Goal: Task Accomplishment & Management: Manage account settings

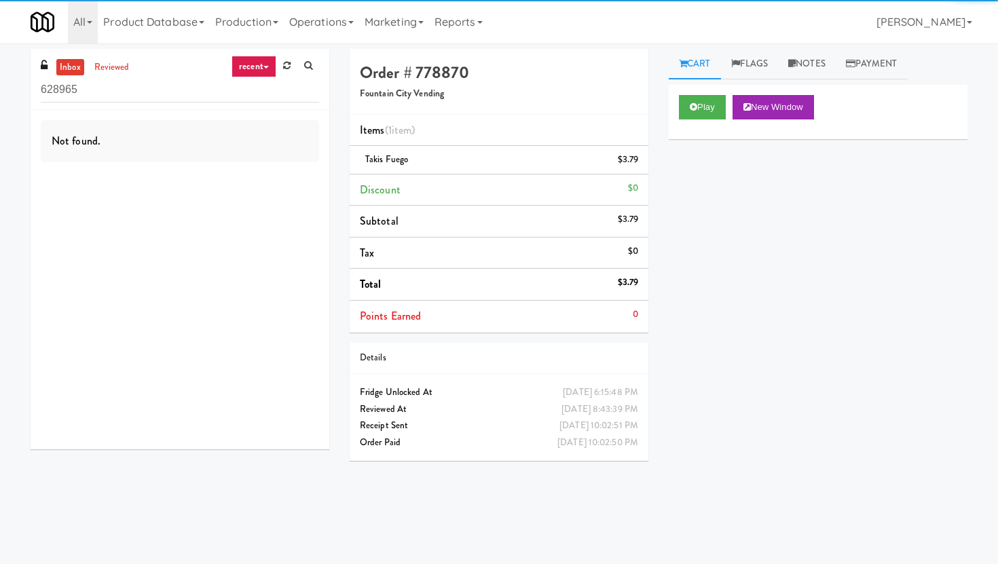
click at [247, 102] on input "628965" at bounding box center [180, 89] width 278 height 25
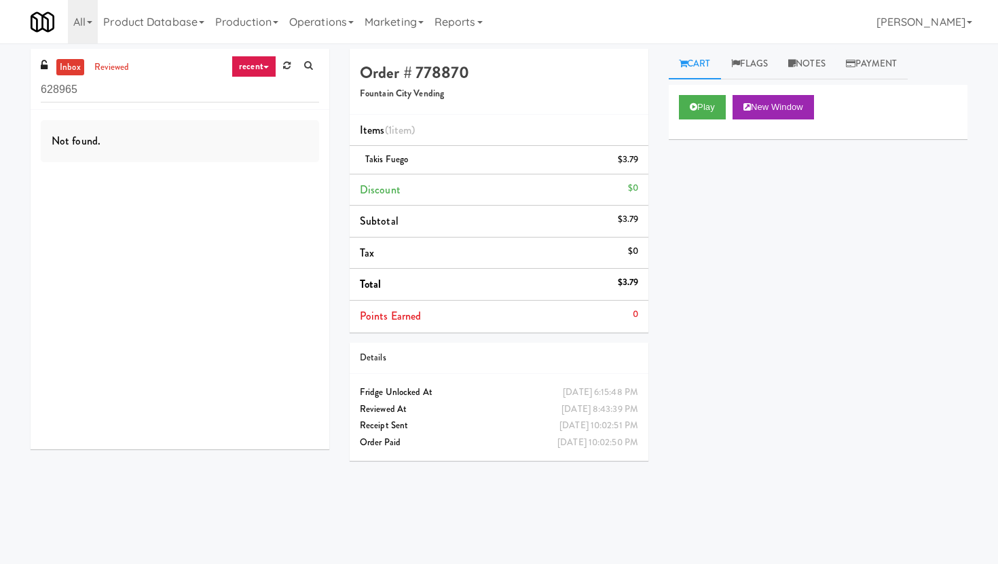
click at [247, 102] on input "628965" at bounding box center [180, 89] width 278 height 25
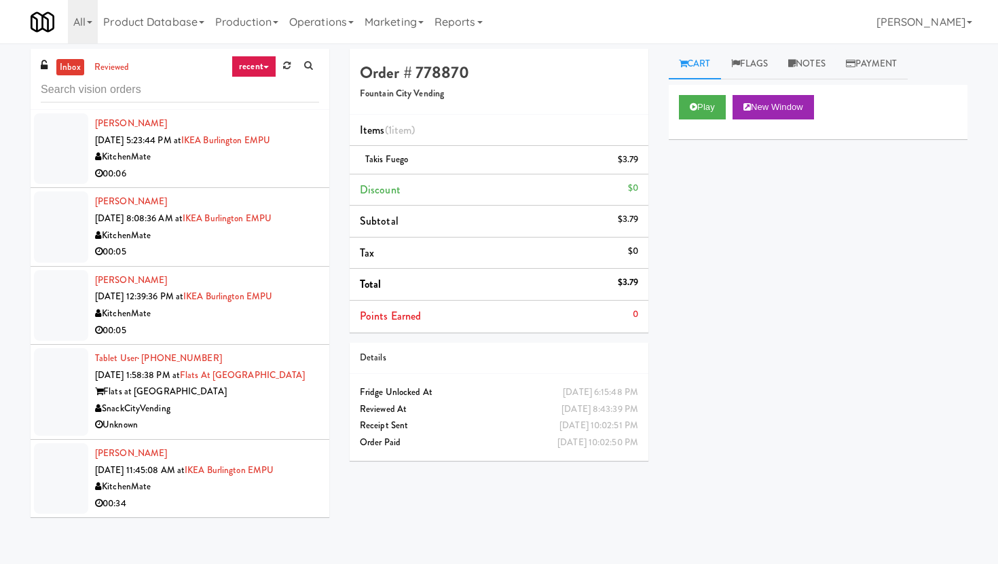
click at [618, 45] on div "inbox reviewed recent all unclear take inventory issue suspicious failed recent…" at bounding box center [499, 300] width 998 height 515
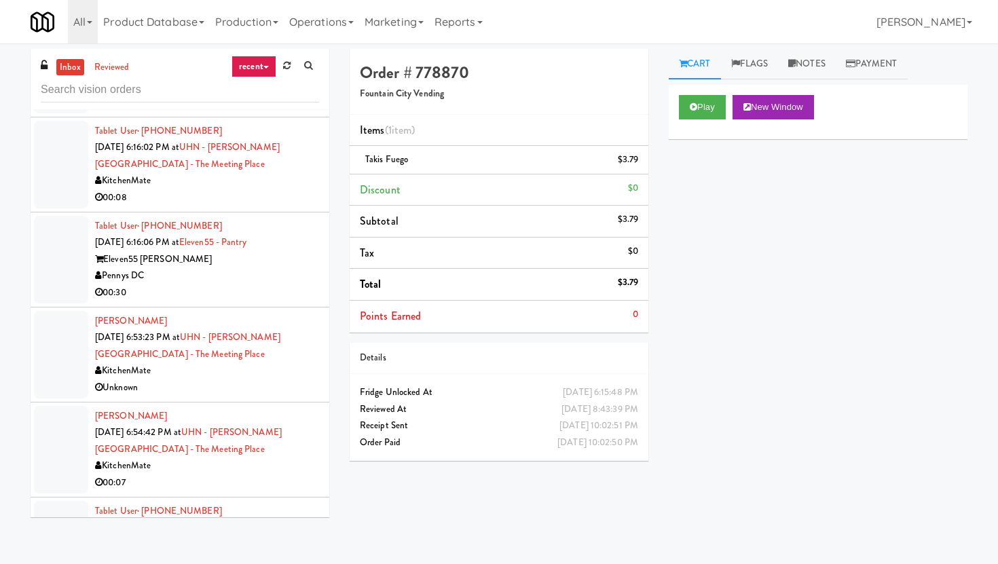
scroll to position [2326, 0]
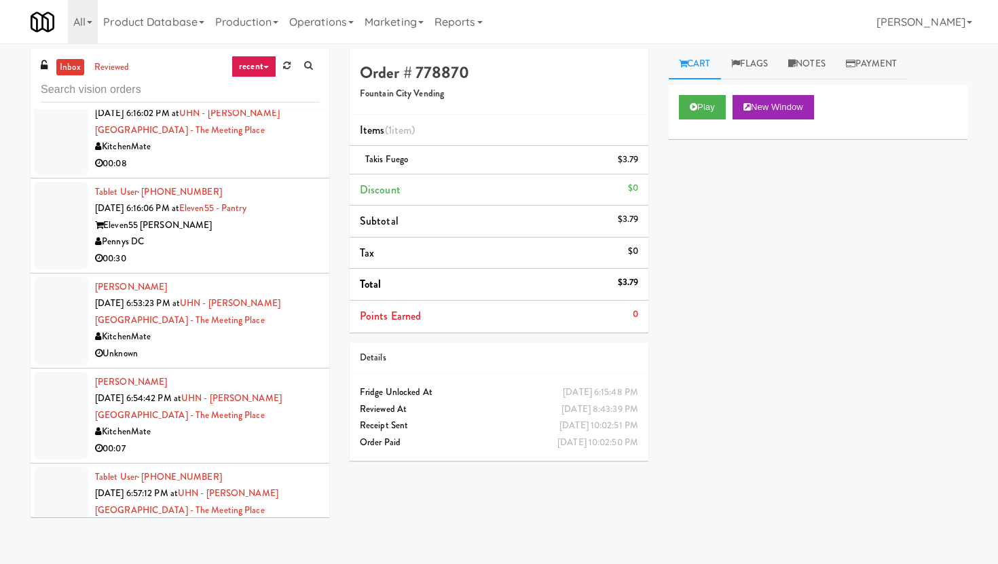
click at [256, 268] on div "00:30" at bounding box center [207, 259] width 224 height 17
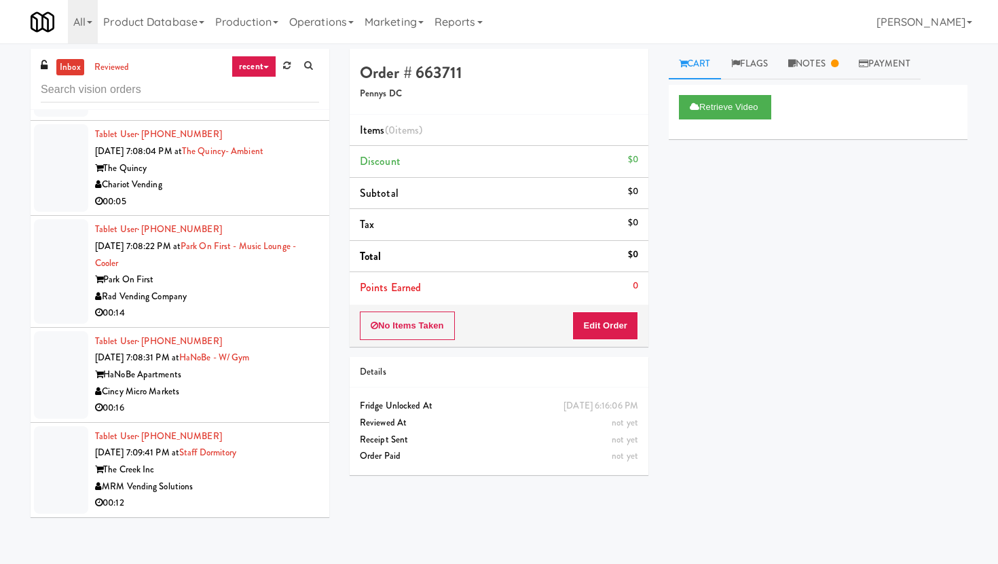
scroll to position [43, 0]
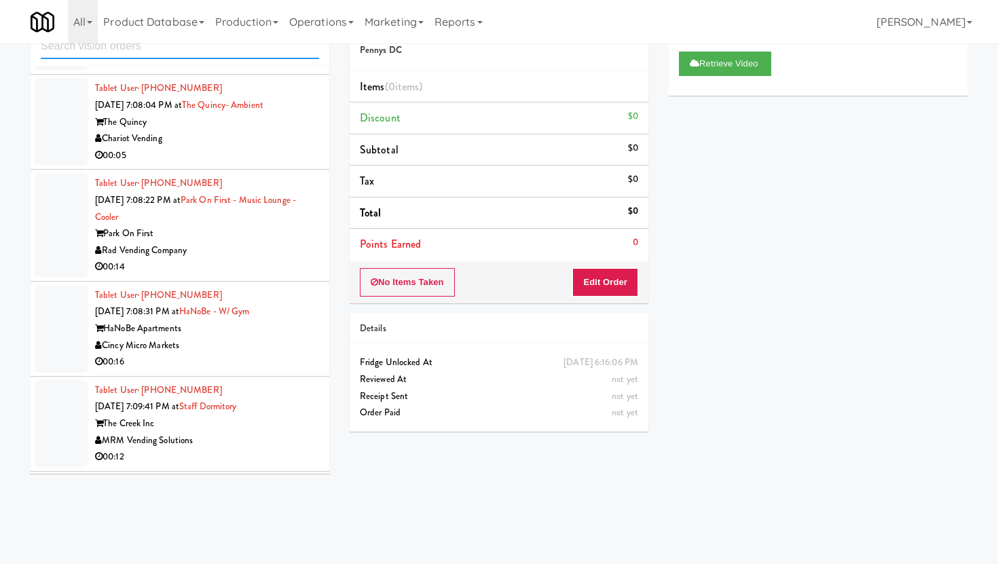
click at [170, 45] on input "text" at bounding box center [180, 46] width 278 height 25
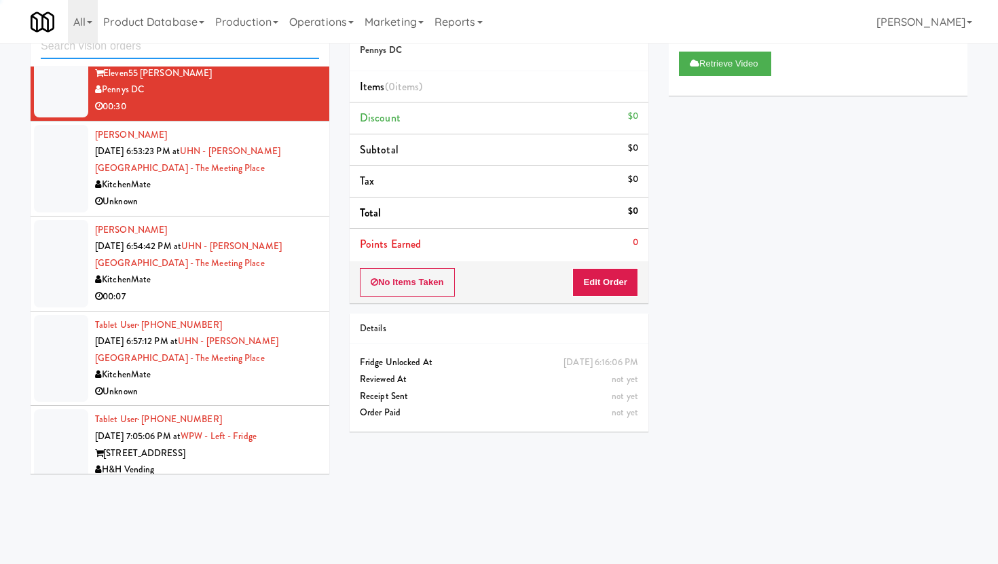
scroll to position [3129, 0]
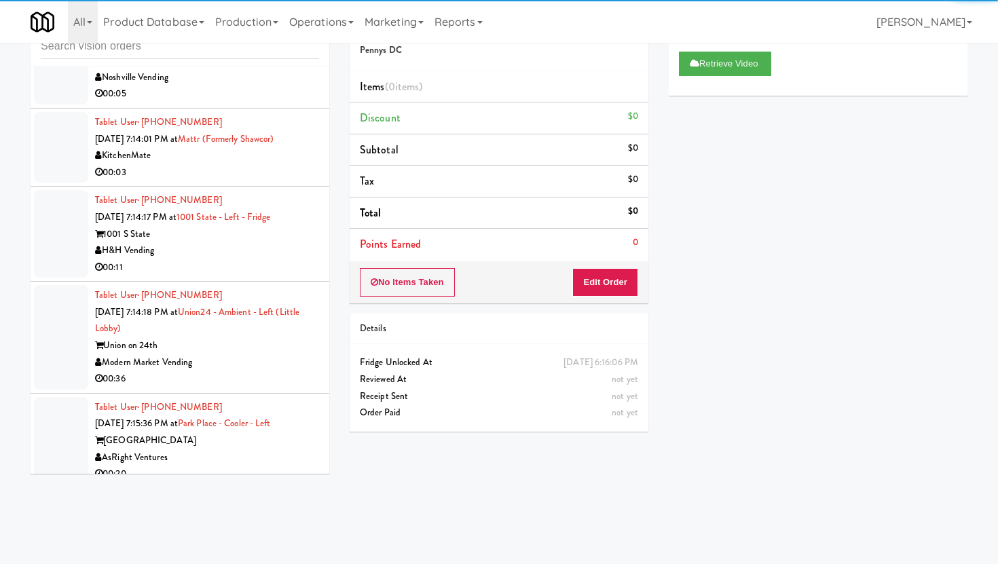
click at [230, 259] on div "00:11" at bounding box center [207, 267] width 224 height 17
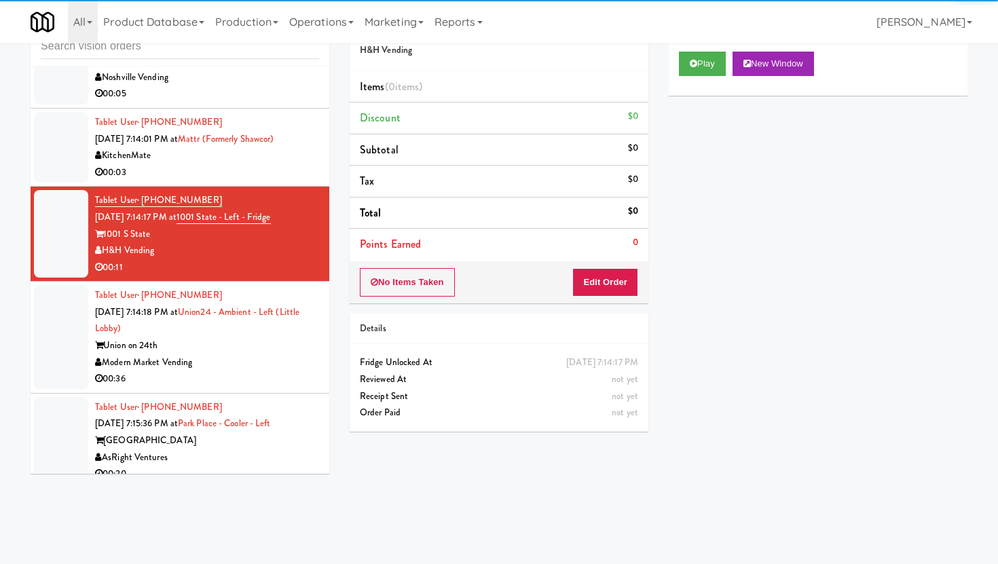
click at [701, 48] on div "Play New Window" at bounding box center [818, 68] width 299 height 54
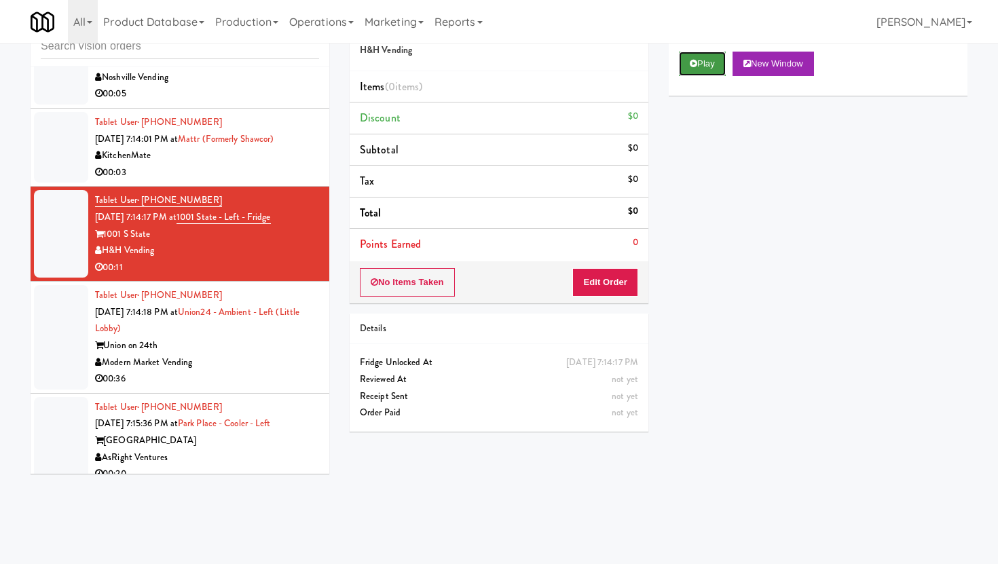
click at [697, 73] on button "Play" at bounding box center [702, 64] width 47 height 24
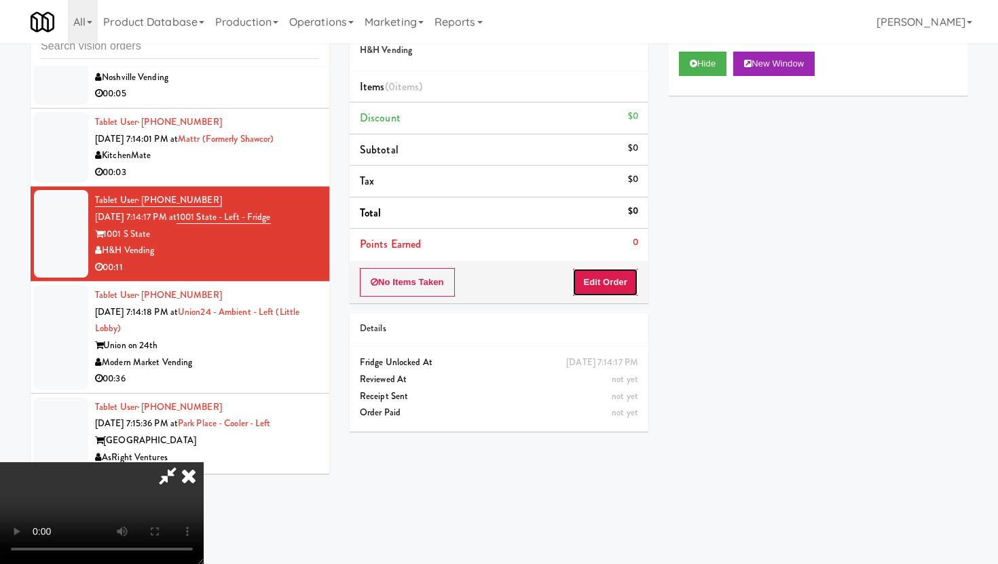
click at [607, 285] on button "Edit Order" at bounding box center [605, 282] width 66 height 29
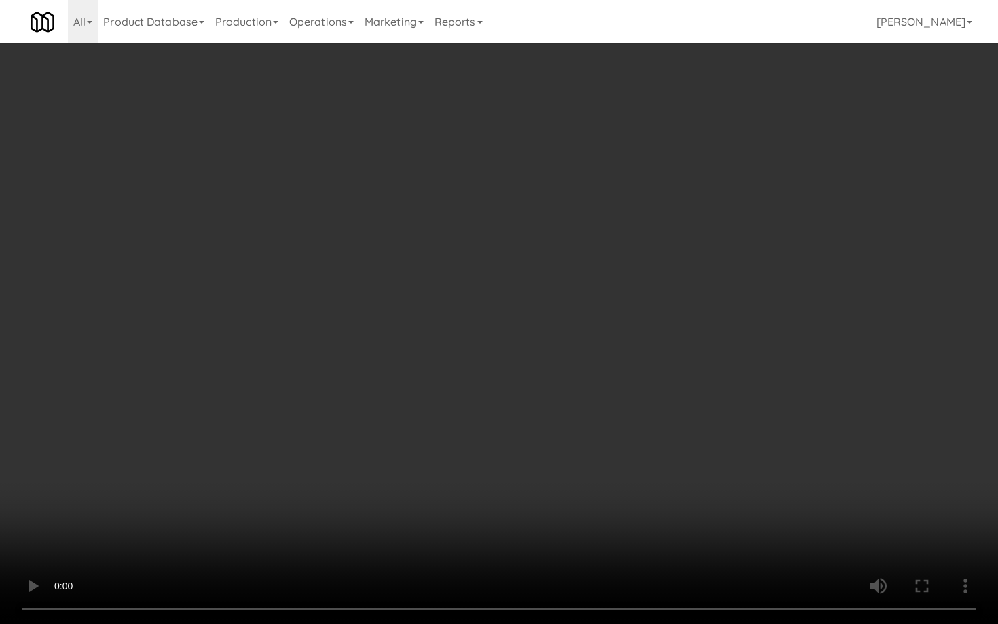
click at [545, 426] on video at bounding box center [499, 312] width 998 height 624
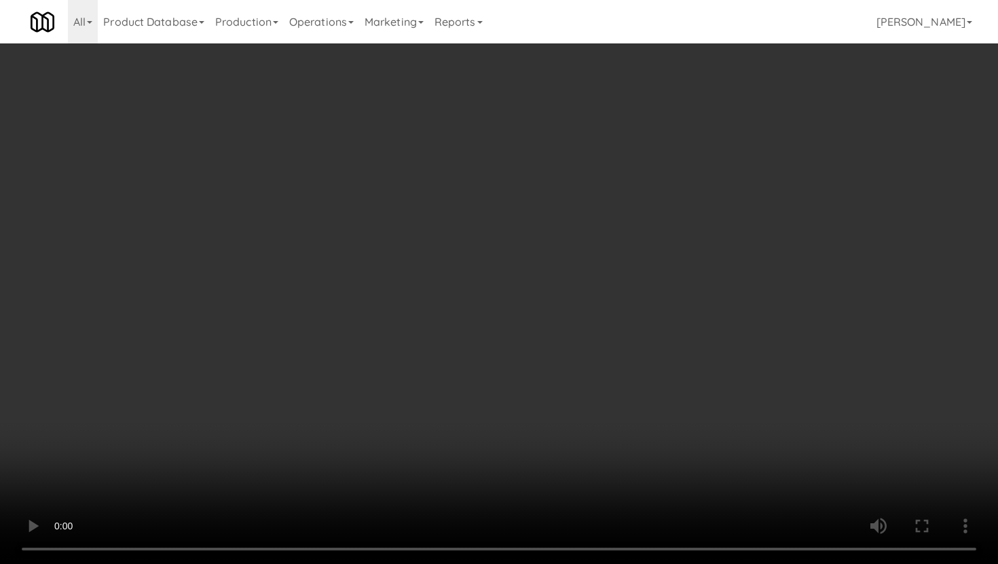
scroll to position [122, 0]
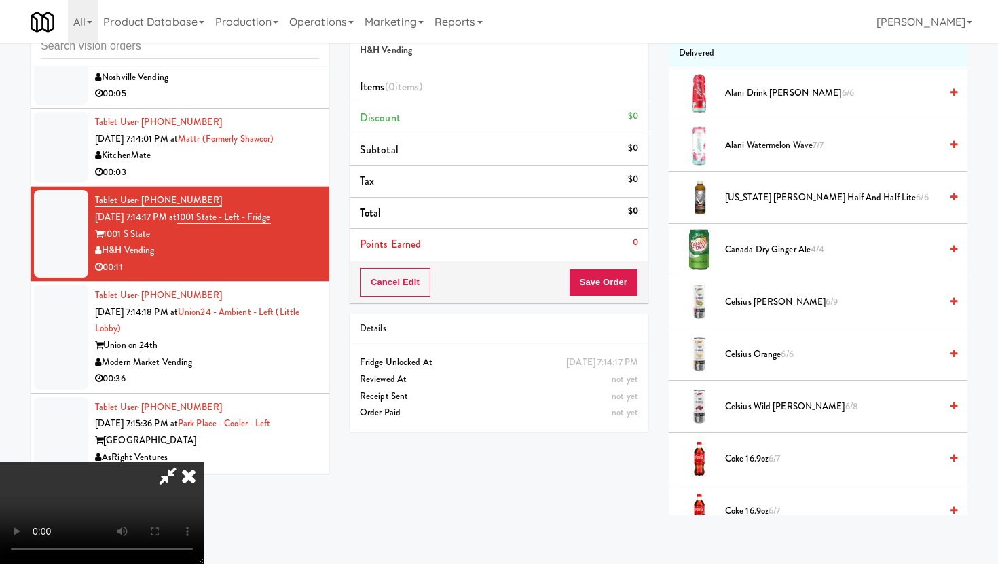
click at [788, 299] on span "Celsius Kiwi Guava 6/9" at bounding box center [832, 302] width 215 height 17
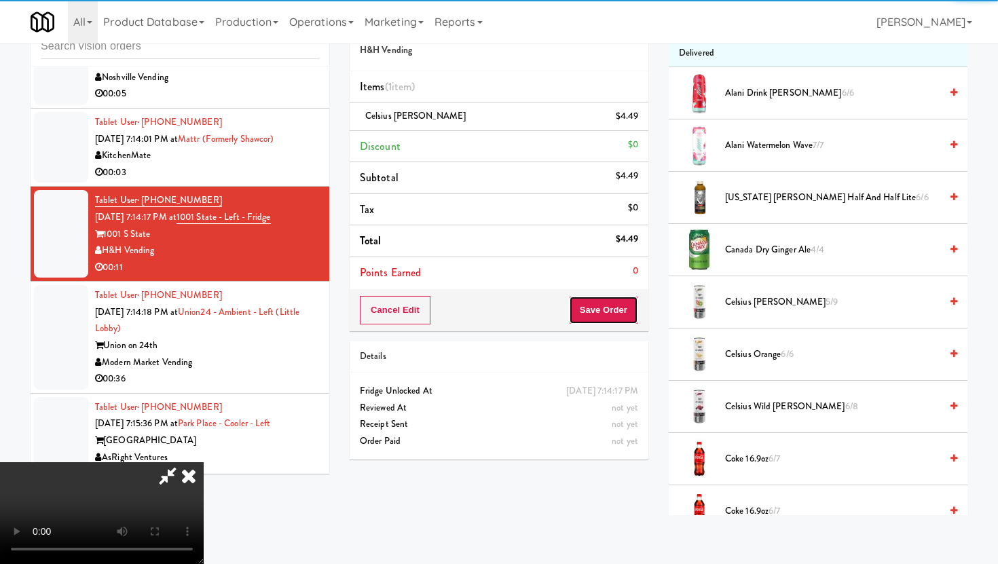
click at [624, 302] on button "Save Order" at bounding box center [603, 310] width 69 height 29
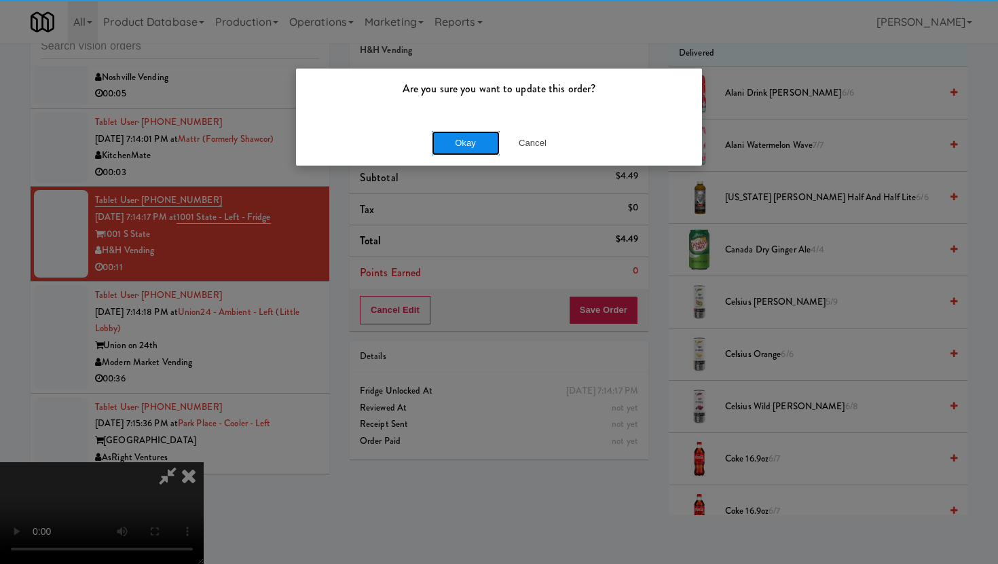
click at [479, 146] on button "Okay" at bounding box center [466, 143] width 68 height 24
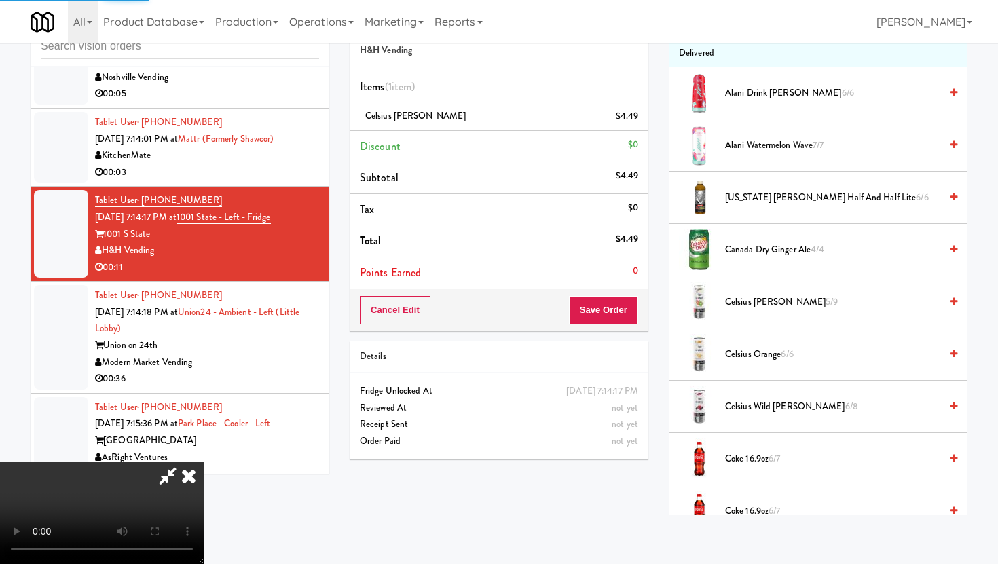
scroll to position [35, 0]
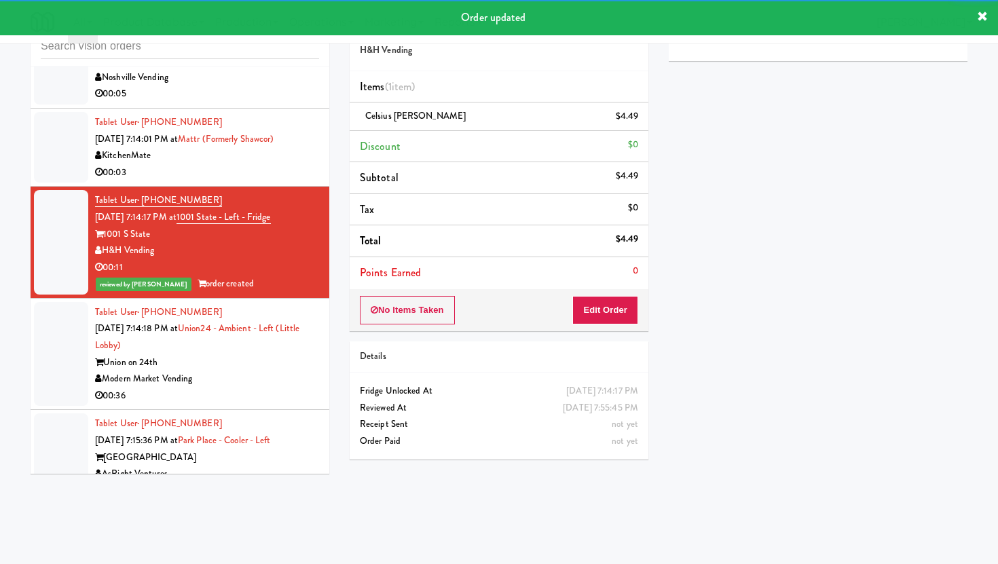
click at [263, 388] on div "00:36" at bounding box center [207, 396] width 224 height 17
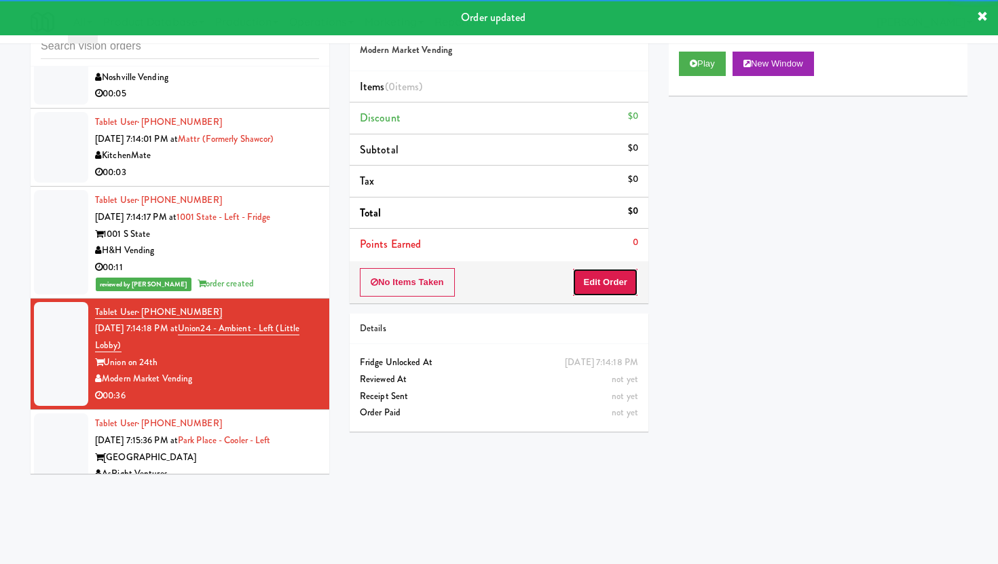
click at [606, 281] on button "Edit Order" at bounding box center [605, 282] width 66 height 29
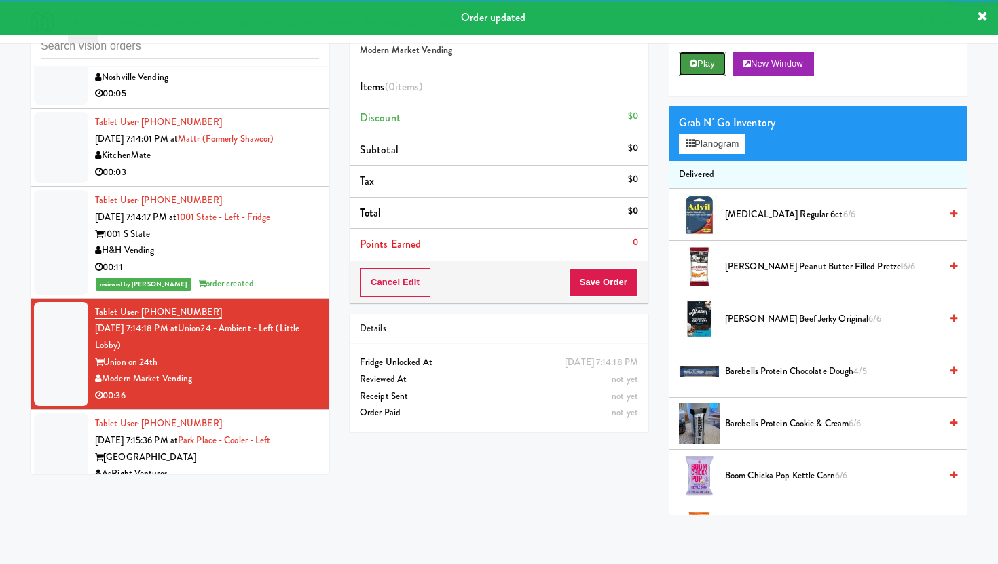
click at [709, 71] on button "Play" at bounding box center [702, 64] width 47 height 24
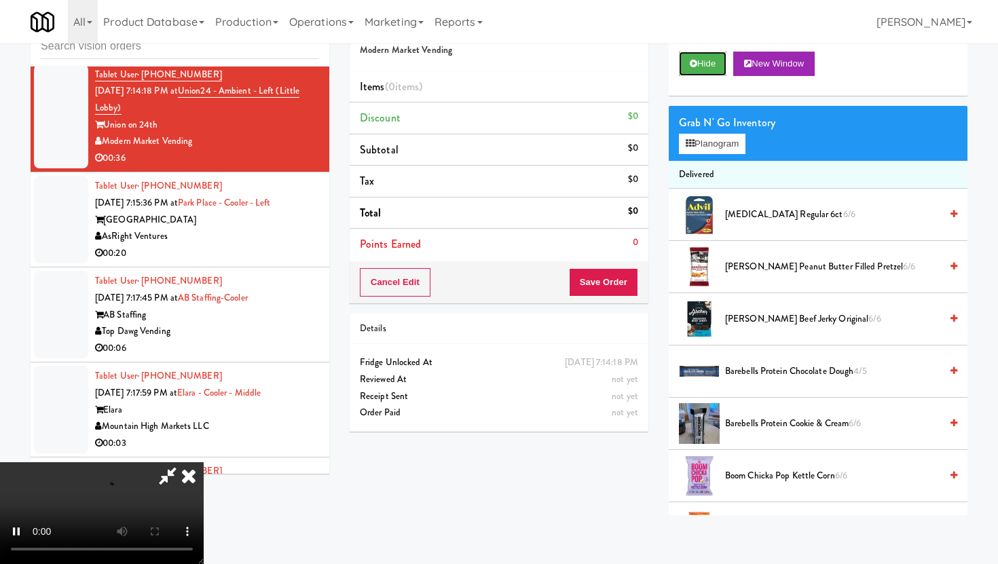
scroll to position [3372, 0]
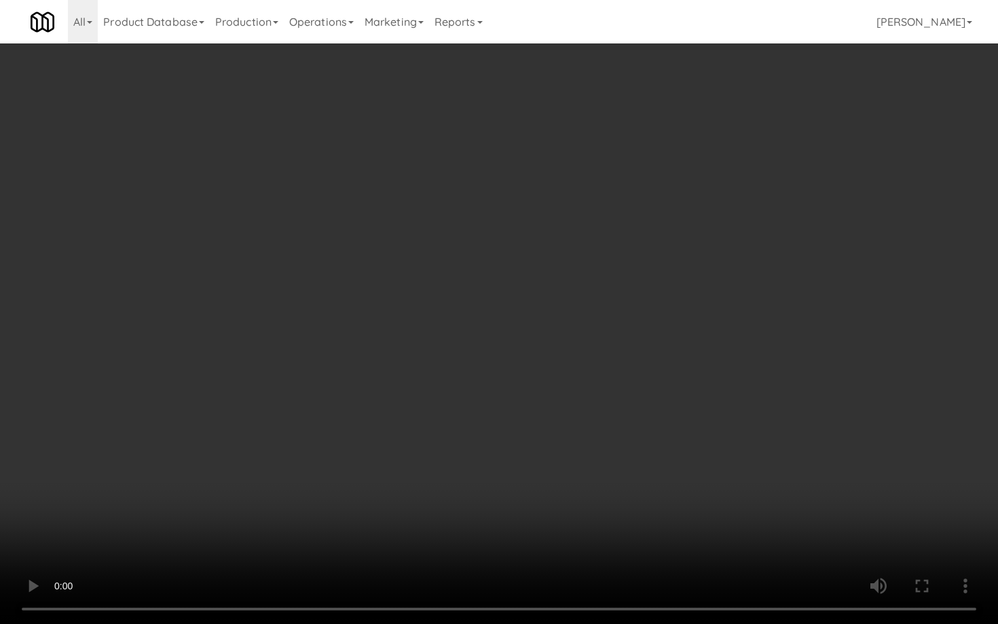
click at [333, 519] on video at bounding box center [499, 312] width 998 height 624
click at [725, 532] on video at bounding box center [499, 312] width 998 height 624
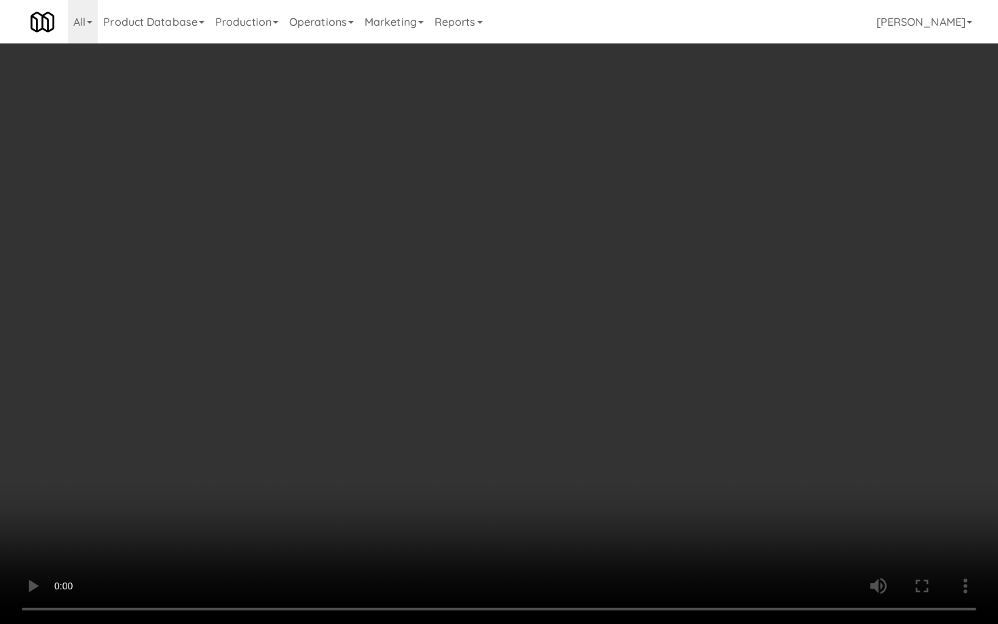
click at [725, 532] on video at bounding box center [499, 312] width 998 height 624
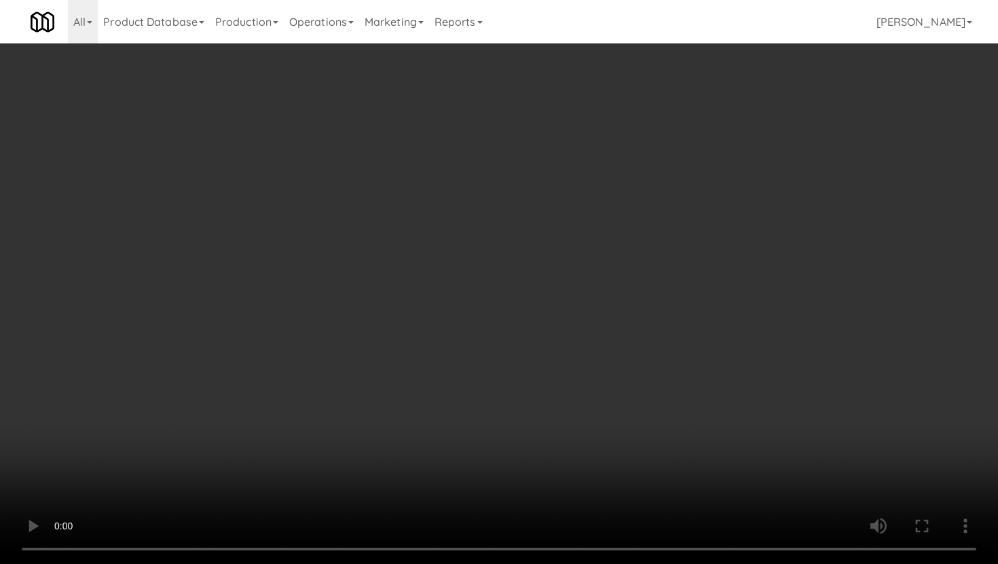
scroll to position [1160, 0]
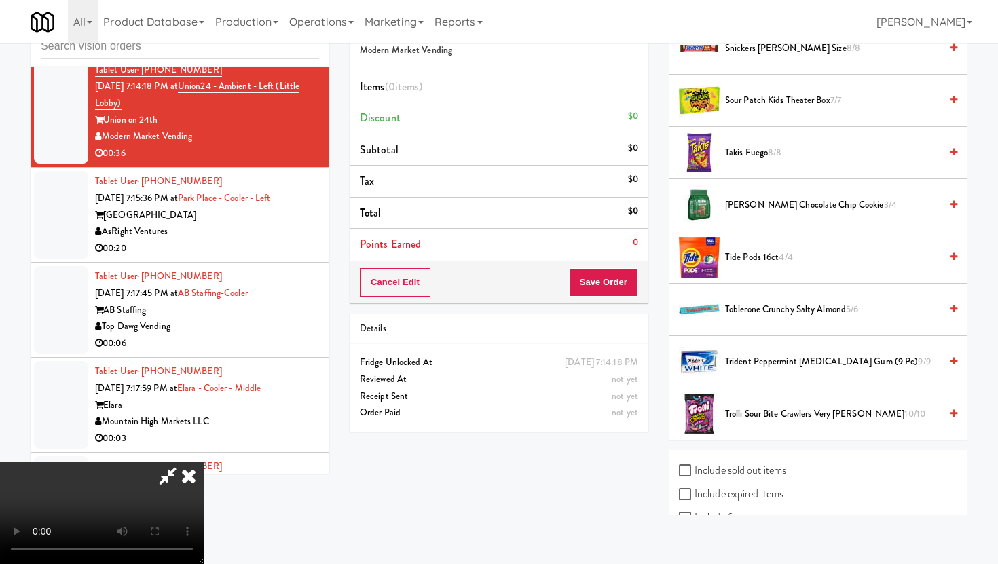
click at [777, 105] on span "Sour Patch Kids Theater Box 7/7" at bounding box center [832, 100] width 215 height 17
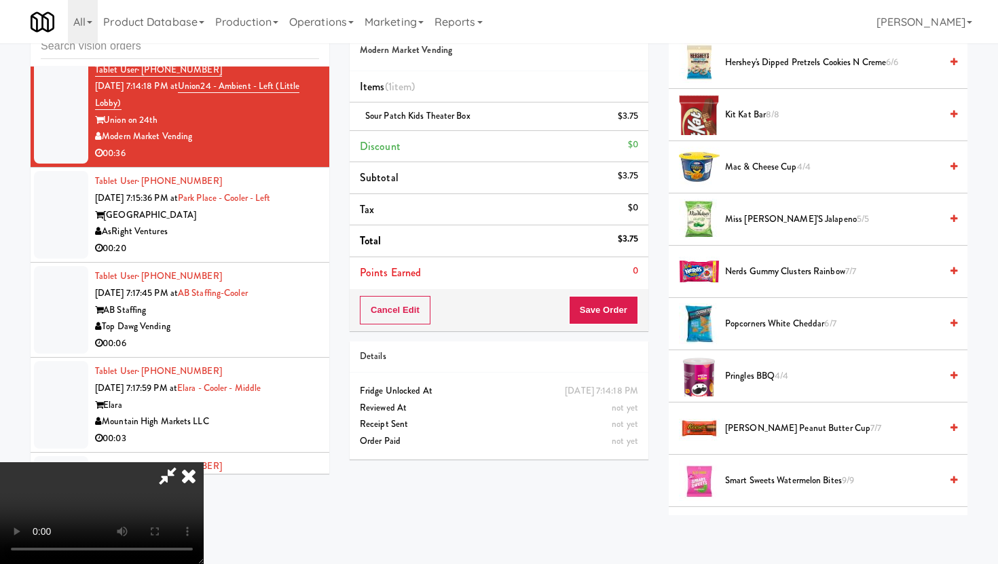
scroll to position [617, 0]
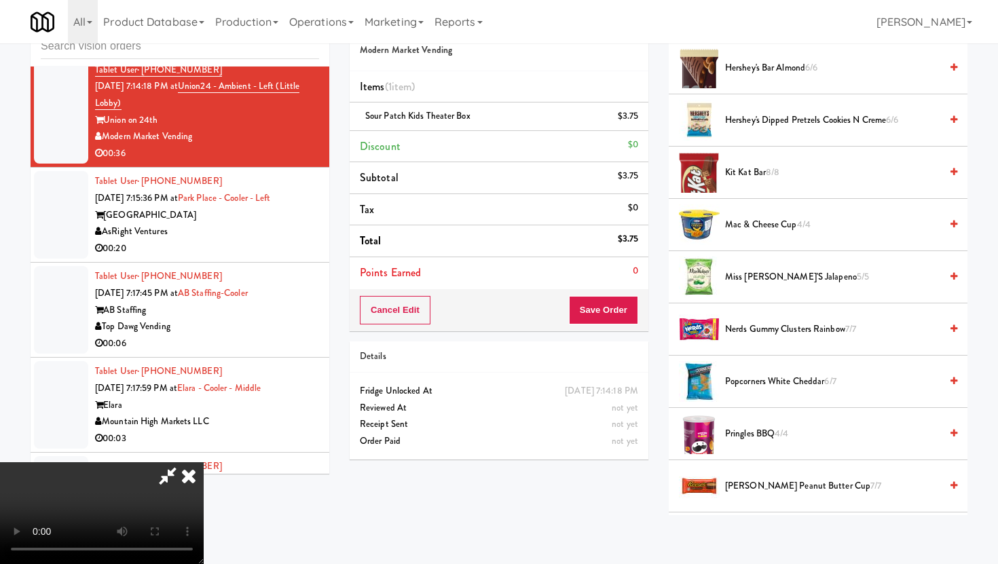
click at [769, 272] on span "Miss [PERSON_NAME]'s Jalapeno 5/5" at bounding box center [832, 277] width 215 height 17
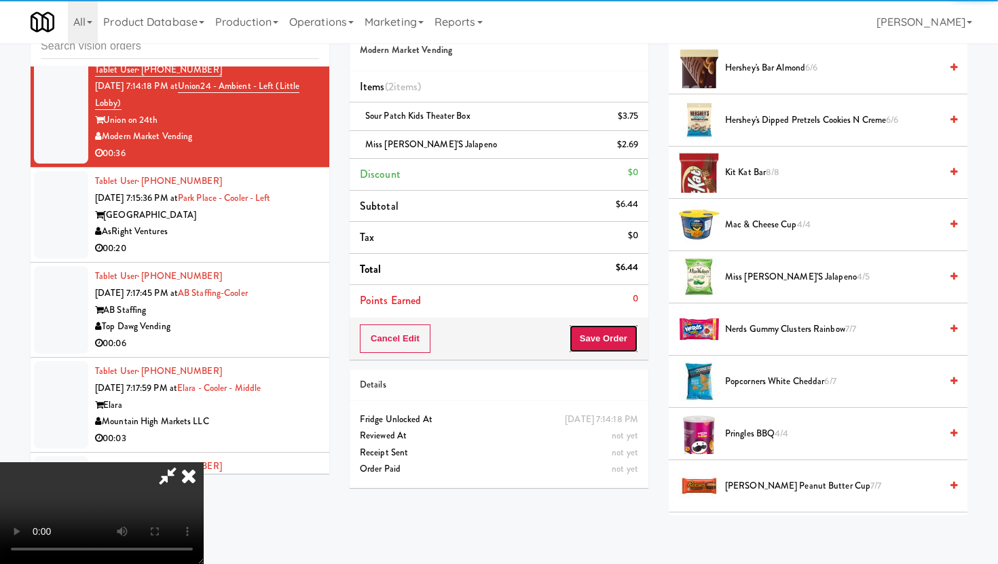
click at [631, 342] on button "Save Order" at bounding box center [603, 339] width 69 height 29
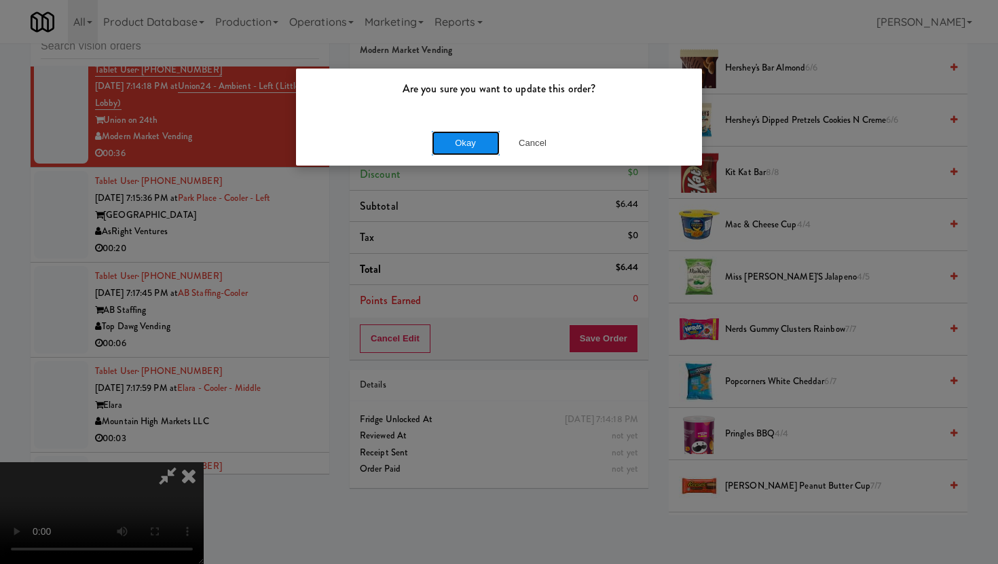
click at [477, 143] on button "Okay" at bounding box center [466, 143] width 68 height 24
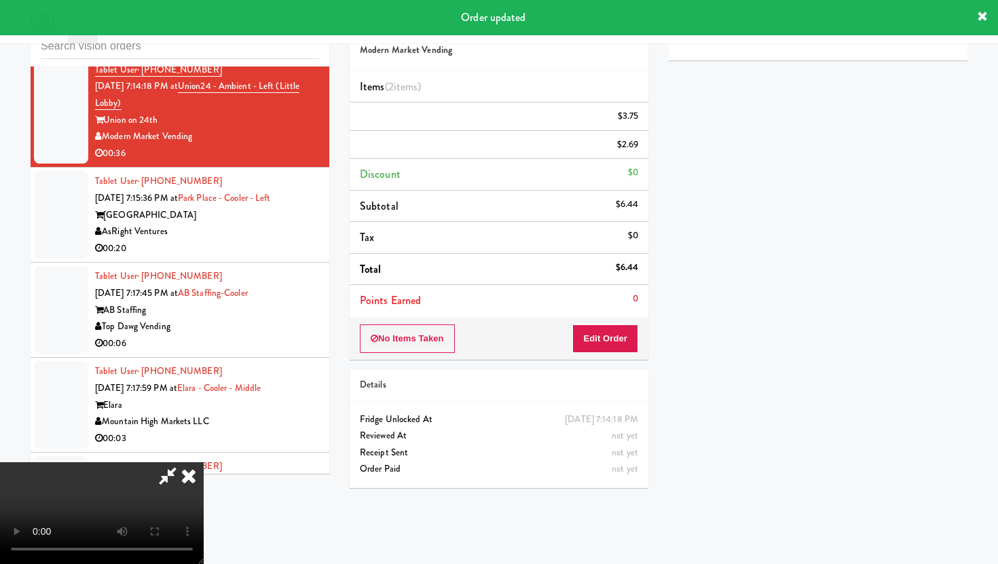
scroll to position [35, 0]
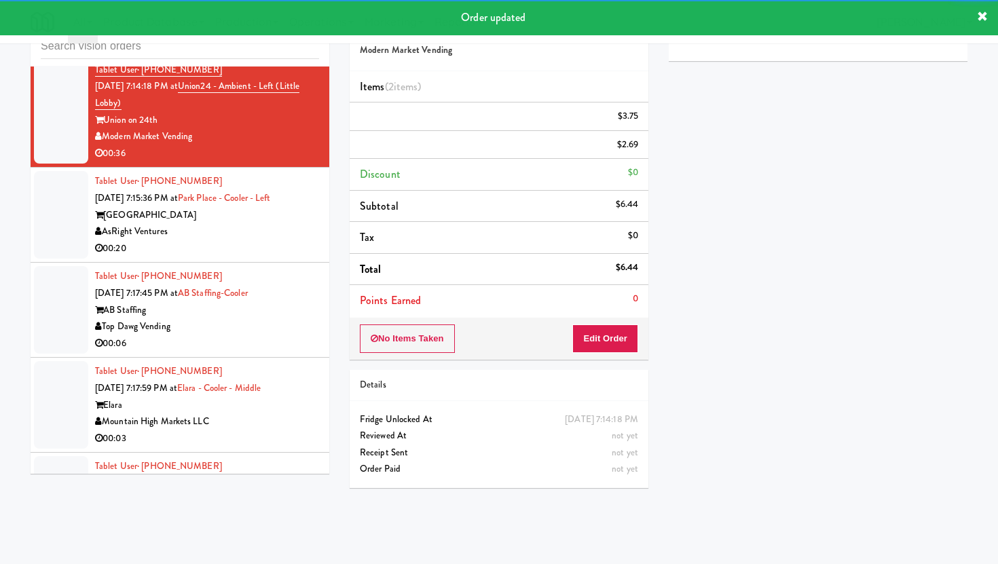
click at [295, 242] on div "00:20" at bounding box center [207, 248] width 224 height 17
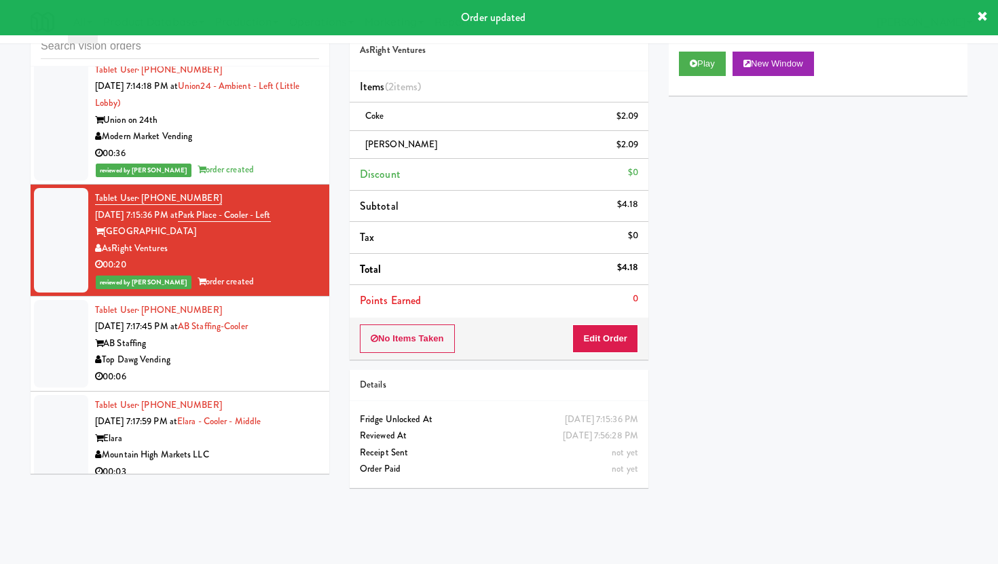
click at [278, 352] on div "Top Dawg Vending" at bounding box center [207, 360] width 224 height 17
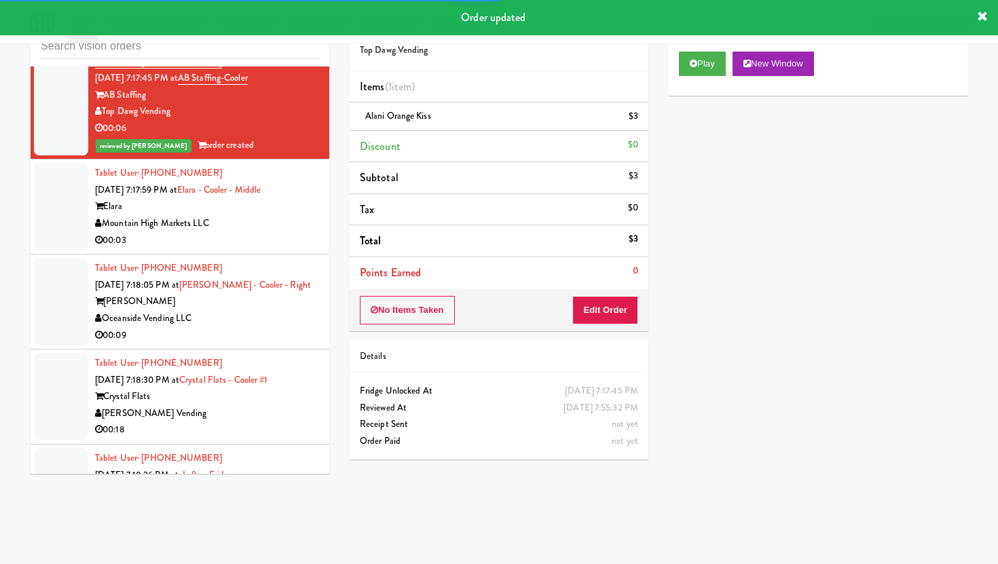
scroll to position [3622, 0]
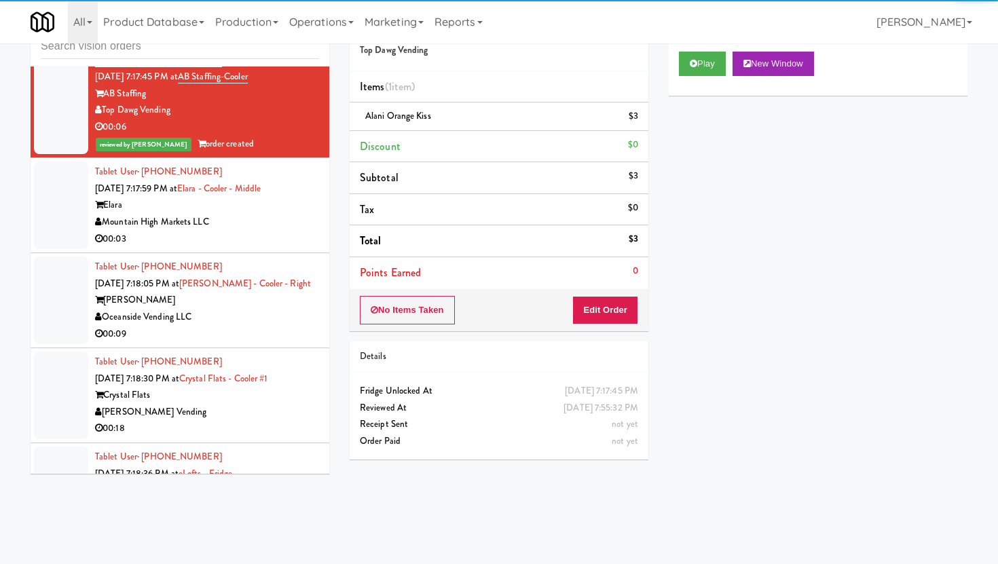
click at [305, 199] on div "Elara" at bounding box center [207, 205] width 224 height 17
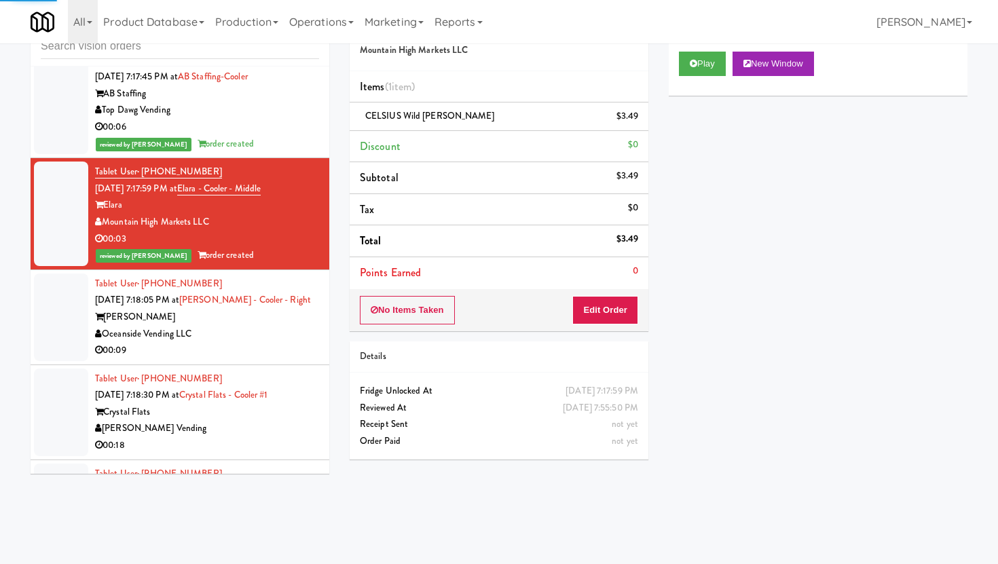
click at [304, 342] on div "00:09" at bounding box center [207, 350] width 224 height 17
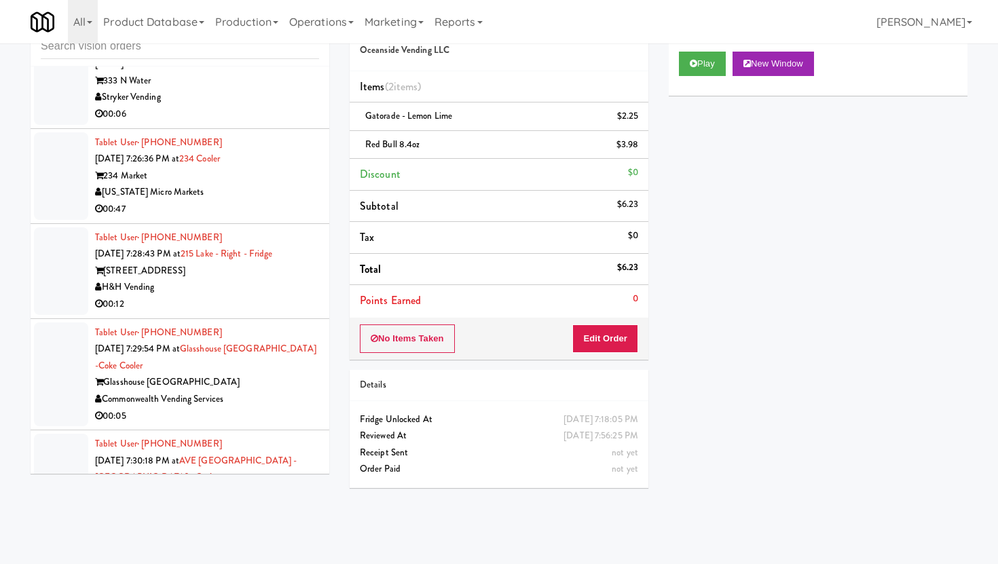
scroll to position [6099, 0]
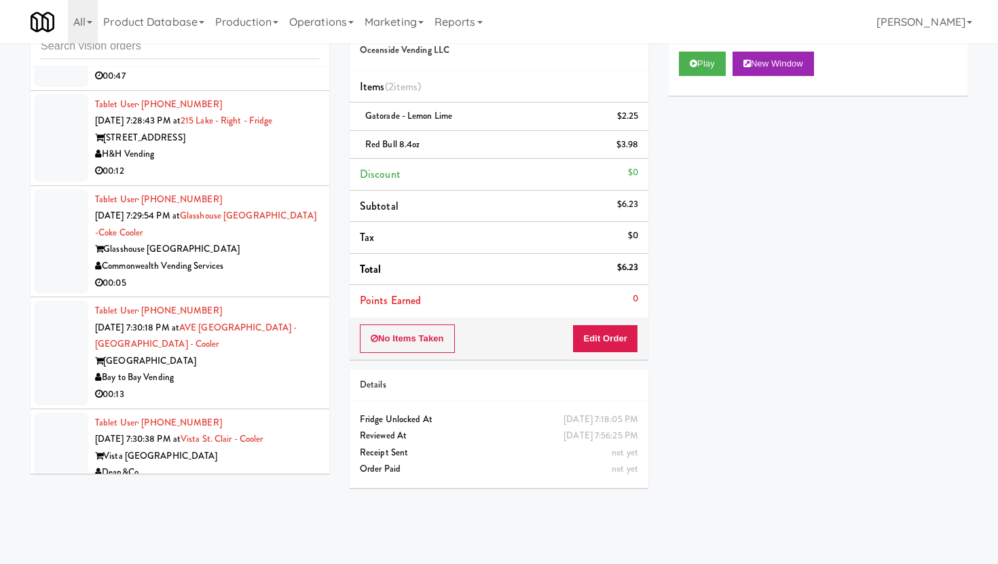
click at [284, 258] on div "Commonwealth Vending Services" at bounding box center [207, 266] width 224 height 17
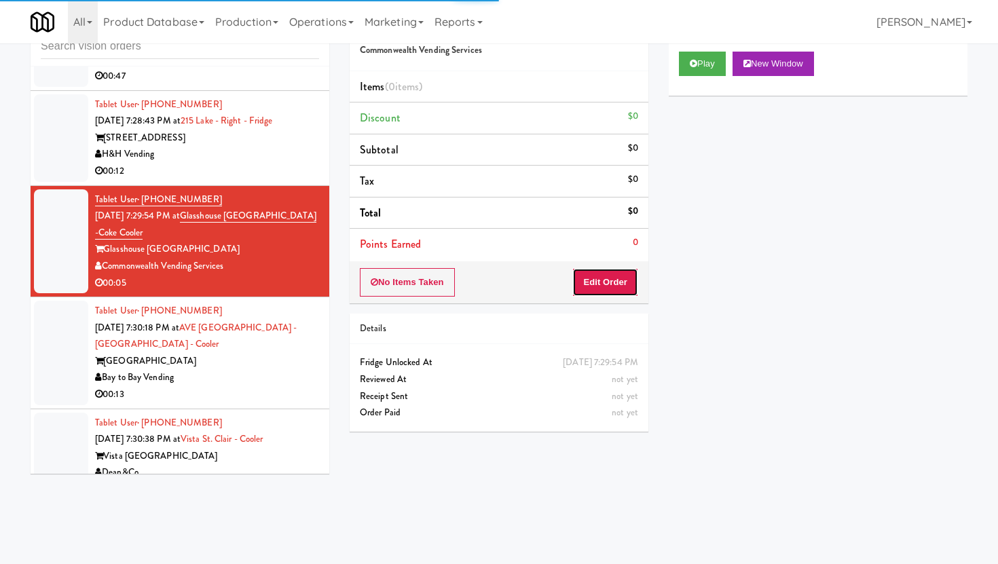
click at [594, 287] on button "Edit Order" at bounding box center [605, 282] width 66 height 29
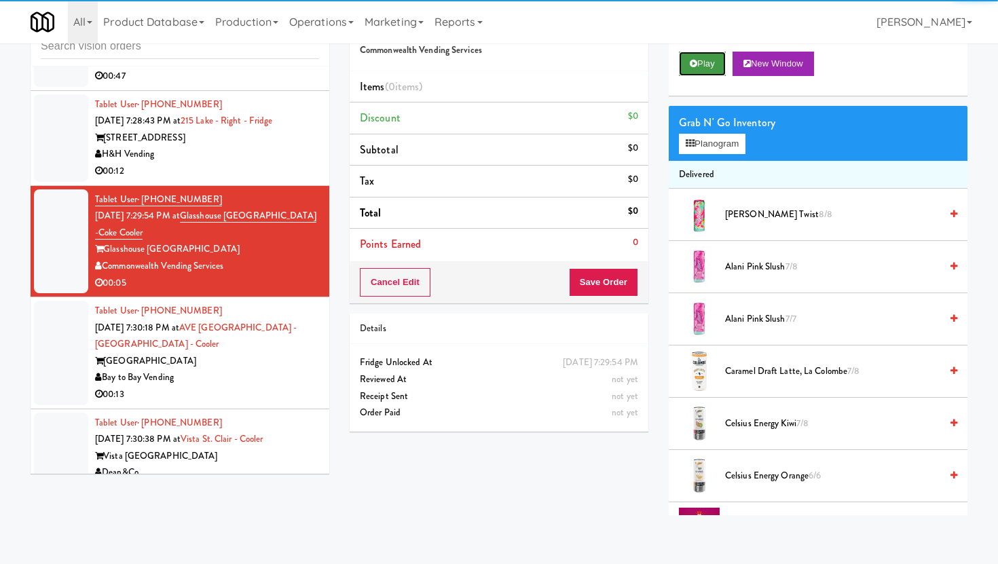
click at [697, 52] on button "Play" at bounding box center [702, 64] width 47 height 24
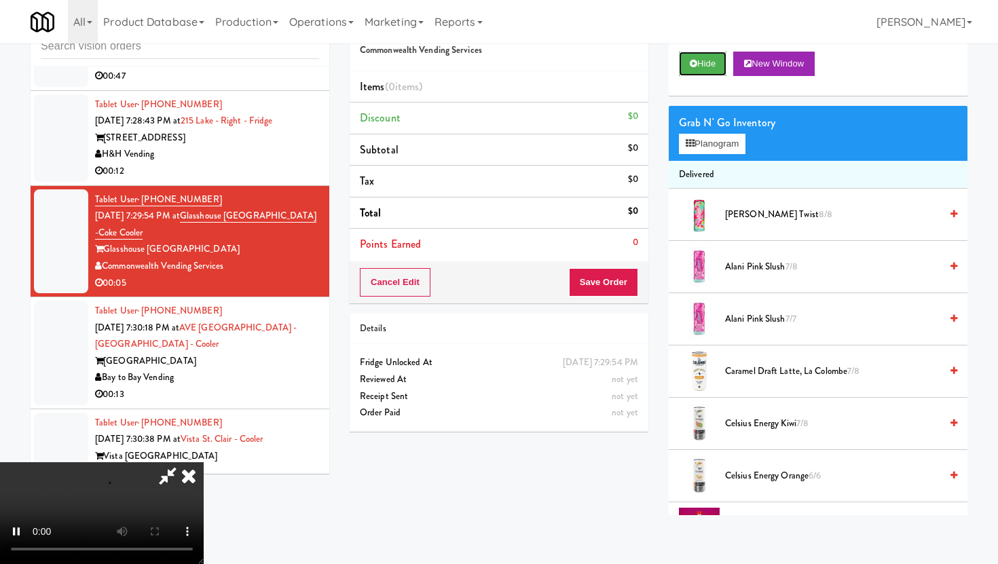
scroll to position [111, 0]
click at [204, 462] on video at bounding box center [102, 513] width 204 height 102
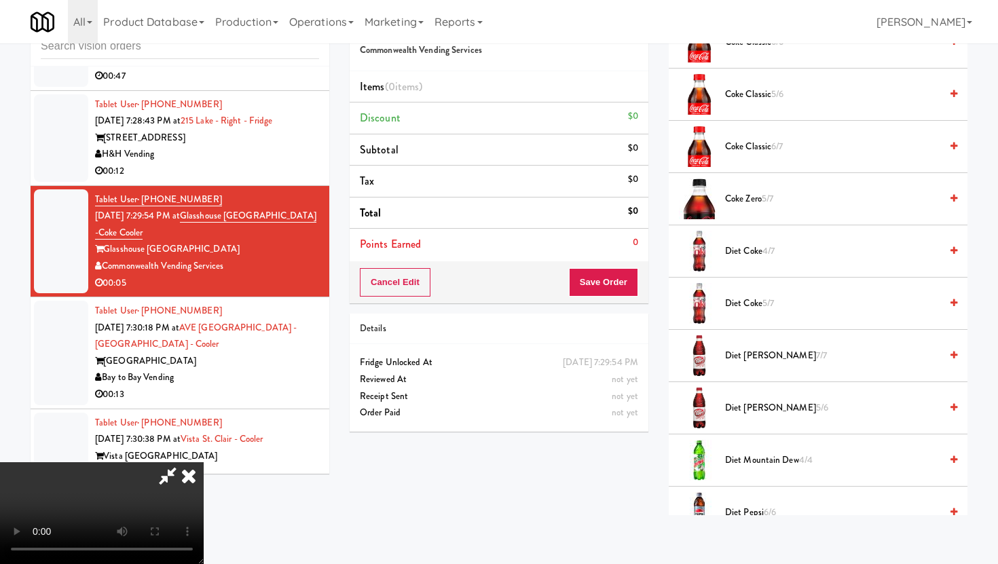
scroll to position [593, 0]
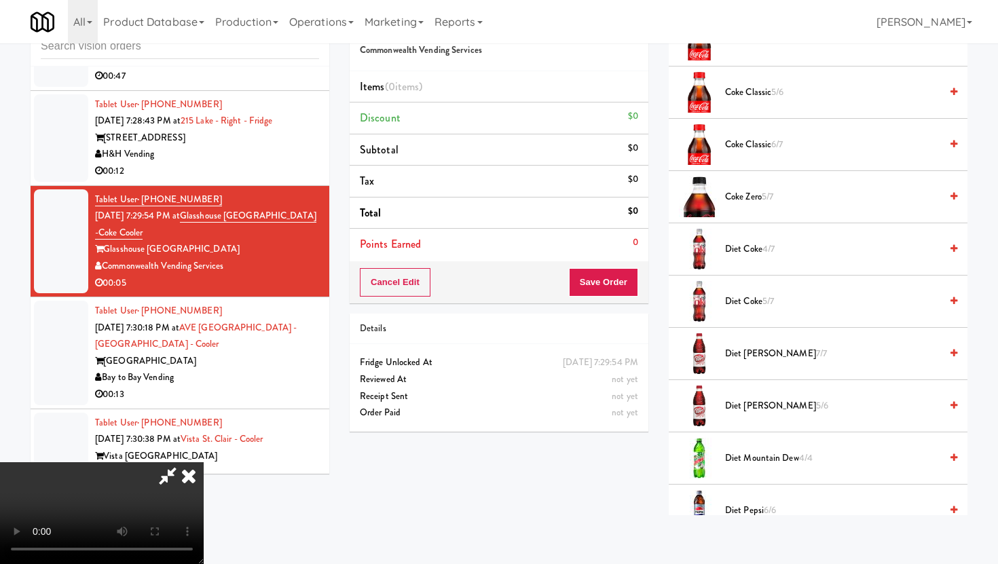
click at [771, 348] on span "Diet [PERSON_NAME] 7/7" at bounding box center [832, 354] width 215 height 17
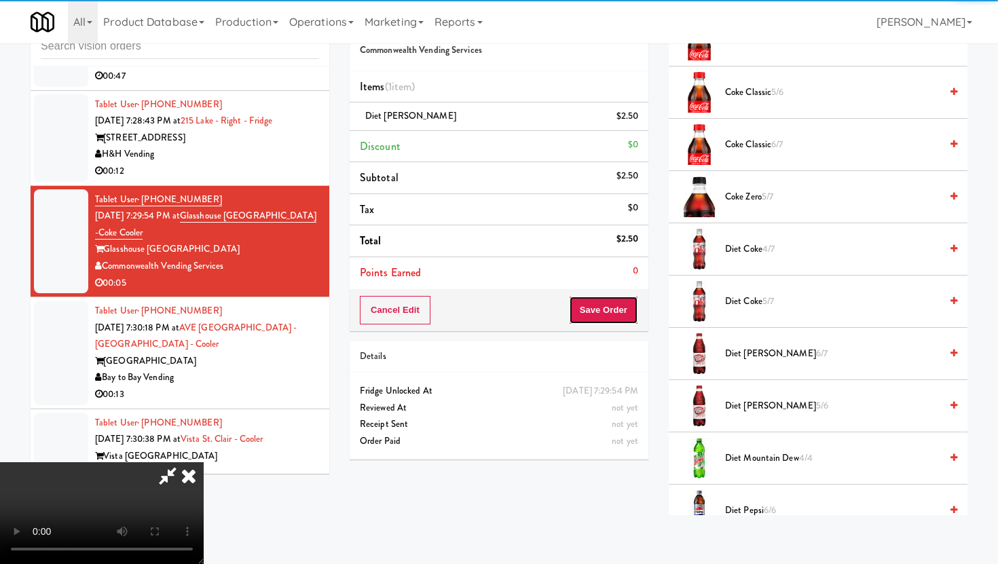
click at [631, 324] on button "Save Order" at bounding box center [603, 310] width 69 height 29
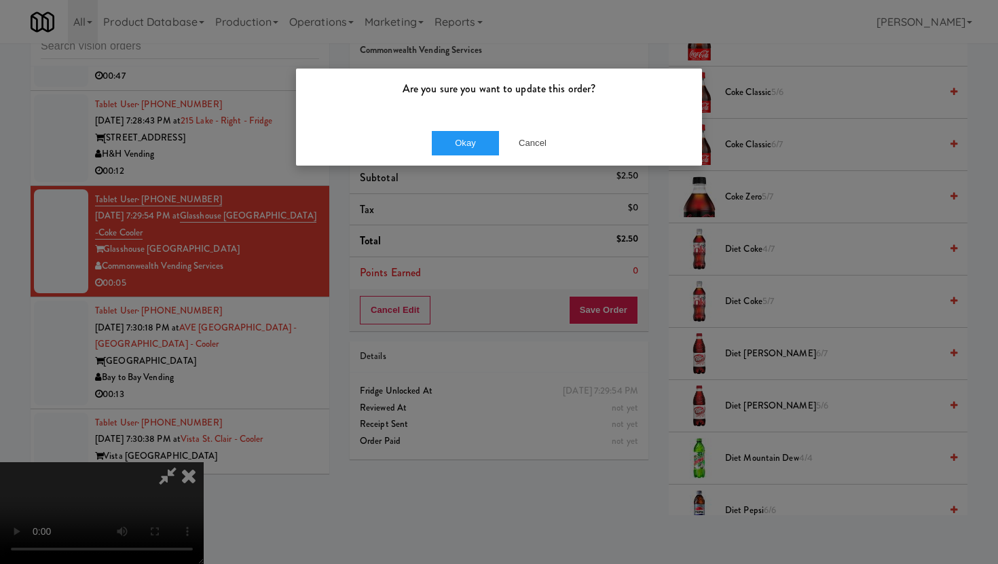
click at [479, 156] on div "Okay Cancel" at bounding box center [499, 142] width 406 height 45
click at [479, 143] on button "Okay" at bounding box center [466, 143] width 68 height 24
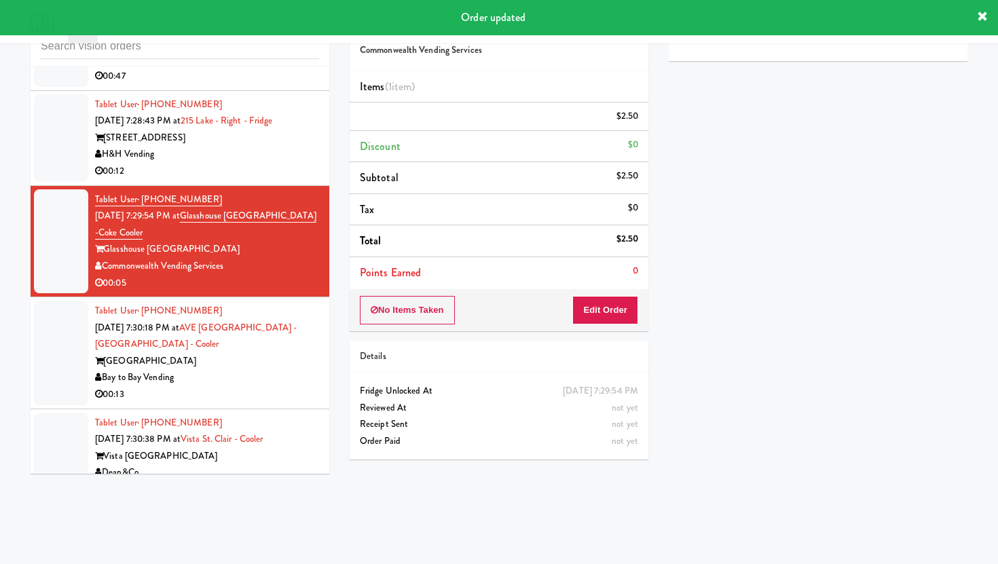
scroll to position [0, 0]
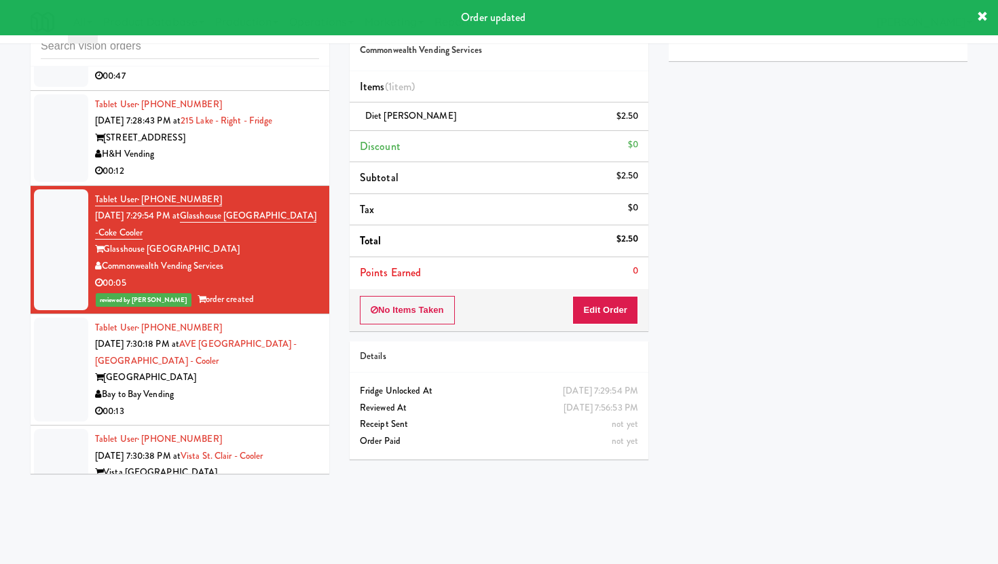
click at [283, 403] on div "00:13" at bounding box center [207, 411] width 224 height 17
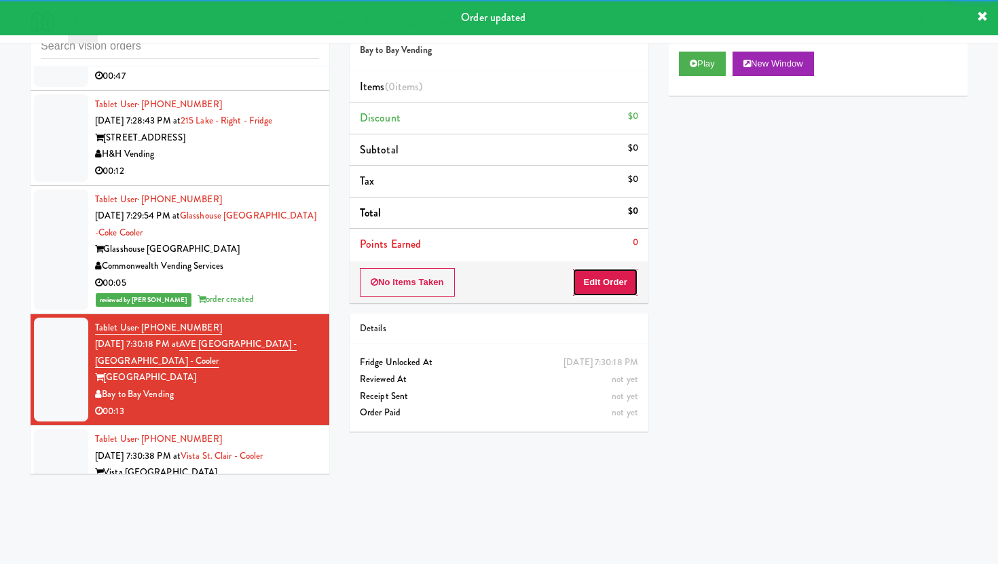
click at [608, 282] on button "Edit Order" at bounding box center [605, 282] width 66 height 29
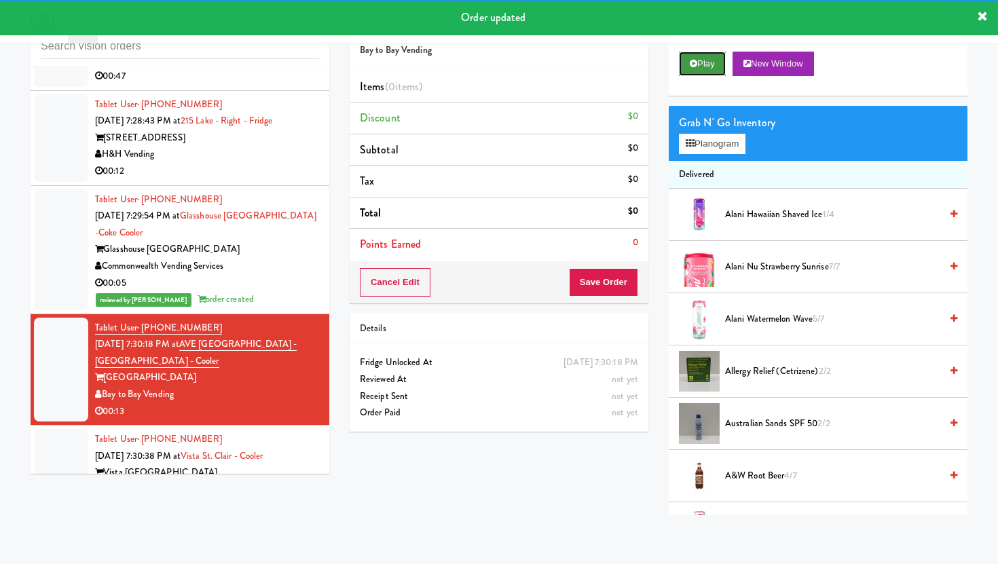
click at [704, 73] on button "Play" at bounding box center [702, 64] width 47 height 24
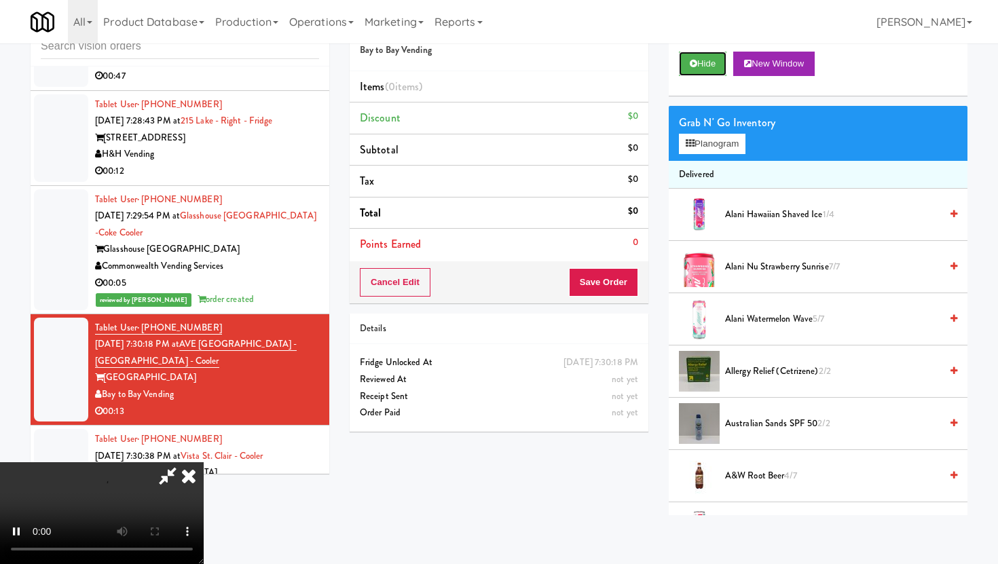
scroll to position [111, 0]
click at [204, 462] on video at bounding box center [102, 513] width 204 height 102
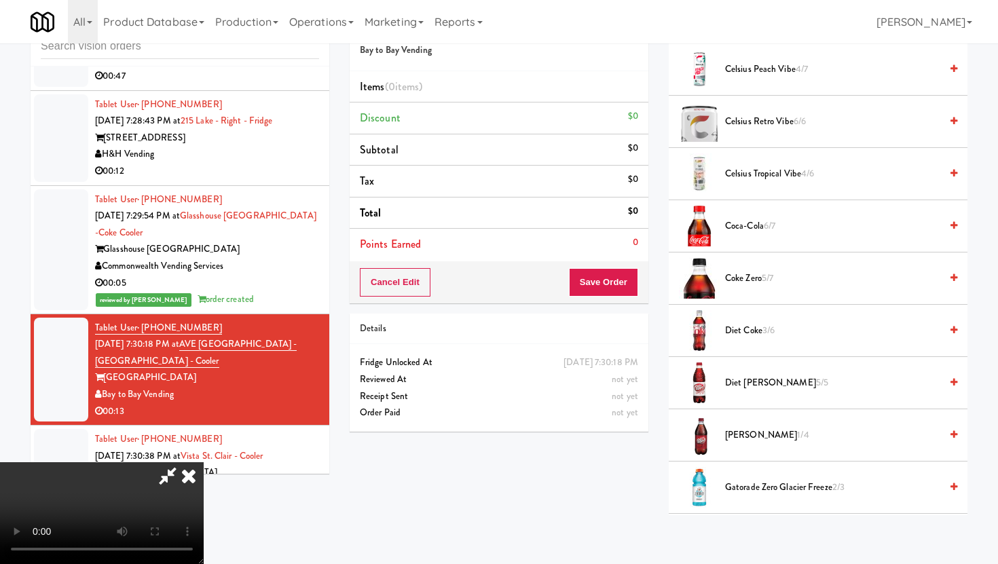
scroll to position [460, 0]
click at [204, 462] on video at bounding box center [102, 513] width 204 height 102
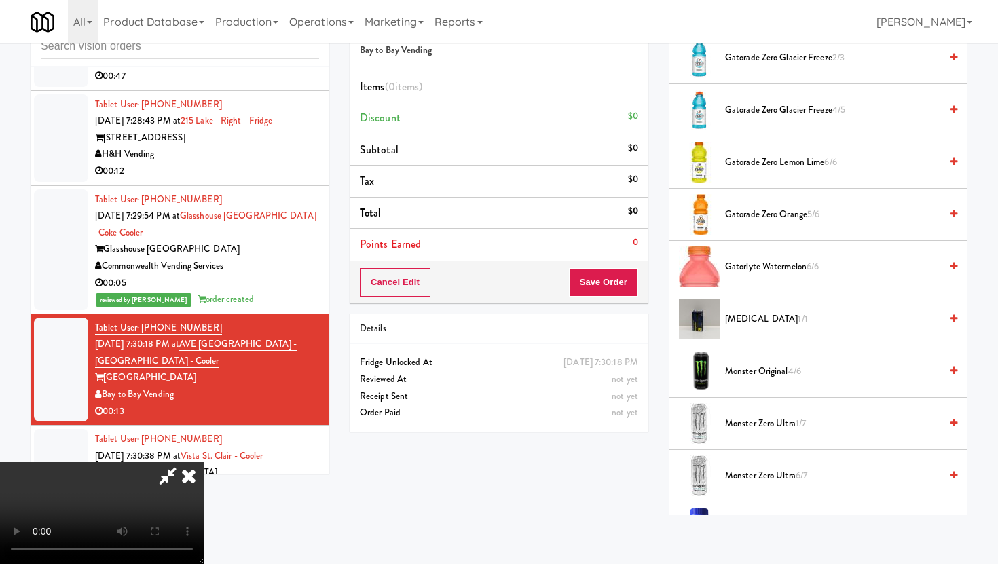
scroll to position [891, 0]
click at [800, 258] on span "Gatorlyte Watermelon 6/6" at bounding box center [832, 265] width 215 height 17
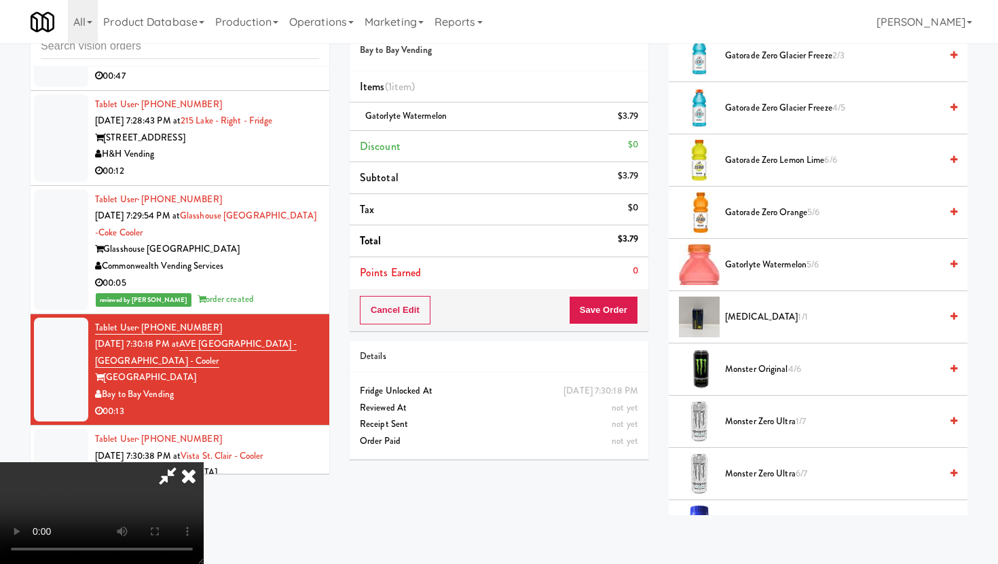
click at [800, 52] on span "Gatorade Zero Glacier Freeze 2/3" at bounding box center [832, 56] width 215 height 17
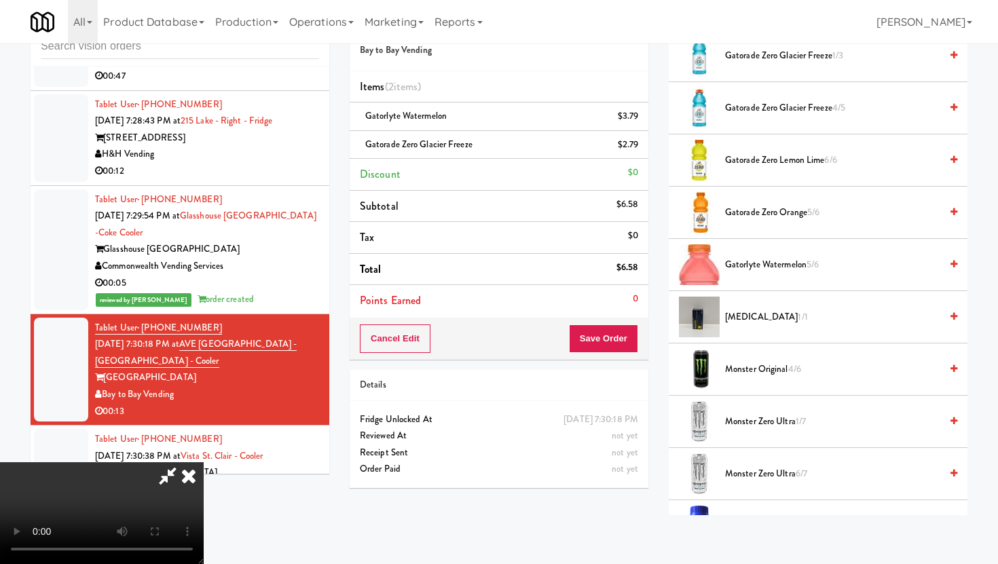
click at [614, 354] on div "Cancel Edit Save Order" at bounding box center [499, 339] width 299 height 42
click at [615, 345] on button "Save Order" at bounding box center [603, 339] width 69 height 29
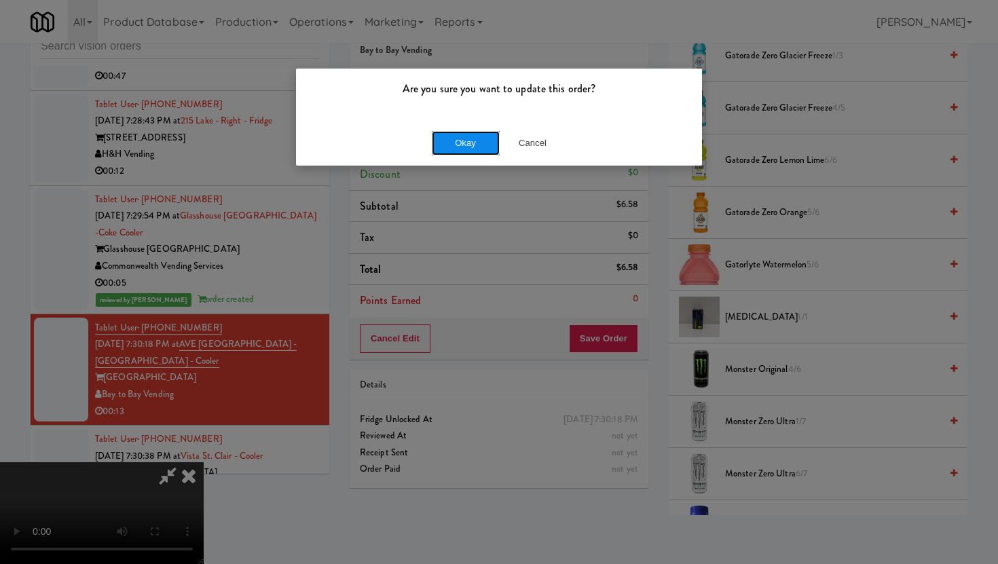
click at [452, 134] on button "Okay" at bounding box center [466, 143] width 68 height 24
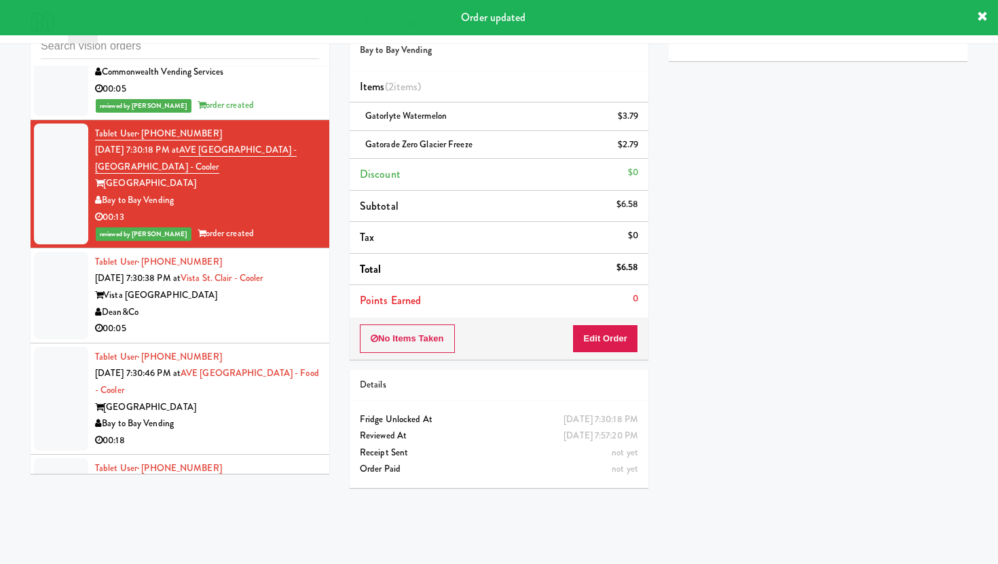
scroll to position [6312, 0]
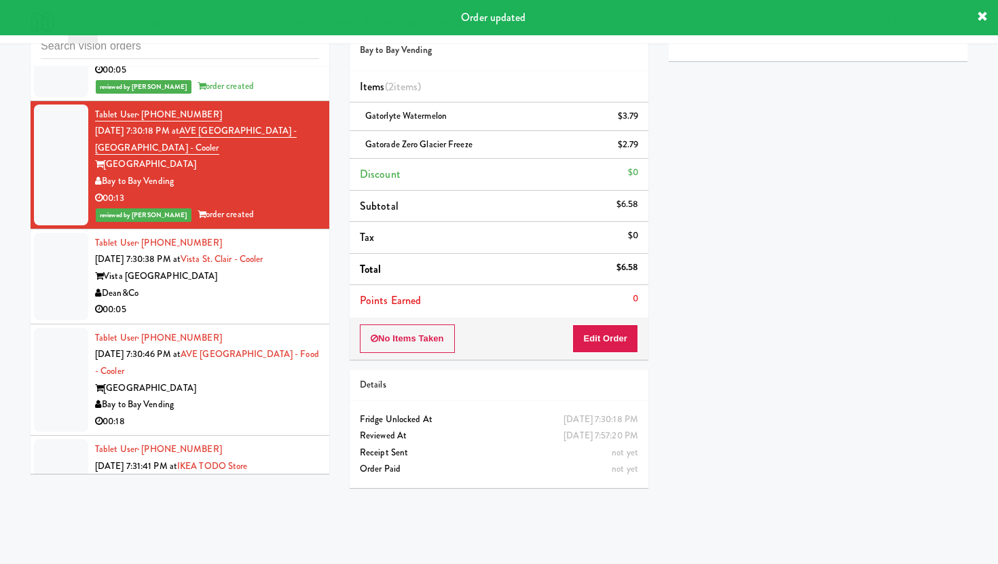
click at [291, 302] on div "00:05" at bounding box center [207, 310] width 224 height 17
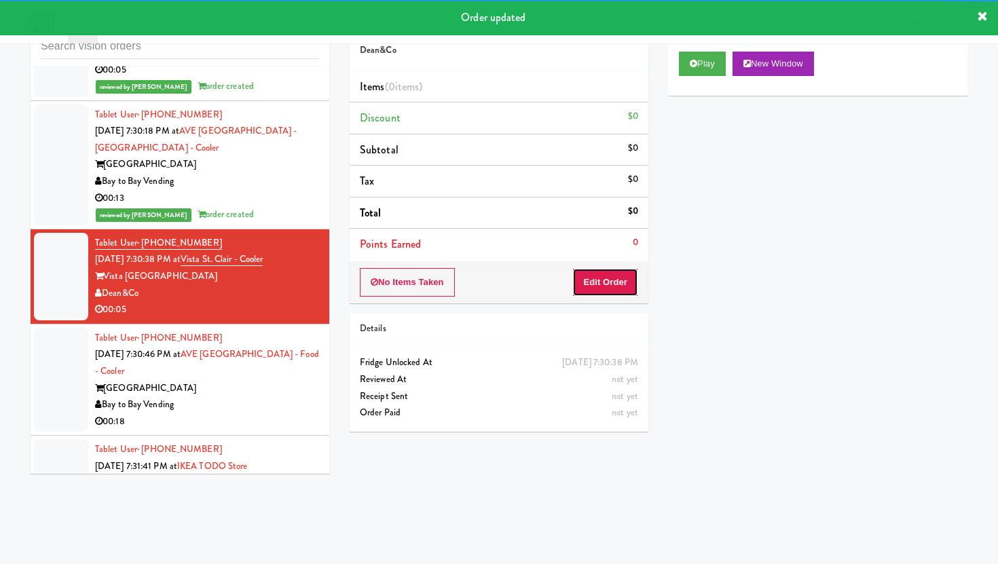
click at [608, 290] on button "Edit Order" at bounding box center [605, 282] width 66 height 29
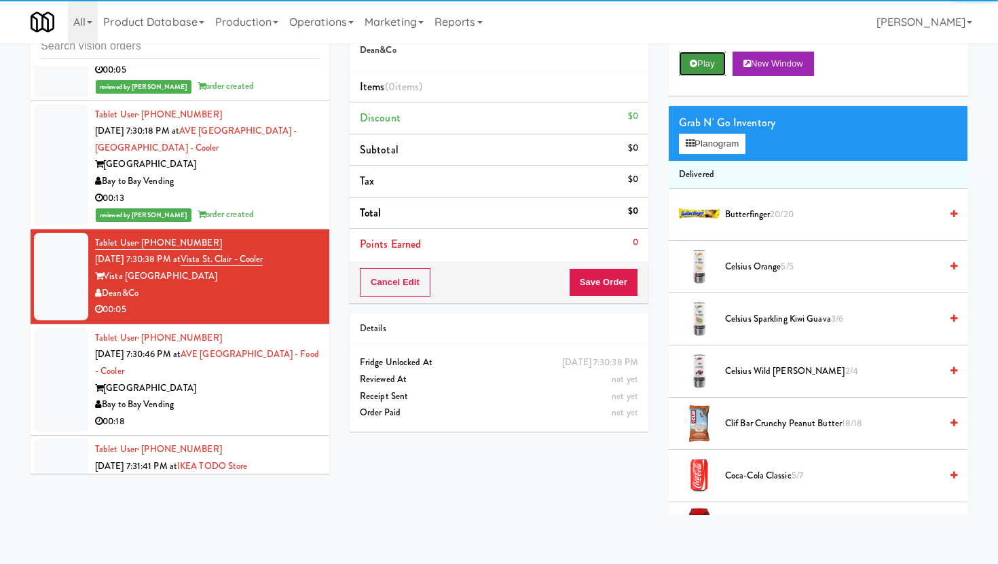
click at [721, 60] on button "Play" at bounding box center [702, 64] width 47 height 24
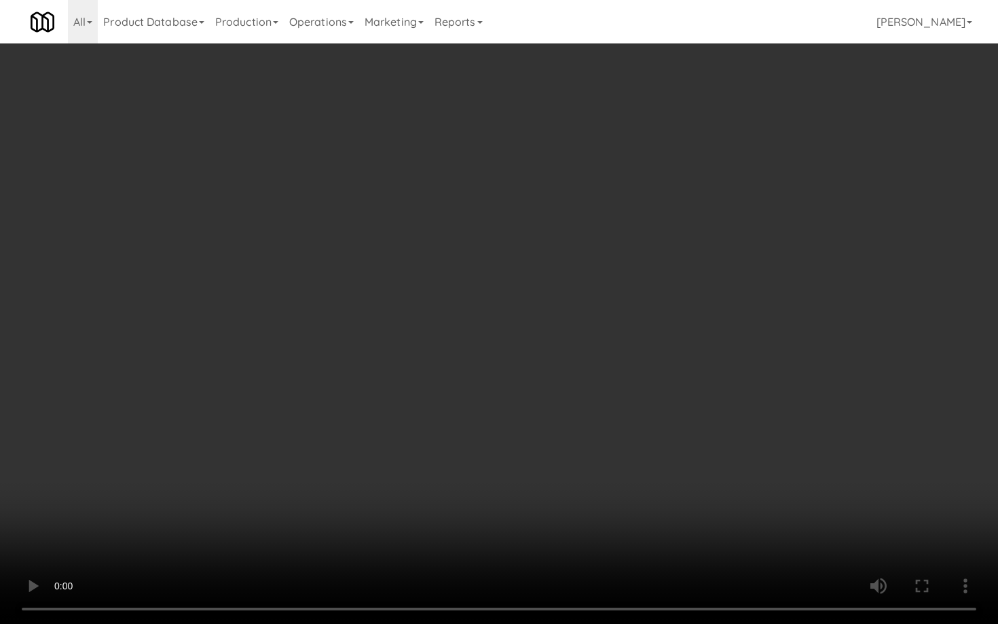
click at [764, 520] on video at bounding box center [499, 312] width 998 height 624
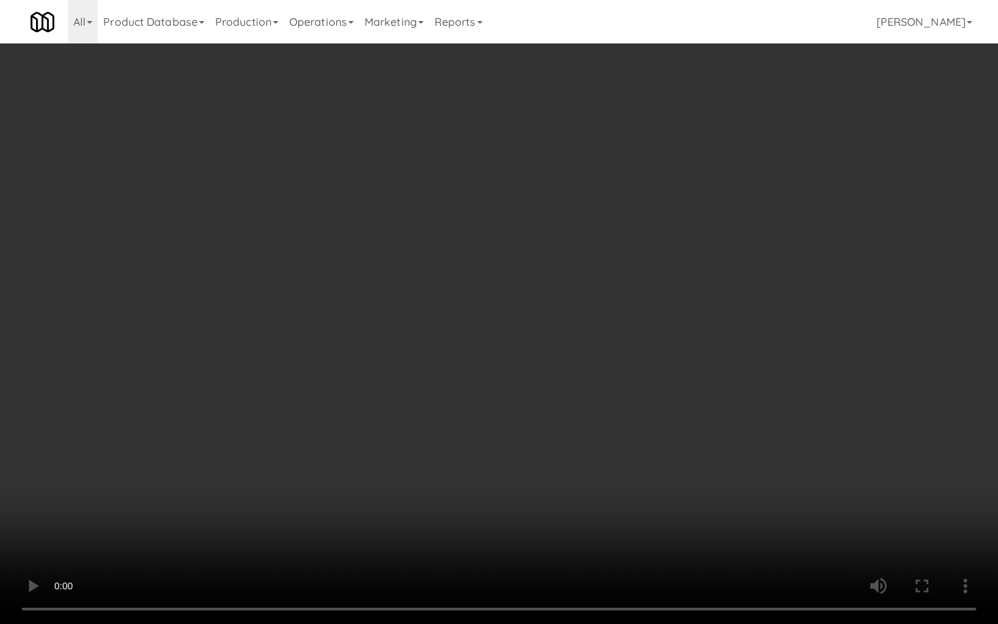
click at [764, 520] on video at bounding box center [499, 312] width 998 height 624
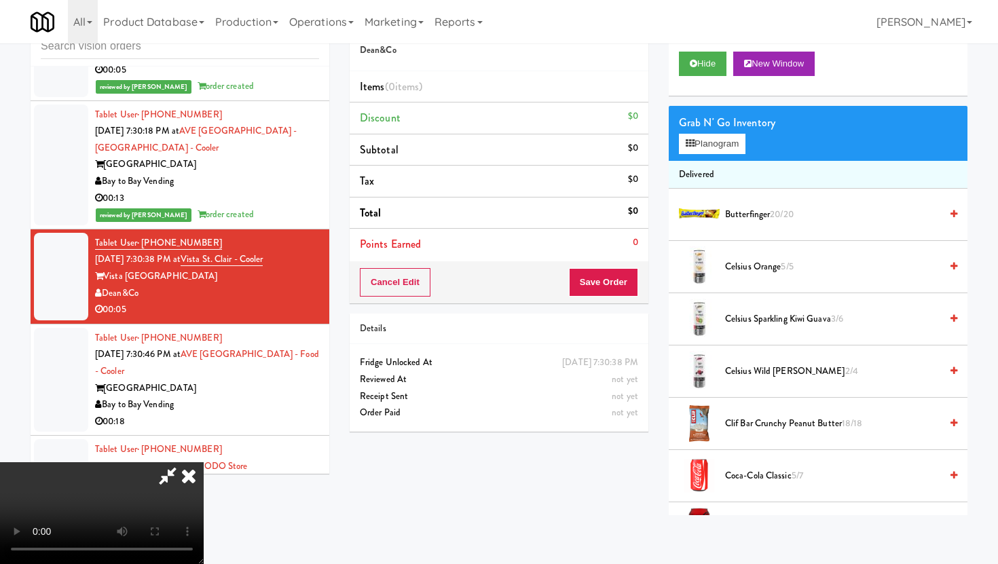
click at [771, 480] on span "Coca-Cola Classic 5/7" at bounding box center [832, 476] width 215 height 17
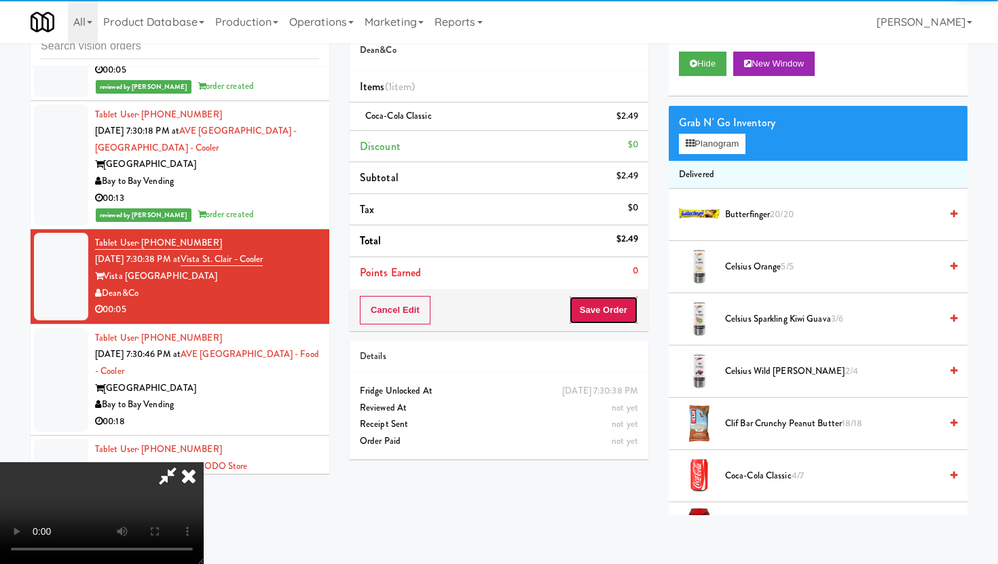
click at [620, 297] on button "Save Order" at bounding box center [603, 310] width 69 height 29
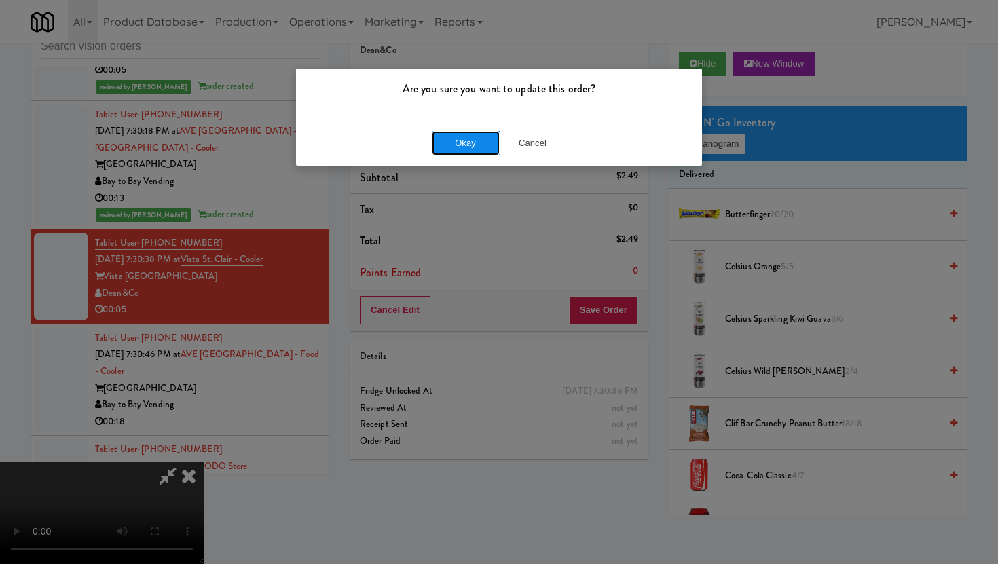
click at [488, 131] on button "Okay" at bounding box center [466, 143] width 68 height 24
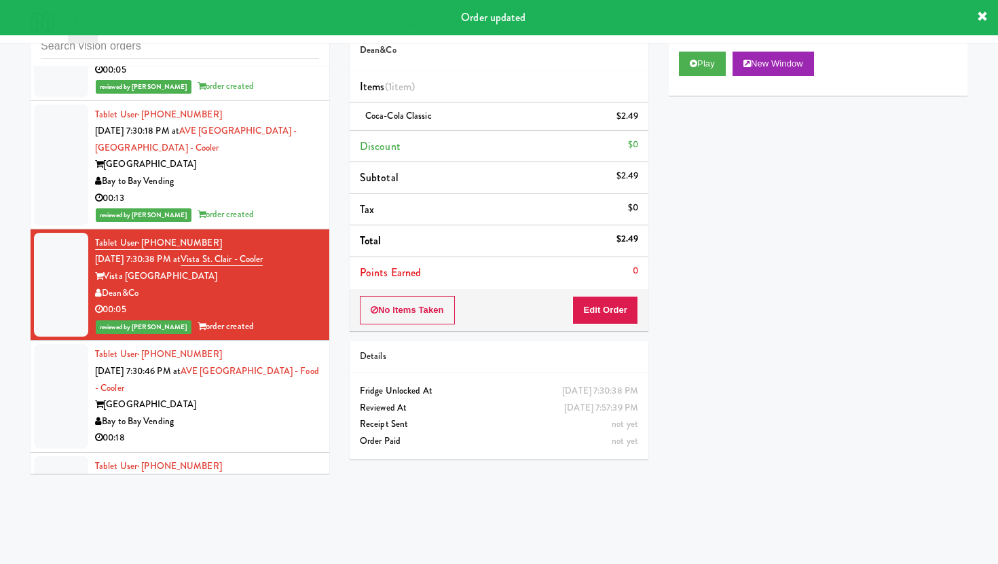
click at [306, 414] on div "Bay to Bay Vending" at bounding box center [207, 422] width 224 height 17
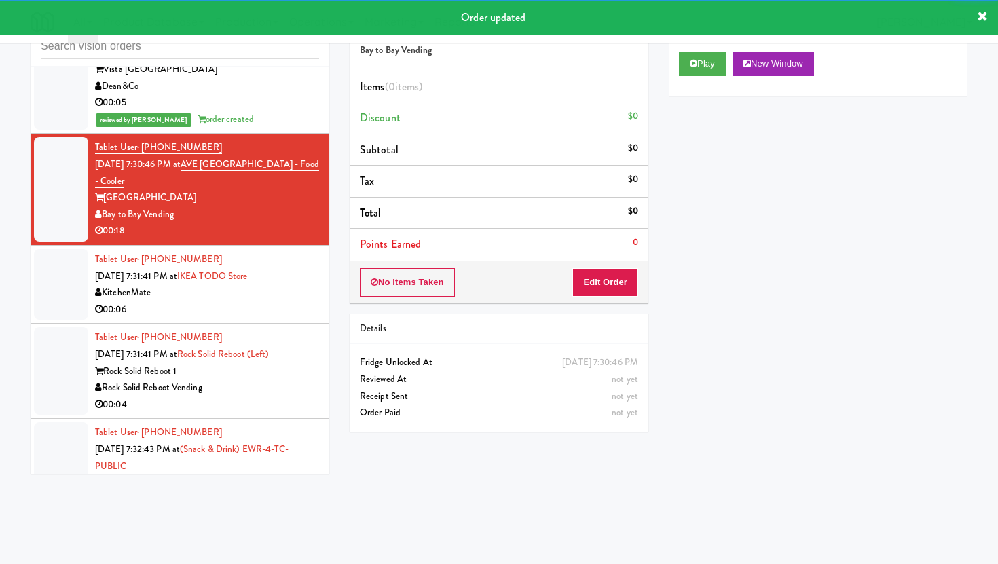
scroll to position [6526, 0]
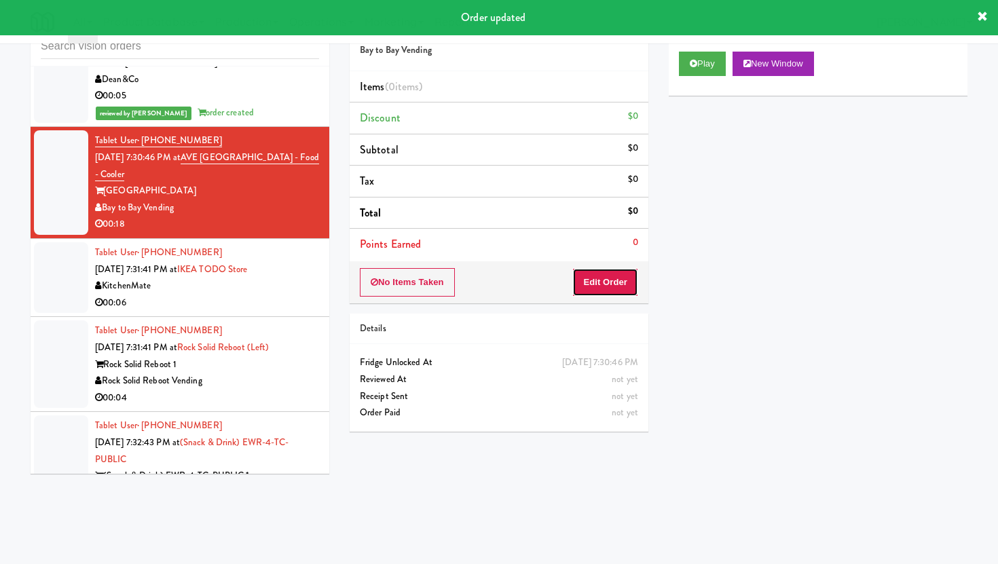
click at [588, 280] on button "Edit Order" at bounding box center [605, 282] width 66 height 29
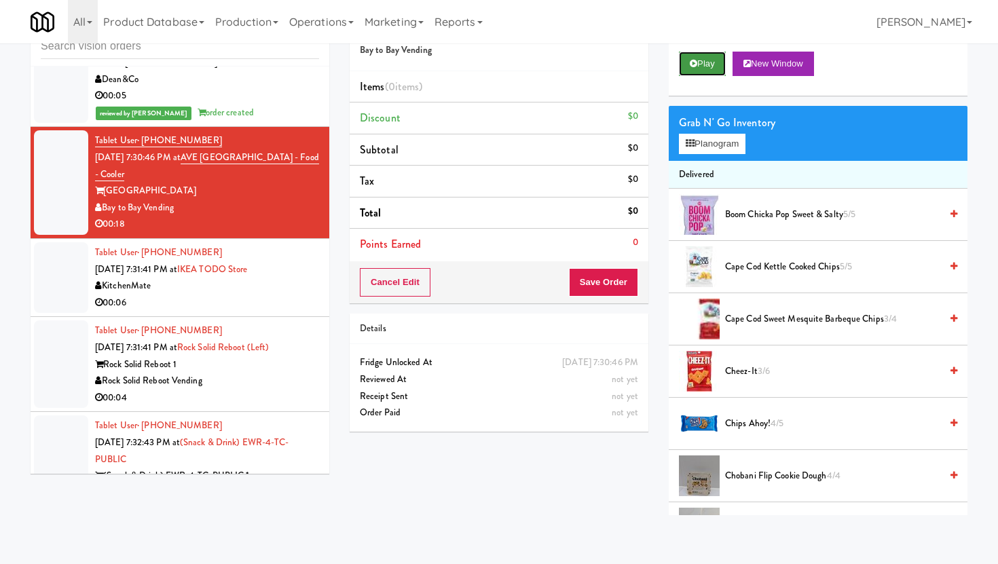
click at [707, 63] on button "Play" at bounding box center [702, 64] width 47 height 24
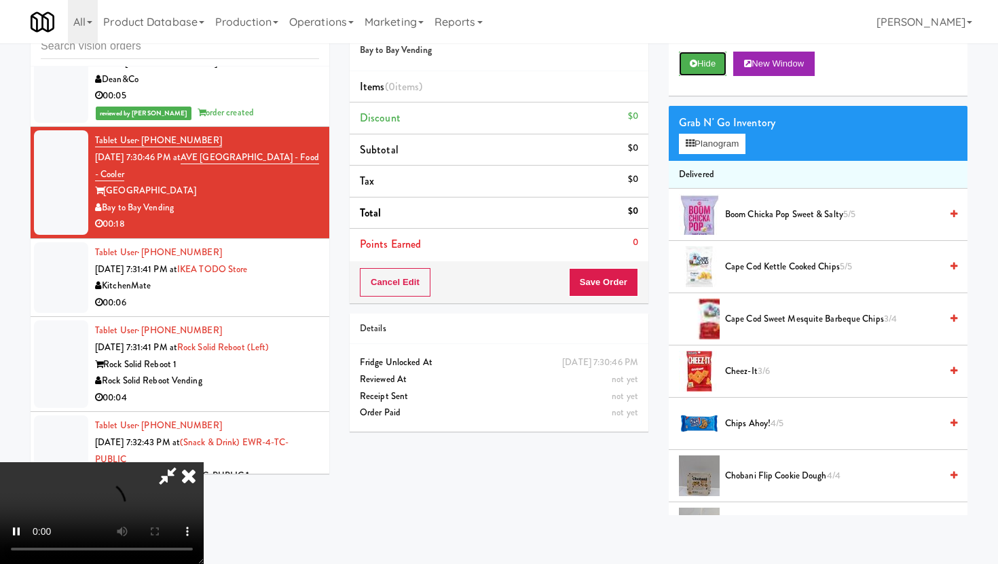
scroll to position [111, 0]
click at [204, 462] on video at bounding box center [102, 513] width 204 height 102
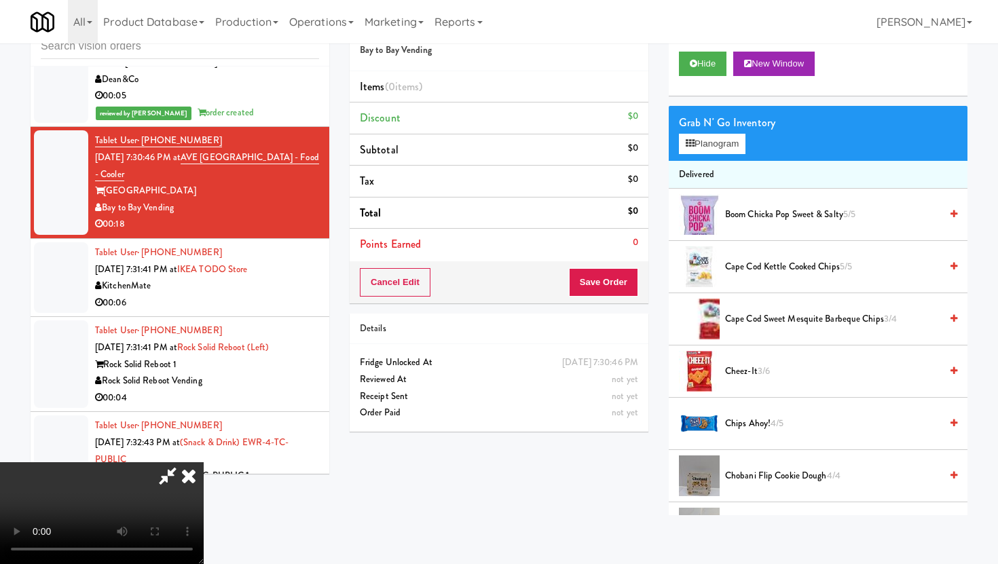
click at [204, 462] on video at bounding box center [102, 513] width 204 height 102
click at [709, 130] on div "Grab N' Go Inventory" at bounding box center [818, 123] width 278 height 20
click at [709, 149] on button "Planogram" at bounding box center [712, 144] width 67 height 20
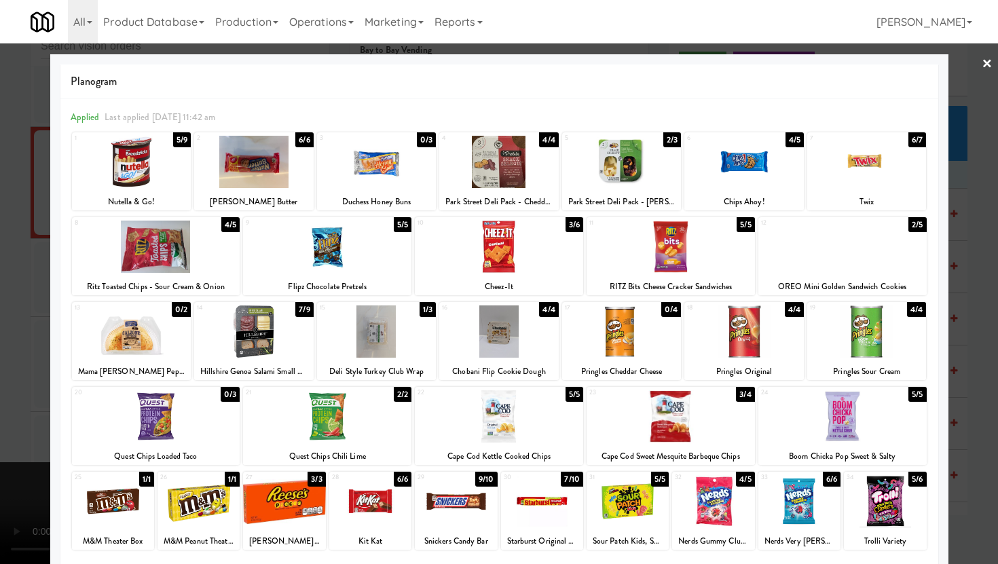
click at [402, 357] on div at bounding box center [377, 332] width 120 height 52
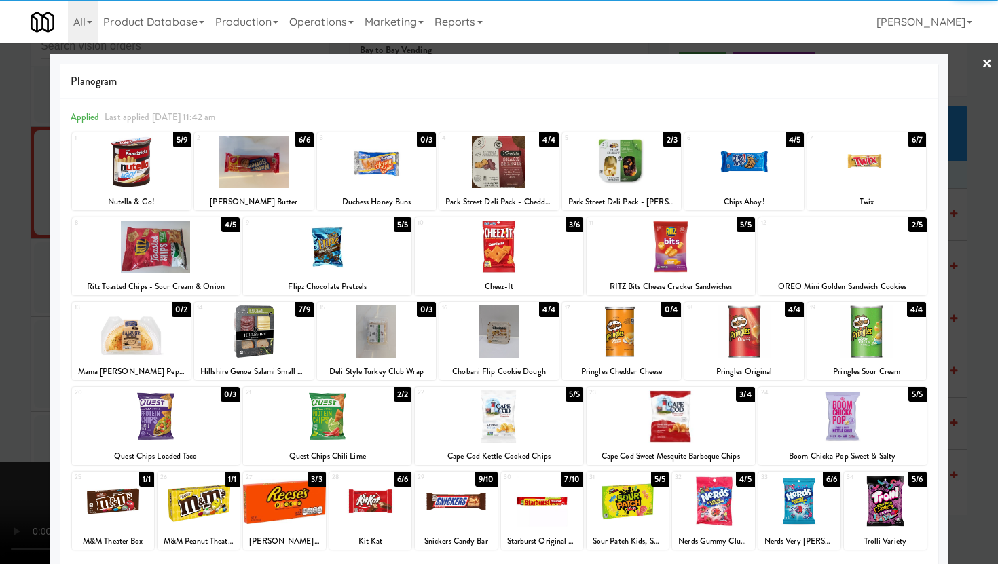
click at [0, 331] on div at bounding box center [499, 282] width 998 height 564
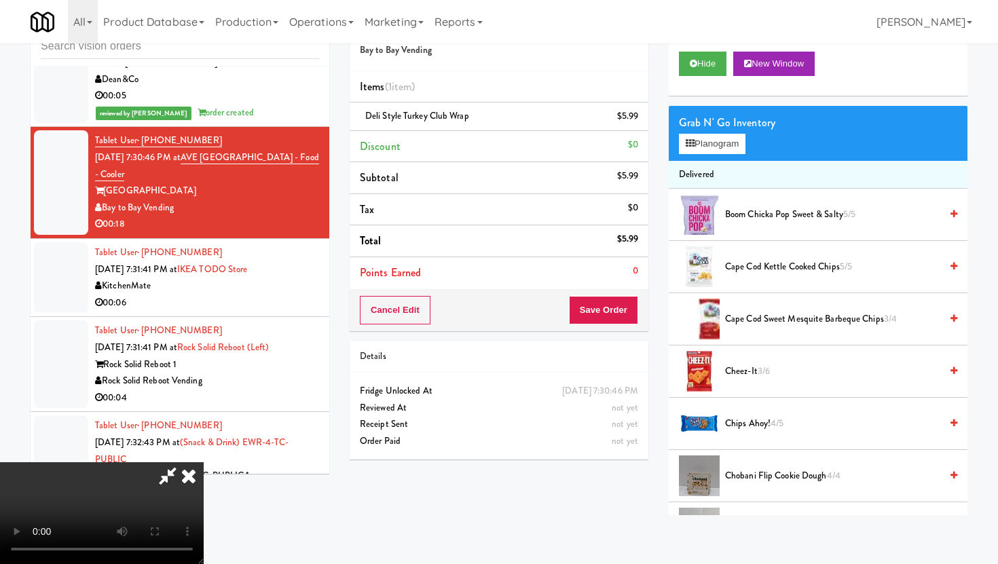
click at [204, 462] on video at bounding box center [102, 513] width 204 height 102
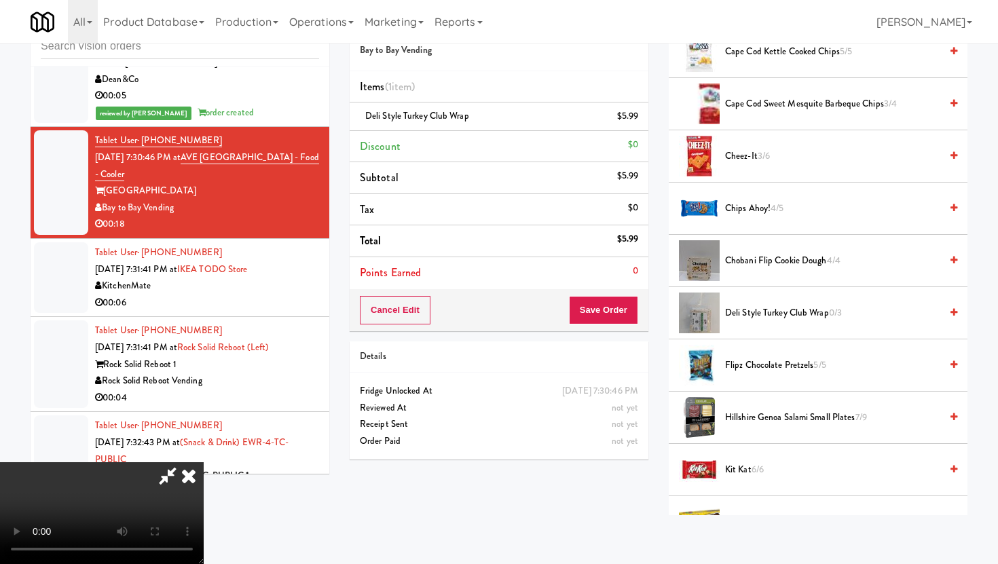
scroll to position [235, 0]
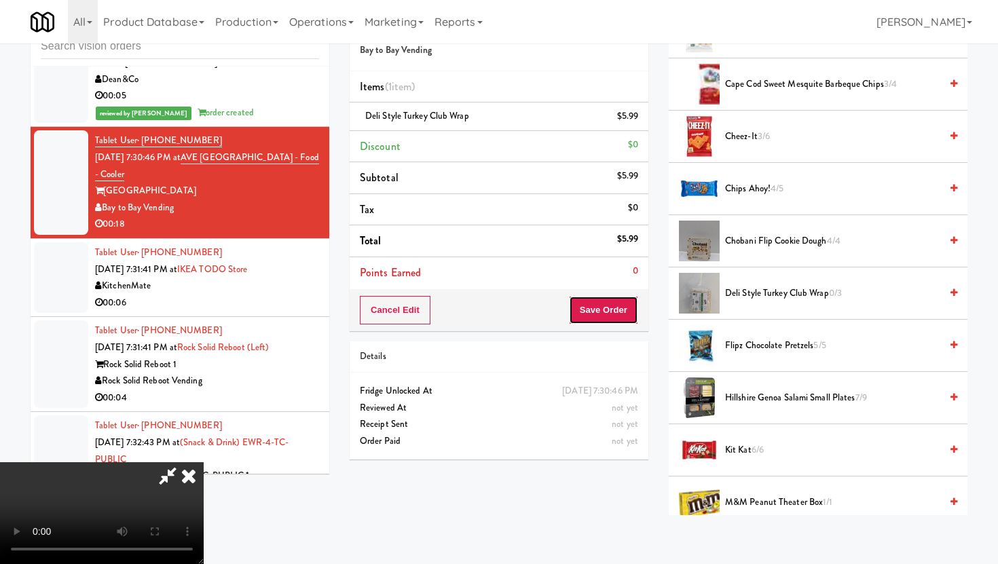
click at [633, 309] on button "Save Order" at bounding box center [603, 310] width 69 height 29
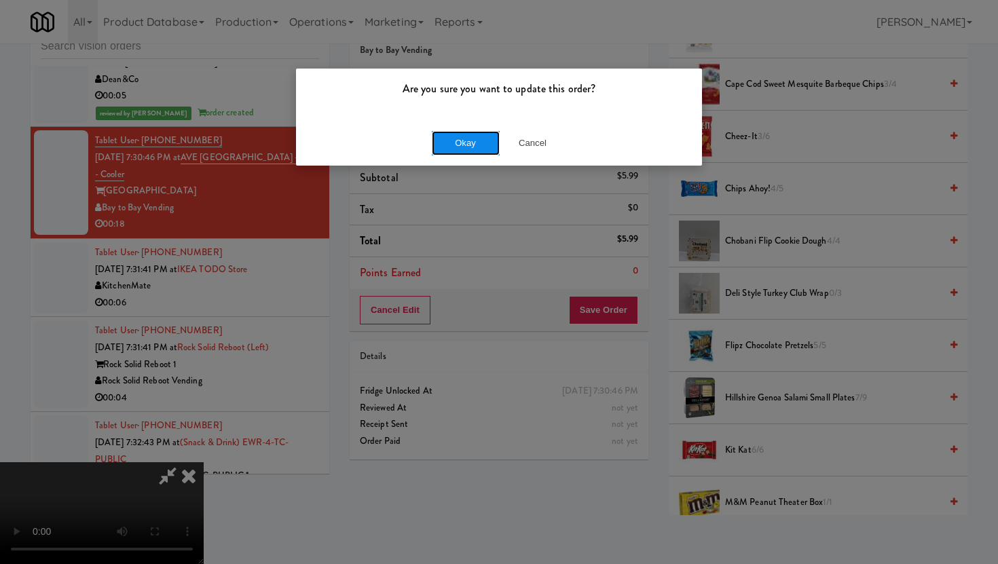
click at [479, 132] on button "Okay" at bounding box center [466, 143] width 68 height 24
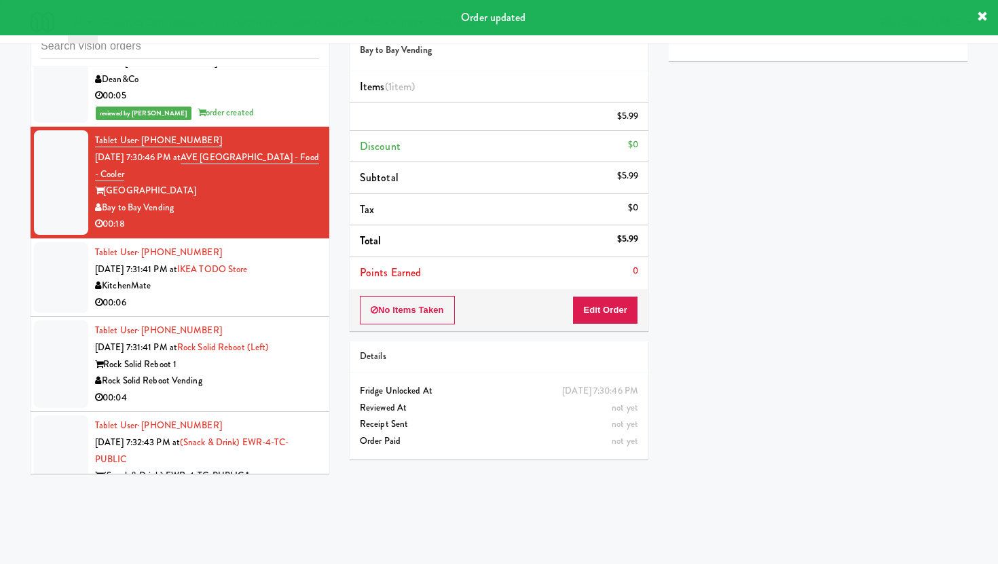
scroll to position [0, 0]
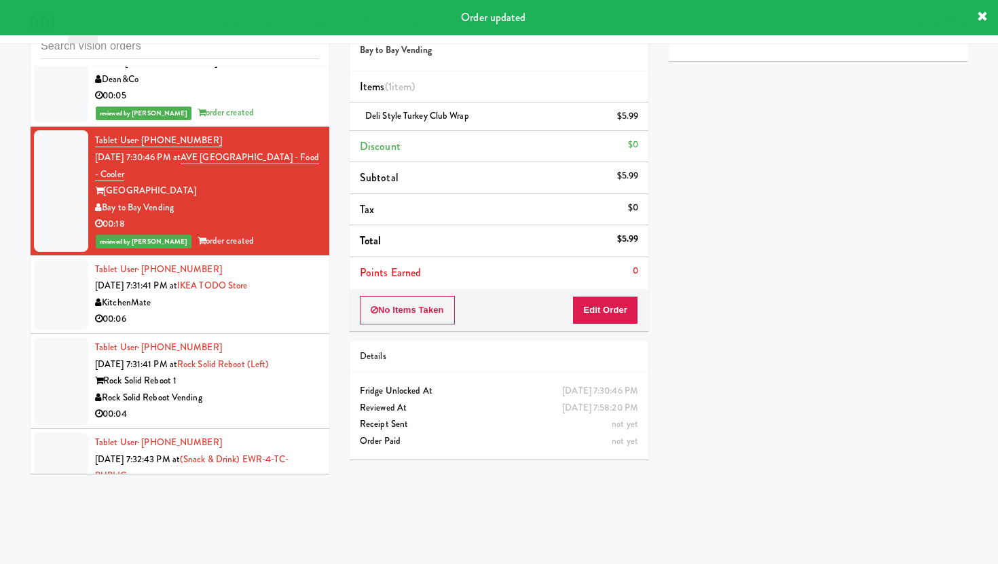
click at [311, 406] on div "00:04" at bounding box center [207, 414] width 224 height 17
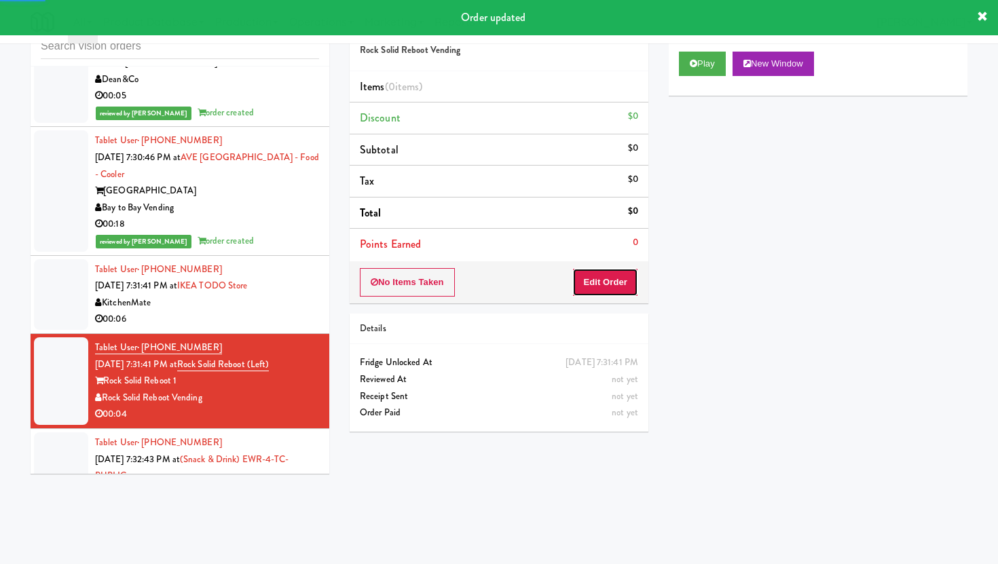
click at [610, 285] on button "Edit Order" at bounding box center [605, 282] width 66 height 29
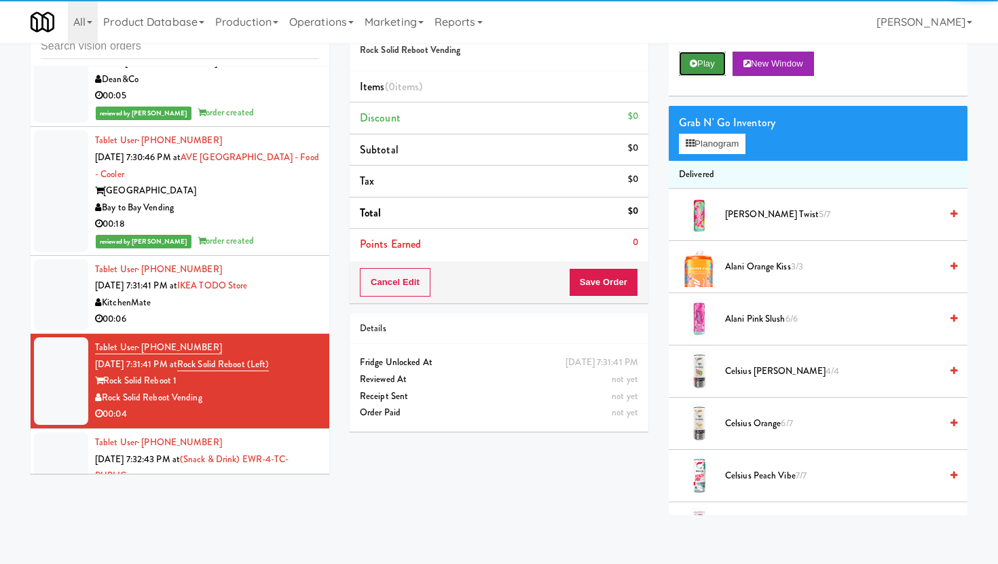
click at [701, 60] on button "Play" at bounding box center [702, 64] width 47 height 24
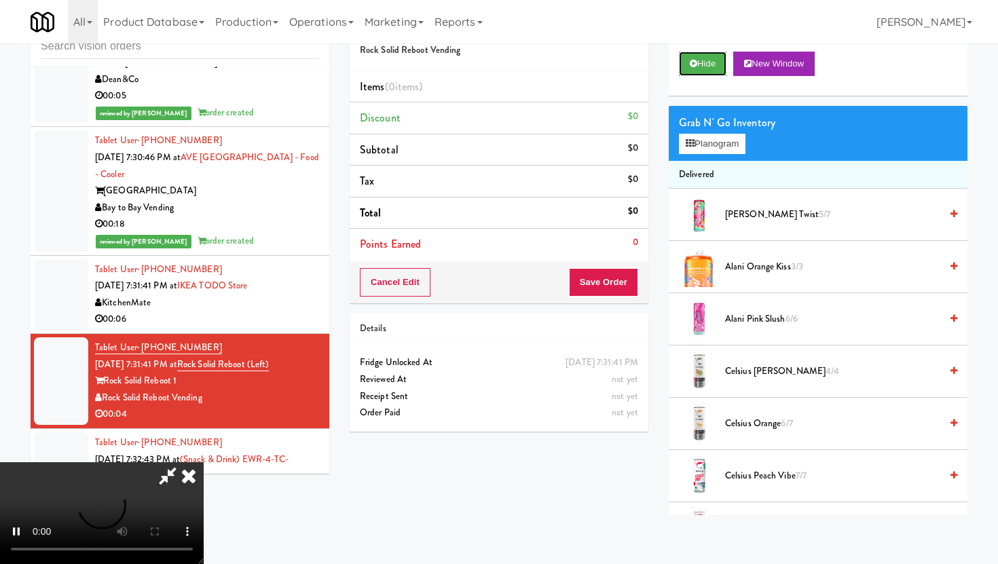
scroll to position [111, 0]
click at [204, 462] on video at bounding box center [102, 513] width 204 height 102
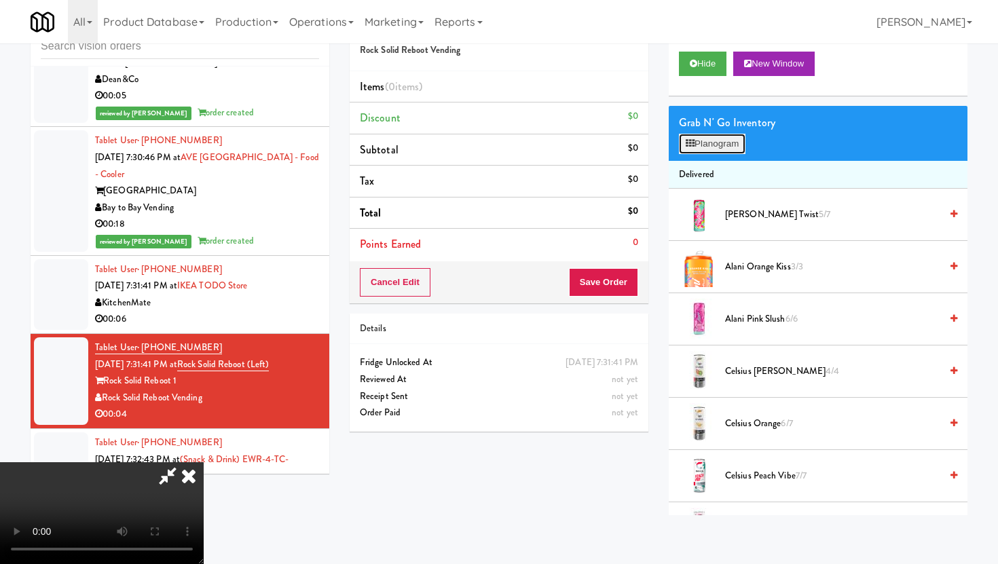
click at [726, 152] on button "Planogram" at bounding box center [712, 144] width 67 height 20
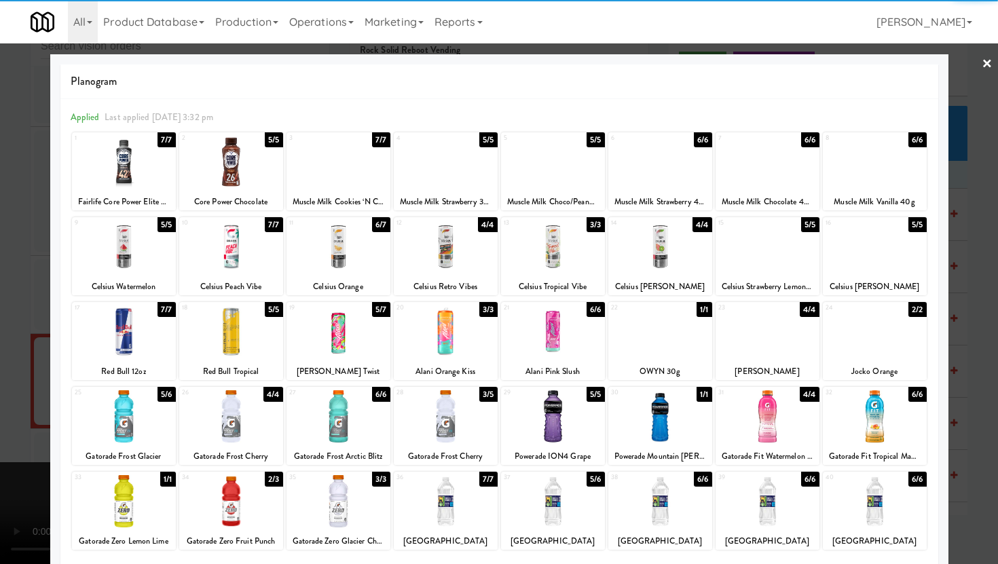
click at [172, 267] on div at bounding box center [124, 247] width 104 height 52
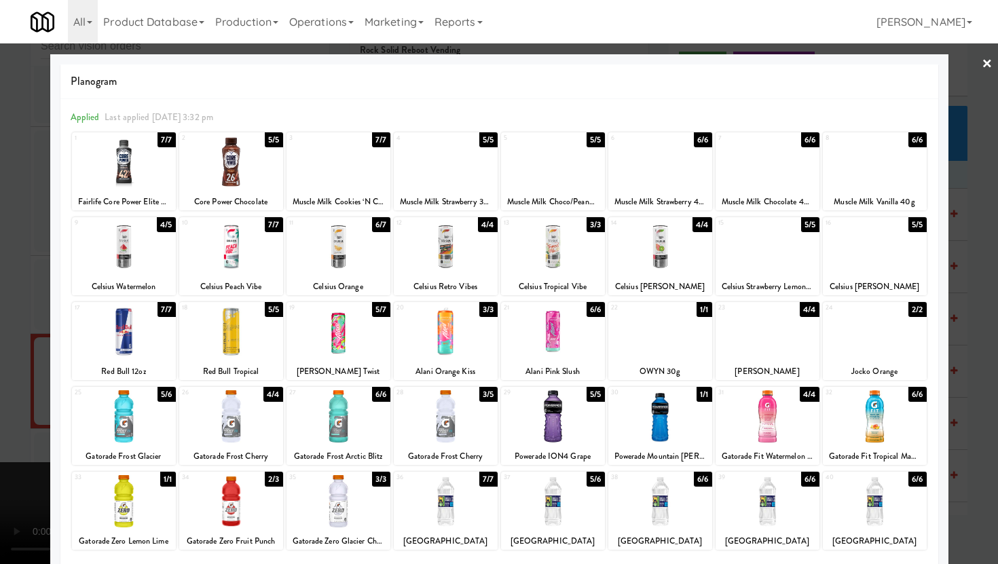
click at [0, 249] on div at bounding box center [499, 282] width 998 height 564
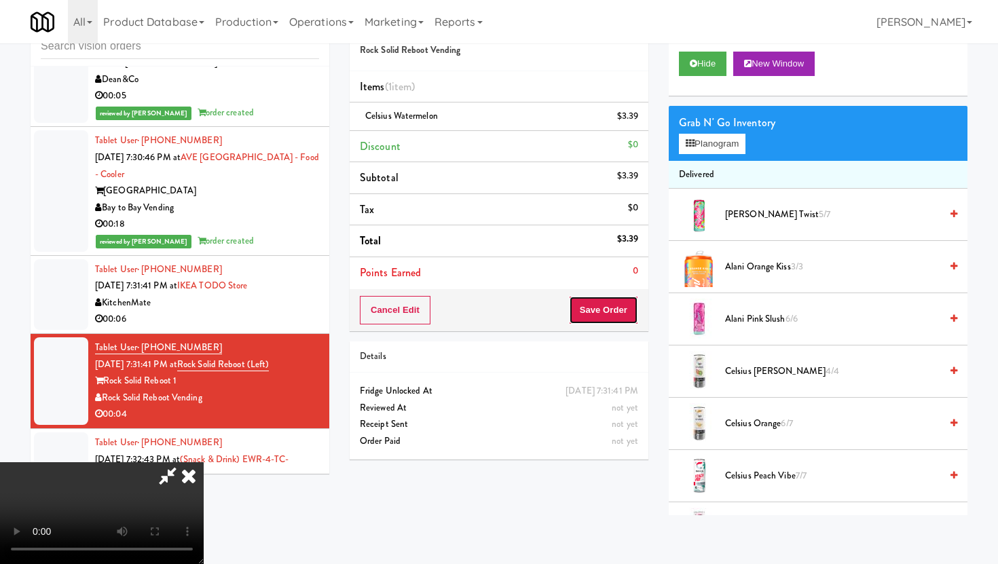
click at [623, 314] on button "Save Order" at bounding box center [603, 310] width 69 height 29
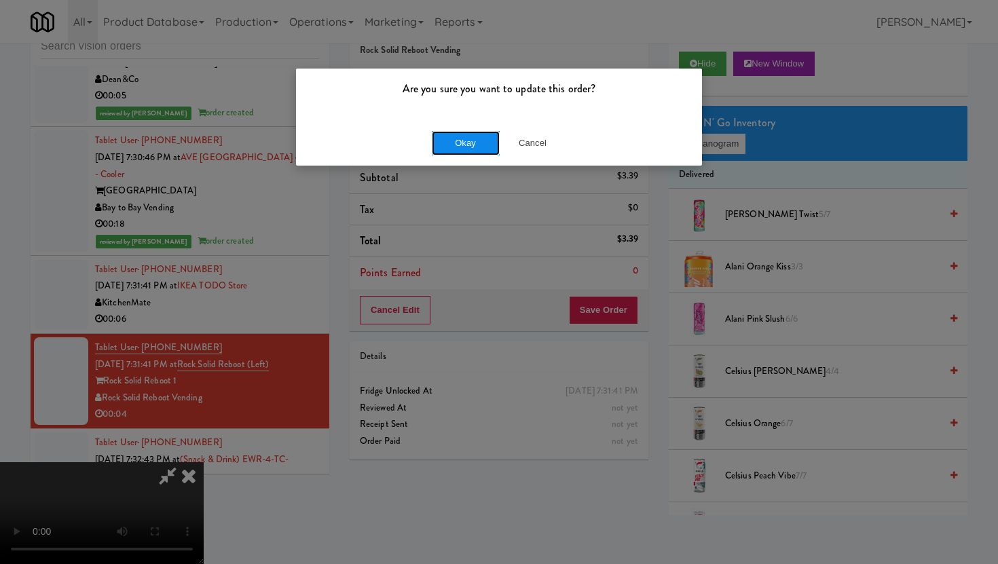
click at [466, 151] on button "Okay" at bounding box center [466, 143] width 68 height 24
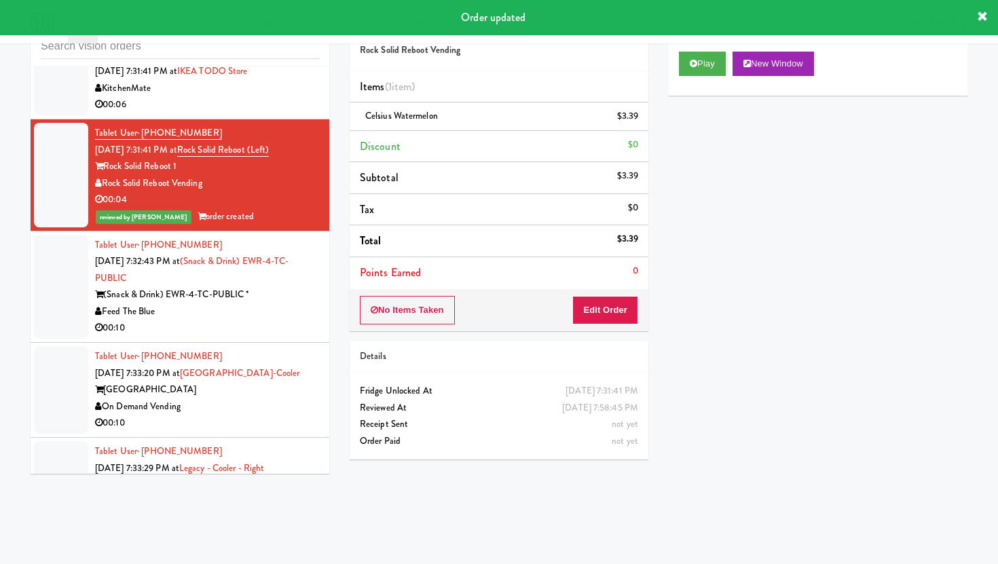
scroll to position [6768, 0]
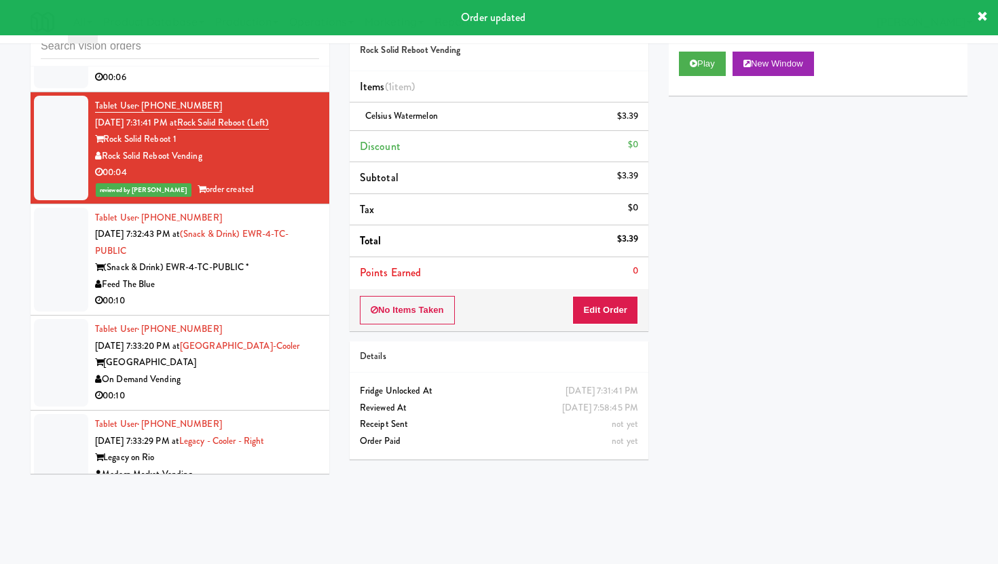
click at [305, 249] on li "Tablet User · (973) 979-3756 [DATE] 7:32:43 PM at (Snack & Drink) EWR-4-TC-PUBL…" at bounding box center [180, 260] width 299 height 112
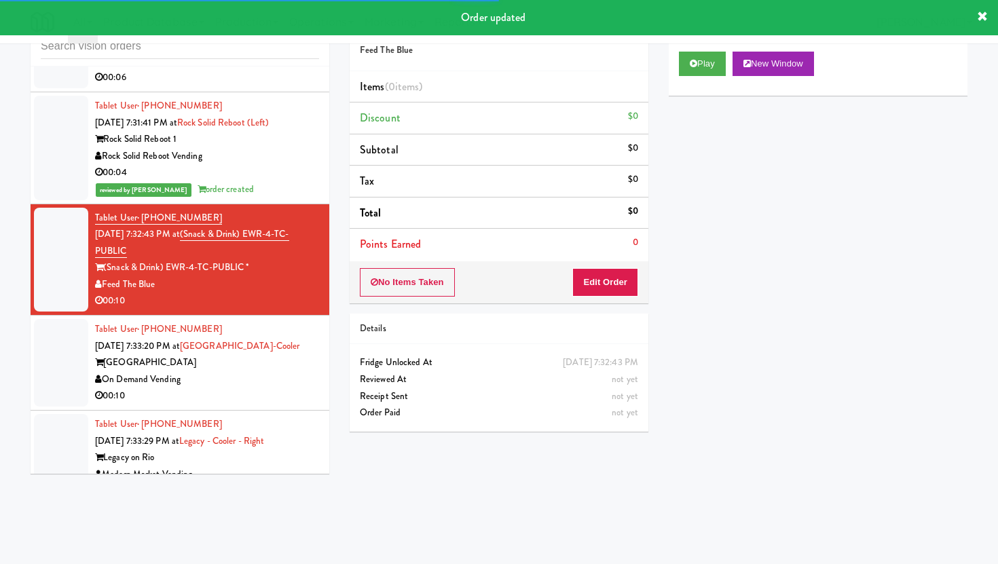
click at [593, 297] on div "No Items Taken Edit Order" at bounding box center [499, 282] width 299 height 42
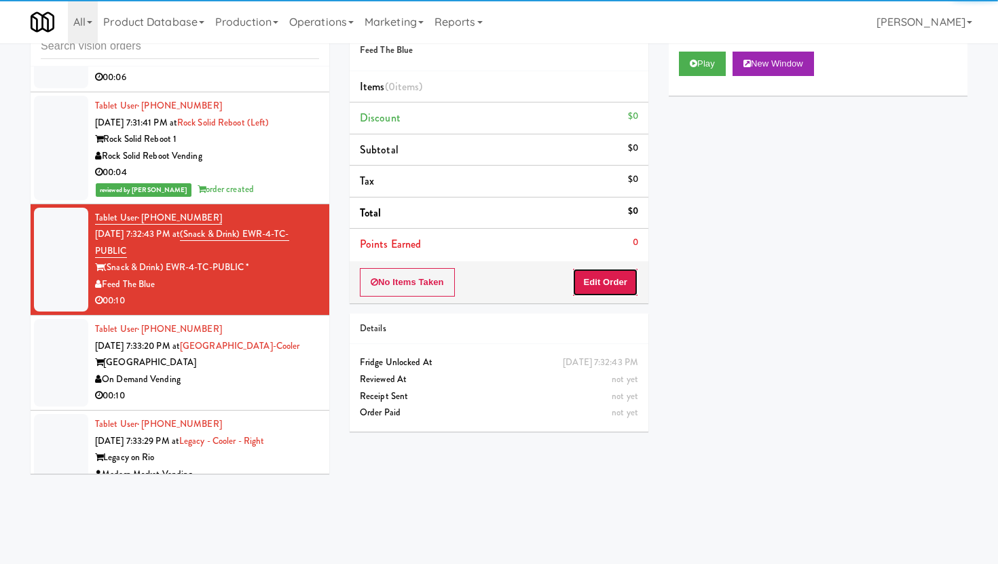
click at [596, 280] on button "Edit Order" at bounding box center [605, 282] width 66 height 29
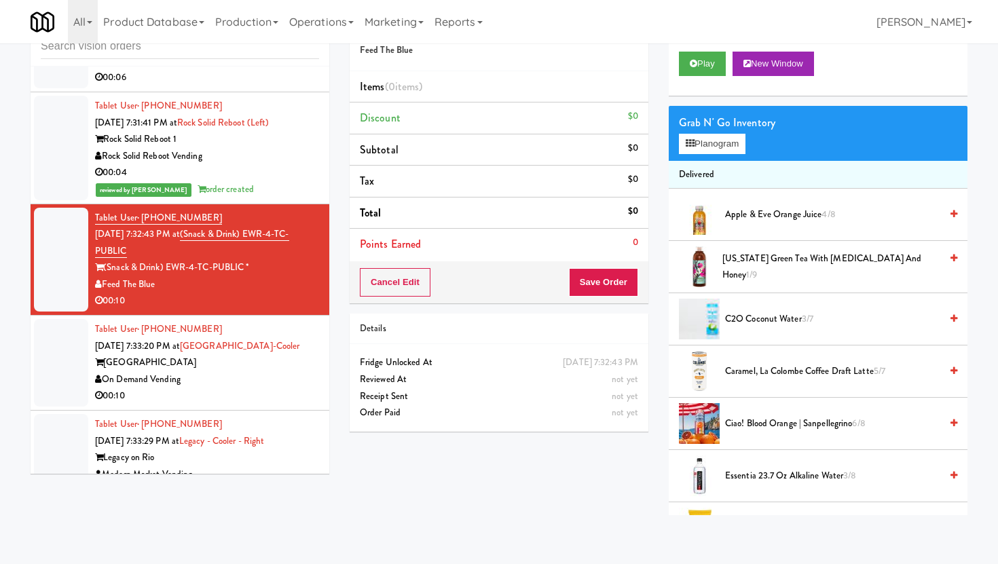
click at [702, 50] on div "Play New Window" at bounding box center [818, 68] width 299 height 54
click at [702, 58] on button "Play" at bounding box center [702, 64] width 47 height 24
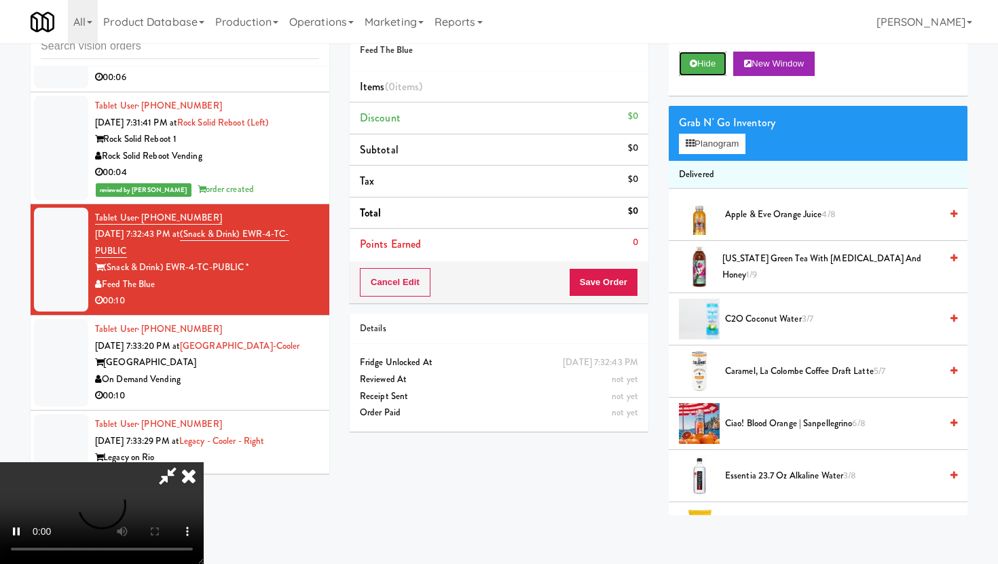
scroll to position [111, 0]
click at [204, 462] on video at bounding box center [102, 513] width 204 height 102
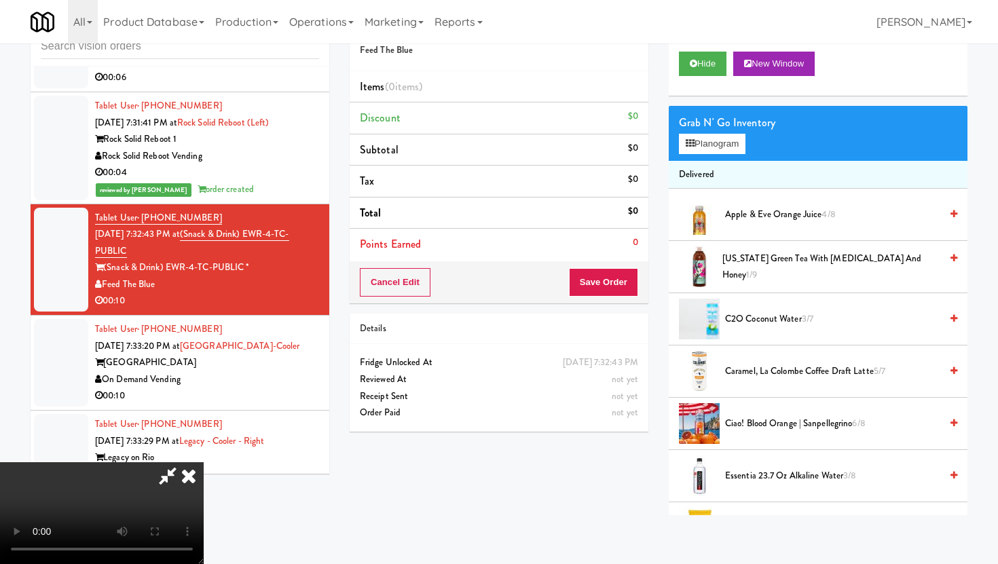
click at [204, 462] on video at bounding box center [102, 513] width 204 height 102
click at [744, 145] on button "Planogram" at bounding box center [712, 144] width 67 height 20
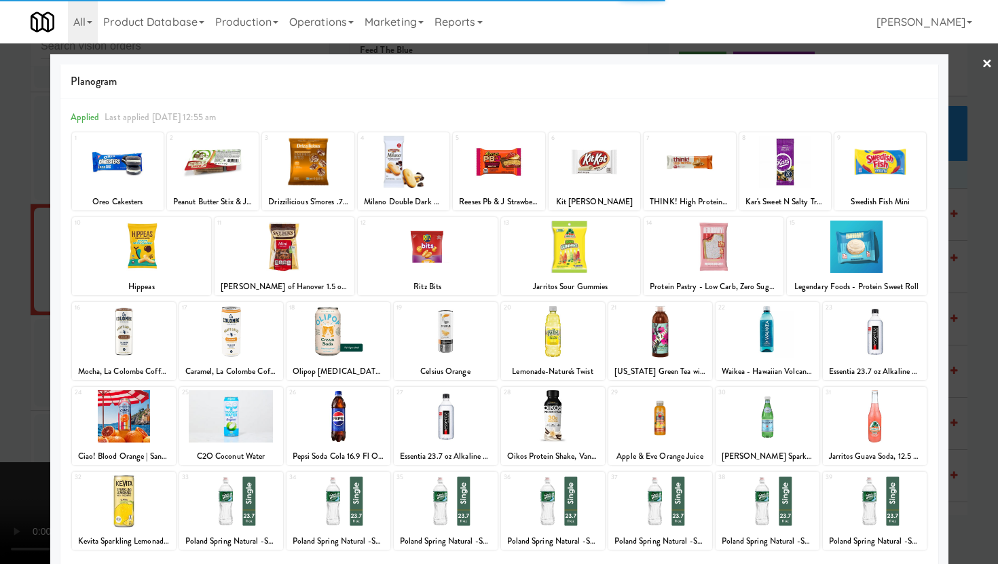
click at [139, 174] on div at bounding box center [118, 162] width 92 height 52
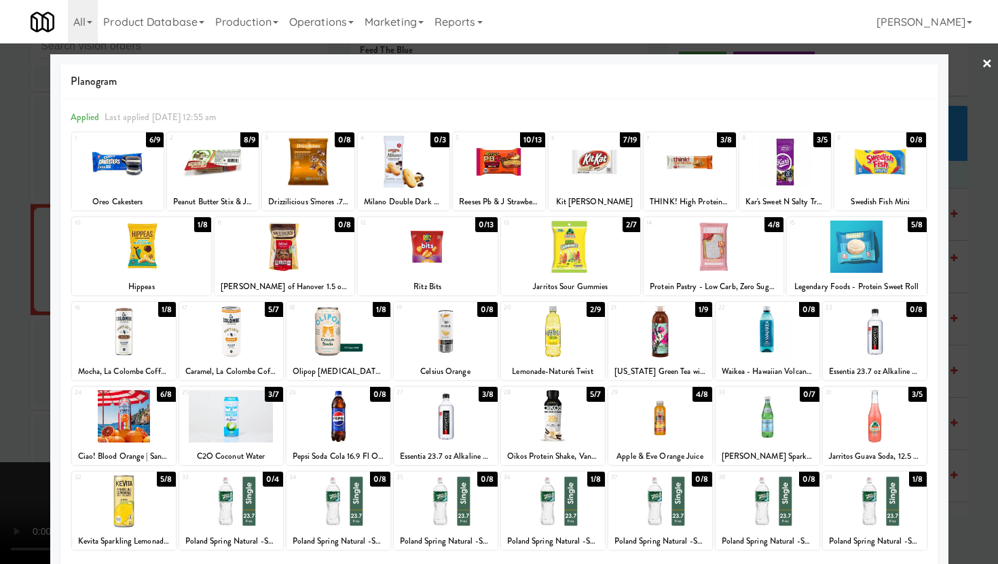
click at [121, 176] on div at bounding box center [118, 162] width 92 height 52
click at [46, 200] on div at bounding box center [499, 282] width 998 height 564
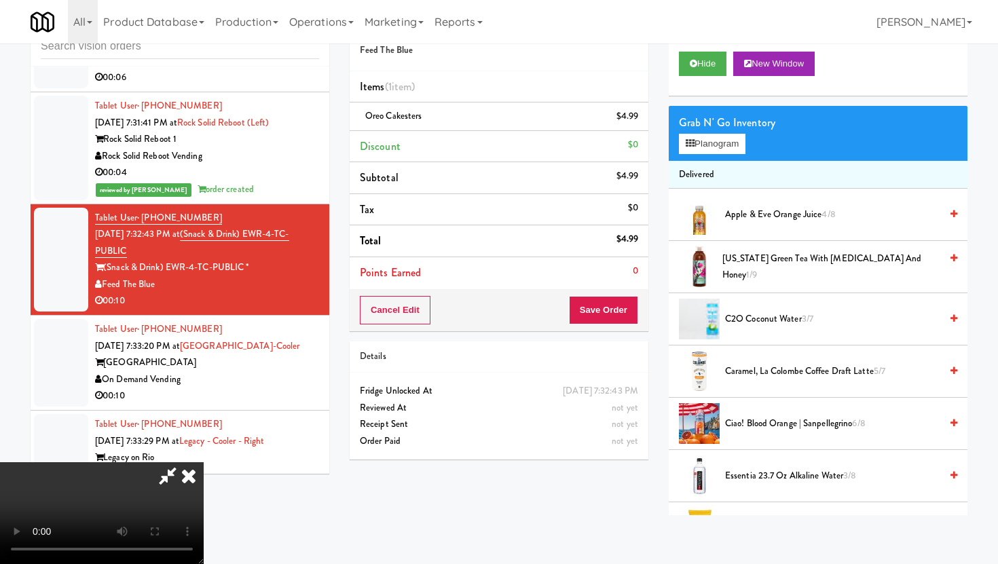
click at [204, 462] on icon at bounding box center [189, 475] width 30 height 27
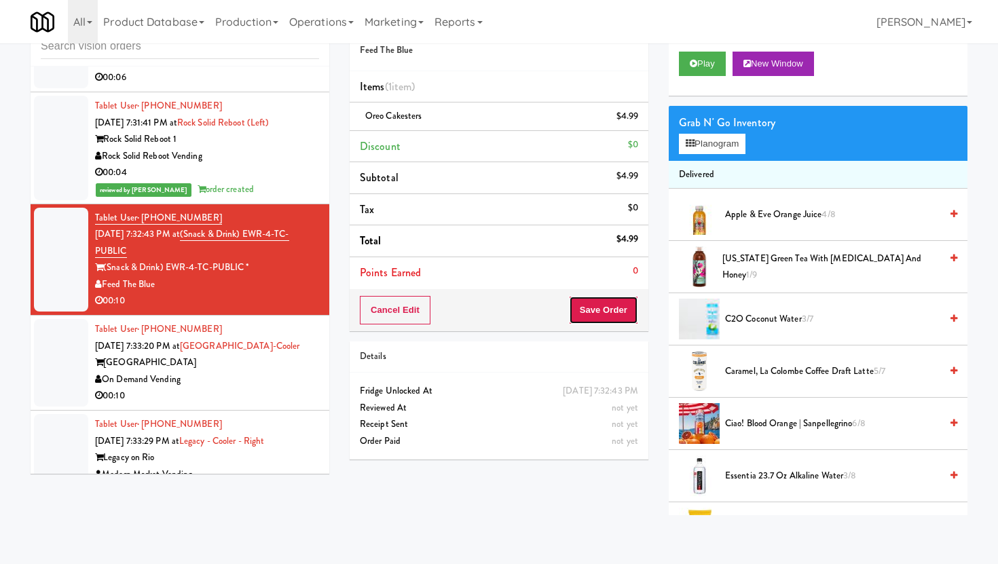
click at [613, 316] on button "Save Order" at bounding box center [603, 310] width 69 height 29
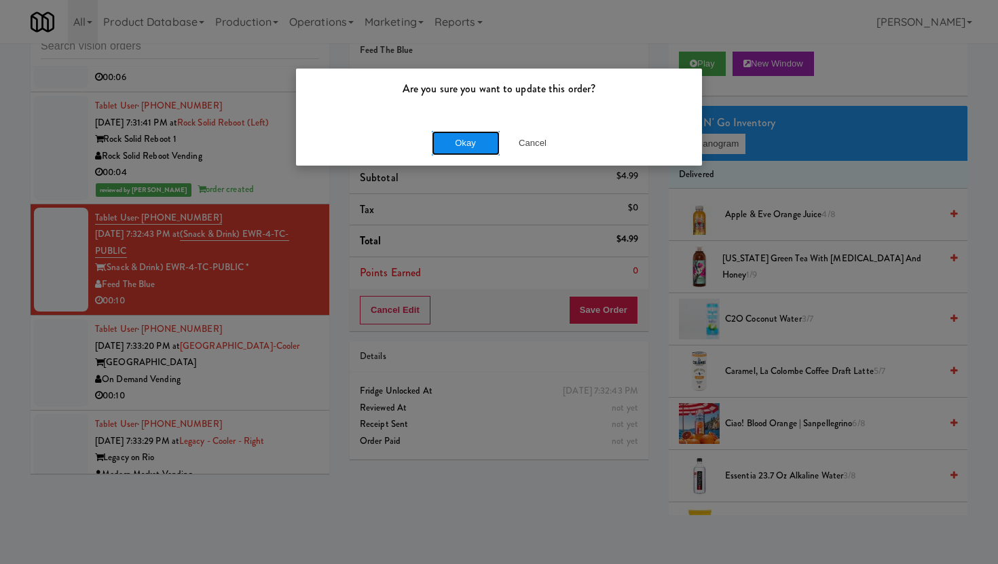
click at [478, 149] on button "Okay" at bounding box center [466, 143] width 68 height 24
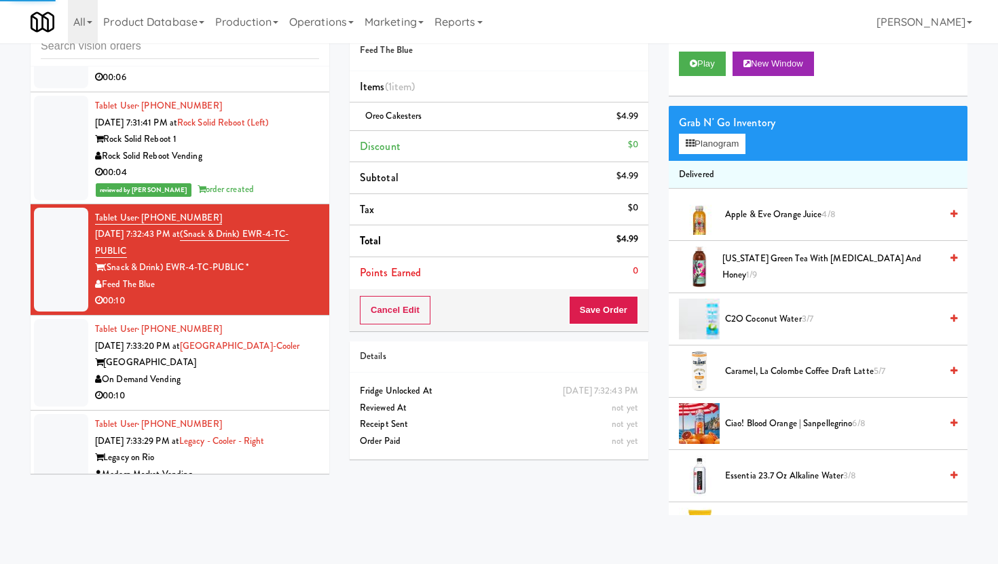
click at [272, 388] on div "00:10" at bounding box center [207, 396] width 224 height 17
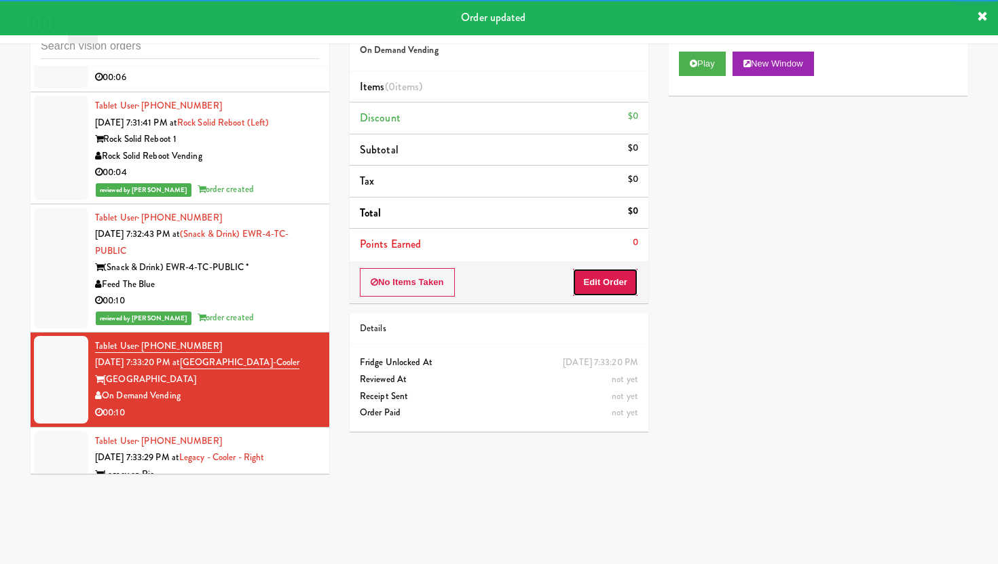
click at [616, 291] on button "Edit Order" at bounding box center [605, 282] width 66 height 29
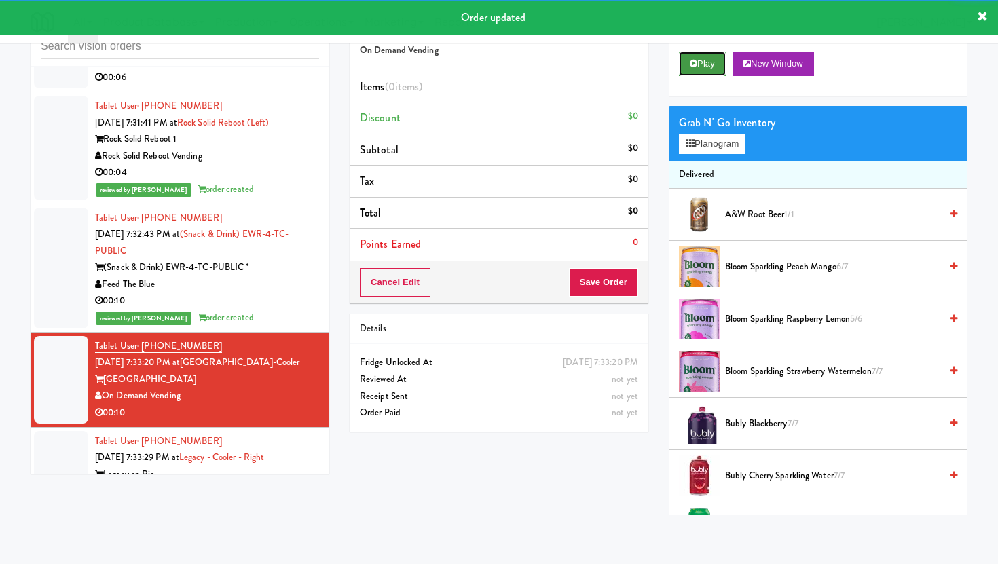
click at [715, 53] on button "Play" at bounding box center [702, 64] width 47 height 24
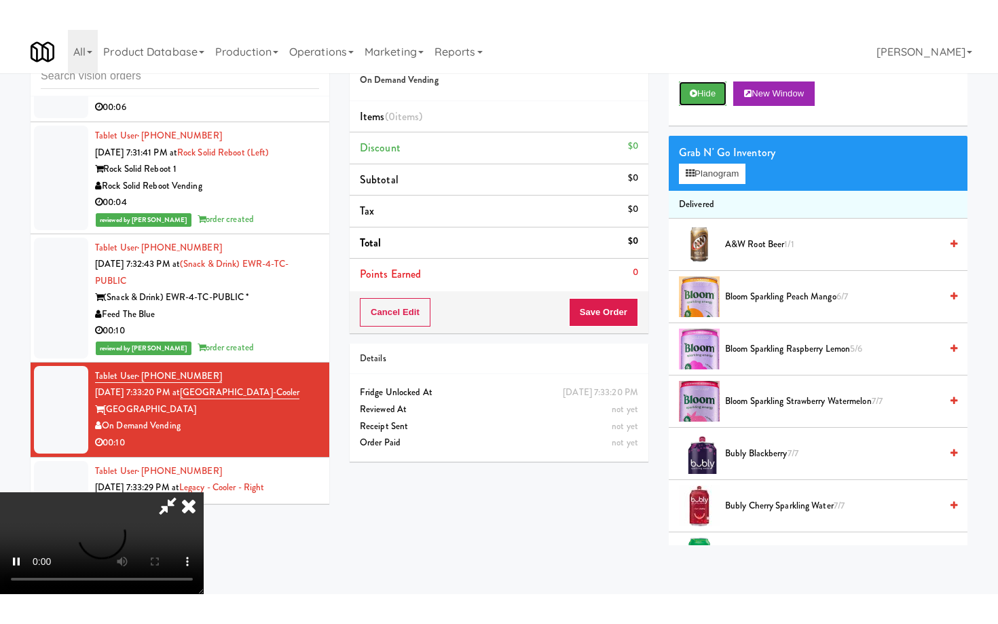
scroll to position [111, 0]
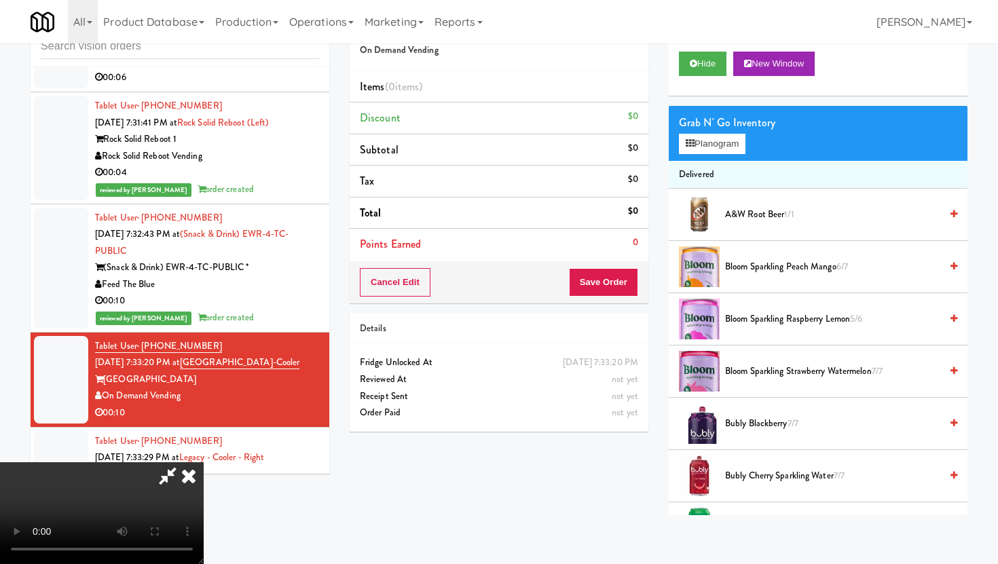
click at [204, 467] on video at bounding box center [102, 513] width 204 height 102
click at [168, 462] on video at bounding box center [102, 513] width 204 height 102
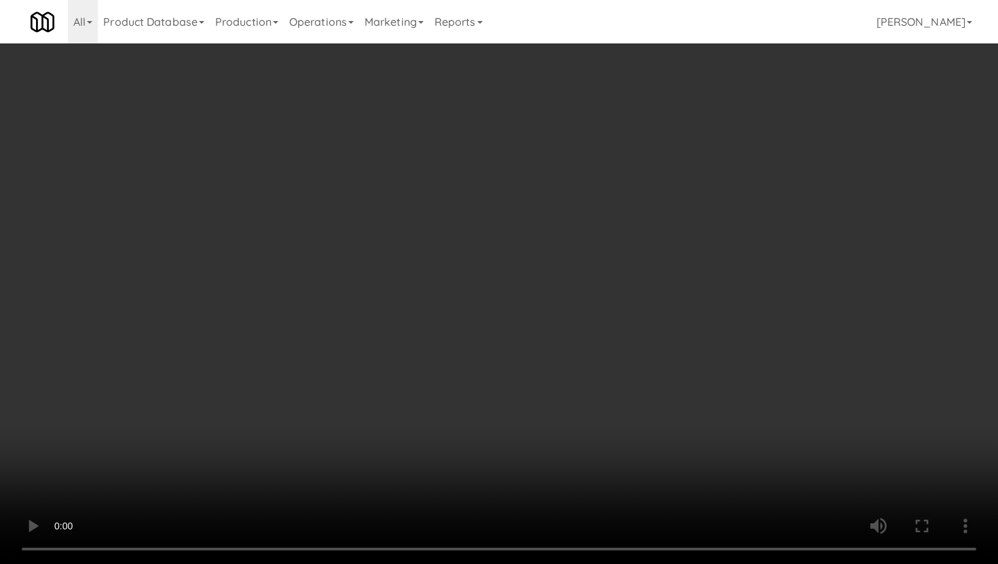
scroll to position [464, 0]
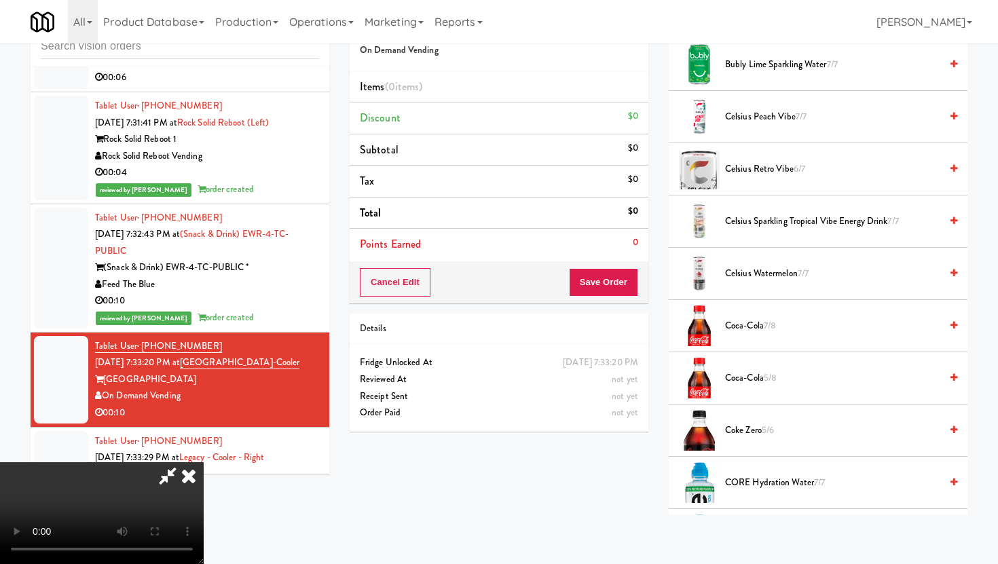
click at [748, 327] on span "Coca-Cola 7/8" at bounding box center [832, 326] width 215 height 17
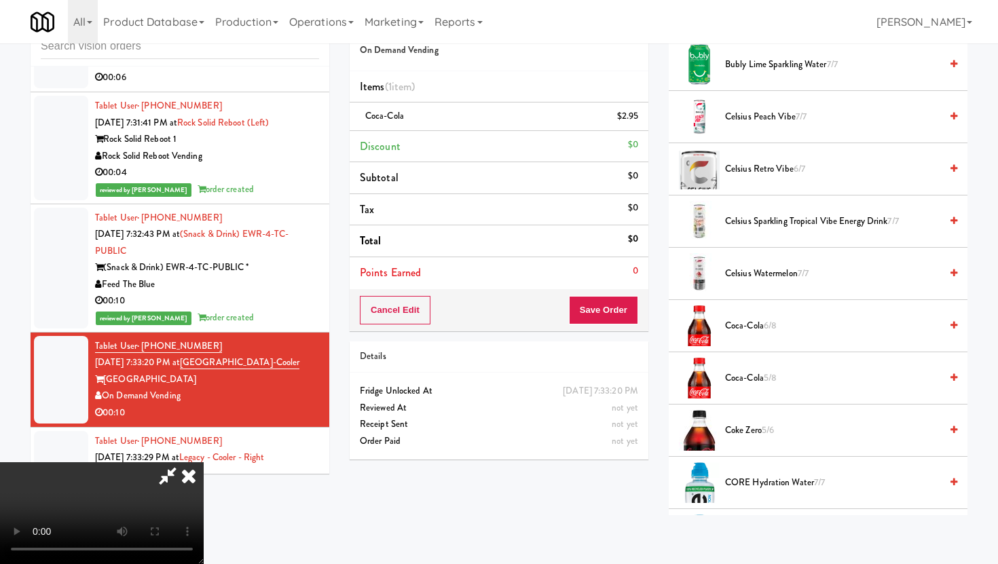
click at [748, 327] on span "Coca-Cola 6/8" at bounding box center [832, 326] width 215 height 17
click at [748, 327] on span "Coca-Cola 4/8" at bounding box center [832, 326] width 215 height 17
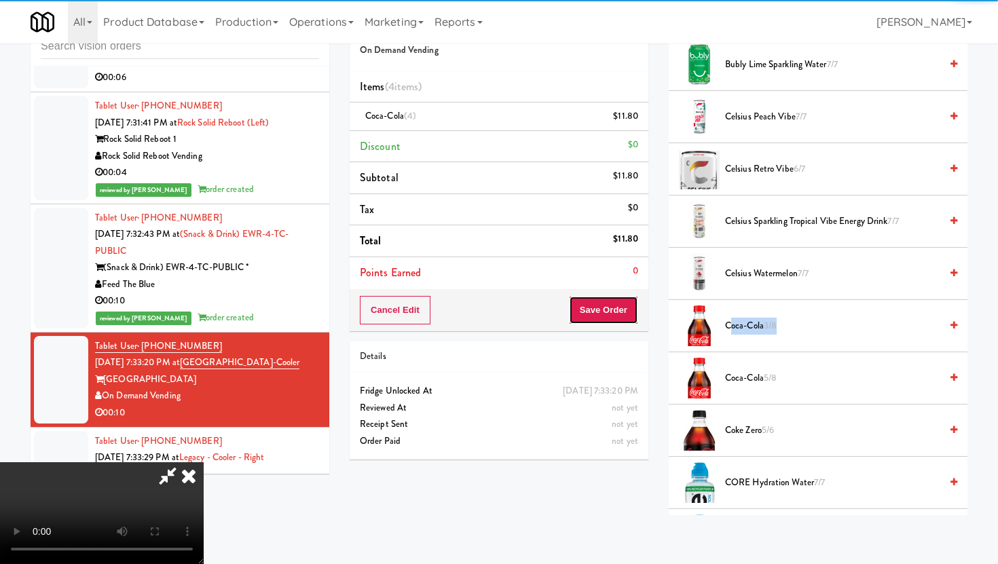
click at [624, 316] on button "Save Order" at bounding box center [603, 310] width 69 height 29
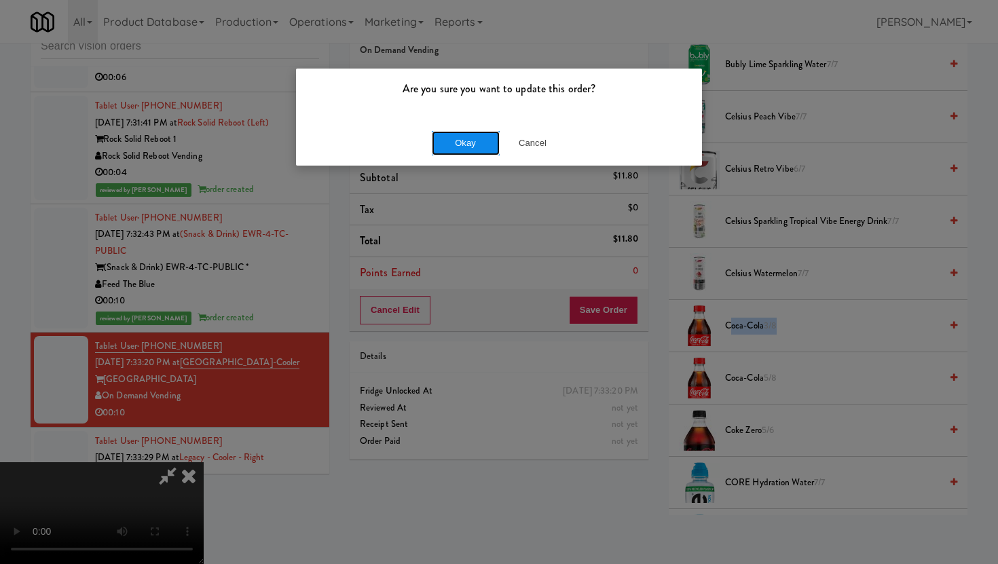
click at [460, 146] on button "Okay" at bounding box center [466, 143] width 68 height 24
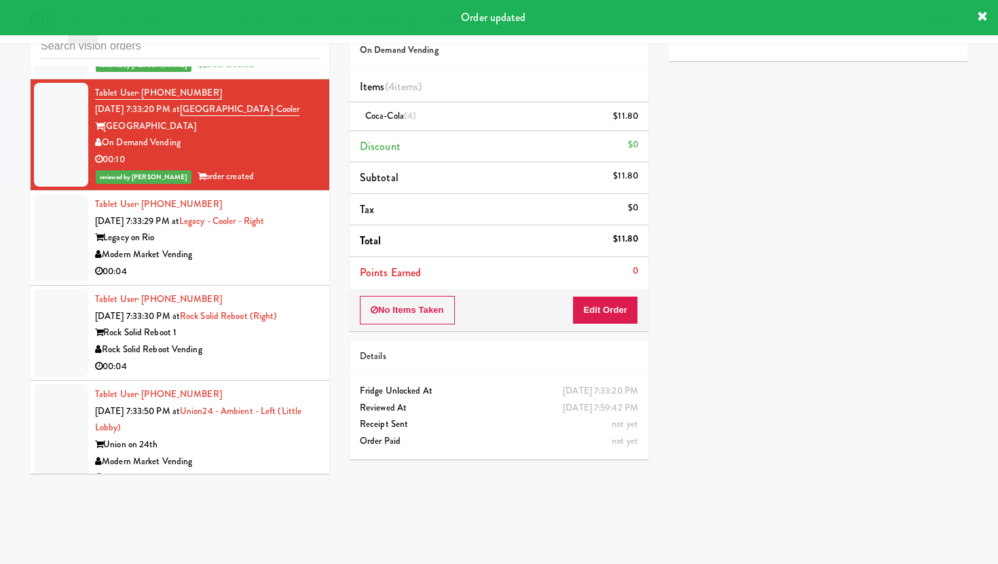
scroll to position [7064, 0]
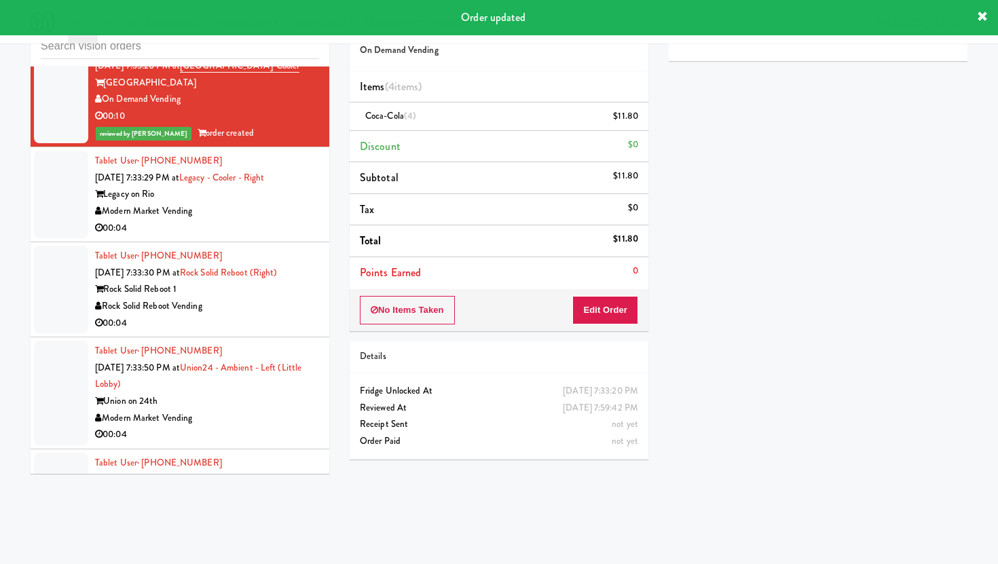
click at [274, 203] on div "Modern Market Vending" at bounding box center [207, 211] width 224 height 17
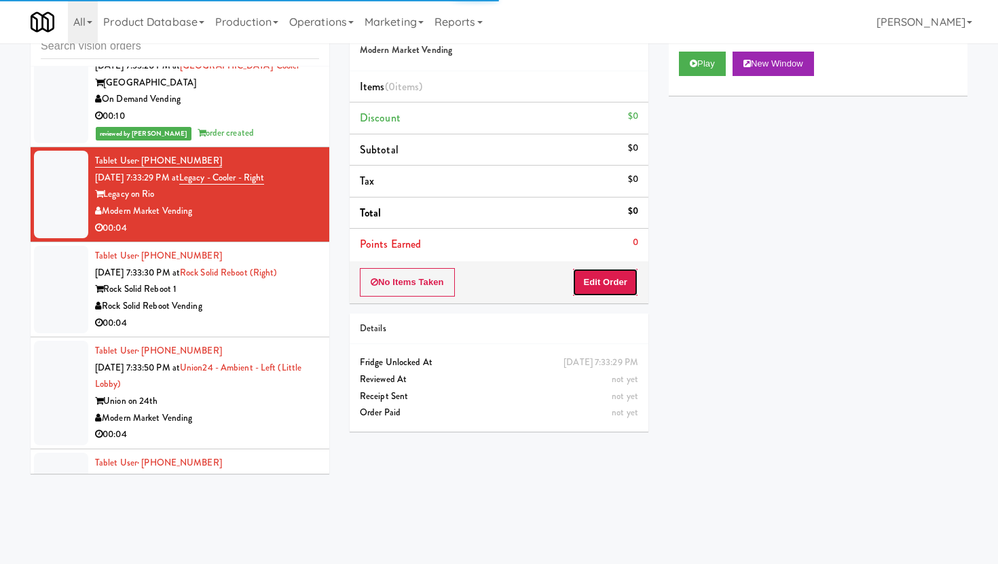
click at [628, 270] on button "Edit Order" at bounding box center [605, 282] width 66 height 29
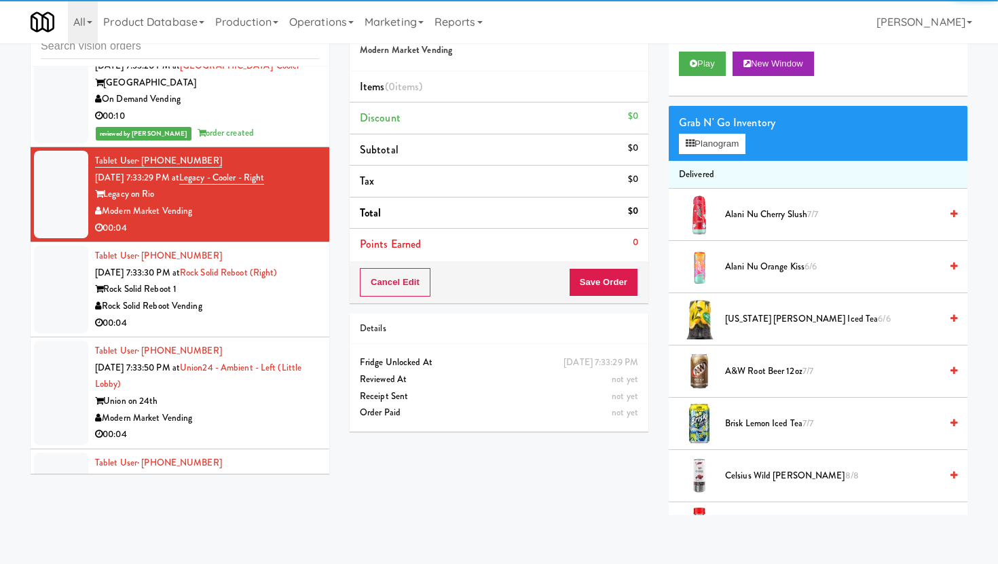
click at [705, 48] on div "Play New Window" at bounding box center [818, 68] width 299 height 54
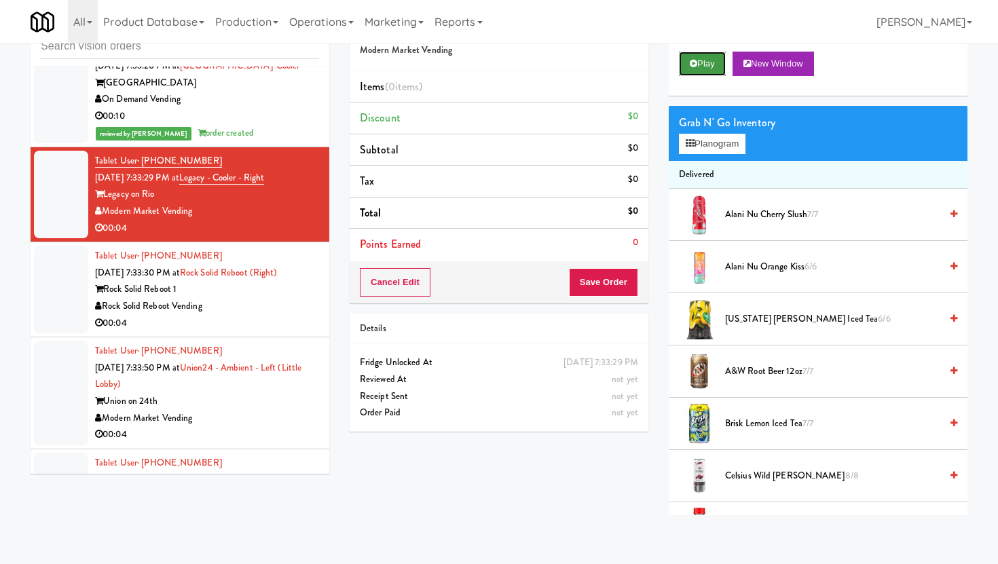
click at [705, 58] on button "Play" at bounding box center [702, 64] width 47 height 24
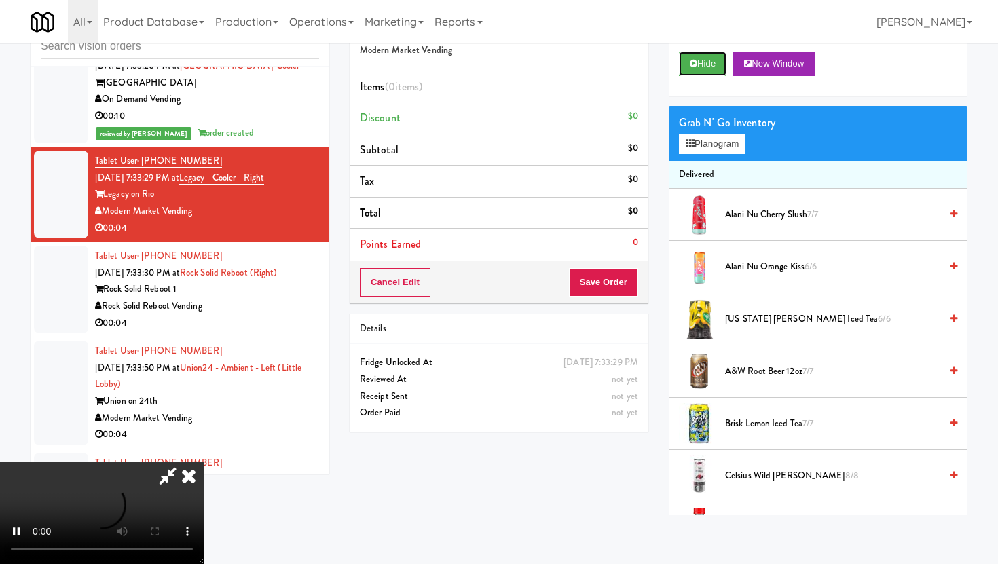
scroll to position [111, 0]
click at [204, 462] on video at bounding box center [102, 513] width 204 height 102
click at [708, 143] on button "Planogram" at bounding box center [712, 144] width 67 height 20
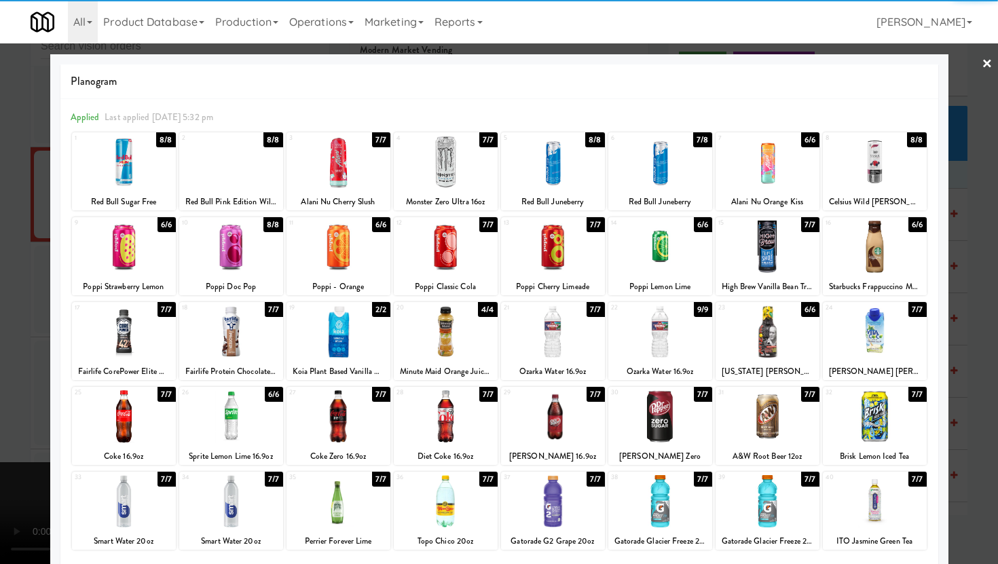
click at [883, 423] on div at bounding box center [875, 416] width 104 height 52
click at [951, 380] on div at bounding box center [499, 282] width 998 height 564
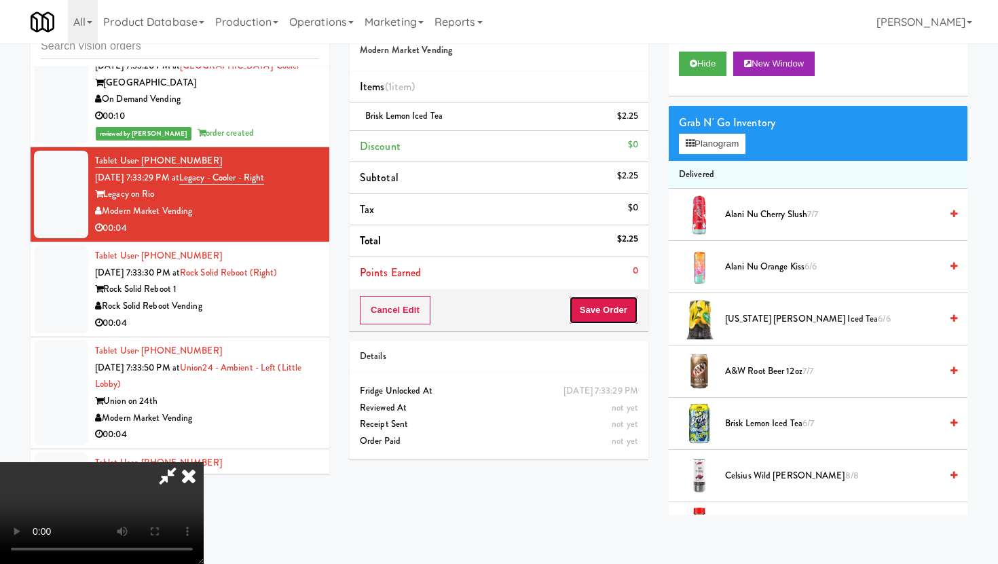
click at [628, 316] on button "Save Order" at bounding box center [603, 310] width 69 height 29
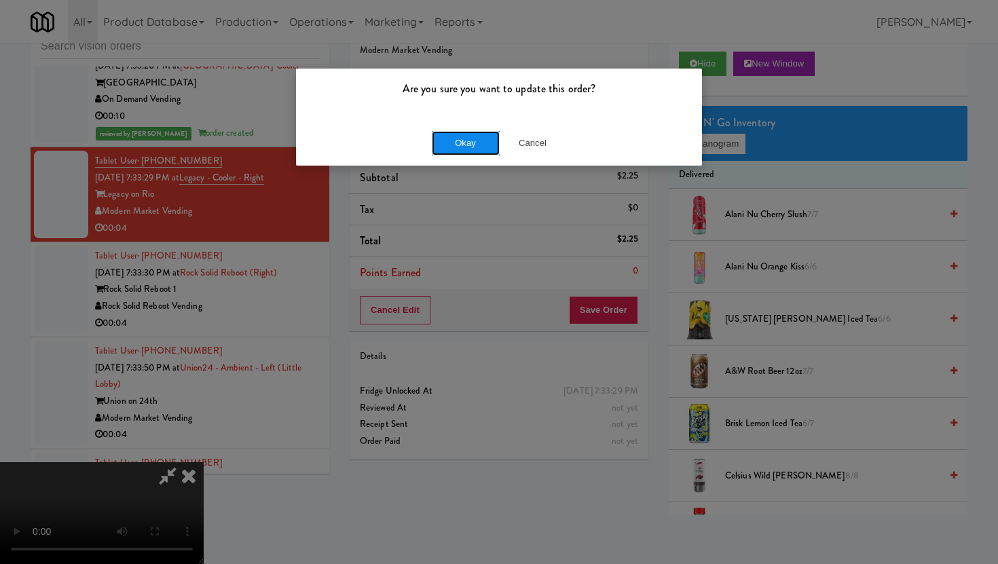
click at [473, 138] on button "Okay" at bounding box center [466, 143] width 68 height 24
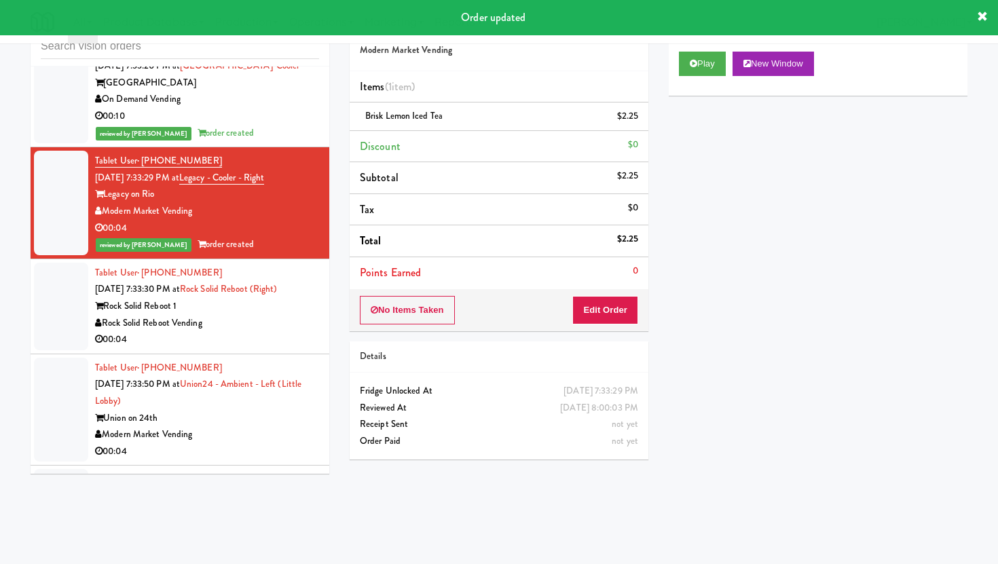
click at [274, 331] on div "00:04" at bounding box center [207, 339] width 224 height 17
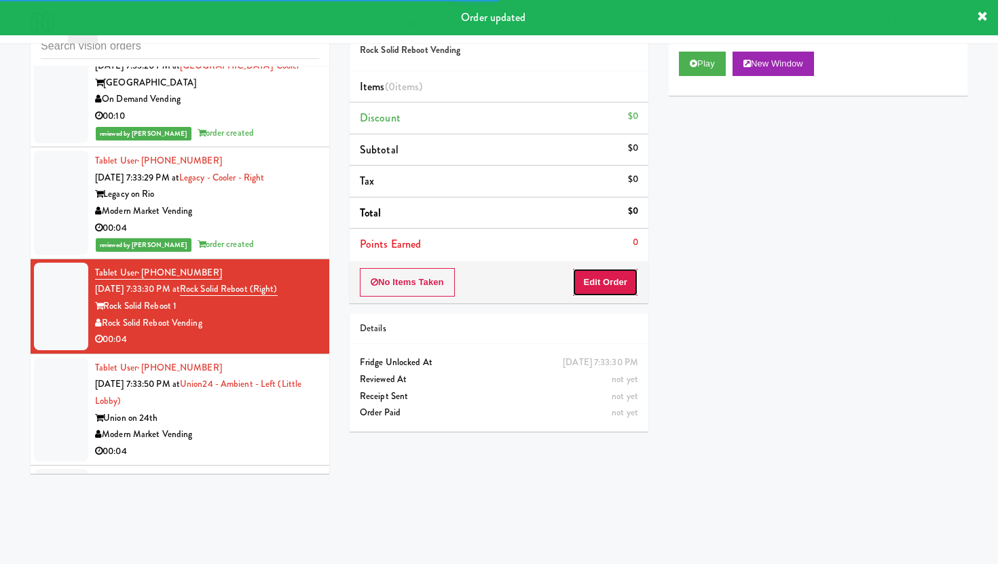
click at [591, 280] on button "Edit Order" at bounding box center [605, 282] width 66 height 29
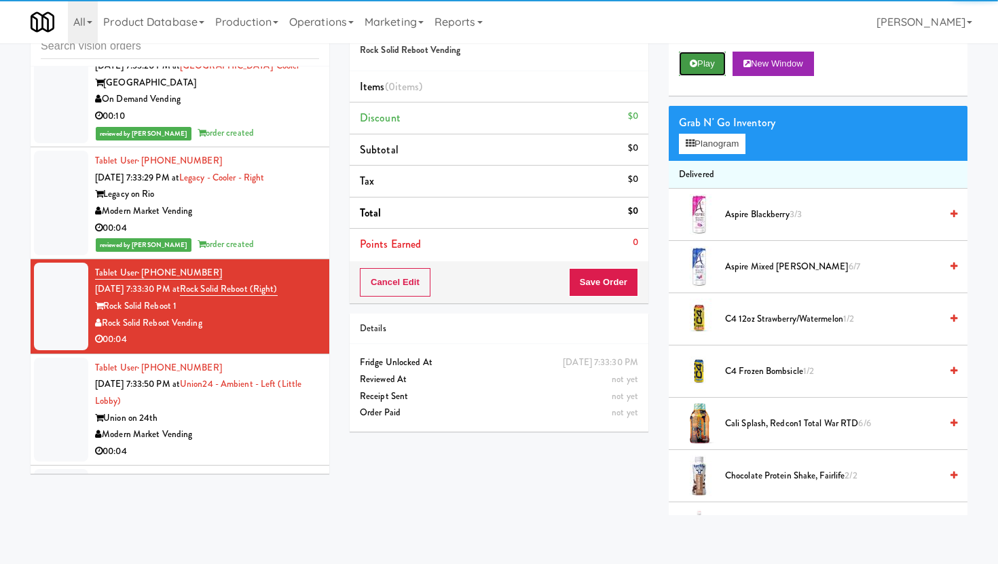
click at [715, 75] on button "Play" at bounding box center [702, 64] width 47 height 24
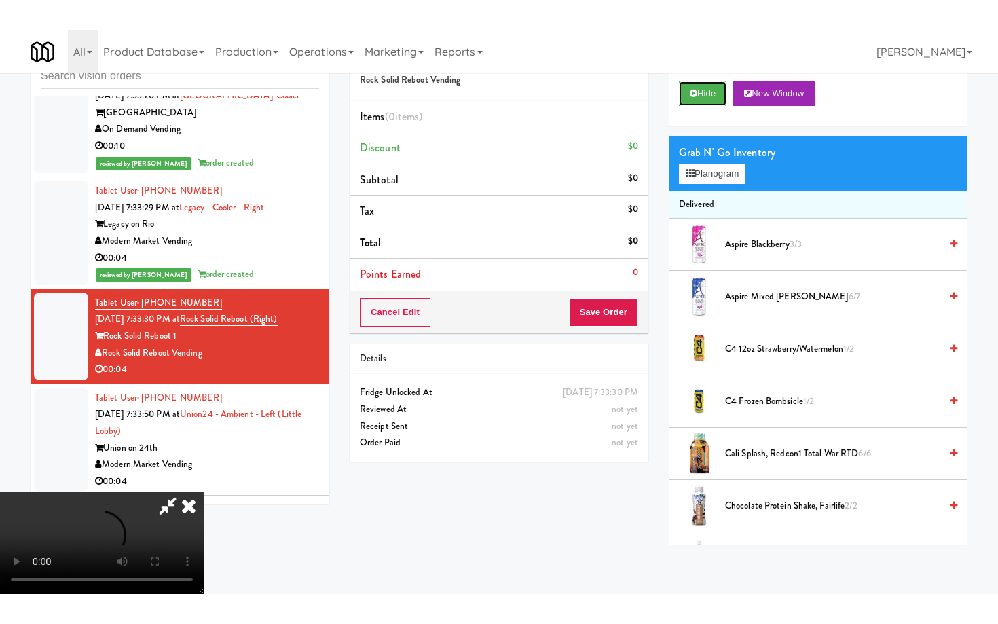
scroll to position [111, 0]
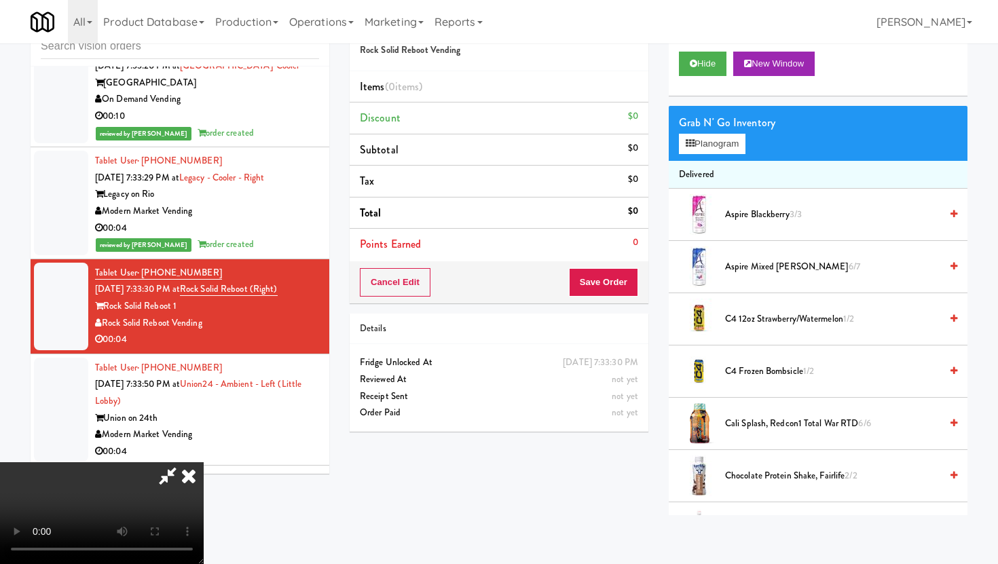
click at [204, 462] on video at bounding box center [102, 513] width 204 height 102
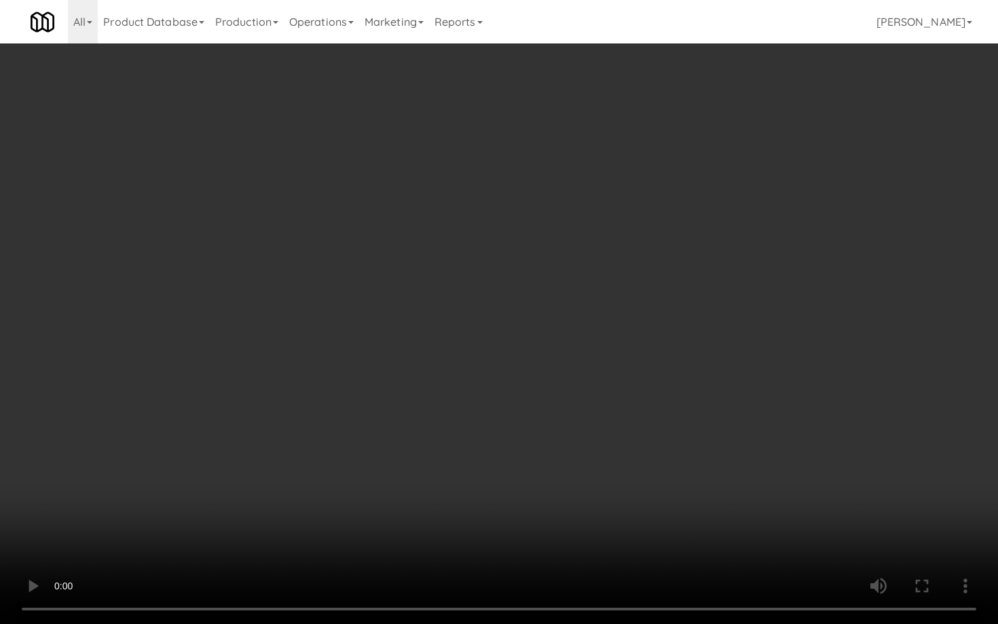
click at [441, 498] on video at bounding box center [499, 312] width 998 height 624
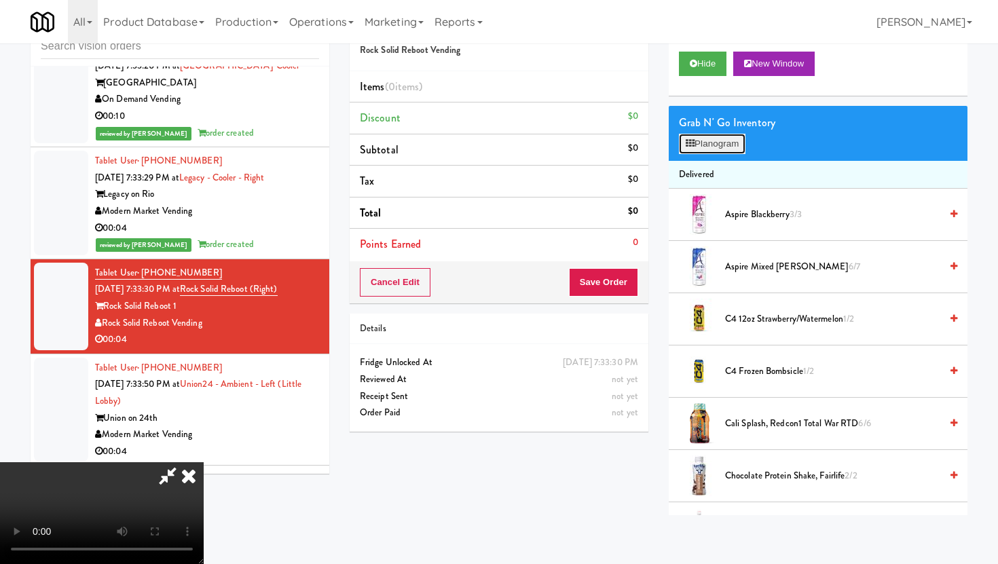
click at [736, 152] on button "Planogram" at bounding box center [712, 144] width 67 height 20
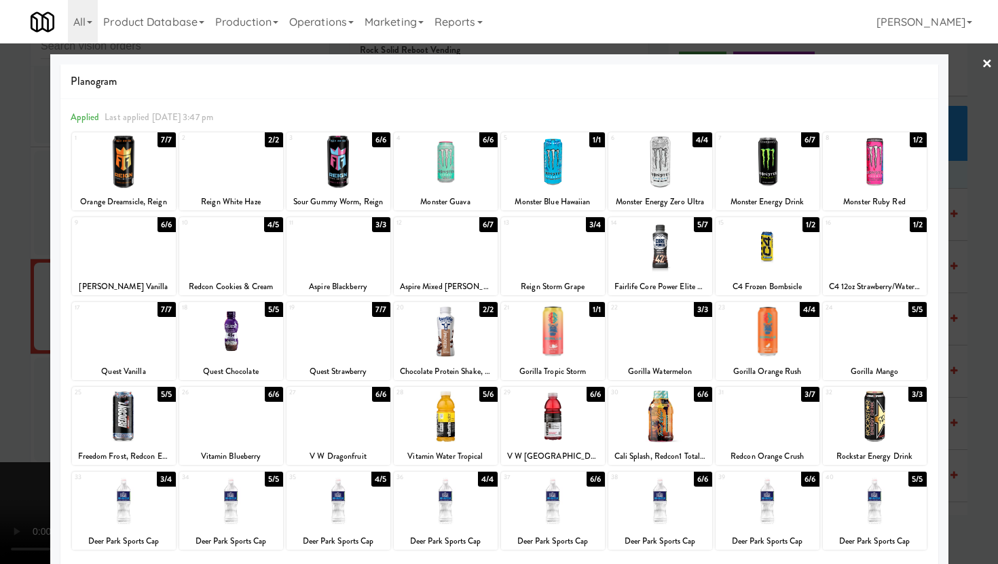
click at [760, 421] on div at bounding box center [768, 416] width 104 height 52
click at [988, 373] on div at bounding box center [499, 282] width 998 height 564
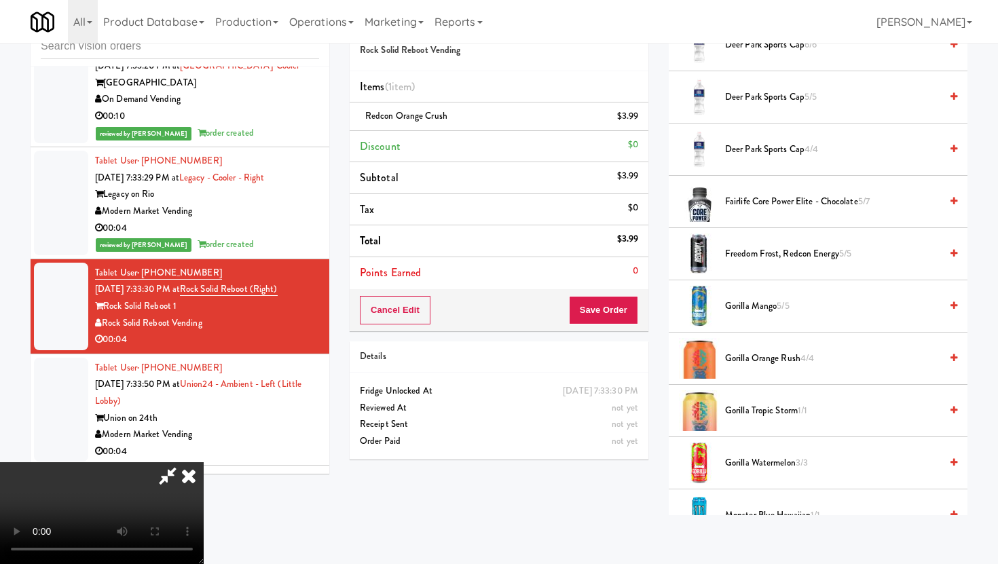
scroll to position [750, 0]
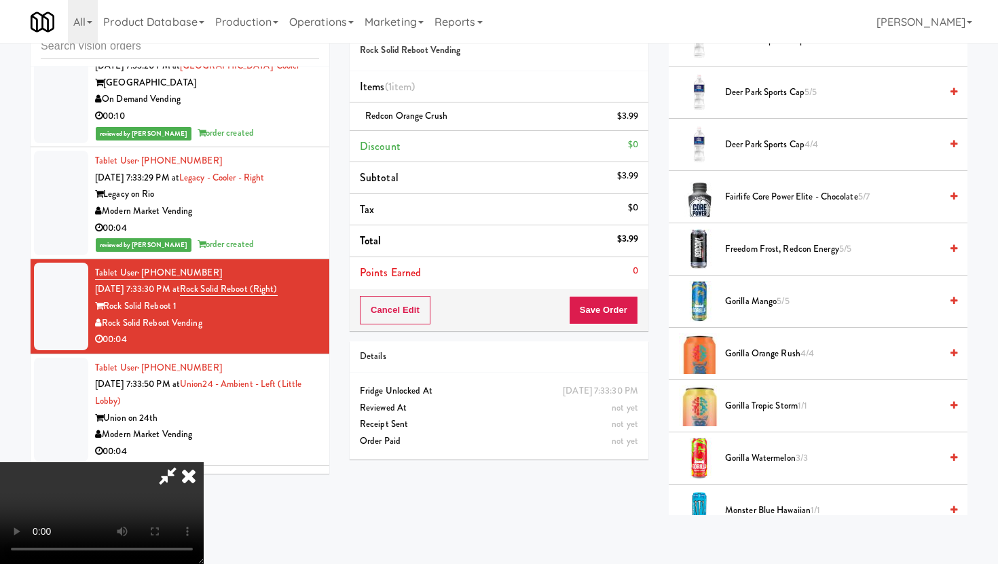
click at [204, 462] on video at bounding box center [102, 513] width 204 height 102
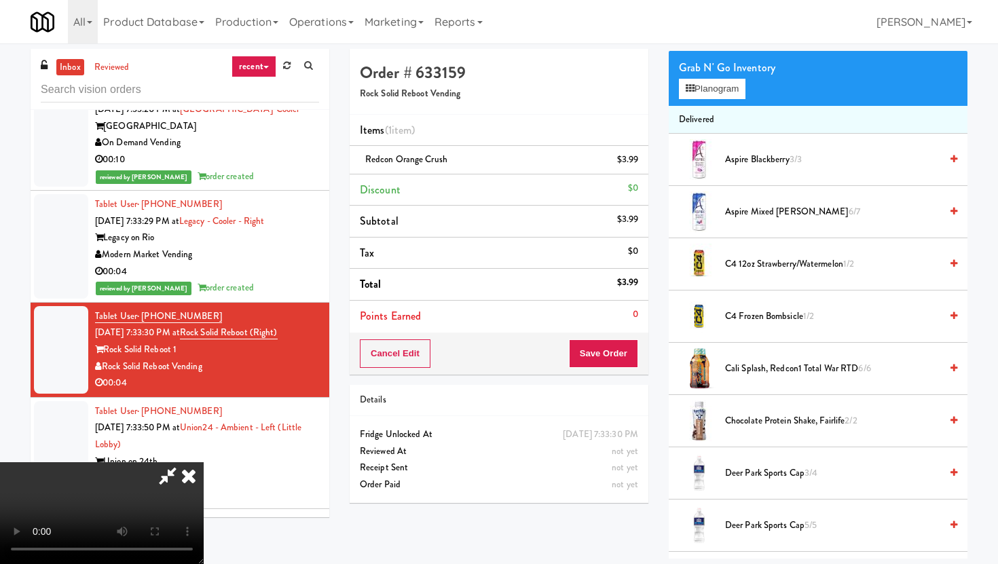
scroll to position [0, 0]
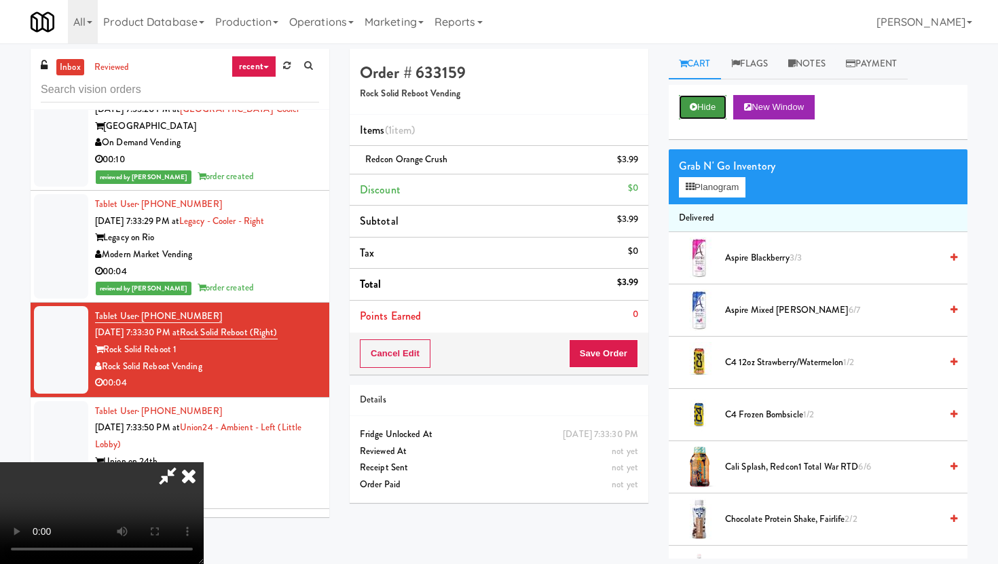
click at [714, 105] on button "Hide" at bounding box center [703, 107] width 48 height 24
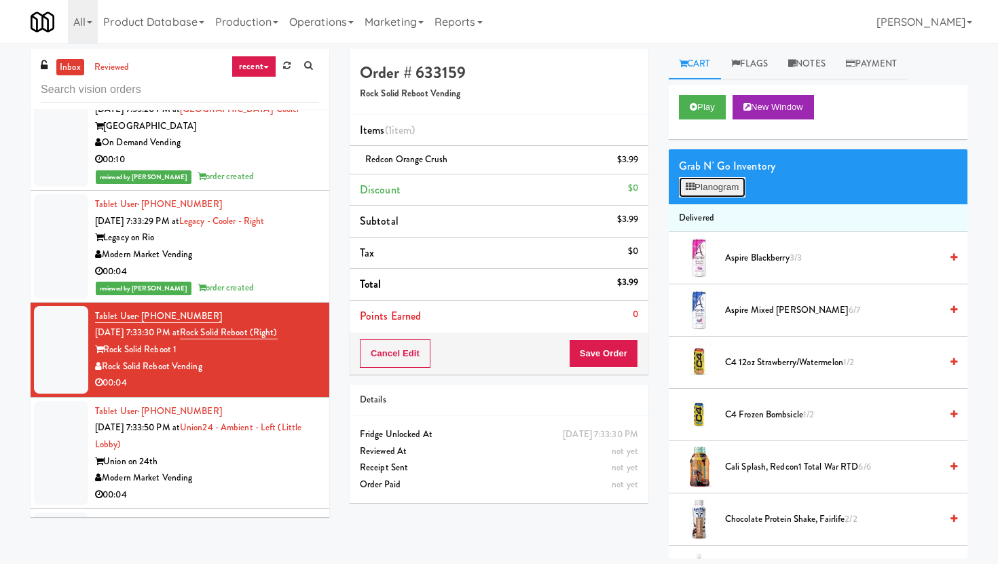
click at [715, 186] on button "Planogram" at bounding box center [712, 187] width 67 height 20
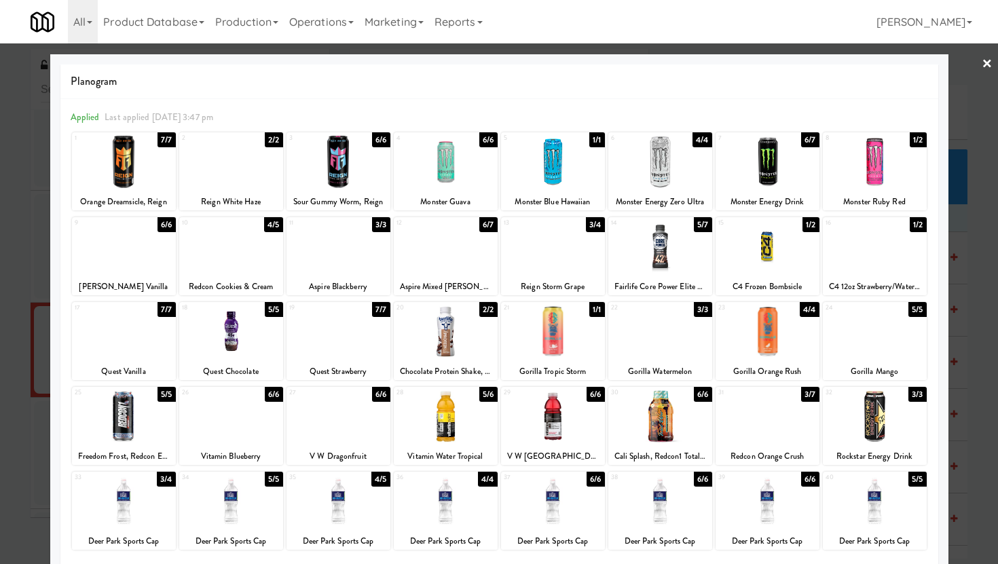
click at [966, 342] on div at bounding box center [499, 282] width 998 height 564
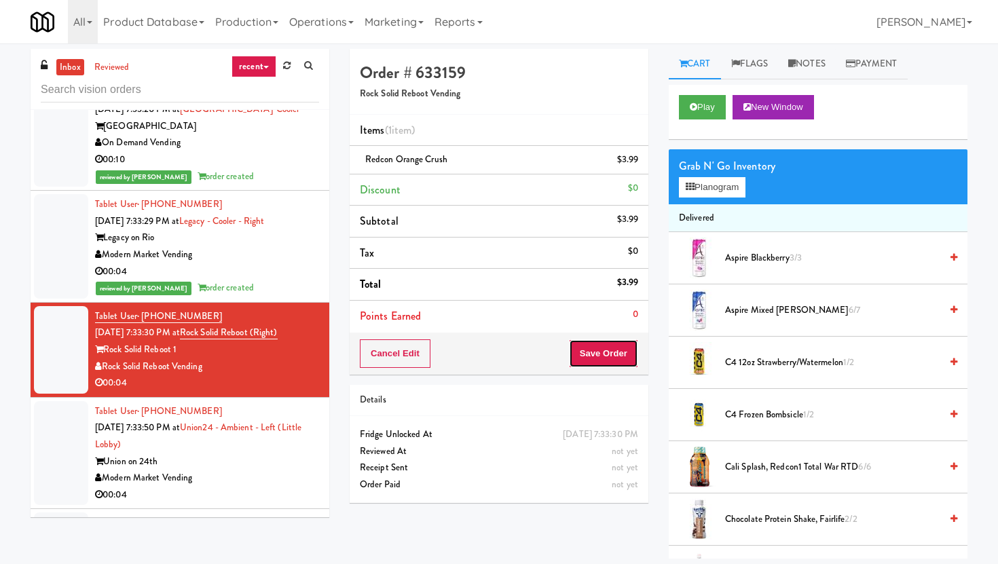
click at [591, 362] on button "Save Order" at bounding box center [603, 354] width 69 height 29
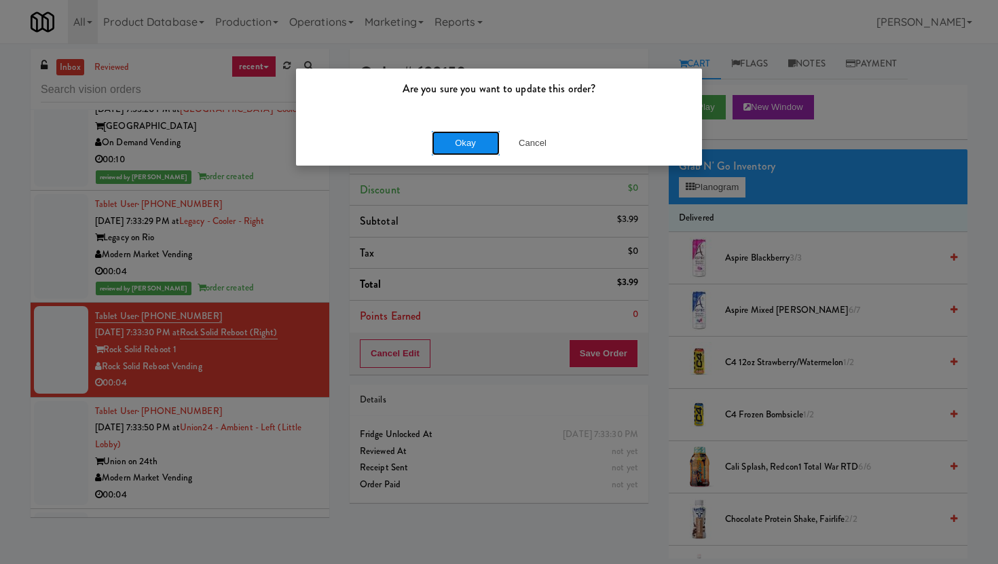
click at [469, 150] on button "Okay" at bounding box center [466, 143] width 68 height 24
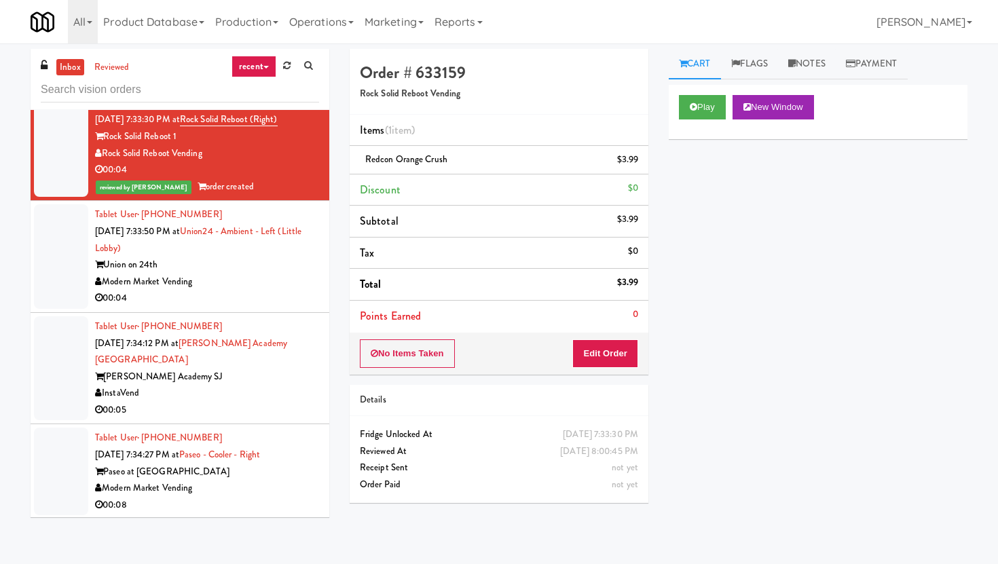
scroll to position [7301, 0]
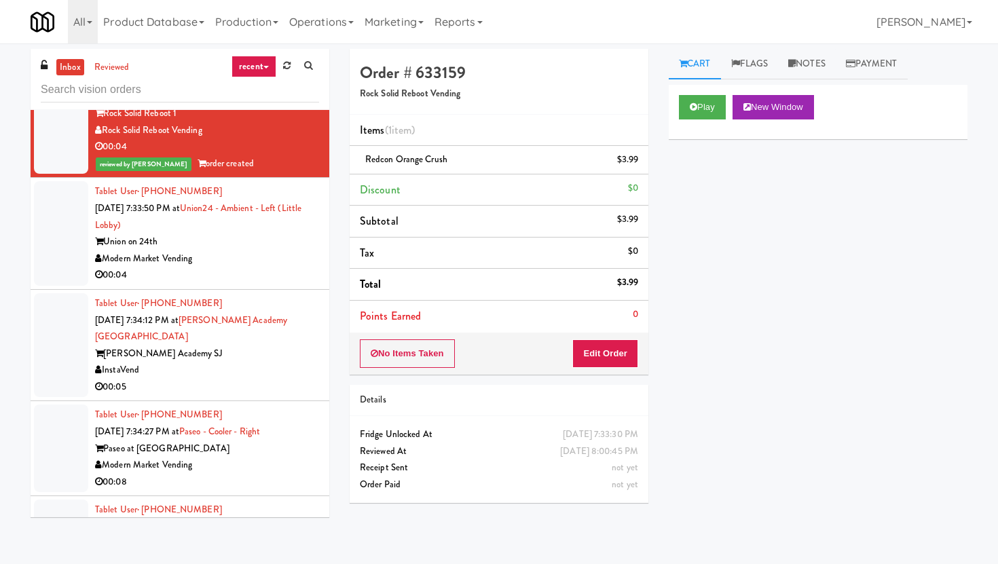
click at [278, 251] on div "Modern Market Vending" at bounding box center [207, 259] width 224 height 17
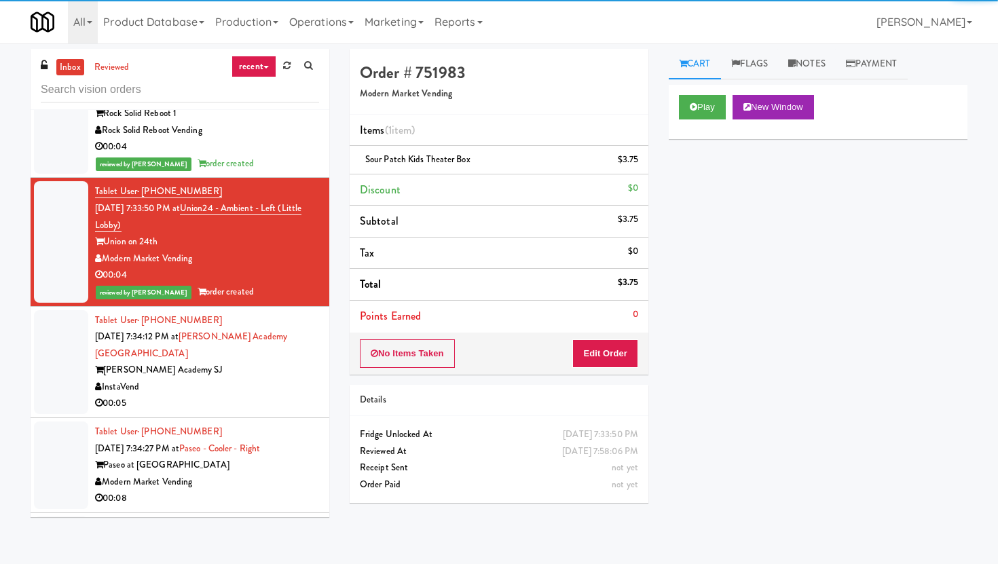
click at [275, 379] on div "InstaVend" at bounding box center [207, 387] width 224 height 17
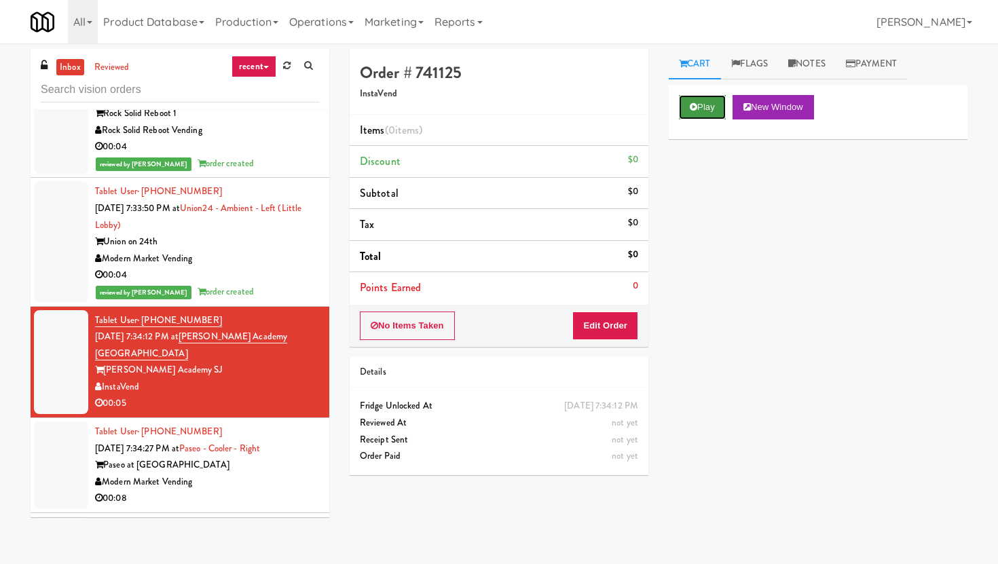
click at [710, 111] on button "Play" at bounding box center [702, 107] width 47 height 24
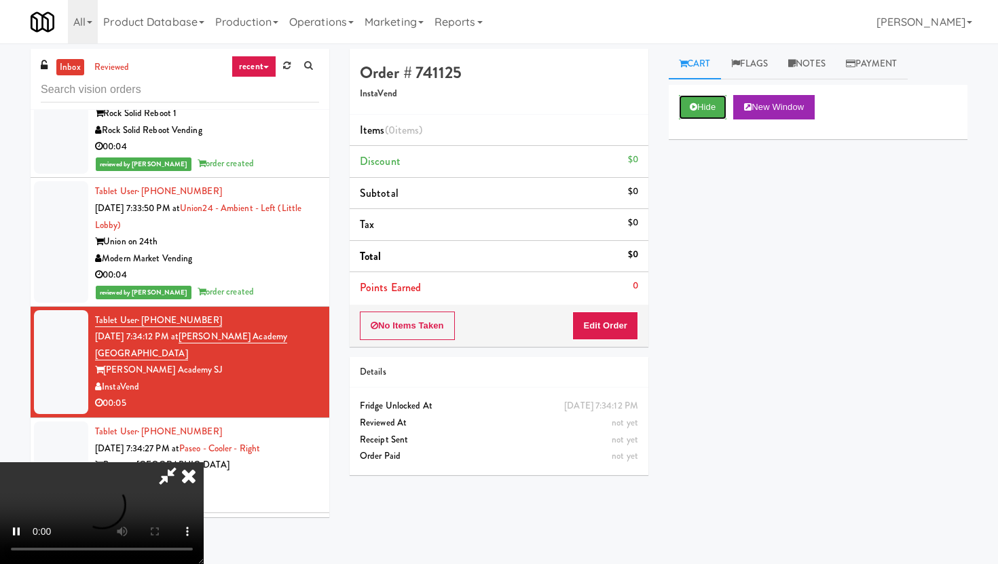
scroll to position [111, 0]
click at [204, 462] on video at bounding box center [102, 513] width 204 height 102
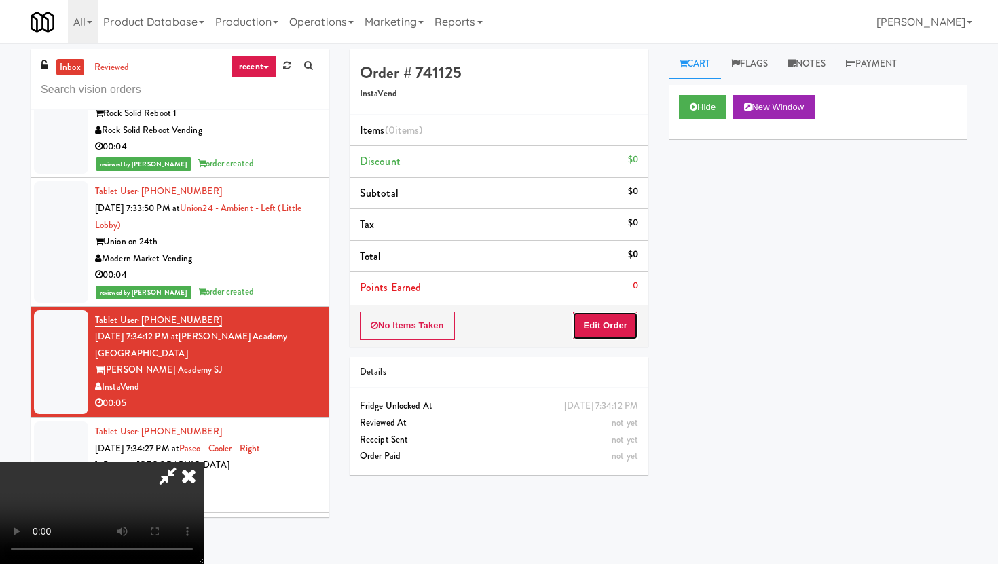
click at [622, 328] on button "Edit Order" at bounding box center [605, 326] width 66 height 29
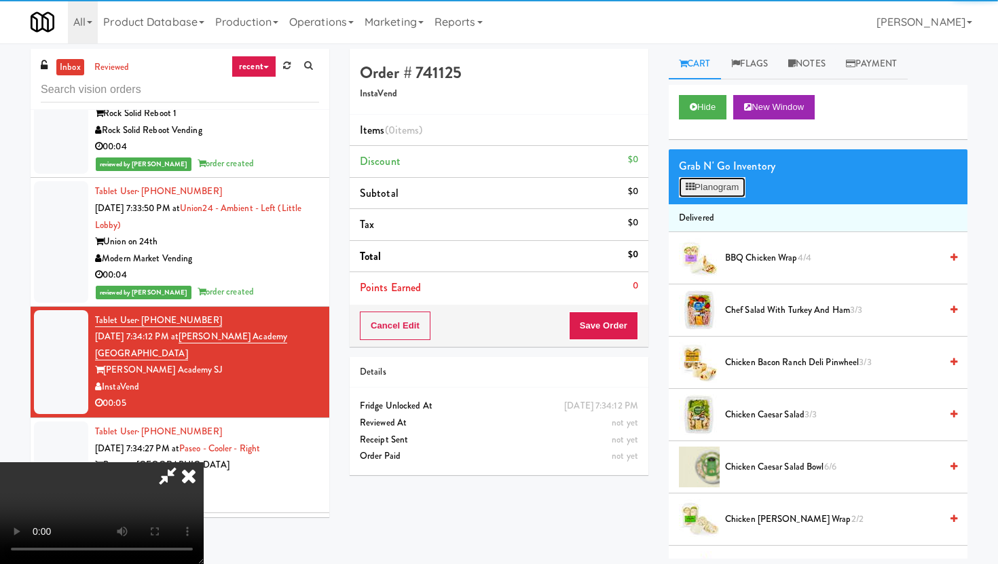
click at [746, 179] on button "Planogram" at bounding box center [712, 187] width 67 height 20
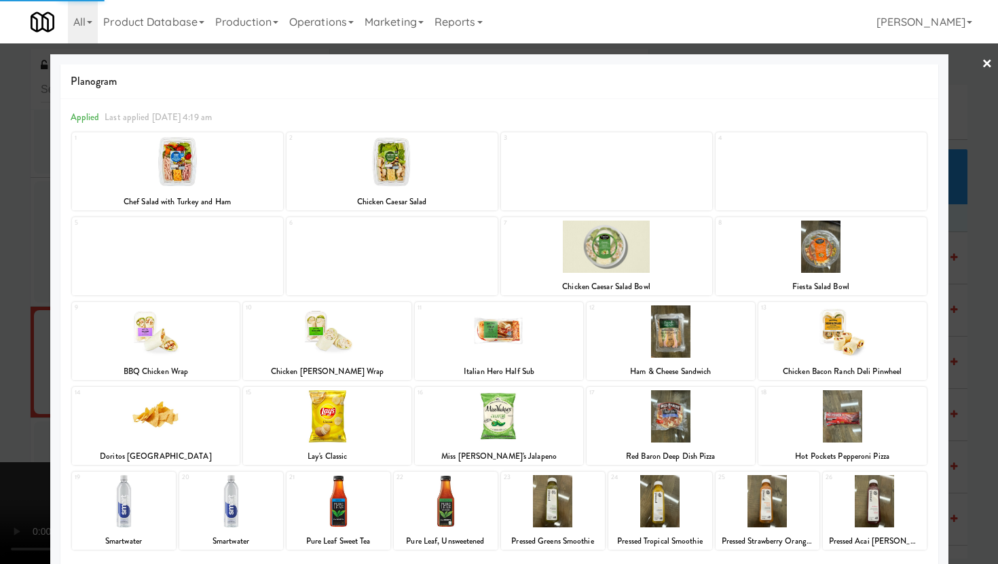
scroll to position [103, 0]
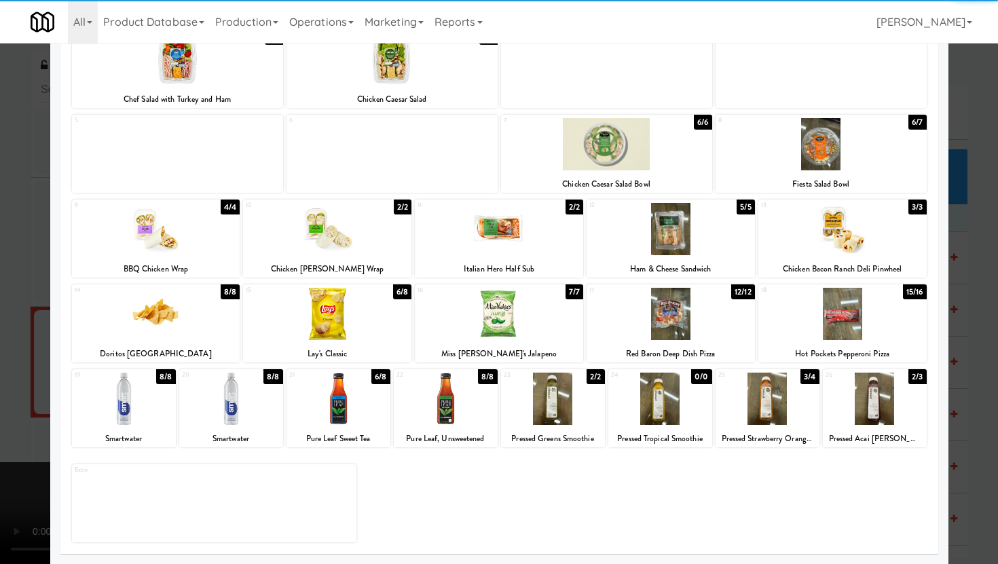
click at [674, 433] on div "Pressed Tropical Smoothie" at bounding box center [660, 439] width 100 height 17
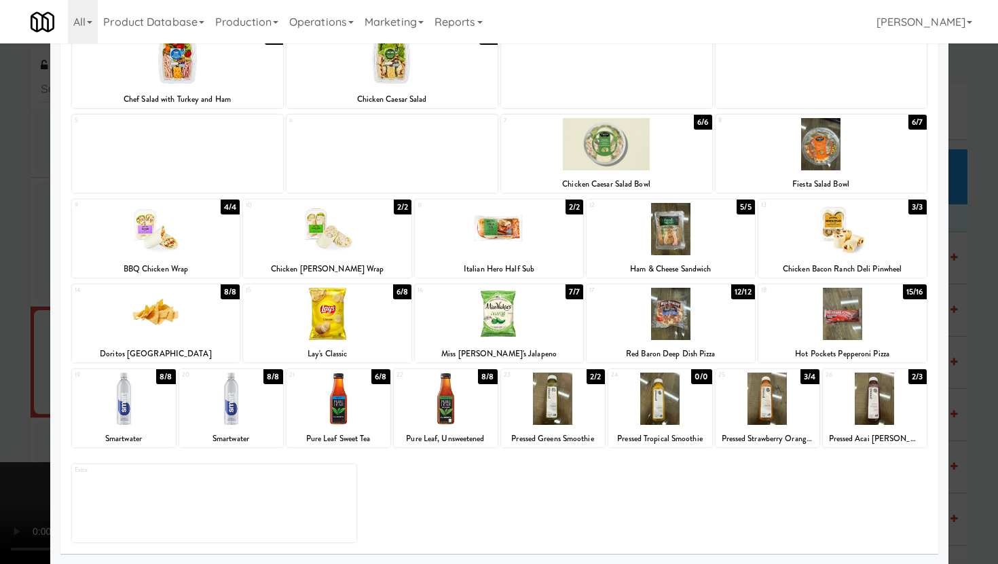
click at [685, 389] on div at bounding box center [660, 399] width 104 height 52
click at [973, 318] on div at bounding box center [499, 282] width 998 height 564
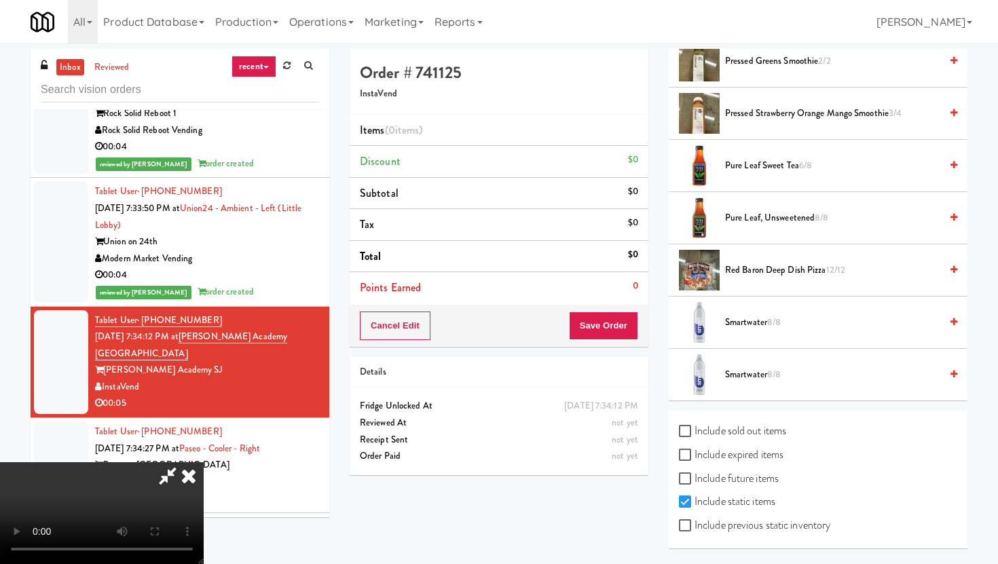
scroll to position [43, 0]
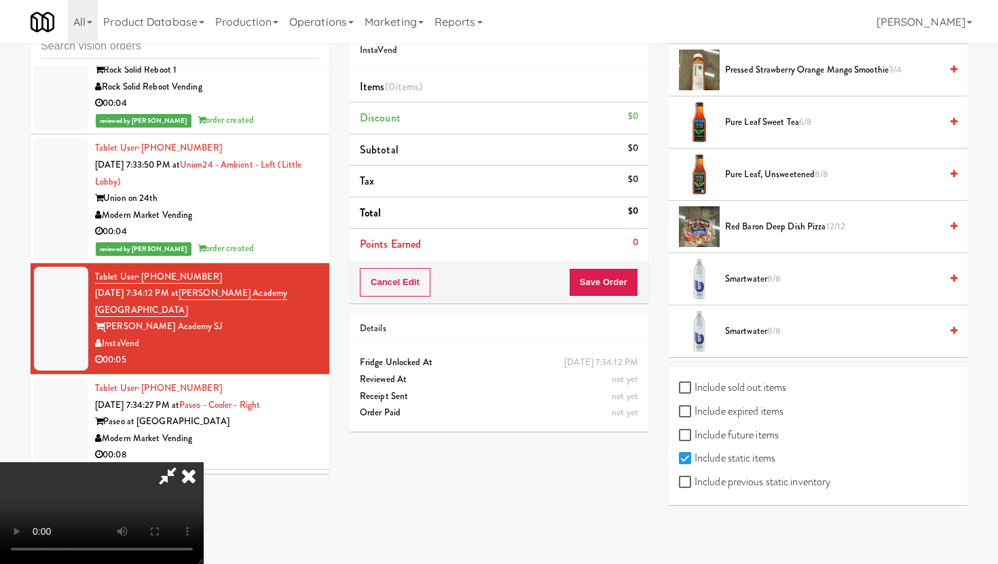
click at [687, 488] on label "Include previous static inventory" at bounding box center [754, 482] width 151 height 20
click at [687, 488] on input "Include previous static inventory" at bounding box center [687, 482] width 16 height 11
checkbox input "true"
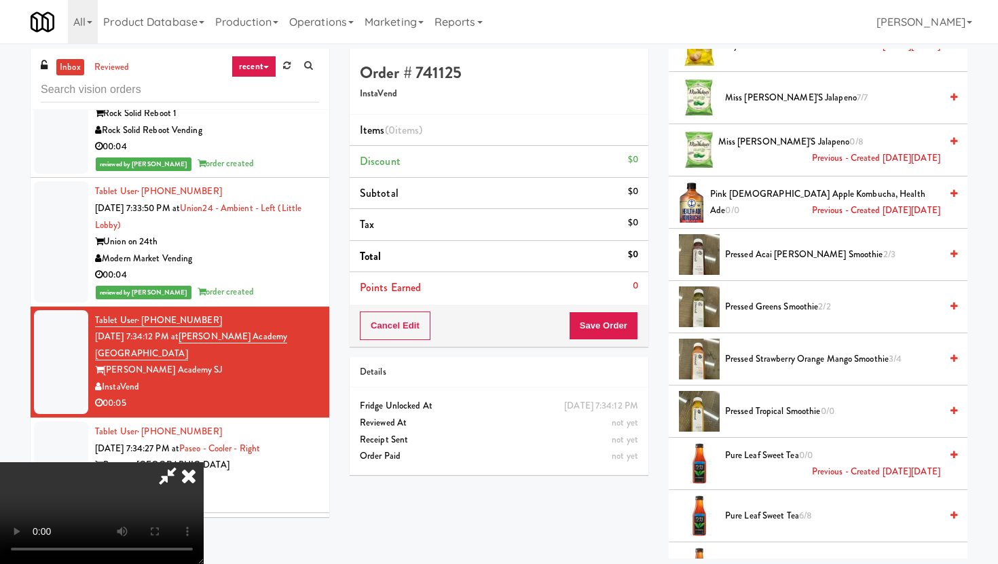
scroll to position [1245, 0]
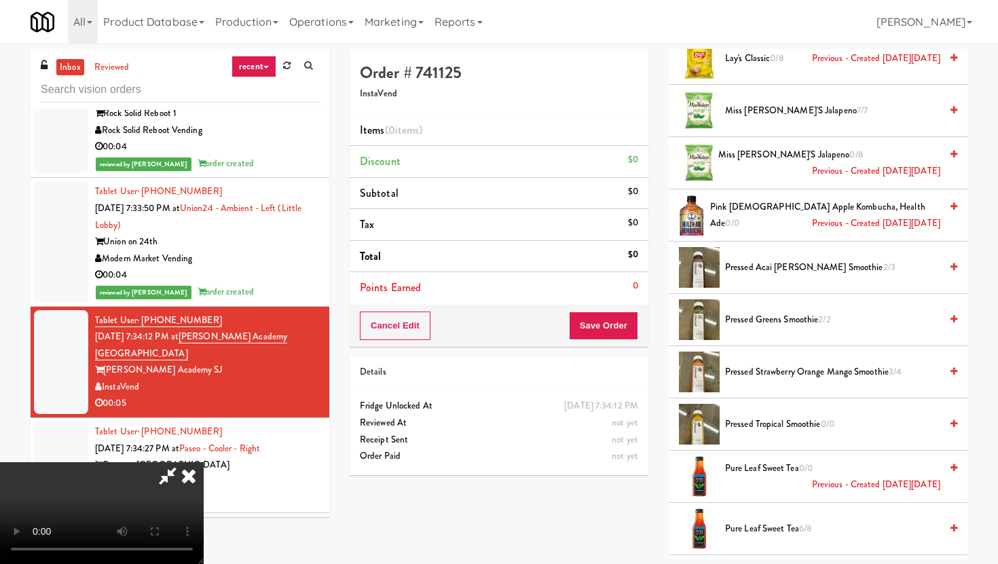
click at [792, 425] on span "Pressed Tropical Smoothie 0/0" at bounding box center [832, 424] width 215 height 17
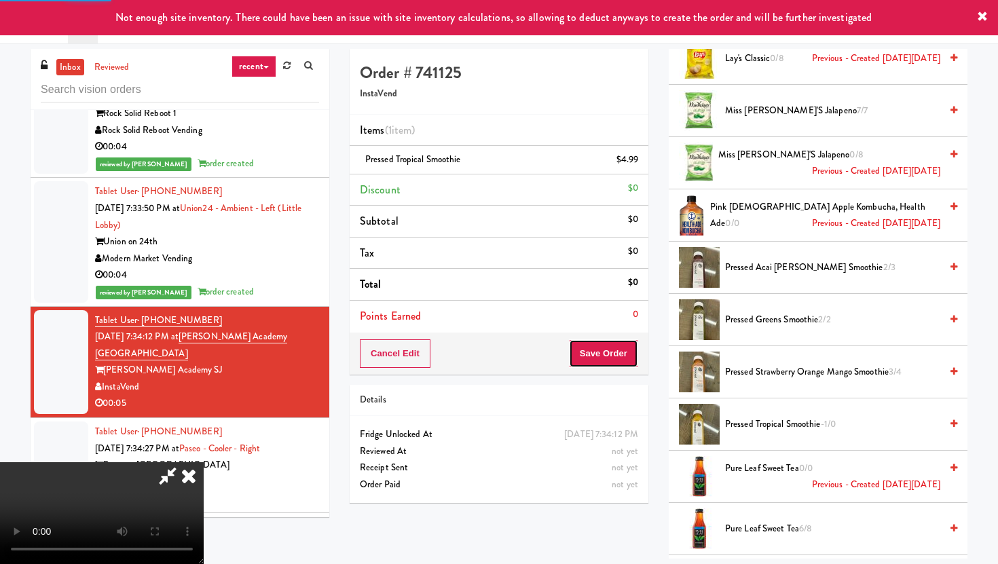
click at [626, 350] on button "Save Order" at bounding box center [603, 354] width 69 height 29
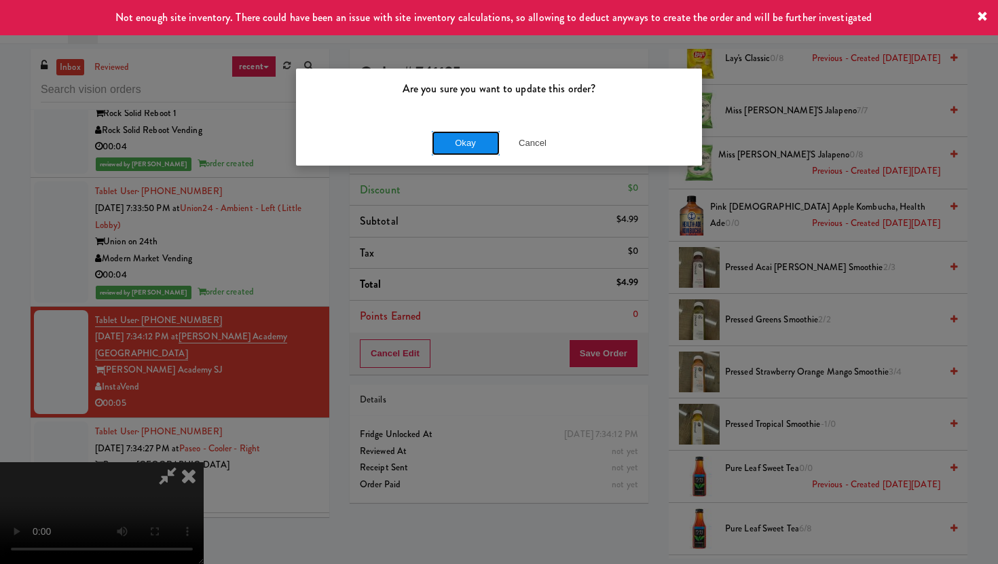
click at [470, 143] on button "Okay" at bounding box center [466, 143] width 68 height 24
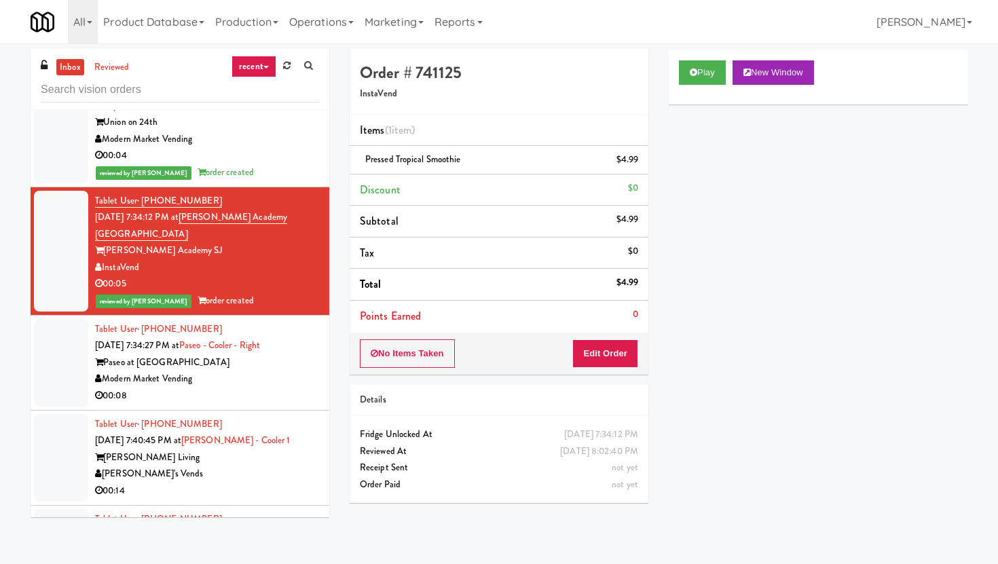
scroll to position [7478, 0]
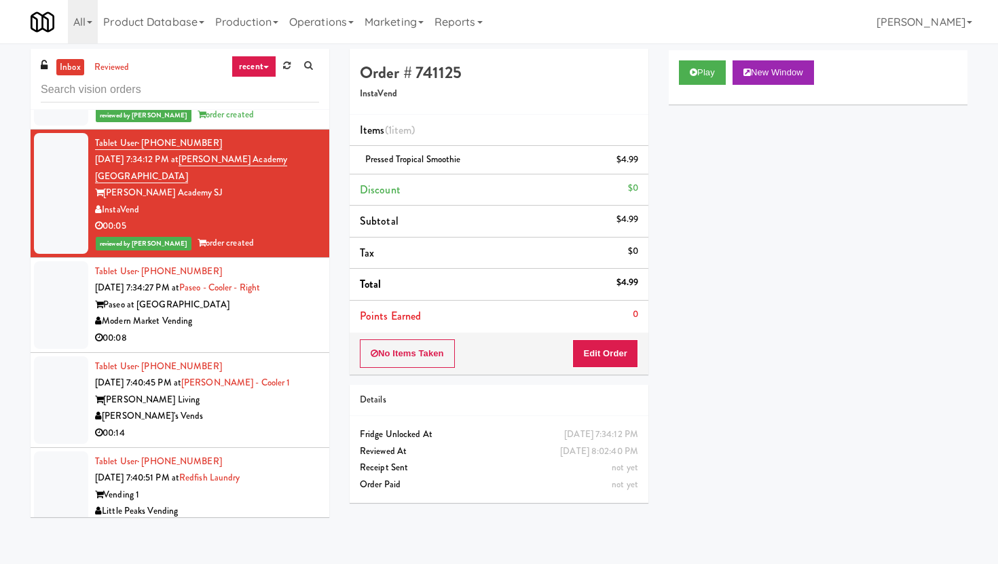
click at [232, 313] on div "Modern Market Vending" at bounding box center [207, 321] width 224 height 17
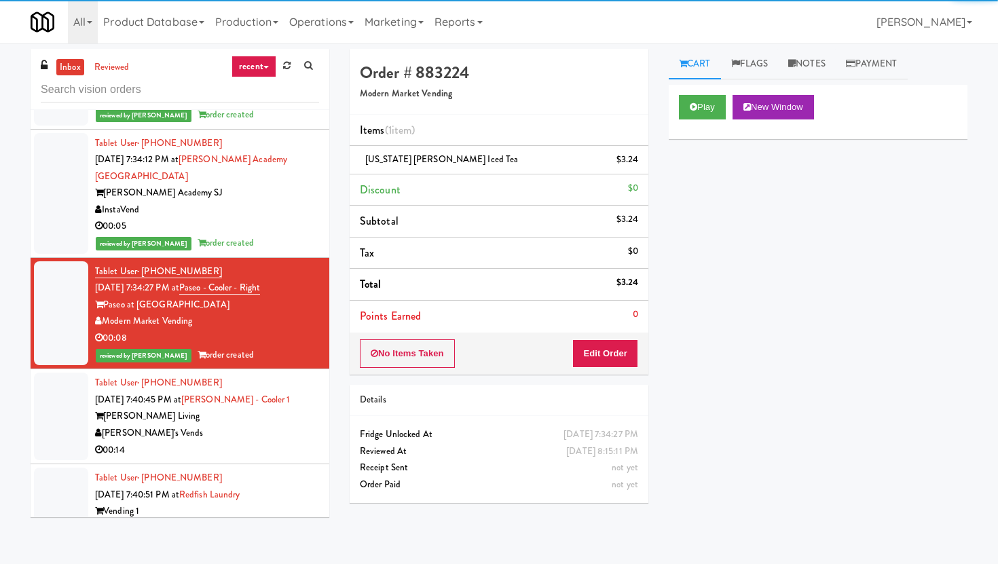
click at [244, 470] on div "Tablet User · (541) 415-1260 [DATE] 7:40:51 PM at Redfish Laundry Vending 1 Lit…" at bounding box center [207, 512] width 224 height 84
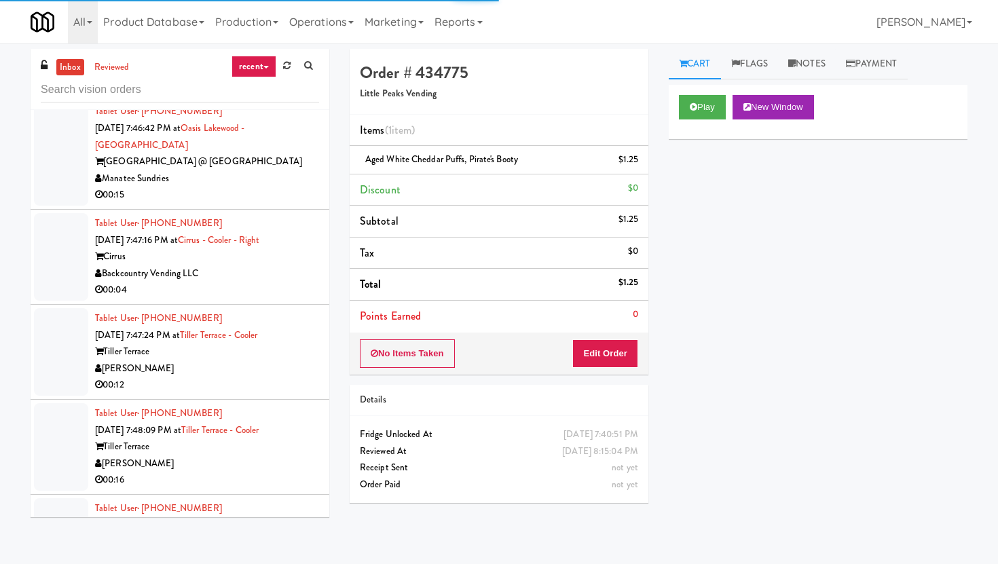
scroll to position [10617, 0]
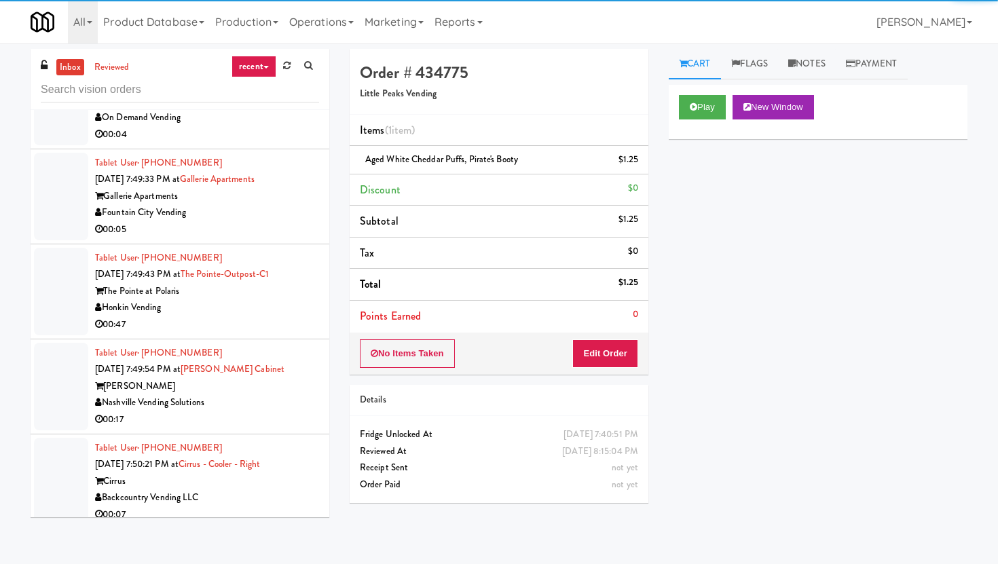
click at [299, 395] on div "Nashville Vending Solutions" at bounding box center [207, 403] width 224 height 17
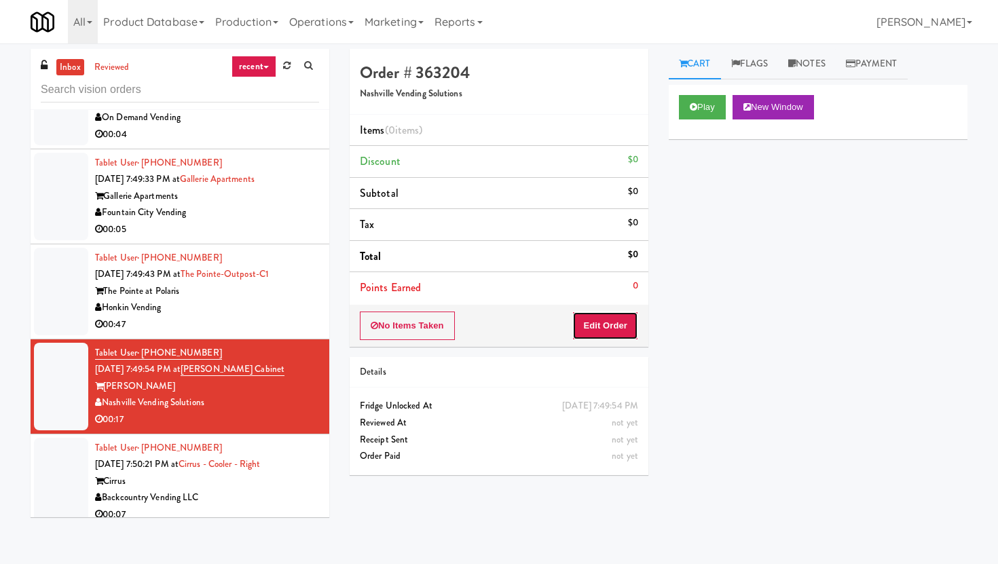
click at [619, 321] on button "Edit Order" at bounding box center [605, 326] width 66 height 29
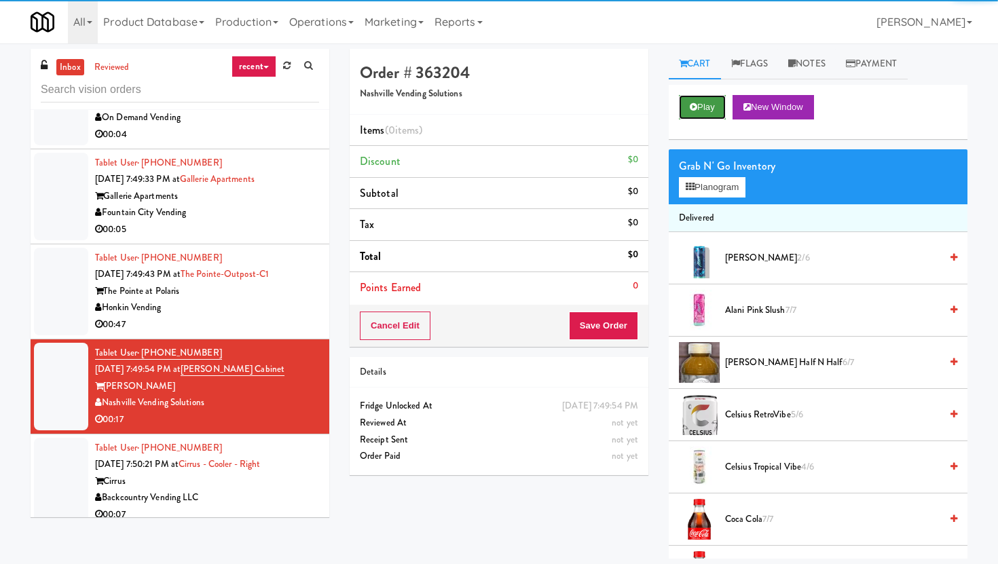
click at [720, 97] on button "Play" at bounding box center [702, 107] width 47 height 24
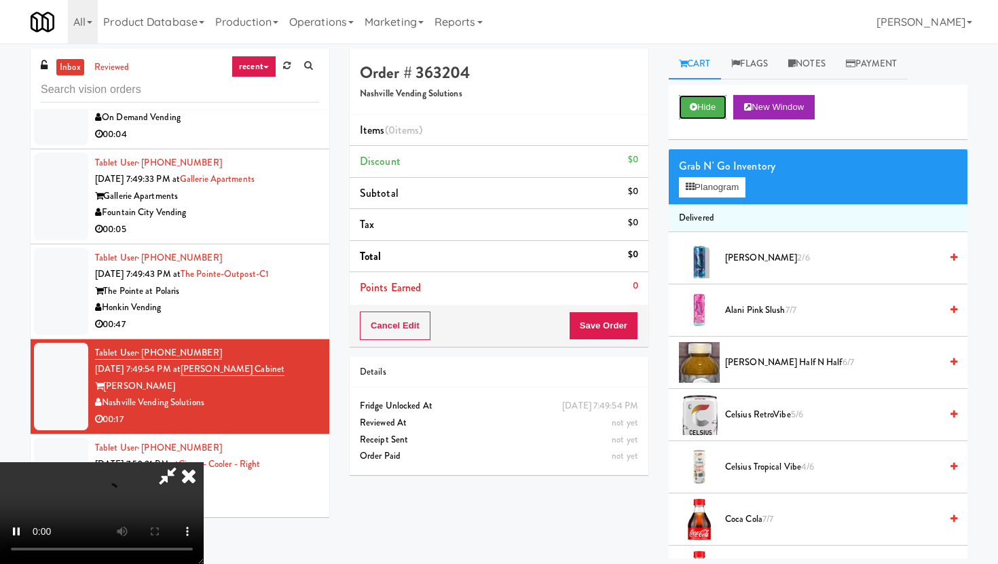
scroll to position [111, 0]
click at [204, 479] on video at bounding box center [102, 513] width 204 height 102
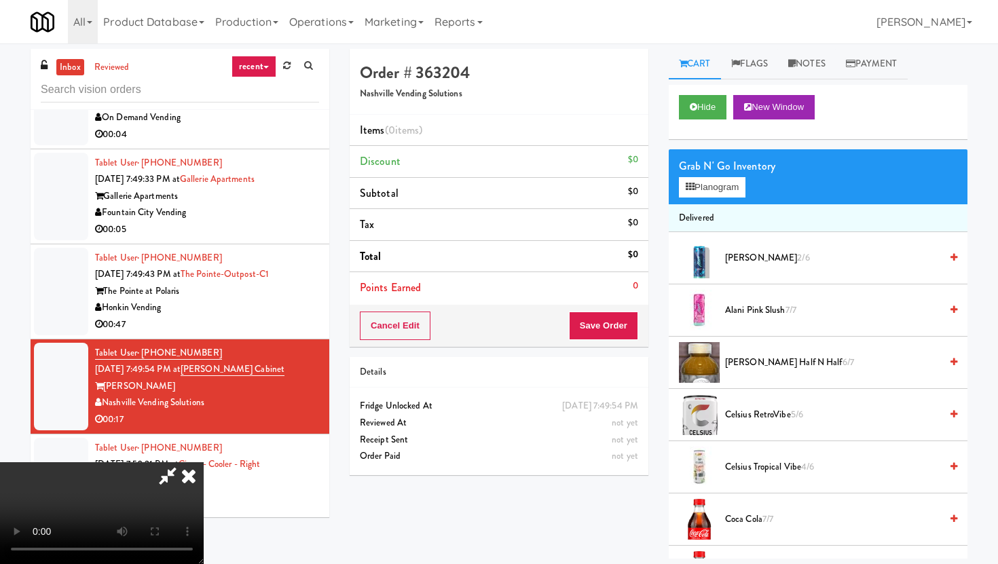
click at [204, 479] on video at bounding box center [102, 513] width 204 height 102
click at [727, 257] on span "[PERSON_NAME] 2/6" at bounding box center [832, 258] width 215 height 17
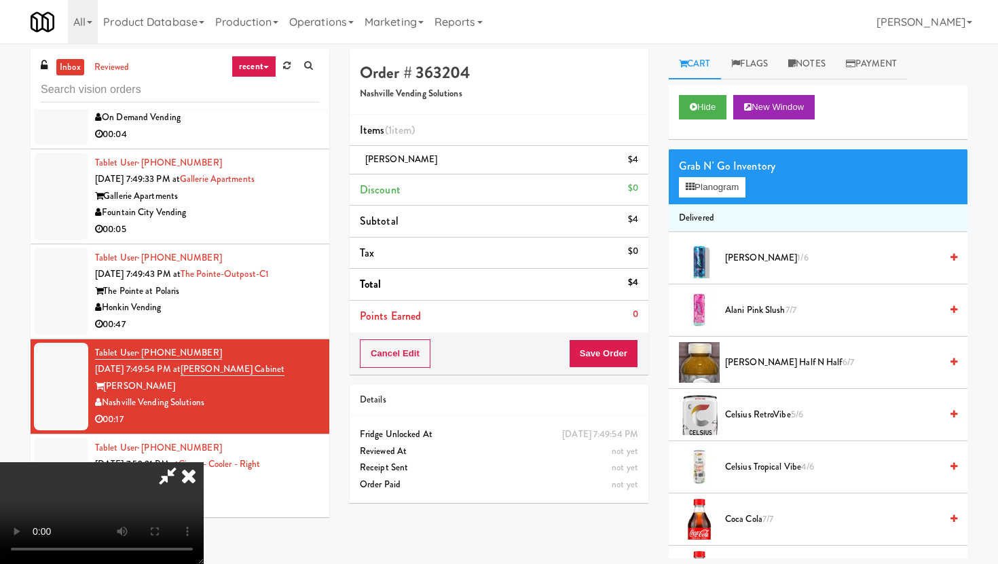
click at [204, 462] on video at bounding box center [102, 513] width 204 height 102
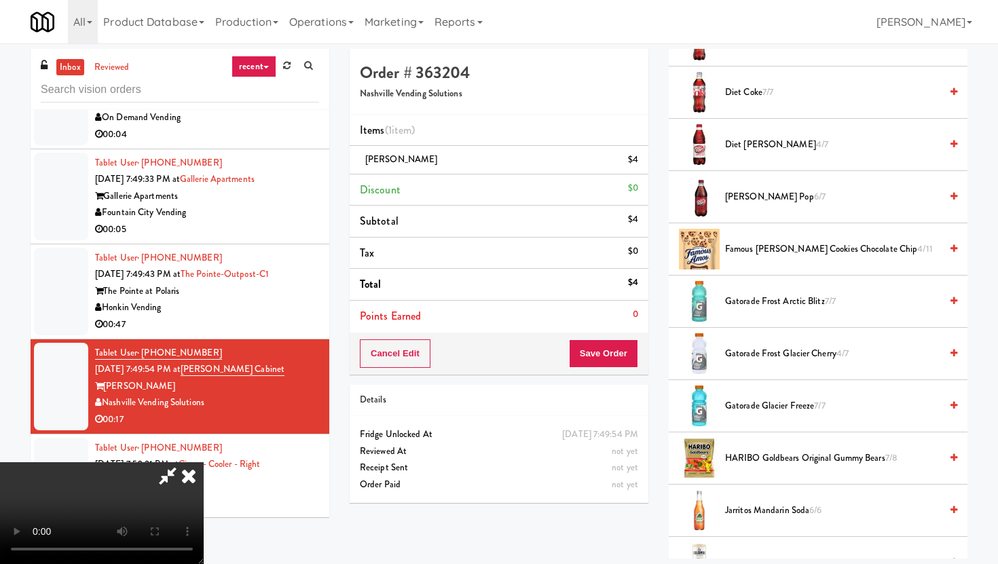
scroll to position [722, 0]
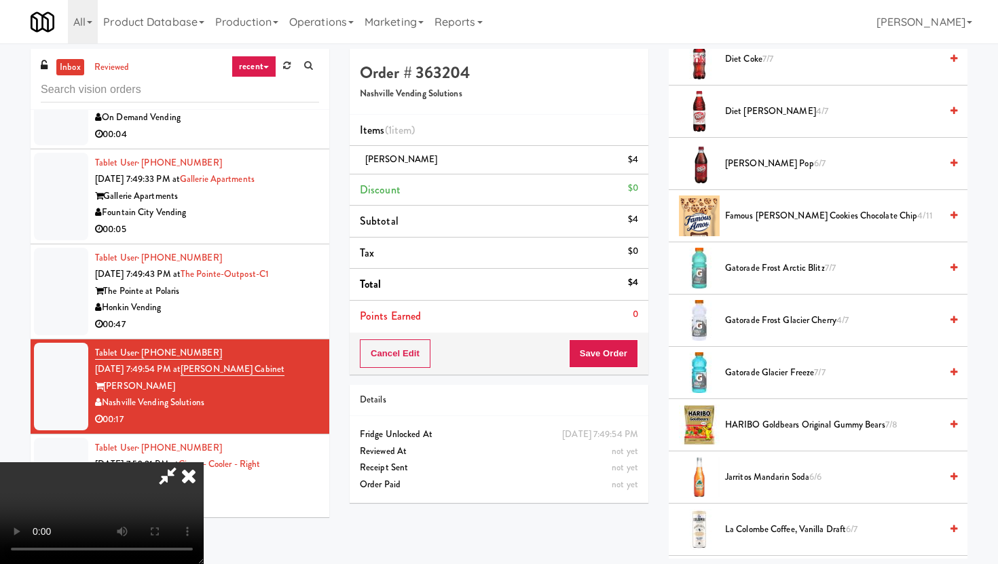
click at [780, 421] on span "HARIBO Goldbears Original Gummy Bears 7/8" at bounding box center [832, 425] width 215 height 17
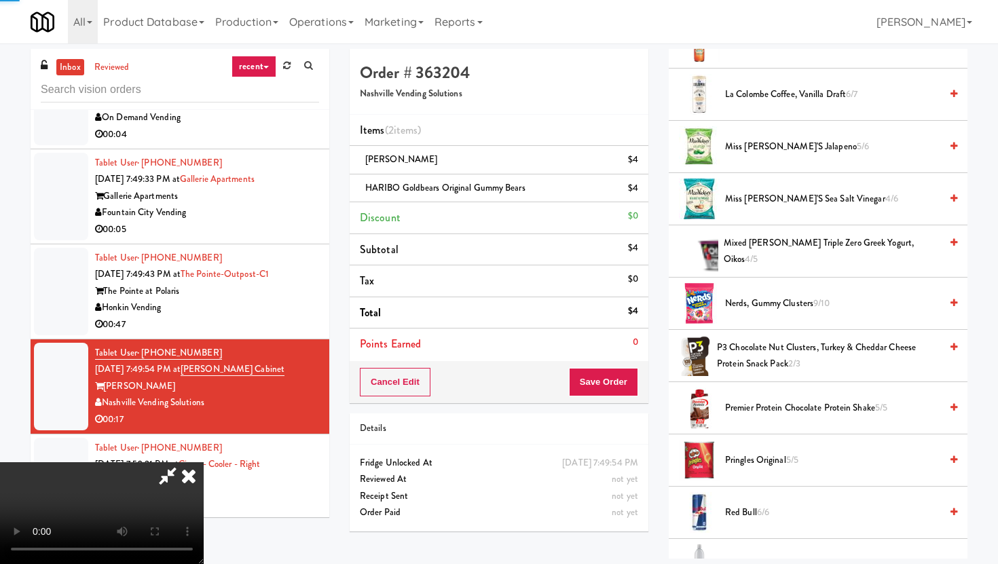
scroll to position [1661, 0]
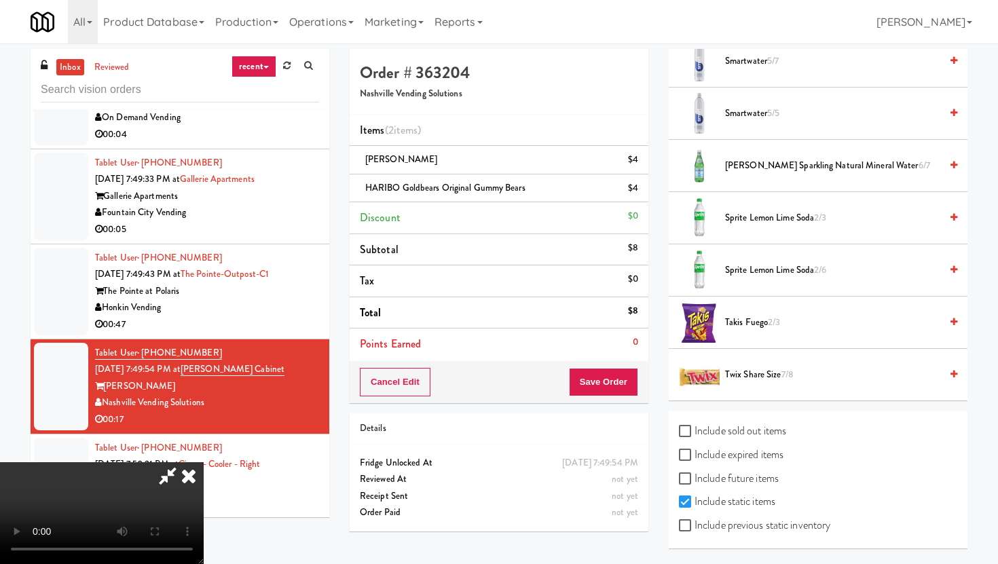
click at [750, 110] on span "Smartwater 5/5" at bounding box center [832, 113] width 215 height 17
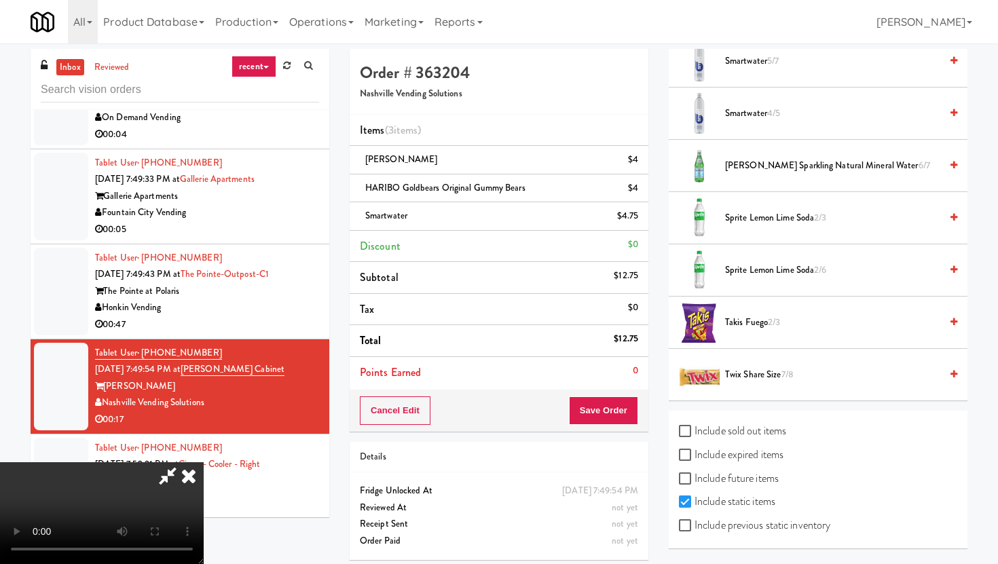
click at [128, 463] on video at bounding box center [102, 513] width 204 height 102
click at [204, 462] on video at bounding box center [102, 513] width 204 height 102
click at [606, 416] on button "Save Order" at bounding box center [603, 411] width 69 height 29
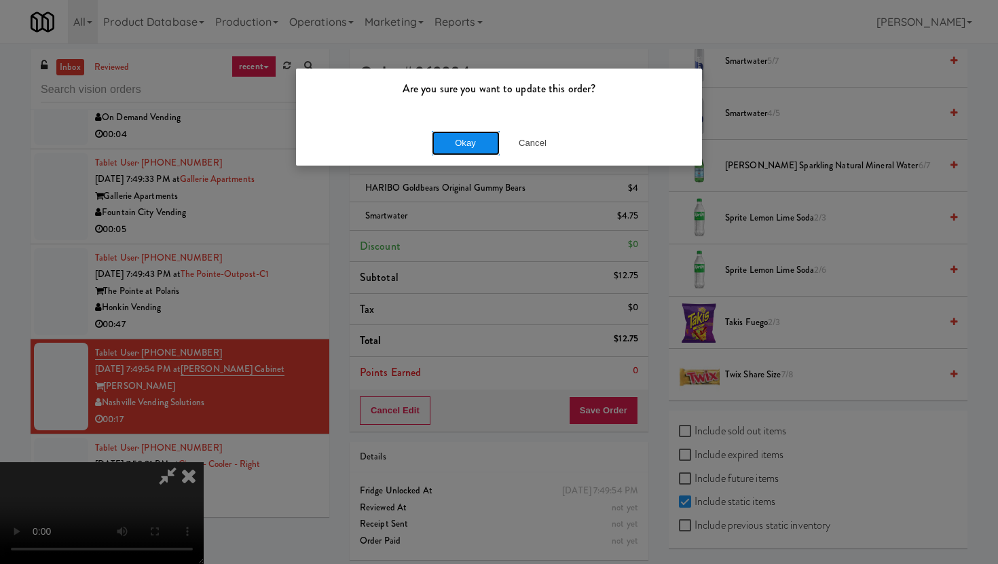
click at [486, 145] on button "Okay" at bounding box center [466, 143] width 68 height 24
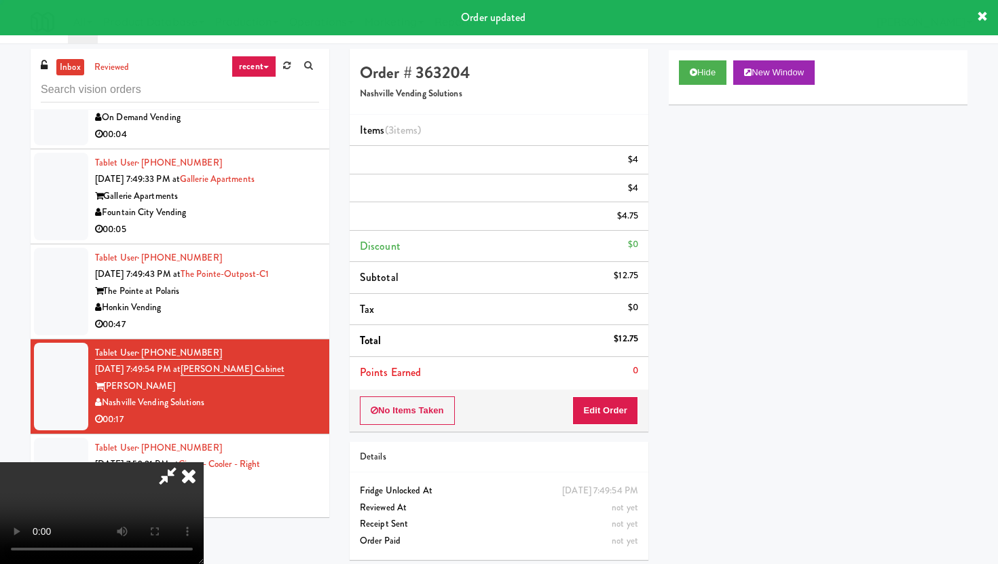
scroll to position [0, 0]
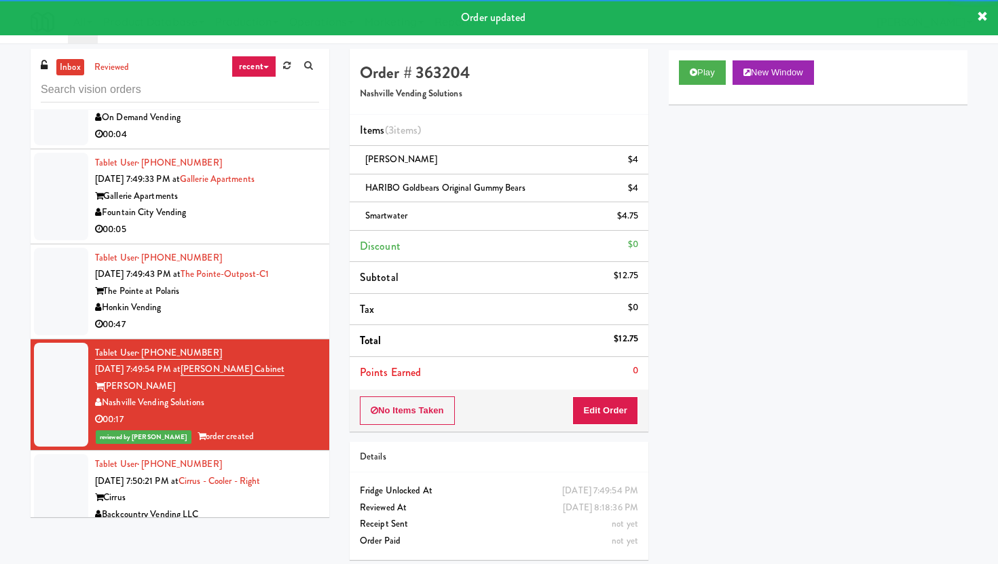
click at [275, 524] on div "00:07" at bounding box center [207, 532] width 224 height 17
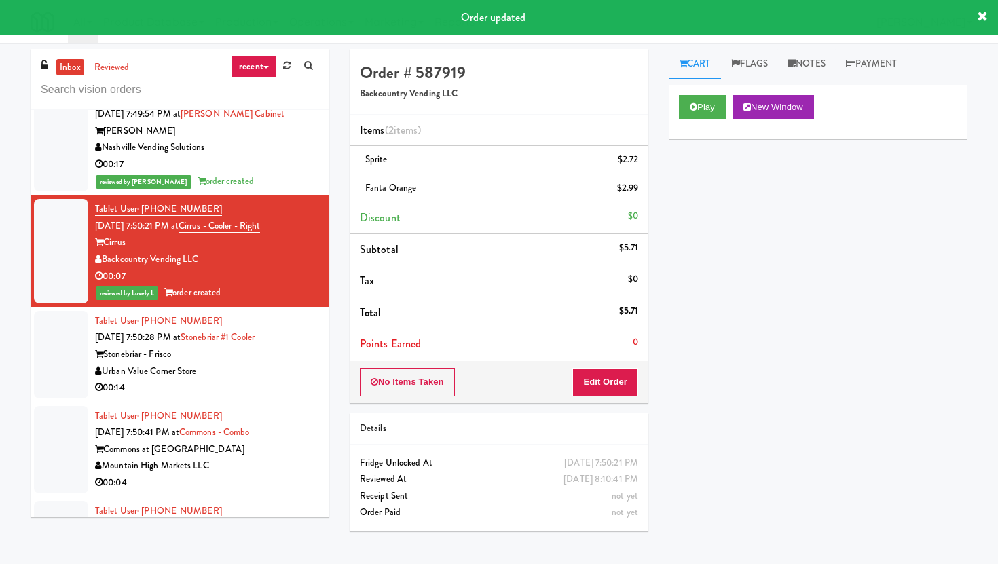
scroll to position [10920, 0]
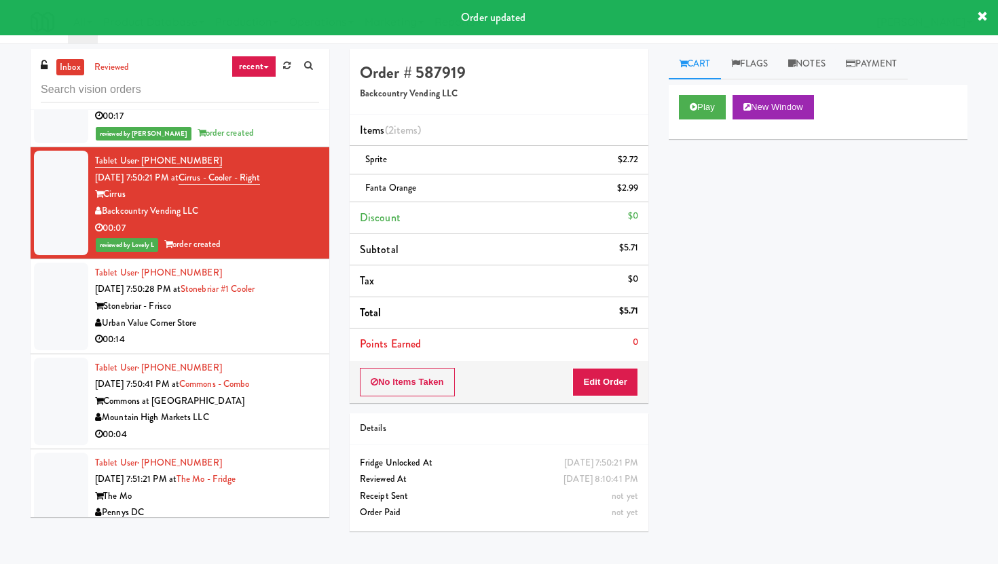
click at [293, 315] on div "Urban Value Corner Store" at bounding box center [207, 323] width 224 height 17
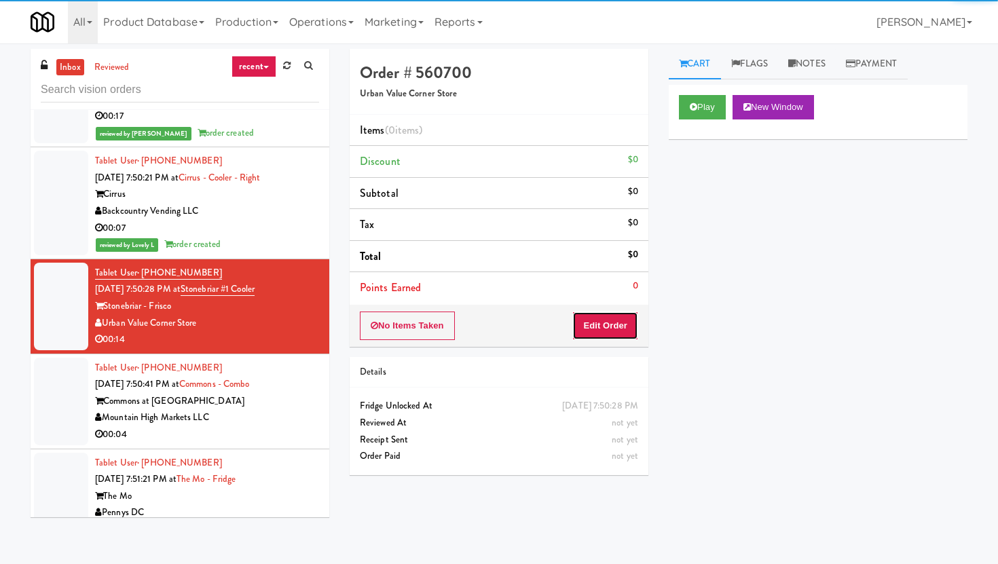
click at [602, 323] on button "Edit Order" at bounding box center [605, 326] width 66 height 29
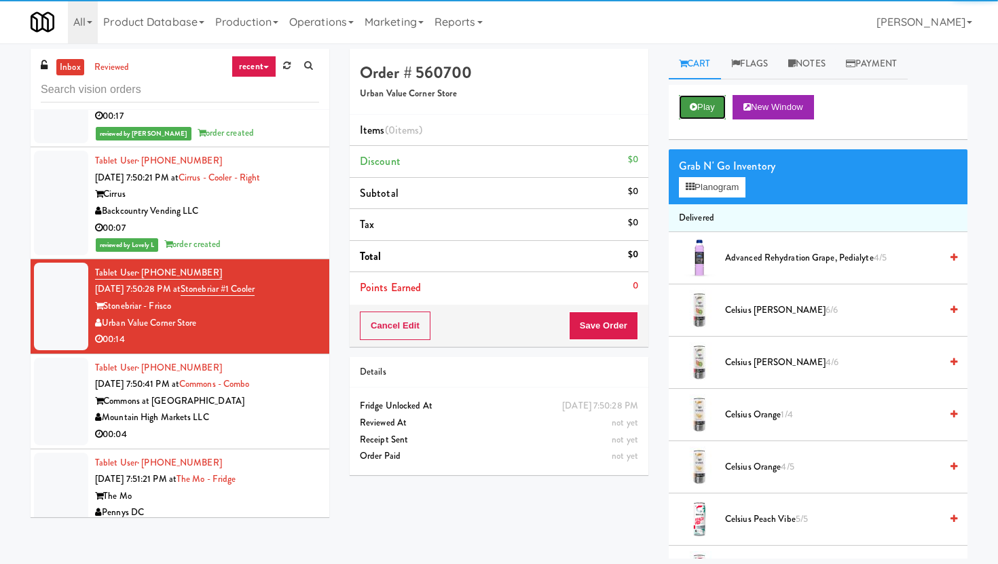
click at [684, 102] on button "Play" at bounding box center [702, 107] width 47 height 24
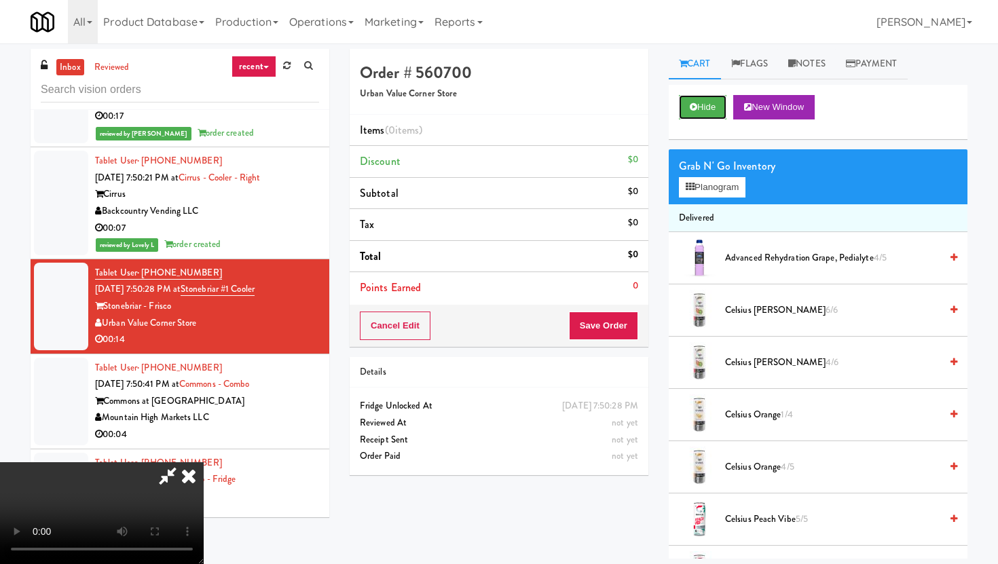
scroll to position [111, 0]
click at [204, 462] on video at bounding box center [102, 513] width 204 height 102
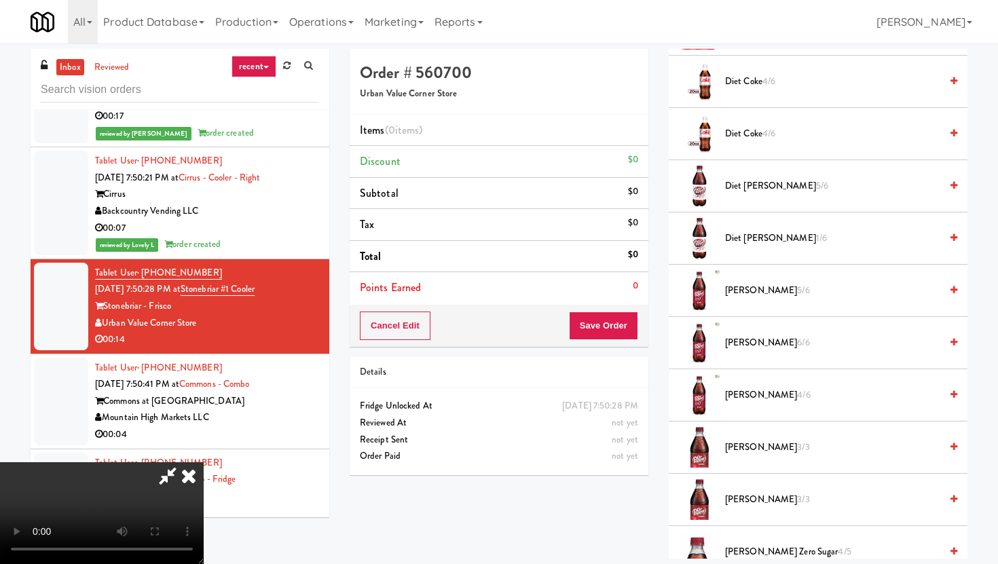
scroll to position [657, 0]
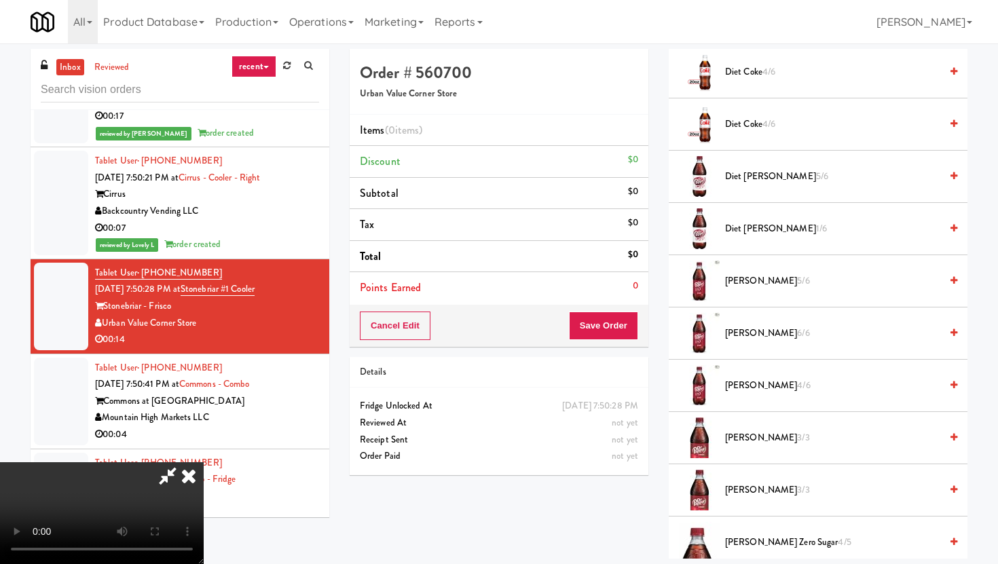
click at [758, 118] on span "Diet Coke 4/6" at bounding box center [832, 124] width 215 height 17
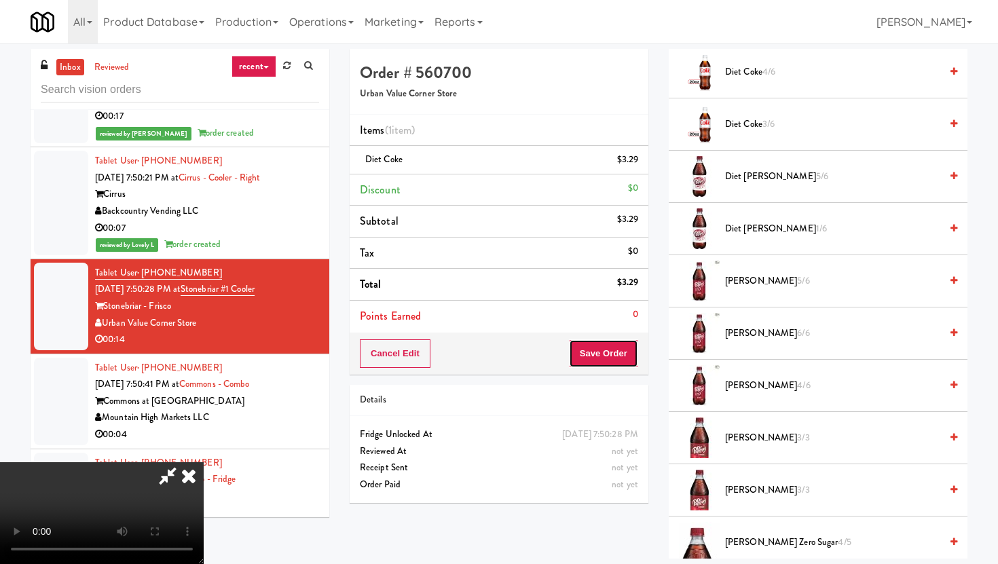
click at [630, 352] on button "Save Order" at bounding box center [603, 354] width 69 height 29
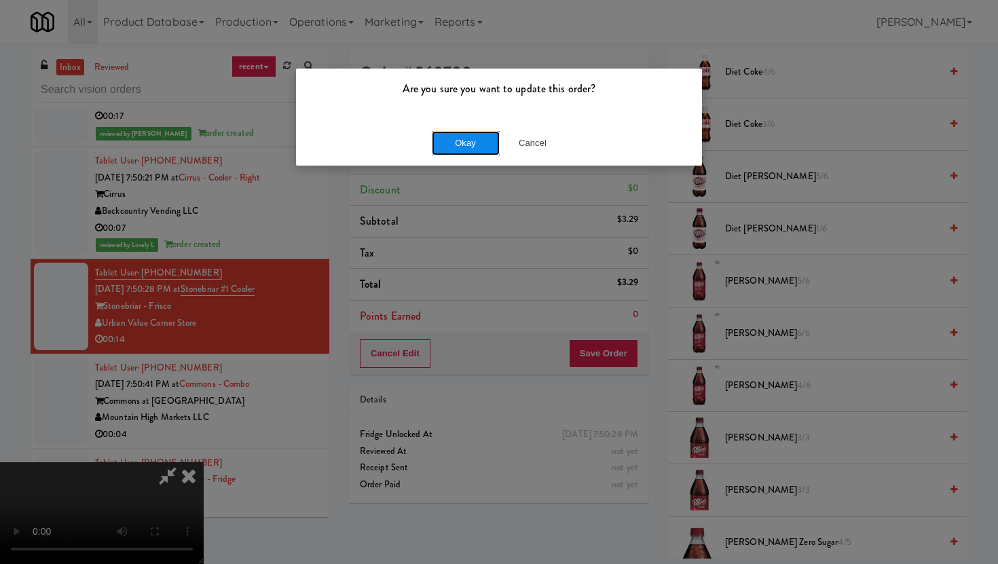
click at [471, 145] on button "Okay" at bounding box center [466, 143] width 68 height 24
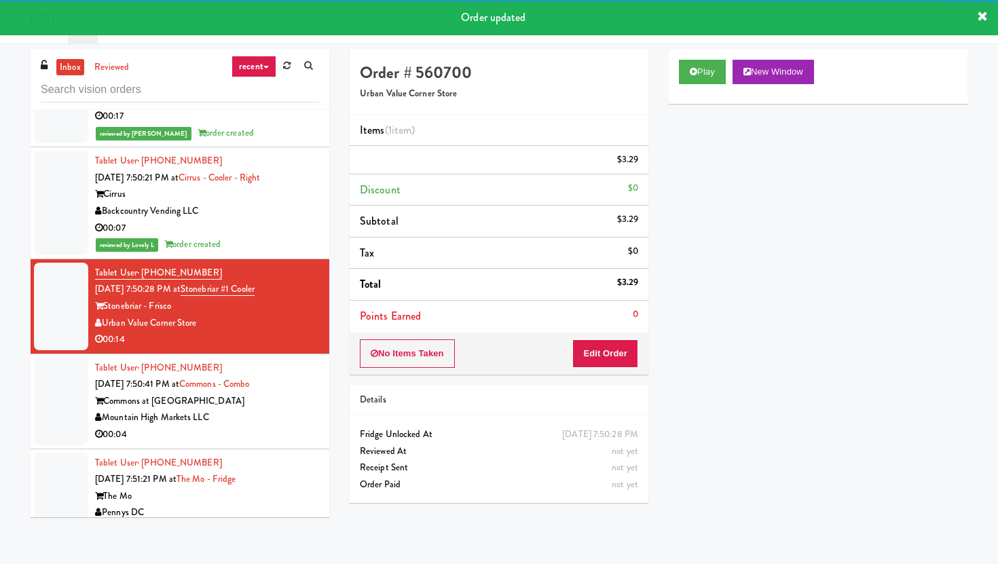
scroll to position [0, 0]
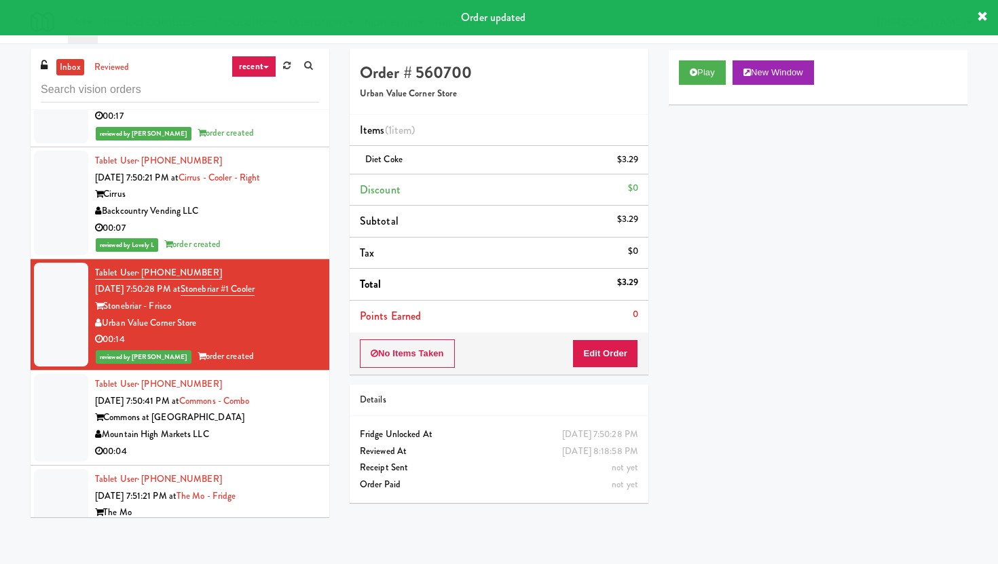
click at [231, 426] on div "Mountain High Markets LLC" at bounding box center [207, 434] width 224 height 17
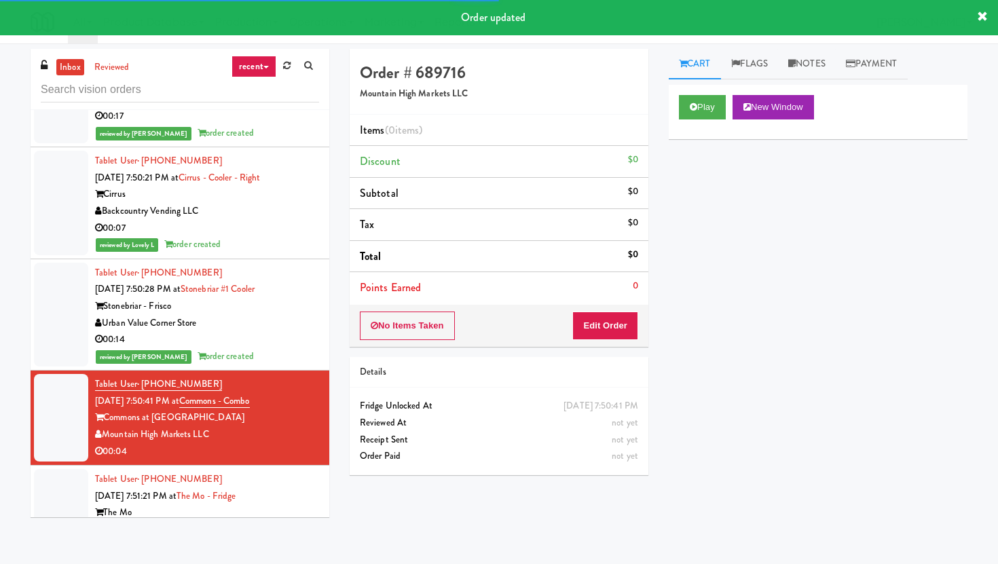
click at [588, 341] on div "No Items Taken Edit Order" at bounding box center [499, 326] width 299 height 42
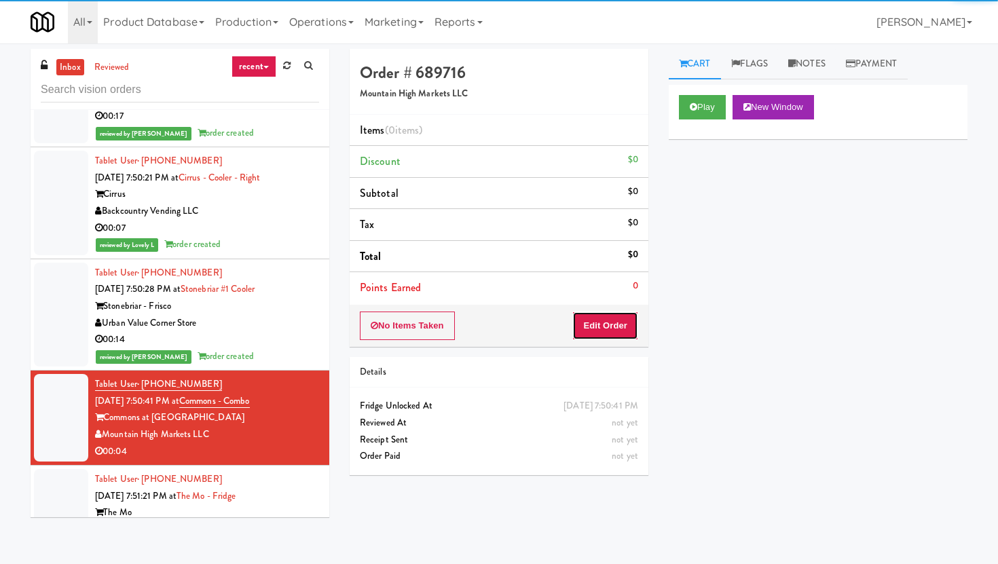
click at [606, 329] on button "Edit Order" at bounding box center [605, 326] width 66 height 29
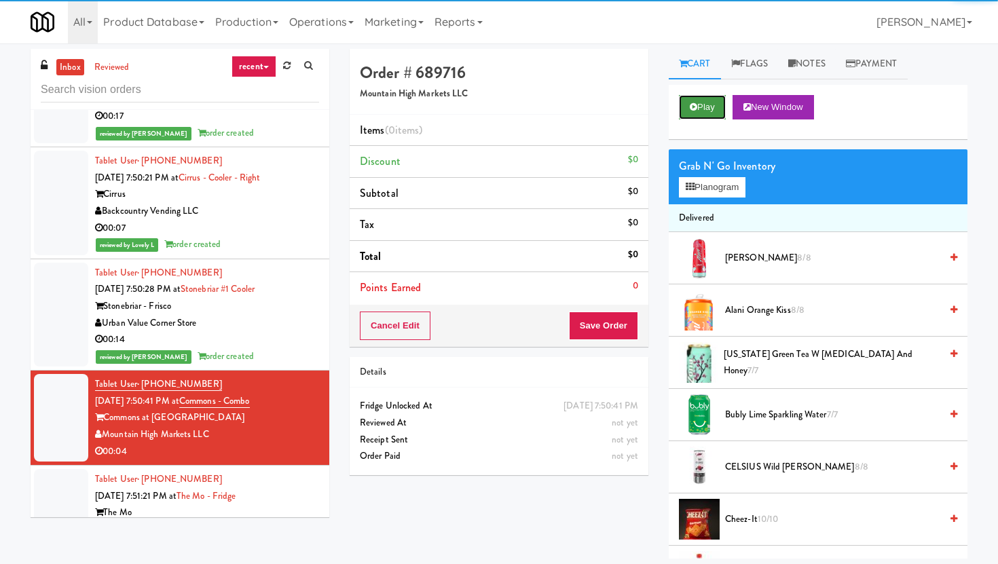
click at [691, 110] on icon at bounding box center [693, 107] width 7 height 9
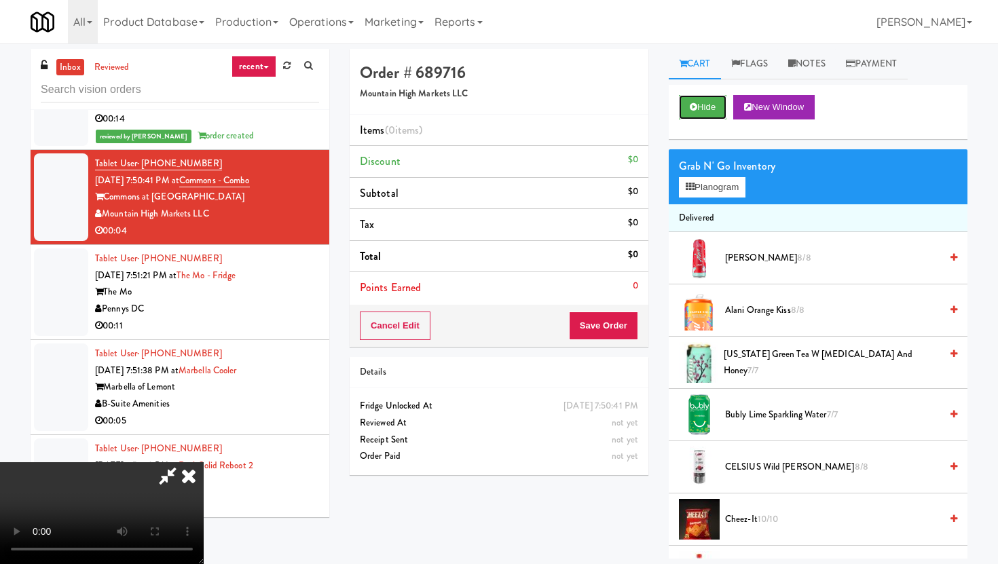
scroll to position [111, 0]
click at [204, 462] on video at bounding box center [102, 513] width 204 height 102
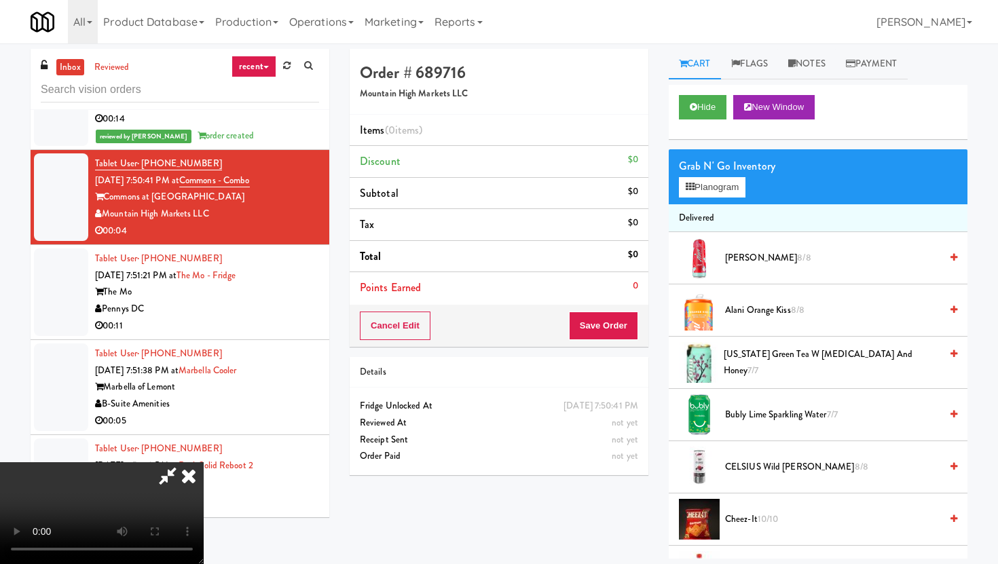
click at [204, 462] on video at bounding box center [102, 513] width 204 height 102
click at [204, 479] on video at bounding box center [102, 513] width 204 height 102
click at [204, 462] on icon at bounding box center [189, 475] width 30 height 27
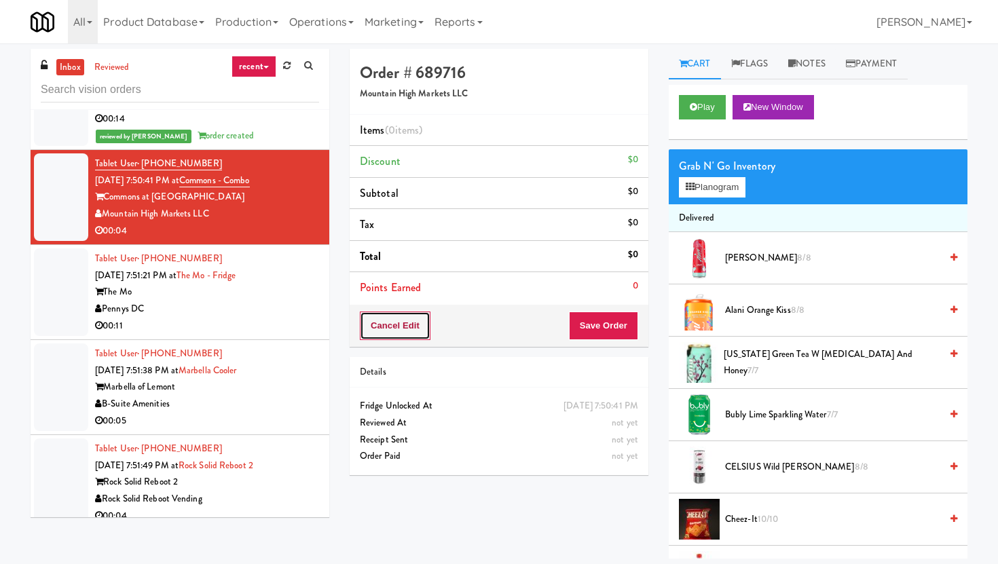
click at [402, 334] on button "Cancel Edit" at bounding box center [395, 326] width 71 height 29
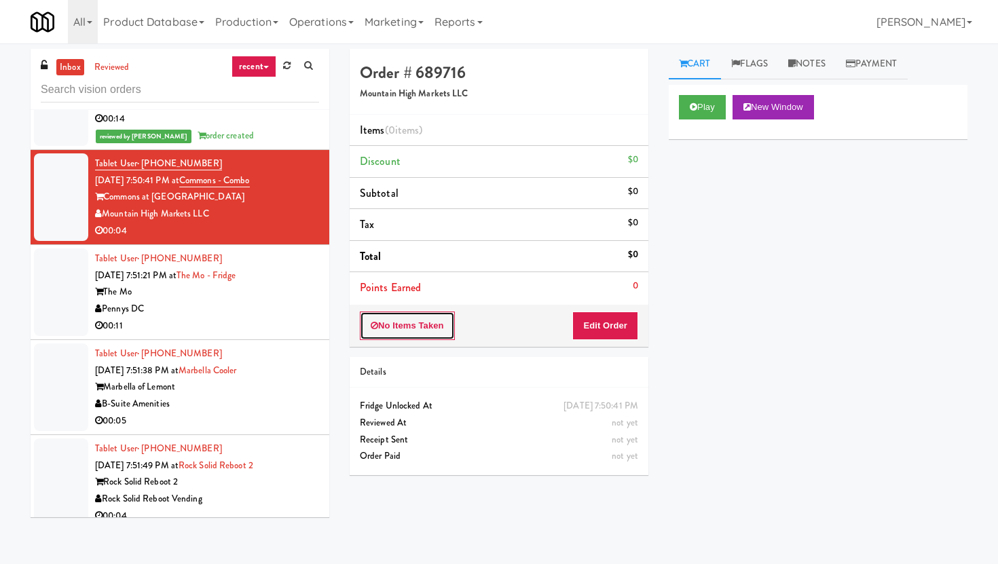
click at [402, 334] on button "No Items Taken" at bounding box center [407, 326] width 95 height 29
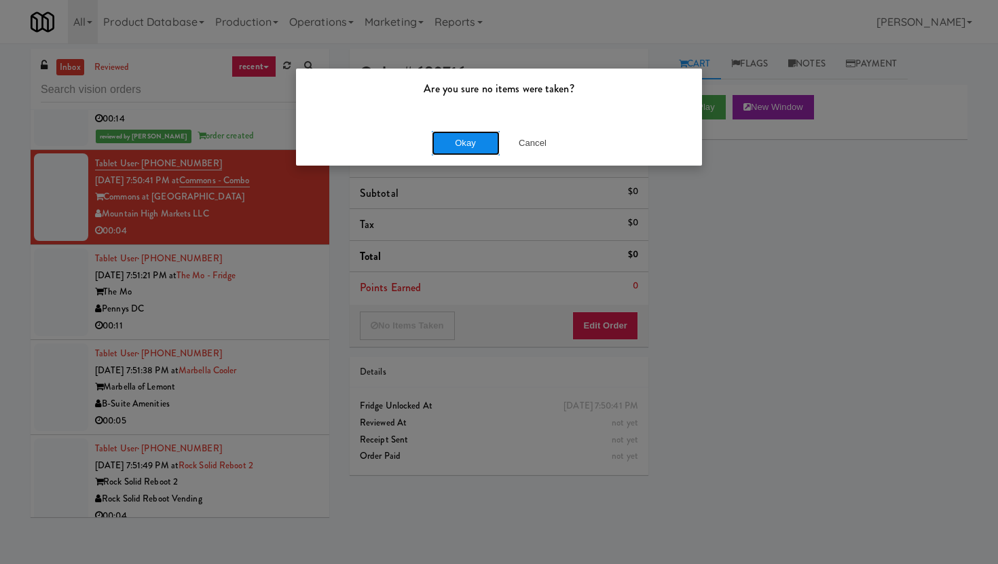
click at [479, 143] on button "Okay" at bounding box center [466, 143] width 68 height 24
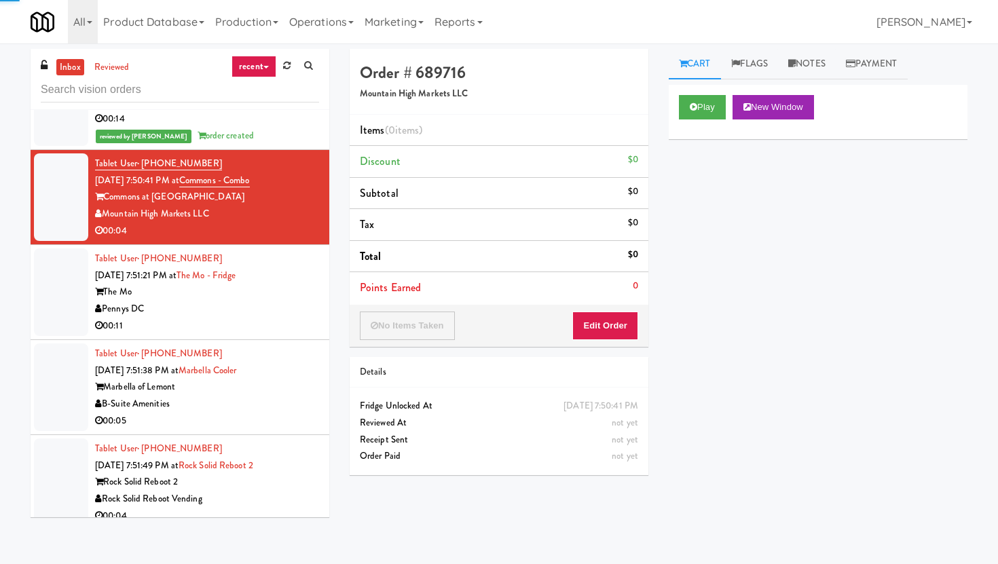
click at [293, 318] on div "00:11" at bounding box center [207, 326] width 224 height 17
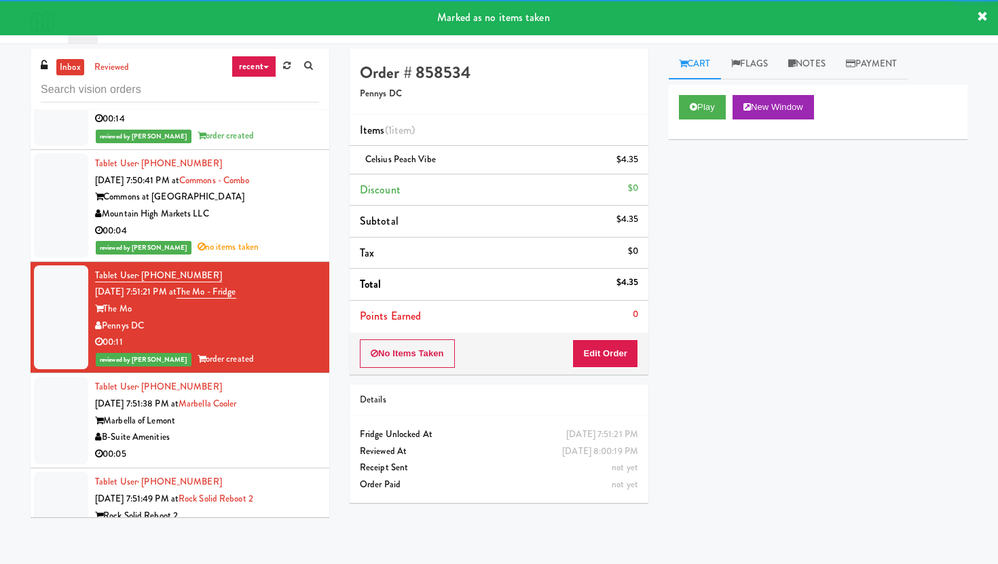
click at [291, 446] on div "00:05" at bounding box center [207, 454] width 224 height 17
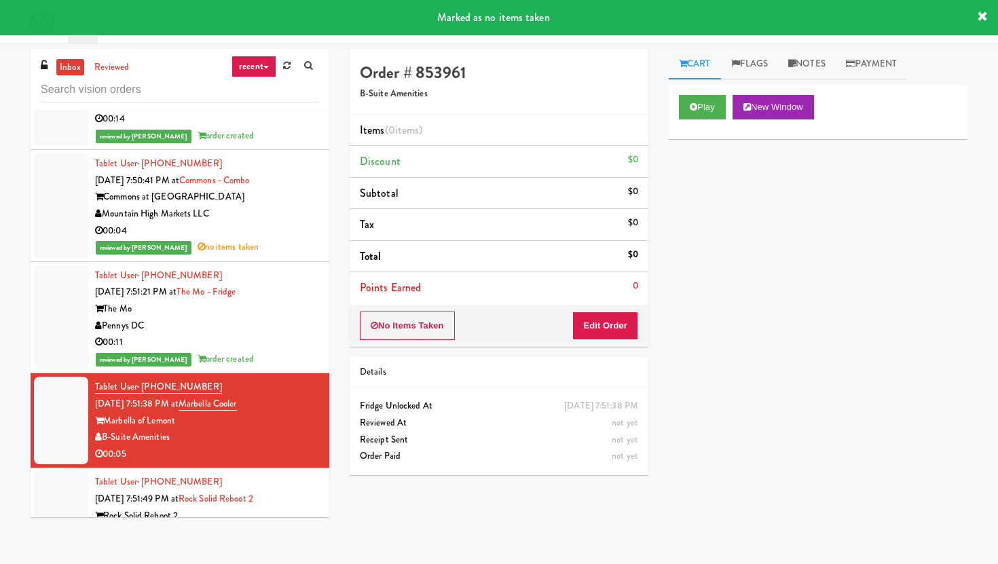
scroll to position [11174, 0]
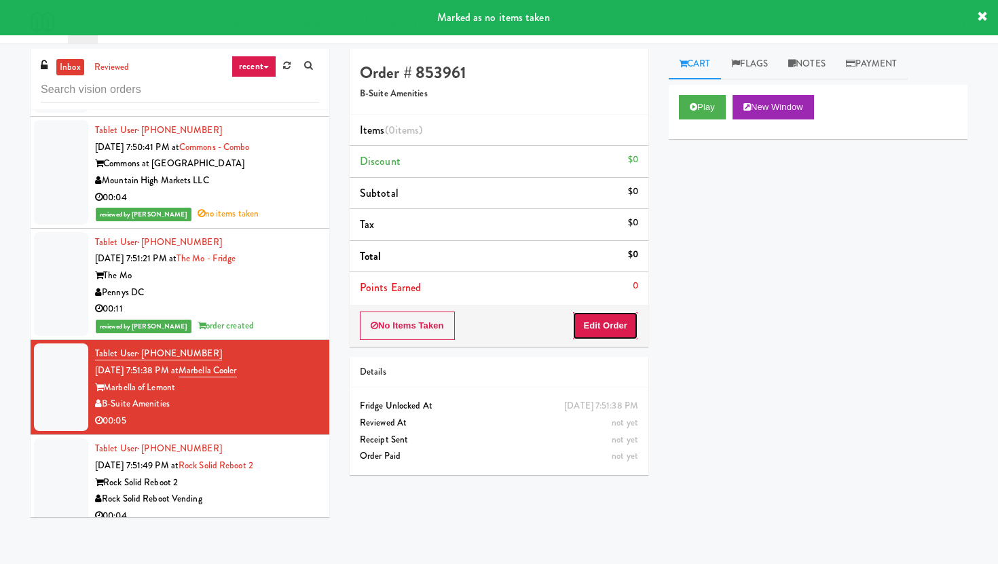
click at [632, 316] on button "Edit Order" at bounding box center [605, 326] width 66 height 29
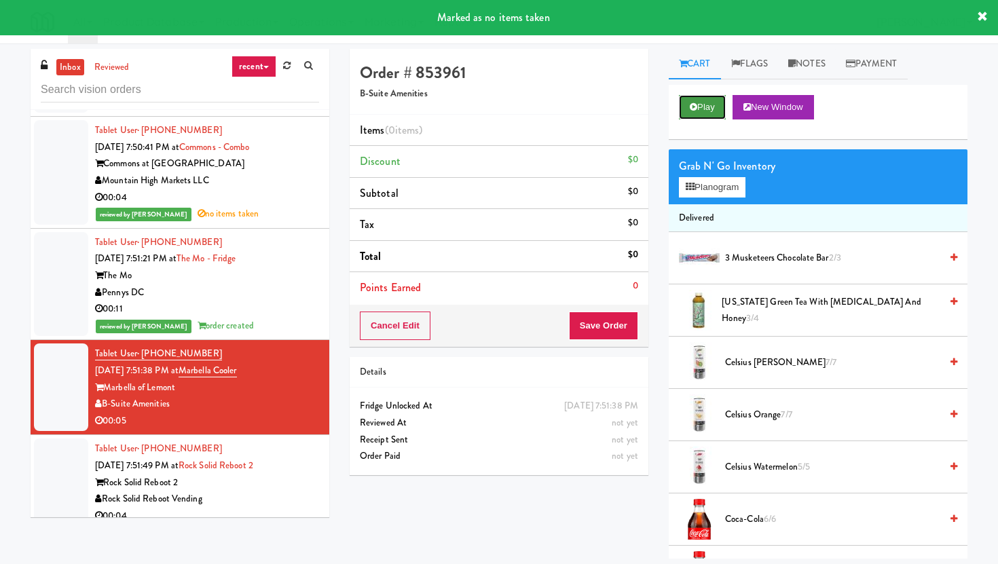
click at [705, 105] on button "Play" at bounding box center [702, 107] width 47 height 24
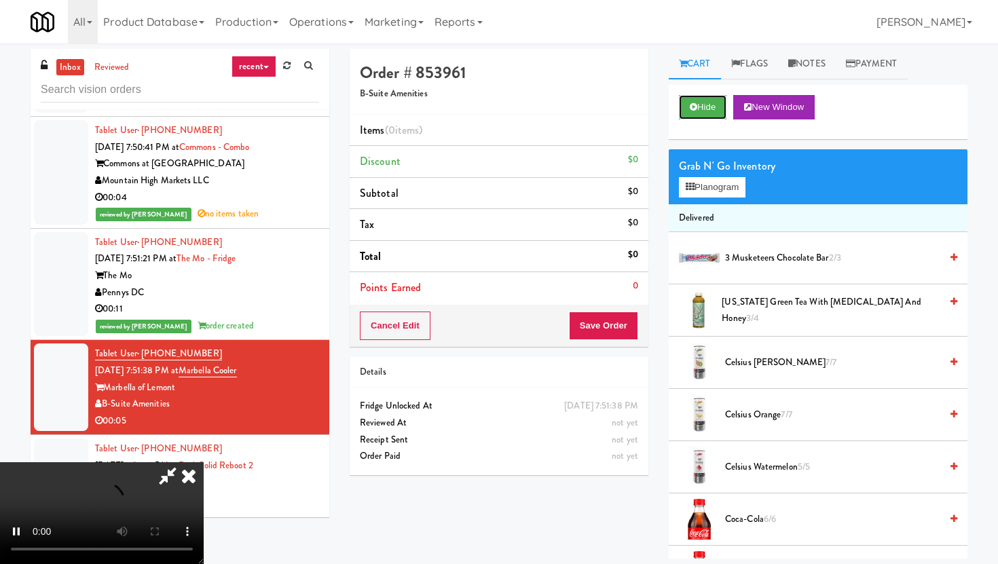
scroll to position [111, 0]
click at [204, 462] on video at bounding box center [102, 513] width 204 height 102
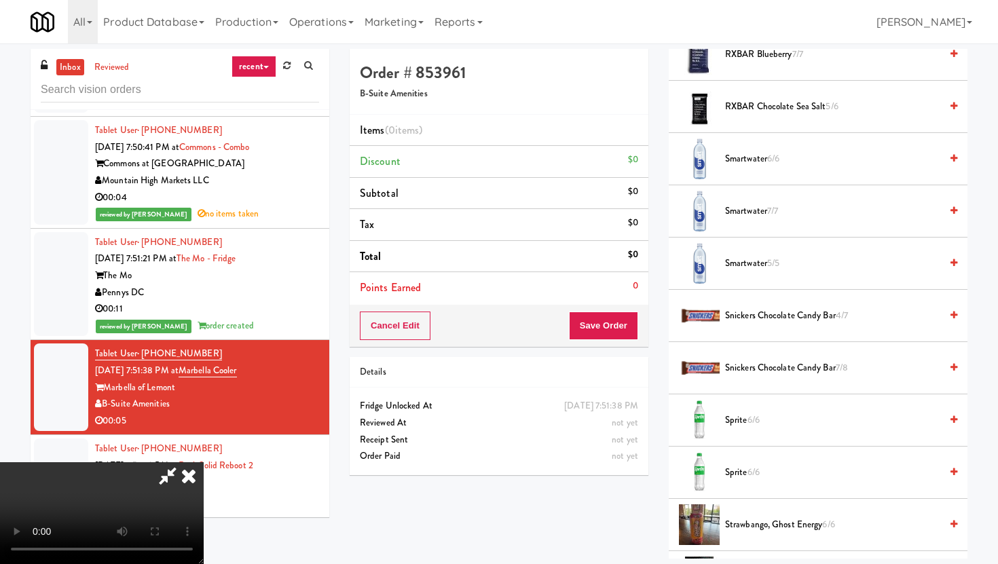
scroll to position [1589, 0]
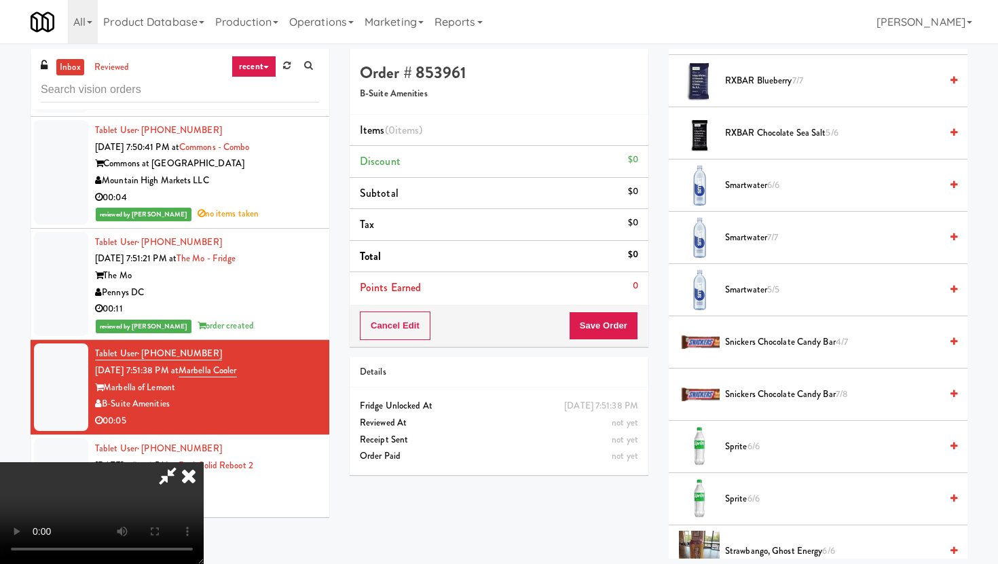
click at [755, 188] on span "Smartwater 6/6" at bounding box center [832, 185] width 215 height 17
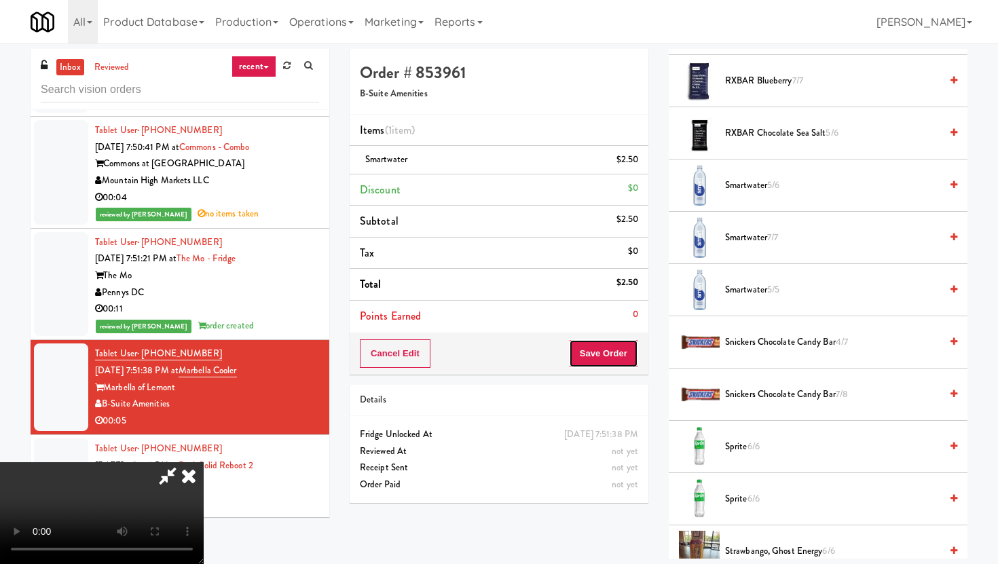
click at [621, 346] on button "Save Order" at bounding box center [603, 354] width 69 height 29
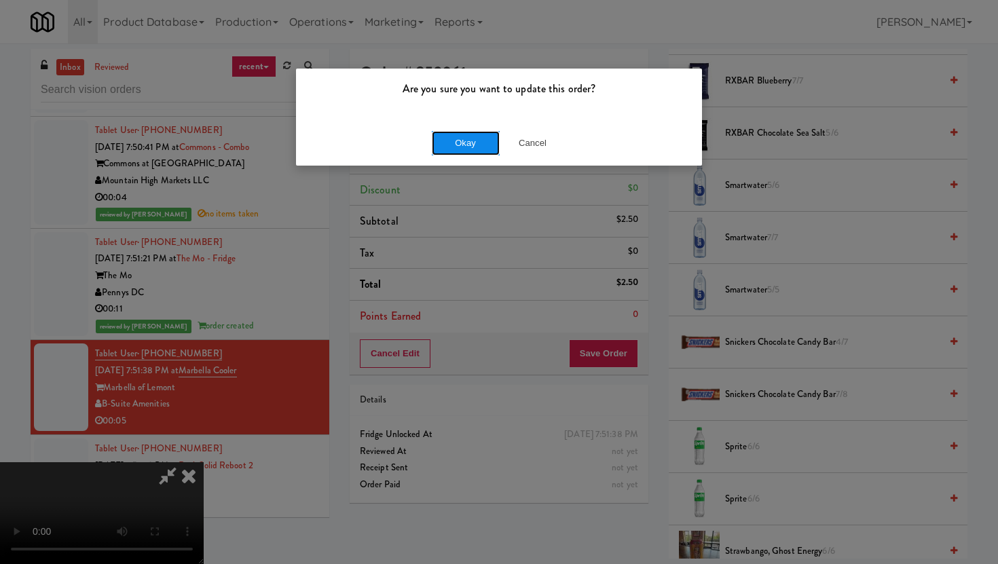
click at [467, 142] on button "Okay" at bounding box center [466, 143] width 68 height 24
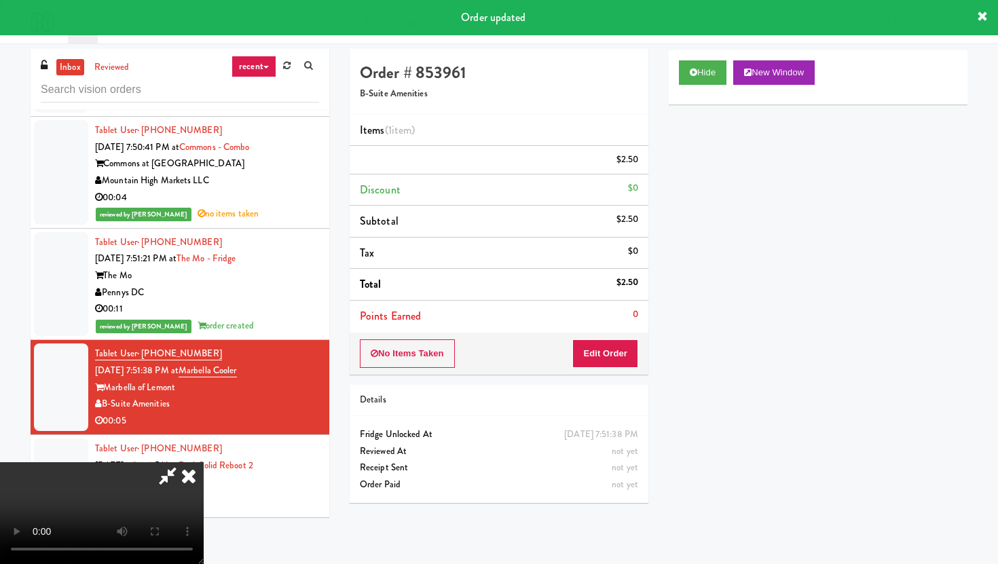
scroll to position [0, 0]
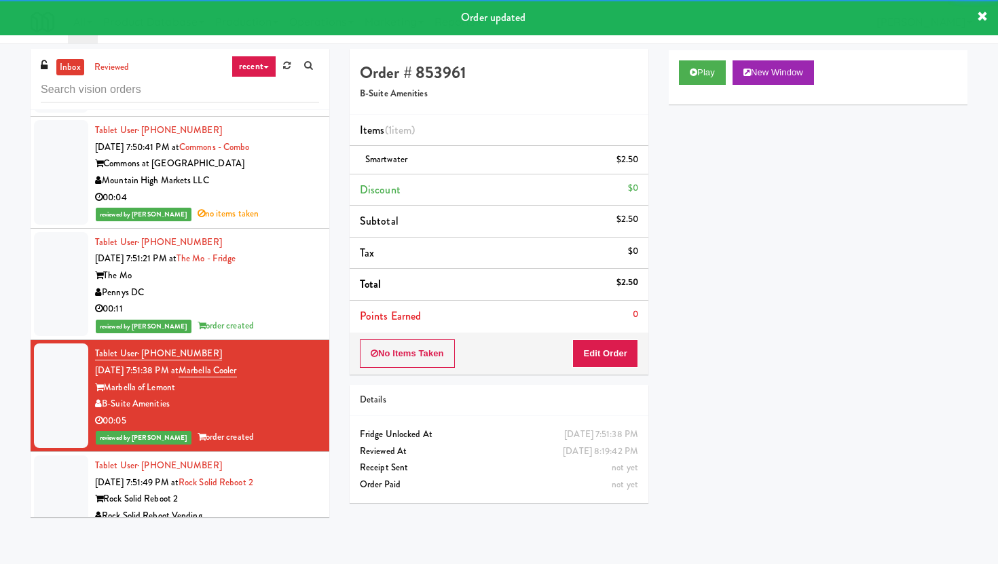
click at [268, 508] on div "Rock Solid Reboot Vending" at bounding box center [207, 516] width 224 height 17
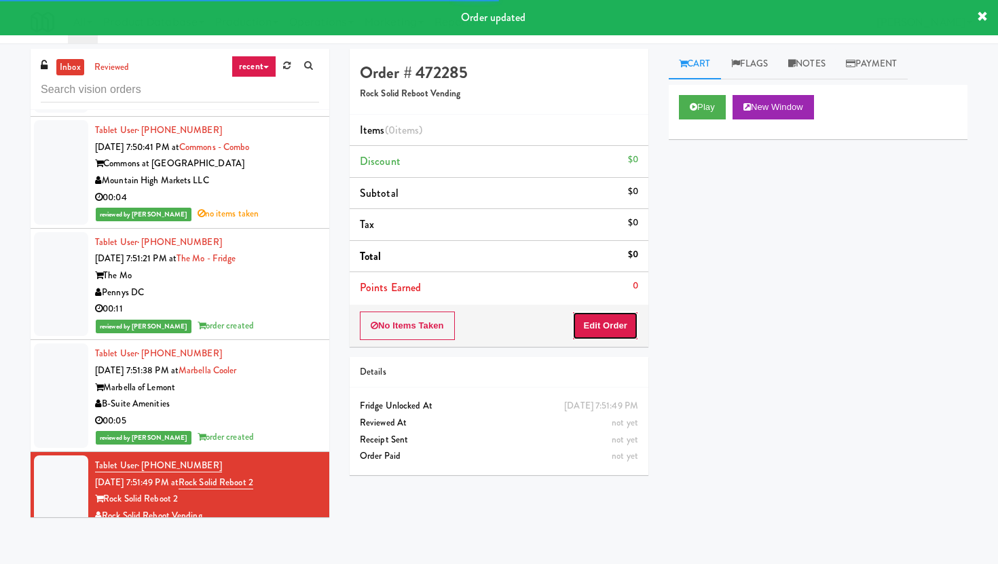
click at [587, 314] on button "Edit Order" at bounding box center [605, 326] width 66 height 29
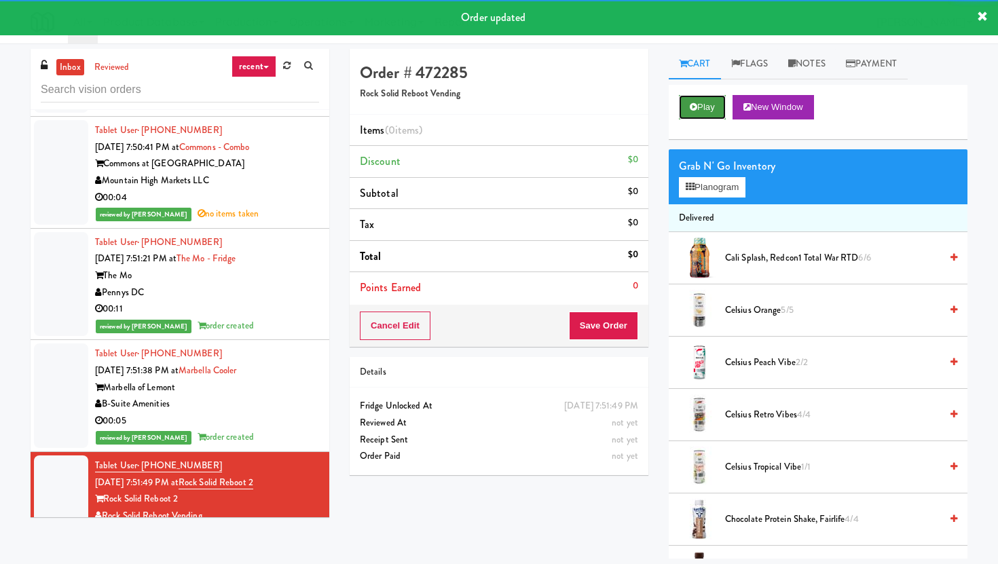
click at [696, 99] on button "Play" at bounding box center [702, 107] width 47 height 24
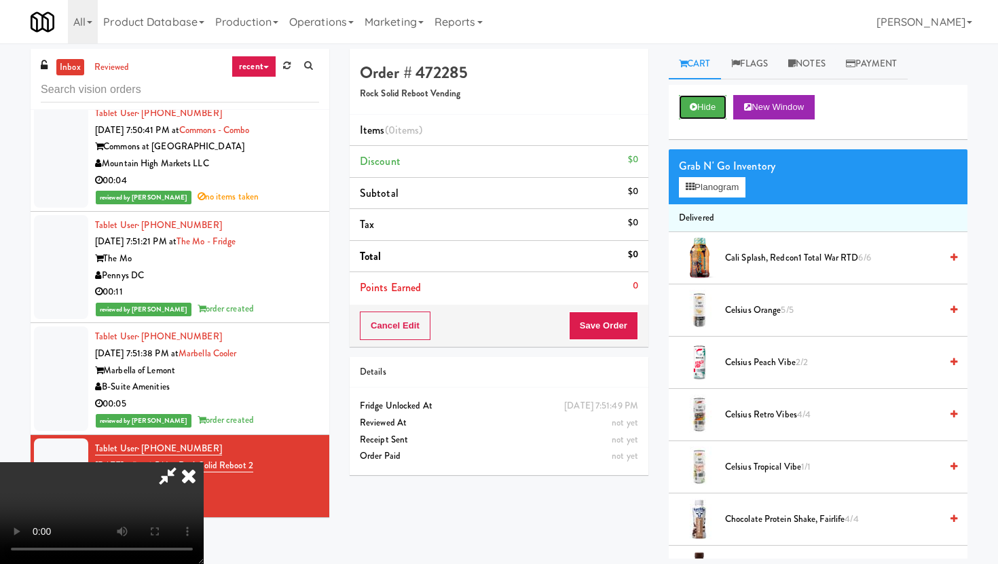
scroll to position [111, 0]
click at [204, 462] on video at bounding box center [102, 513] width 204 height 102
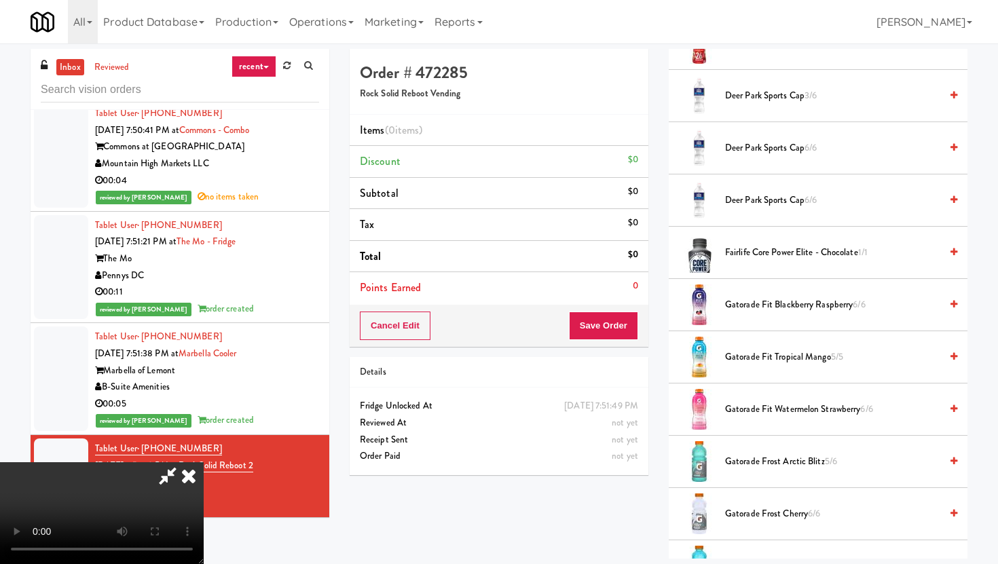
scroll to position [666, 0]
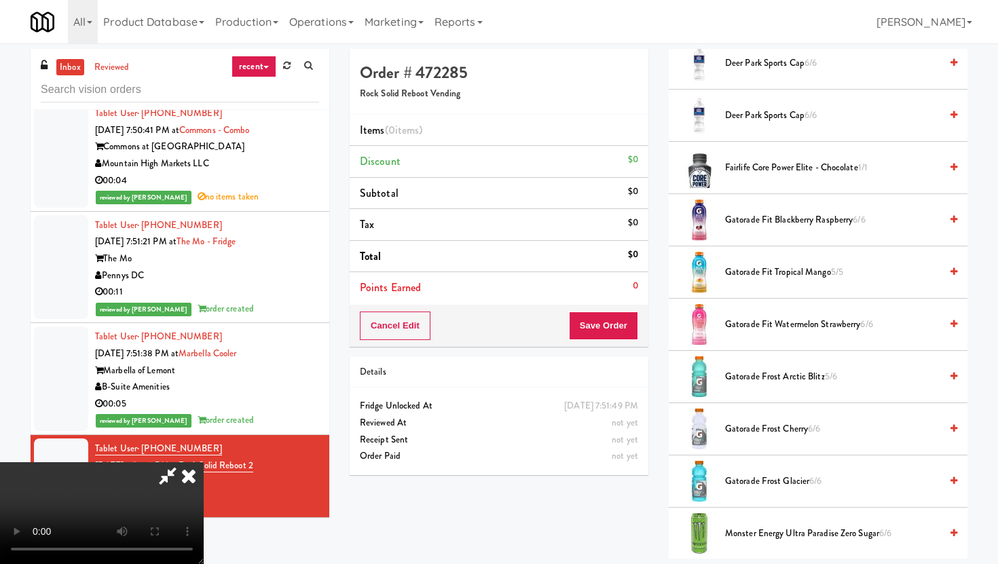
click at [755, 384] on span "Gatorade Frost Arctic Blitz 5/6" at bounding box center [832, 377] width 215 height 17
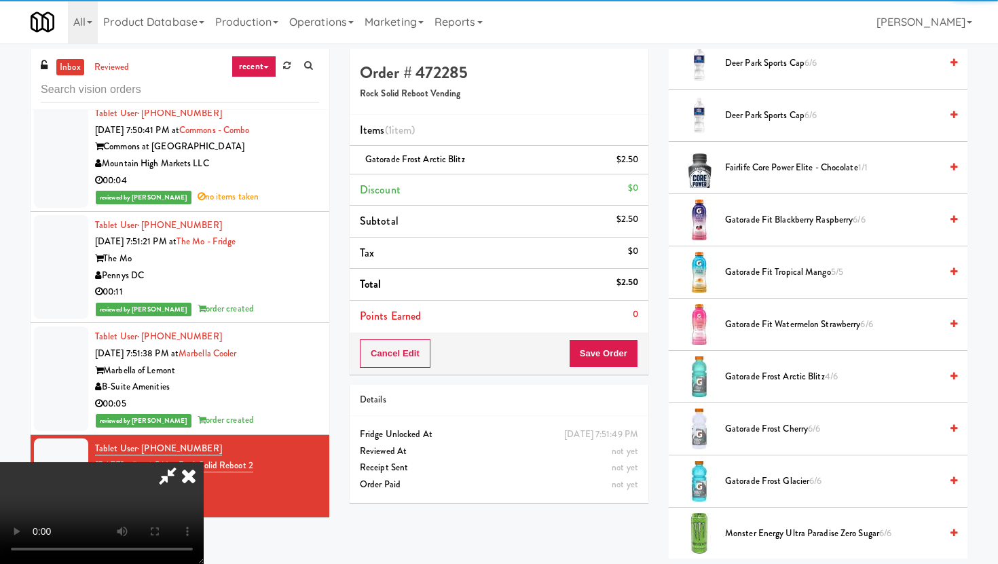
click at [638, 358] on div "Cancel Edit Save Order" at bounding box center [499, 354] width 299 height 42
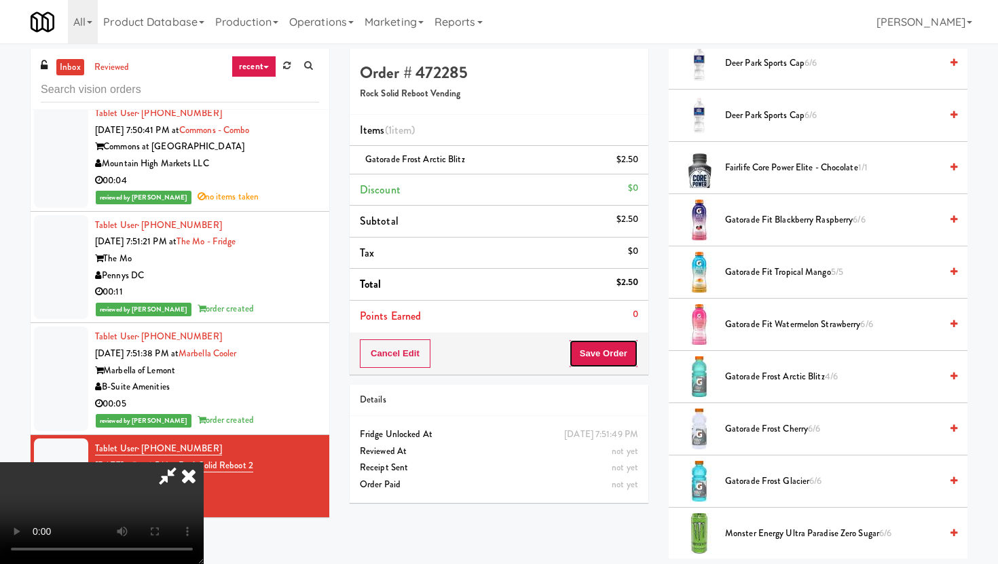
click at [625, 359] on button "Save Order" at bounding box center [603, 354] width 69 height 29
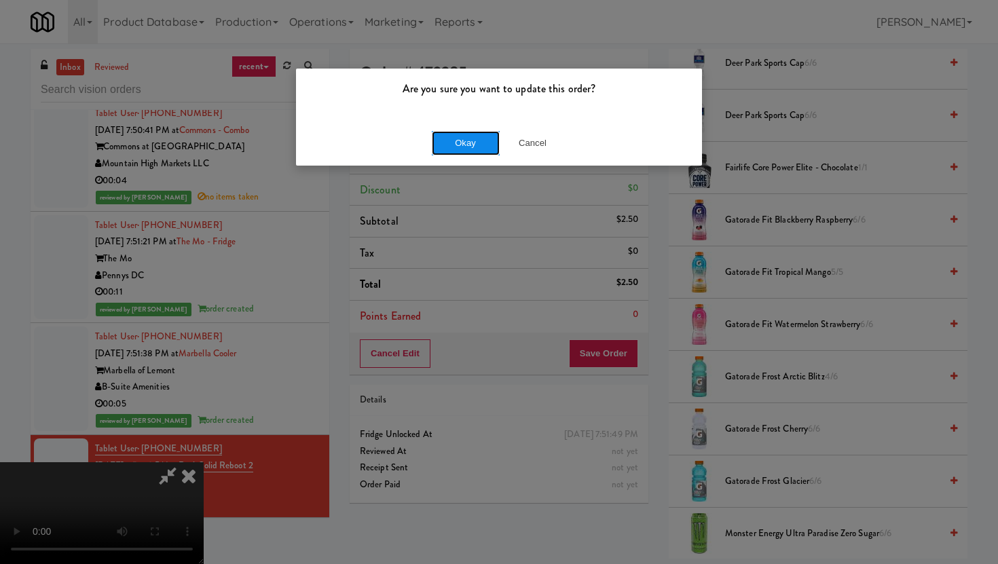
click at [477, 148] on button "Okay" at bounding box center [466, 143] width 68 height 24
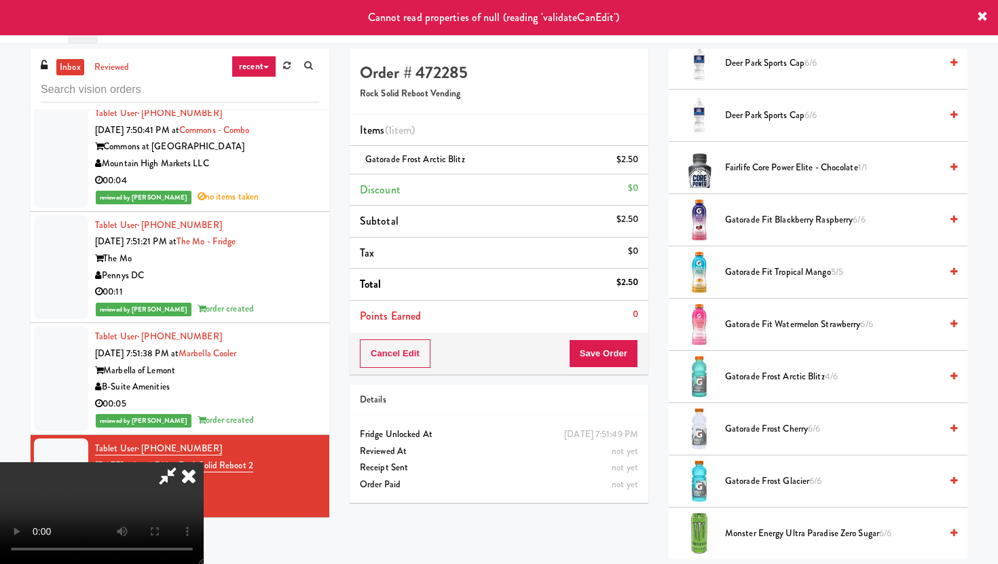
scroll to position [0, 0]
click at [183, 462] on icon at bounding box center [167, 475] width 31 height 27
click at [204, 462] on icon at bounding box center [189, 475] width 30 height 27
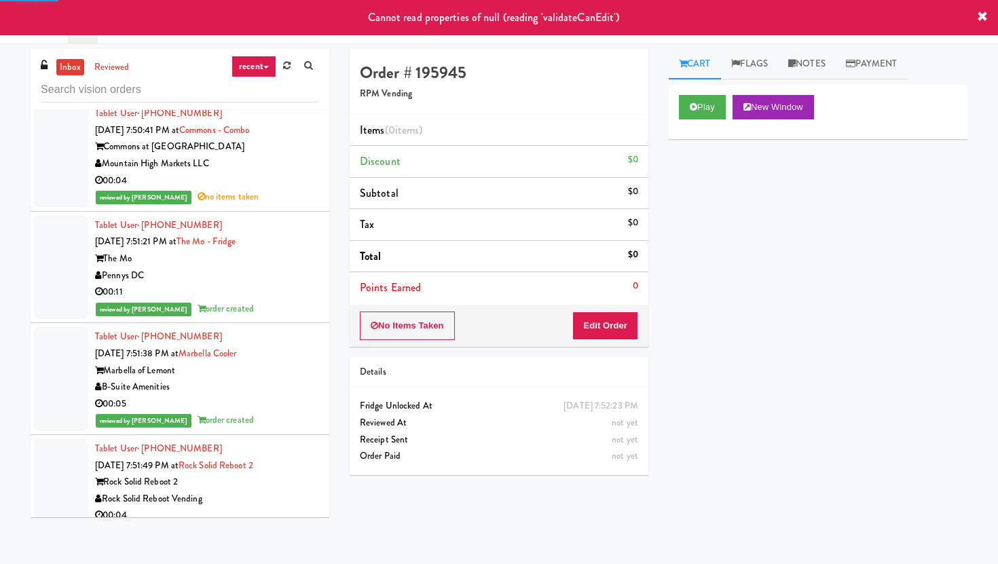
click at [269, 491] on div "Rock Solid Reboot Vending" at bounding box center [207, 499] width 224 height 17
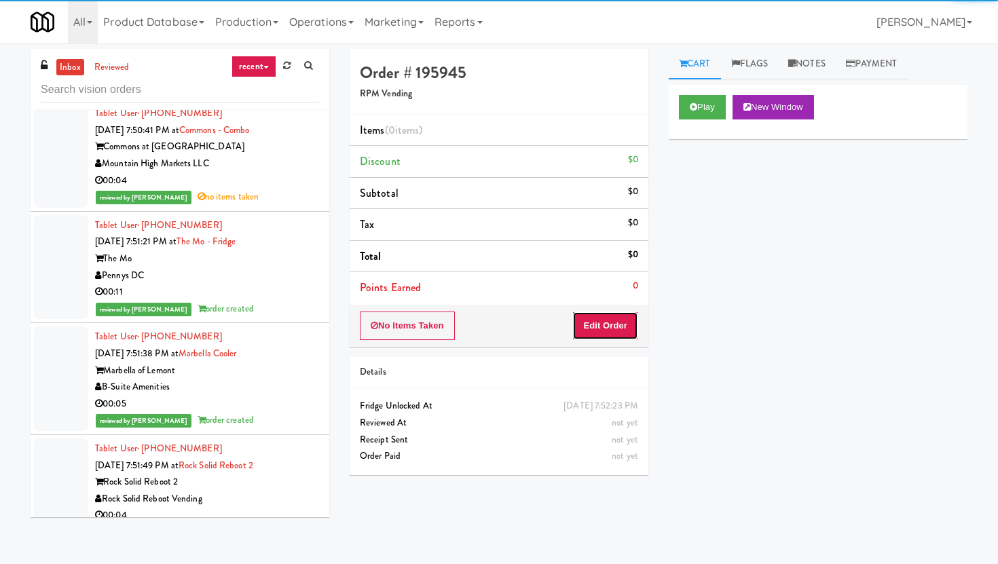
click at [621, 324] on button "Edit Order" at bounding box center [605, 326] width 66 height 29
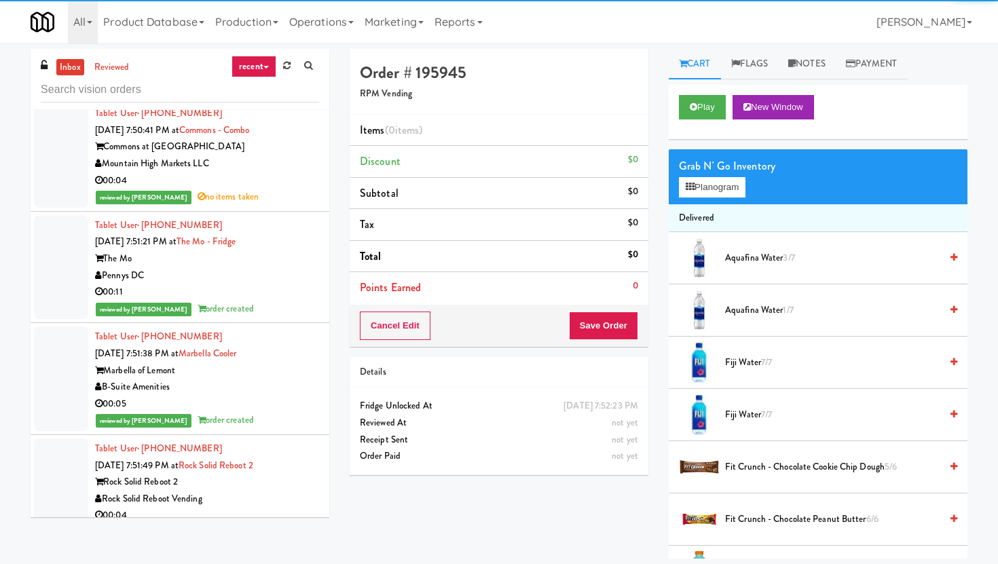
click at [729, 100] on div "Play New Window" at bounding box center [818, 107] width 278 height 24
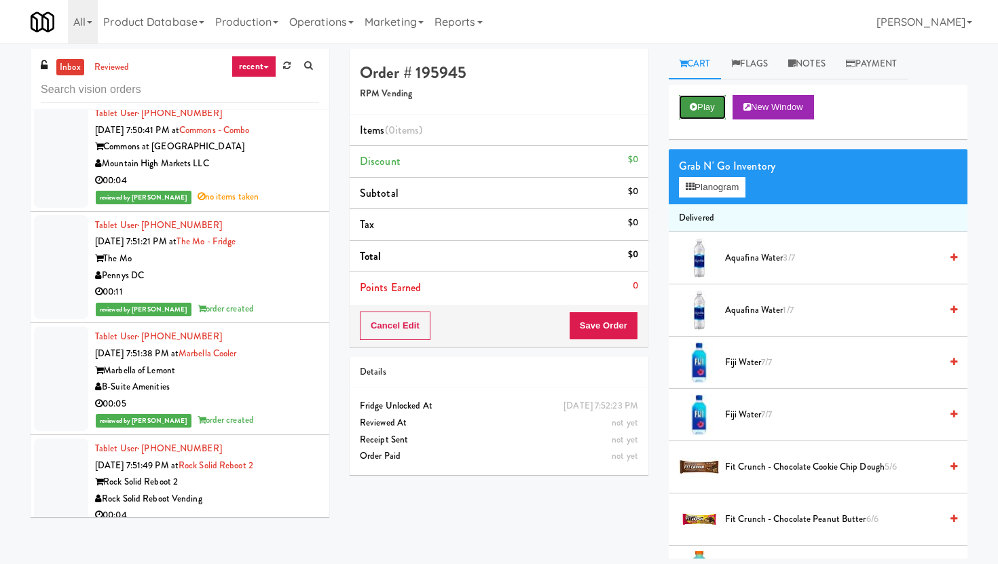
click at [725, 103] on button "Play" at bounding box center [702, 107] width 47 height 24
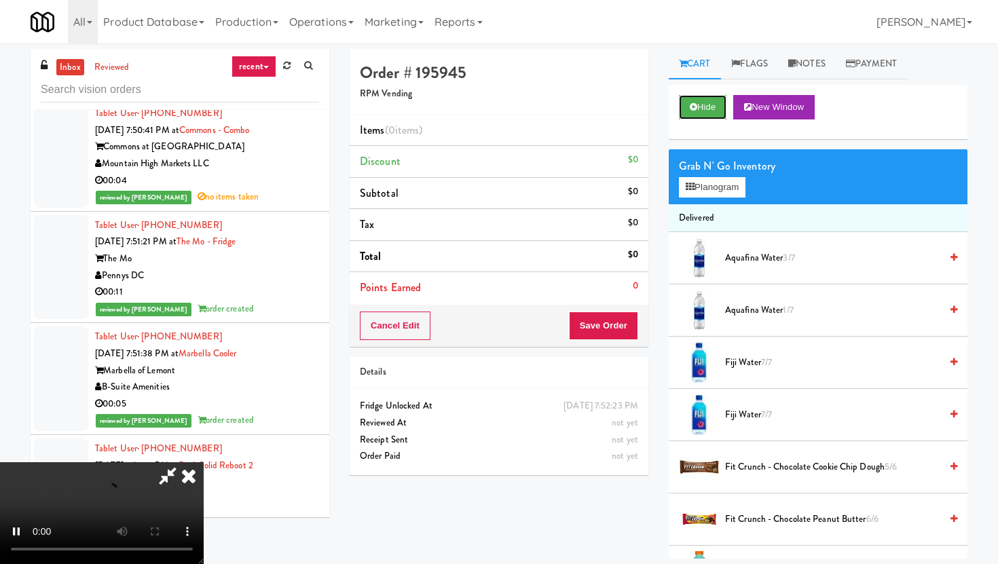
scroll to position [111, 0]
click at [204, 462] on video at bounding box center [102, 513] width 204 height 102
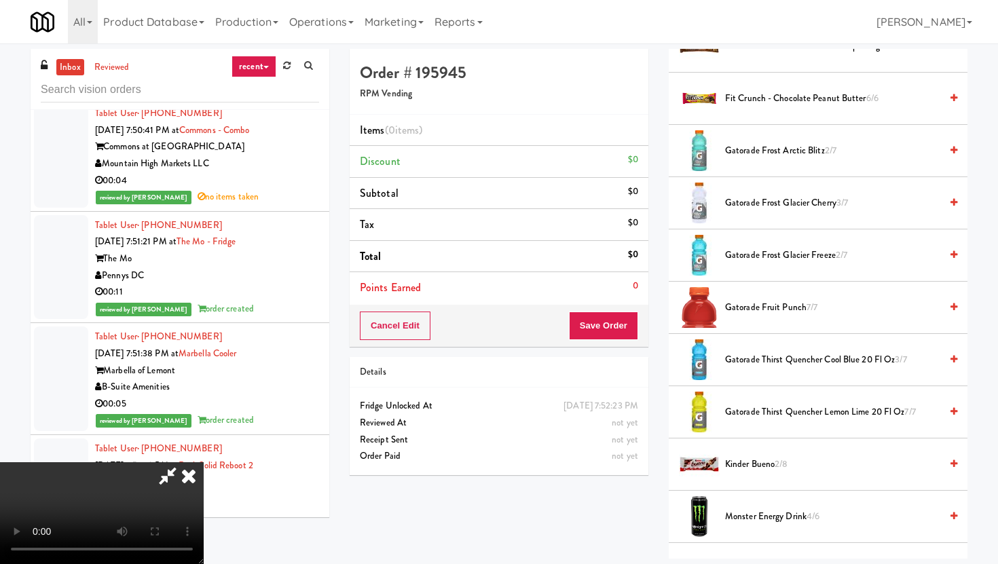
scroll to position [463, 0]
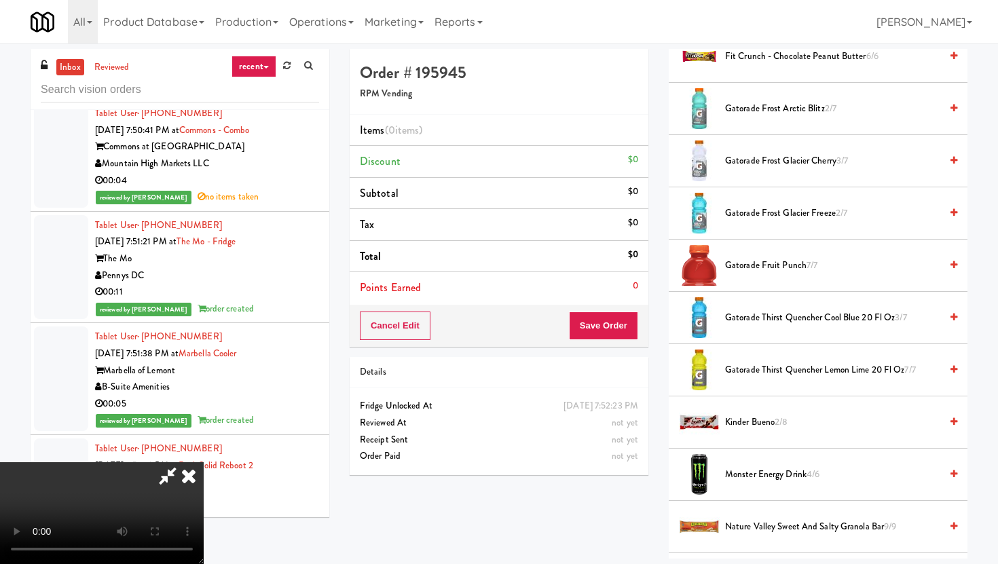
click at [852, 320] on span "Gatorade Thirst Quencher Cool Blue 20 Fl Oz 3/7" at bounding box center [832, 318] width 215 height 17
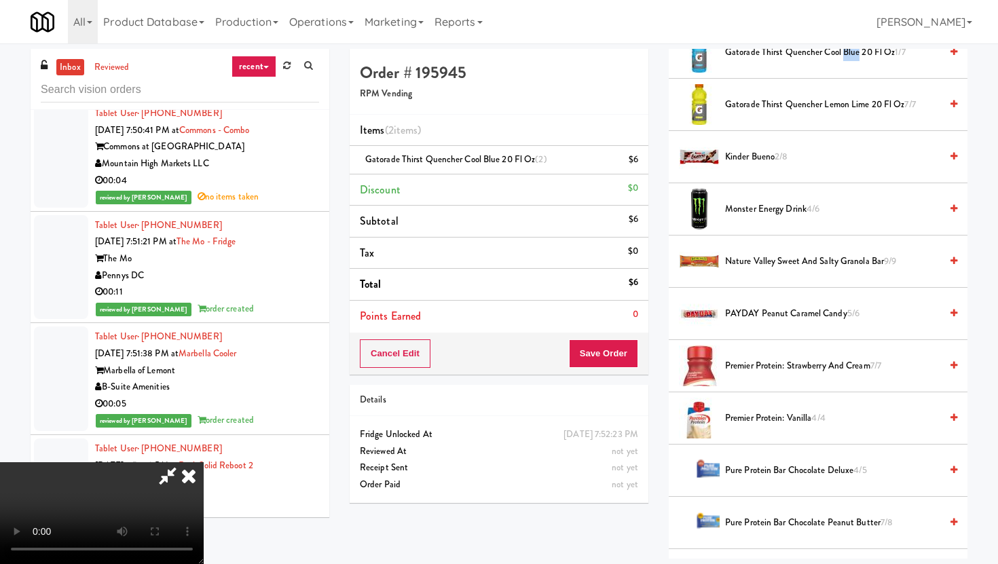
scroll to position [732, 0]
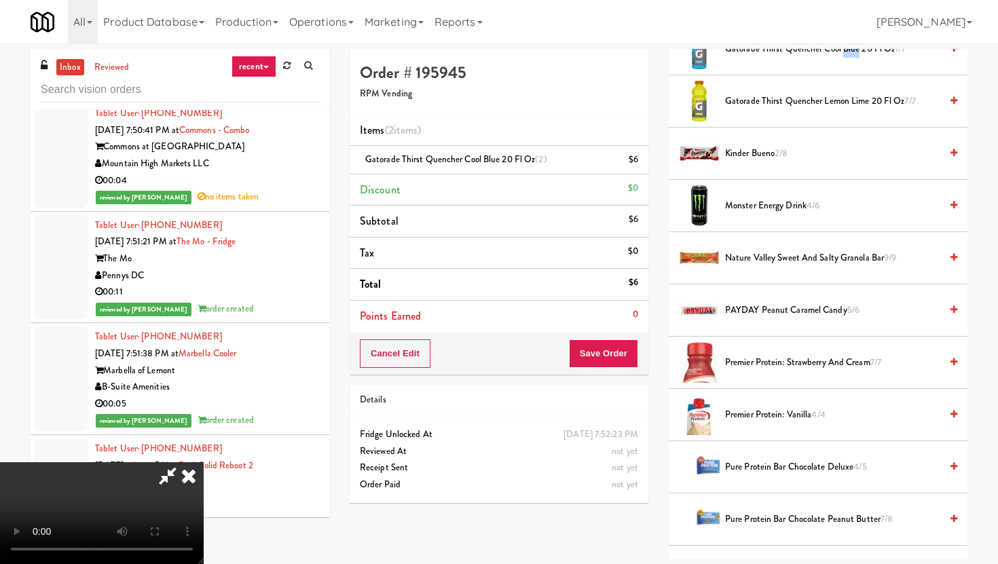
click at [778, 156] on span "2/8" at bounding box center [781, 153] width 13 height 13
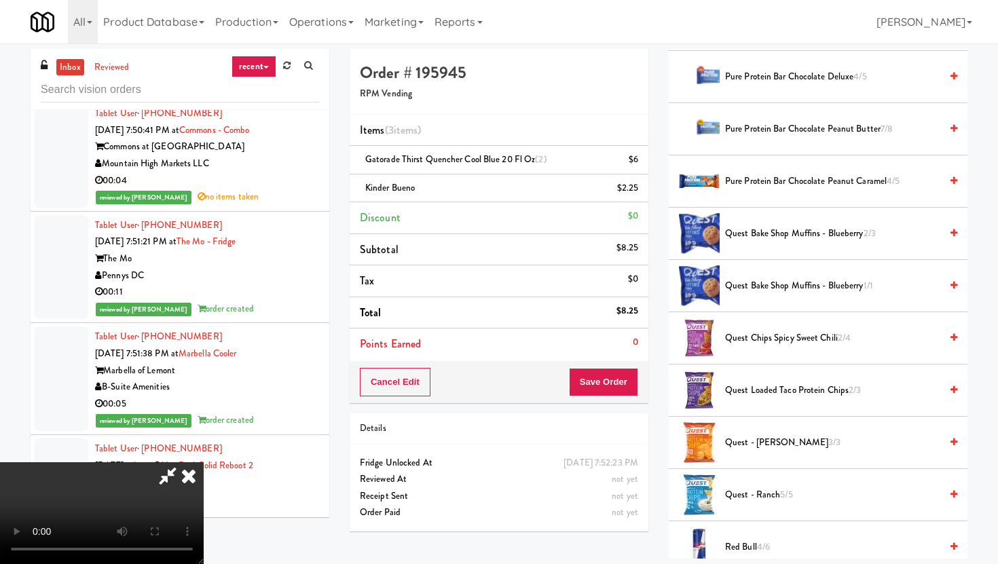
scroll to position [1135, 0]
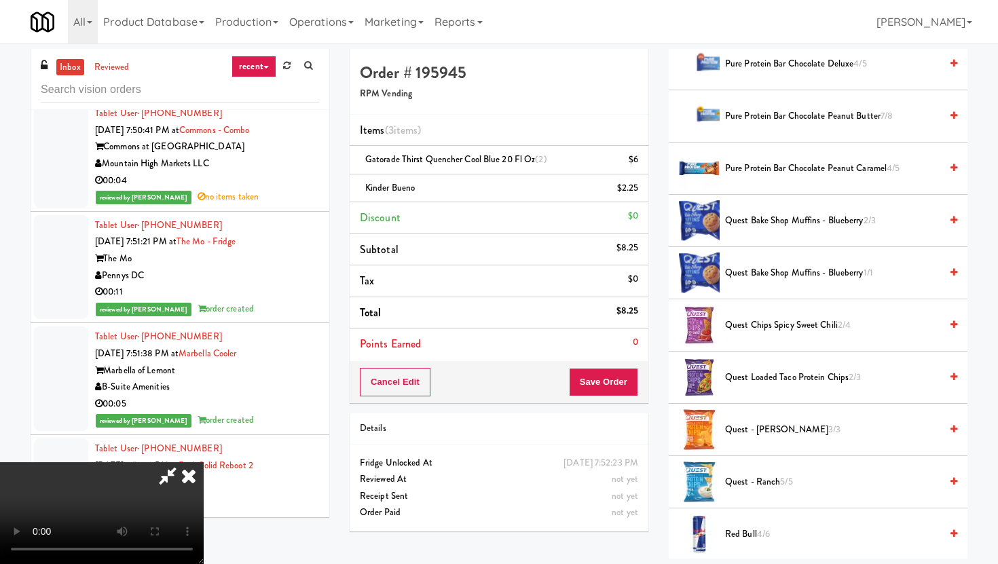
click at [776, 381] on span "Quest Loaded Taco Protein Chips 2/3" at bounding box center [832, 377] width 215 height 17
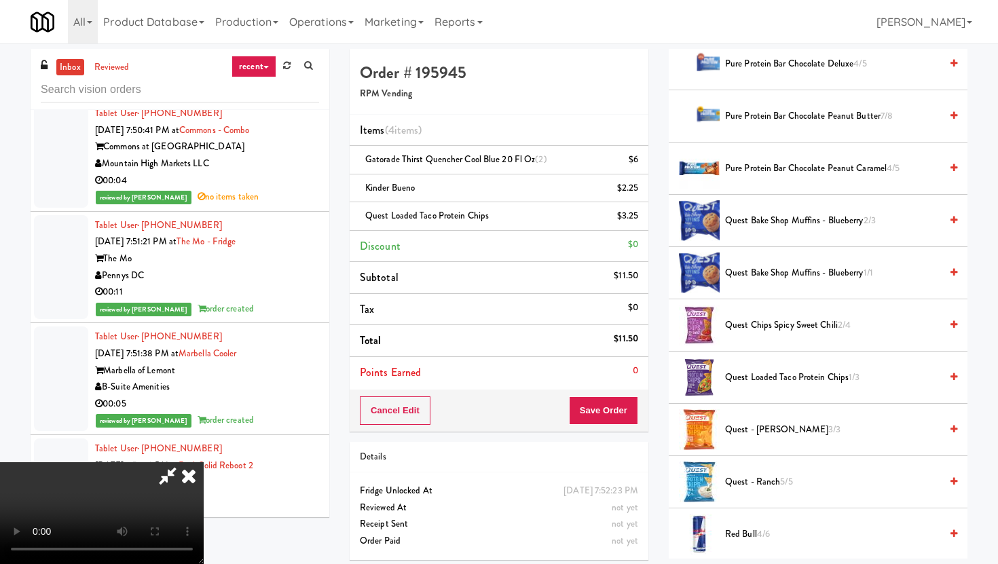
click at [204, 462] on video at bounding box center [102, 513] width 204 height 102
click at [204, 462] on icon at bounding box center [189, 475] width 30 height 27
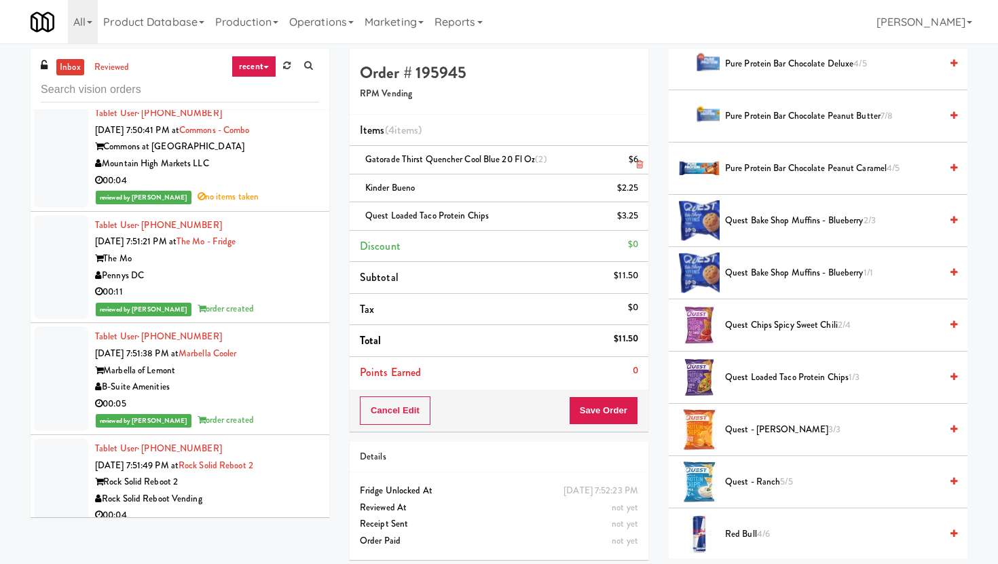
click at [638, 160] on icon at bounding box center [639, 164] width 7 height 9
click at [618, 409] on button "Save Order" at bounding box center [603, 411] width 69 height 29
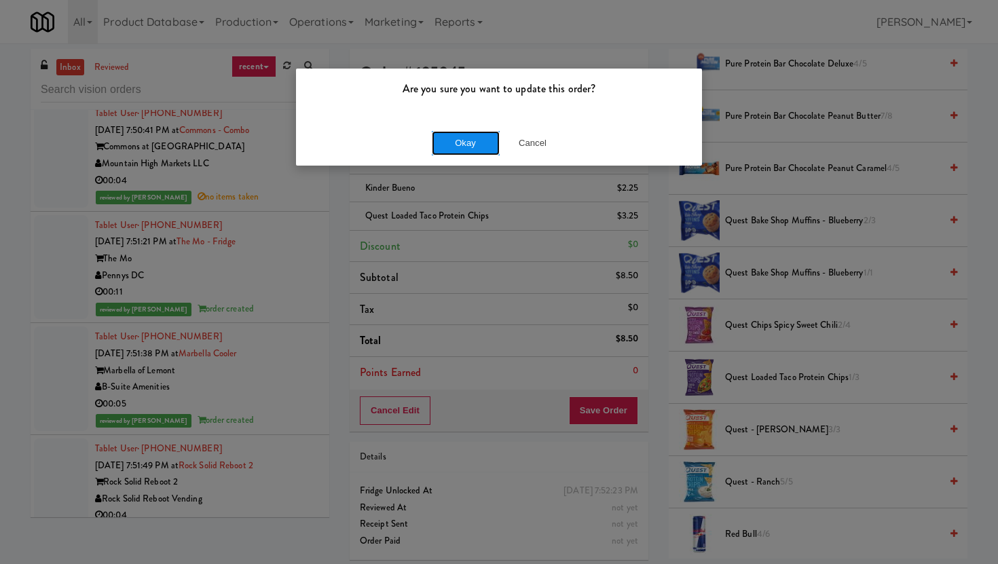
click at [476, 141] on button "Okay" at bounding box center [466, 143] width 68 height 24
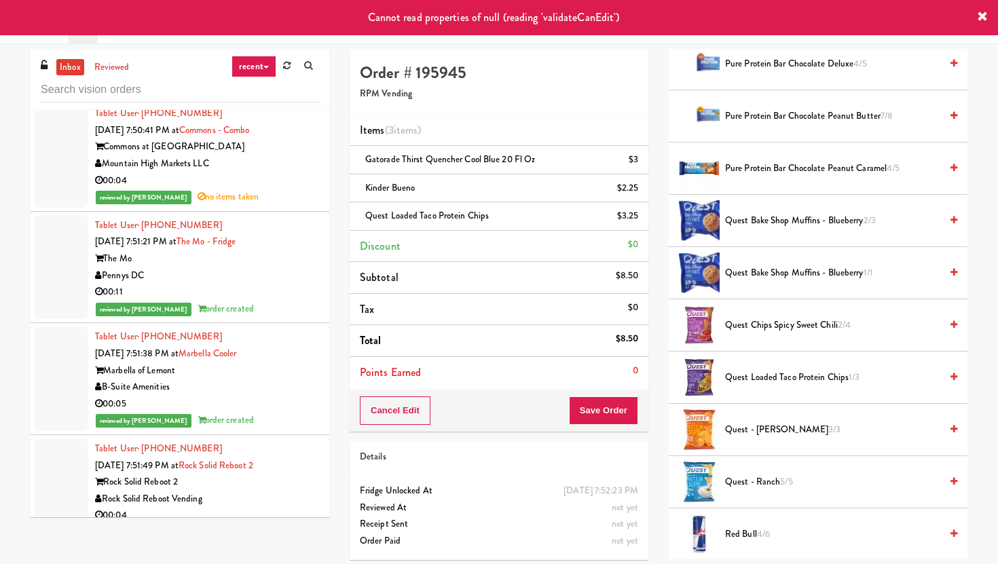
click at [335, 393] on div "inbox reviewed recent all unclear take inventory issue suspicious failed recent…" at bounding box center [179, 288] width 319 height 479
click at [316, 507] on div "00:04" at bounding box center [207, 515] width 224 height 17
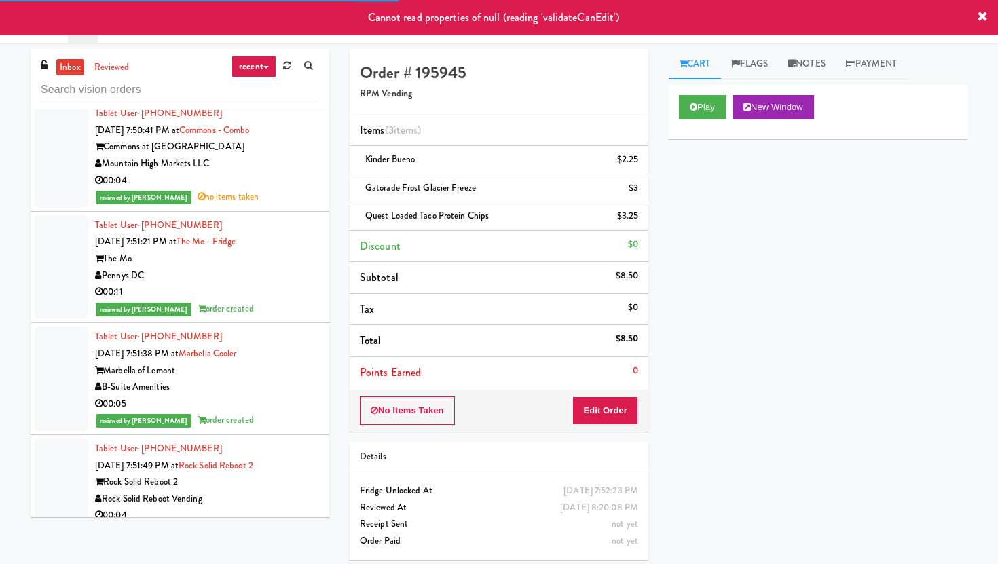
scroll to position [11225, 0]
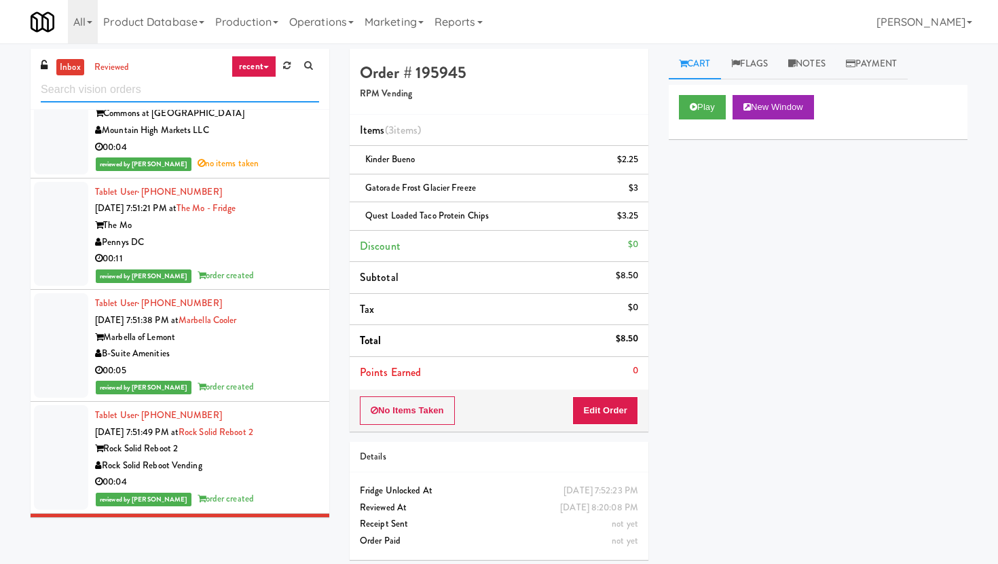
click at [177, 91] on input "text" at bounding box center [180, 89] width 278 height 25
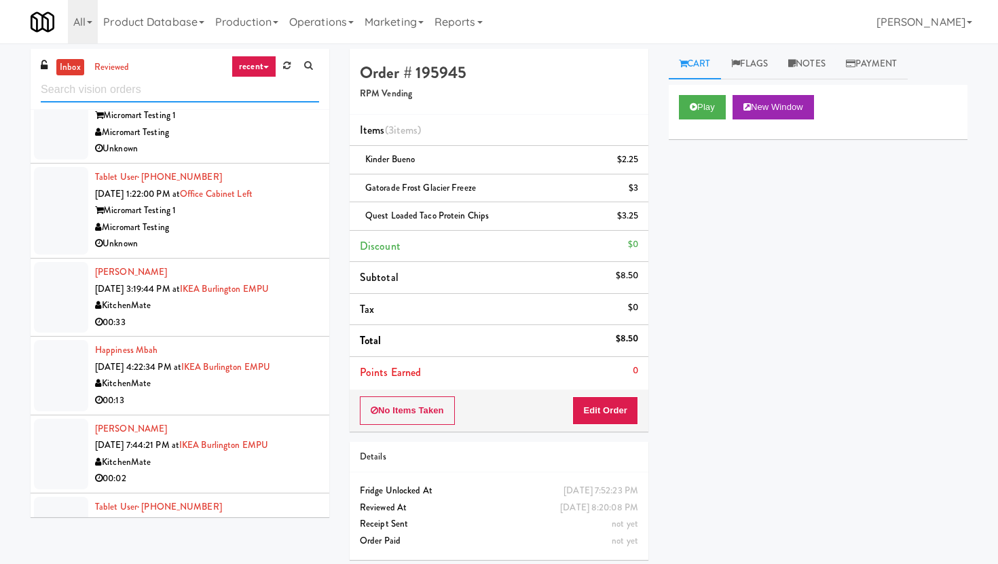
scroll to position [2052, 0]
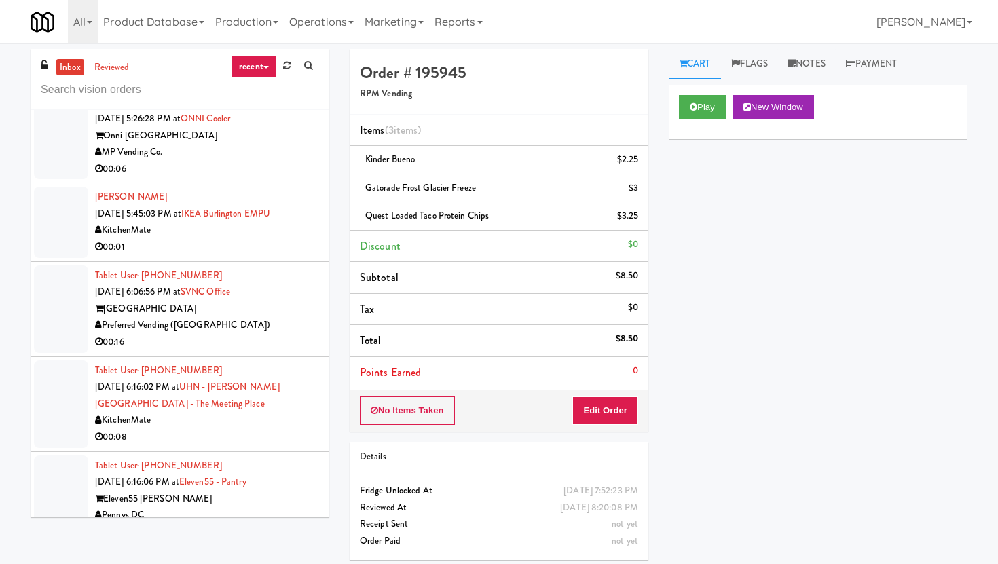
click at [225, 157] on div "MP Vending Co." at bounding box center [207, 152] width 224 height 17
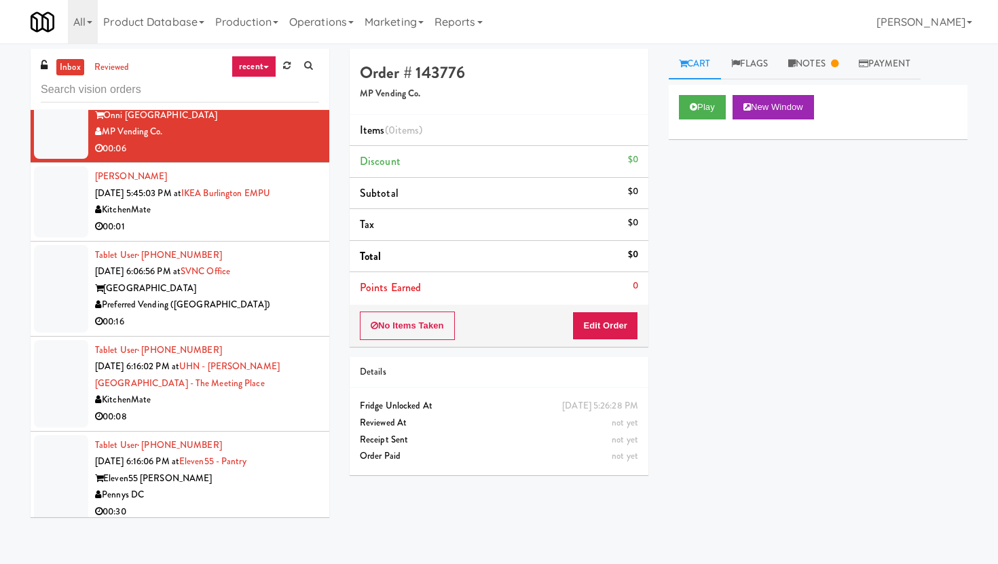
scroll to position [2073, 0]
click at [822, 71] on link "Notes" at bounding box center [813, 64] width 71 height 31
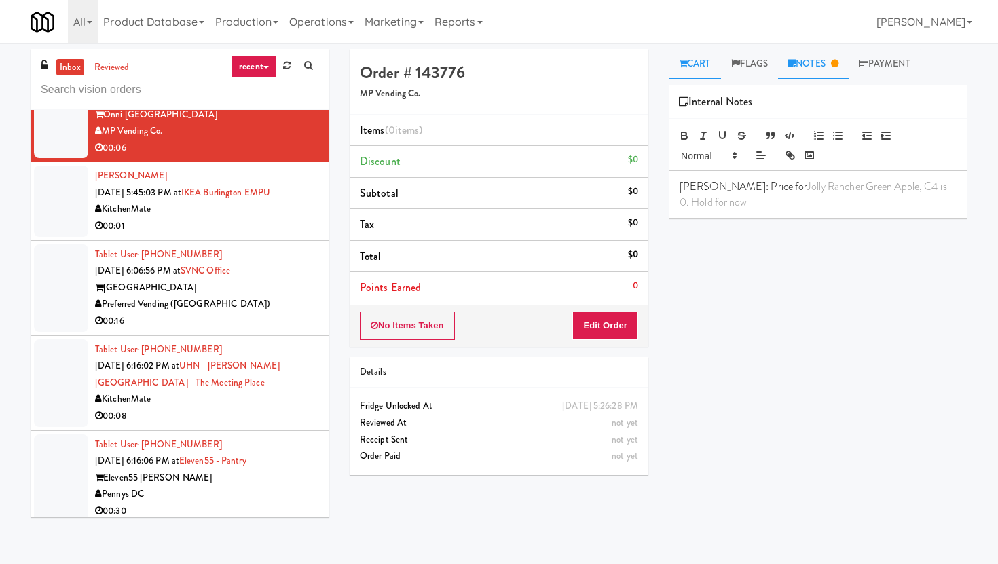
click at [694, 67] on link "Cart" at bounding box center [695, 64] width 52 height 31
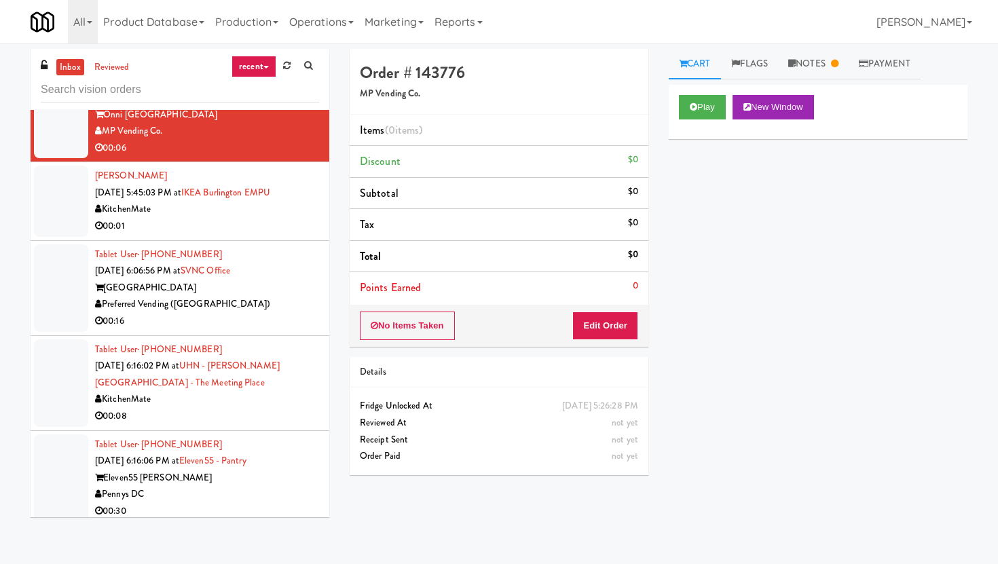
click at [291, 312] on div "Preferred Vending ([GEOGRAPHIC_DATA])" at bounding box center [207, 304] width 224 height 17
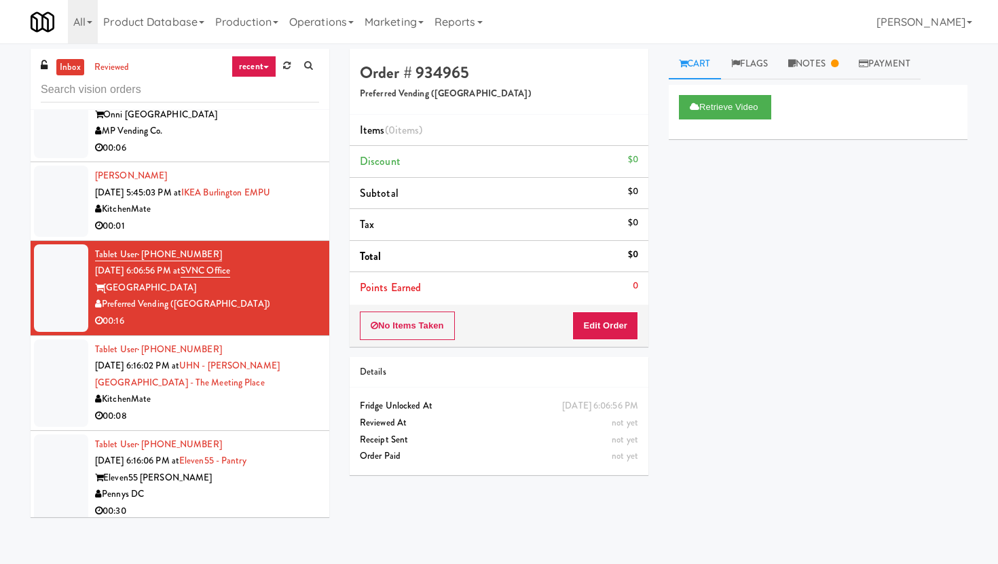
click at [293, 401] on div "KitchenMate" at bounding box center [207, 399] width 224 height 17
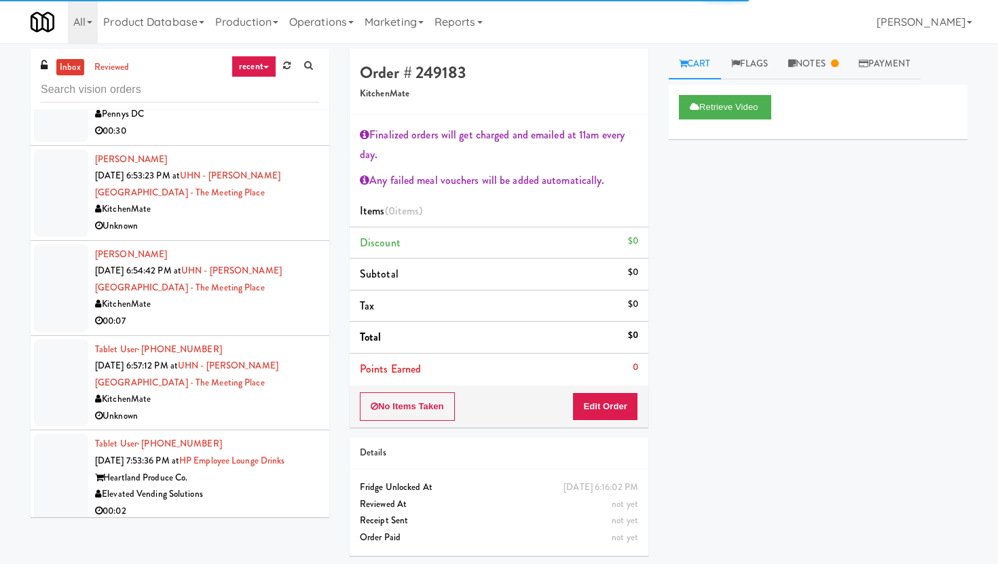
click at [274, 313] on div "KitchenMate" at bounding box center [207, 304] width 224 height 17
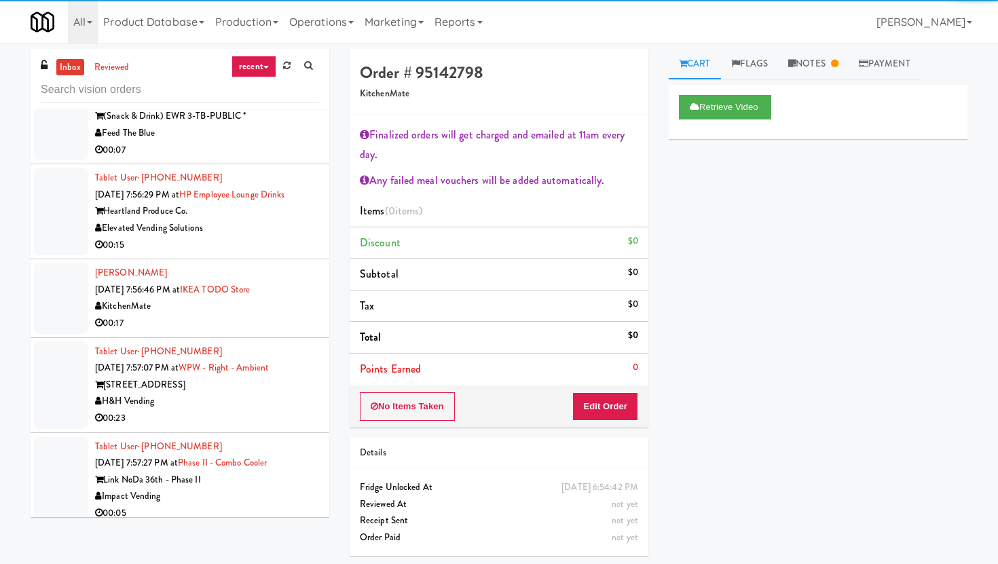
scroll to position [3520, 0]
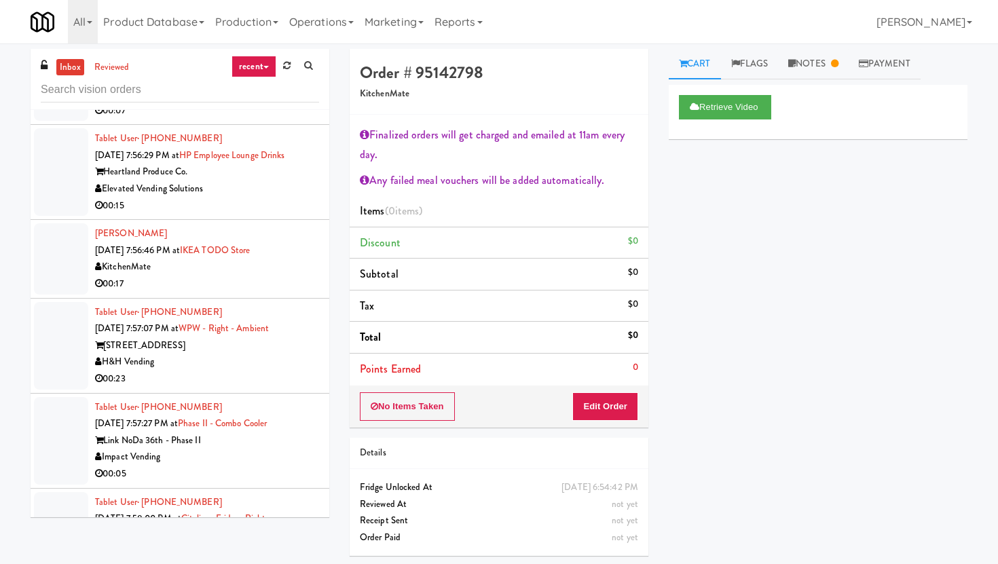
click at [270, 215] on div "00:15" at bounding box center [207, 206] width 224 height 17
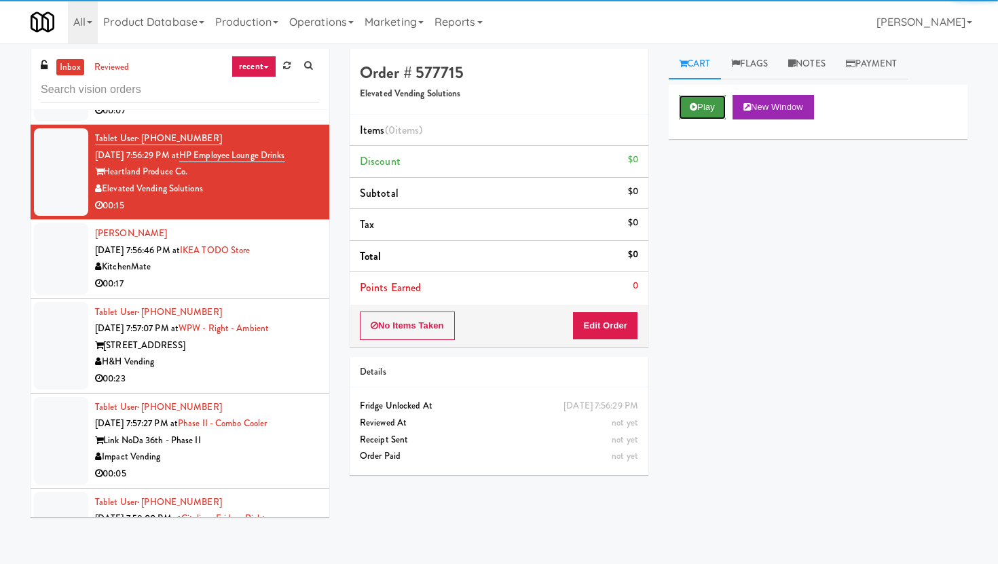
click at [712, 108] on button "Play" at bounding box center [702, 107] width 47 height 24
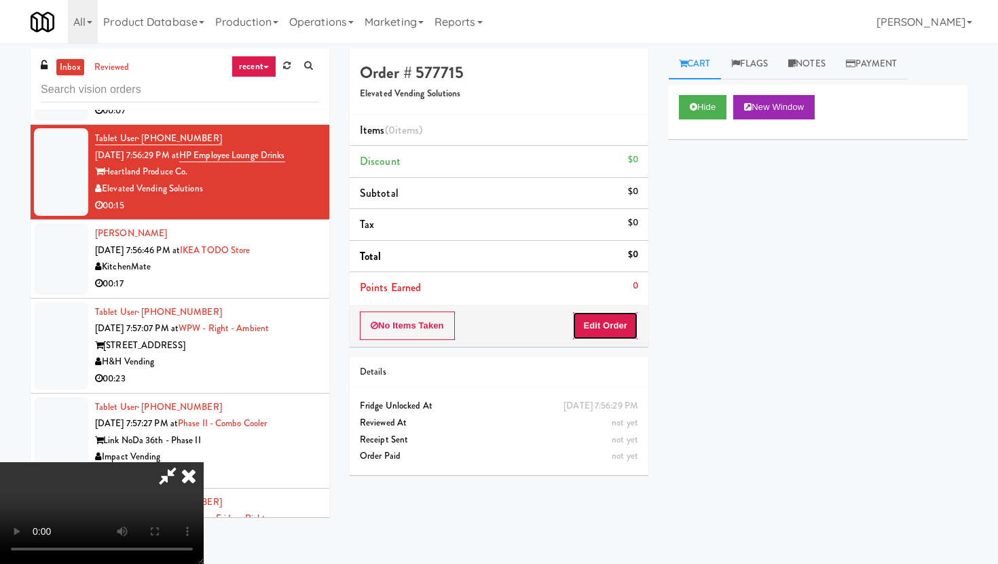
click at [618, 330] on button "Edit Order" at bounding box center [605, 326] width 66 height 29
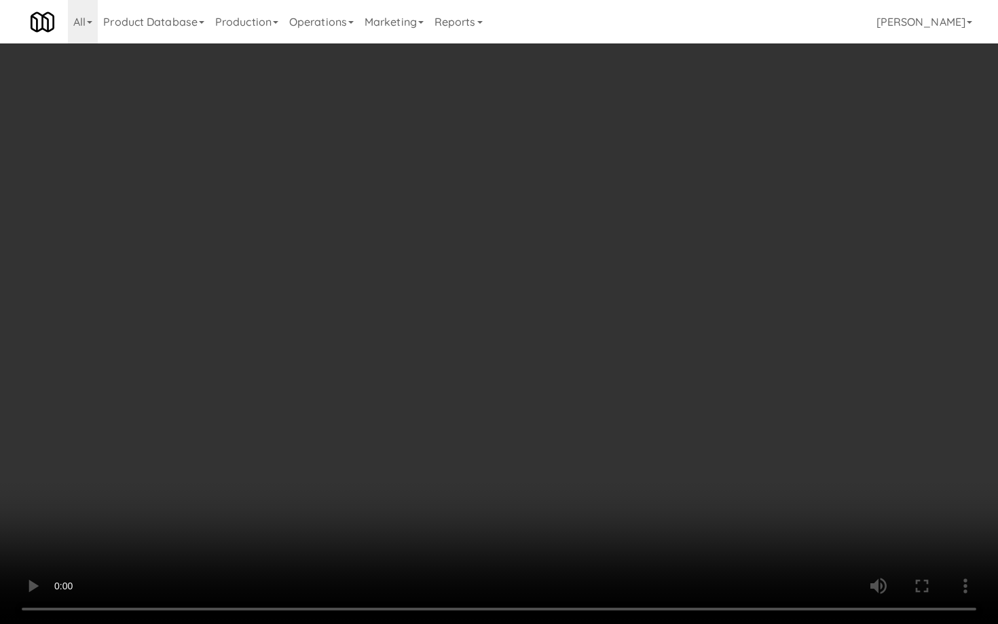
click at [338, 513] on video at bounding box center [499, 312] width 998 height 624
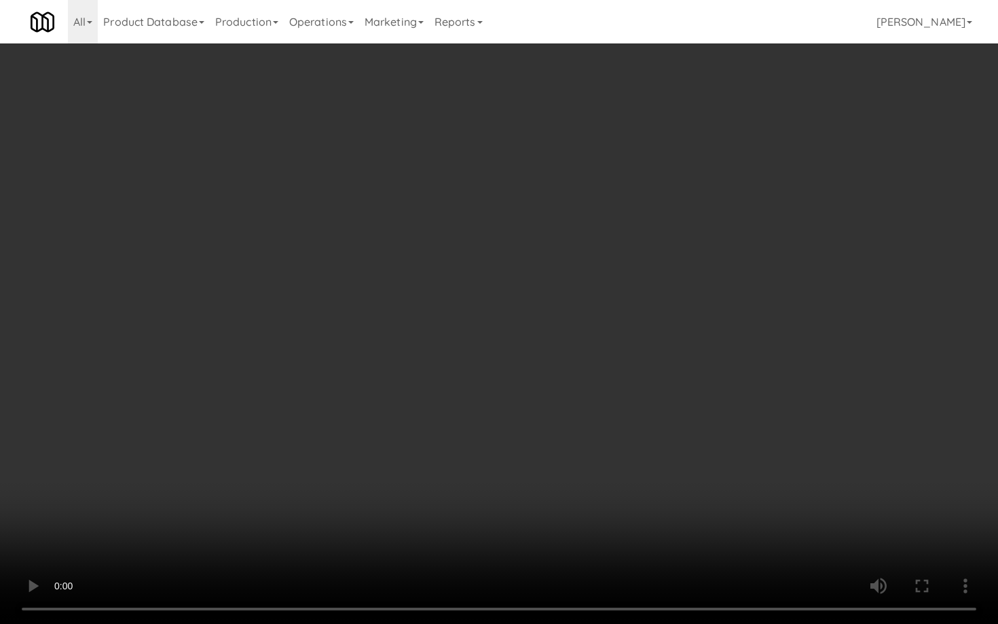
click at [338, 513] on video at bounding box center [499, 312] width 998 height 624
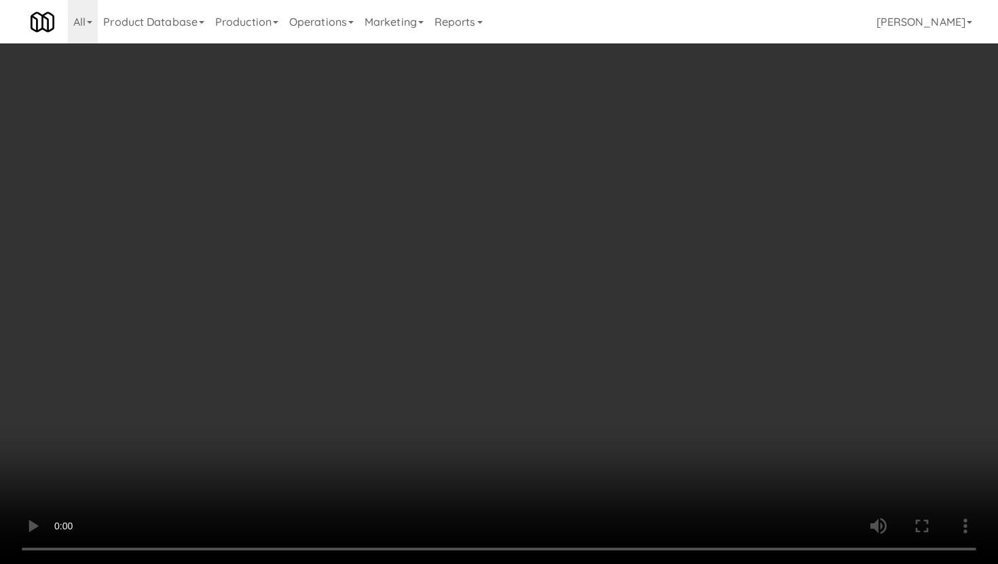
scroll to position [1059, 0]
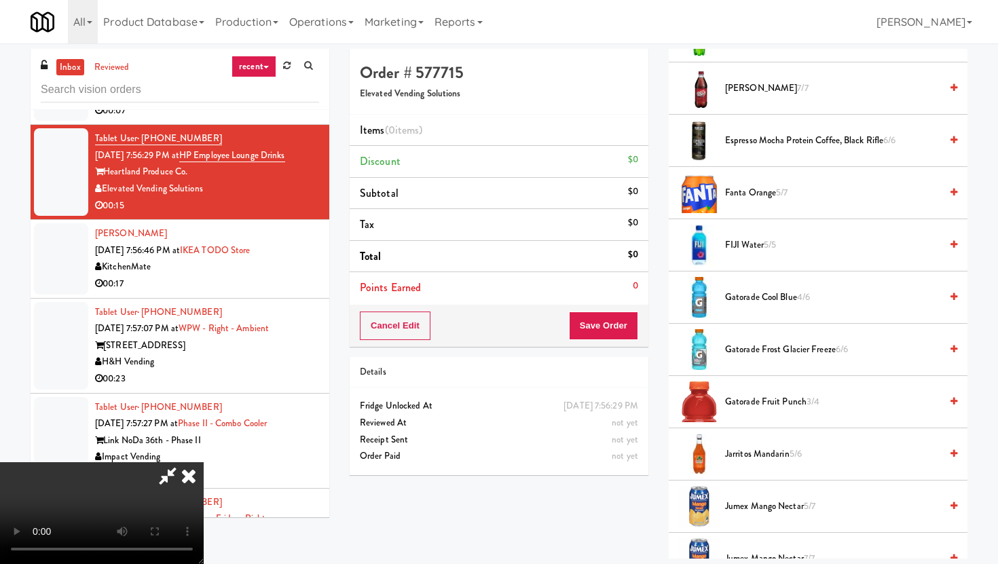
click at [760, 450] on span "Jarritos Mandarin 5/6" at bounding box center [832, 454] width 215 height 17
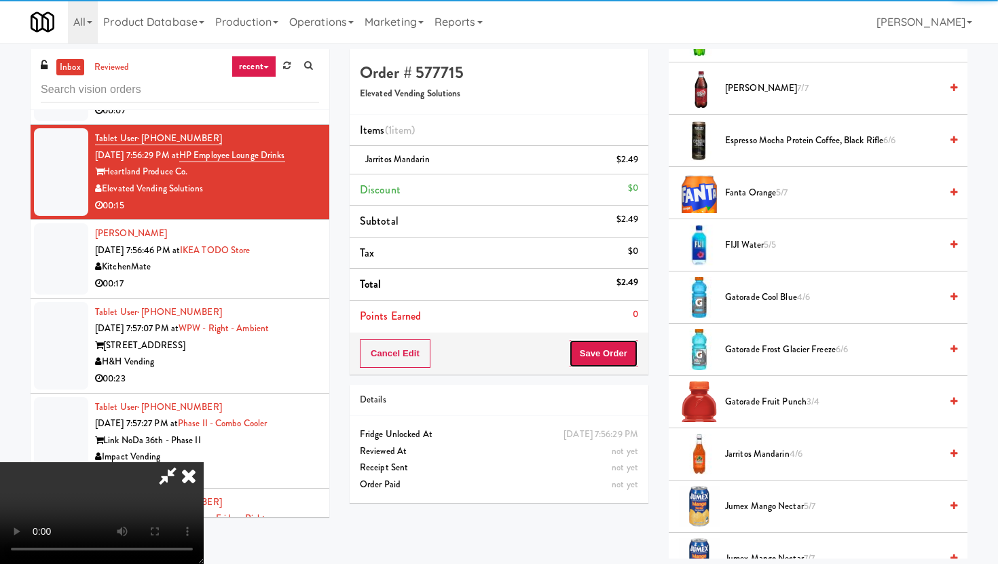
click at [636, 340] on button "Save Order" at bounding box center [603, 354] width 69 height 29
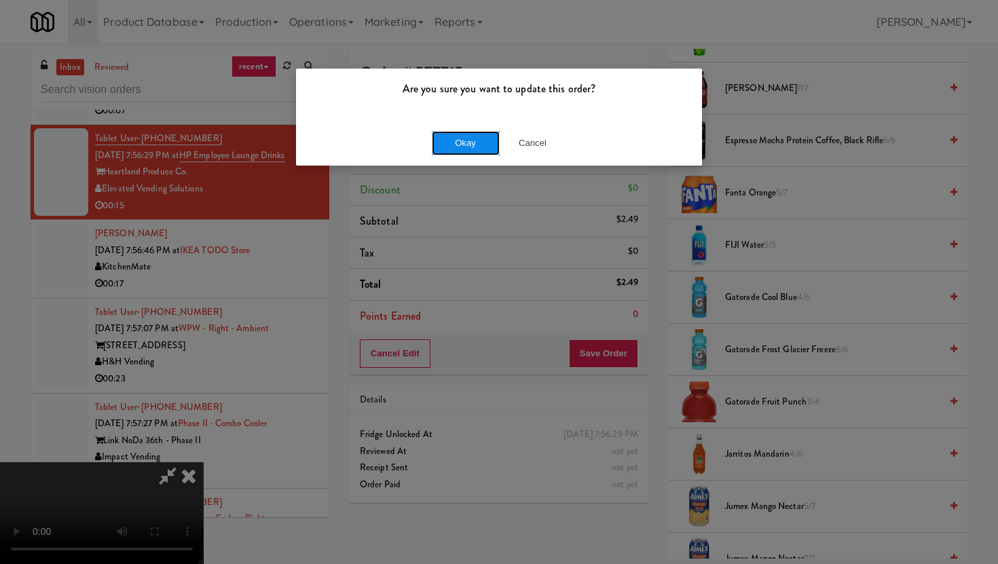
click at [477, 134] on button "Okay" at bounding box center [466, 143] width 68 height 24
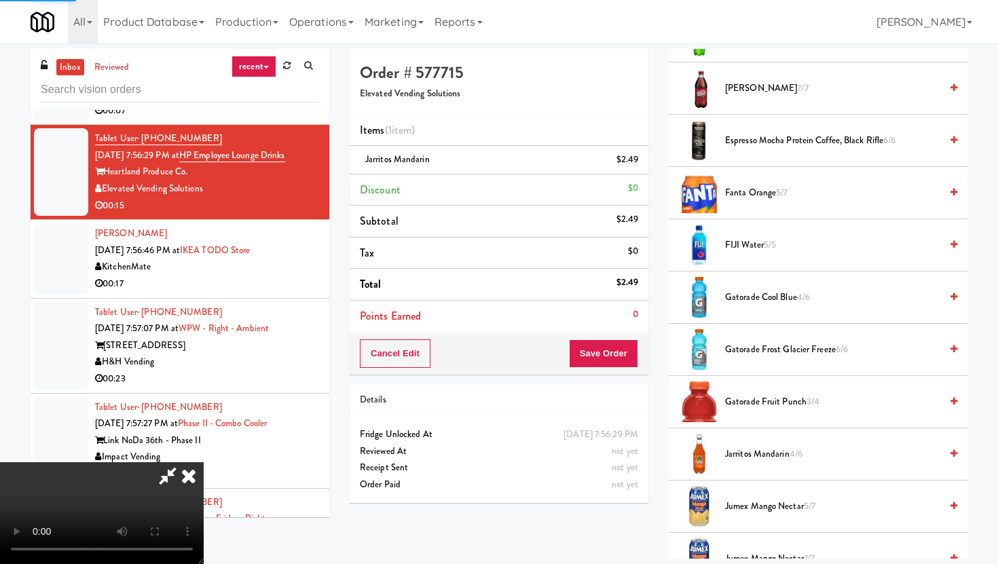
scroll to position [35, 0]
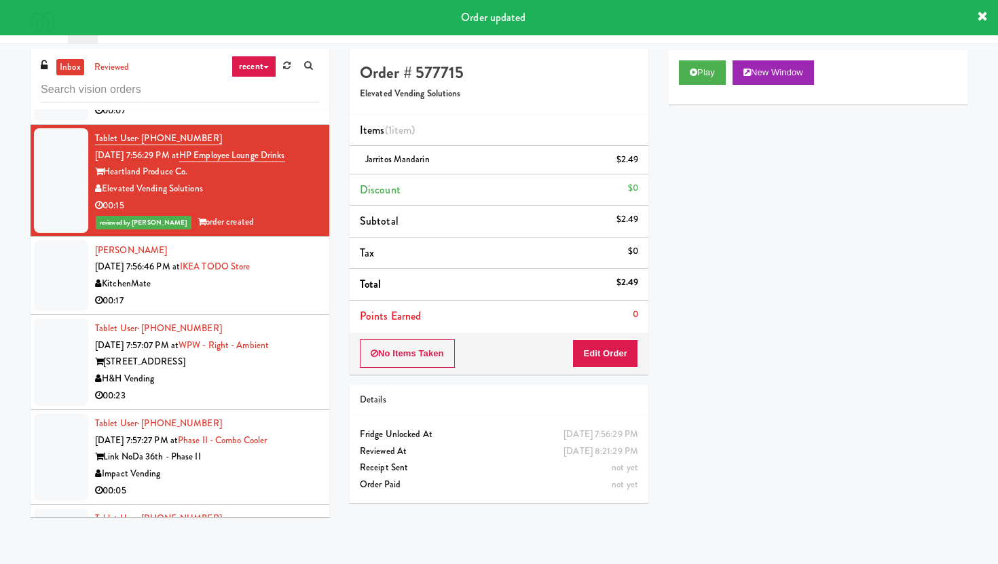
click at [291, 410] on li "Tablet User · (419) 377-3148 [DATE] 7:57:07 PM at WPW - Right - Ambient [STREET…" at bounding box center [180, 362] width 299 height 95
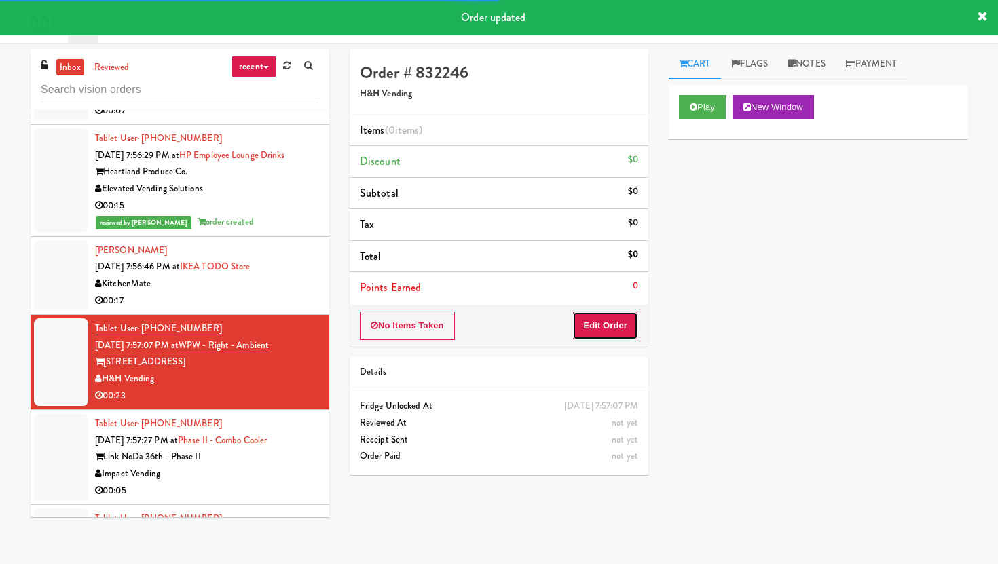
click at [588, 333] on button "Edit Order" at bounding box center [605, 326] width 66 height 29
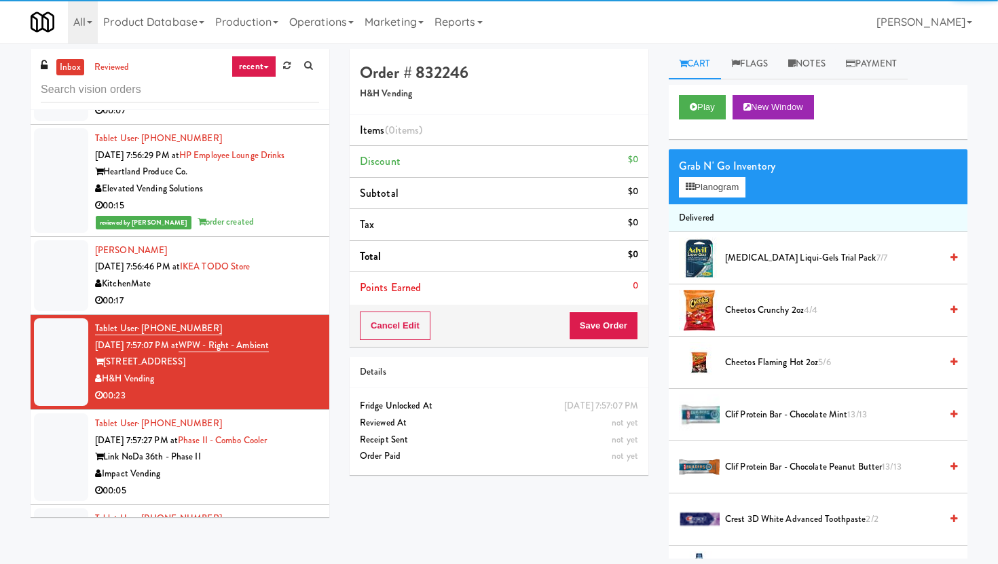
click at [693, 90] on div "Play New Window" at bounding box center [818, 112] width 299 height 54
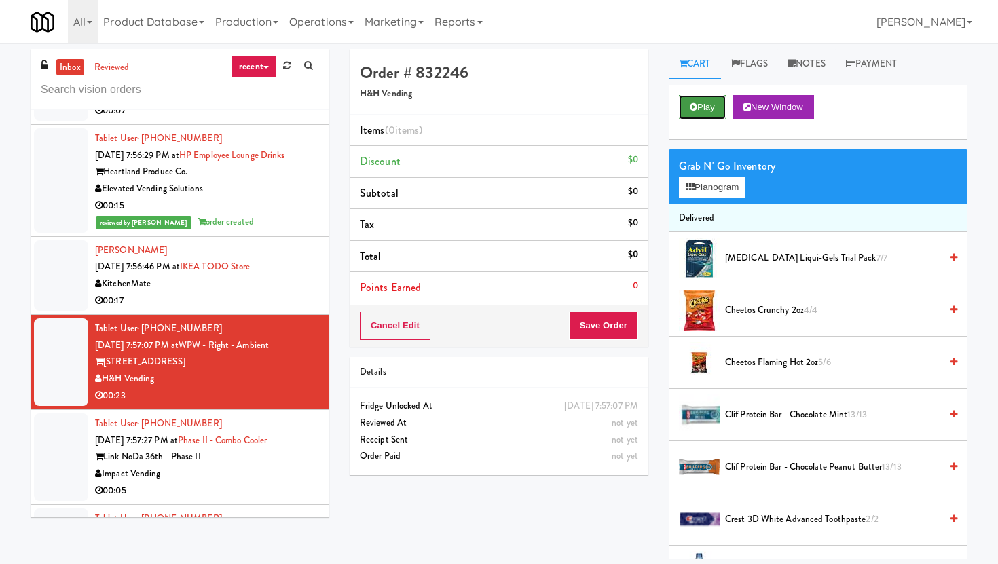
click at [695, 100] on button "Play" at bounding box center [702, 107] width 47 height 24
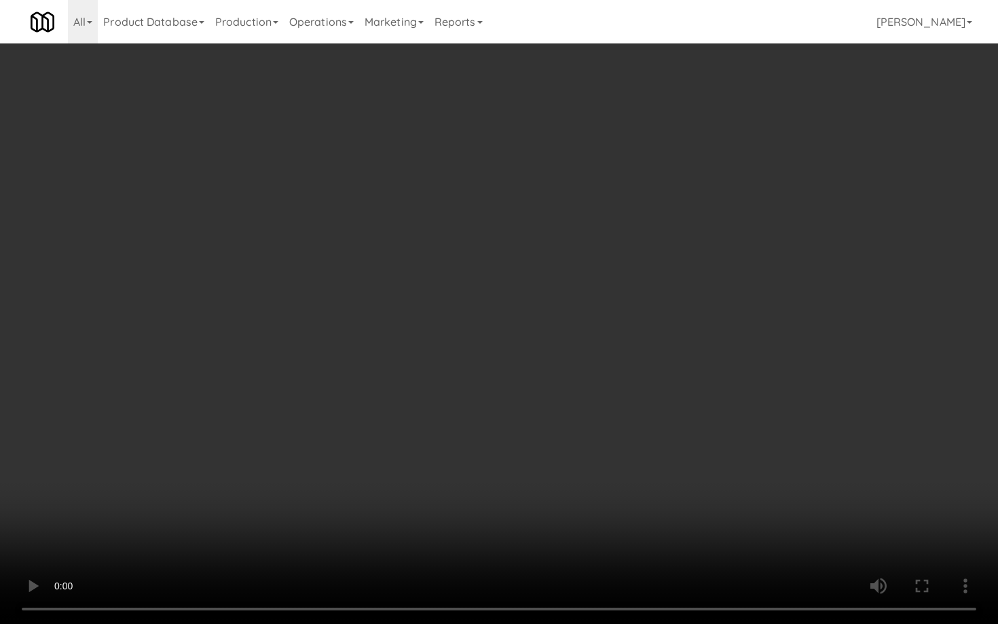
click at [769, 562] on video at bounding box center [499, 312] width 998 height 624
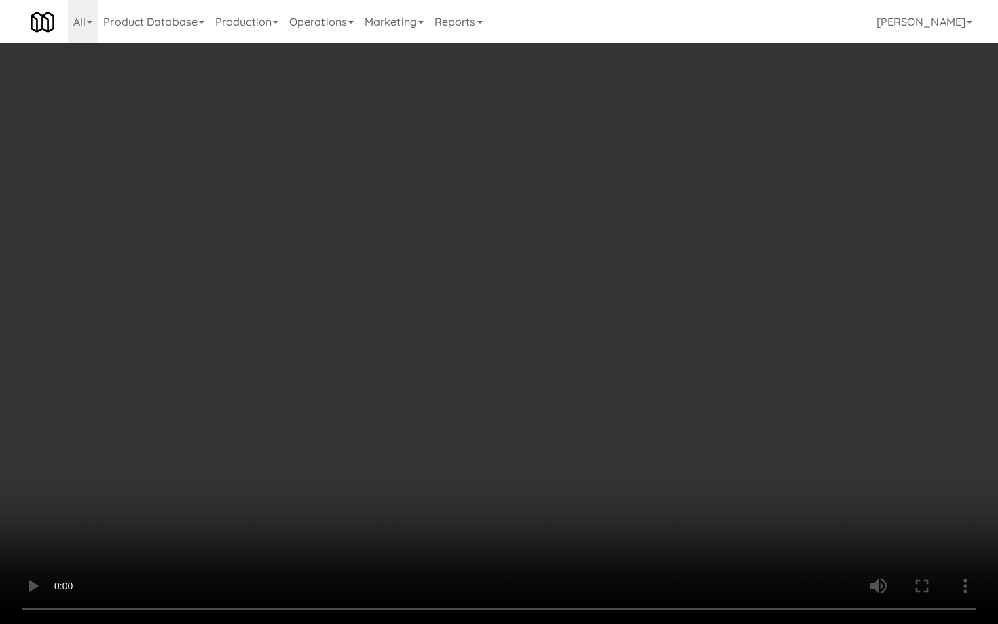
click at [769, 562] on video at bounding box center [499, 312] width 998 height 624
click at [728, 545] on video at bounding box center [499, 312] width 998 height 624
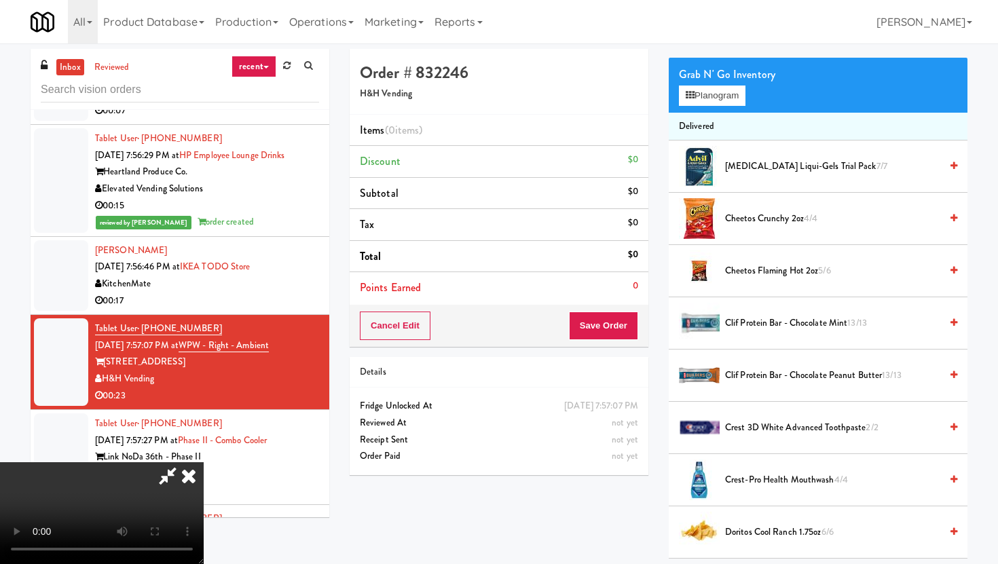
click at [799, 269] on span "Cheetos Flaming Hot 2oz 5/6" at bounding box center [832, 271] width 215 height 17
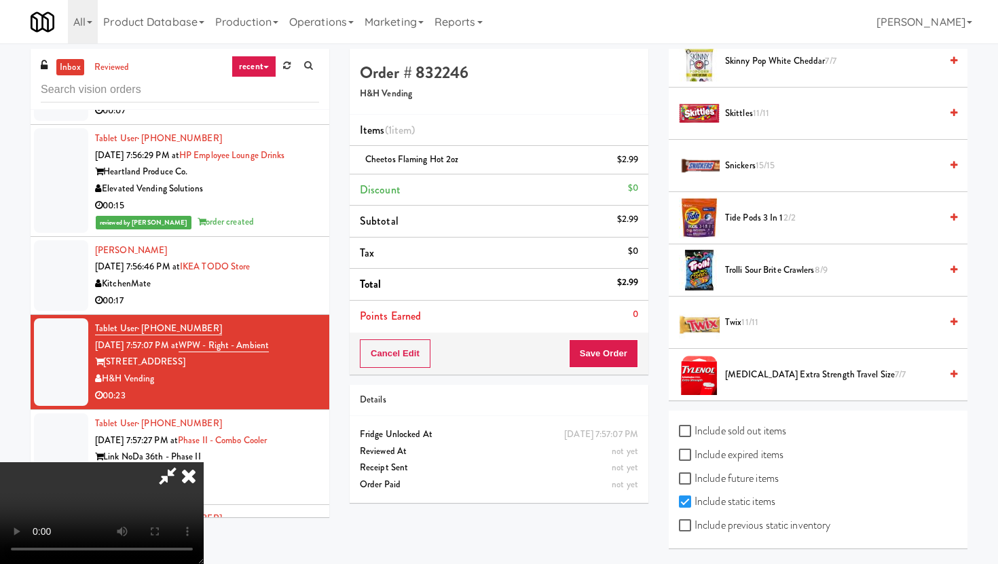
scroll to position [5, 0]
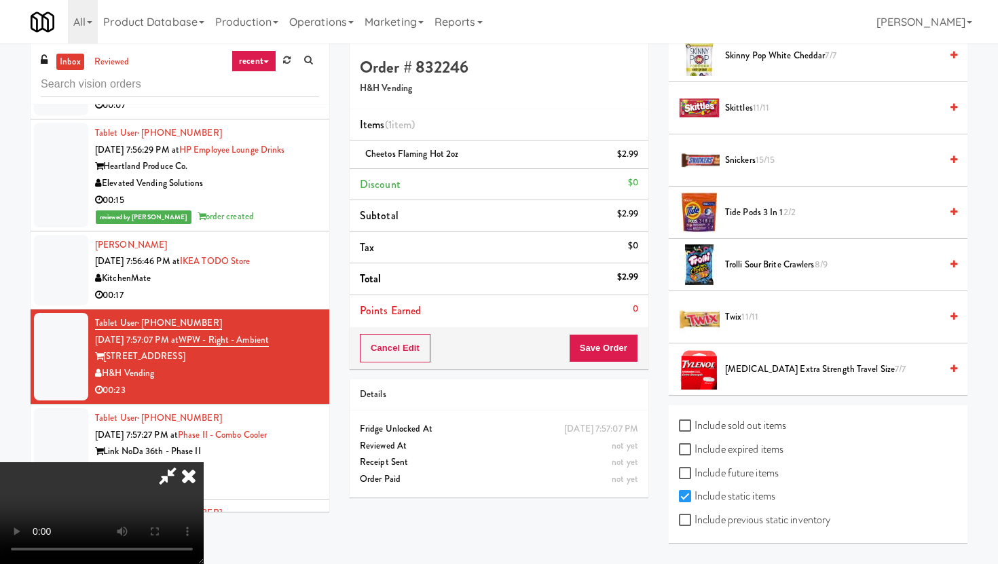
click at [799, 269] on span "Trolli Sour Brite Crawlers 8/9" at bounding box center [832, 265] width 215 height 17
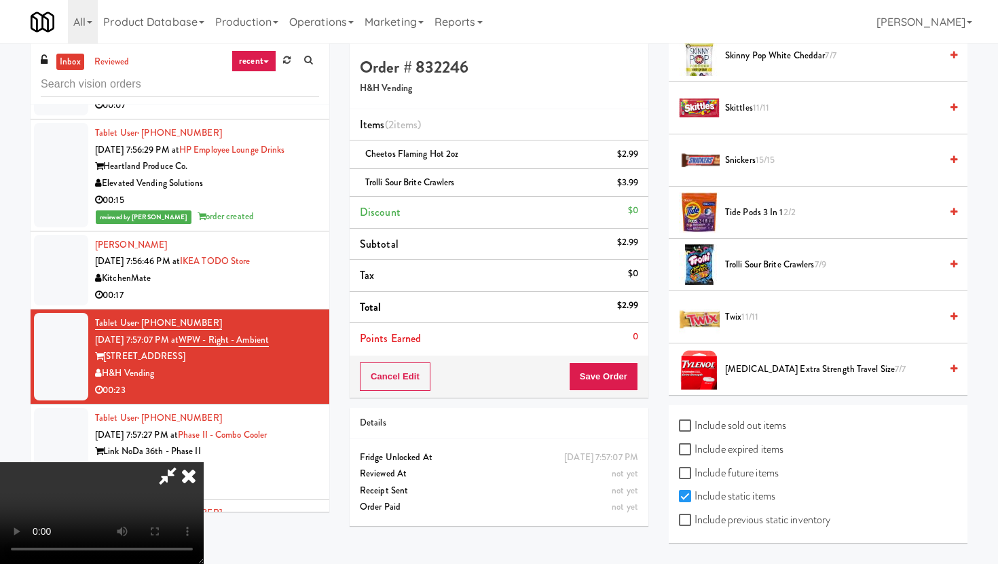
click at [799, 269] on span "Trolli Sour Brite Crawlers 7/9" at bounding box center [832, 265] width 215 height 17
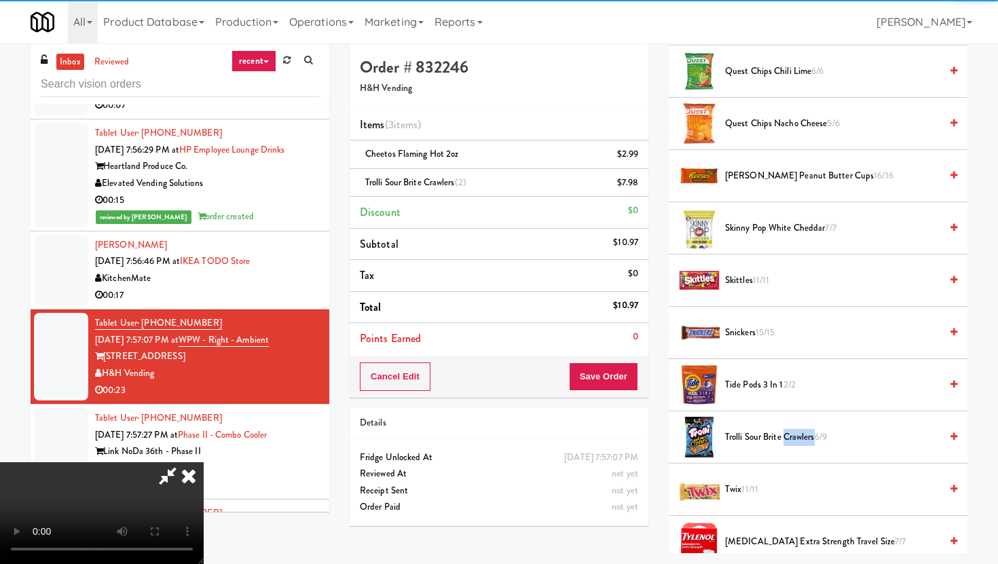
scroll to position [1315, 0]
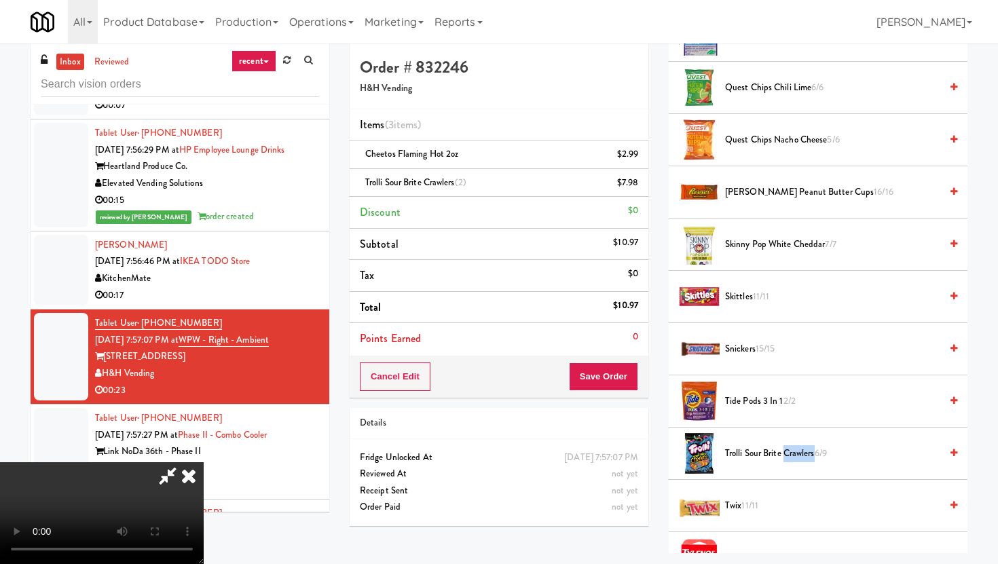
click at [766, 190] on span "[PERSON_NAME] Peanut Butter Cups 16/16" at bounding box center [832, 192] width 215 height 17
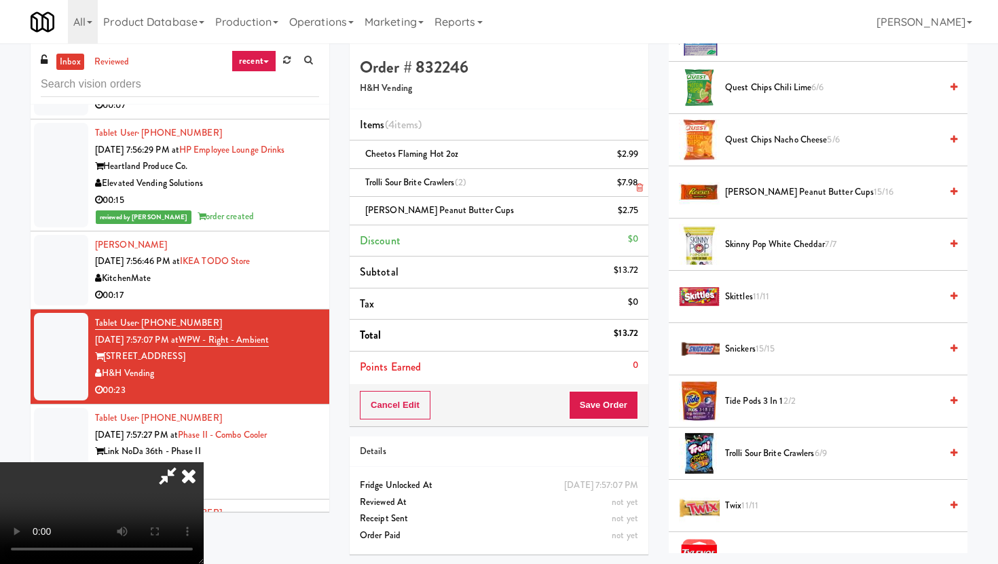
click at [636, 188] on icon at bounding box center [639, 187] width 7 height 9
click at [625, 413] on button "Save Order" at bounding box center [603, 405] width 69 height 29
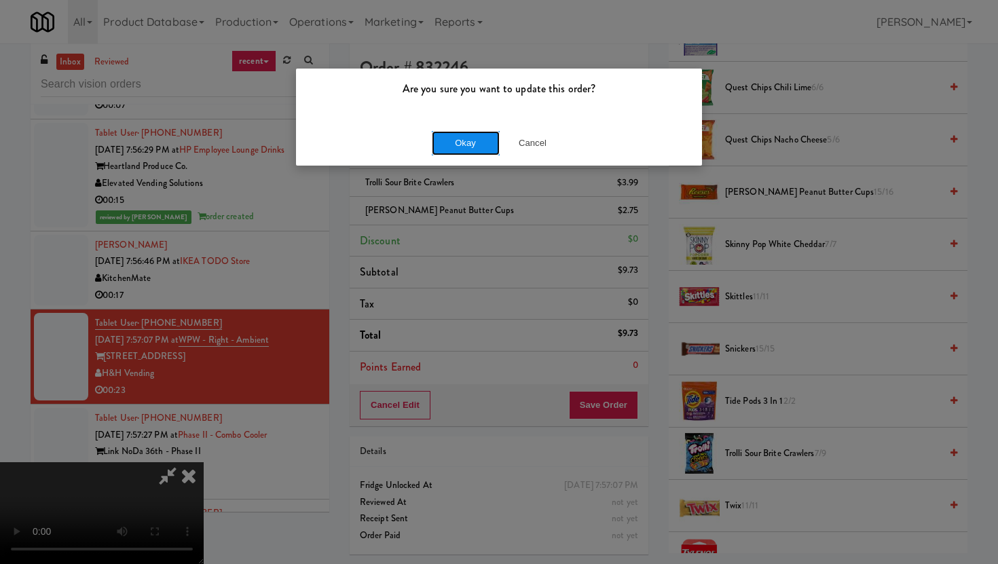
click at [473, 138] on button "Okay" at bounding box center [466, 143] width 68 height 24
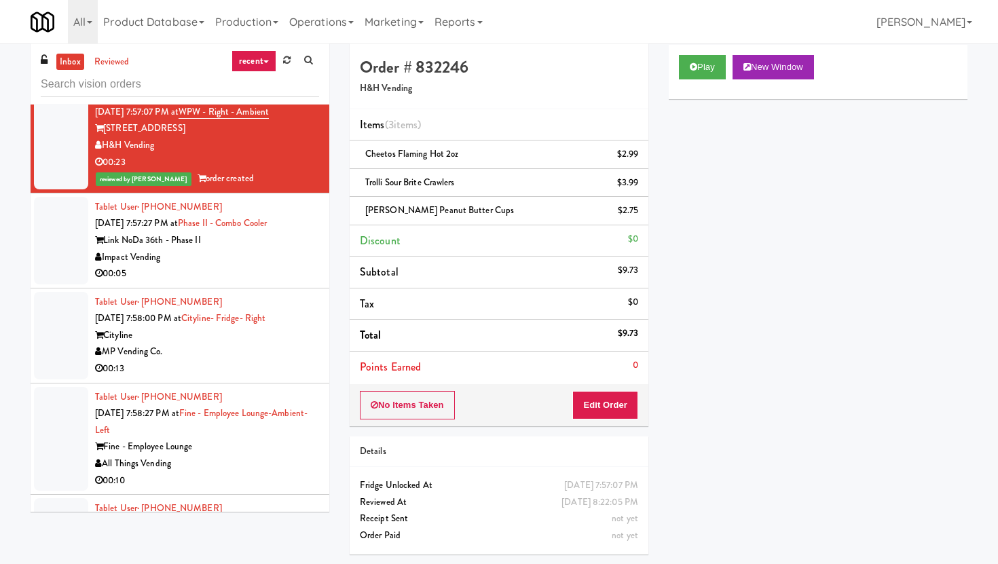
scroll to position [3772, 0]
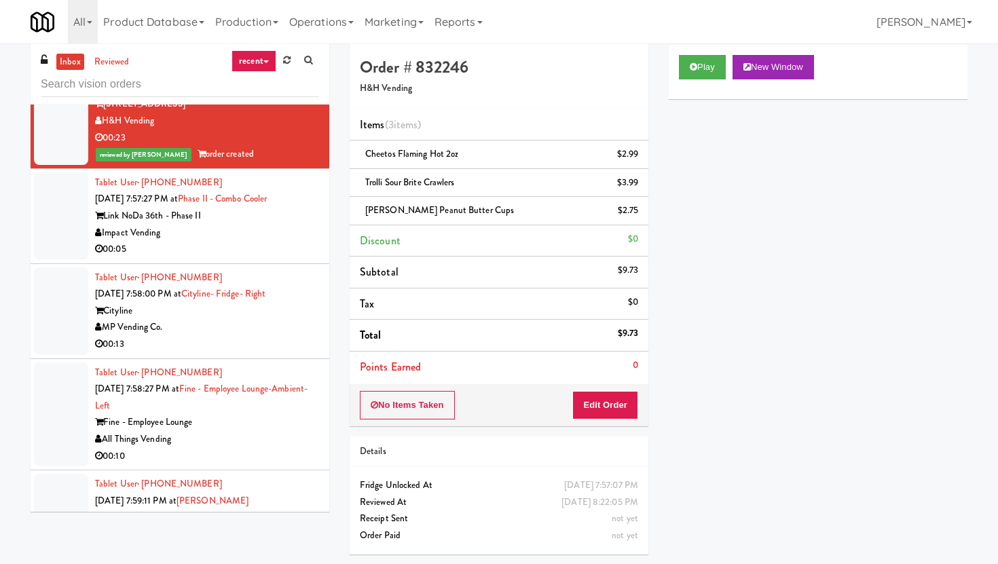
click at [238, 258] on div "00:05" at bounding box center [207, 249] width 224 height 17
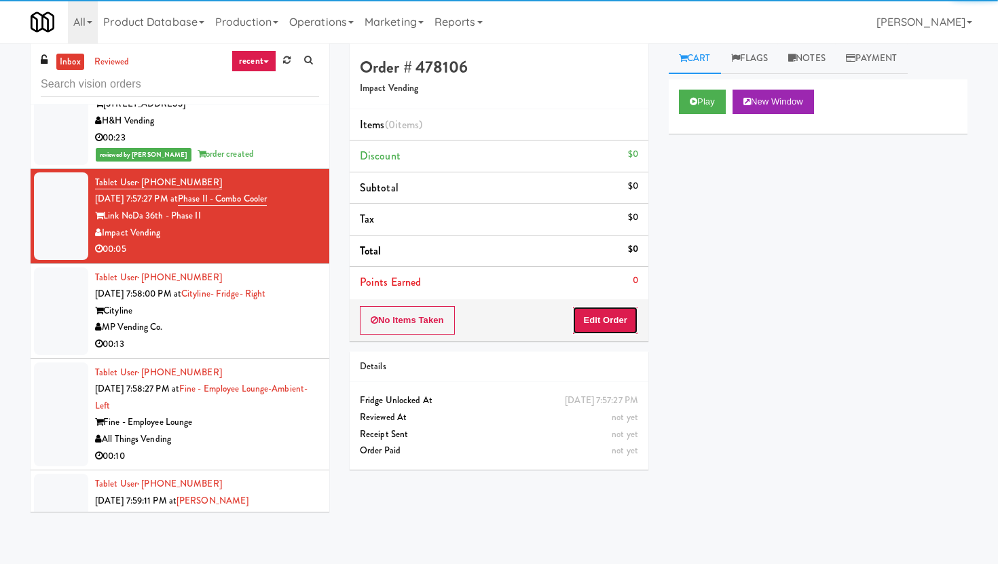
click at [619, 325] on button "Edit Order" at bounding box center [605, 320] width 66 height 29
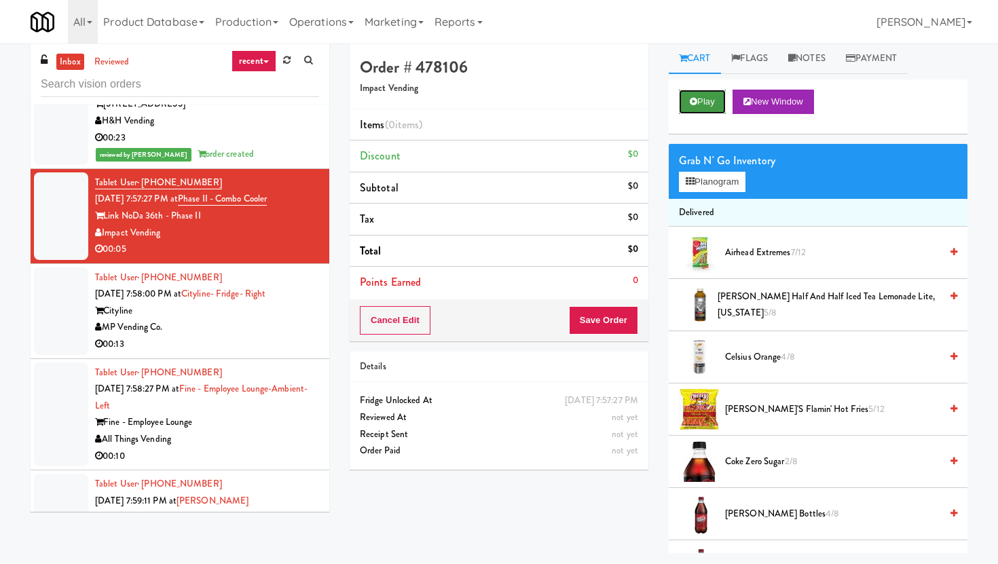
click at [712, 103] on button "Play" at bounding box center [702, 102] width 47 height 24
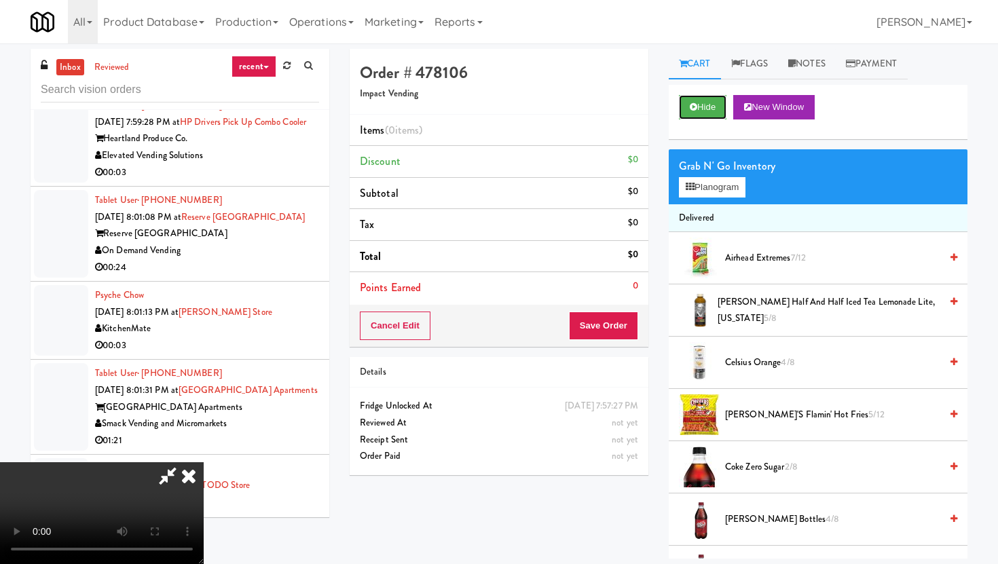
scroll to position [111, 0]
click at [204, 493] on video at bounding box center [102, 513] width 204 height 102
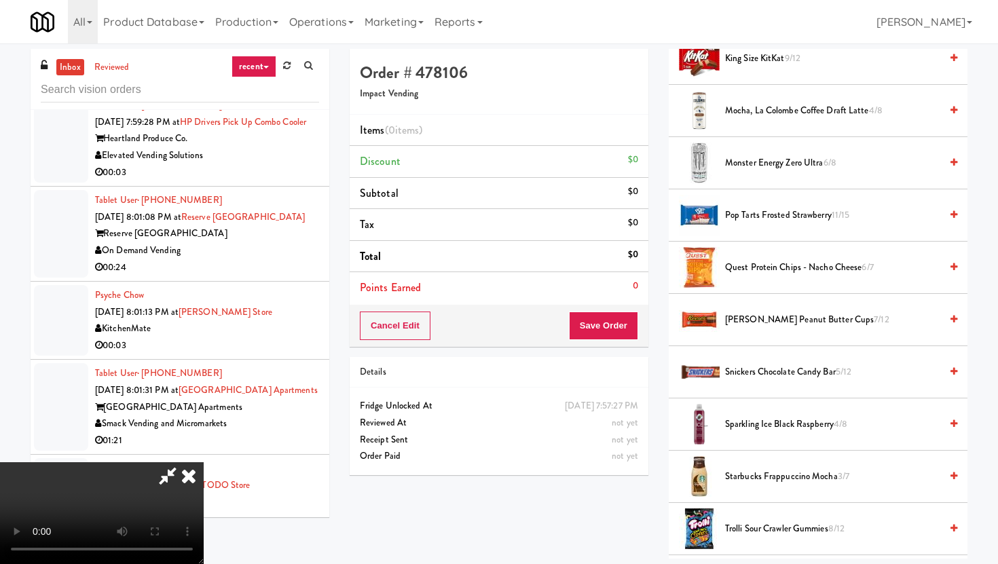
scroll to position [1006, 0]
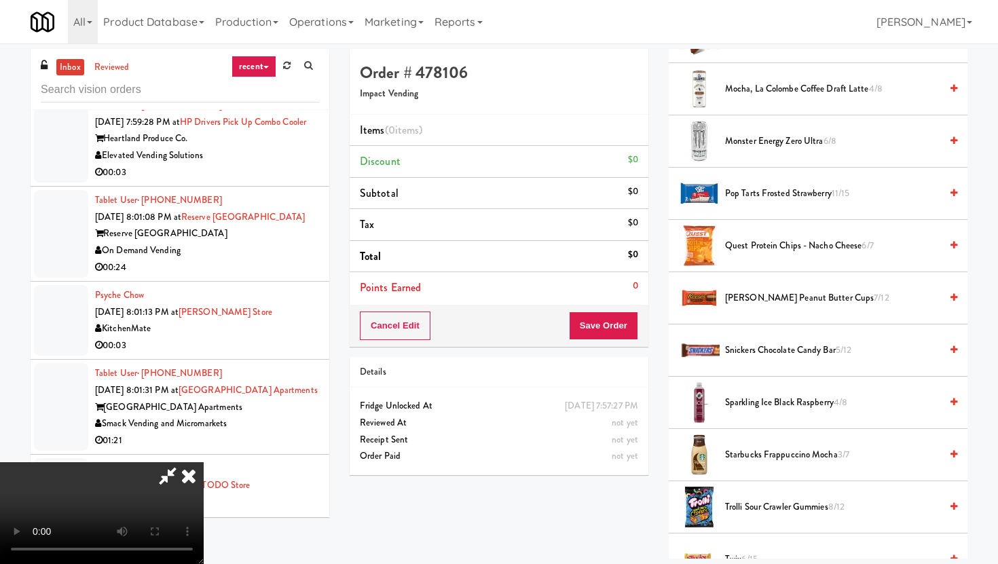
click at [784, 507] on span "Trolli Sour Crawler Gummies 8/12" at bounding box center [832, 507] width 215 height 17
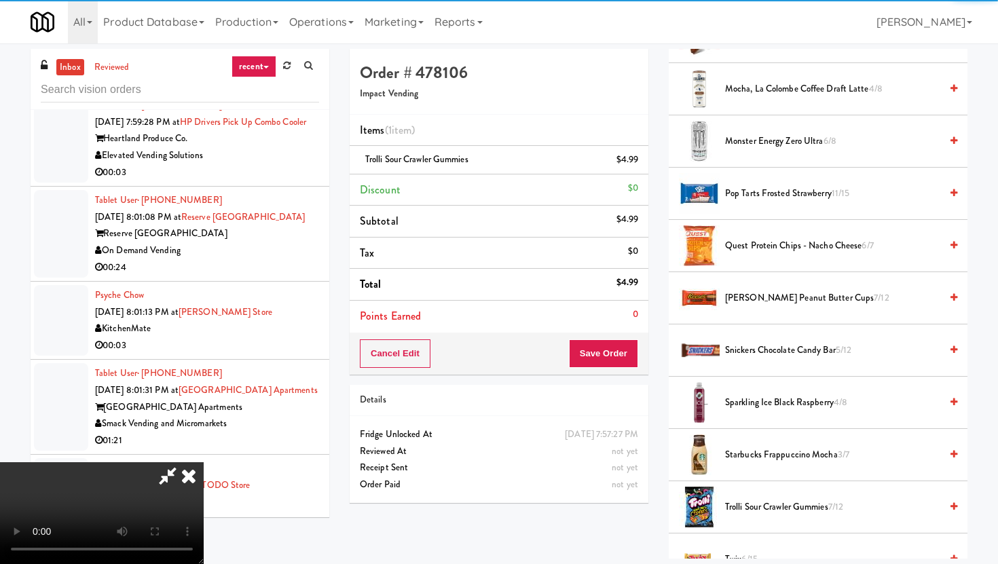
click at [602, 338] on div "Cancel Edit Save Order" at bounding box center [499, 354] width 299 height 42
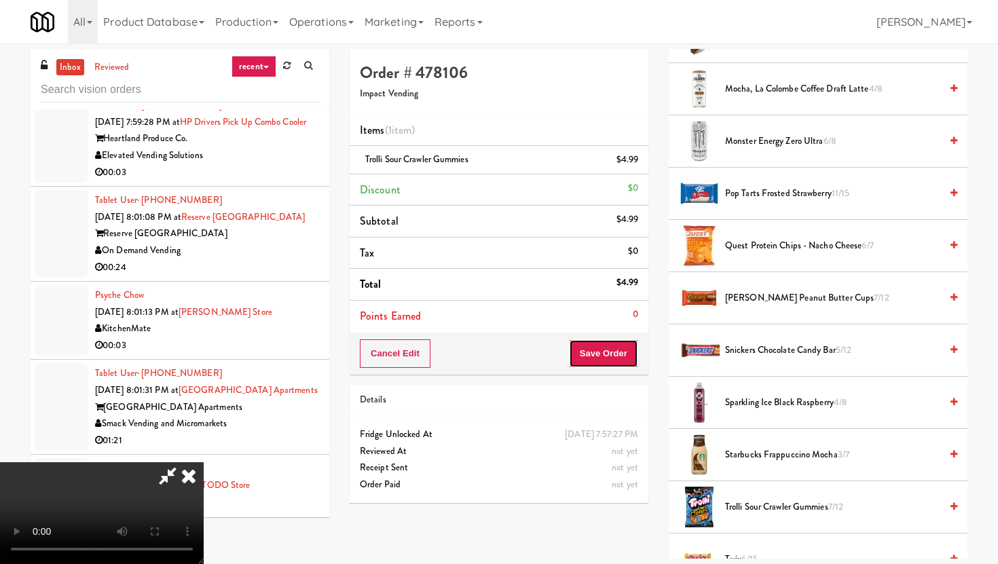
click at [610, 352] on button "Save Order" at bounding box center [603, 354] width 69 height 29
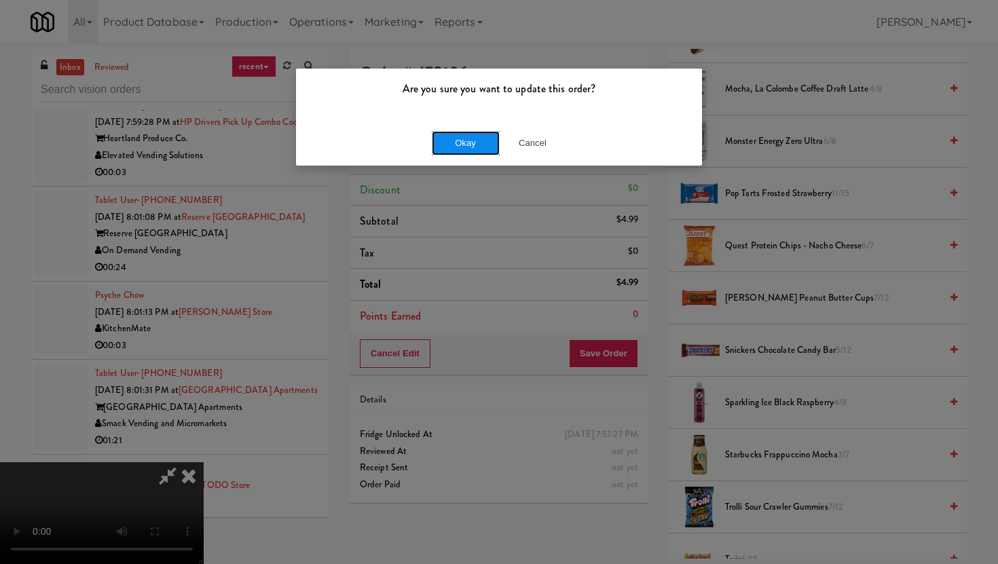
click at [444, 150] on button "Okay" at bounding box center [466, 143] width 68 height 24
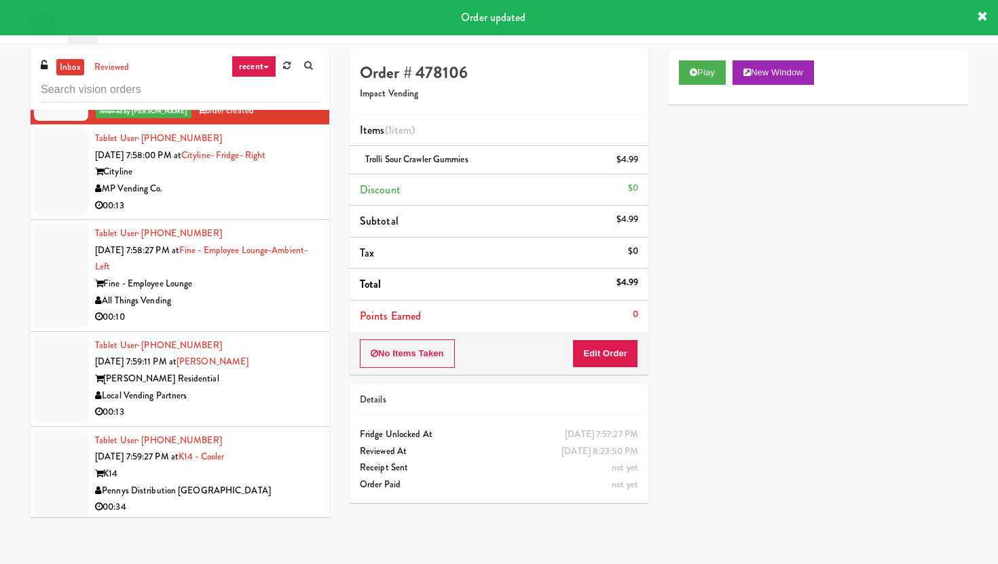
scroll to position [3882, 0]
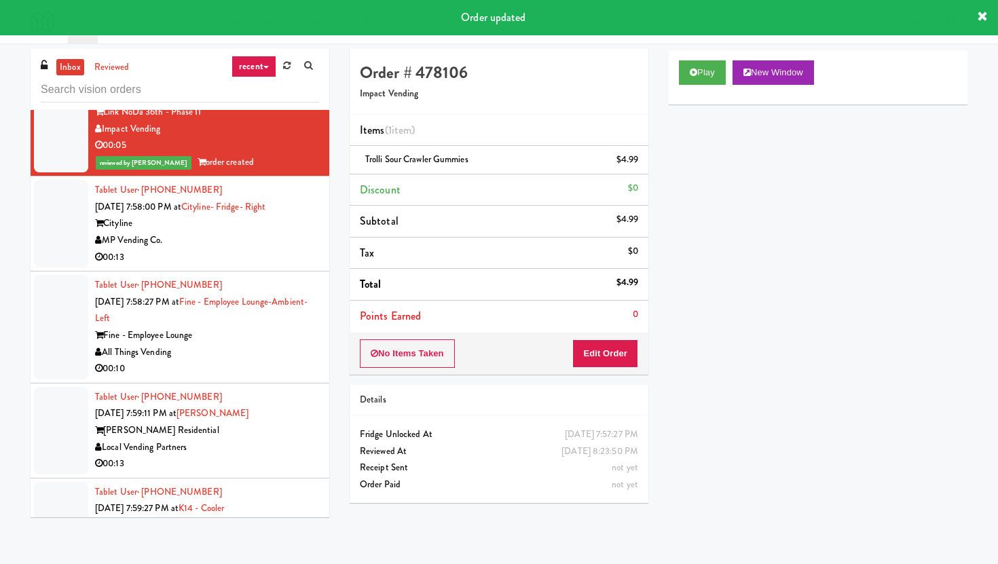
click at [277, 266] on div "00:13" at bounding box center [207, 257] width 224 height 17
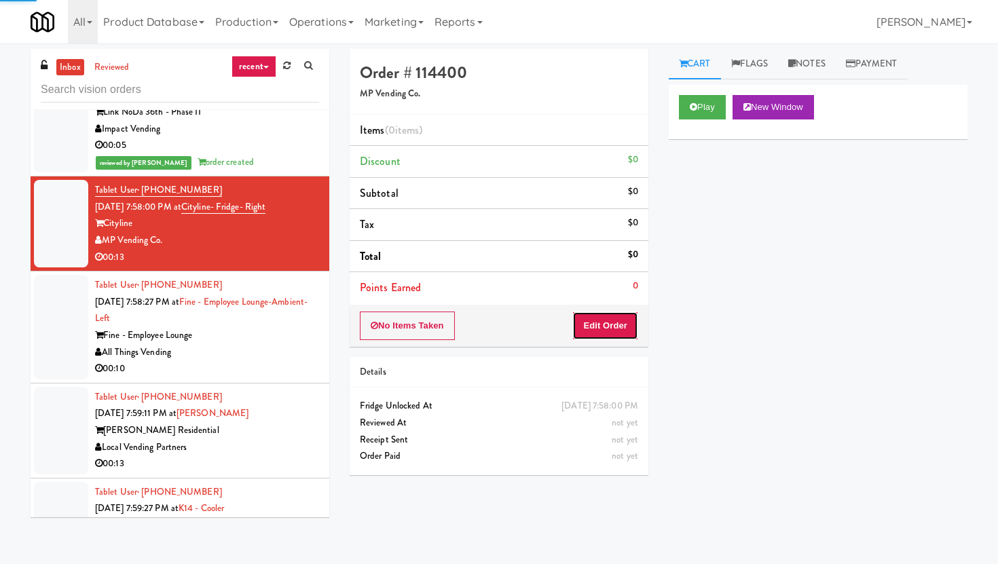
click at [627, 318] on button "Edit Order" at bounding box center [605, 326] width 66 height 29
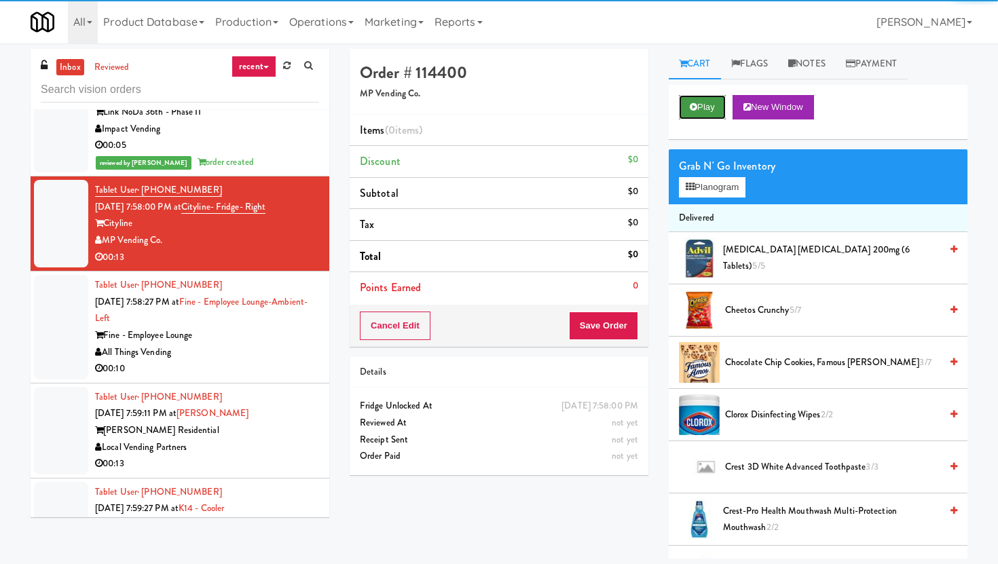
click at [718, 104] on button "Play" at bounding box center [702, 107] width 47 height 24
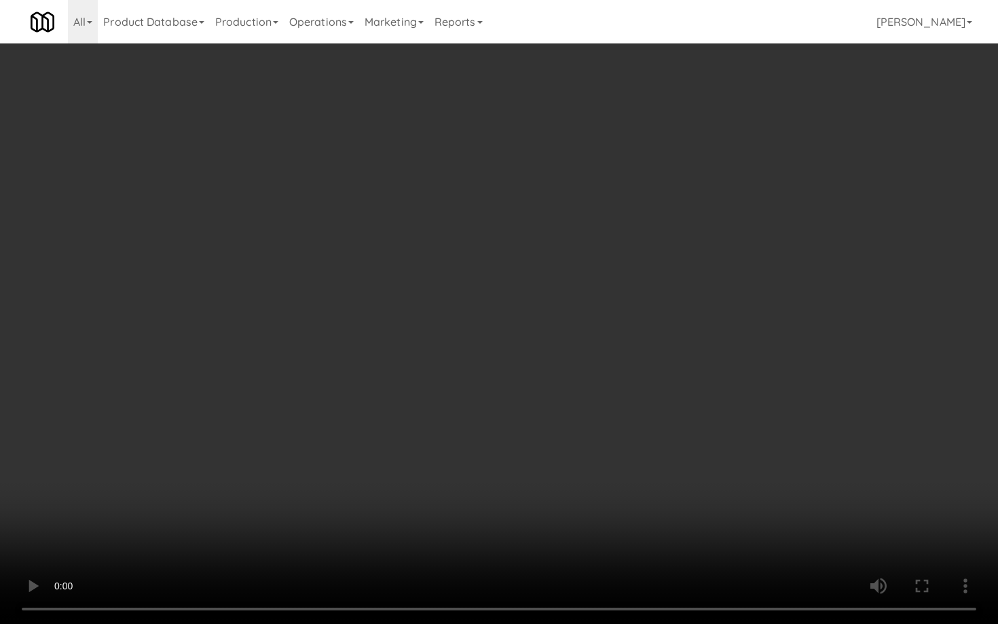
click at [365, 494] on video at bounding box center [499, 312] width 998 height 624
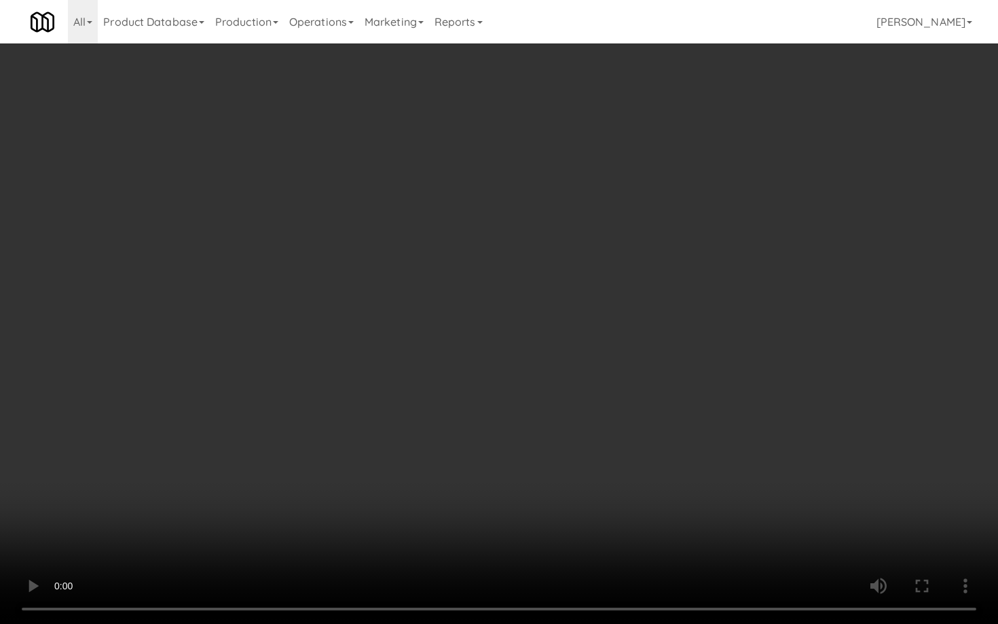
click at [365, 494] on video at bounding box center [499, 312] width 998 height 624
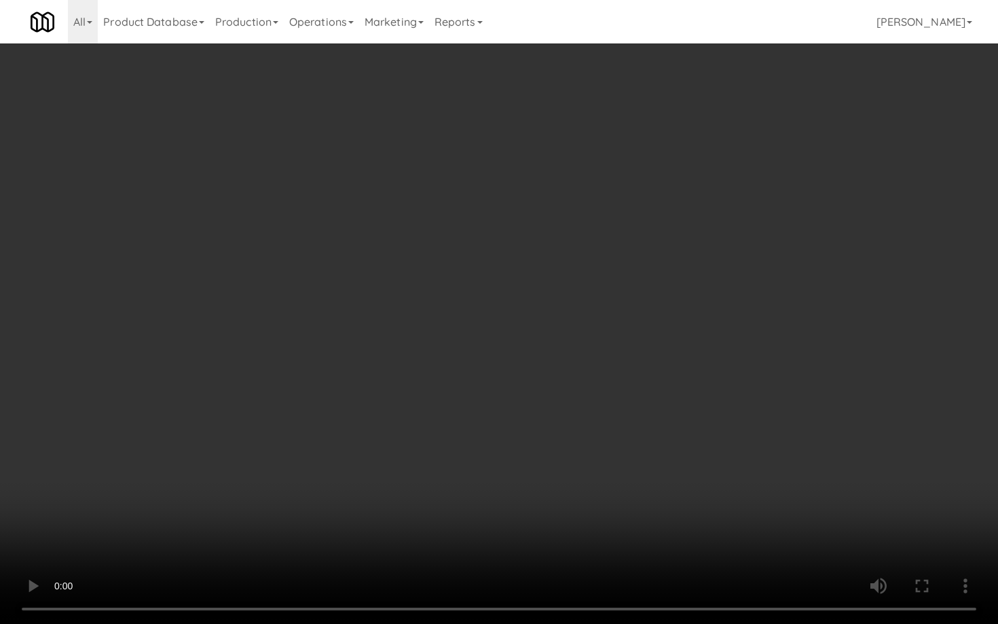
click at [365, 494] on video at bounding box center [499, 312] width 998 height 624
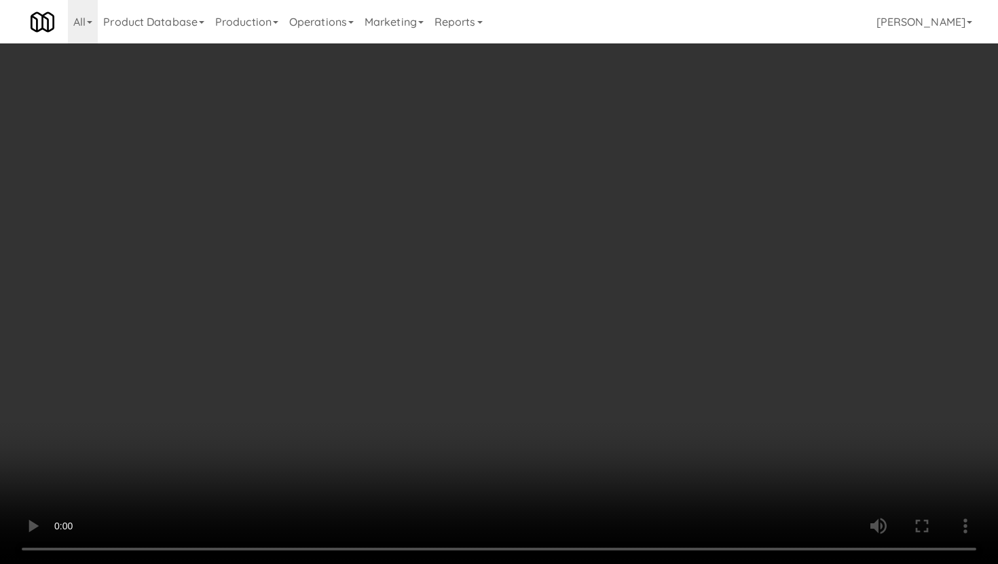
click at [365, 434] on video at bounding box center [499, 282] width 998 height 564
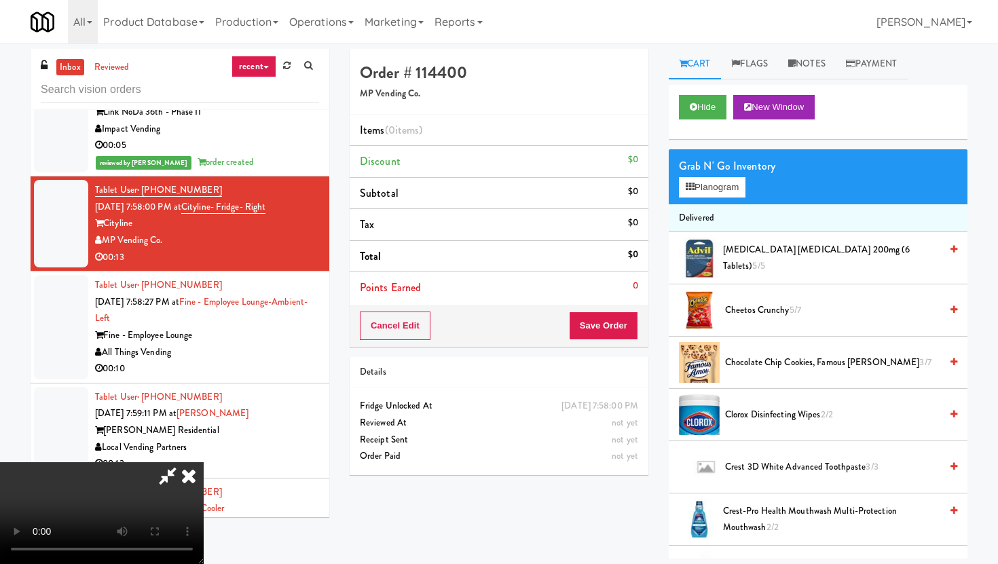
click at [204, 462] on video at bounding box center [102, 513] width 204 height 102
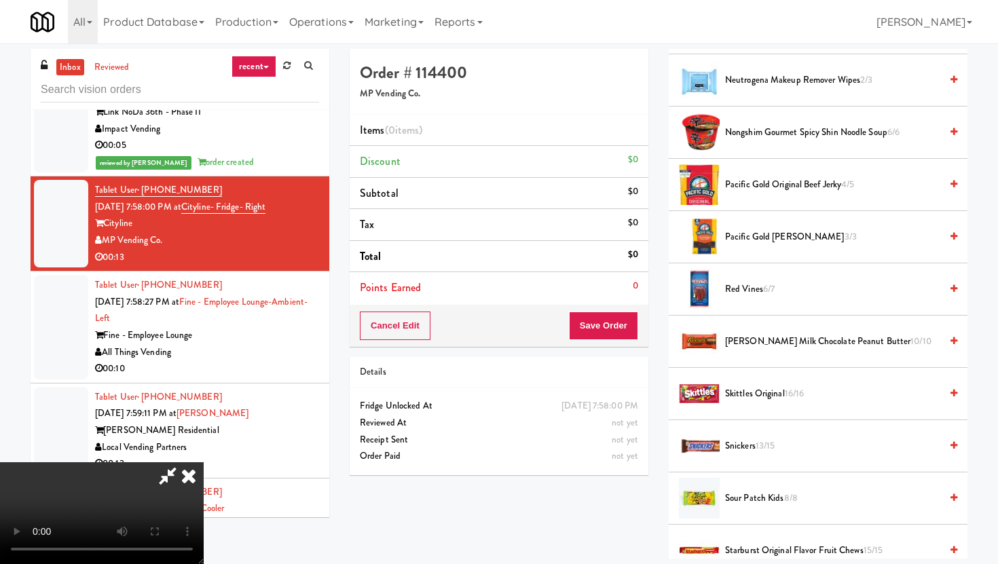
scroll to position [1068, 0]
click at [781, 131] on span "Nongshim Gourmet Spicy Shin Noodle Soup 6/6" at bounding box center [832, 131] width 215 height 17
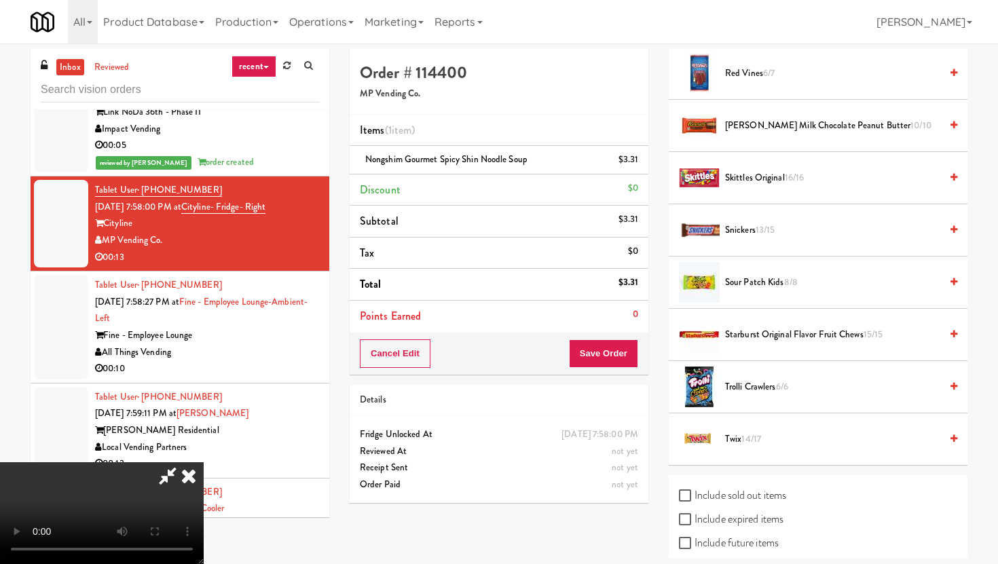
scroll to position [1347, 0]
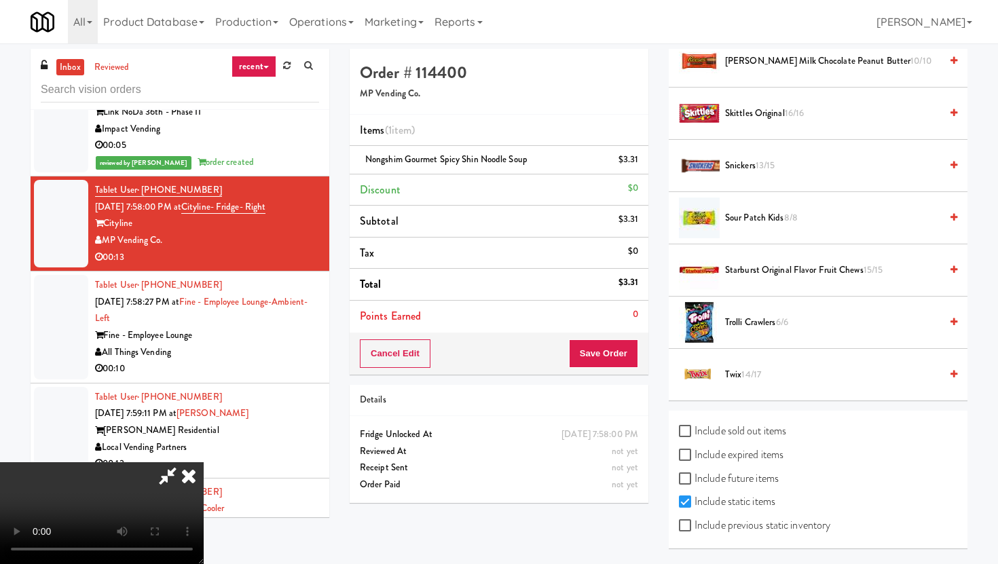
click at [747, 380] on span "14/17" at bounding box center [752, 374] width 20 height 13
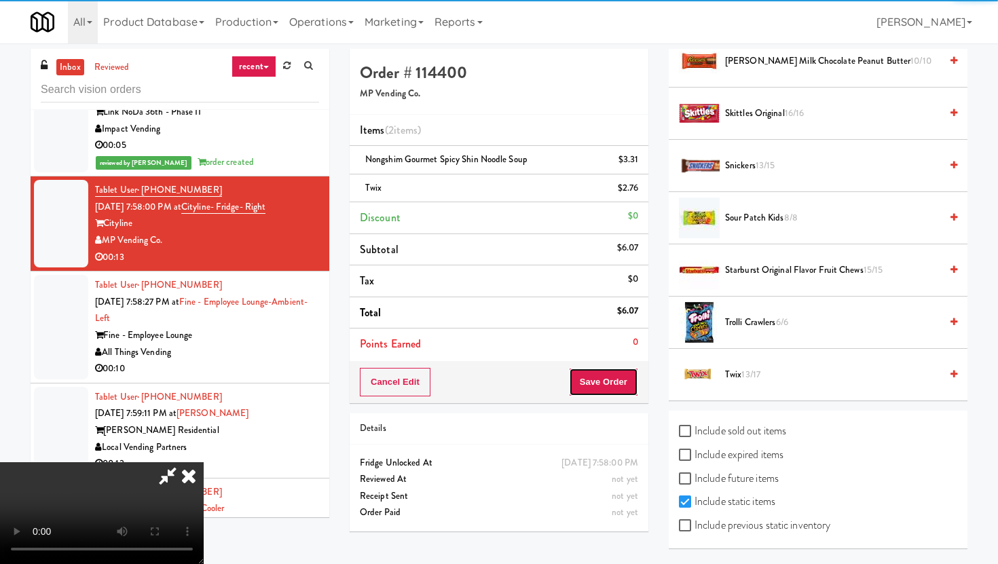
click at [610, 372] on button "Save Order" at bounding box center [603, 382] width 69 height 29
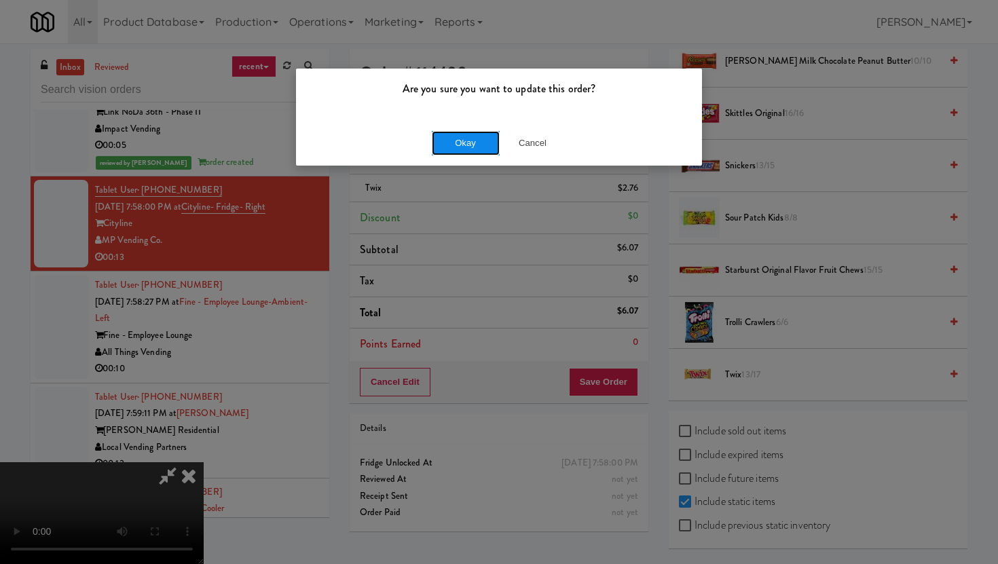
click at [471, 134] on button "Okay" at bounding box center [466, 143] width 68 height 24
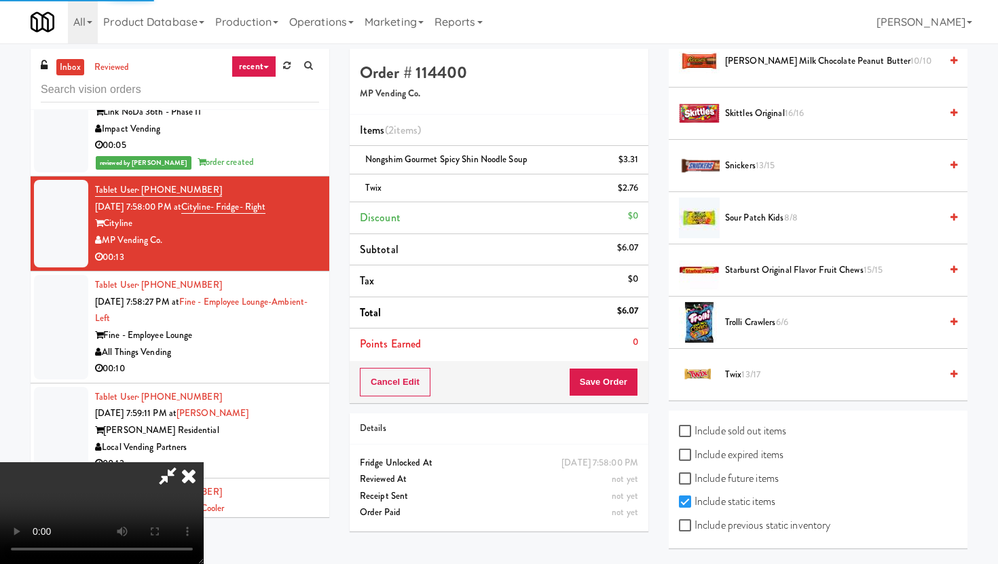
scroll to position [35, 0]
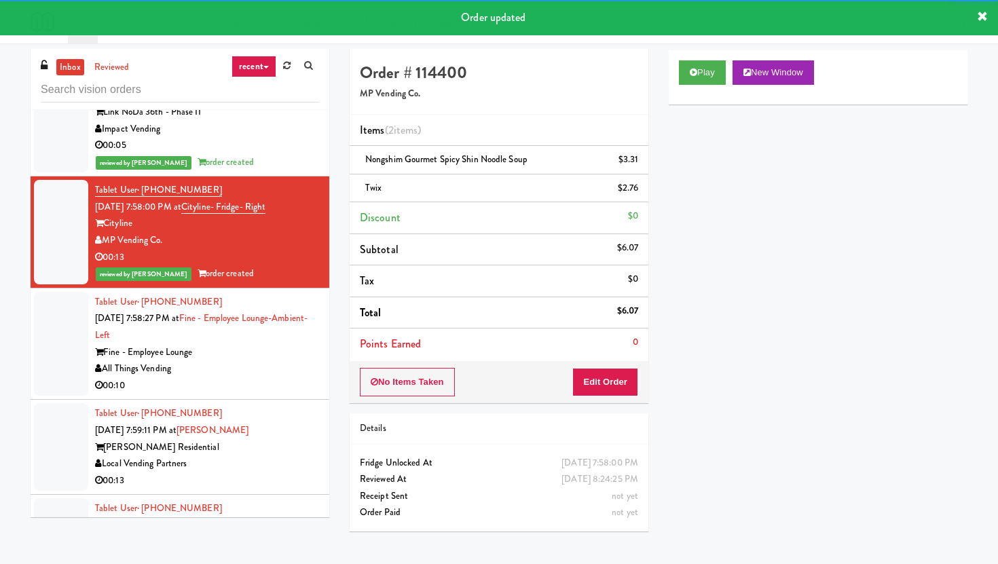
click at [268, 378] on div "All Things Vending" at bounding box center [207, 369] width 224 height 17
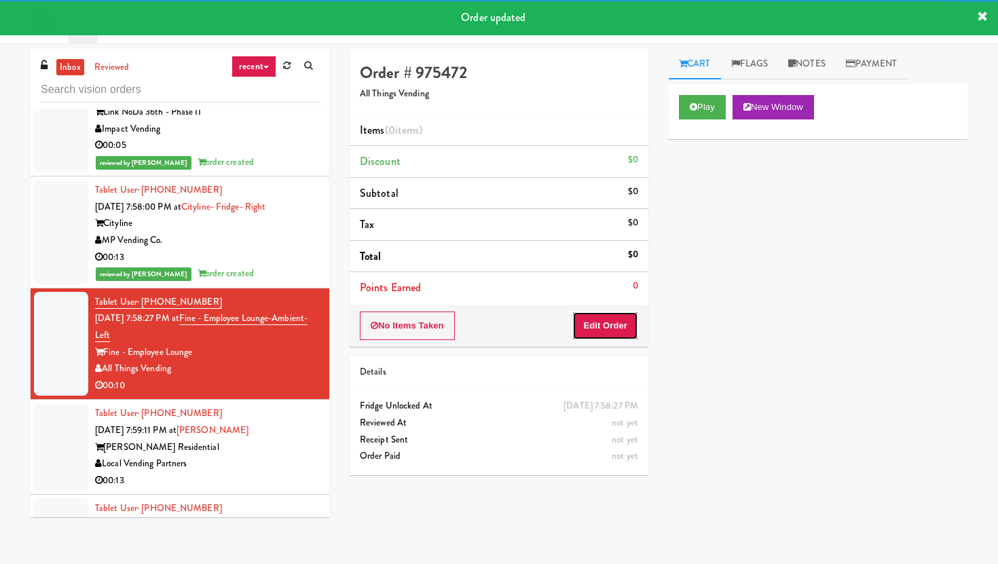
click at [615, 325] on button "Edit Order" at bounding box center [605, 326] width 66 height 29
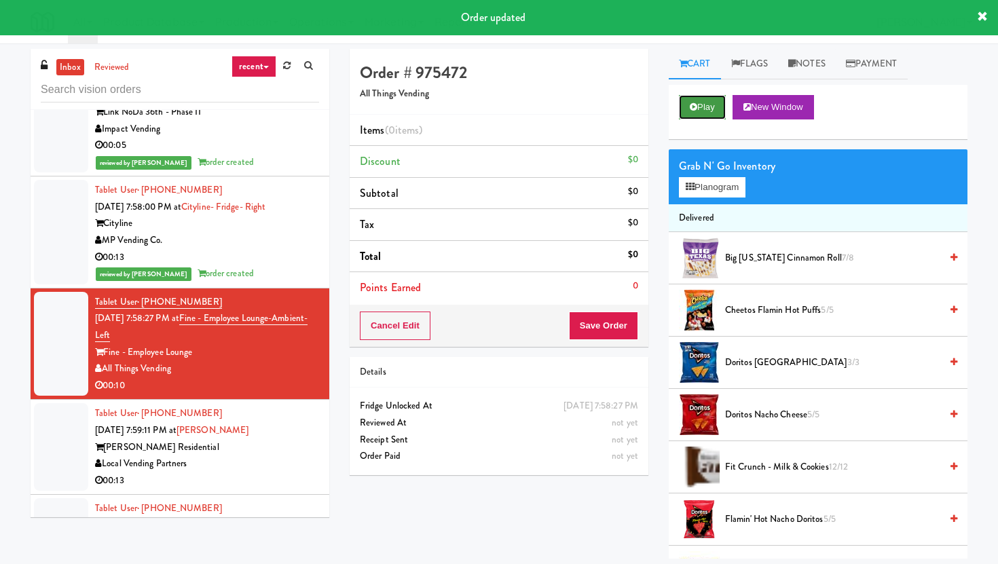
click at [702, 104] on button "Play" at bounding box center [702, 107] width 47 height 24
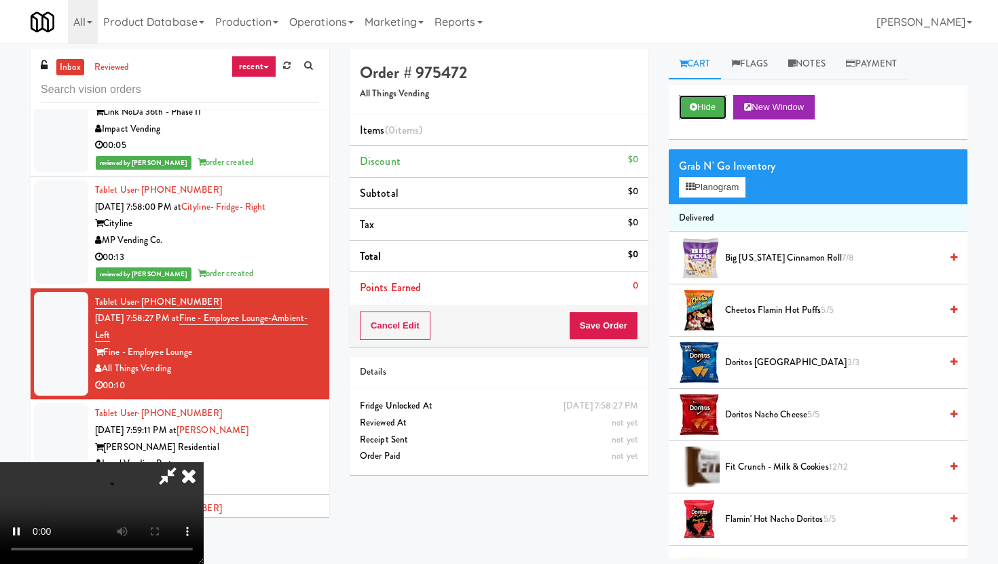
scroll to position [111, 0]
click at [204, 462] on video at bounding box center [102, 513] width 204 height 102
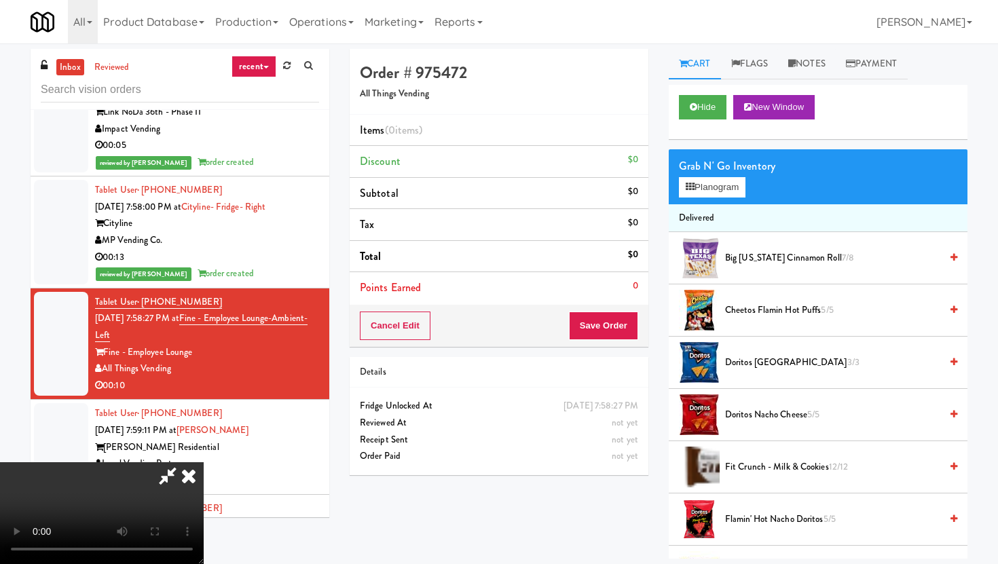
click at [204, 462] on video at bounding box center [102, 513] width 204 height 102
click at [708, 190] on button "Planogram" at bounding box center [712, 187] width 67 height 20
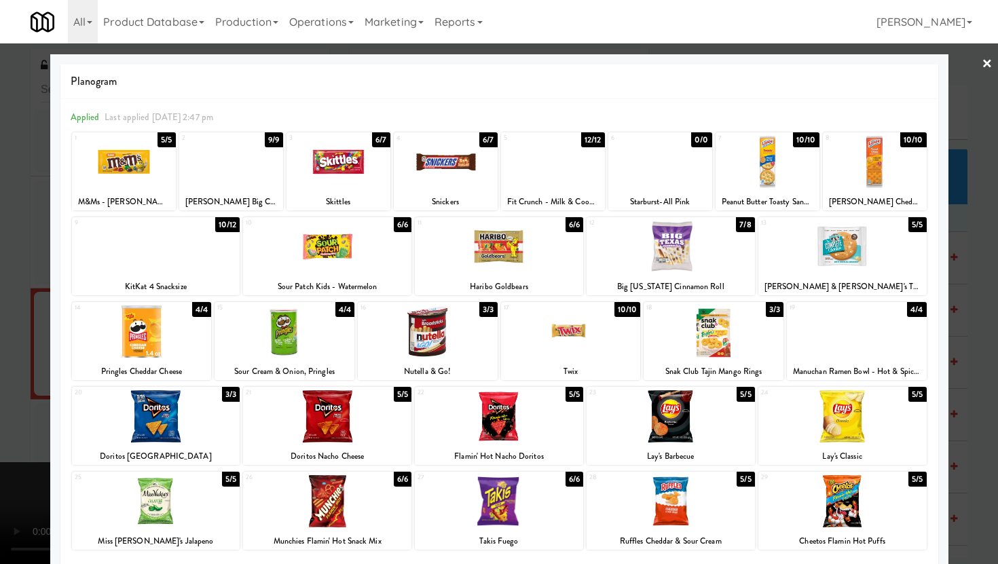
click at [865, 348] on div at bounding box center [857, 332] width 140 height 52
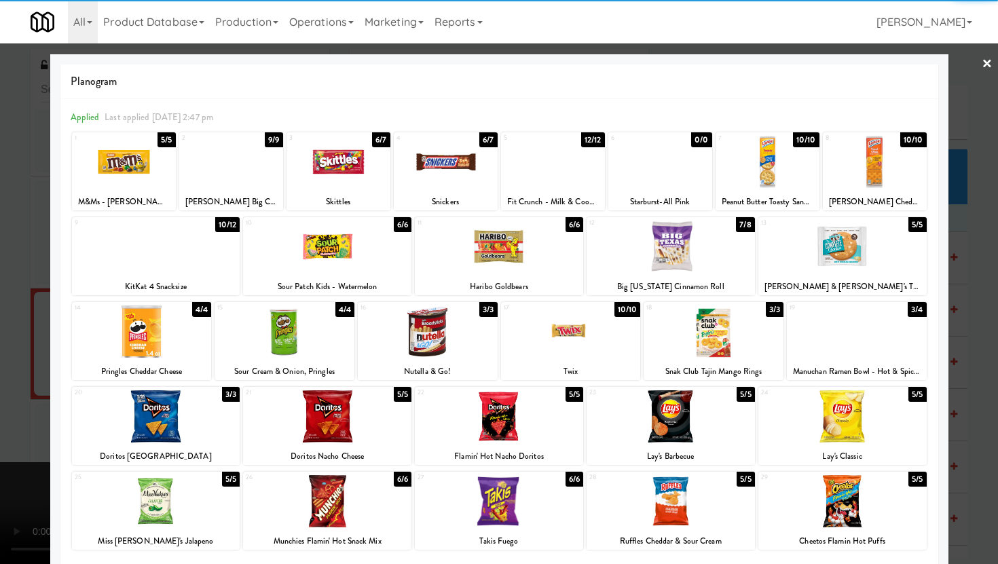
click at [956, 333] on div at bounding box center [499, 282] width 998 height 564
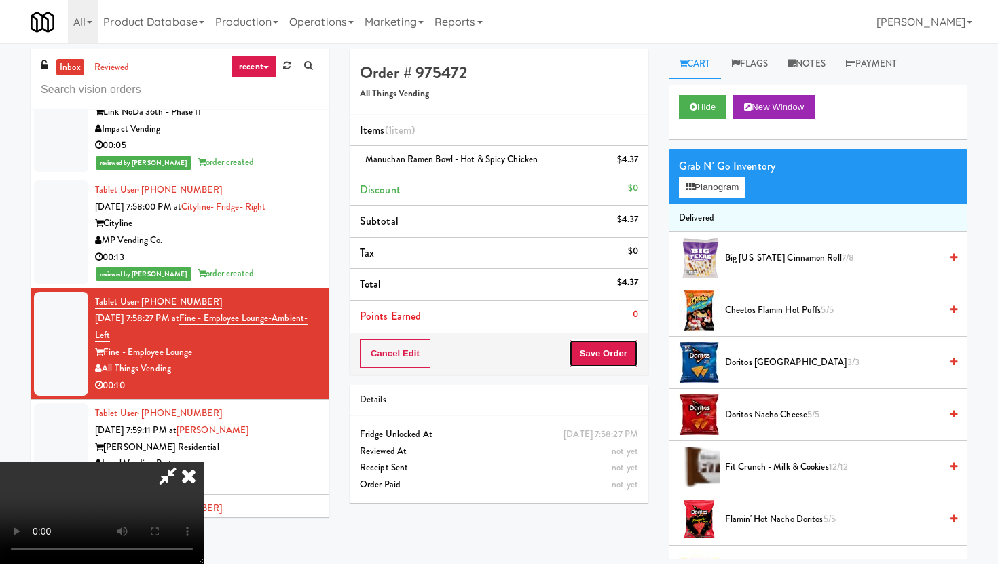
click at [615, 342] on button "Save Order" at bounding box center [603, 354] width 69 height 29
click at [615, 342] on body "Are you sure you want to update this order? Okay Cancel Okay Are you sure you w…" at bounding box center [499, 325] width 998 height 564
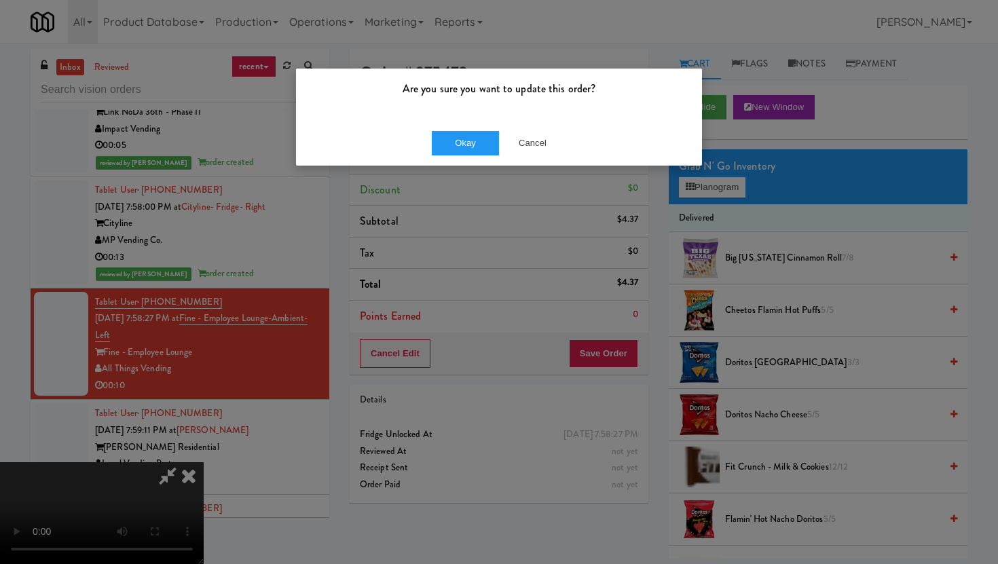
click at [475, 126] on div "Okay Cancel" at bounding box center [499, 142] width 406 height 45
click at [478, 141] on button "Okay" at bounding box center [466, 143] width 68 height 24
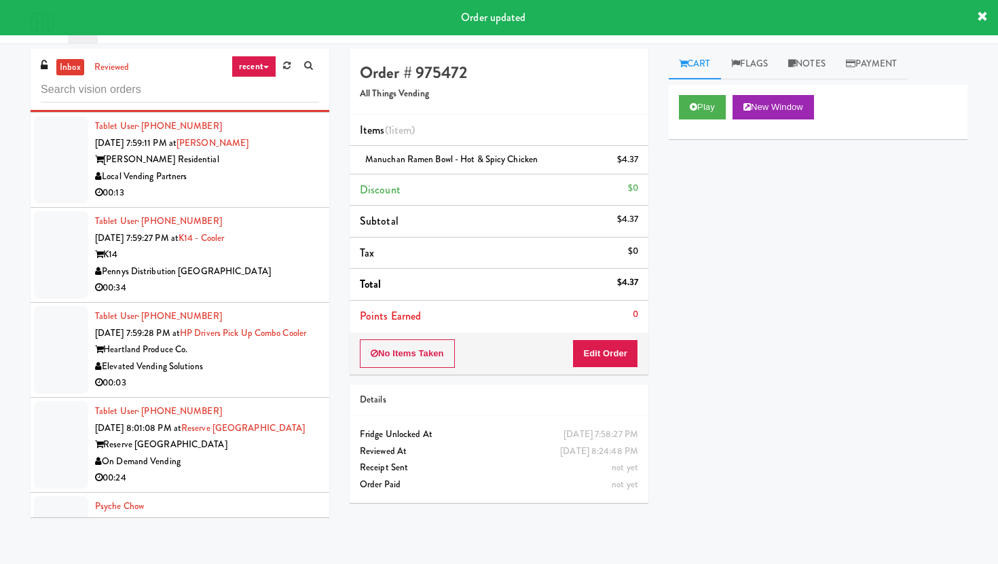
scroll to position [4195, 0]
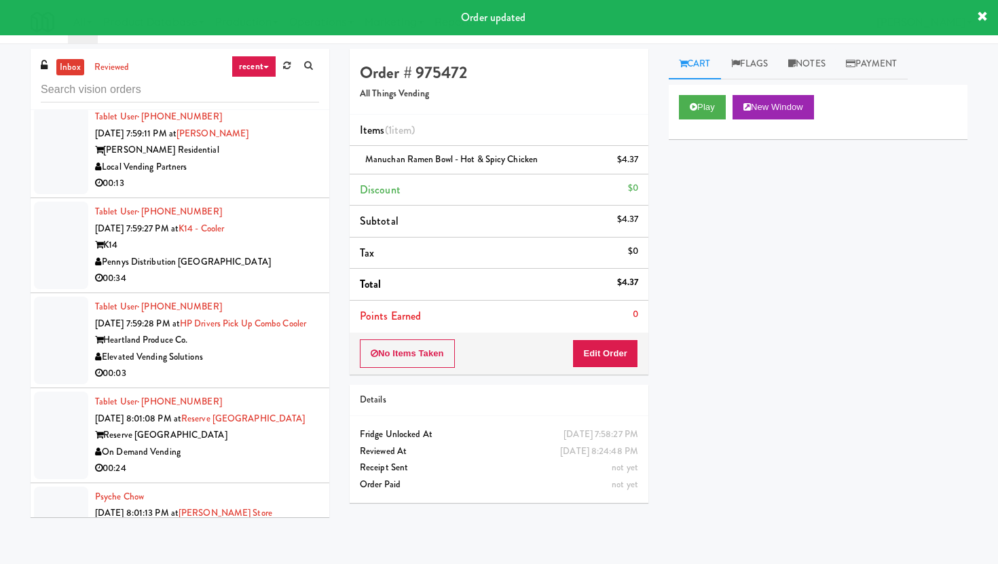
click at [310, 192] on div "00:13" at bounding box center [207, 183] width 224 height 17
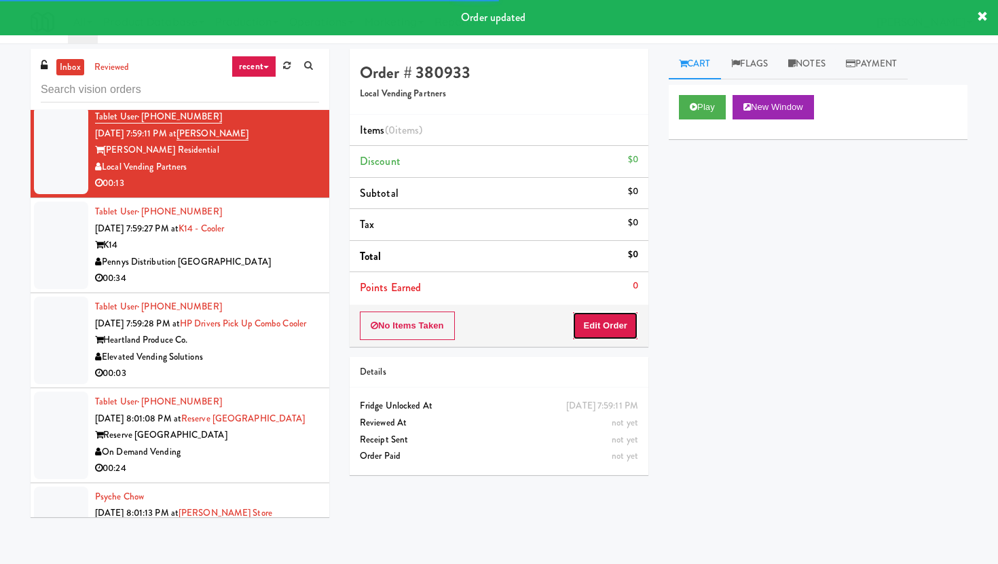
click at [589, 316] on button "Edit Order" at bounding box center [605, 326] width 66 height 29
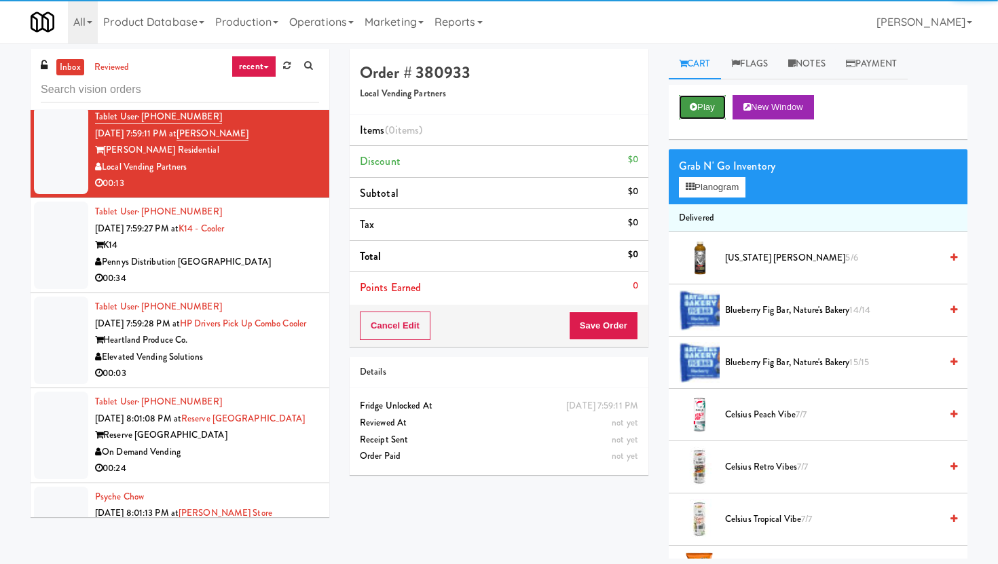
click at [700, 101] on button "Play" at bounding box center [702, 107] width 47 height 24
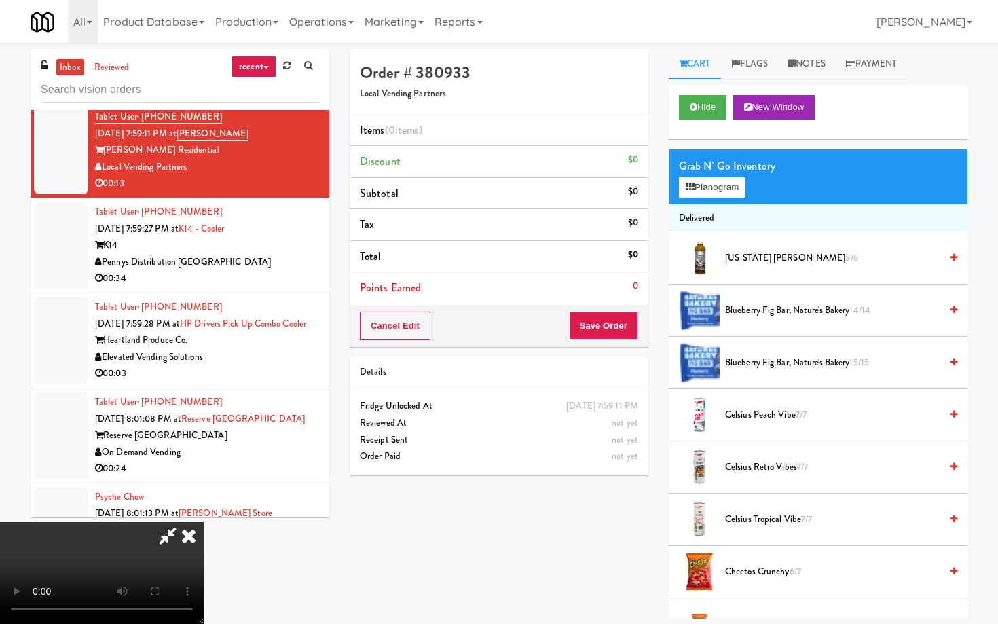
click at [204, 522] on video at bounding box center [102, 573] width 204 height 102
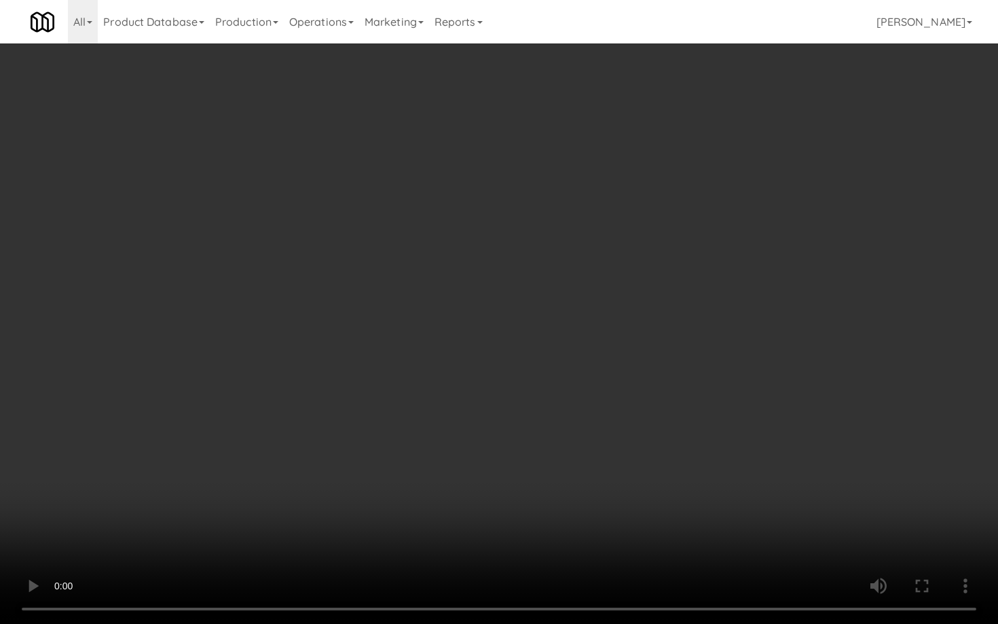
click at [421, 484] on video at bounding box center [499, 312] width 998 height 624
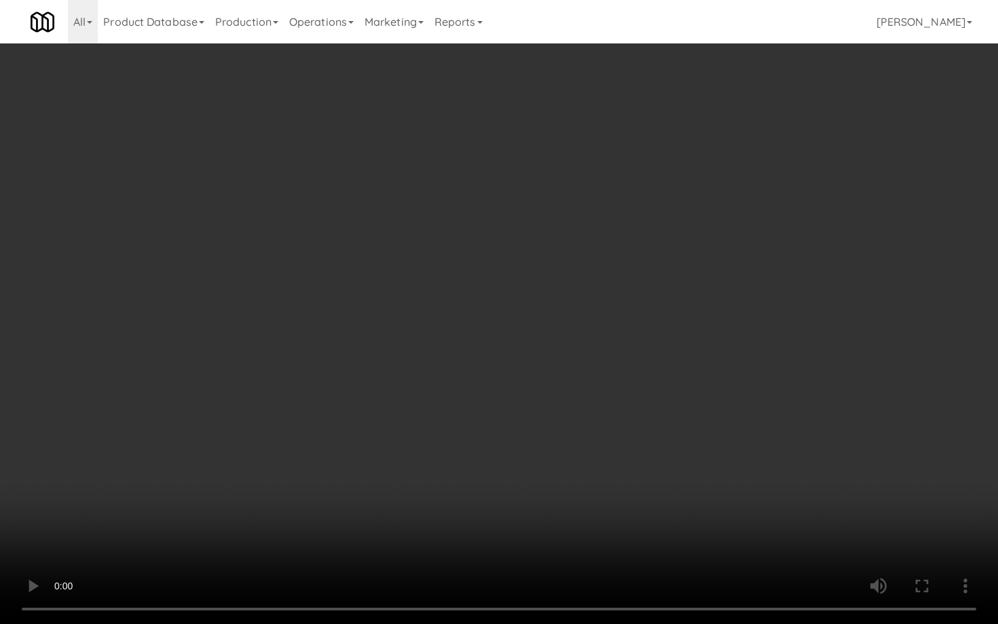
click at [421, 484] on video at bounding box center [499, 312] width 998 height 624
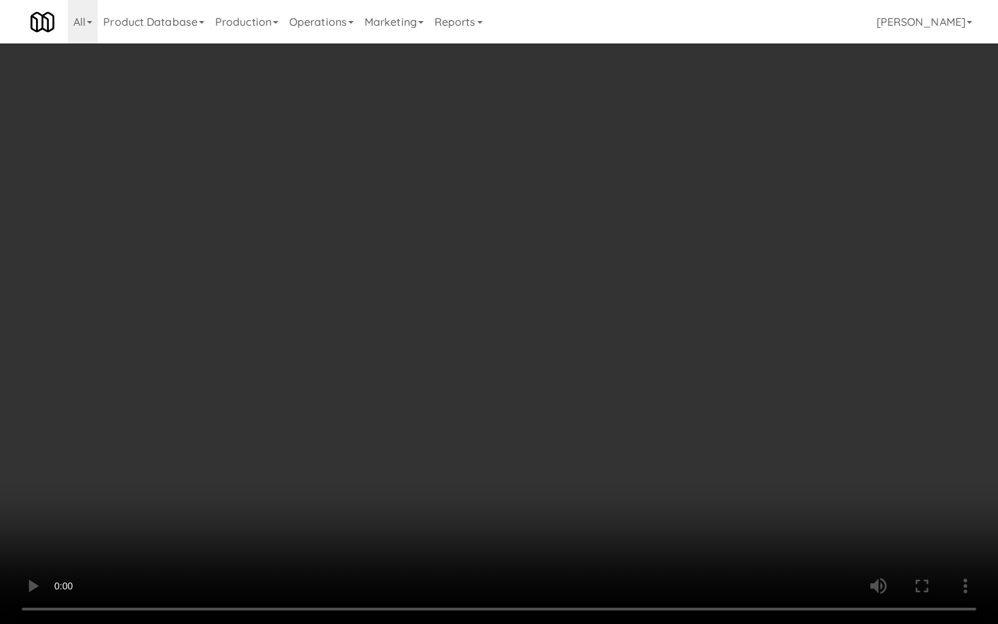
click at [421, 484] on video at bounding box center [499, 312] width 998 height 624
click at [521, 441] on video at bounding box center [499, 312] width 998 height 624
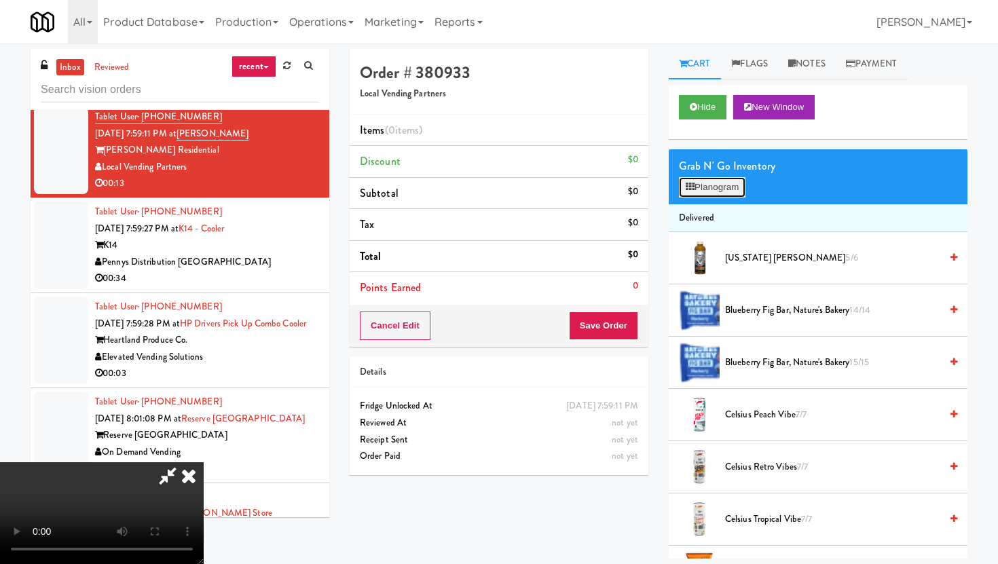
click at [711, 183] on button "Planogram" at bounding box center [712, 187] width 67 height 20
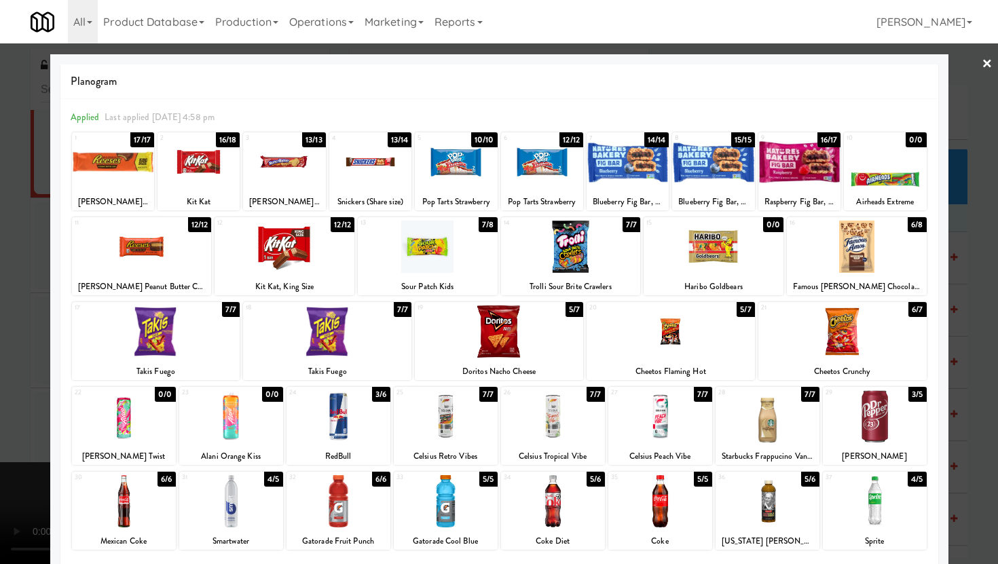
click at [357, 172] on div at bounding box center [370, 162] width 82 height 52
click at [299, 171] on div at bounding box center [284, 162] width 82 height 52
click at [832, 259] on div at bounding box center [857, 247] width 140 height 52
click at [858, 409] on div at bounding box center [875, 416] width 104 height 52
click at [969, 384] on div at bounding box center [499, 282] width 998 height 564
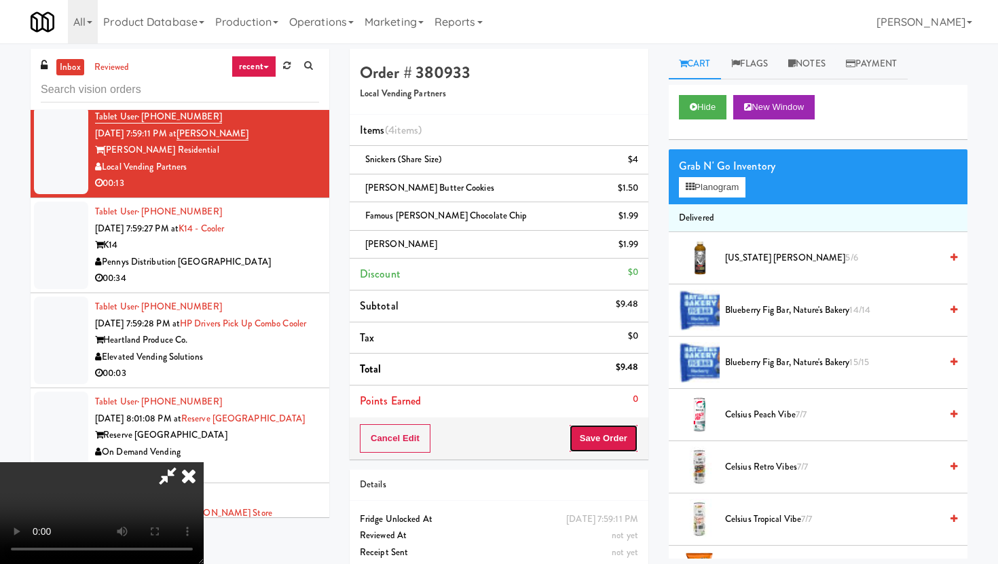
click at [630, 443] on button "Save Order" at bounding box center [603, 438] width 69 height 29
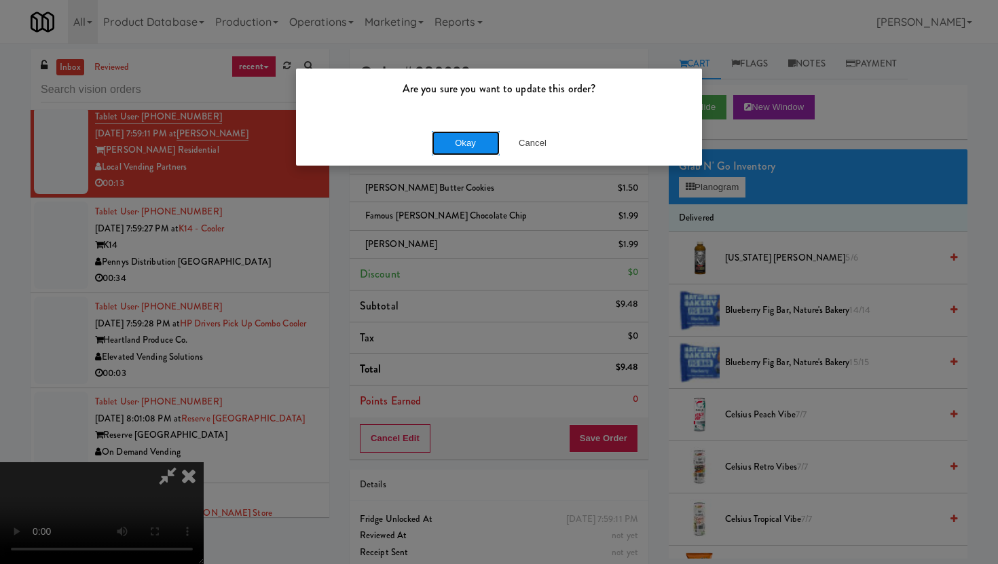
click at [468, 141] on button "Okay" at bounding box center [466, 143] width 68 height 24
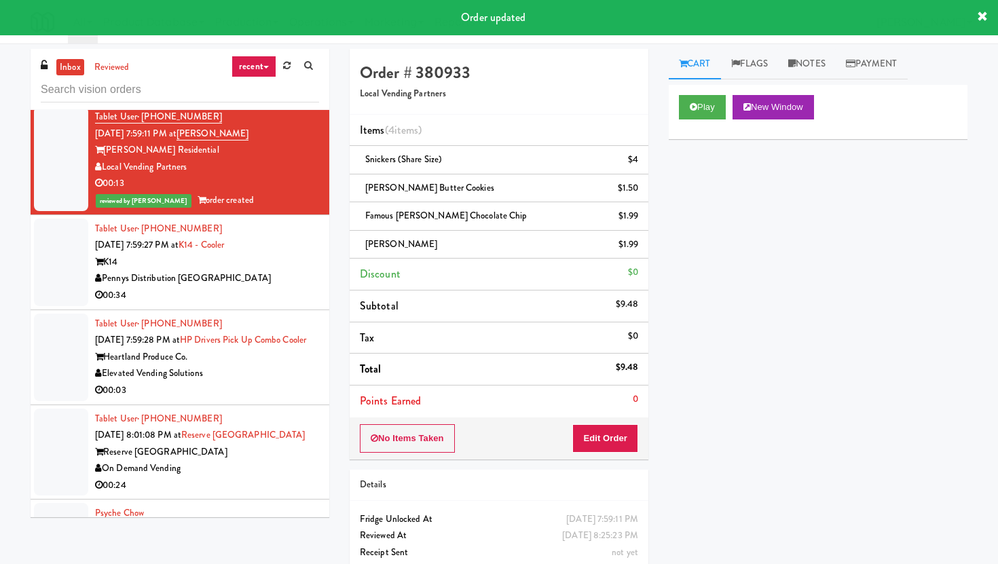
click at [304, 287] on div "Pennys Distribution [GEOGRAPHIC_DATA]" at bounding box center [207, 278] width 224 height 17
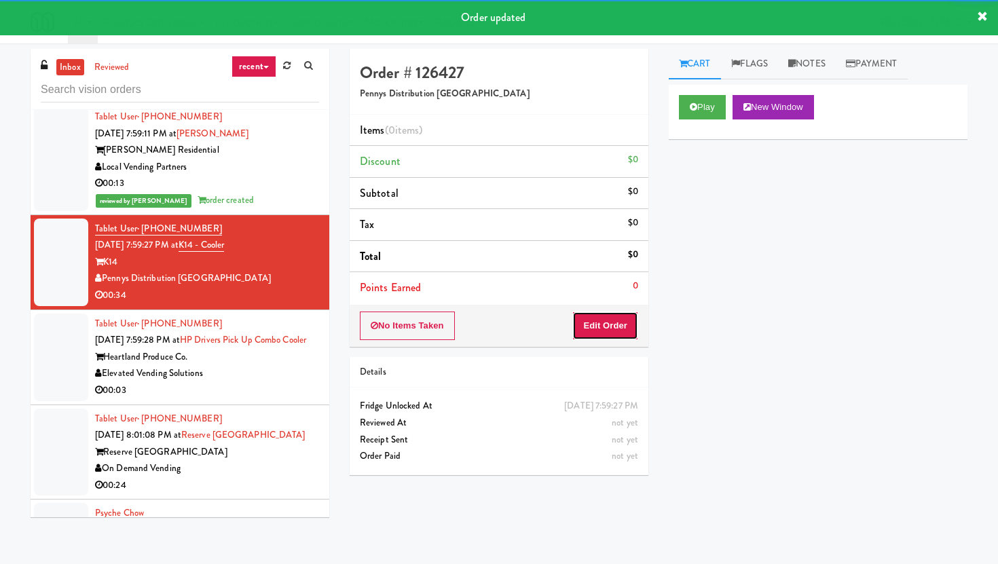
click at [616, 326] on button "Edit Order" at bounding box center [605, 326] width 66 height 29
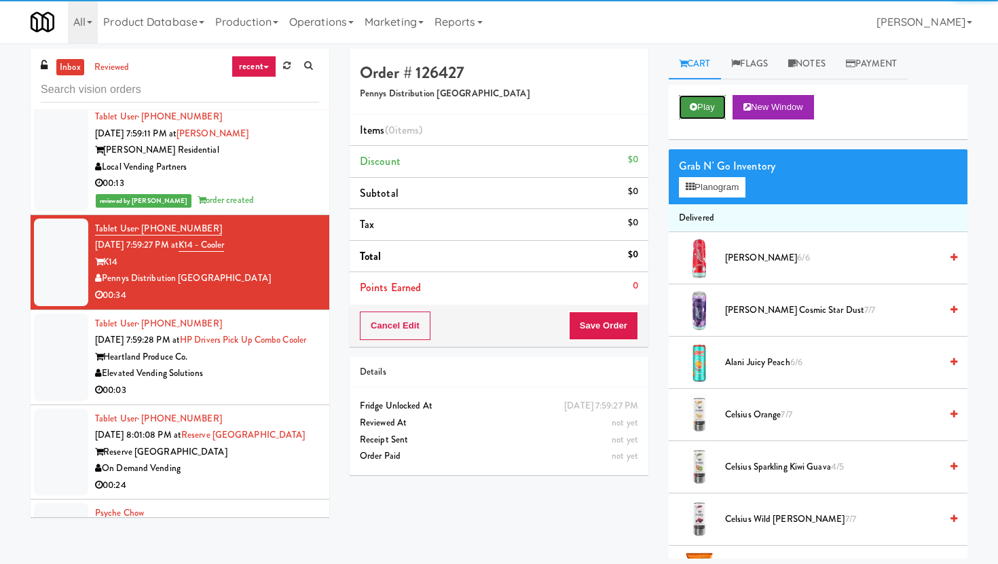
click at [688, 108] on button "Play" at bounding box center [702, 107] width 47 height 24
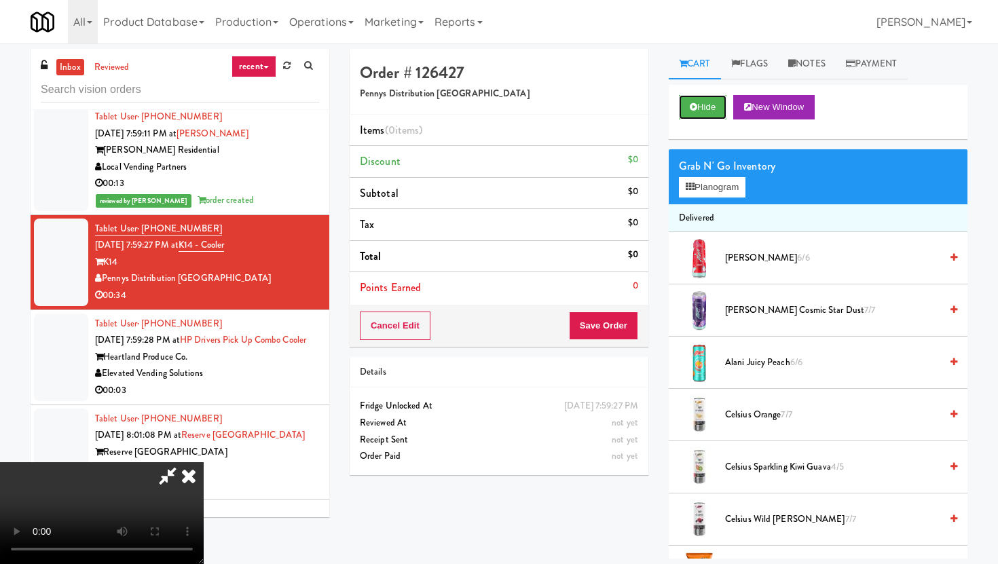
scroll to position [111, 0]
click at [204, 462] on video at bounding box center [102, 513] width 204 height 102
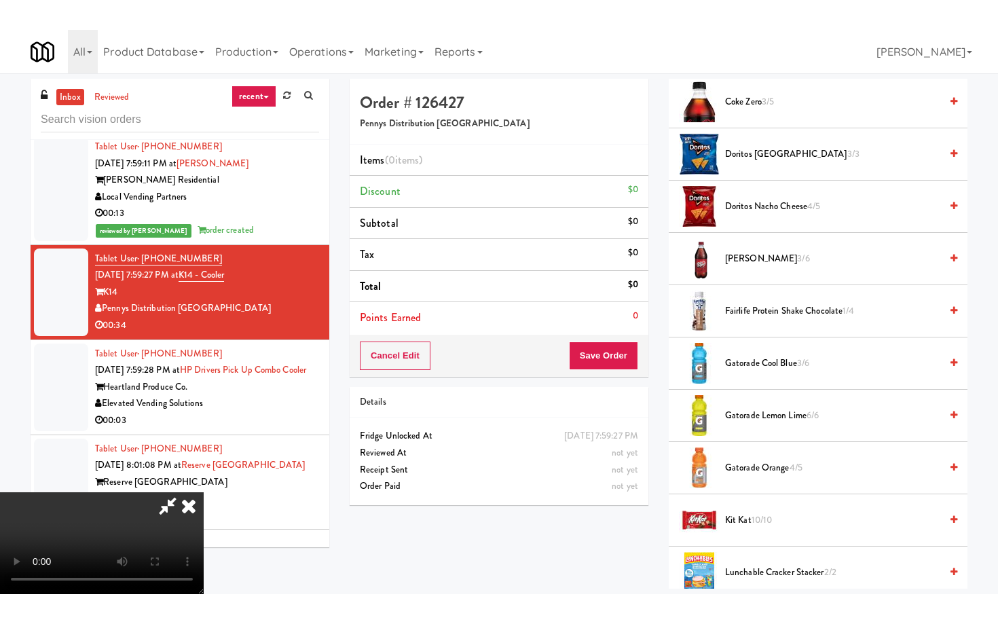
scroll to position [729, 0]
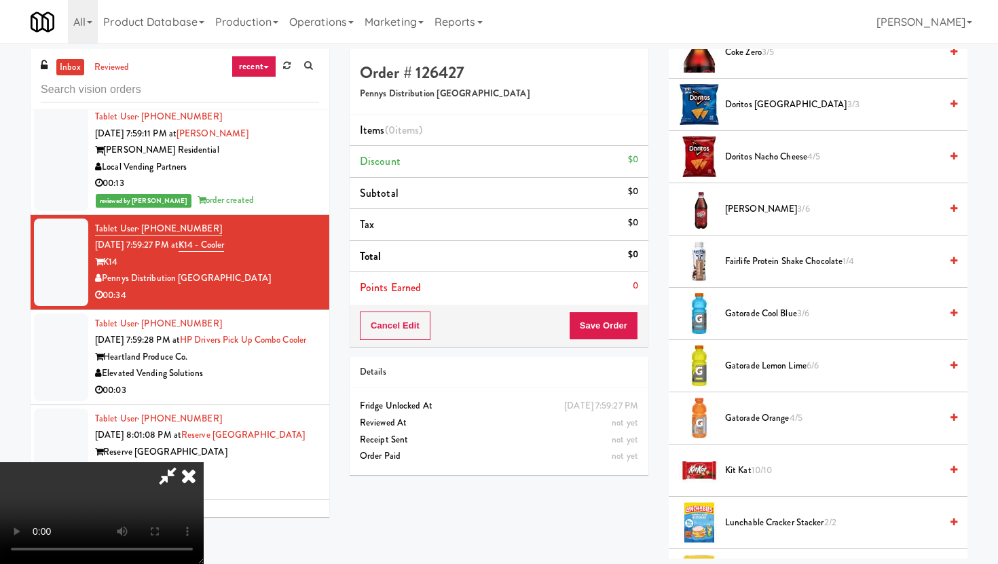
click at [804, 364] on span "Gatorade Lemon Lime 6/6" at bounding box center [832, 366] width 215 height 17
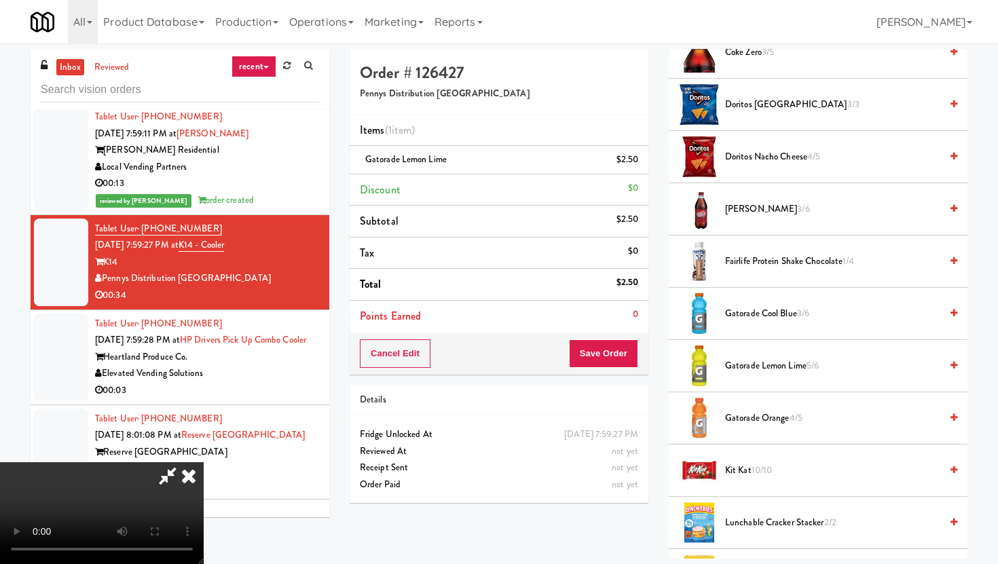
click at [204, 462] on video at bounding box center [102, 513] width 204 height 102
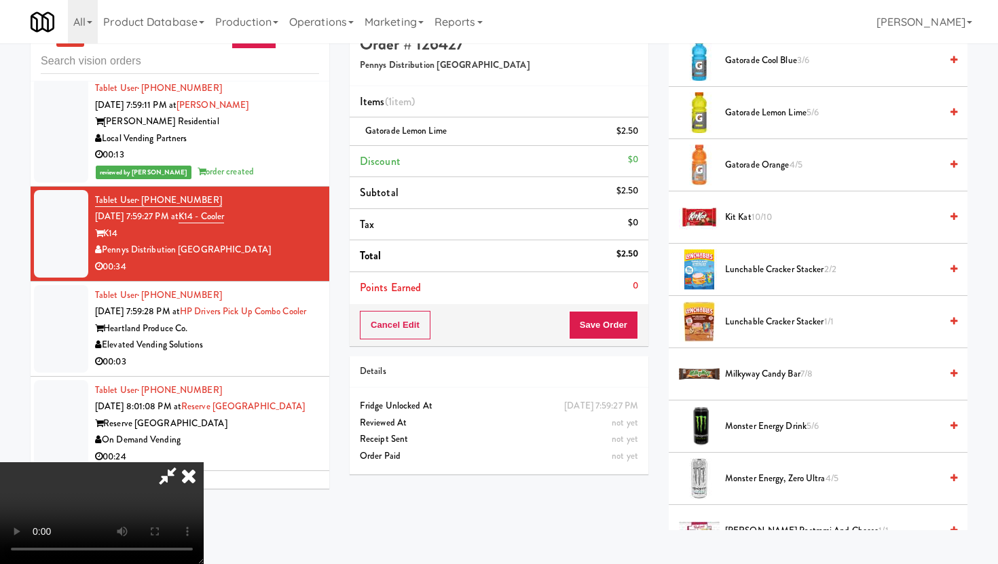
scroll to position [945, 0]
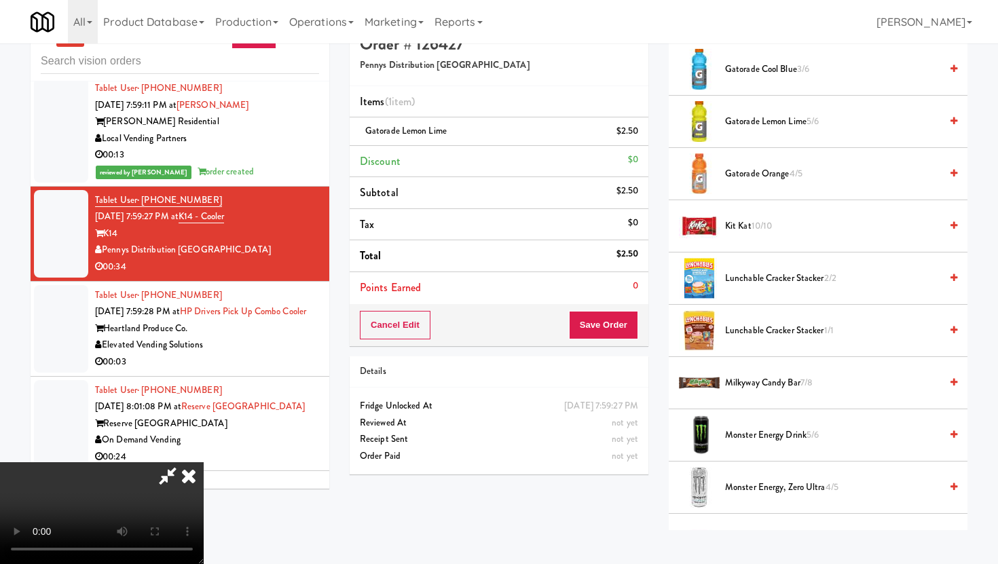
click at [792, 492] on span "Monster Energy, Zero Ultra 4/5" at bounding box center [832, 487] width 215 height 17
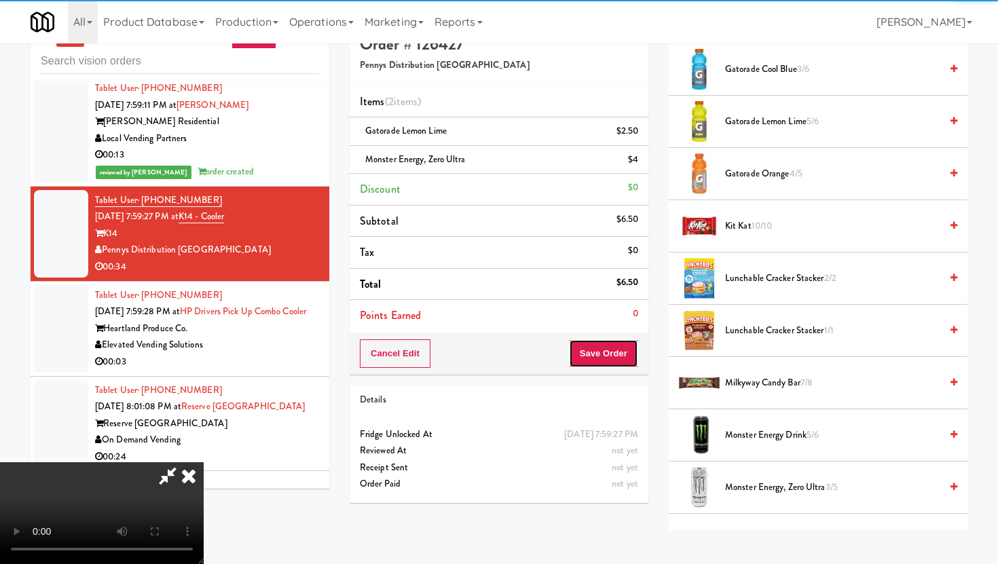
click at [623, 363] on button "Save Order" at bounding box center [603, 354] width 69 height 29
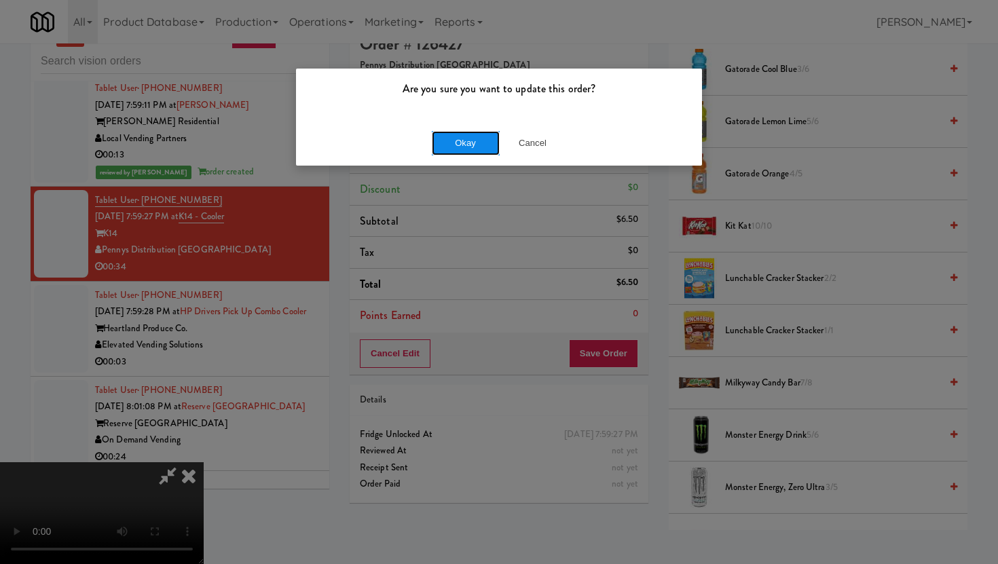
click at [476, 152] on button "Okay" at bounding box center [466, 143] width 68 height 24
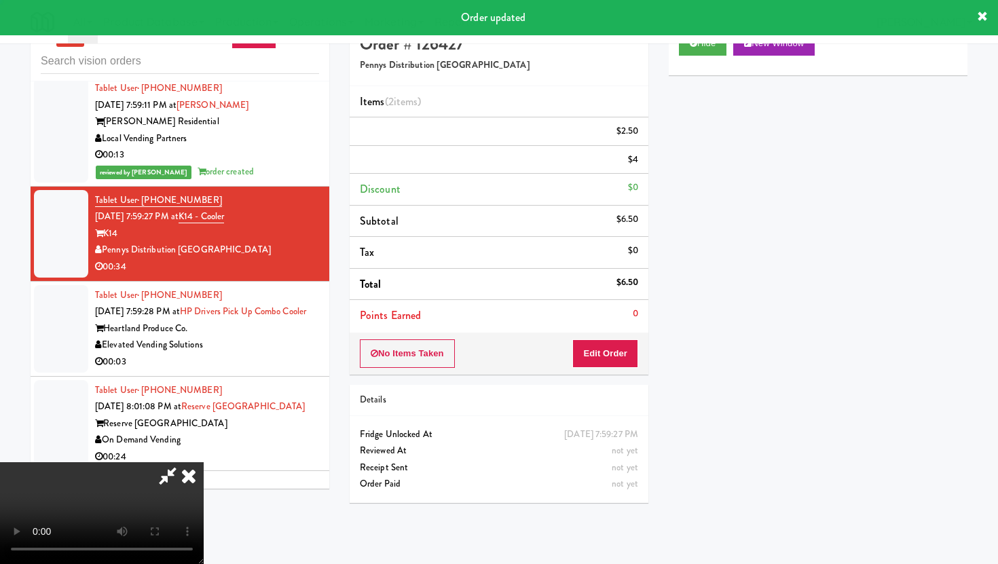
scroll to position [35, 0]
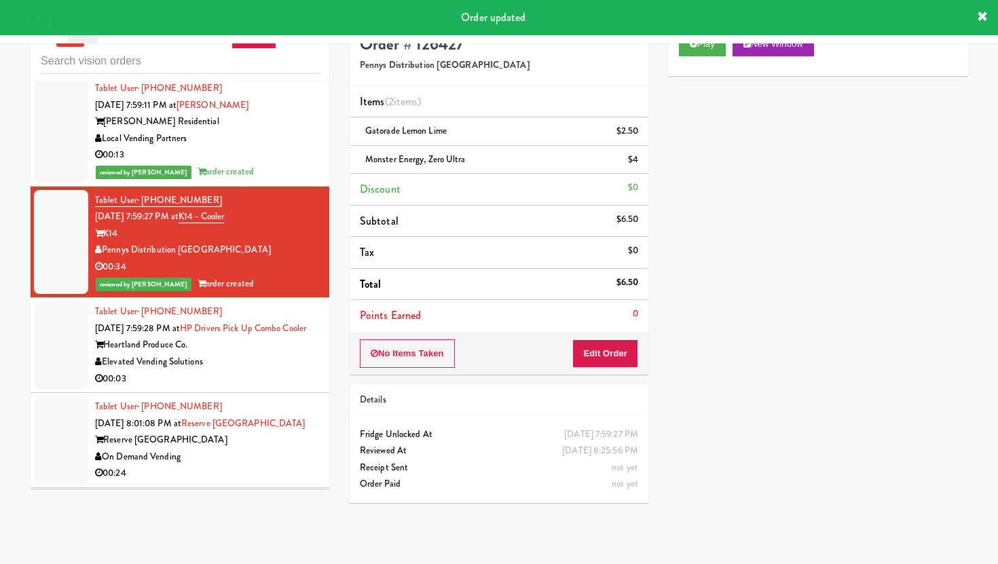
click at [276, 371] on div "Elevated Vending Solutions" at bounding box center [207, 362] width 224 height 17
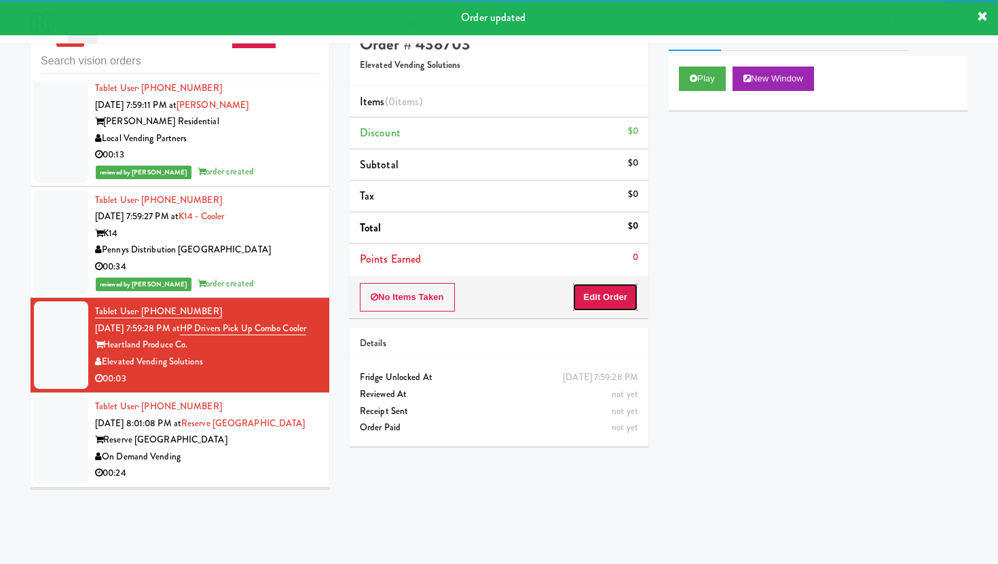
click at [579, 291] on button "Edit Order" at bounding box center [605, 297] width 66 height 29
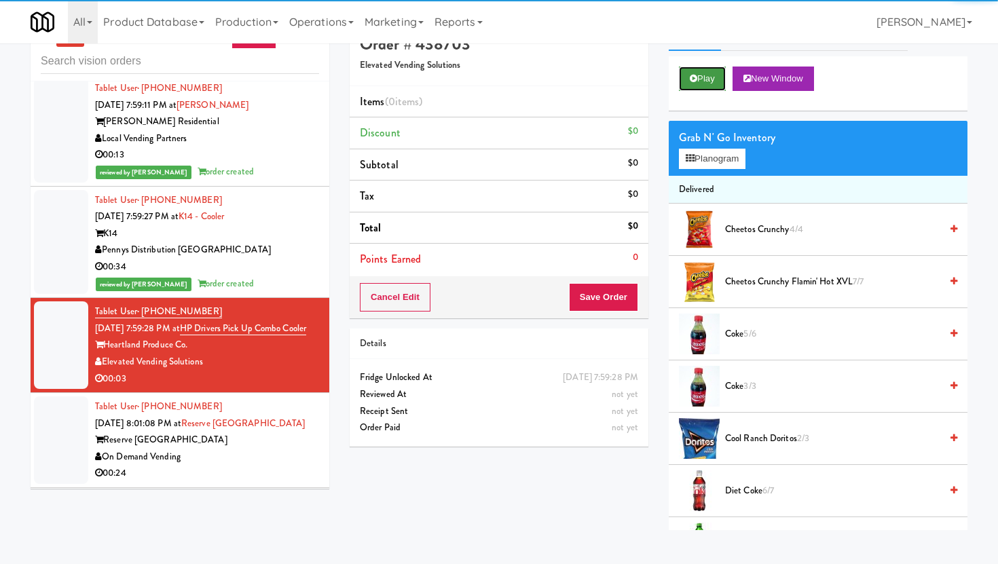
click at [691, 84] on button "Play" at bounding box center [702, 79] width 47 height 24
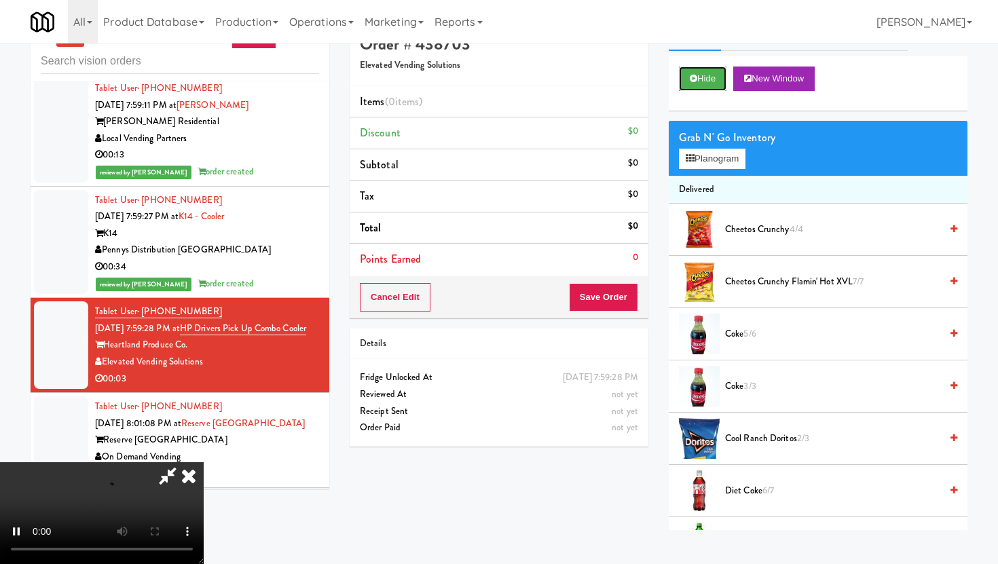
scroll to position [111, 0]
click at [204, 509] on video at bounding box center [102, 513] width 204 height 102
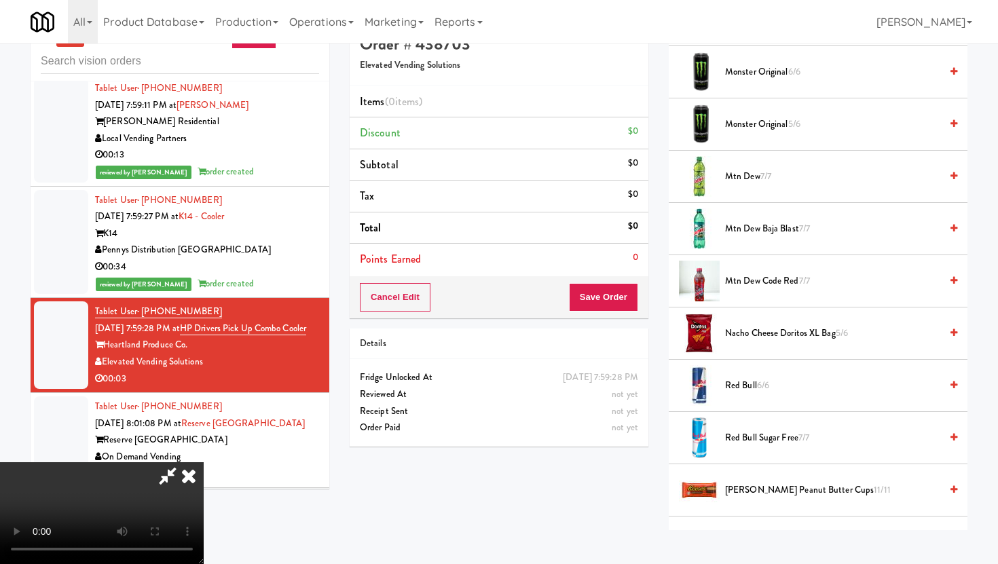
scroll to position [1049, 0]
click at [776, 73] on span "Monster Original 6/6" at bounding box center [832, 70] width 215 height 17
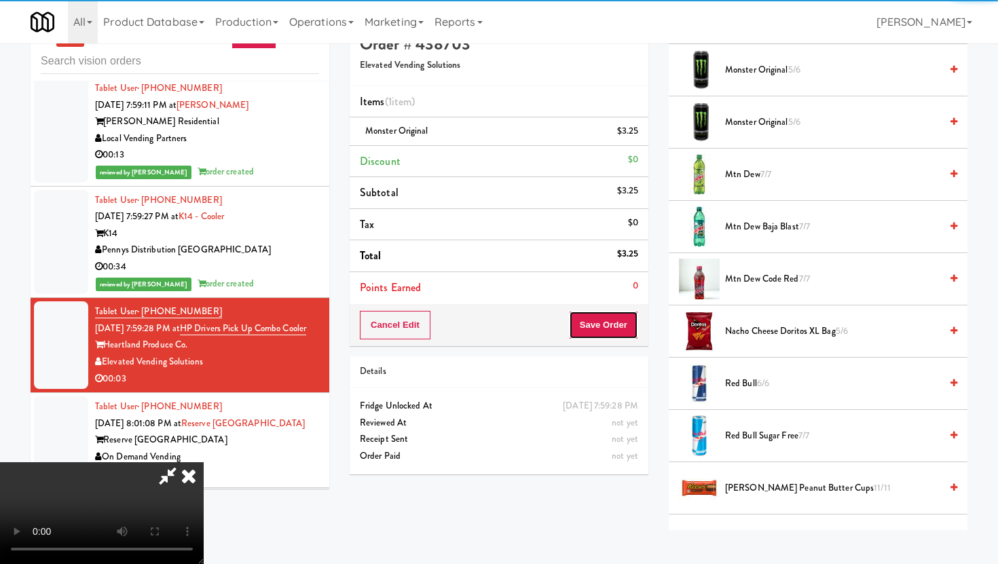
click at [611, 326] on button "Save Order" at bounding box center [603, 325] width 69 height 29
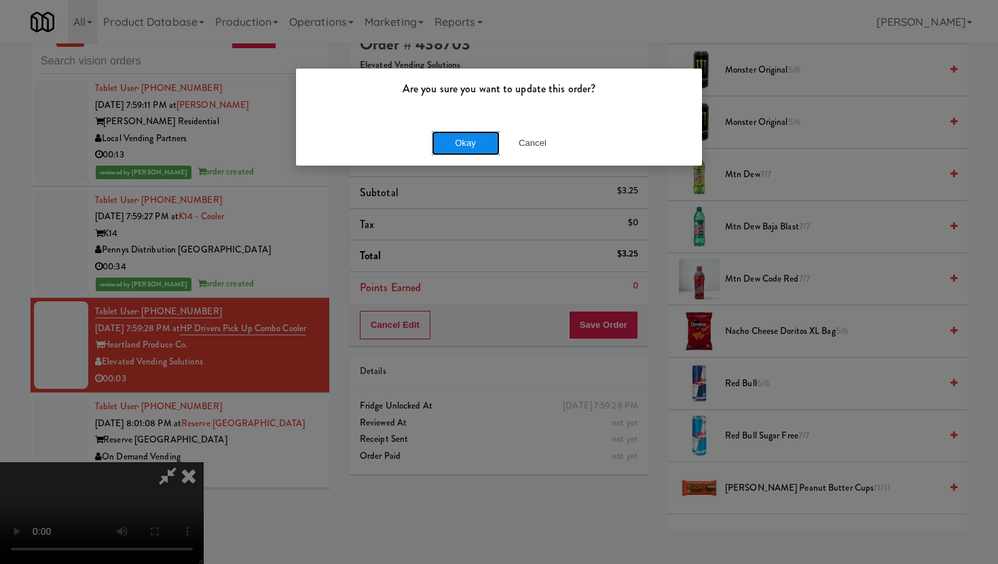
click at [466, 149] on button "Okay" at bounding box center [466, 143] width 68 height 24
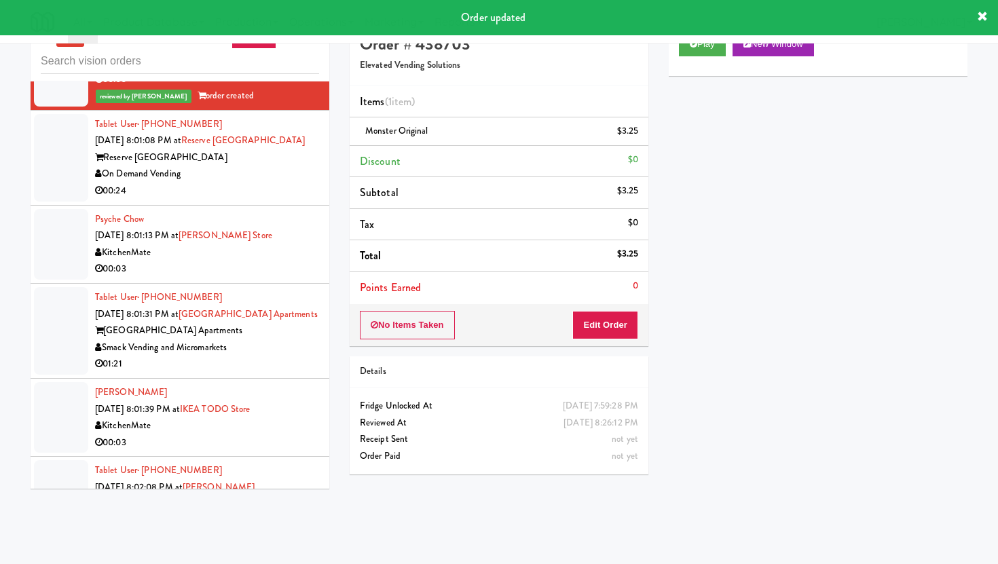
scroll to position [4519, 0]
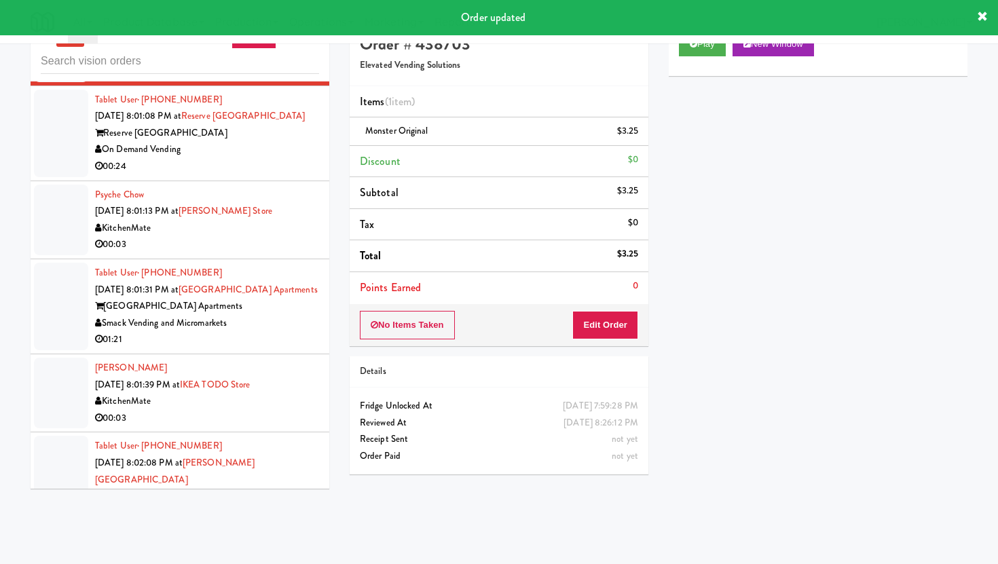
click at [298, 175] on div "00:24" at bounding box center [207, 166] width 224 height 17
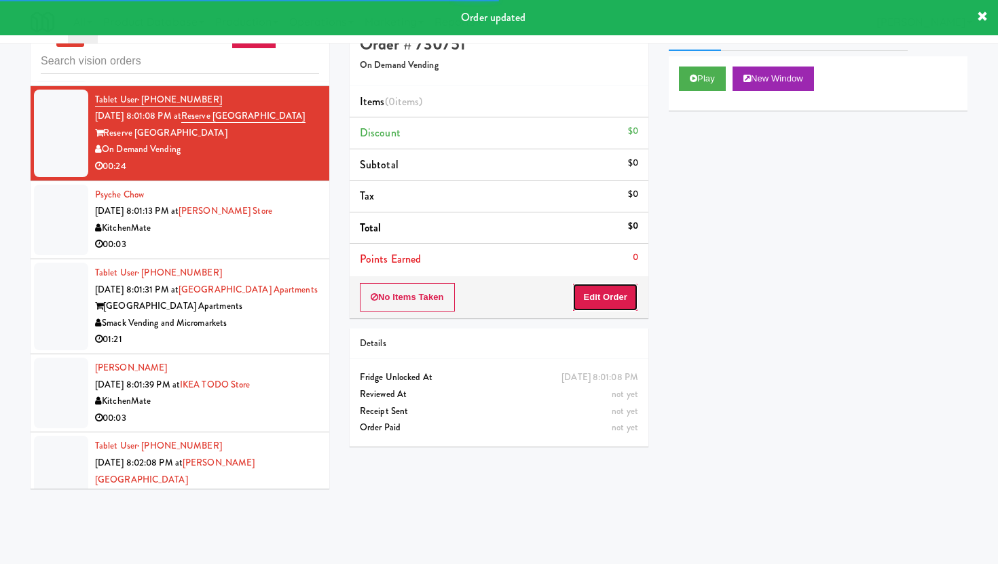
click at [602, 292] on button "Edit Order" at bounding box center [605, 297] width 66 height 29
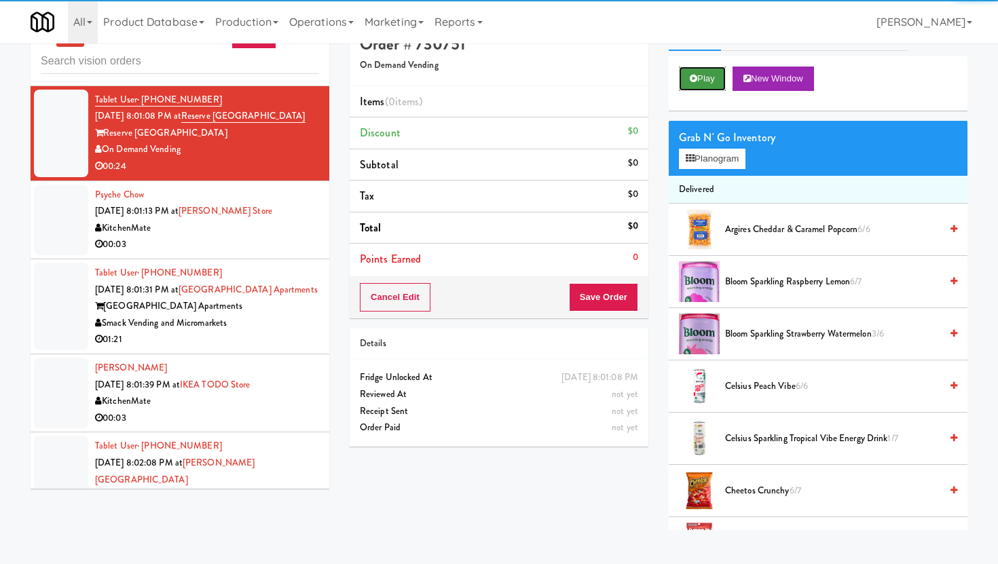
click at [698, 73] on button "Play" at bounding box center [702, 79] width 47 height 24
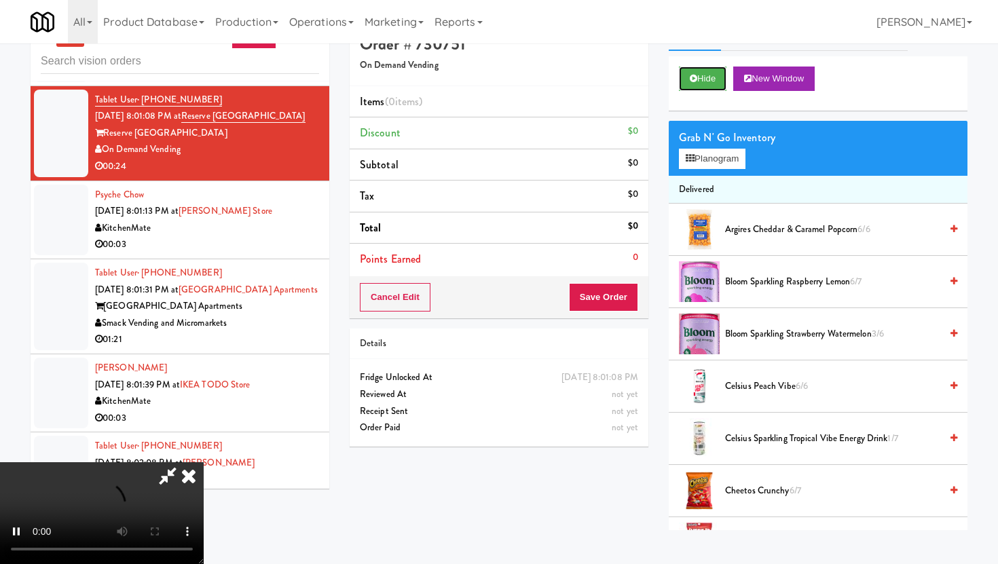
scroll to position [111, 0]
click at [204, 477] on video at bounding box center [102, 513] width 204 height 102
click at [204, 462] on video at bounding box center [102, 513] width 204 height 102
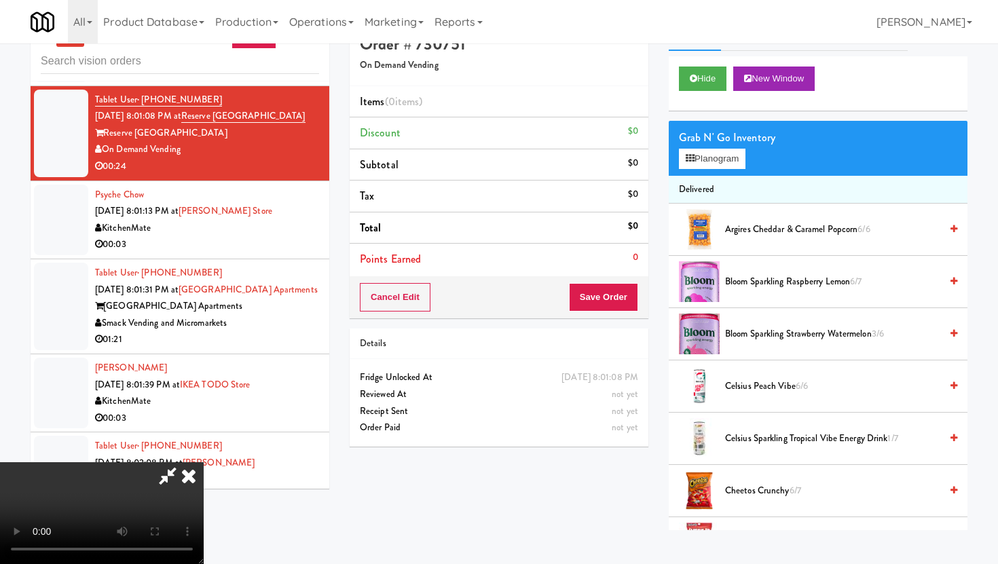
click at [204, 462] on video at bounding box center [102, 513] width 204 height 102
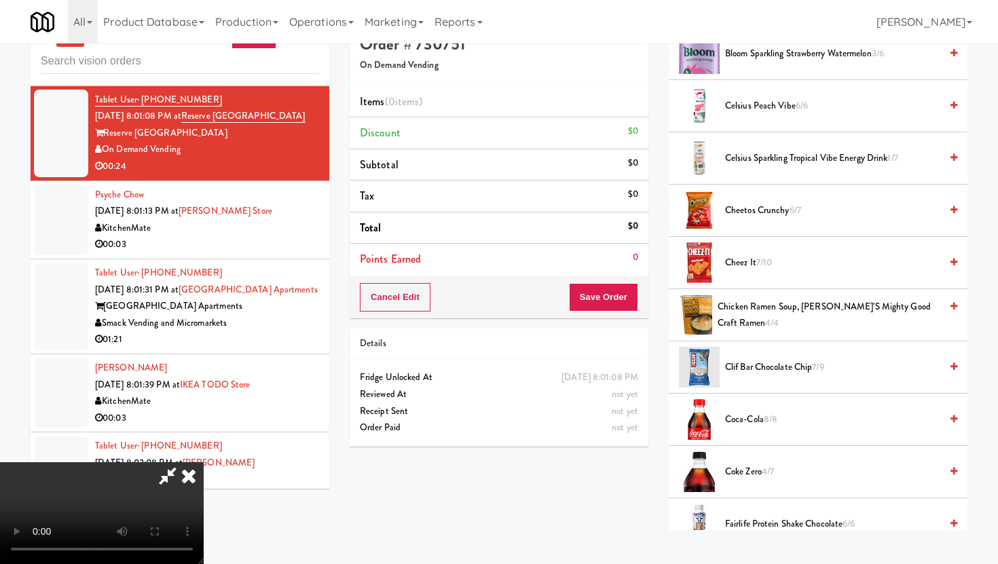
scroll to position [304, 0]
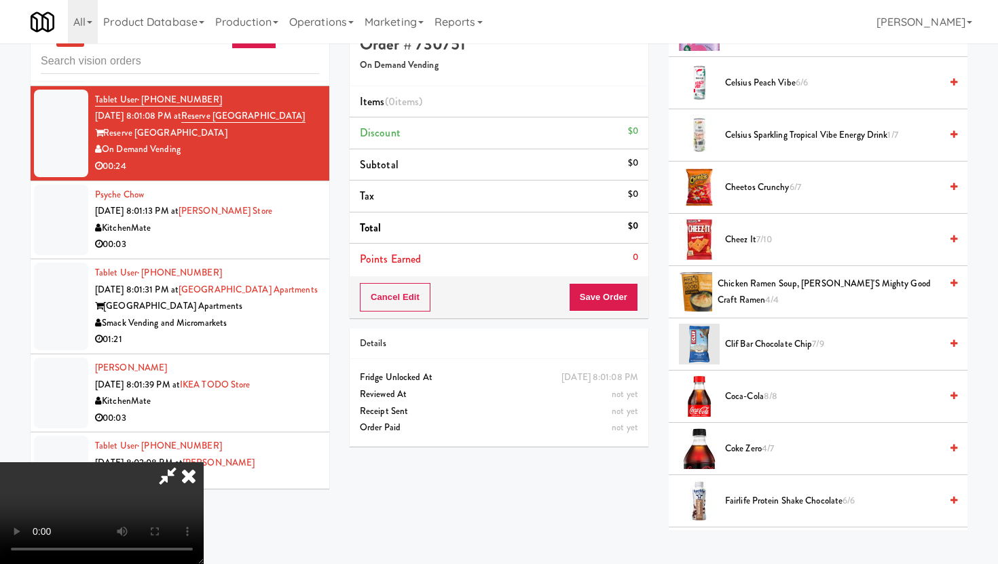
click at [763, 340] on span "Clif Bar Chocolate Chip 7/9" at bounding box center [832, 344] width 215 height 17
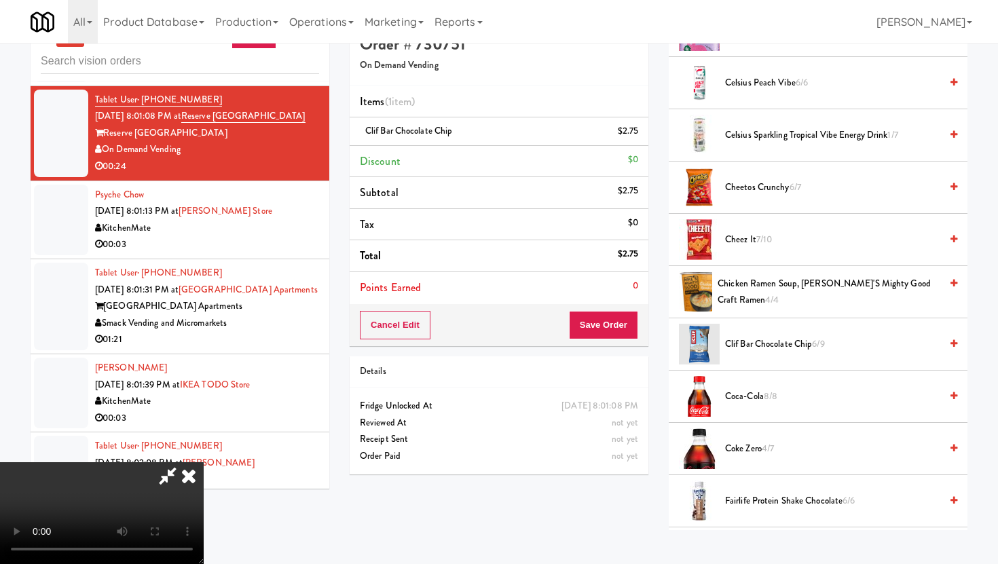
click at [204, 470] on video at bounding box center [102, 513] width 204 height 102
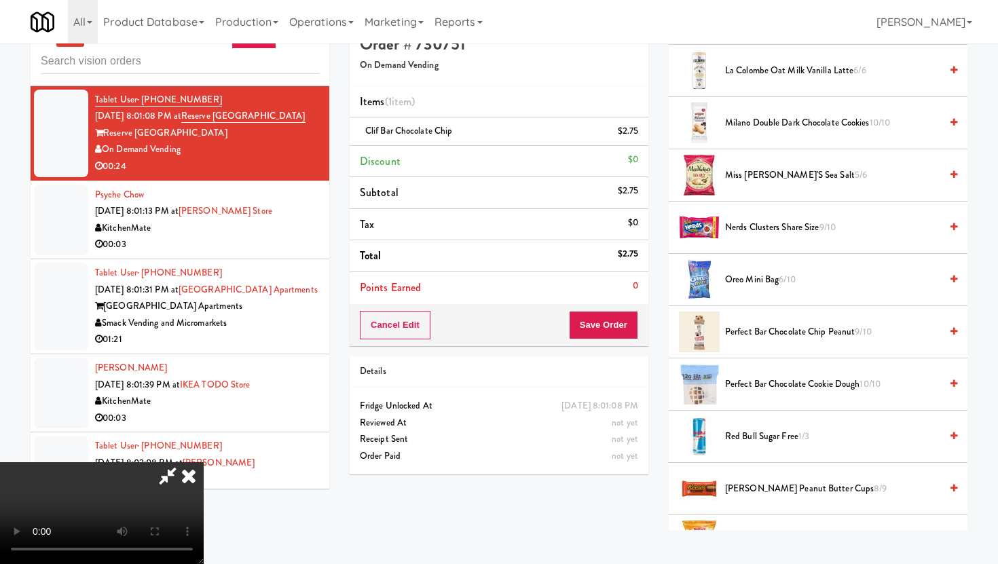
scroll to position [1095, 0]
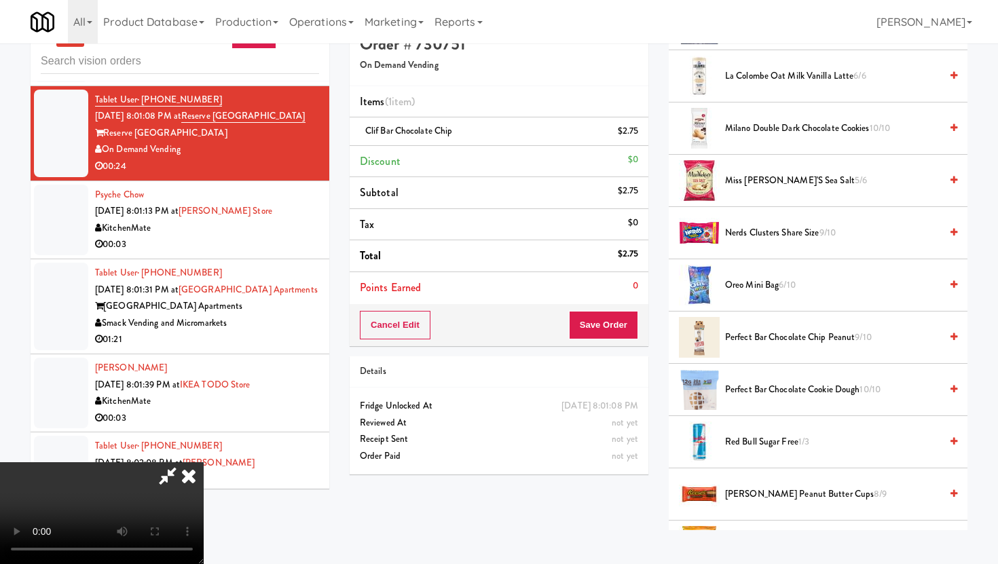
click at [742, 286] on span "Oreo Mini Bag 6/10" at bounding box center [832, 285] width 215 height 17
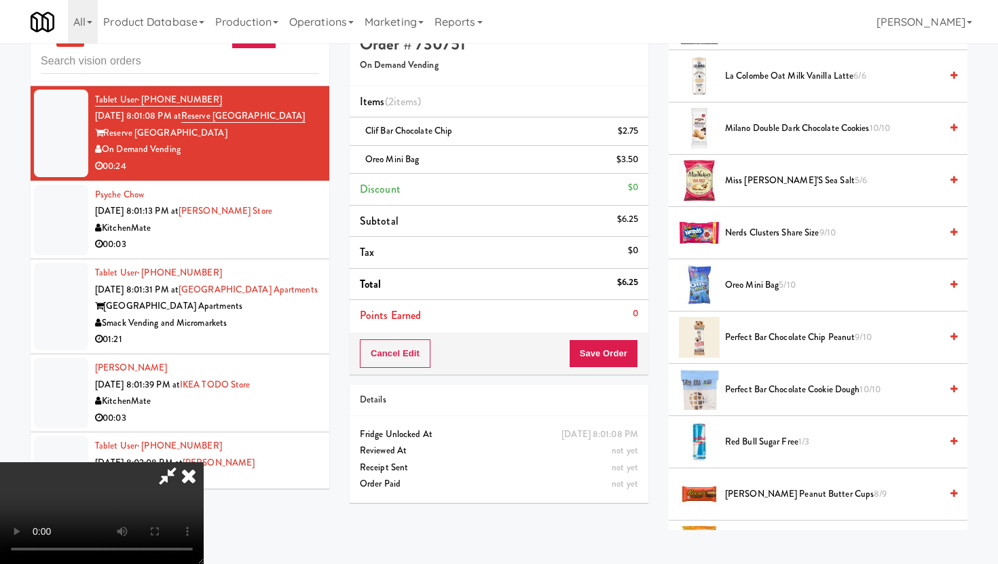
click at [204, 462] on video at bounding box center [102, 513] width 204 height 102
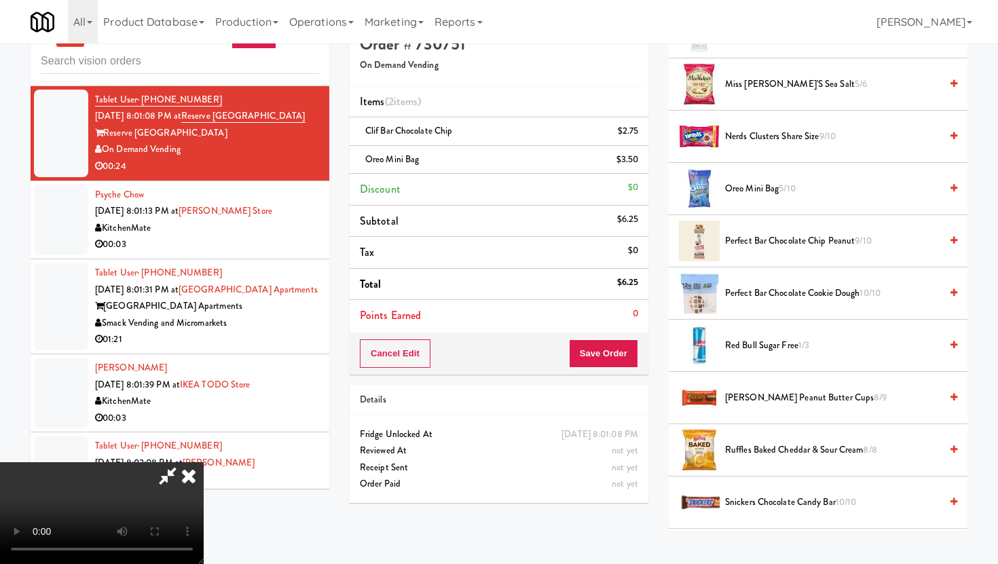
scroll to position [1234, 0]
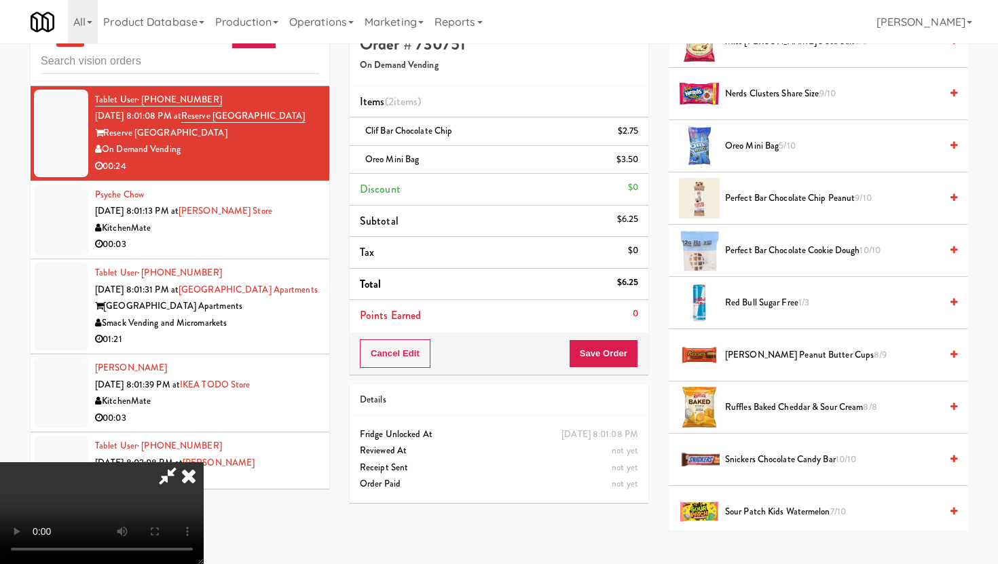
click at [781, 517] on span "Sour Patch Kids Watermelon 7/10" at bounding box center [832, 512] width 215 height 17
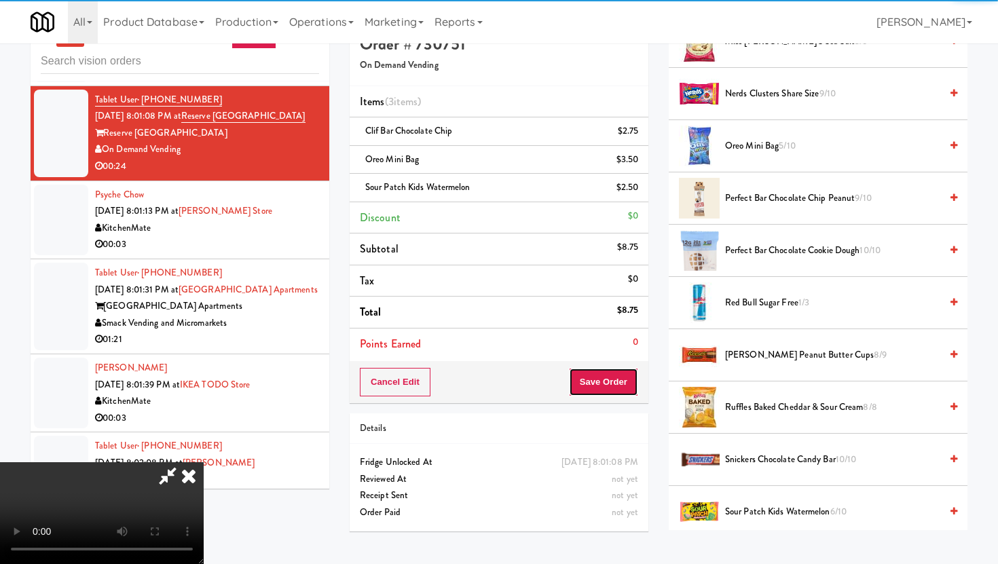
click at [622, 384] on button "Save Order" at bounding box center [603, 382] width 69 height 29
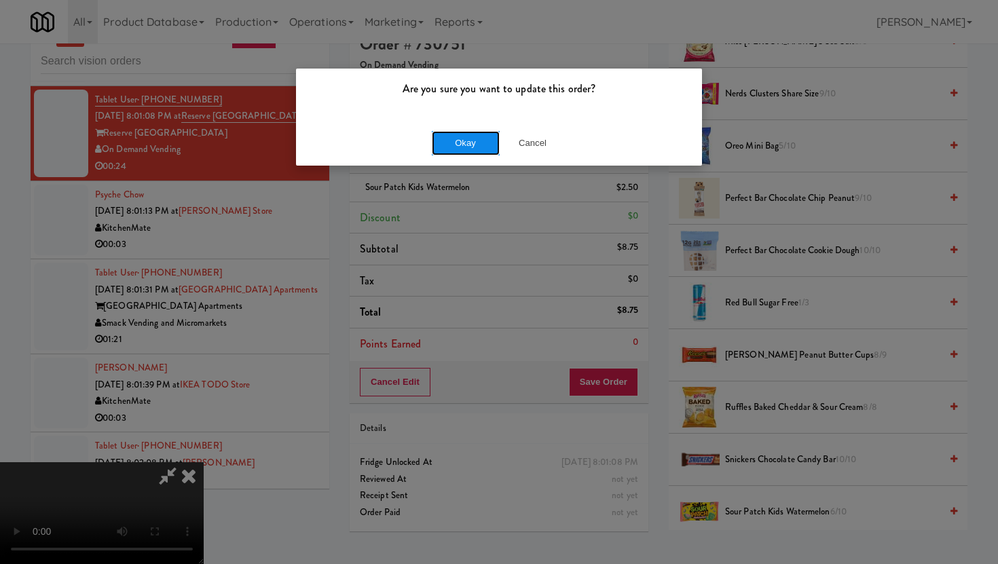
click at [450, 147] on button "Okay" at bounding box center [466, 143] width 68 height 24
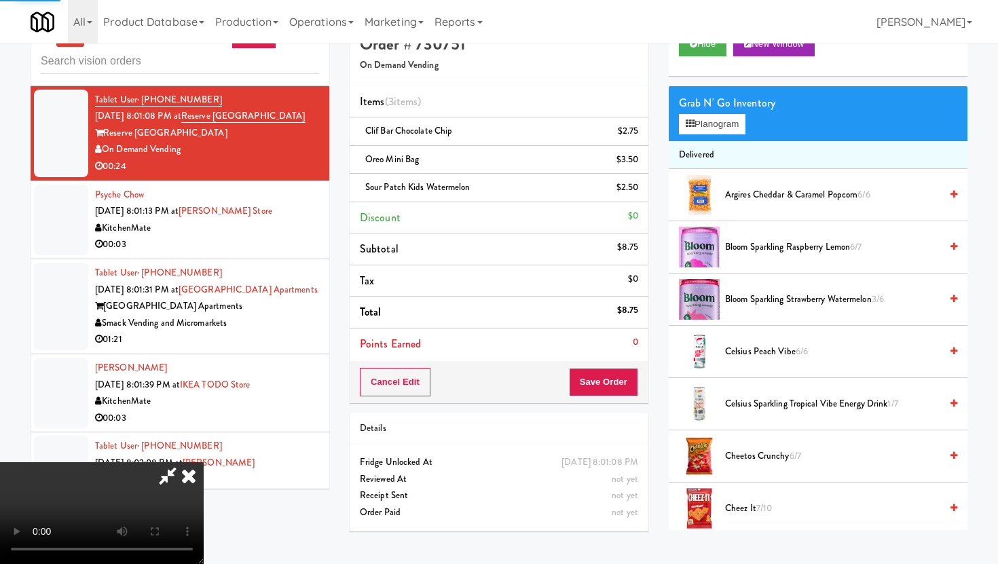
scroll to position [0, 0]
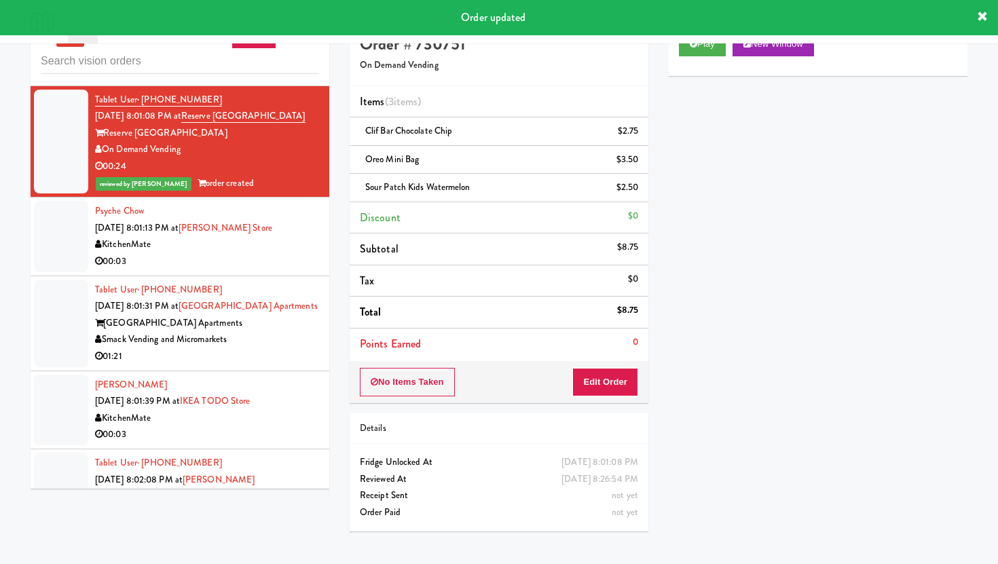
click at [280, 365] on div "01:21" at bounding box center [207, 356] width 224 height 17
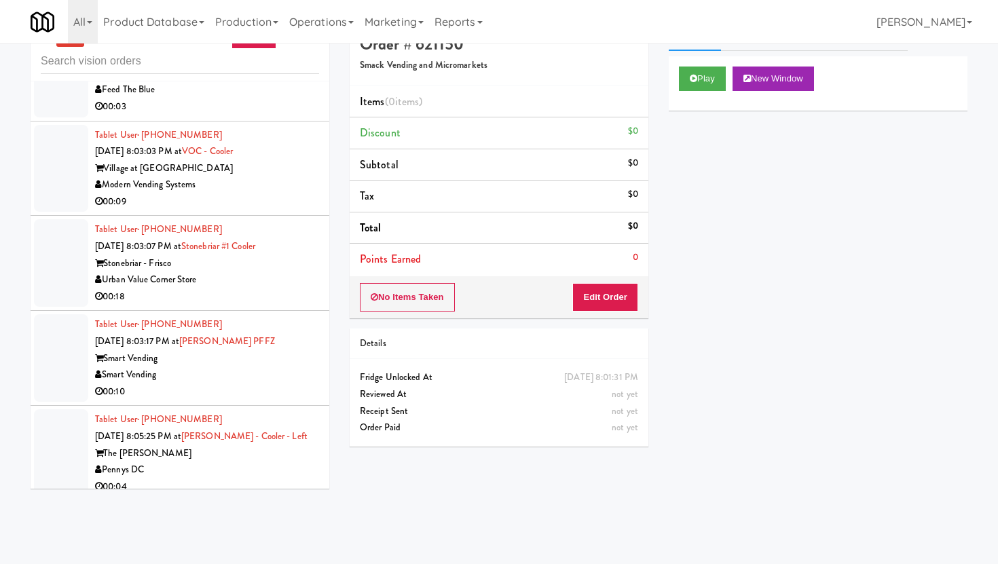
scroll to position [5078, 0]
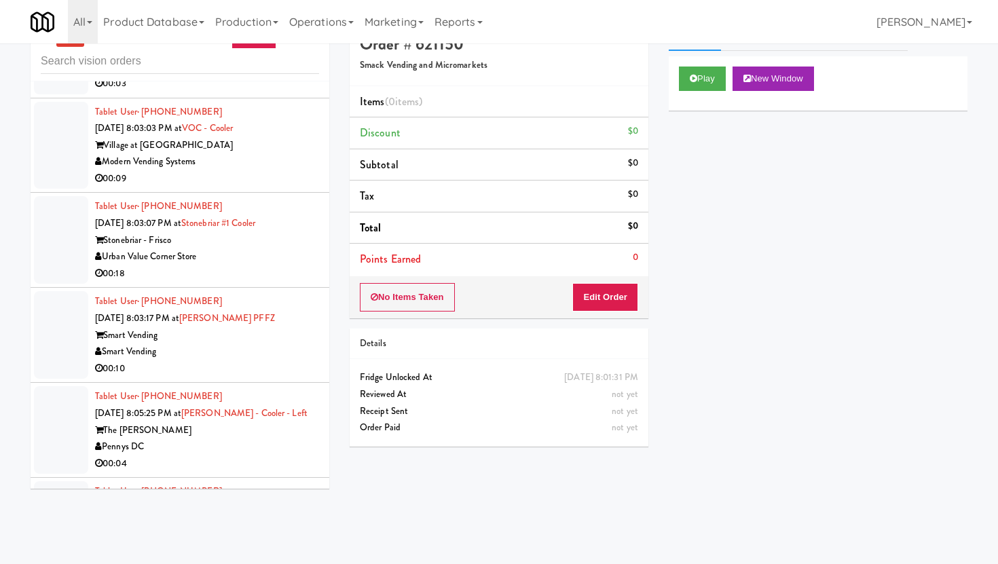
click at [285, 187] on div "00:09" at bounding box center [207, 178] width 224 height 17
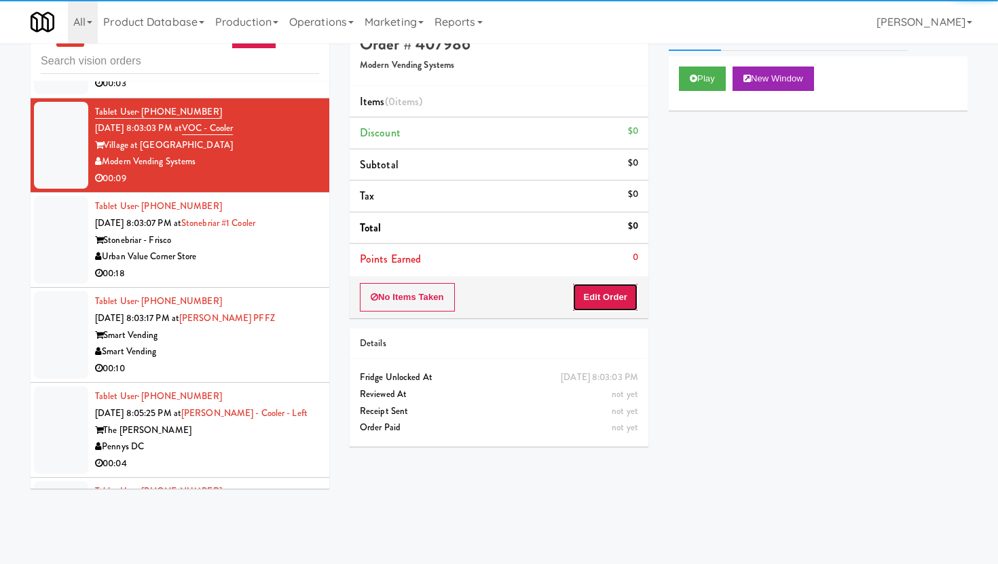
click at [613, 307] on button "Edit Order" at bounding box center [605, 297] width 66 height 29
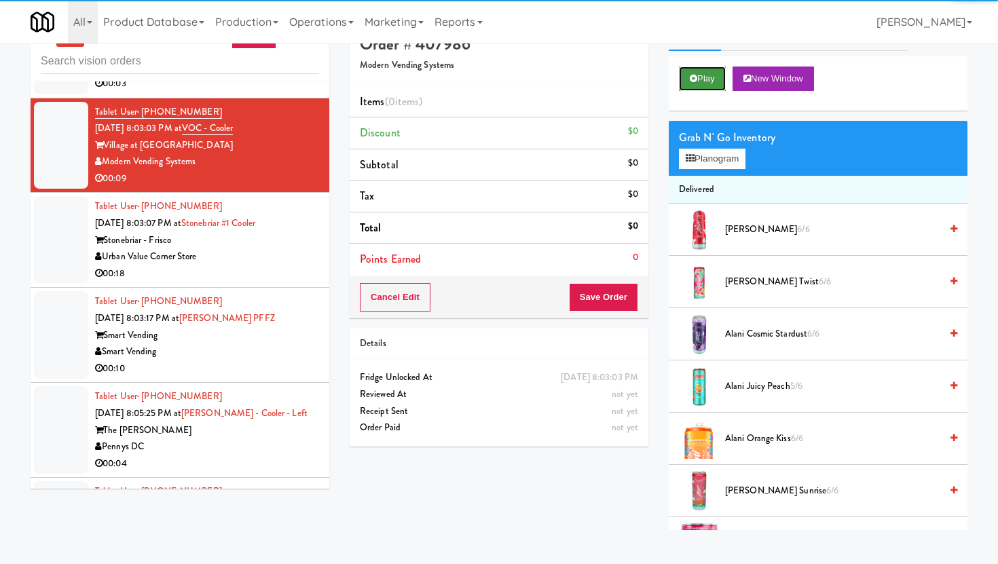
click at [692, 82] on icon at bounding box center [693, 78] width 7 height 9
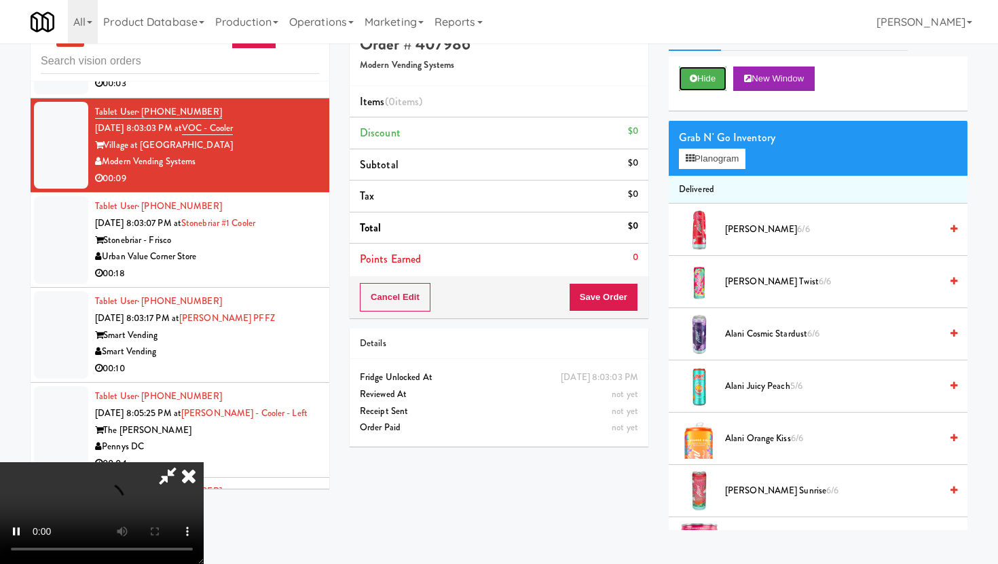
scroll to position [43, 0]
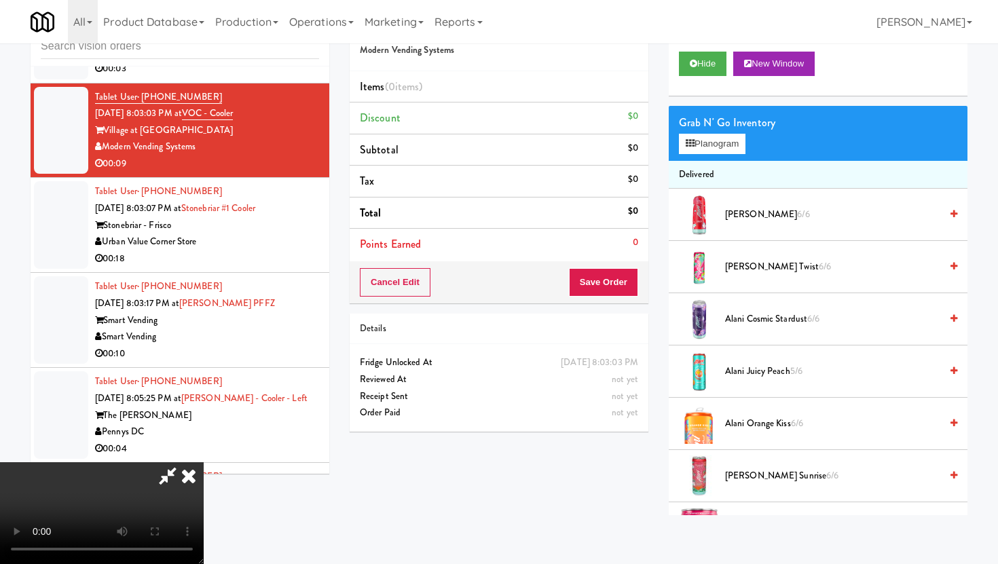
click at [204, 462] on video at bounding box center [102, 513] width 204 height 102
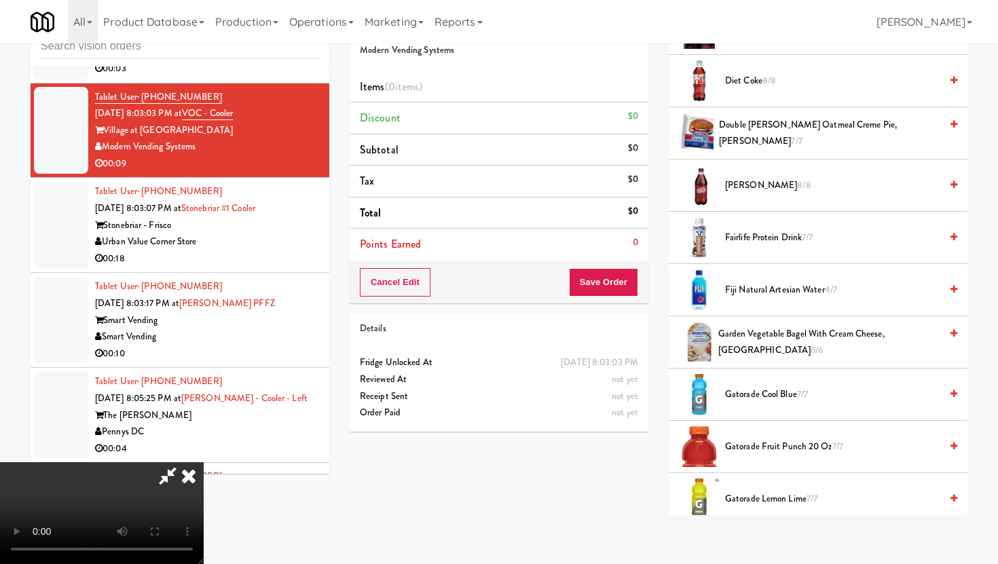
scroll to position [766, 0]
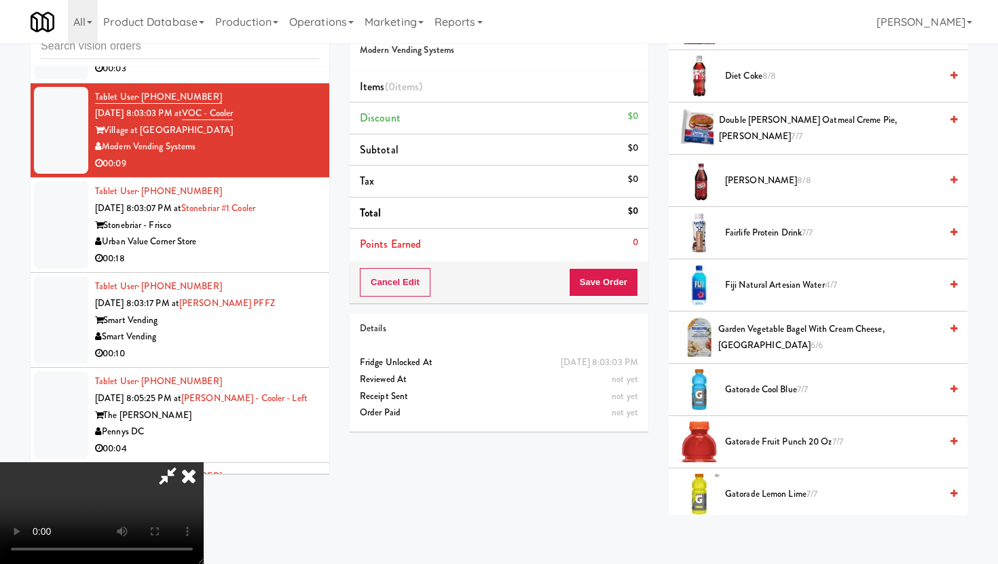
click at [790, 393] on span "Gatorade Cool Blue 7/7" at bounding box center [832, 390] width 215 height 17
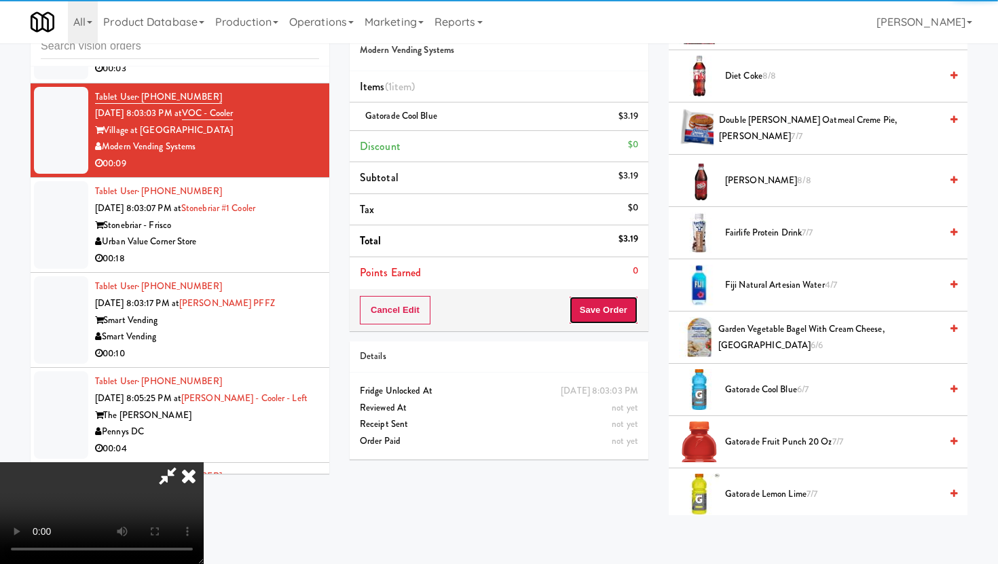
click at [608, 304] on button "Save Order" at bounding box center [603, 310] width 69 height 29
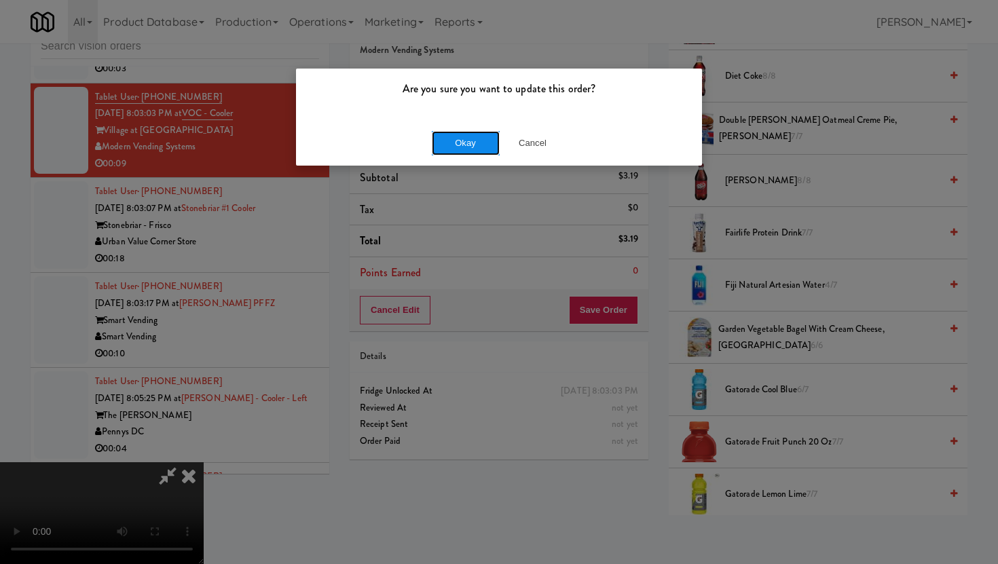
click at [497, 147] on button "Okay" at bounding box center [466, 143] width 68 height 24
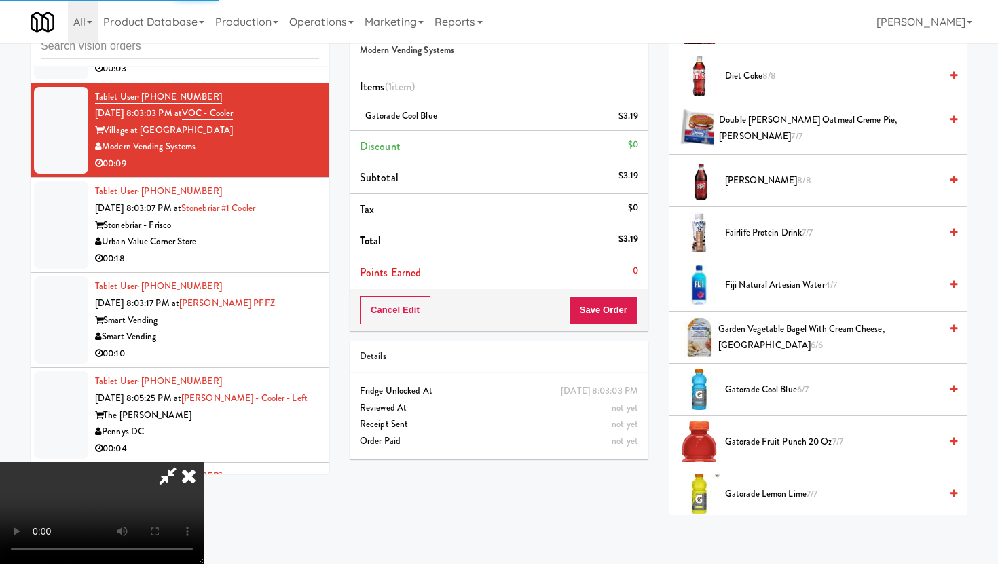
scroll to position [35, 0]
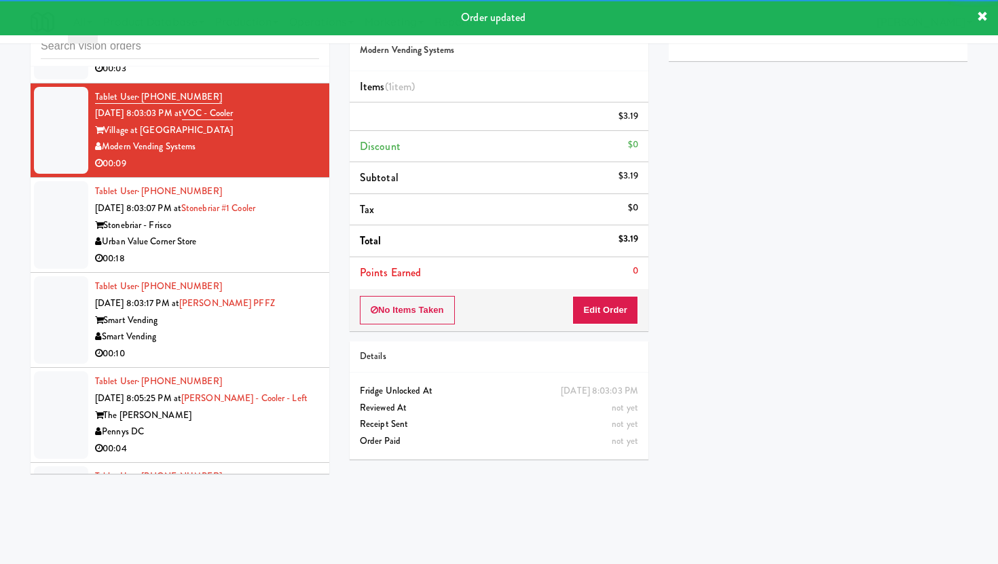
click at [306, 219] on div "Tablet User · (917) 239-8878 [DATE] 8:03:07 PM at [GEOGRAPHIC_DATA] #1 Cooler […" at bounding box center [207, 225] width 224 height 84
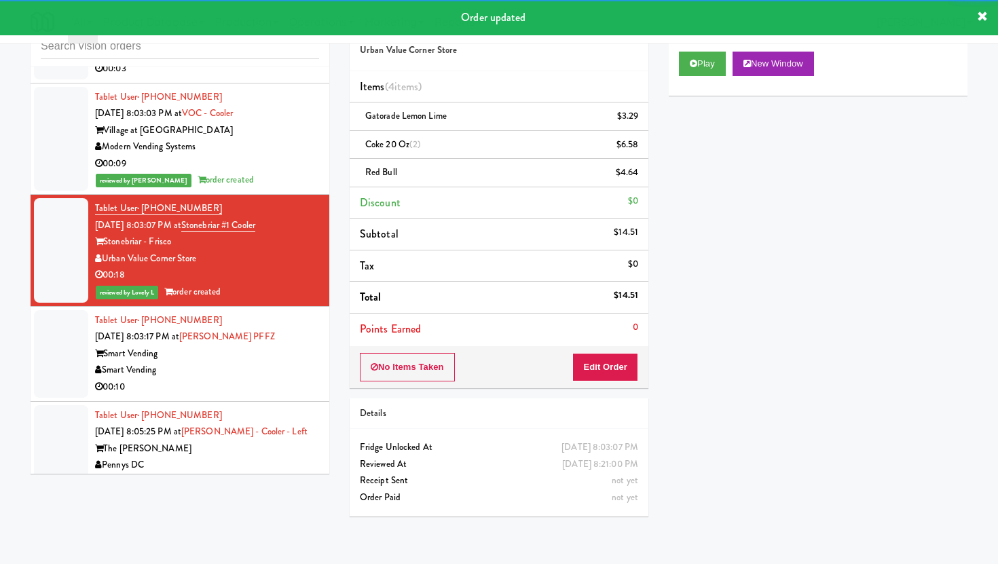
click at [263, 402] on li "Tablet User · (509) 303-9677 [DATE] 8:03:17 PM at [PERSON_NAME] PFFZ Smart Vend…" at bounding box center [180, 354] width 299 height 95
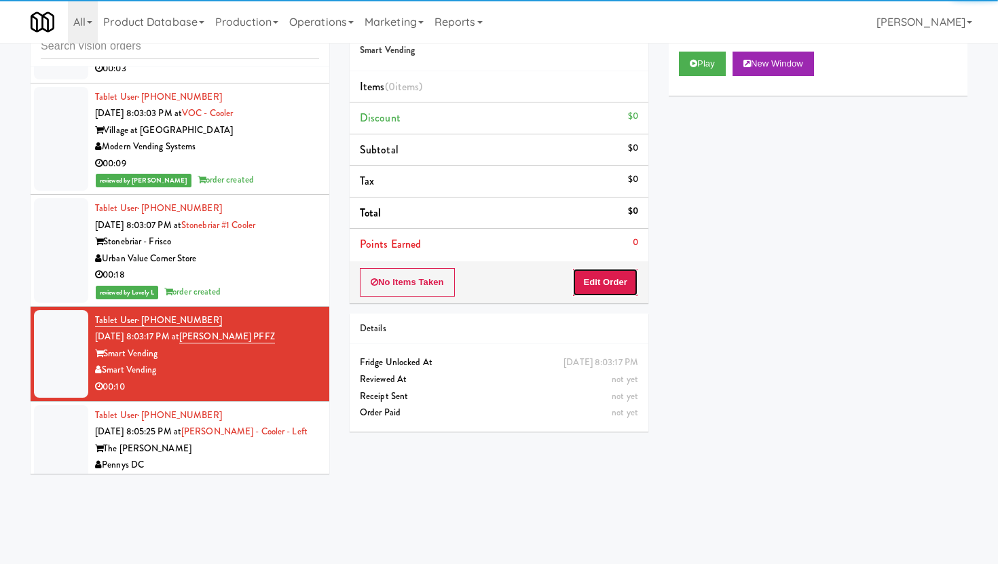
click at [638, 276] on button "Edit Order" at bounding box center [605, 282] width 66 height 29
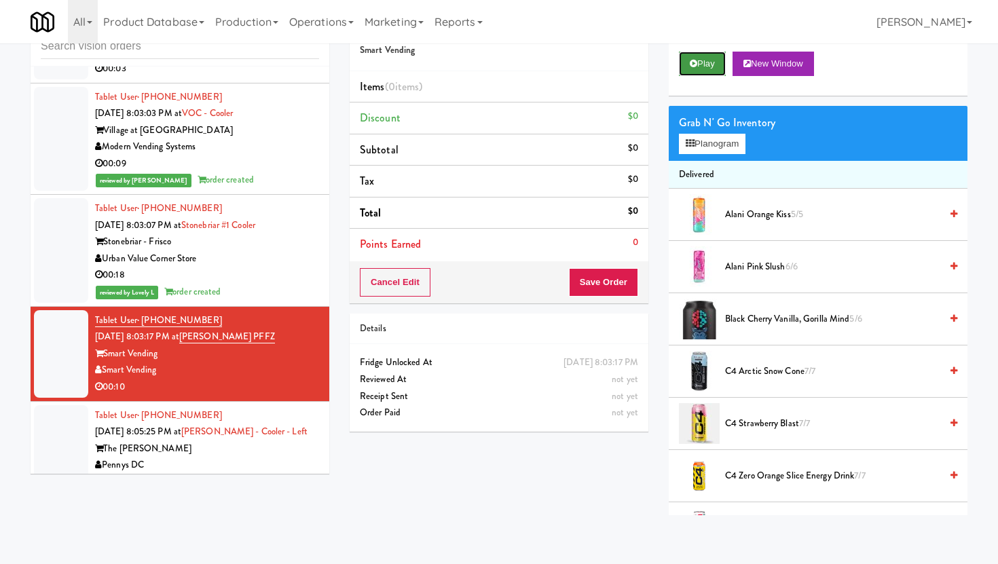
click at [697, 54] on button "Play" at bounding box center [702, 64] width 47 height 24
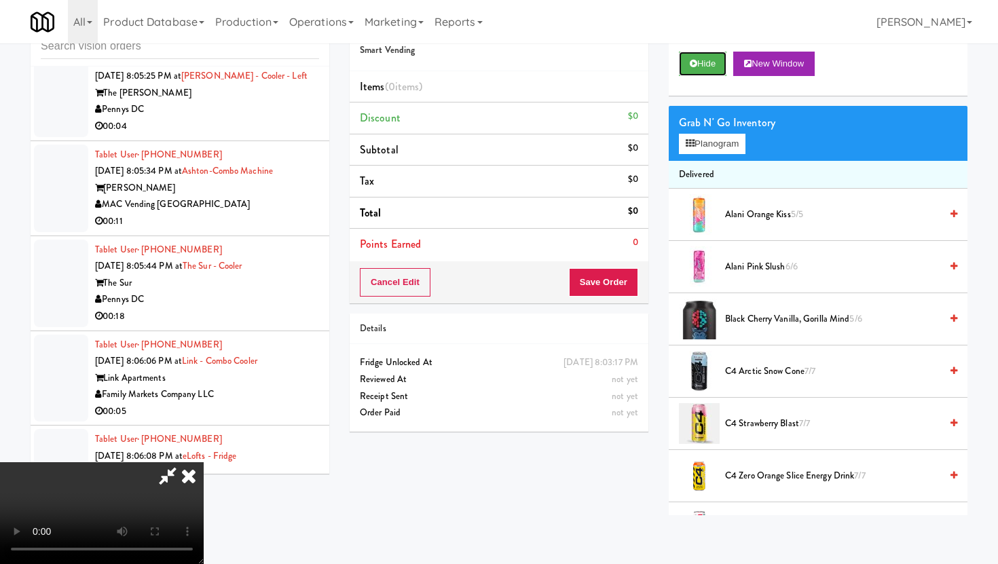
scroll to position [111, 0]
click at [204, 462] on video at bounding box center [102, 513] width 204 height 102
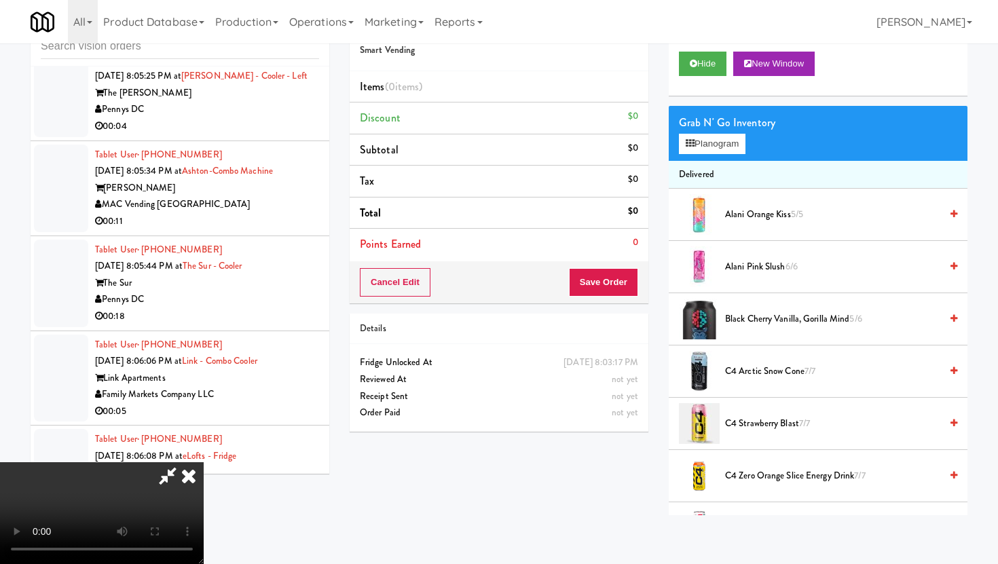
click at [204, 462] on video at bounding box center [102, 513] width 204 height 102
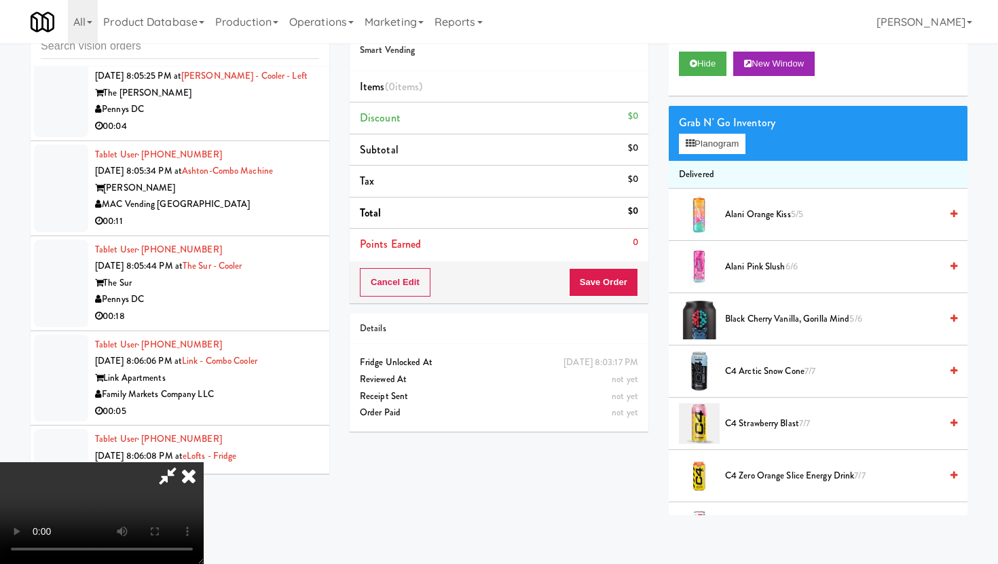
click at [204, 462] on video at bounding box center [102, 513] width 204 height 102
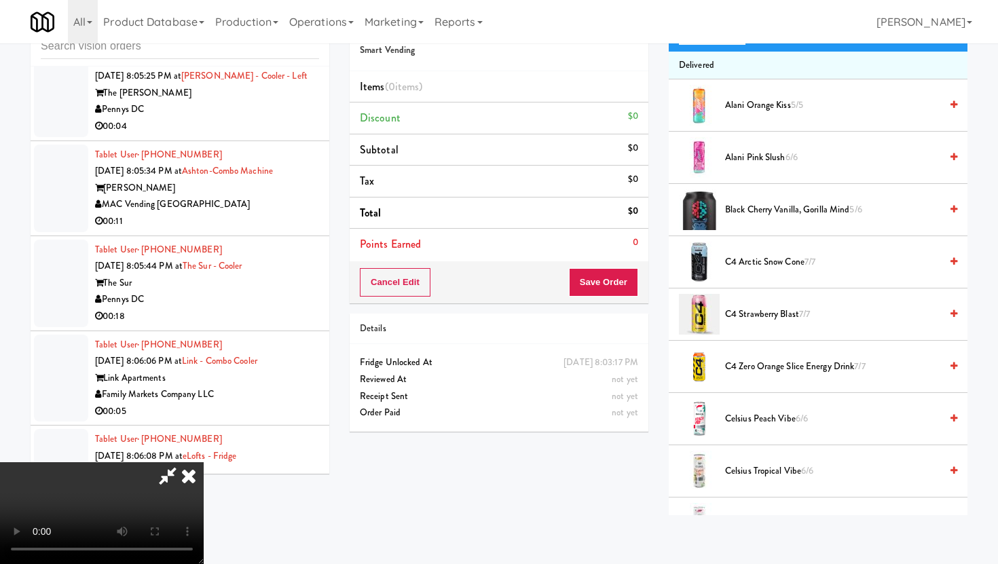
scroll to position [122, 0]
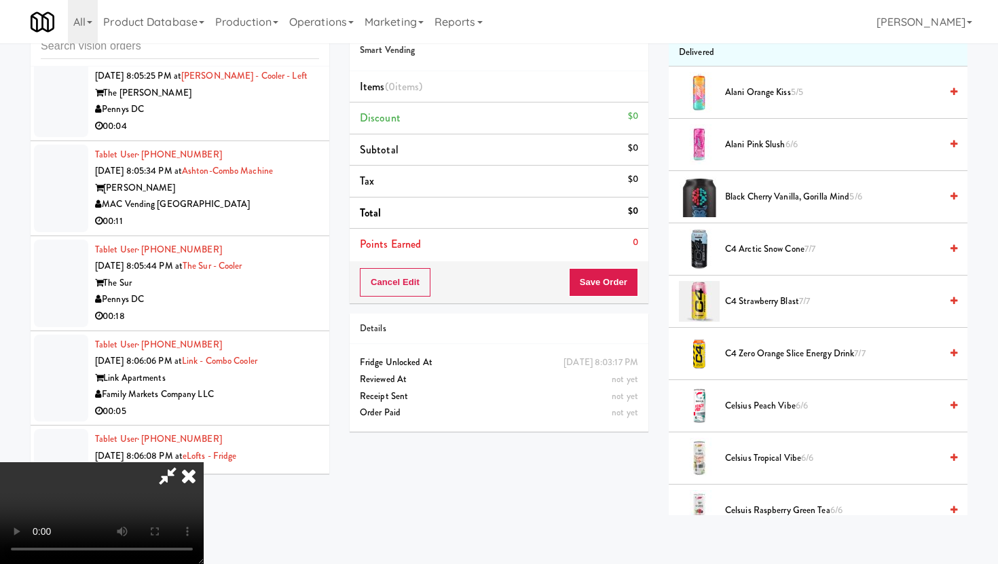
click at [769, 297] on span "C4 Strawberry Blast 7/7" at bounding box center [832, 301] width 215 height 17
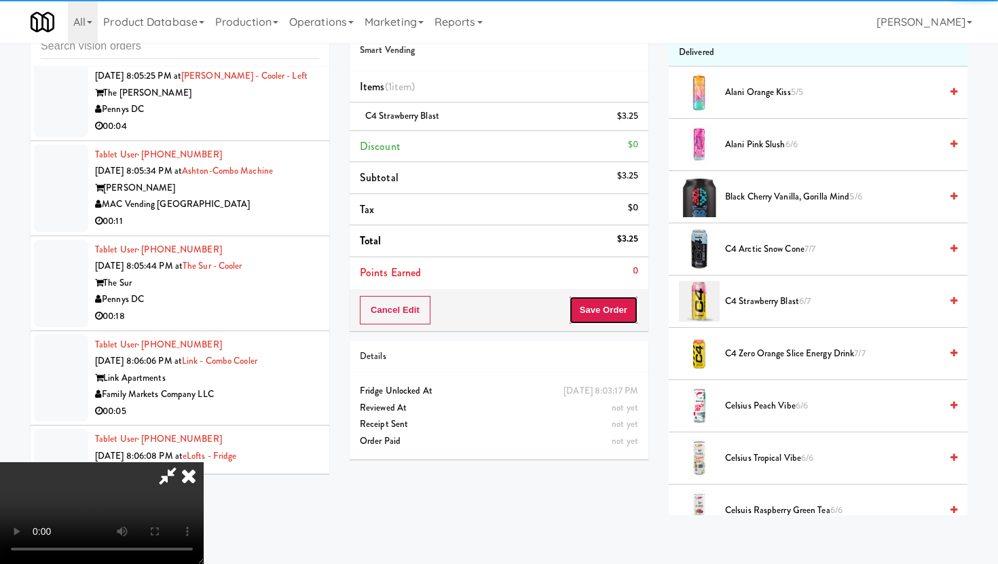
click at [629, 303] on button "Save Order" at bounding box center [603, 310] width 69 height 29
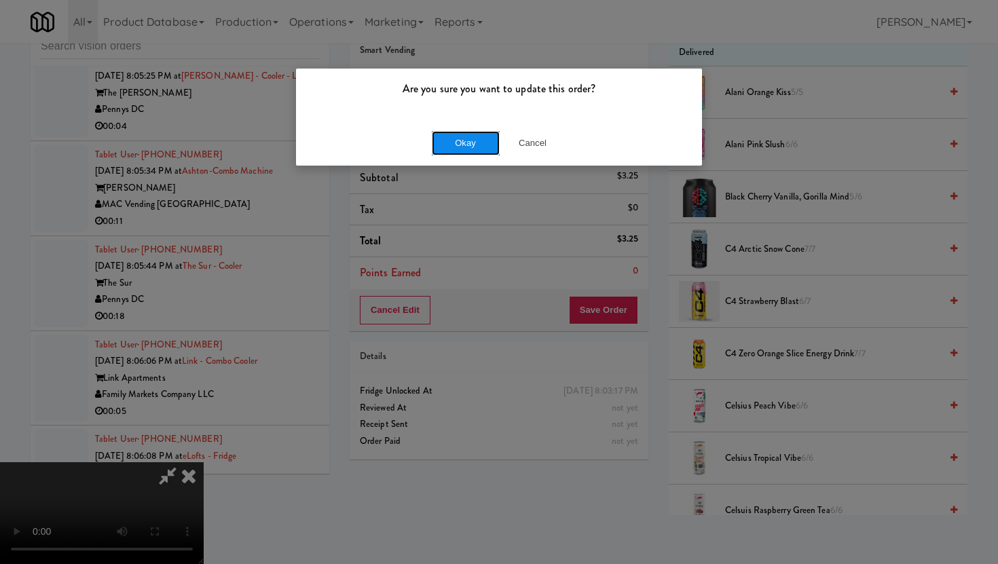
click at [454, 141] on button "Okay" at bounding box center [466, 143] width 68 height 24
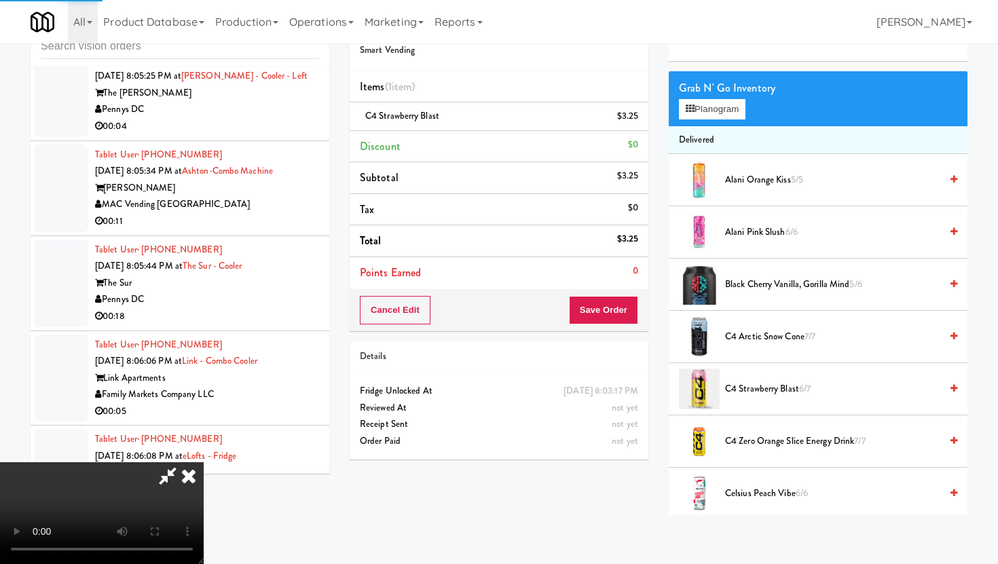
scroll to position [0, 0]
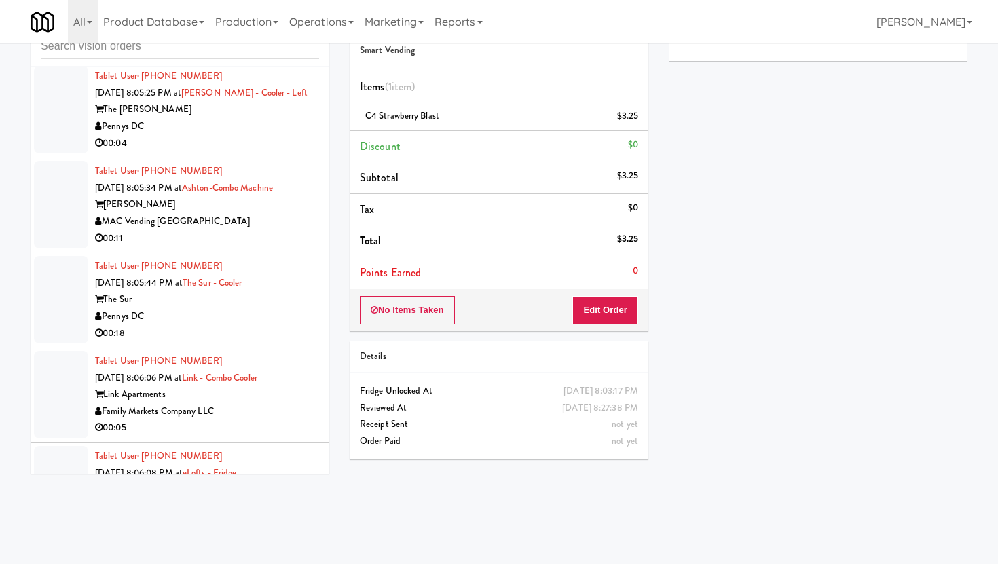
click at [178, 152] on div "00:04" at bounding box center [207, 143] width 224 height 17
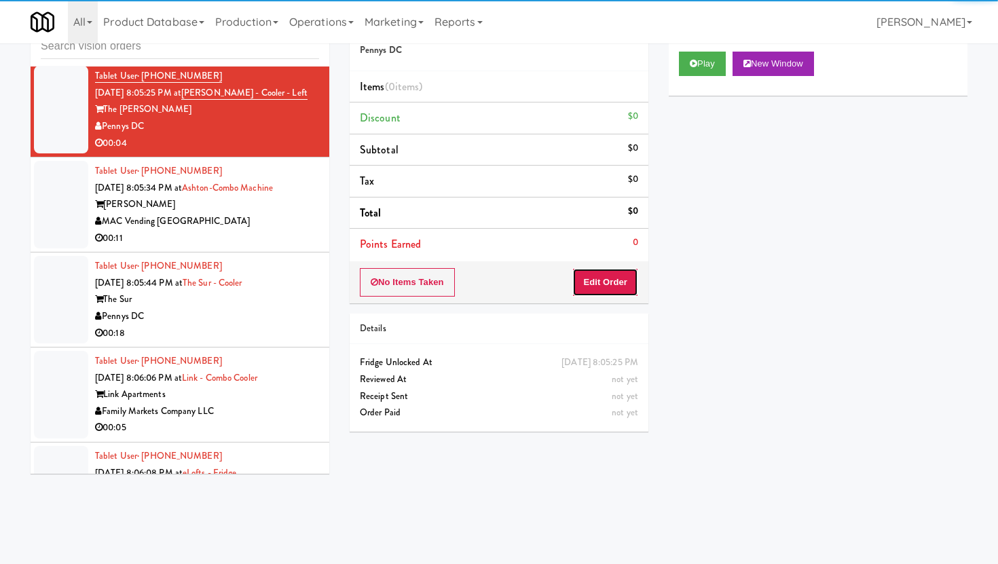
click at [585, 289] on button "Edit Order" at bounding box center [605, 282] width 66 height 29
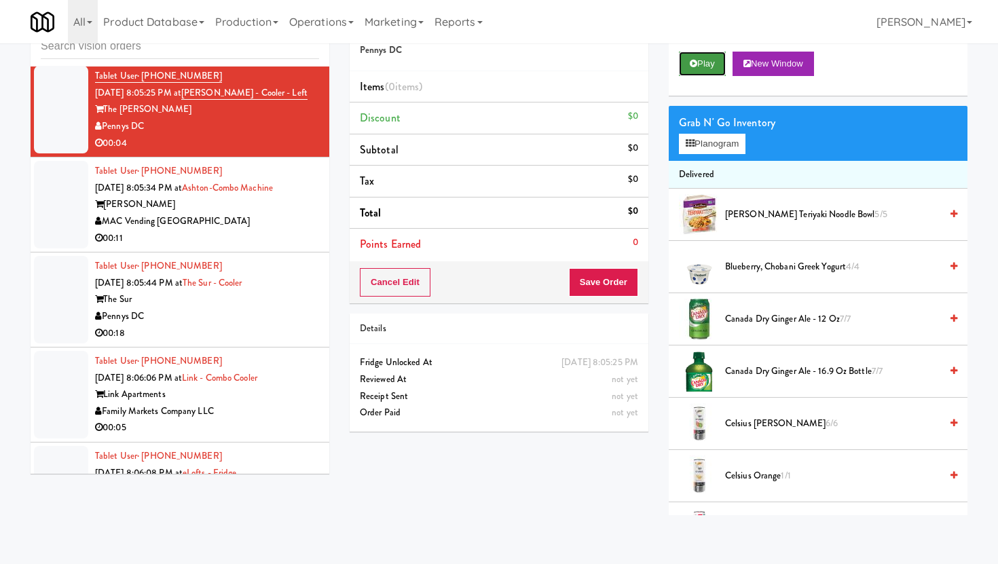
click at [717, 58] on button "Play" at bounding box center [702, 64] width 47 height 24
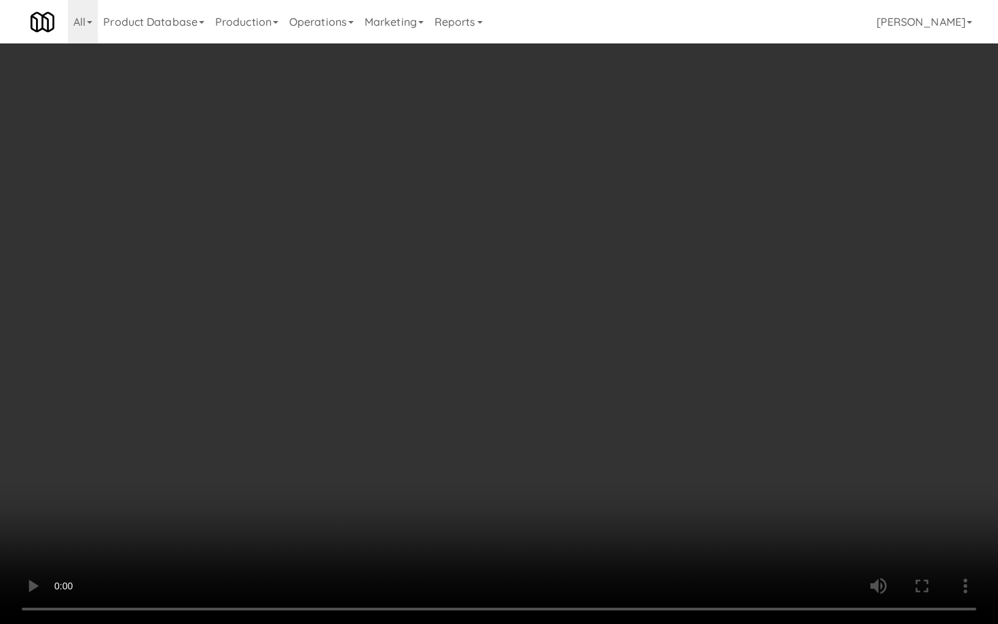
click at [609, 532] on video at bounding box center [499, 312] width 998 height 624
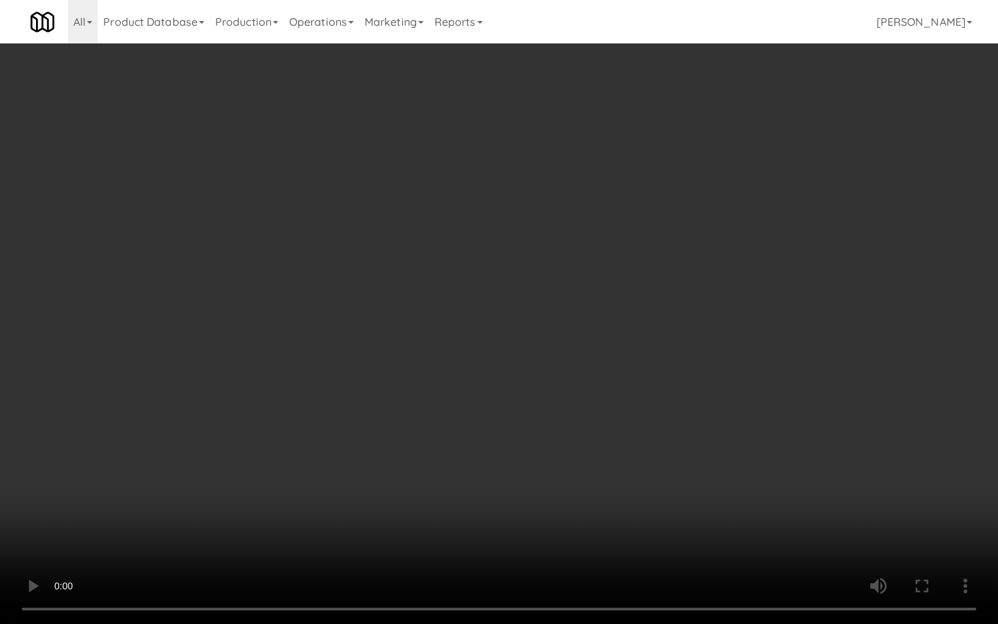
click at [609, 532] on video at bounding box center [499, 312] width 998 height 624
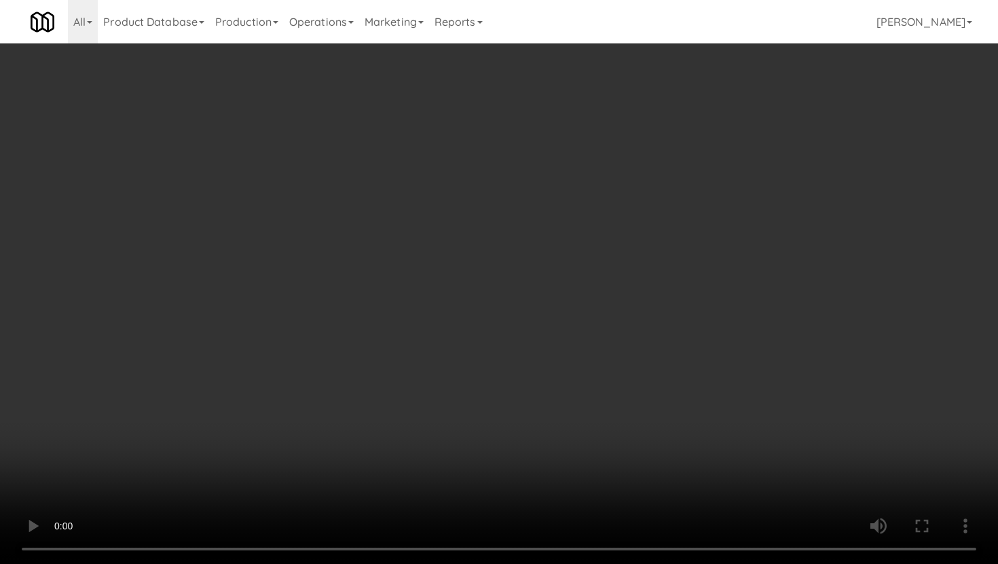
click at [444, 472] on video at bounding box center [499, 282] width 998 height 564
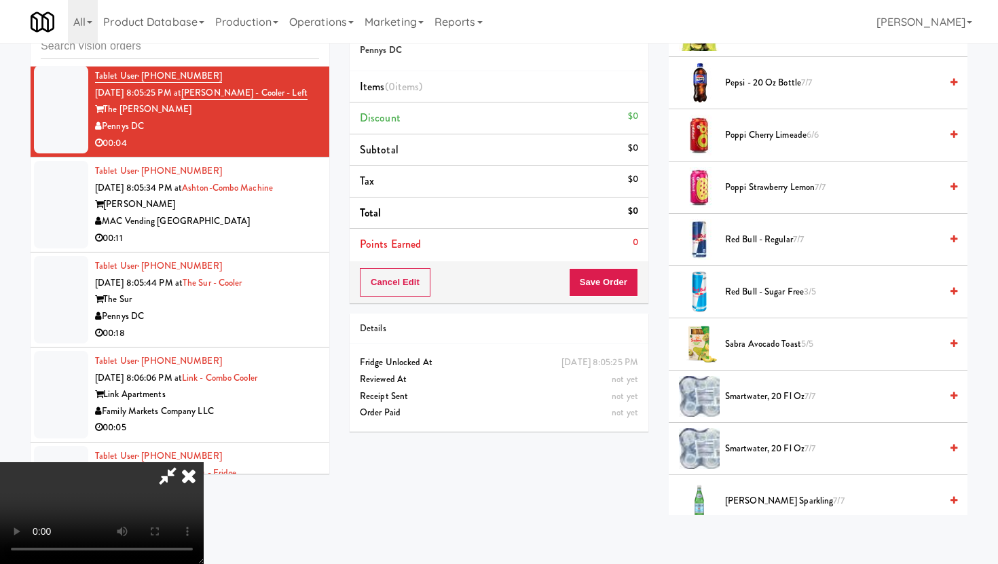
scroll to position [1351, 0]
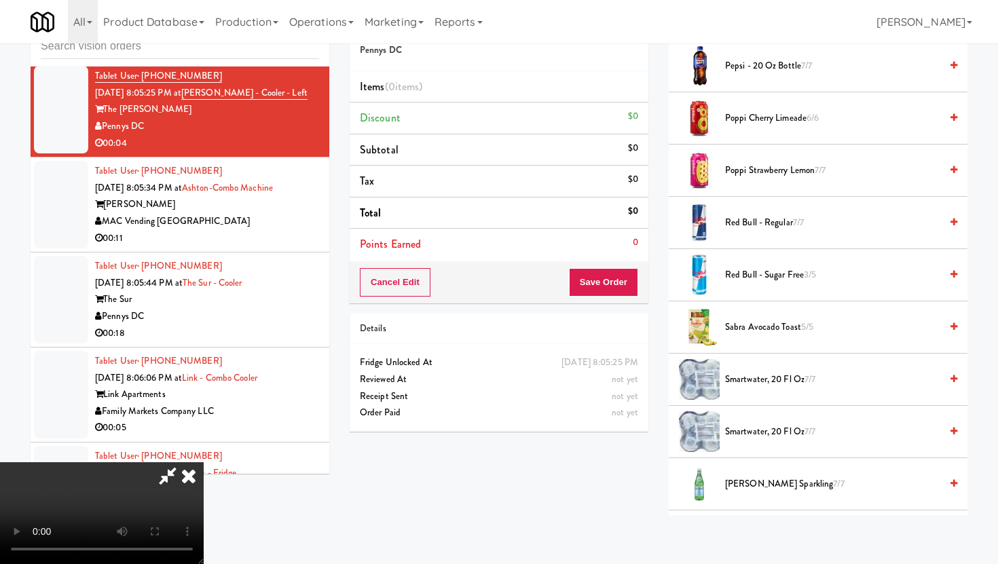
click at [778, 270] on span "Red Bull - Sugar Free 3/5" at bounding box center [832, 275] width 215 height 17
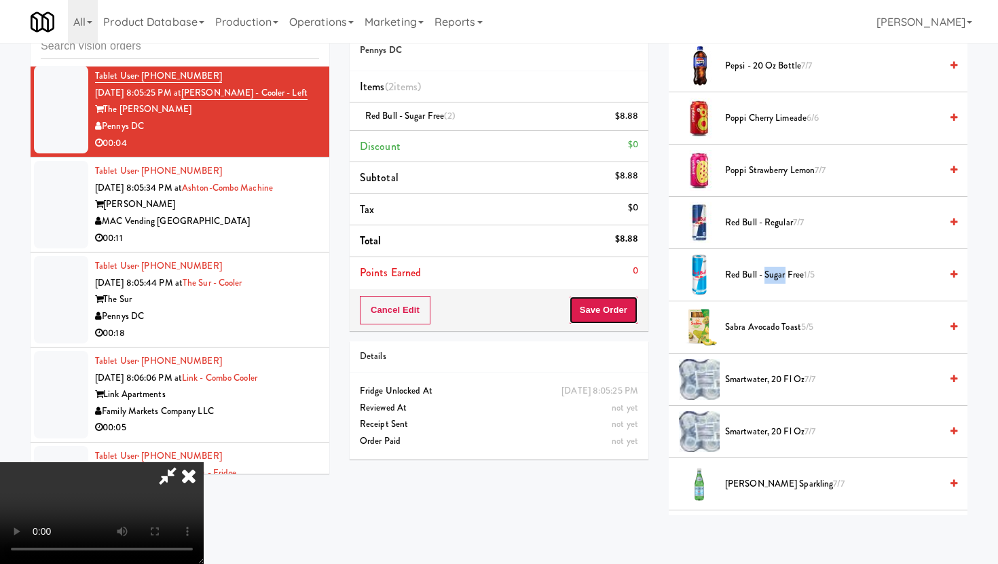
click at [600, 312] on button "Save Order" at bounding box center [603, 310] width 69 height 29
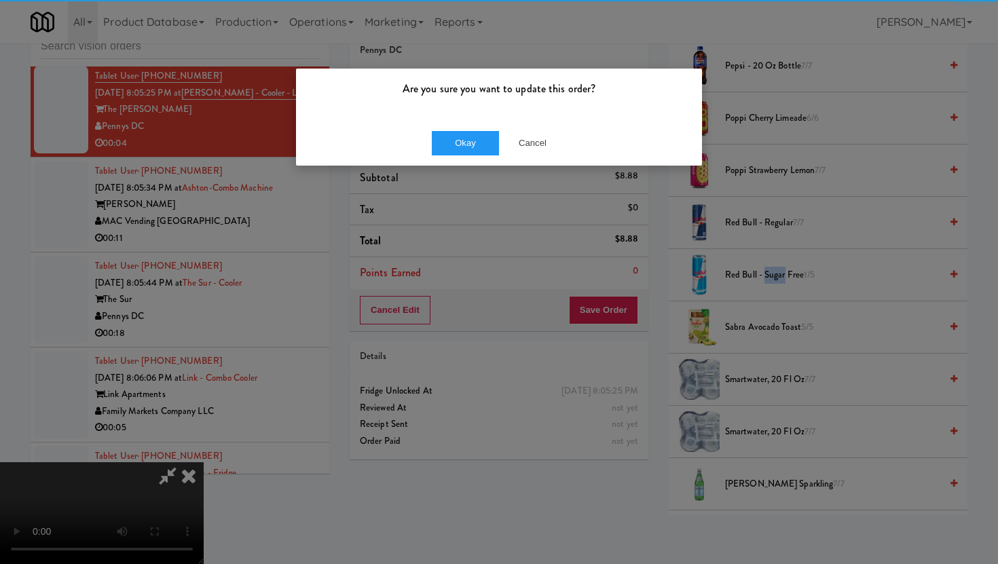
click at [613, 311] on div "Are you sure you want to update this order? Okay Cancel" at bounding box center [499, 282] width 998 height 564
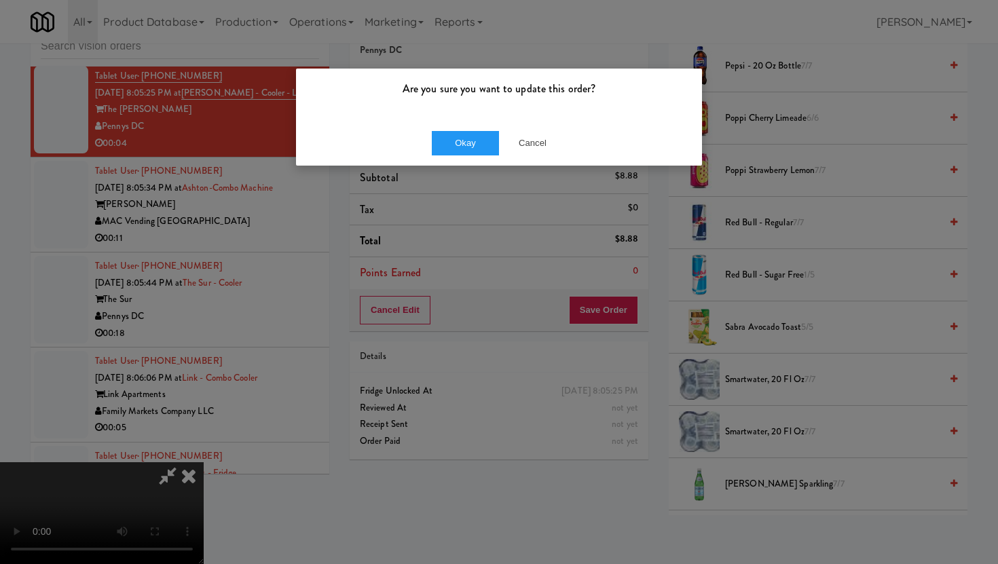
click at [466, 129] on div "Okay Cancel" at bounding box center [499, 142] width 406 height 45
click at [469, 147] on button "Okay" at bounding box center [466, 143] width 68 height 24
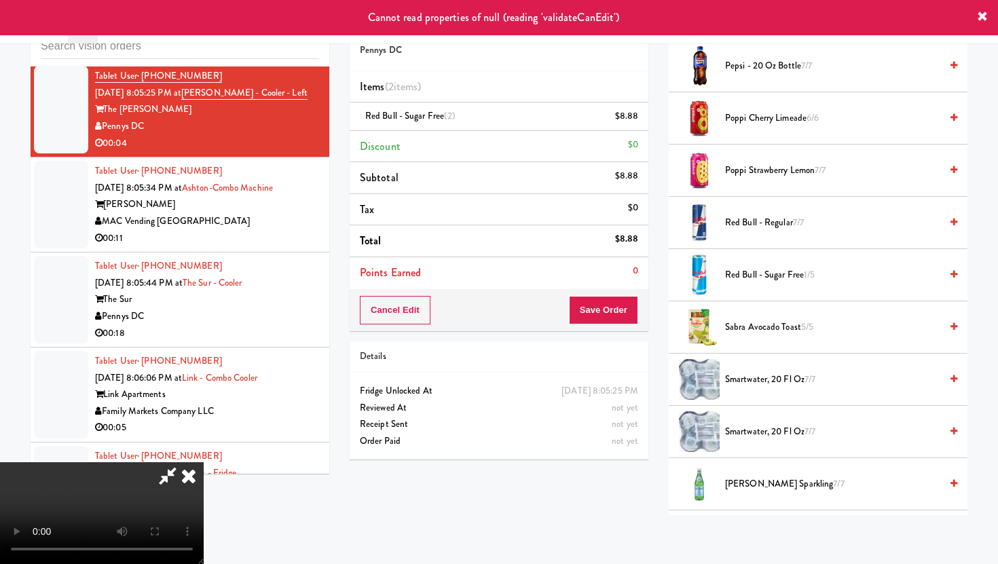
click at [183, 462] on icon at bounding box center [167, 475] width 31 height 27
click at [204, 462] on icon at bounding box center [189, 475] width 30 height 27
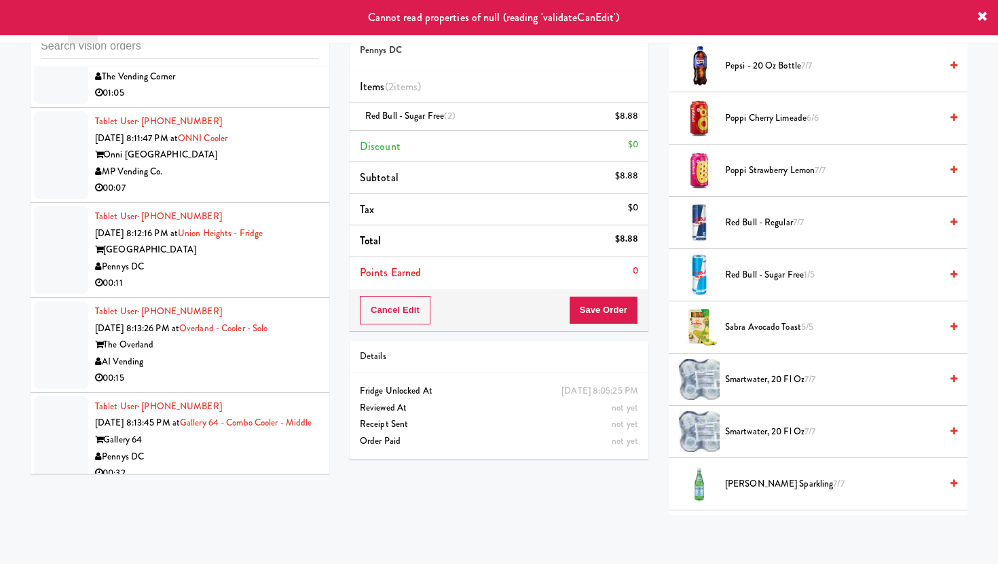
scroll to position [6093, 0]
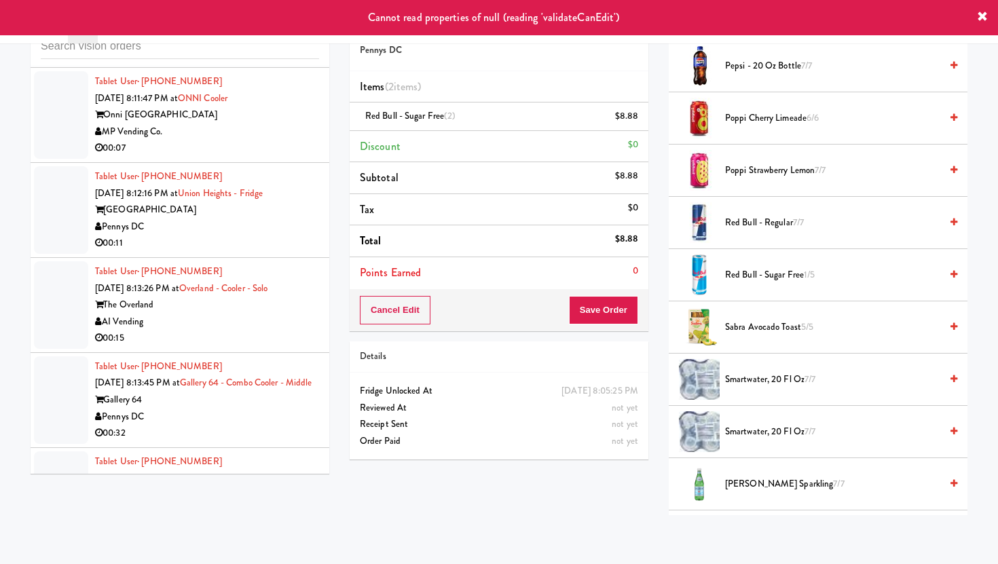
click at [269, 141] on div "MP Vending Co." at bounding box center [207, 132] width 224 height 17
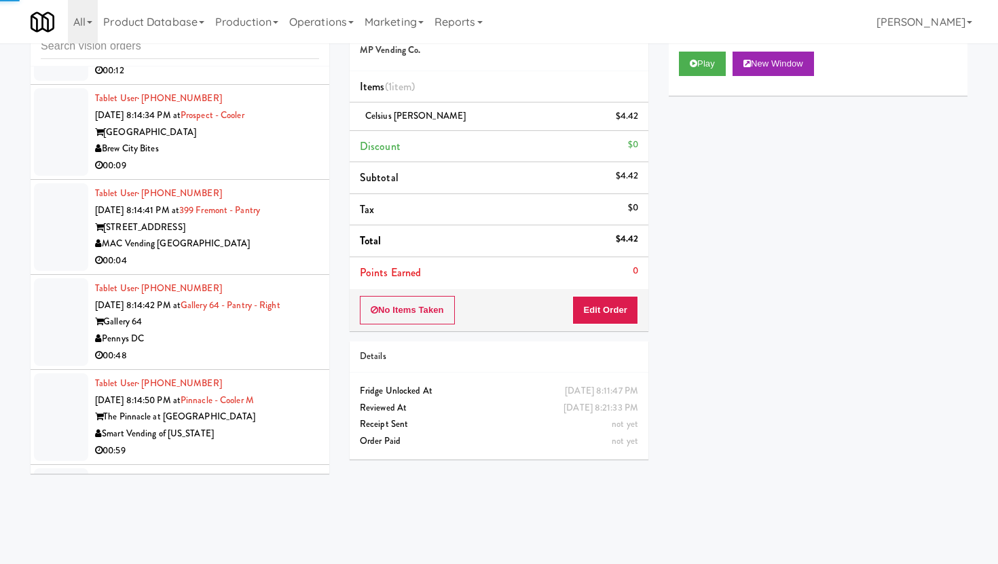
scroll to position [6766, 0]
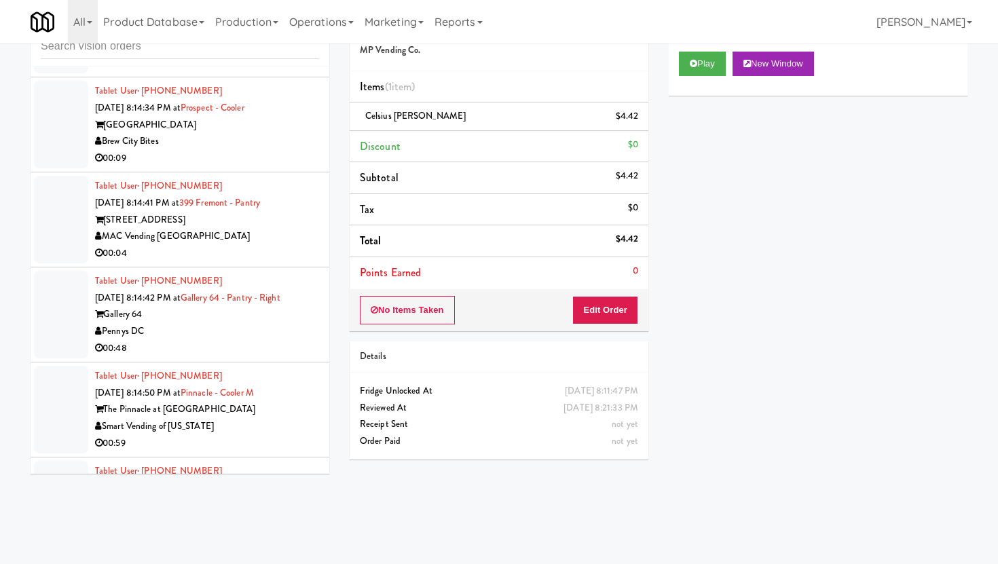
click at [277, 172] on li "Tablet User · (262) 665-6528 [DATE] 8:14:34 PM at [GEOGRAPHIC_DATA] [GEOGRAPHIC…" at bounding box center [180, 124] width 299 height 95
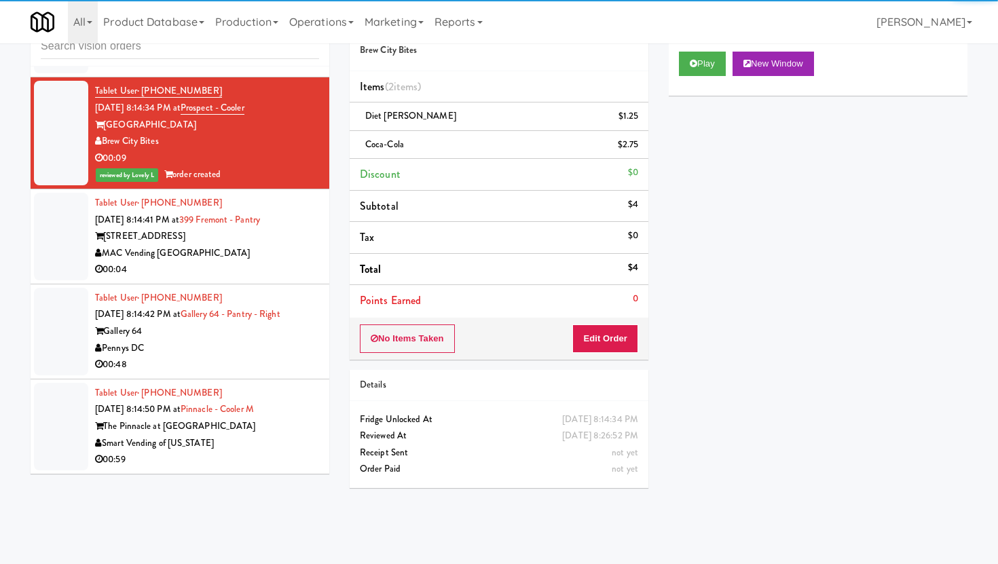
click at [199, 262] on div "MAC Vending [GEOGRAPHIC_DATA]" at bounding box center [207, 253] width 224 height 17
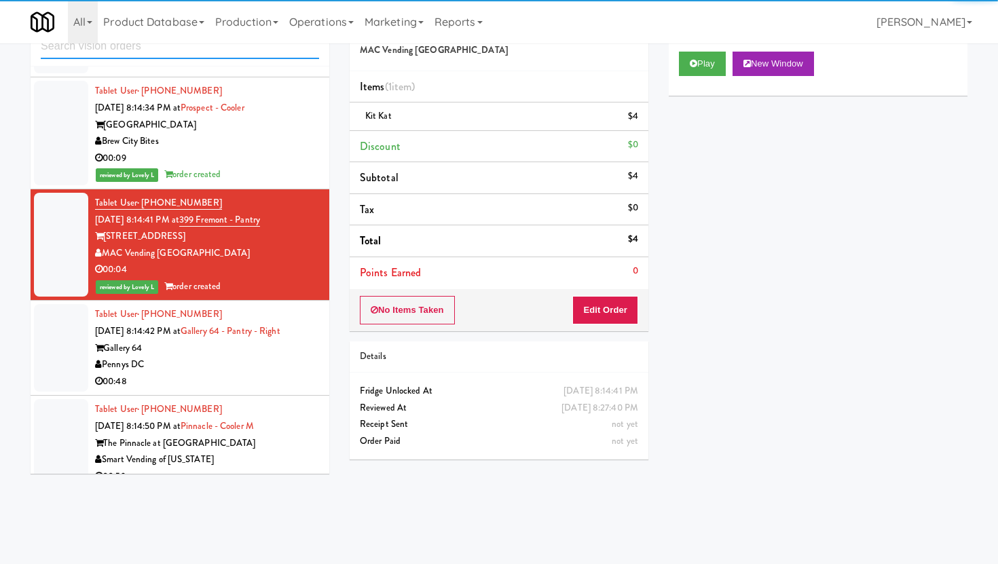
click at [137, 54] on input "text" at bounding box center [180, 46] width 278 height 25
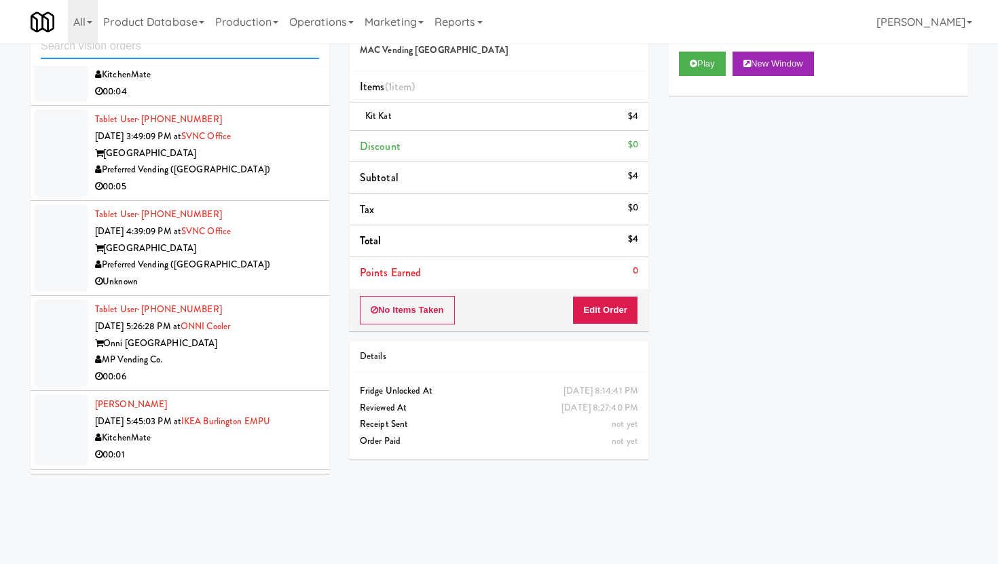
scroll to position [1835, 0]
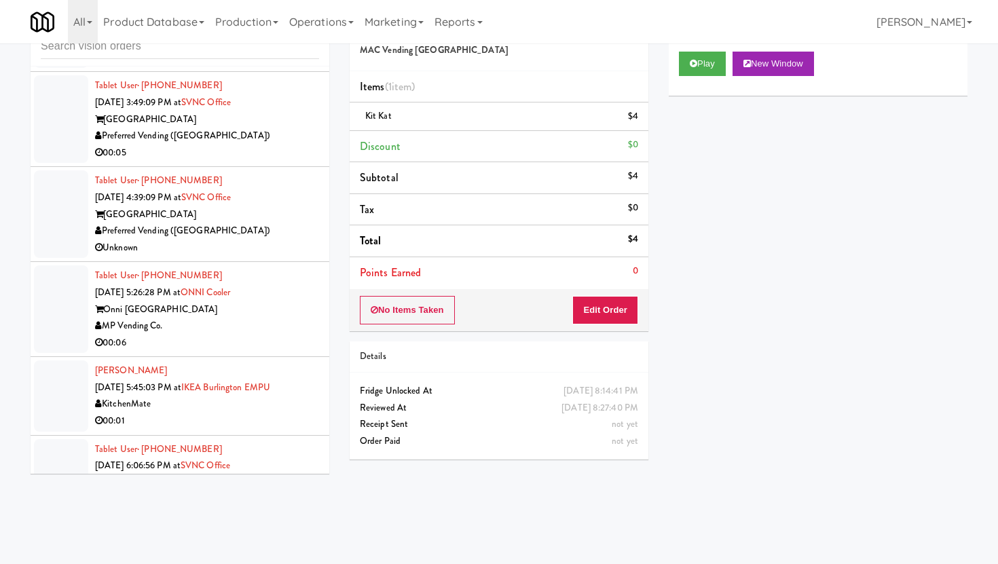
click at [273, 136] on div "Preferred Vending ([GEOGRAPHIC_DATA])" at bounding box center [207, 136] width 224 height 17
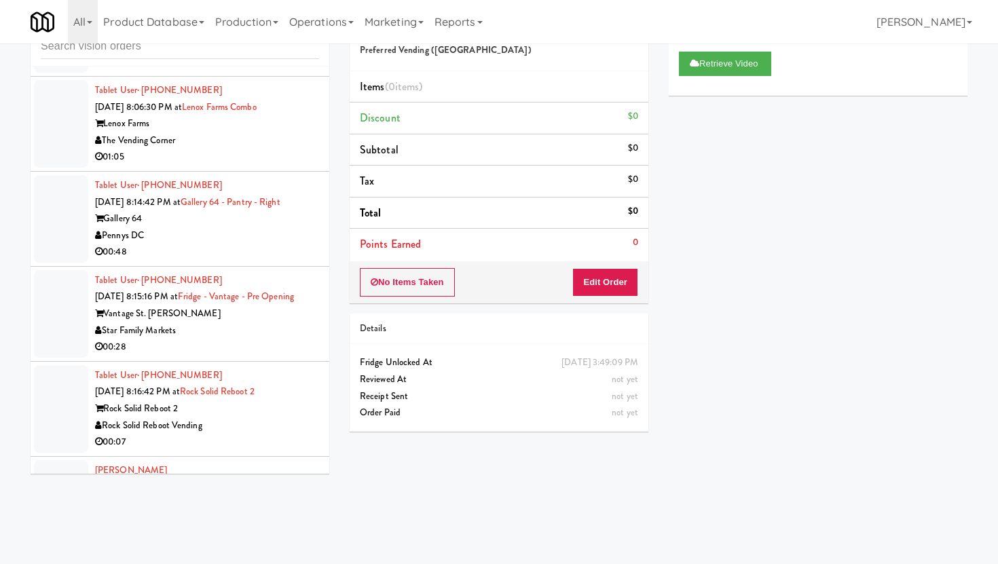
scroll to position [3808, 0]
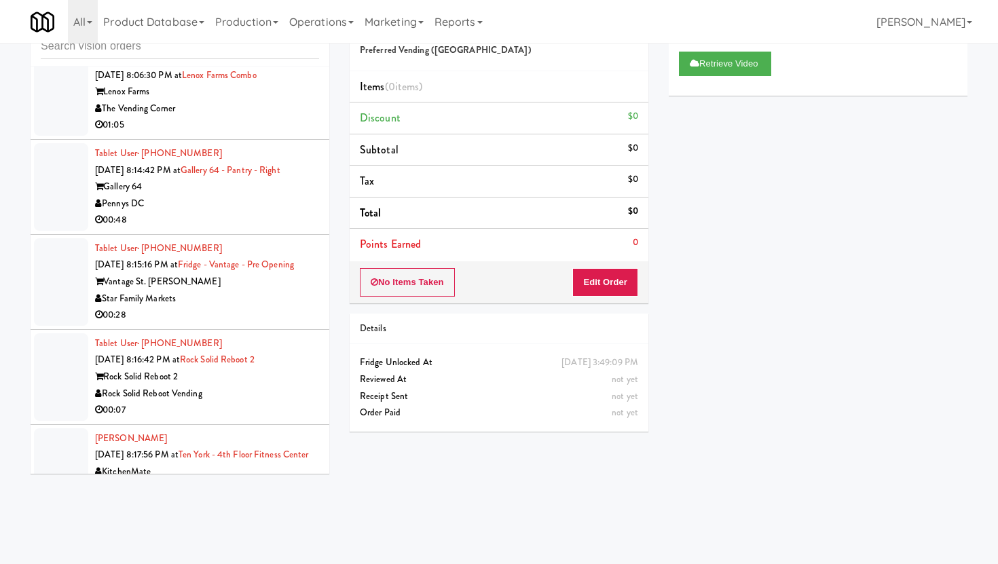
click at [253, 291] on div "Vantage St. [PERSON_NAME]" at bounding box center [207, 282] width 224 height 17
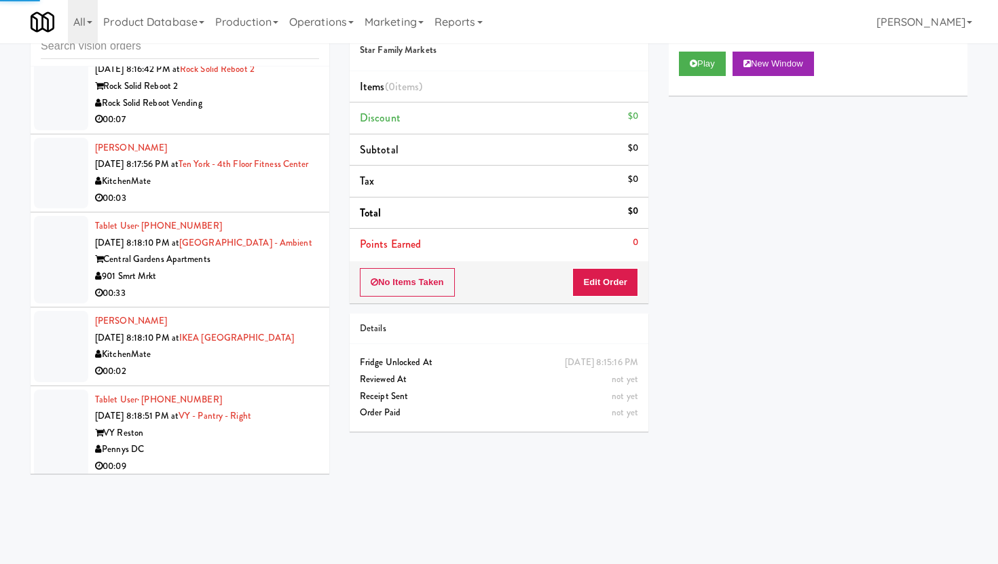
scroll to position [4120, 0]
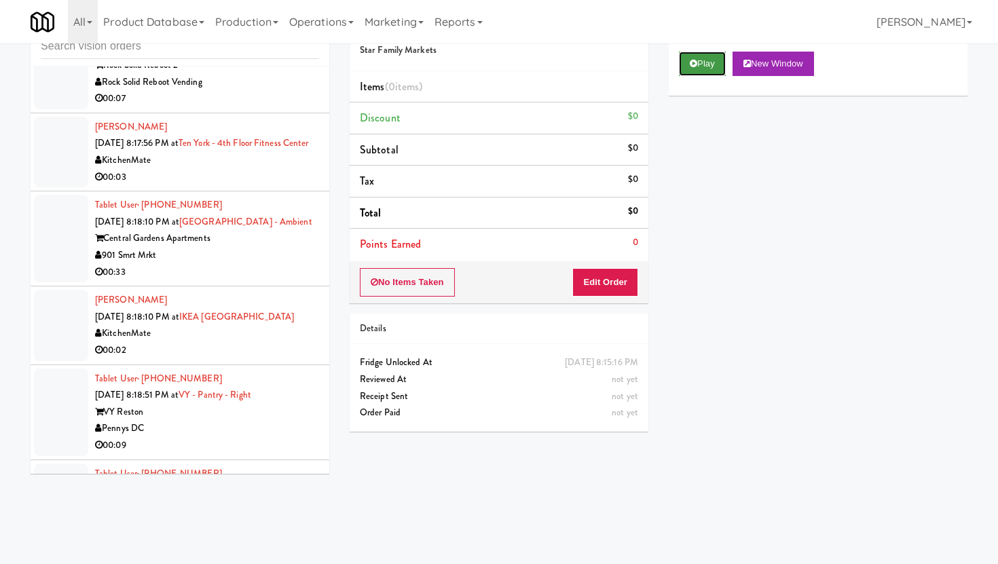
click at [698, 72] on button "Play" at bounding box center [702, 64] width 47 height 24
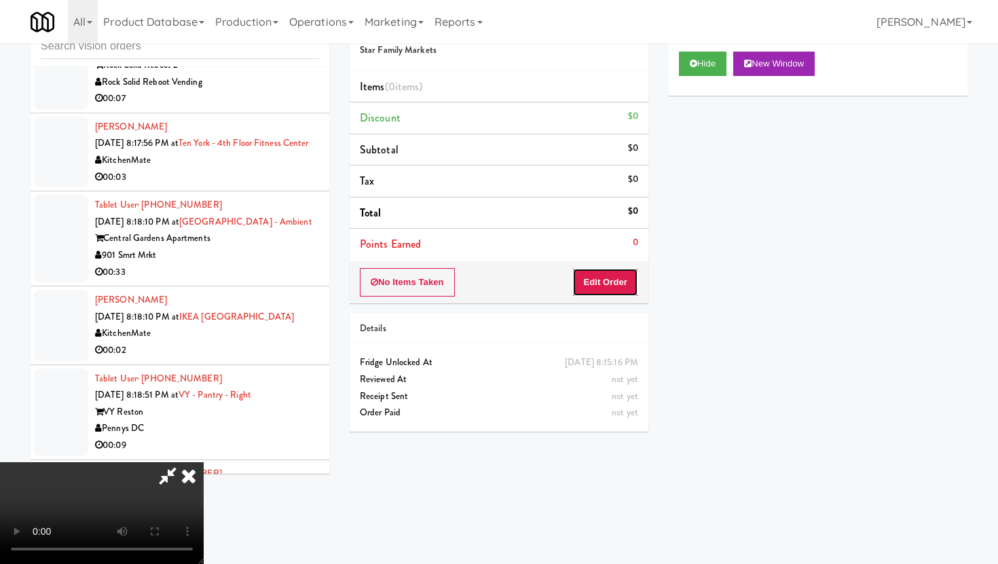
click at [623, 288] on button "Edit Order" at bounding box center [605, 282] width 66 height 29
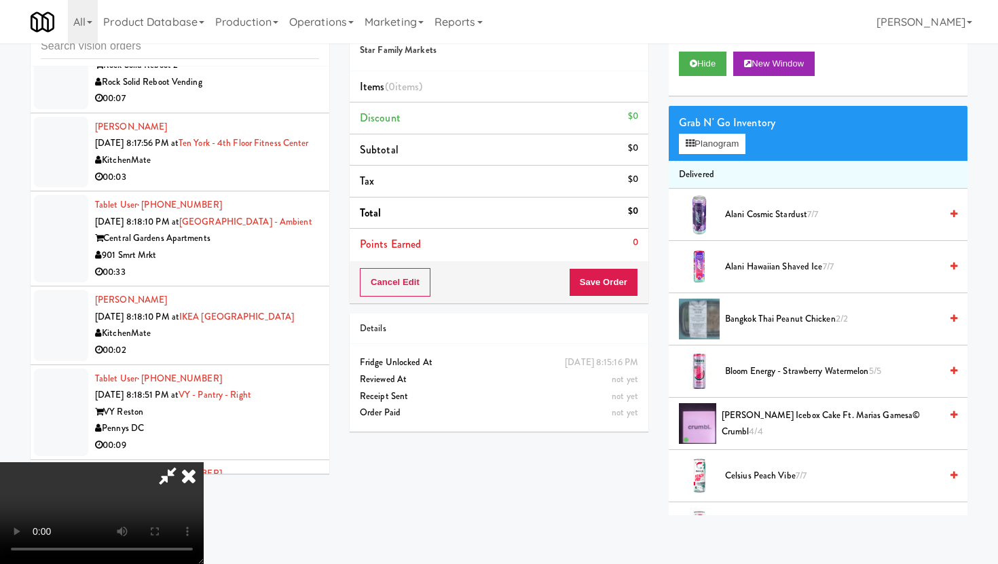
scroll to position [111, 0]
click at [204, 462] on video at bounding box center [102, 513] width 204 height 102
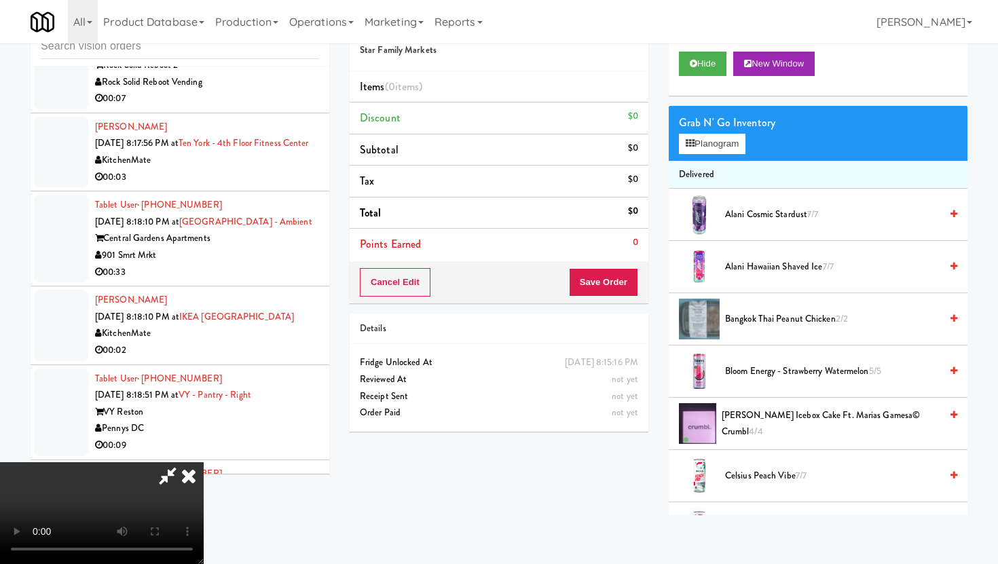
click at [204, 462] on video at bounding box center [102, 513] width 204 height 102
click at [738, 132] on div "Grab N' Go Inventory Planogram" at bounding box center [818, 133] width 299 height 55
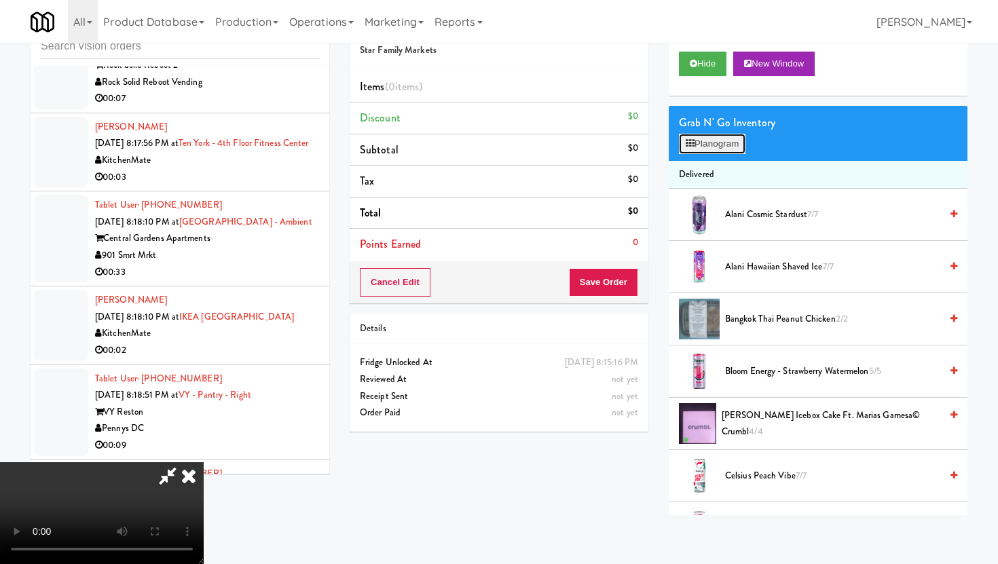
click at [735, 149] on button "Planogram" at bounding box center [712, 144] width 67 height 20
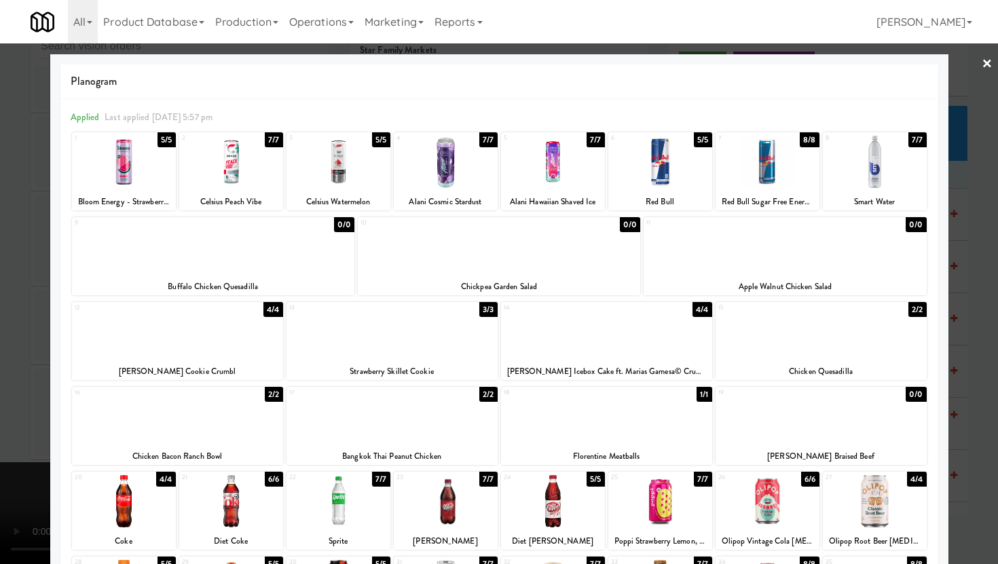
click at [149, 512] on div at bounding box center [124, 501] width 104 height 52
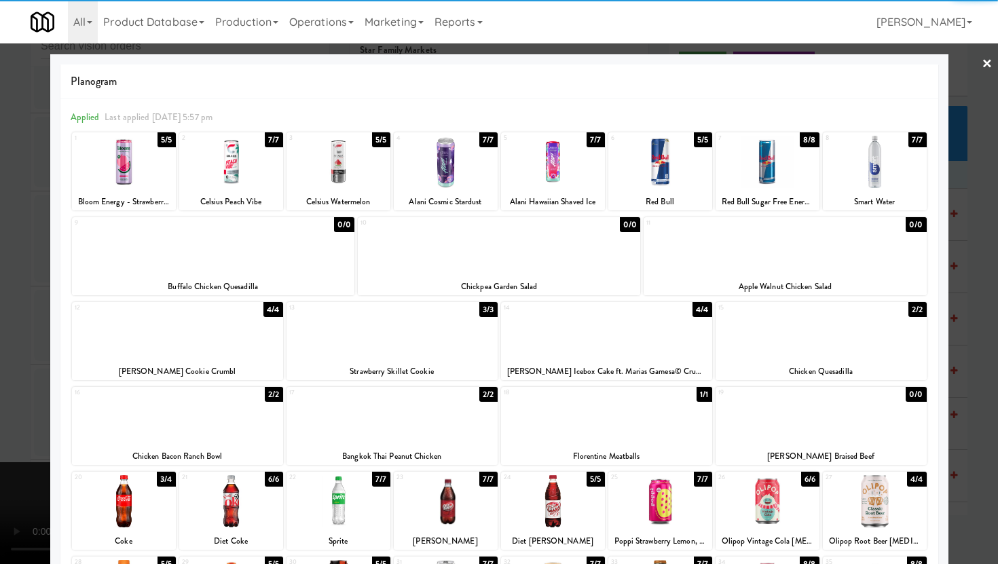
click at [202, 411] on div at bounding box center [177, 416] width 211 height 52
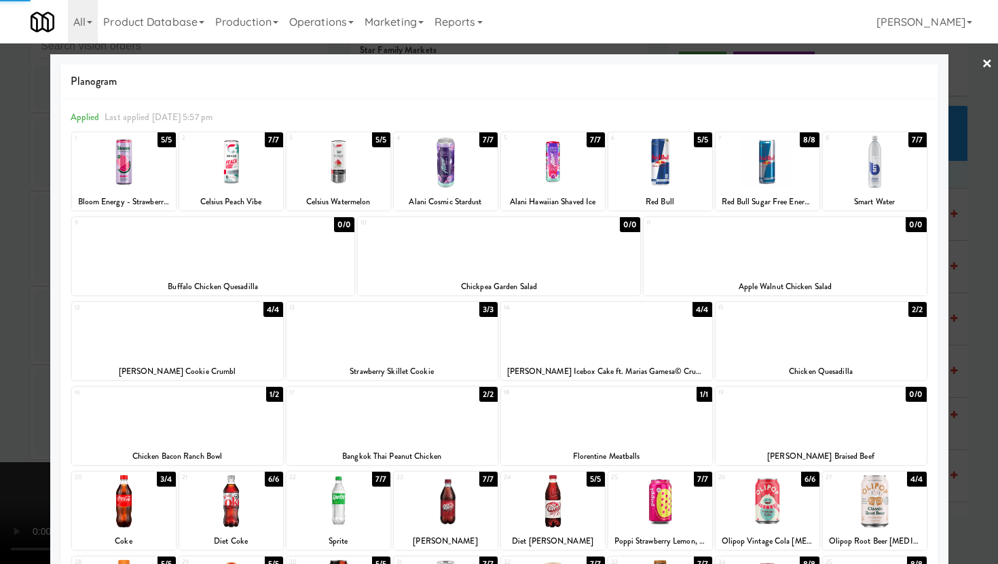
click at [31, 367] on div at bounding box center [499, 282] width 998 height 564
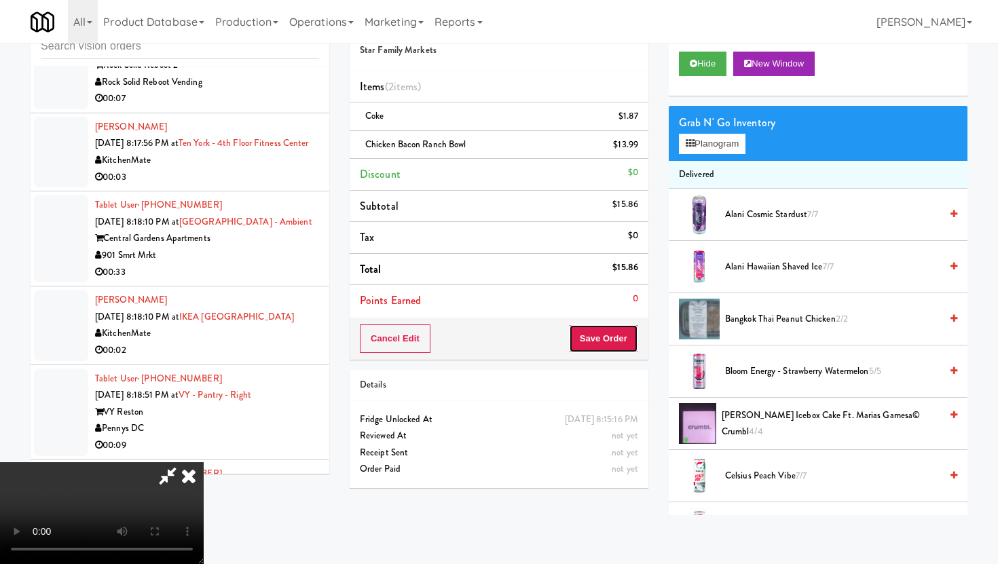
click at [631, 340] on button "Save Order" at bounding box center [603, 339] width 69 height 29
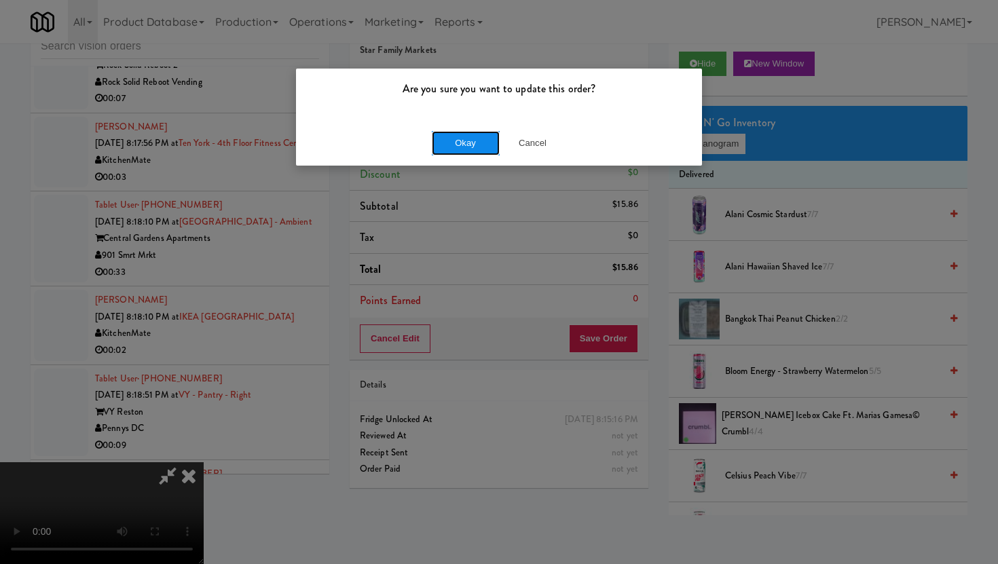
click at [484, 131] on button "Okay" at bounding box center [466, 143] width 68 height 24
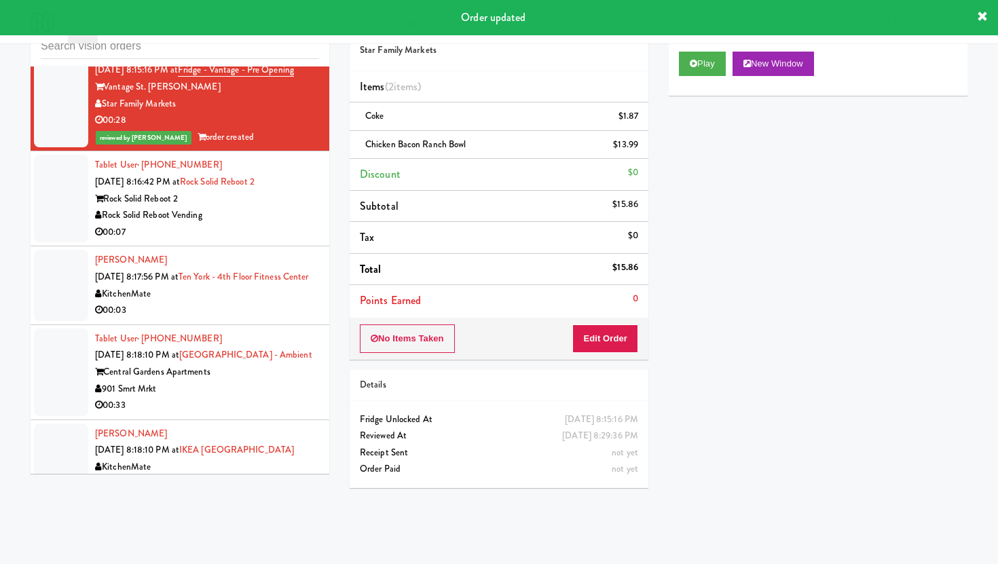
scroll to position [4001, 0]
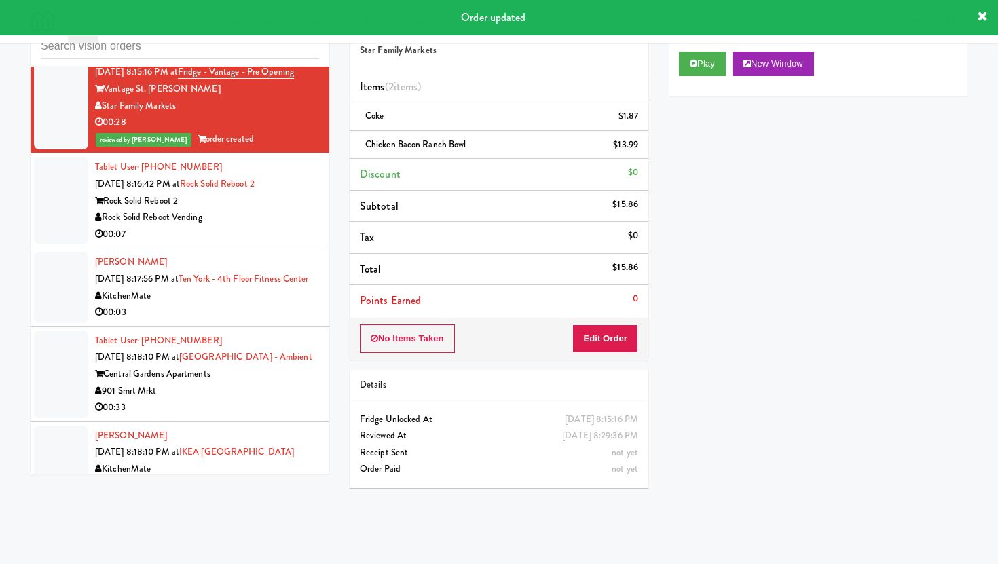
click at [272, 236] on div "00:07" at bounding box center [207, 234] width 224 height 17
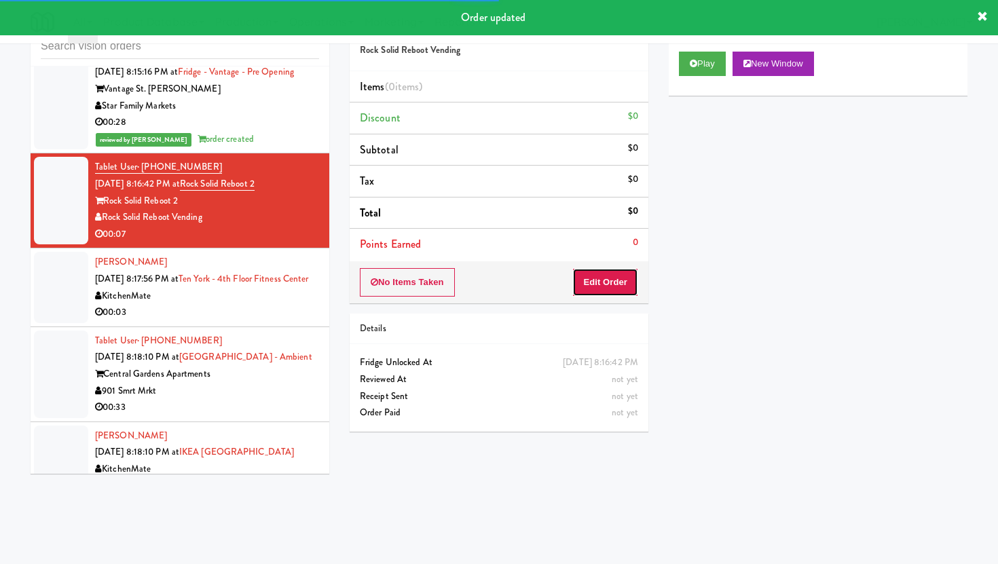
click at [632, 283] on button "Edit Order" at bounding box center [605, 282] width 66 height 29
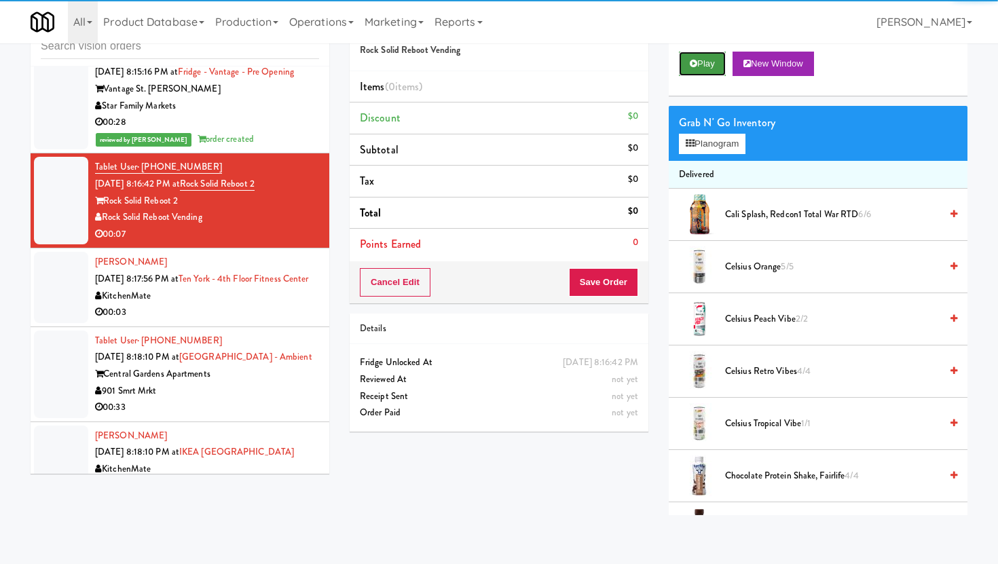
click at [721, 63] on button "Play" at bounding box center [702, 64] width 47 height 24
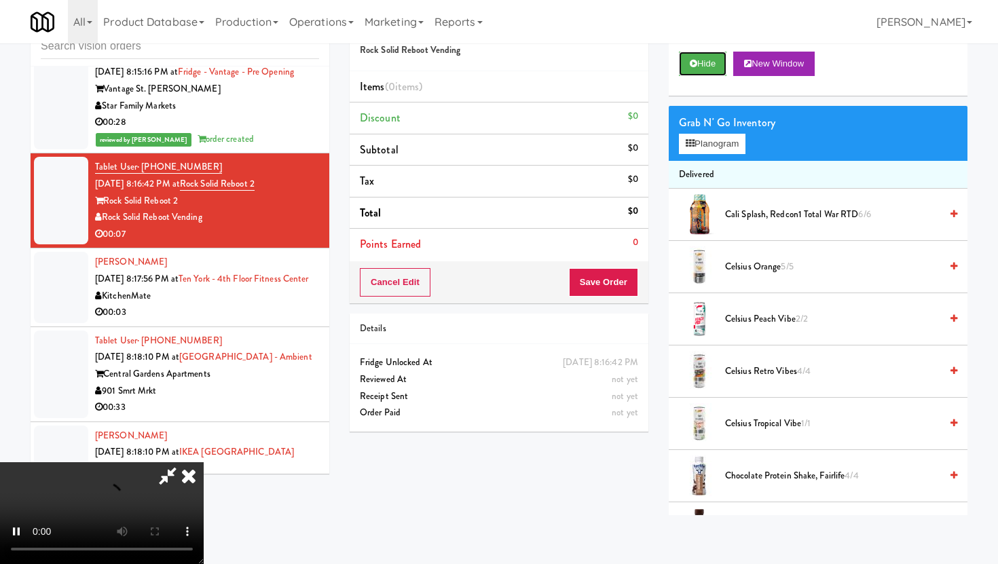
scroll to position [111, 0]
click at [204, 462] on video at bounding box center [102, 513] width 204 height 102
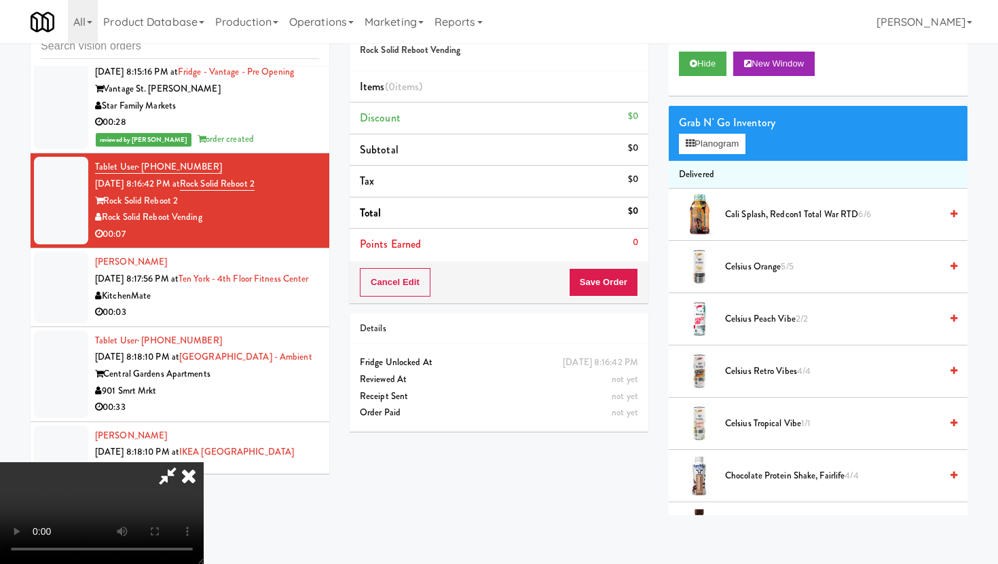
click at [204, 462] on video at bounding box center [102, 513] width 204 height 102
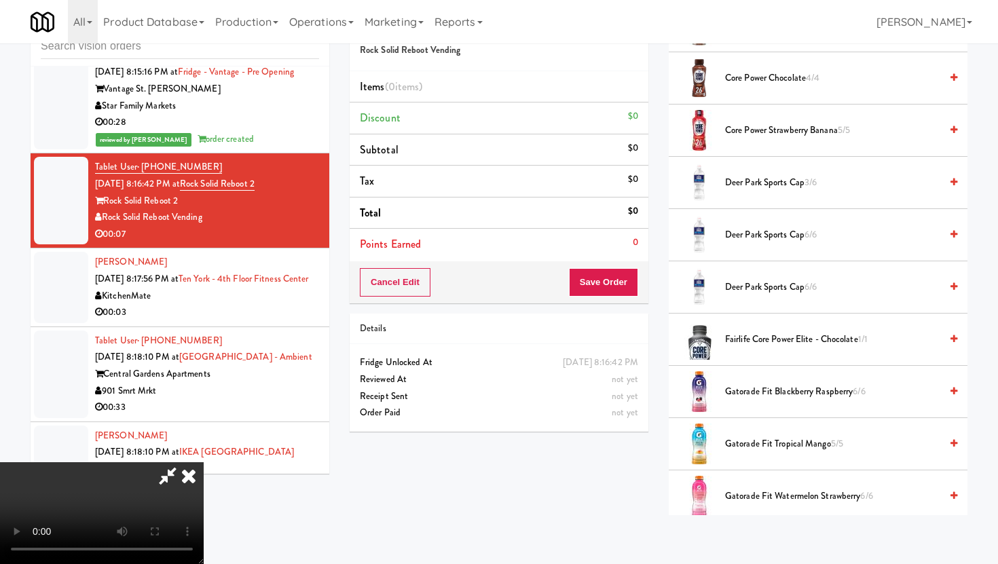
scroll to position [449, 0]
click at [731, 185] on span "Deer Park Sports Cap 3/6" at bounding box center [832, 184] width 215 height 17
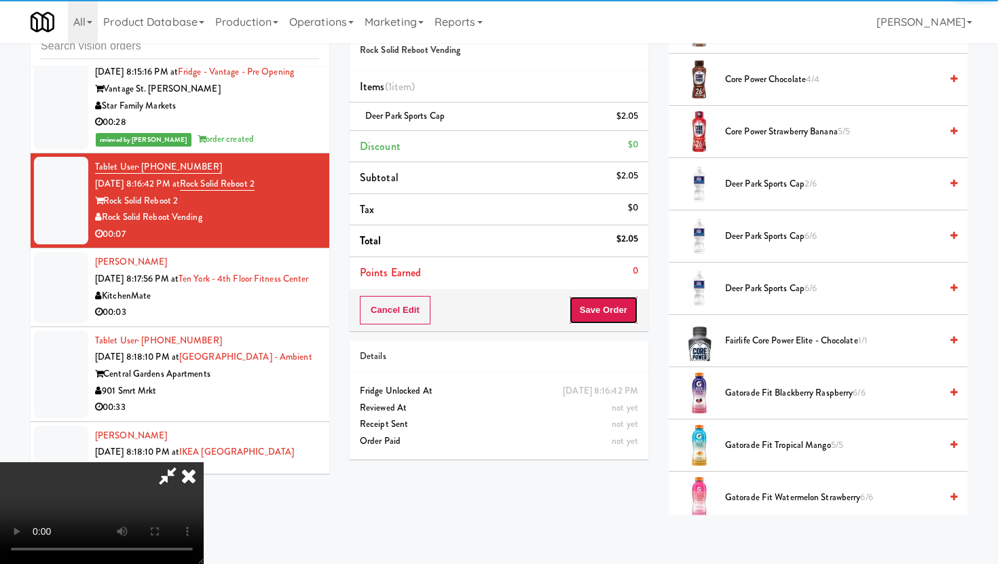
click at [627, 297] on button "Save Order" at bounding box center [603, 310] width 69 height 29
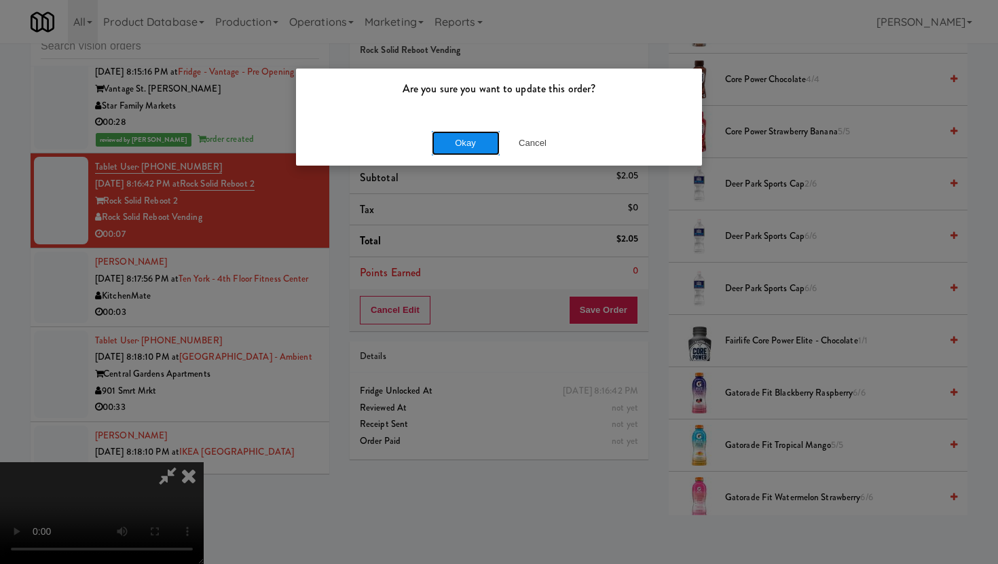
click at [469, 147] on button "Okay" at bounding box center [466, 143] width 68 height 24
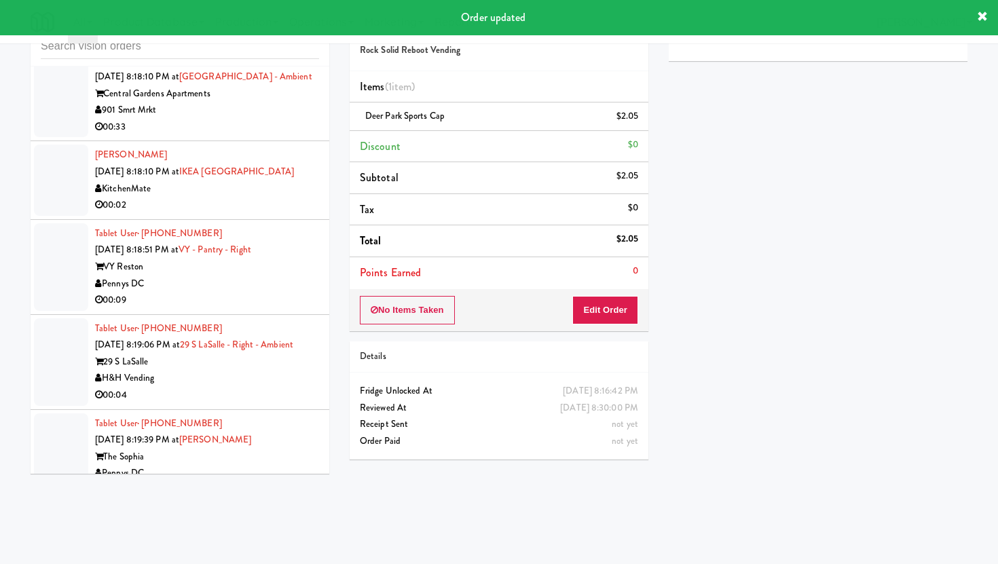
scroll to position [4343, 0]
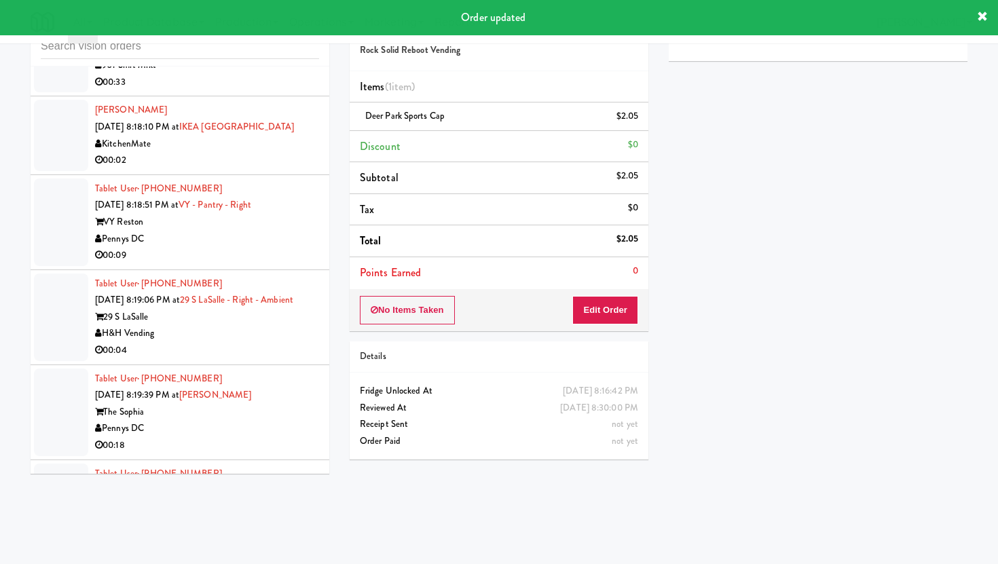
click at [262, 91] on div "00:33" at bounding box center [207, 82] width 224 height 17
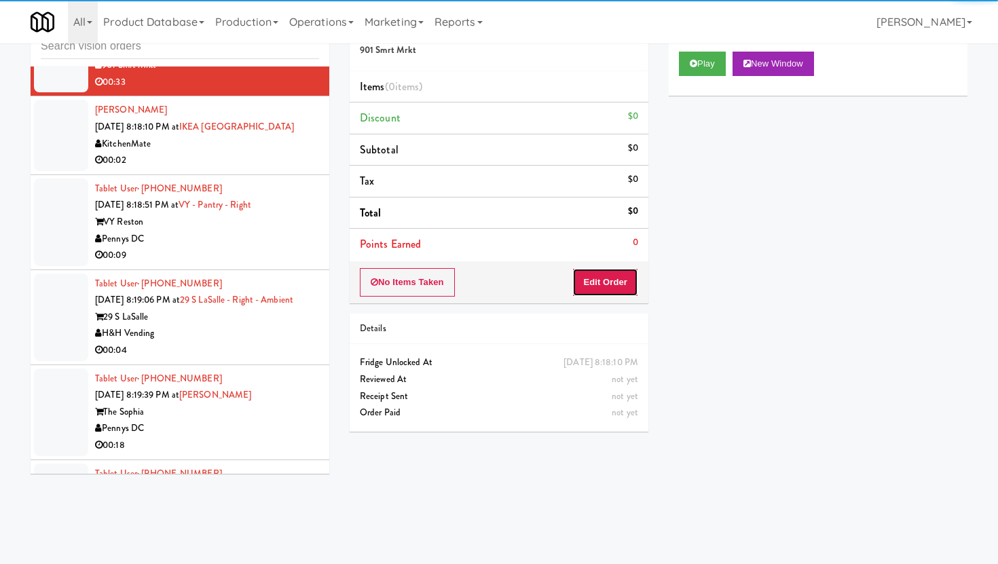
click at [625, 276] on button "Edit Order" at bounding box center [605, 282] width 66 height 29
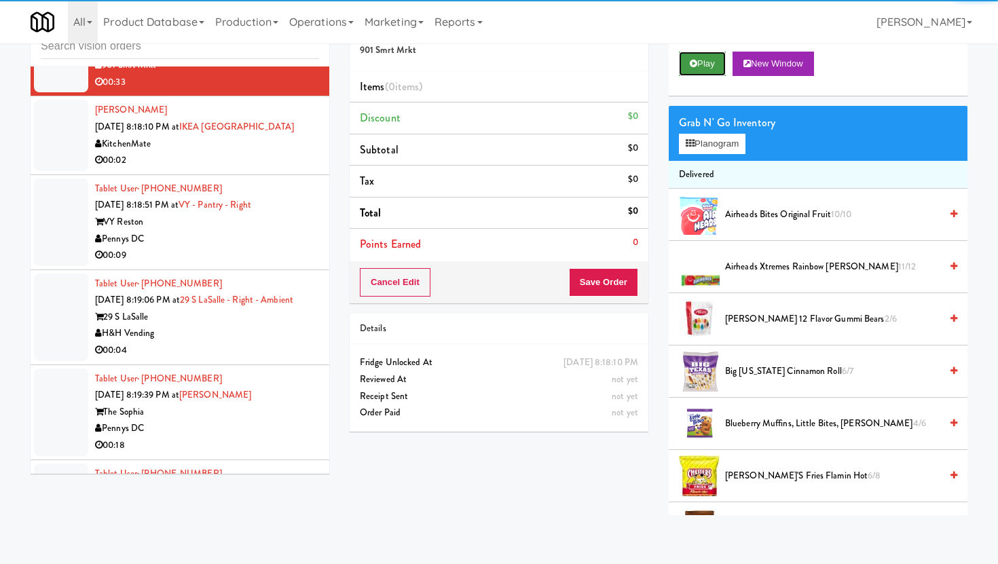
click at [692, 71] on button "Play" at bounding box center [702, 64] width 47 height 24
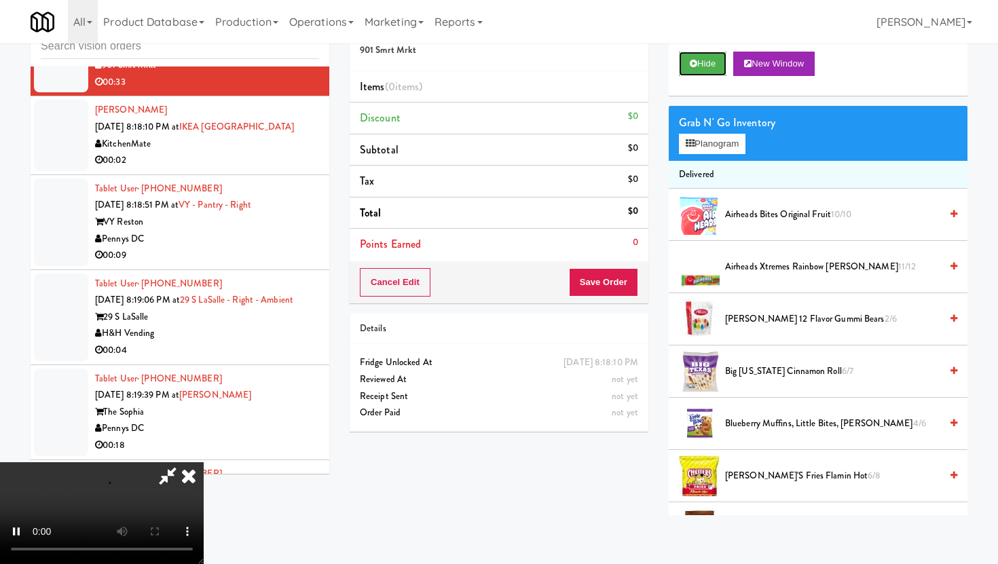
scroll to position [111, 0]
click at [762, 266] on span "Airheads Xtremes Rainbow [PERSON_NAME] 11/12" at bounding box center [832, 267] width 215 height 17
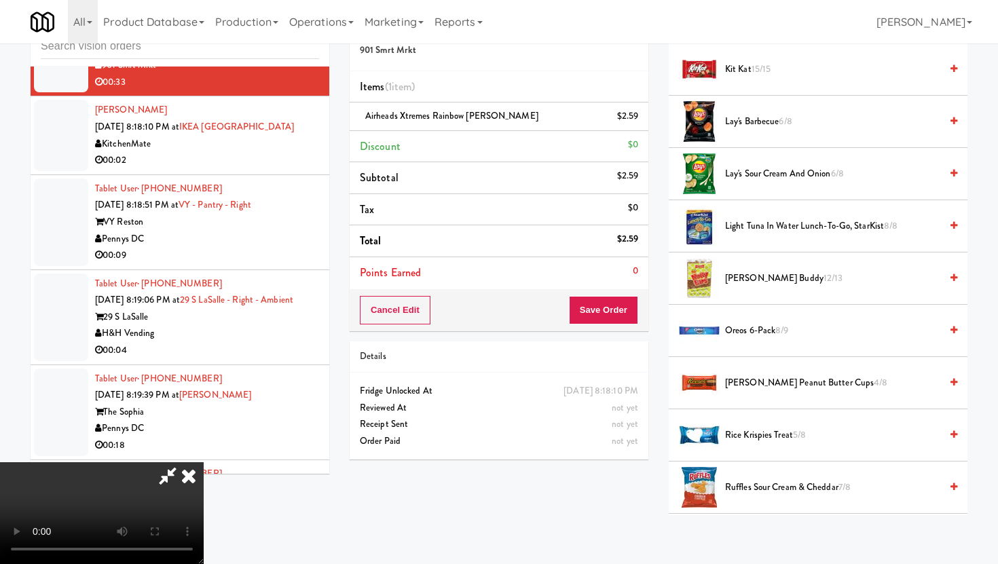
scroll to position [828, 0]
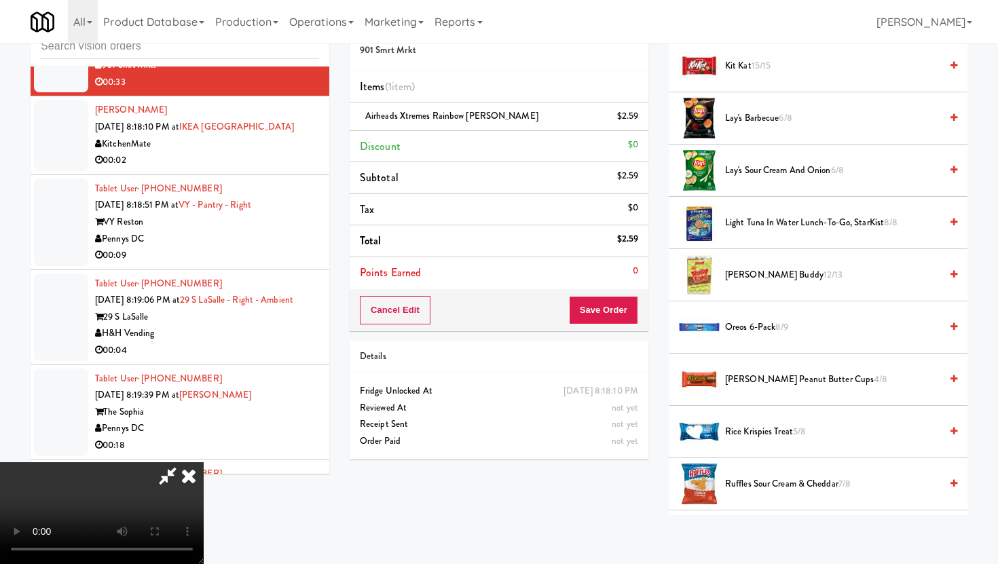
click at [795, 175] on span "Lay's Sour Cream and Onion 6/8" at bounding box center [832, 170] width 215 height 17
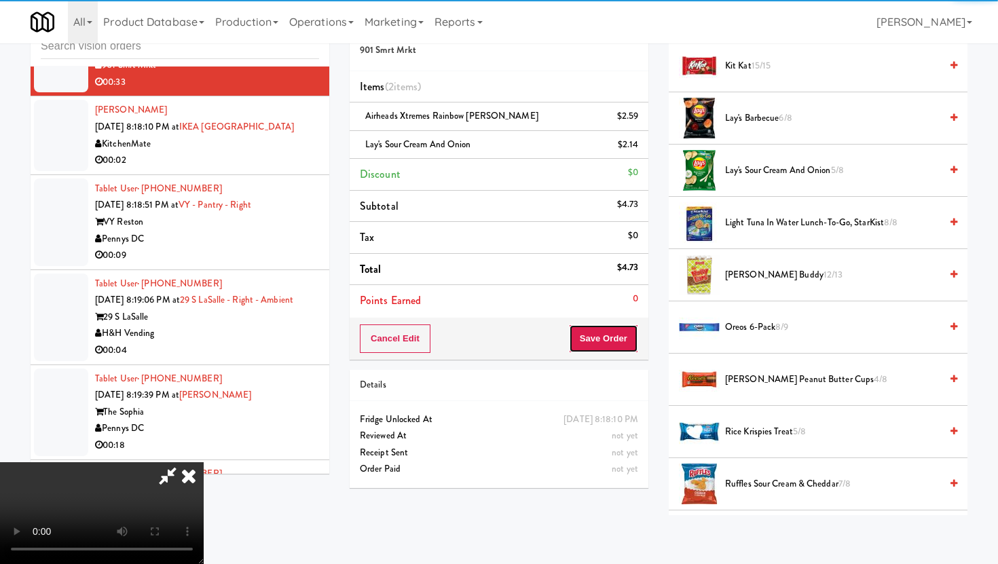
click at [623, 325] on button "Save Order" at bounding box center [603, 339] width 69 height 29
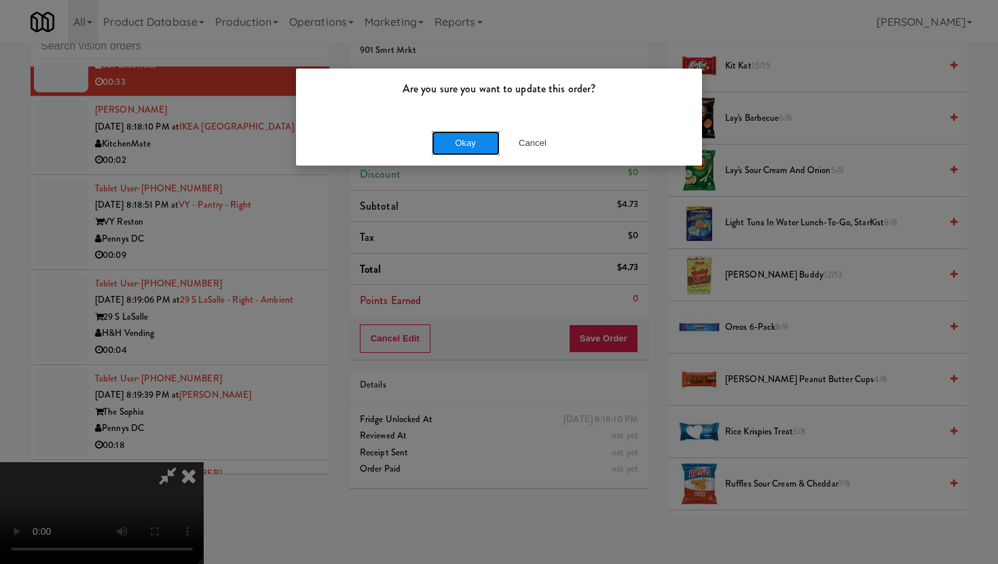
click at [466, 144] on button "Okay" at bounding box center [466, 143] width 68 height 24
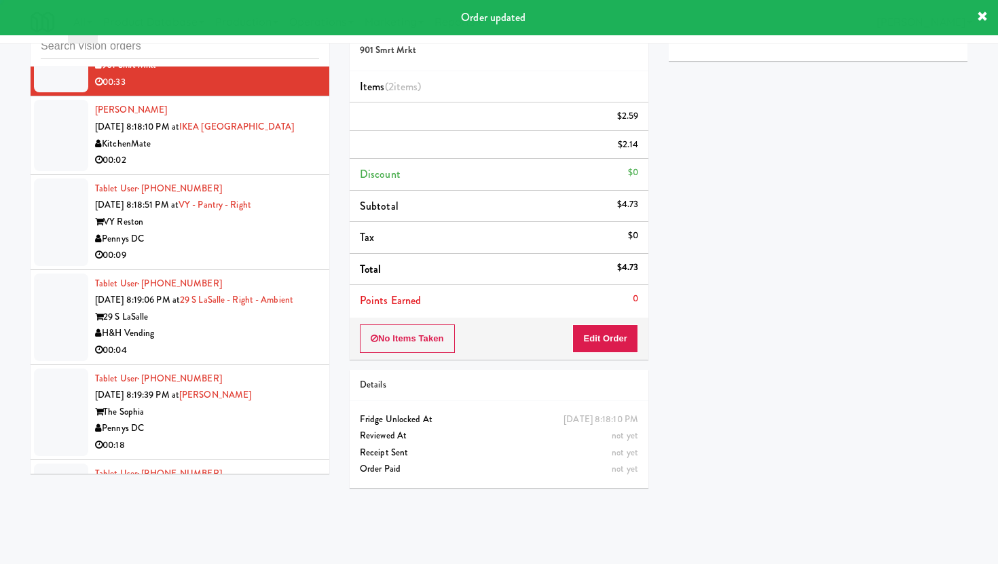
scroll to position [0, 0]
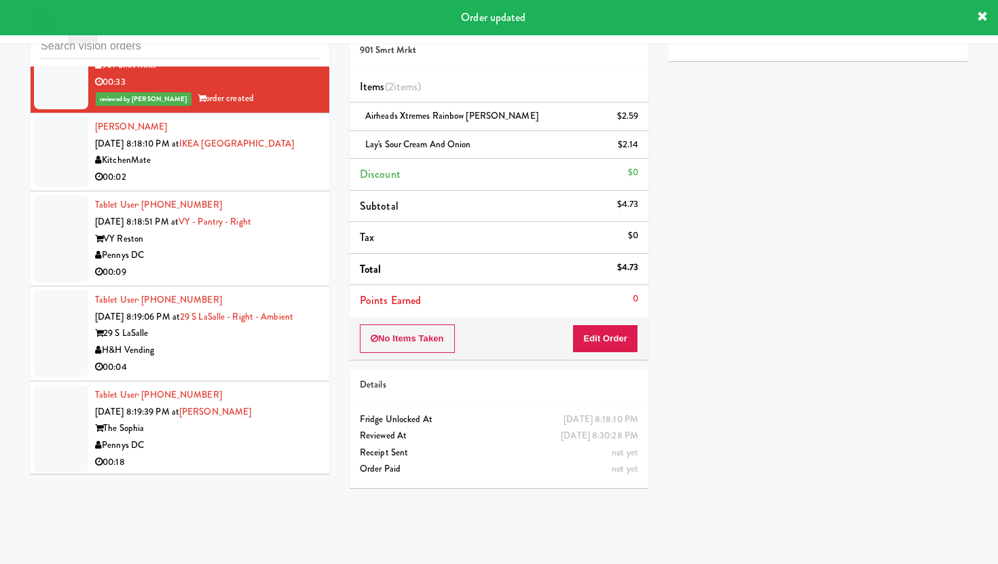
click at [313, 264] on div "Pennys DC" at bounding box center [207, 255] width 224 height 17
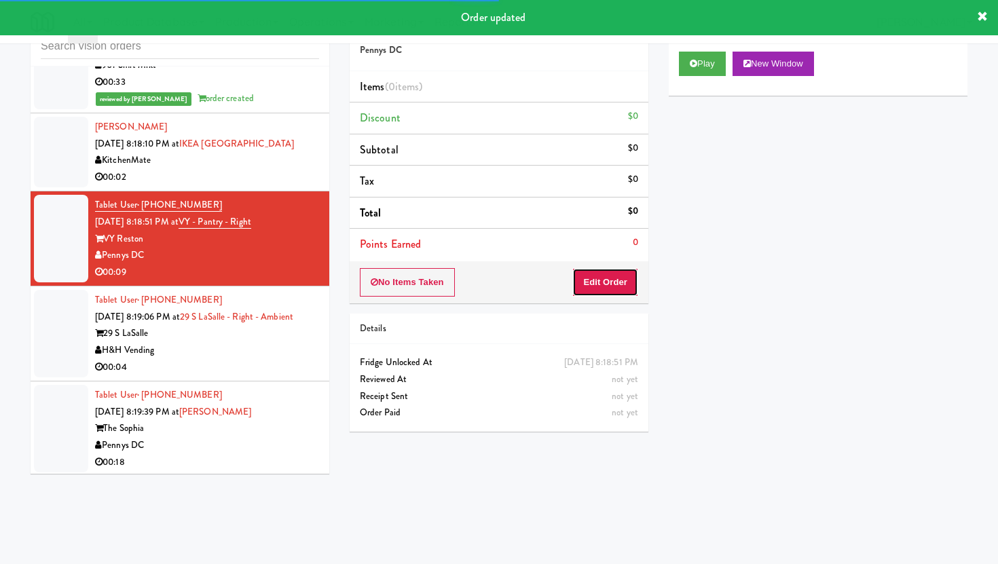
click at [591, 282] on button "Edit Order" at bounding box center [605, 282] width 66 height 29
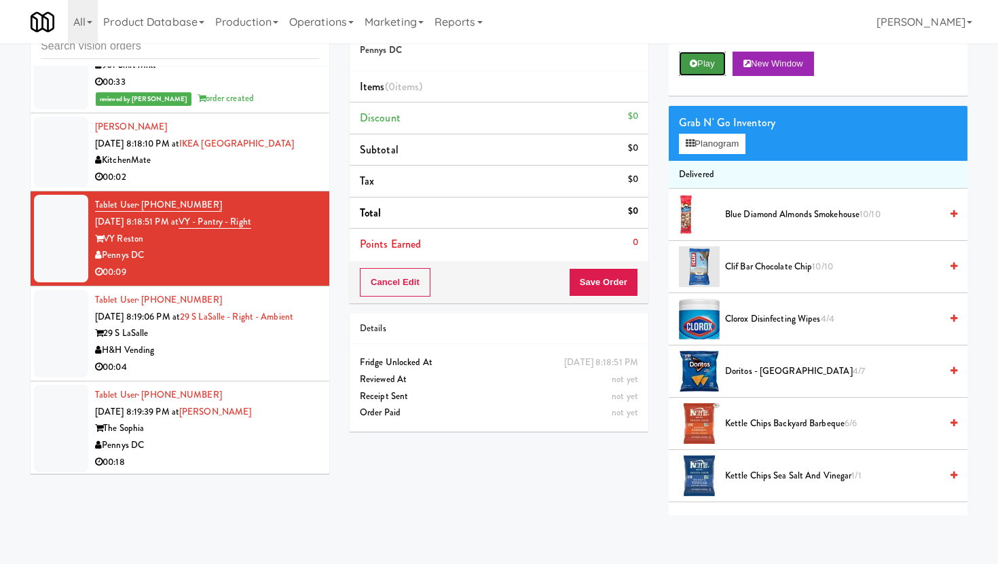
click at [700, 62] on button "Play" at bounding box center [702, 64] width 47 height 24
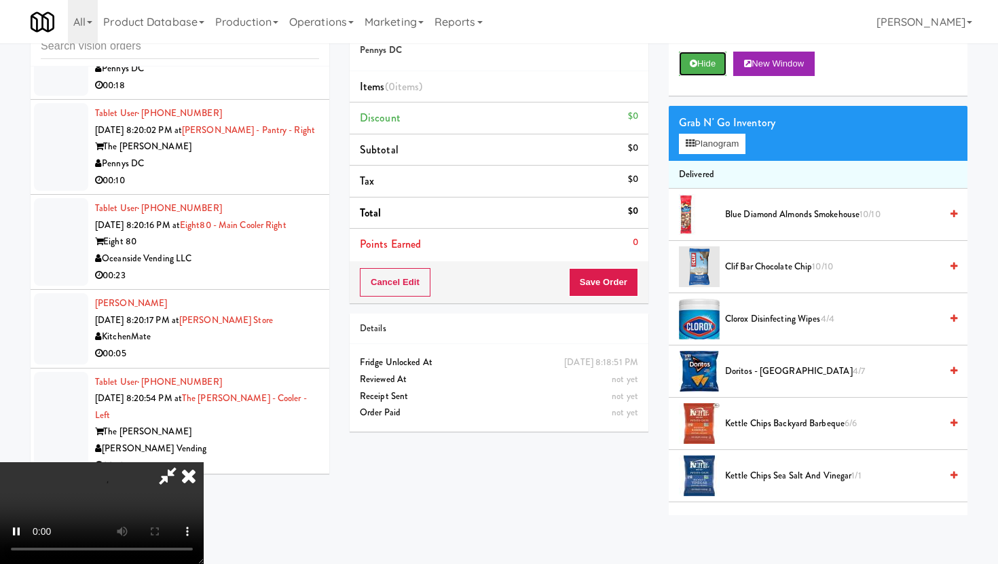
scroll to position [4739, 0]
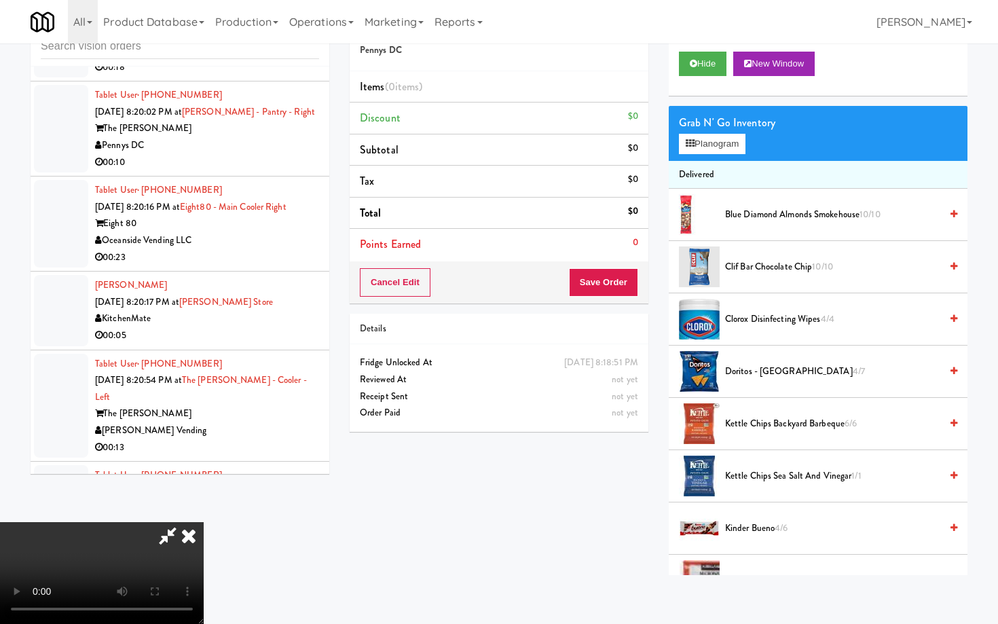
click at [204, 522] on video at bounding box center [102, 573] width 204 height 102
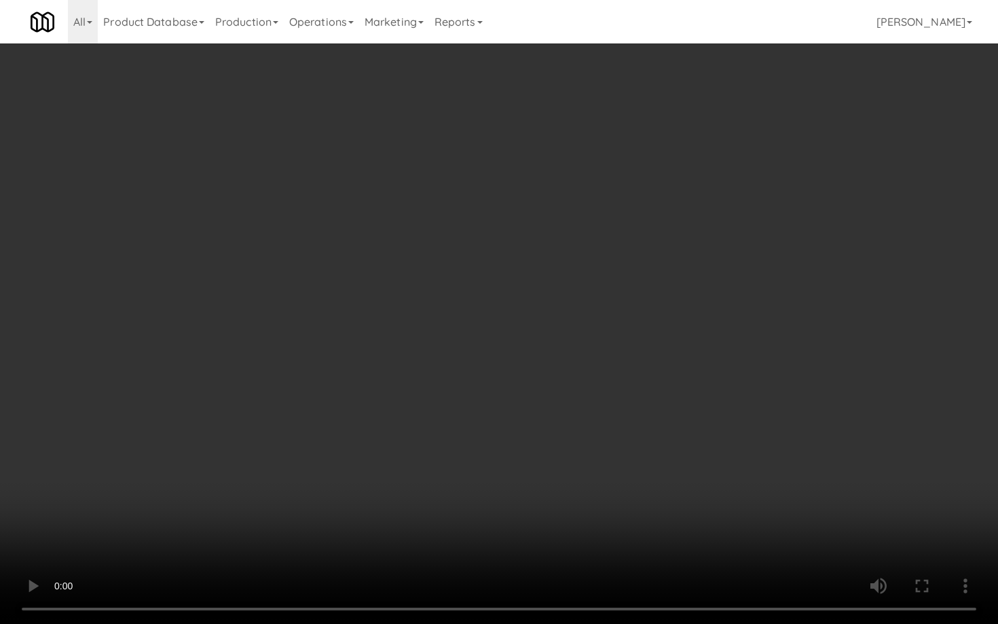
click at [443, 464] on video at bounding box center [499, 312] width 998 height 624
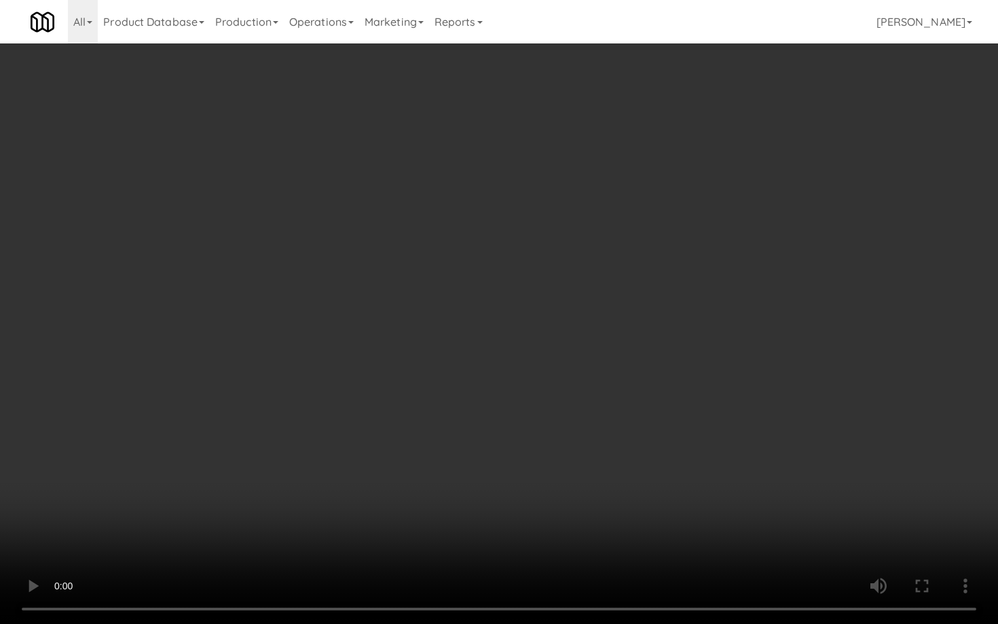
click at [819, 499] on video at bounding box center [499, 312] width 998 height 624
click at [625, 527] on video at bounding box center [499, 312] width 998 height 624
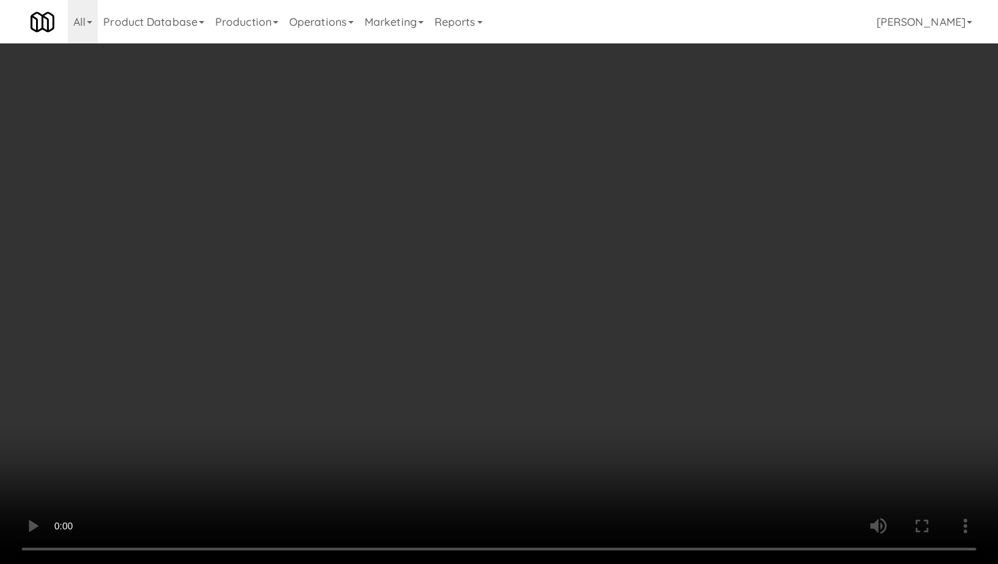
scroll to position [349, 0]
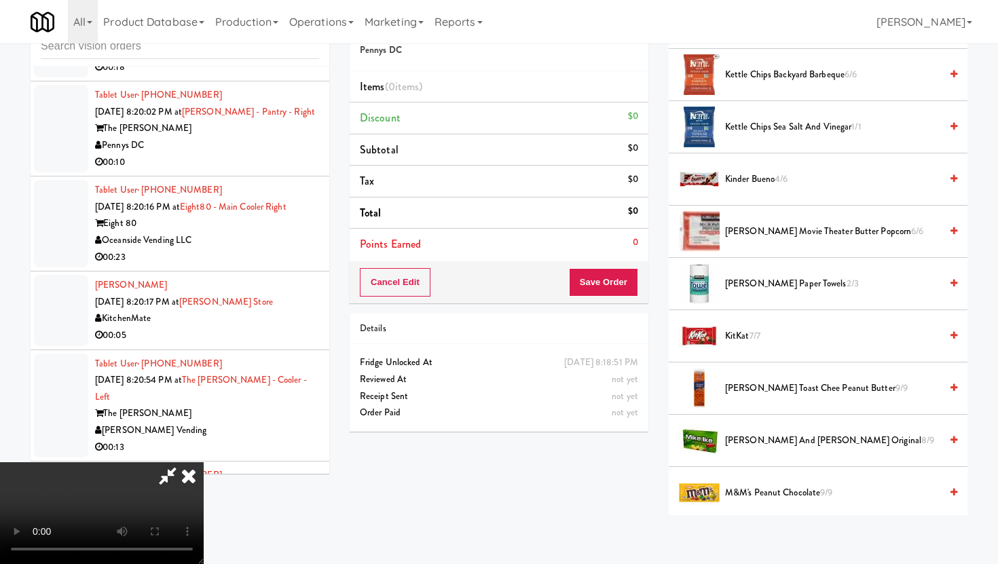
click at [749, 189] on li "Kinder Bueno 4/6" at bounding box center [818, 179] width 299 height 52
click at [747, 178] on span "Kinder Bueno 4/6" at bounding box center [832, 179] width 215 height 17
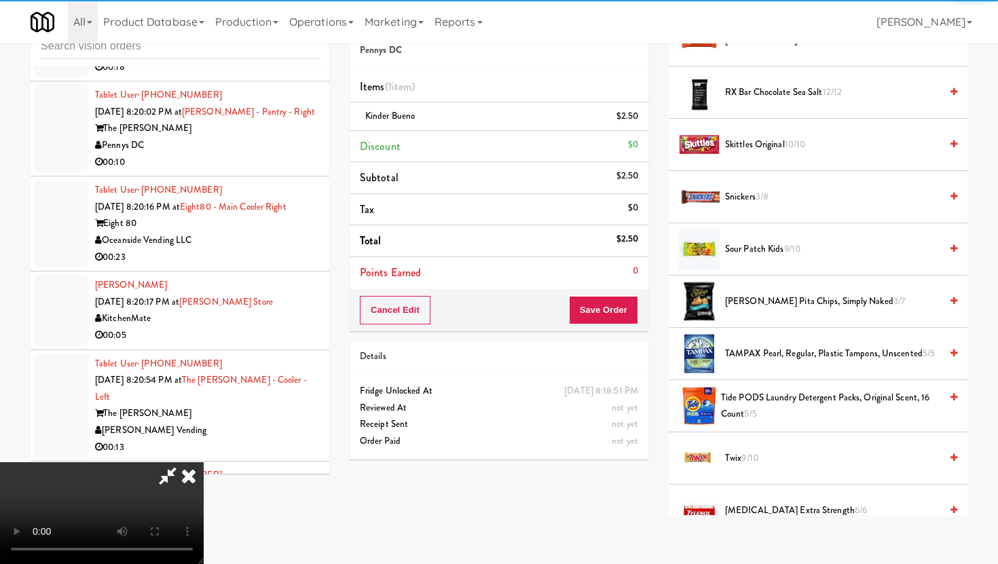
scroll to position [1400, 0]
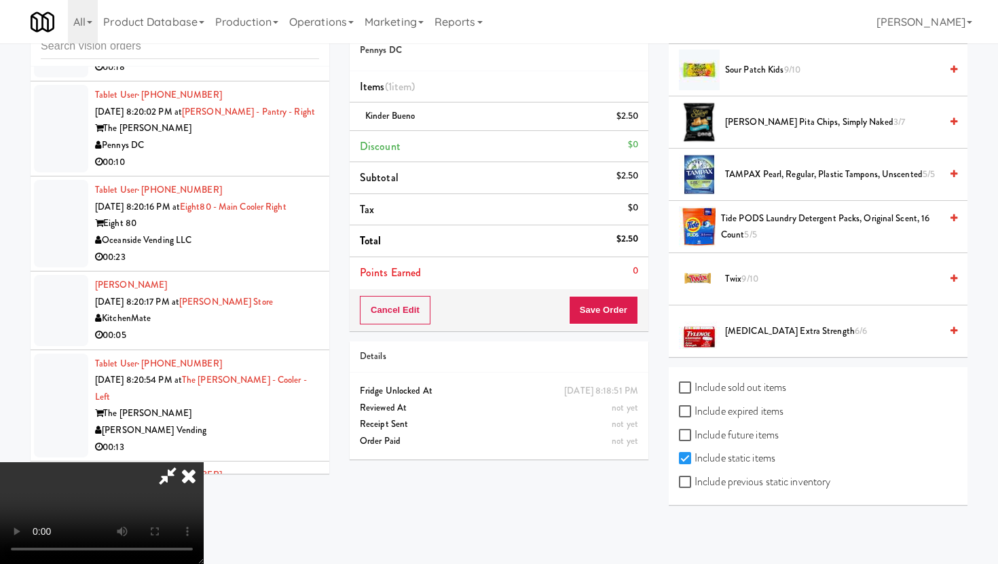
click at [741, 286] on span "Twix 9/10" at bounding box center [832, 279] width 215 height 17
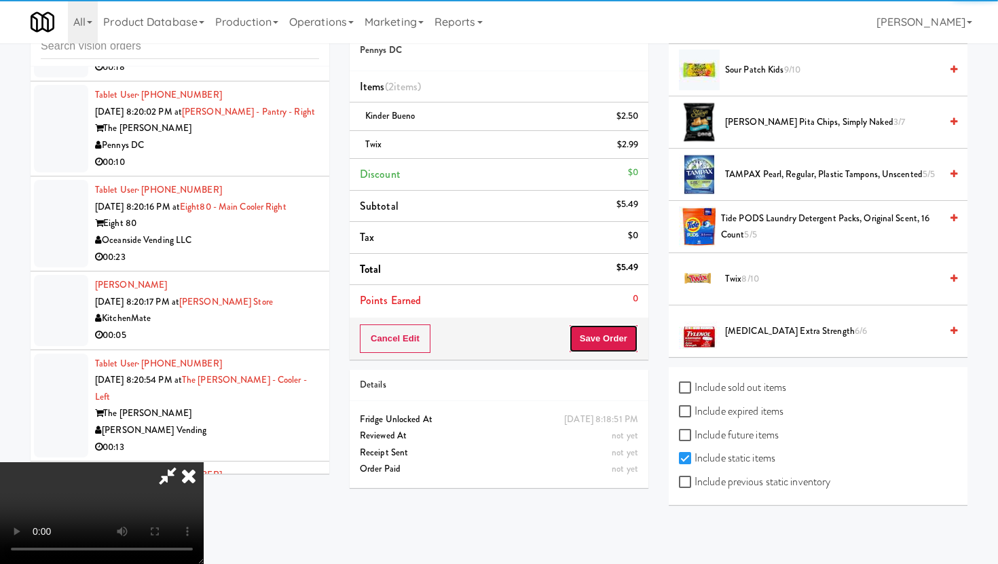
click at [619, 334] on button "Save Order" at bounding box center [603, 339] width 69 height 29
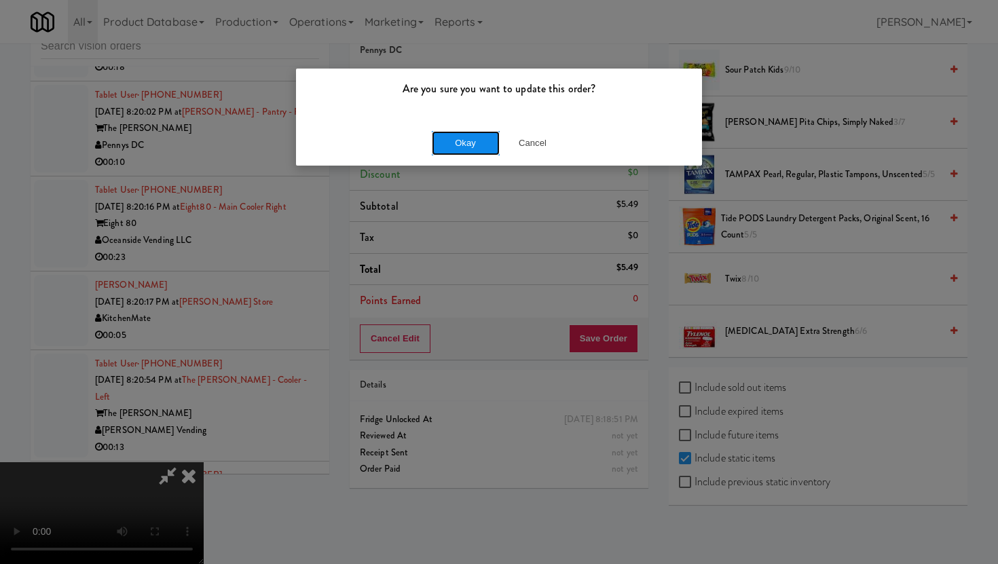
click at [456, 140] on button "Okay" at bounding box center [466, 143] width 68 height 24
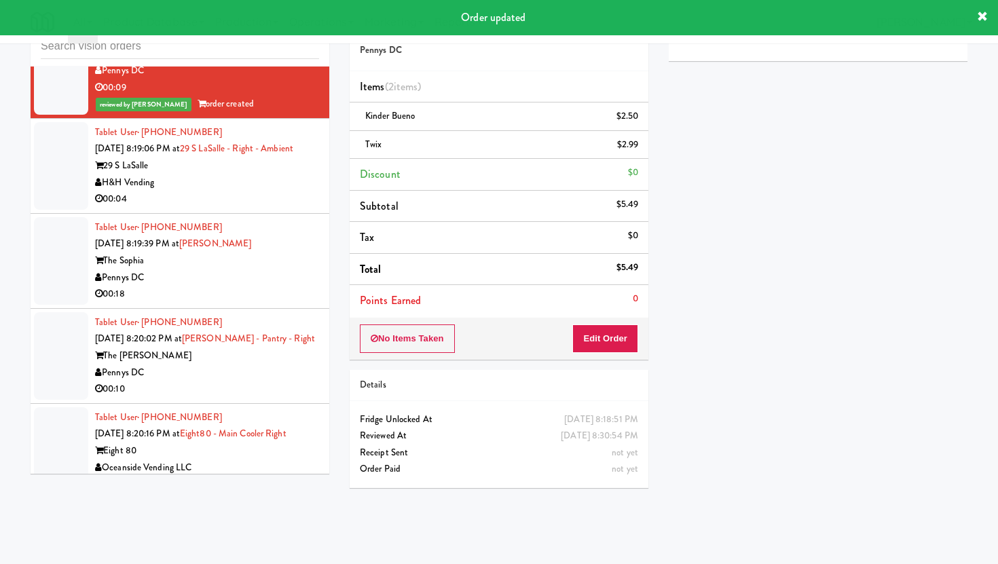
scroll to position [4527, 0]
click at [251, 209] on div "00:04" at bounding box center [207, 200] width 224 height 17
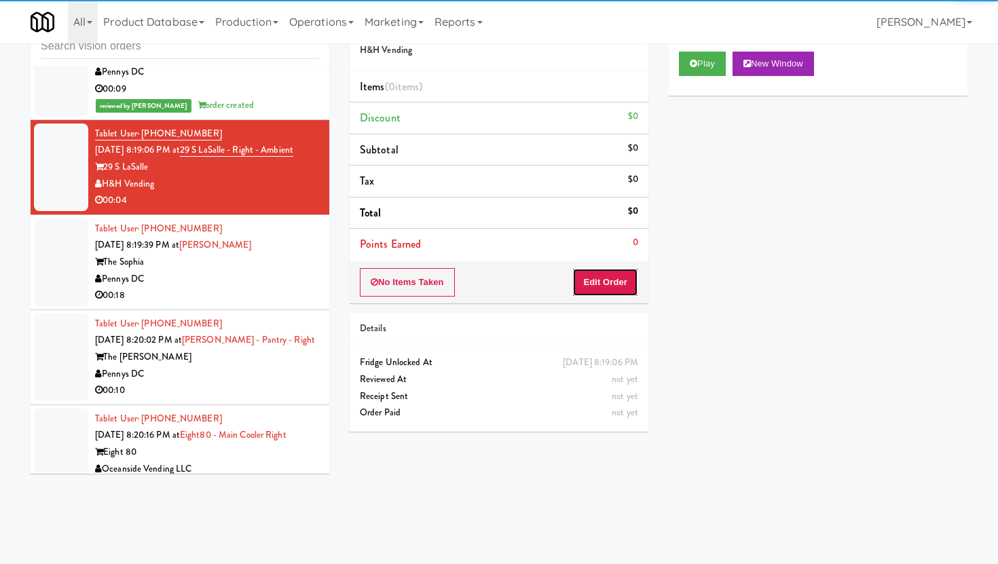
click at [600, 290] on button "Edit Order" at bounding box center [605, 282] width 66 height 29
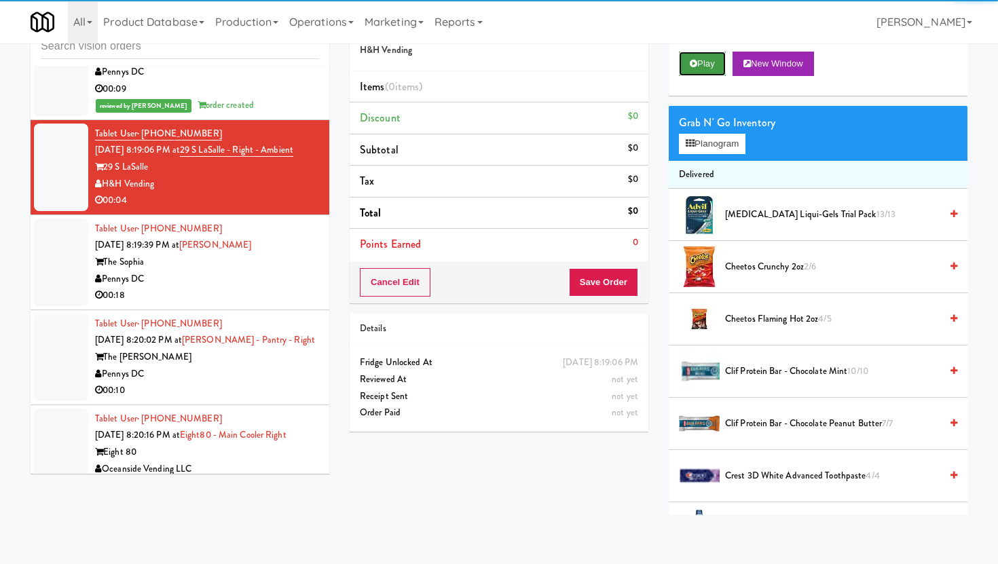
click at [695, 75] on button "Play" at bounding box center [702, 64] width 47 height 24
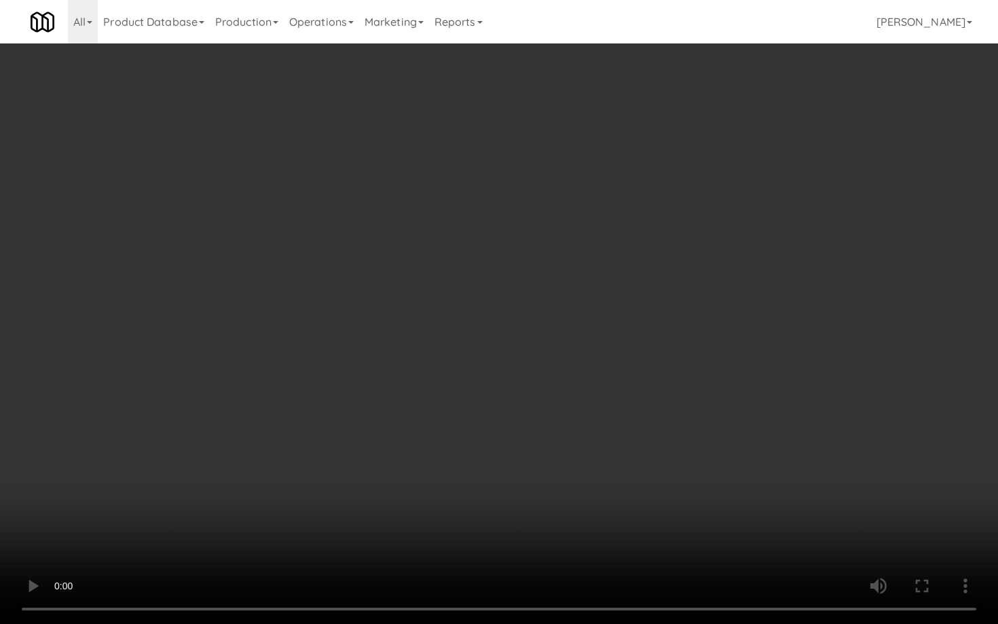
click at [656, 494] on video at bounding box center [499, 312] width 998 height 624
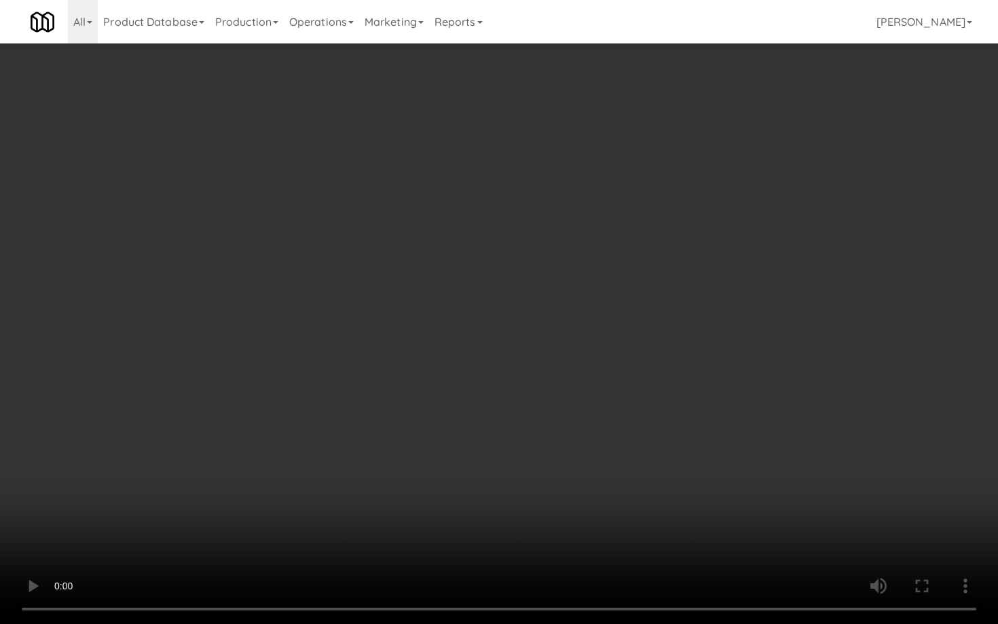
click at [656, 494] on video at bounding box center [499, 312] width 998 height 624
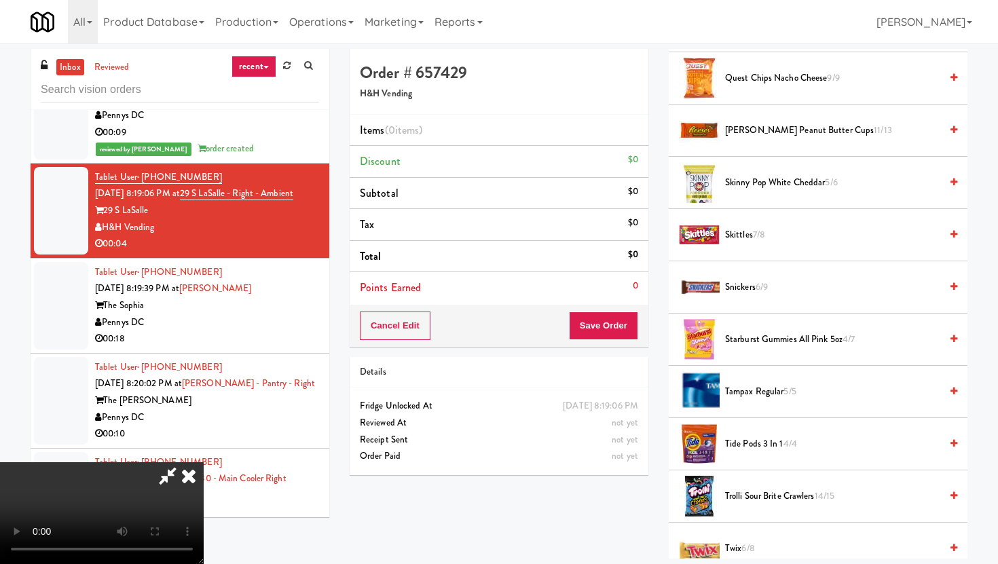
scroll to position [1504, 0]
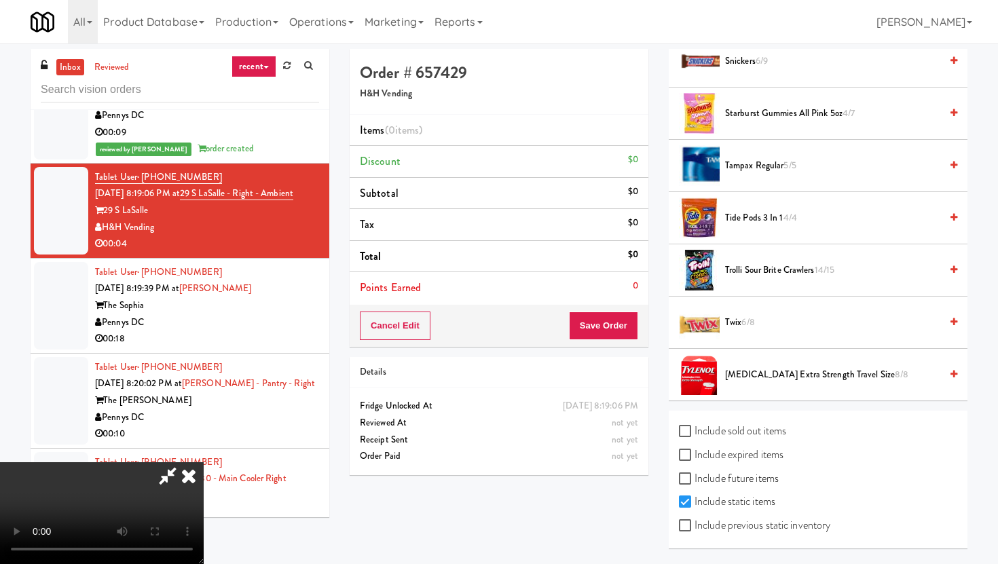
click at [687, 532] on label "Include previous static inventory" at bounding box center [754, 525] width 151 height 20
click at [687, 532] on input "Include previous static inventory" at bounding box center [687, 526] width 16 height 11
checkbox input "true"
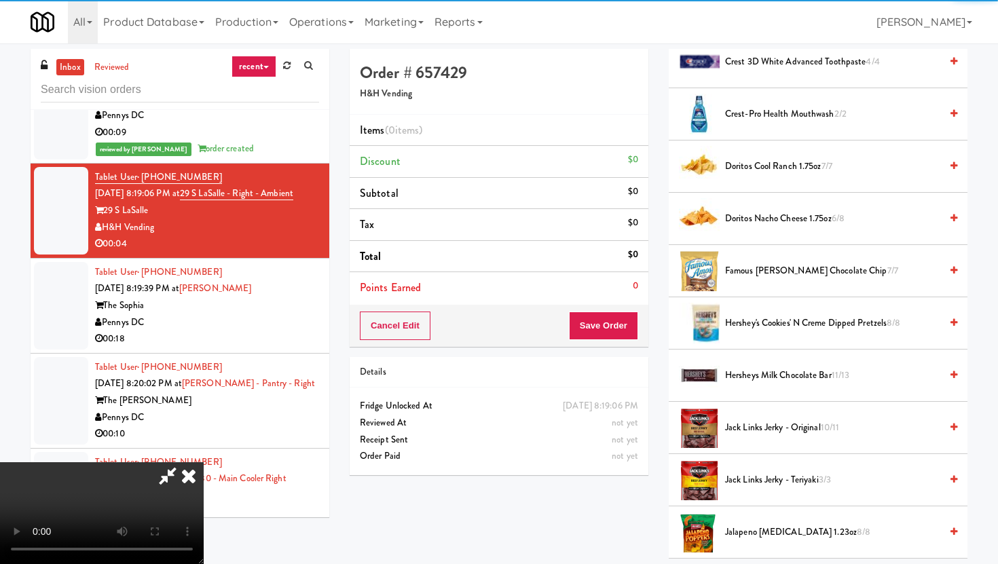
scroll to position [0, 0]
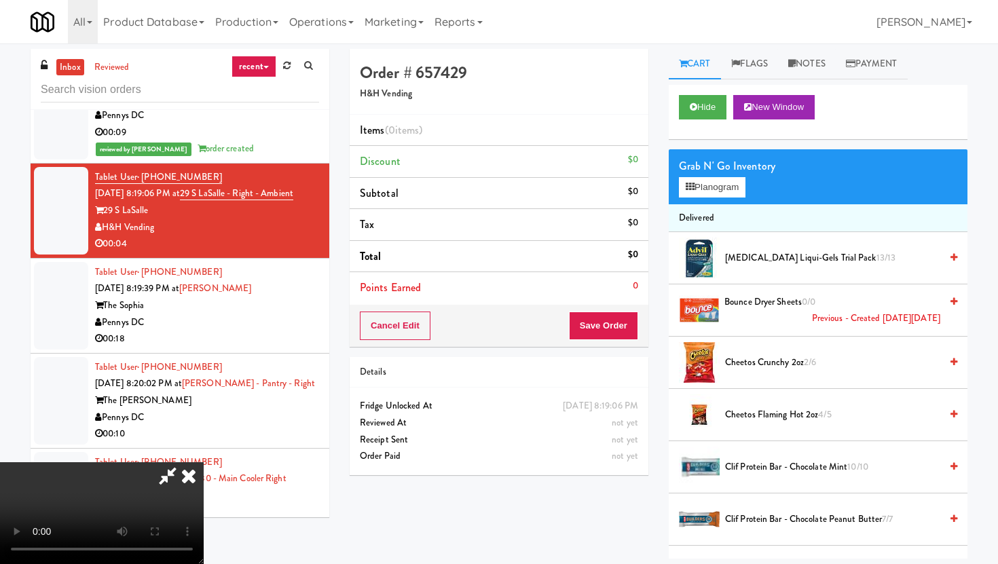
click at [706, 203] on div "Grab N' Go Inventory Planogram" at bounding box center [818, 176] width 299 height 55
click at [706, 192] on button "Planogram" at bounding box center [712, 187] width 67 height 20
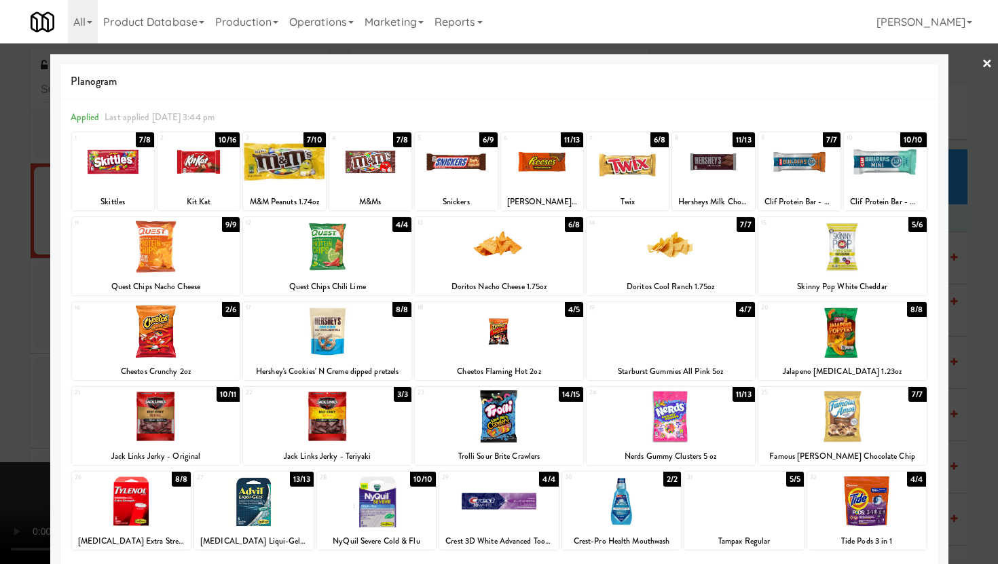
click at [544, 256] on div at bounding box center [499, 247] width 168 height 52
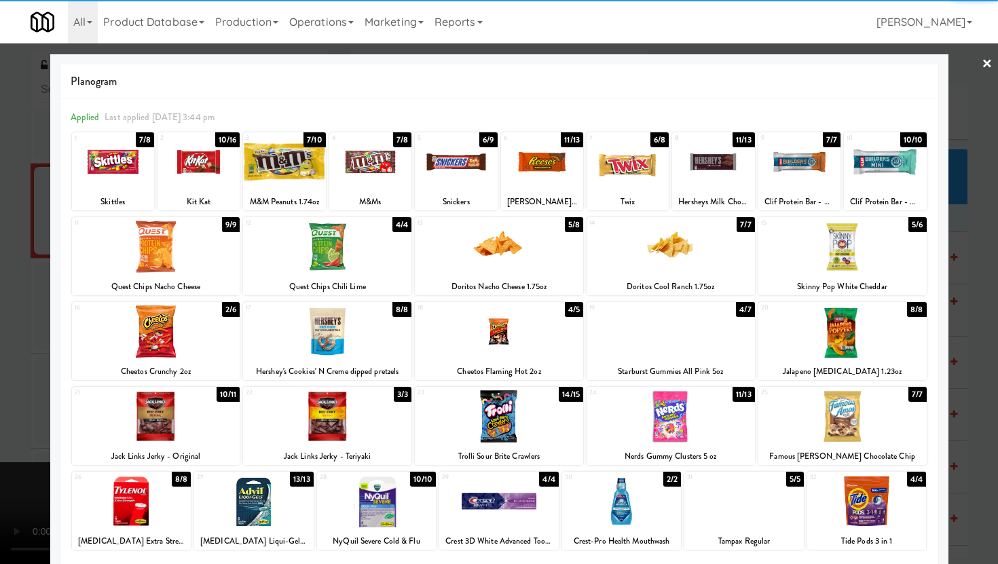
click at [0, 318] on div at bounding box center [499, 282] width 998 height 564
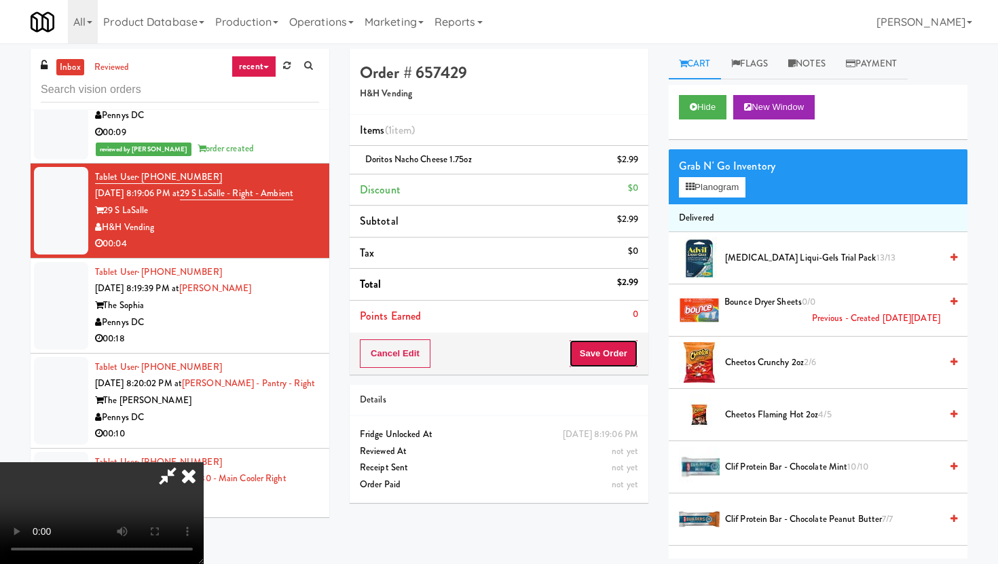
click at [613, 362] on button "Save Order" at bounding box center [603, 354] width 69 height 29
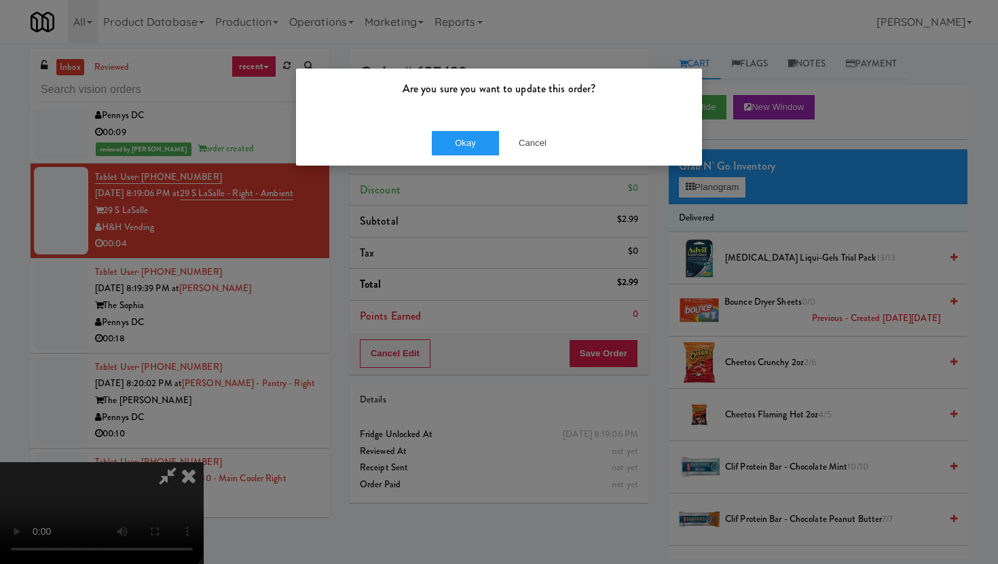
click at [460, 130] on div "Okay Cancel" at bounding box center [499, 142] width 406 height 45
click at [460, 142] on button "Okay" at bounding box center [466, 143] width 68 height 24
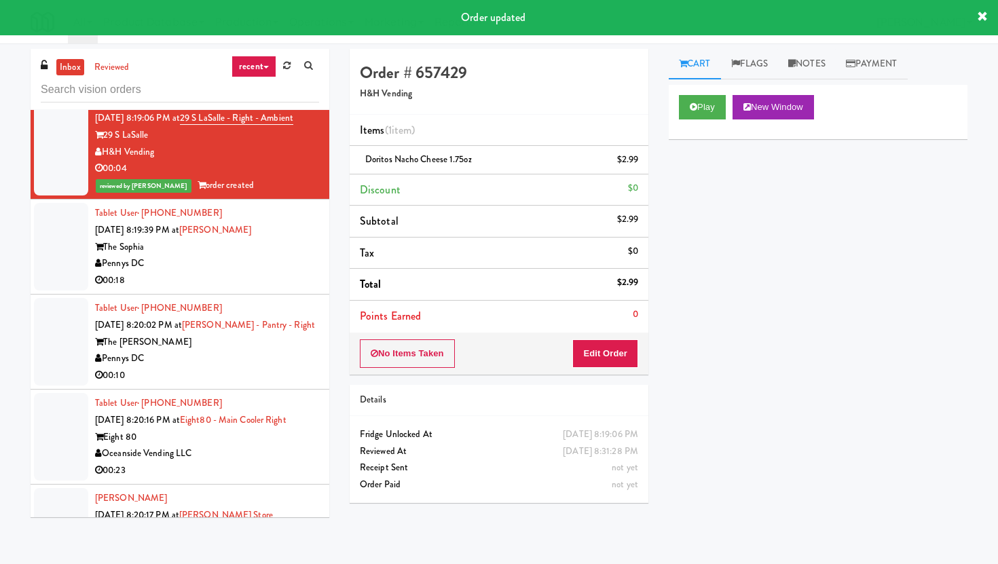
scroll to position [4612, 0]
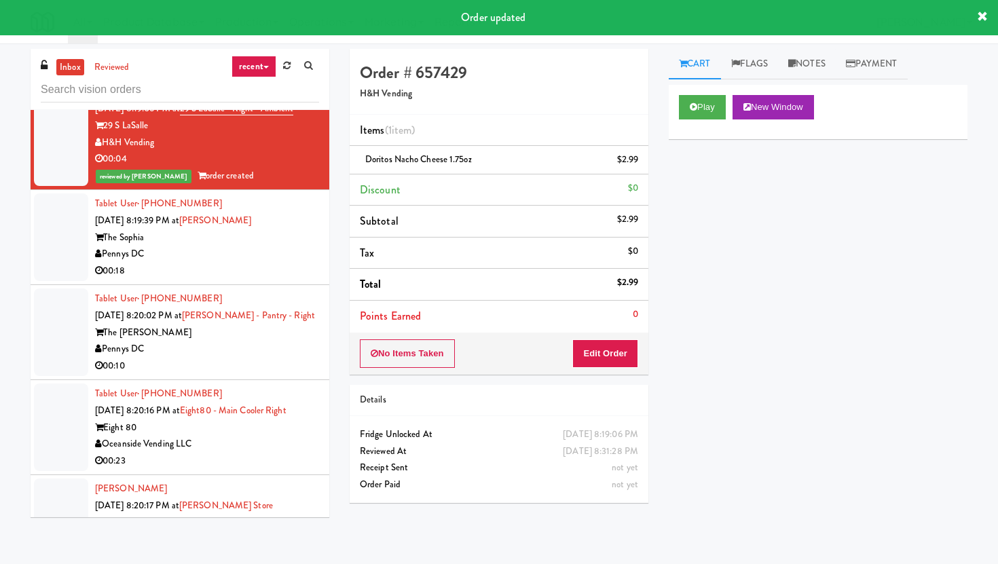
click at [236, 285] on li "Tablet User · (404) 661-1705 [DATE] 8:19:39 PM at [PERSON_NAME] The [PERSON_NAM…" at bounding box center [180, 237] width 299 height 95
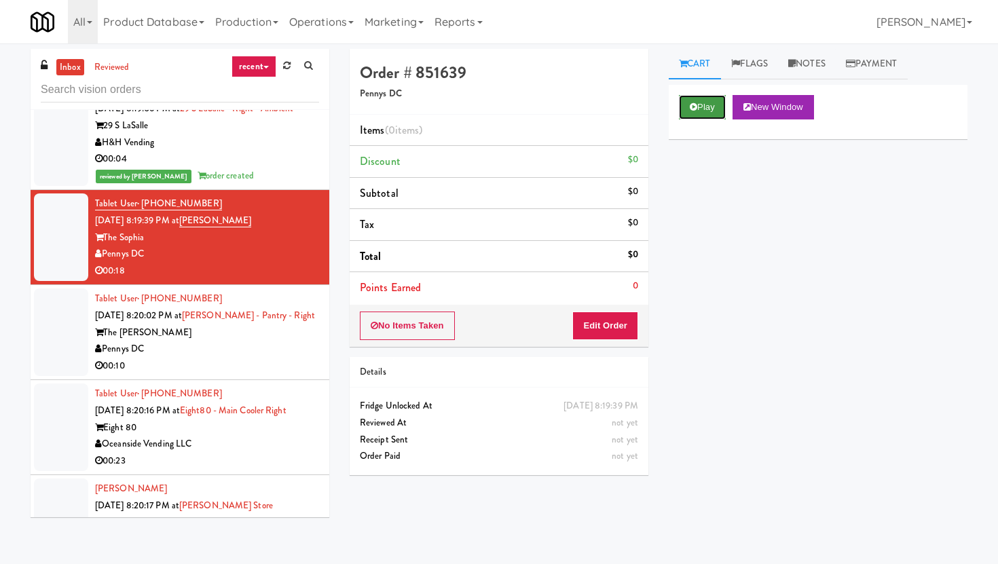
click at [708, 101] on button "Play" at bounding box center [702, 107] width 47 height 24
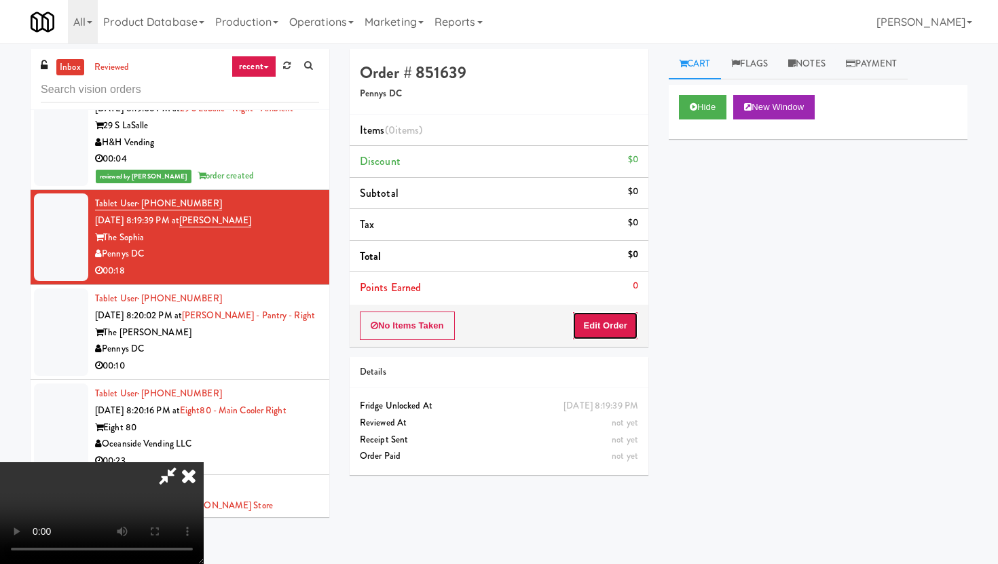
click at [621, 331] on button "Edit Order" at bounding box center [605, 326] width 66 height 29
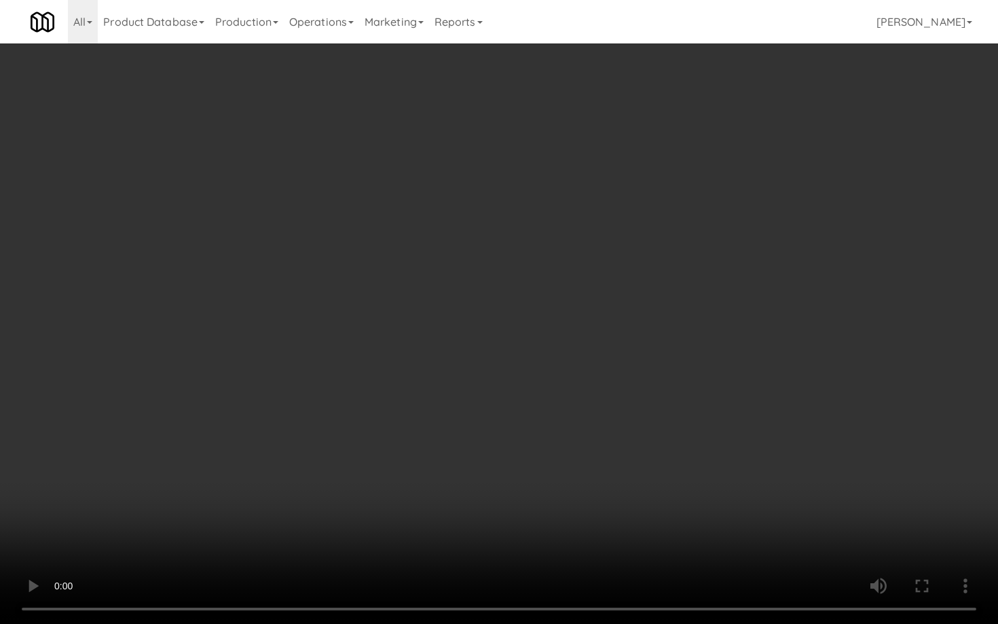
click at [555, 467] on video at bounding box center [499, 312] width 998 height 624
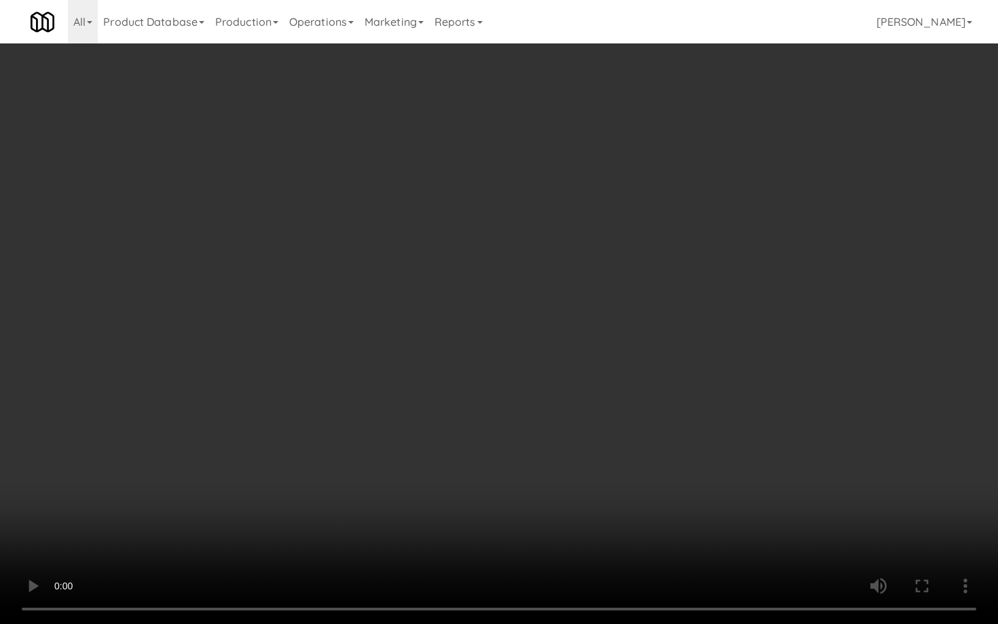
click at [555, 467] on video at bounding box center [499, 312] width 998 height 624
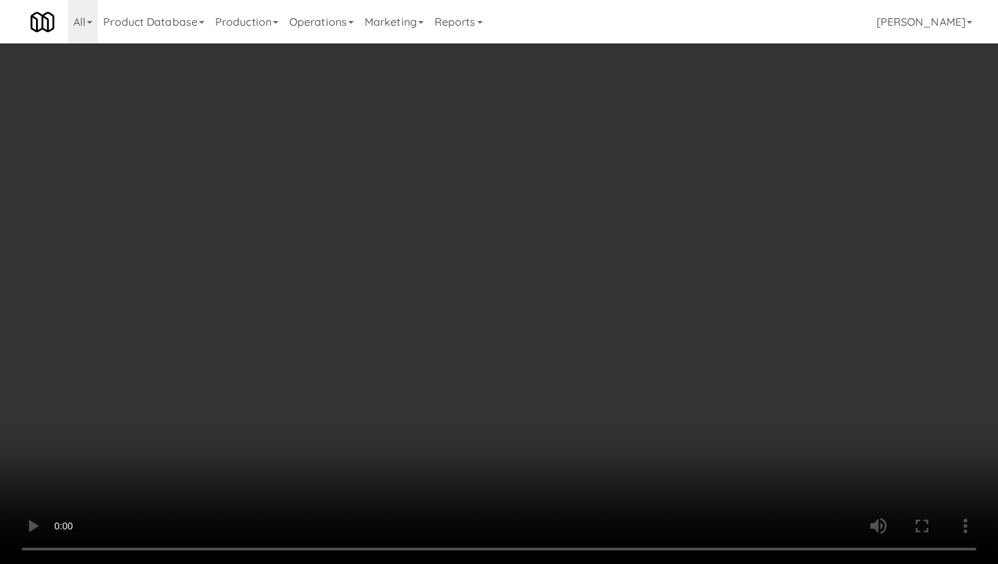
click at [457, 389] on video at bounding box center [499, 282] width 998 height 564
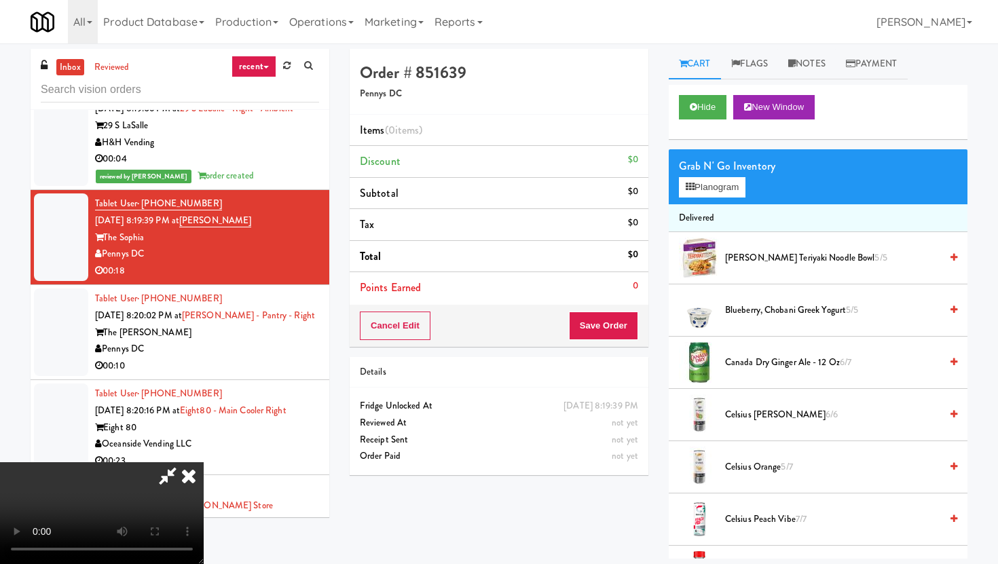
click at [204, 462] on video at bounding box center [102, 513] width 204 height 102
click at [790, 366] on span "Canada Dry Ginger Ale - 12 oz 6/7" at bounding box center [832, 362] width 215 height 17
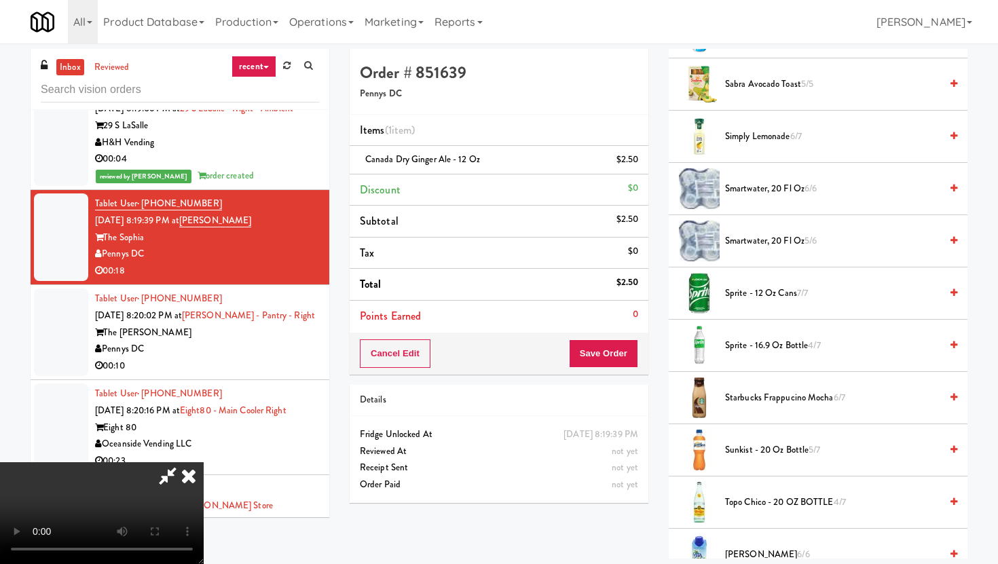
scroll to position [1555, 0]
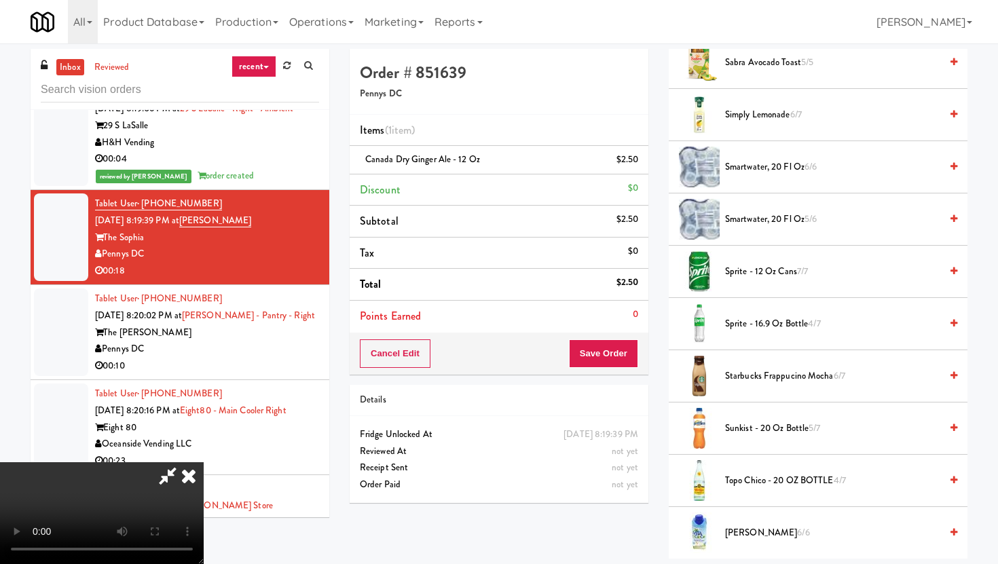
click at [773, 272] on span "Sprite - 12 oz cans 7/7" at bounding box center [832, 271] width 215 height 17
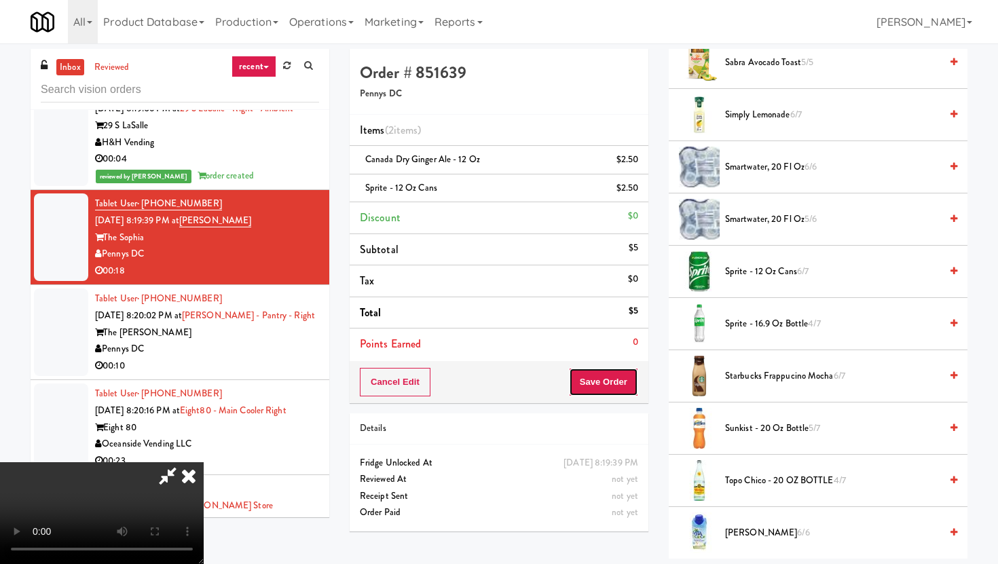
click at [605, 373] on button "Save Order" at bounding box center [603, 382] width 69 height 29
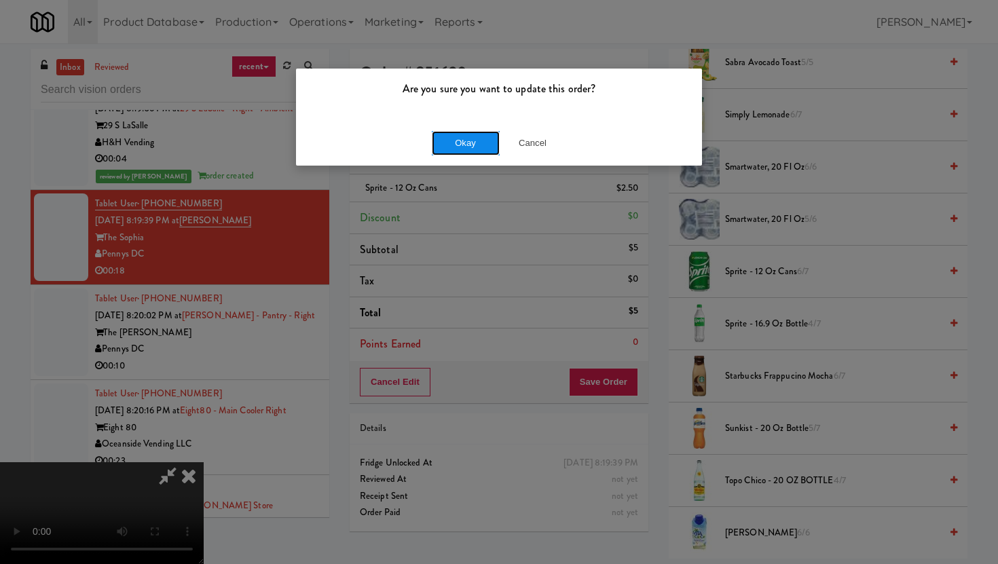
click at [461, 150] on button "Okay" at bounding box center [466, 143] width 68 height 24
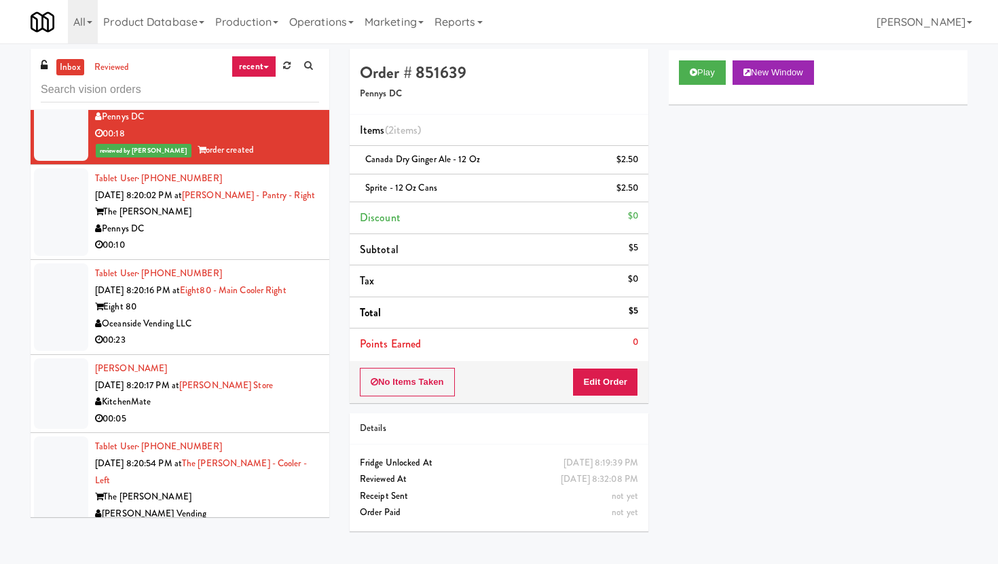
scroll to position [4750, 0]
click at [190, 259] on li "Tablet User · (480) 826-8112 [DATE] 8:20:02 PM at [PERSON_NAME] - Pantry - Righ…" at bounding box center [180, 211] width 299 height 95
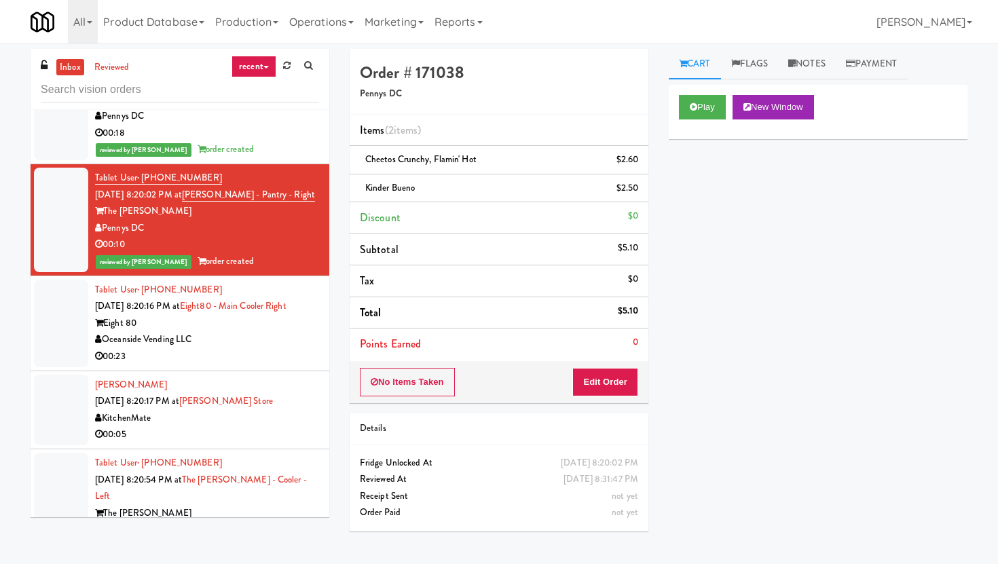
click at [280, 365] on div "00:23" at bounding box center [207, 356] width 224 height 17
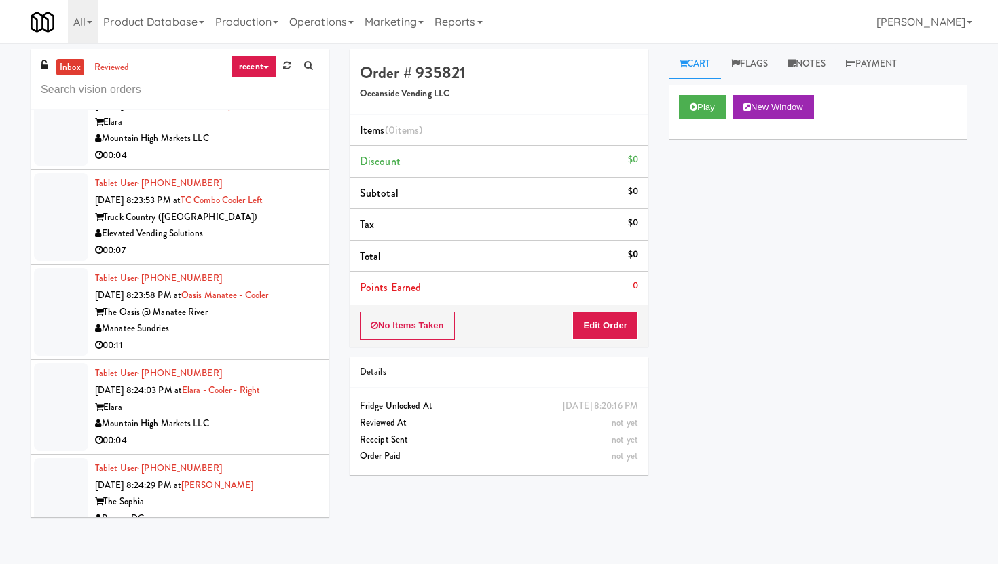
scroll to position [5427, 0]
click at [226, 347] on div "00:11" at bounding box center [207, 345] width 224 height 17
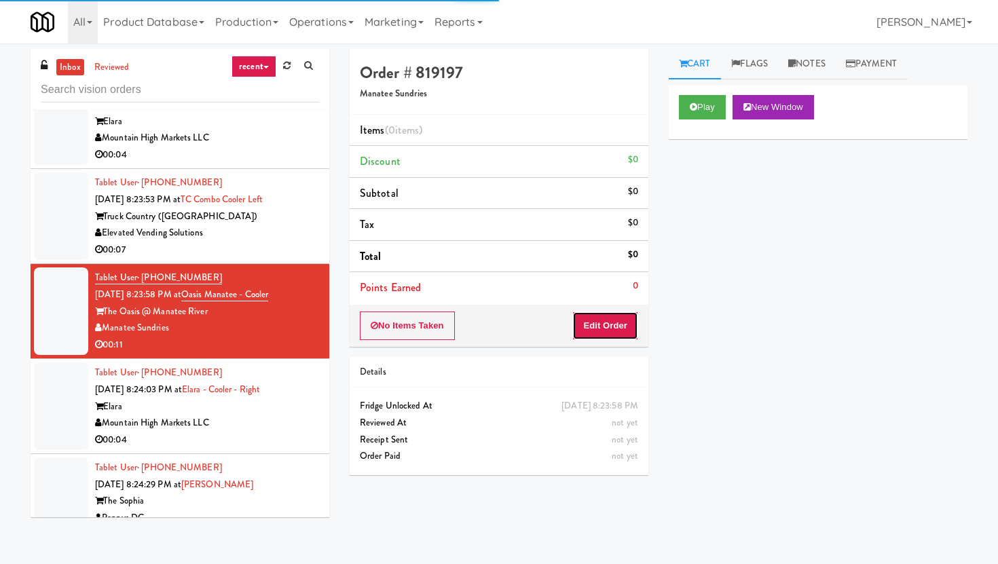
click at [585, 331] on button "Edit Order" at bounding box center [605, 326] width 66 height 29
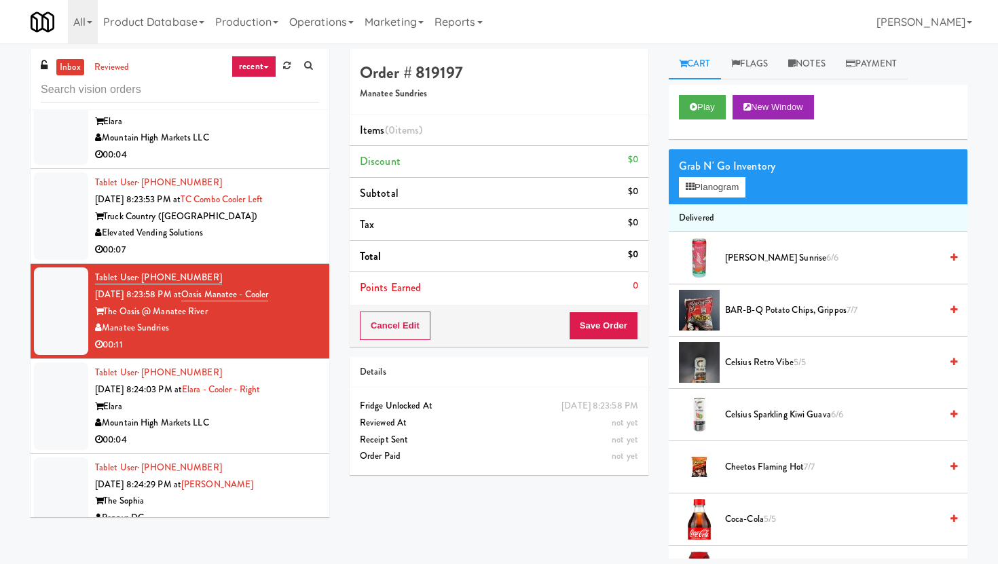
click at [721, 93] on div "Play New Window" at bounding box center [818, 112] width 299 height 54
click at [714, 104] on button "Play" at bounding box center [702, 107] width 47 height 24
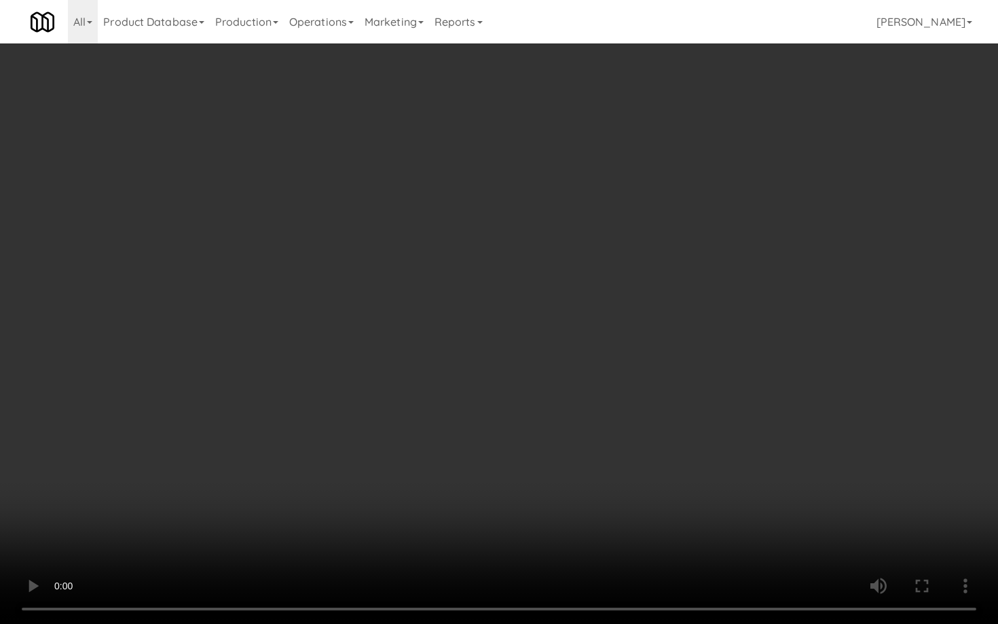
click at [650, 492] on video at bounding box center [499, 312] width 998 height 624
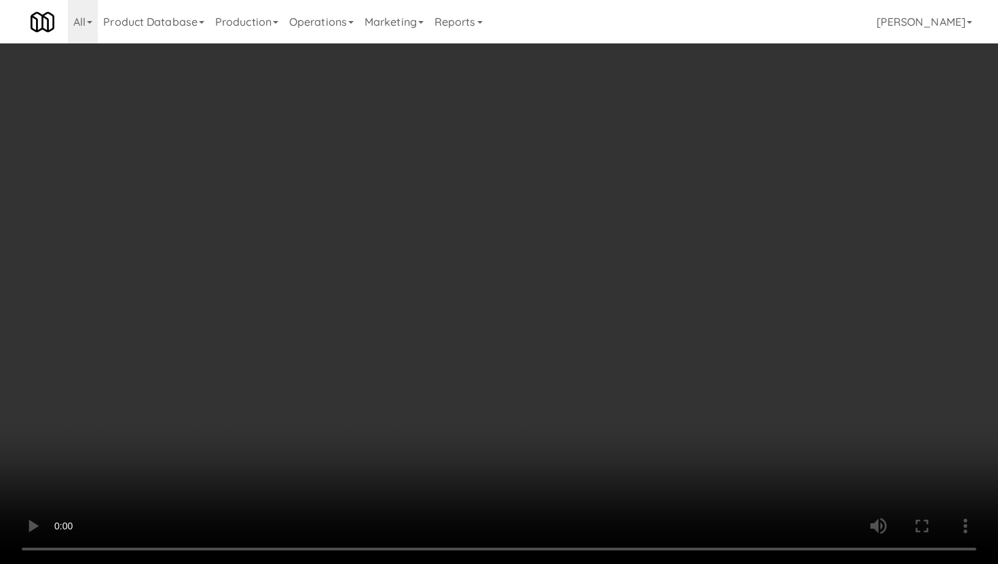
click at [553, 432] on video at bounding box center [499, 282] width 998 height 564
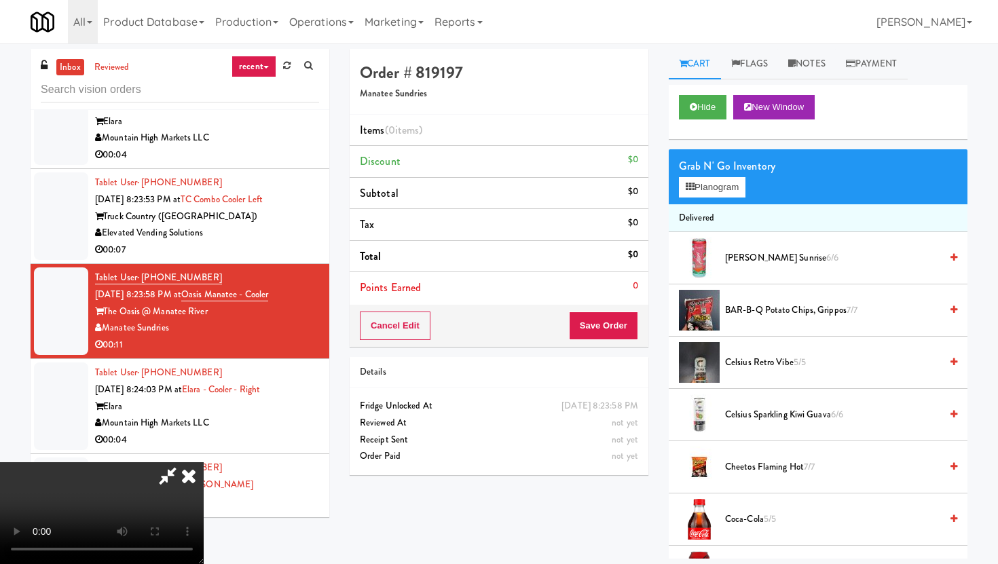
click at [204, 462] on video at bounding box center [102, 513] width 204 height 102
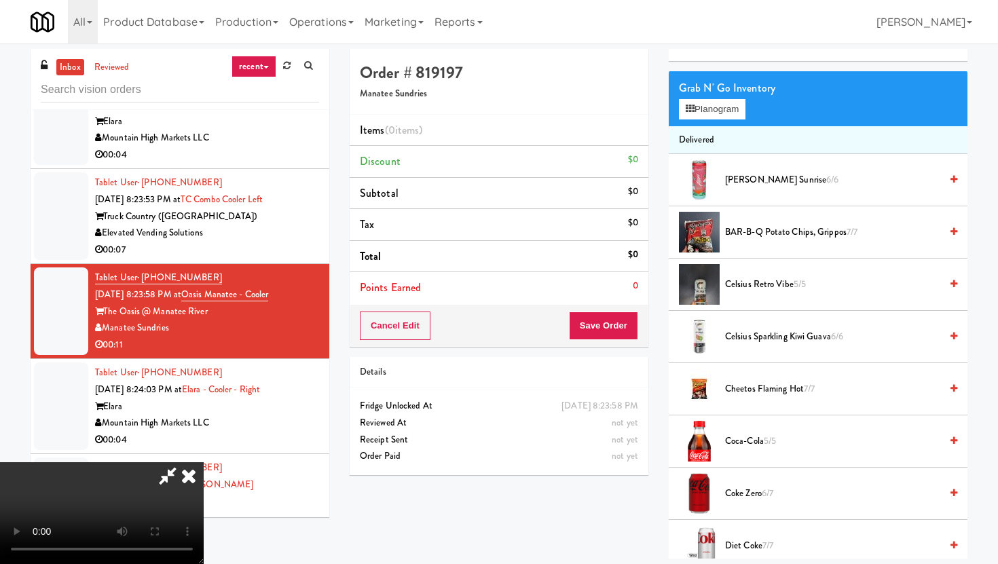
scroll to position [151, 0]
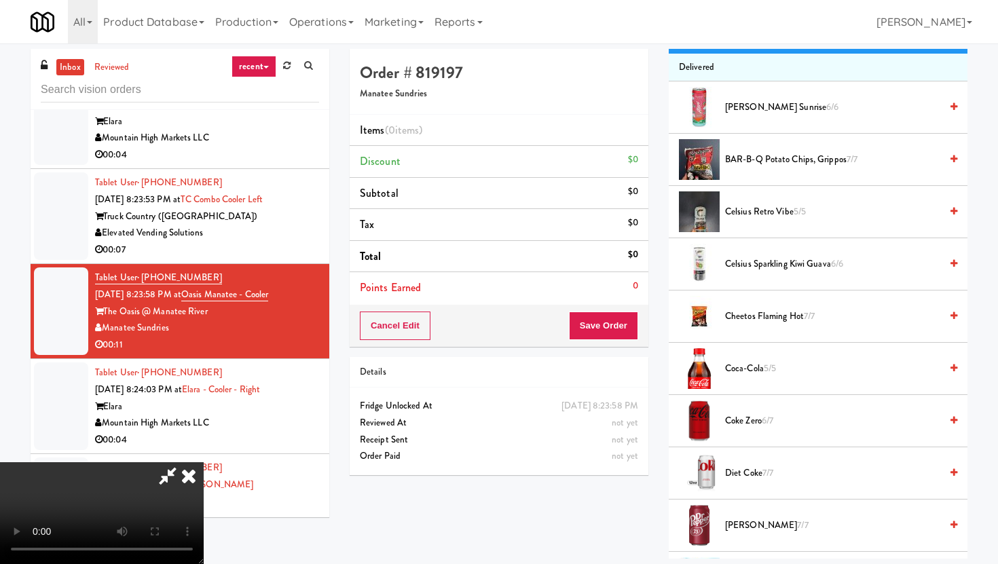
click at [745, 369] on span "Coca-Cola 5/5" at bounding box center [832, 369] width 215 height 17
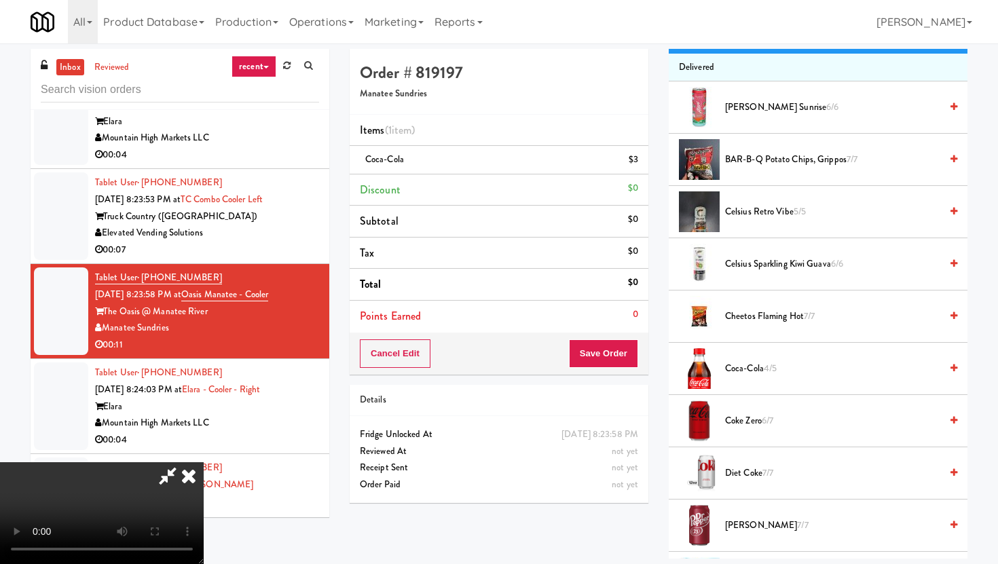
click at [745, 369] on span "Coca-Cola 4/5" at bounding box center [832, 369] width 215 height 17
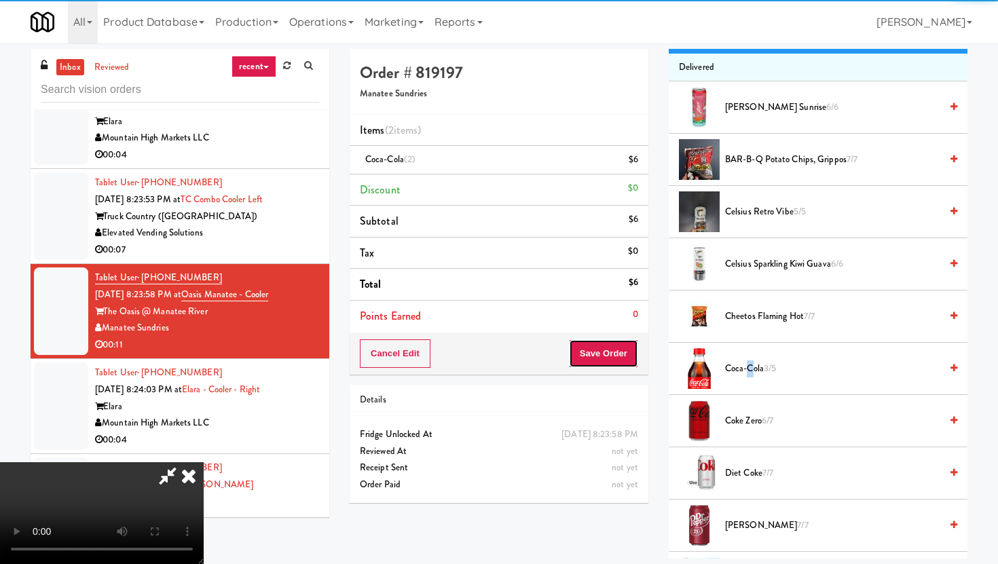
click at [625, 359] on button "Save Order" at bounding box center [603, 354] width 69 height 29
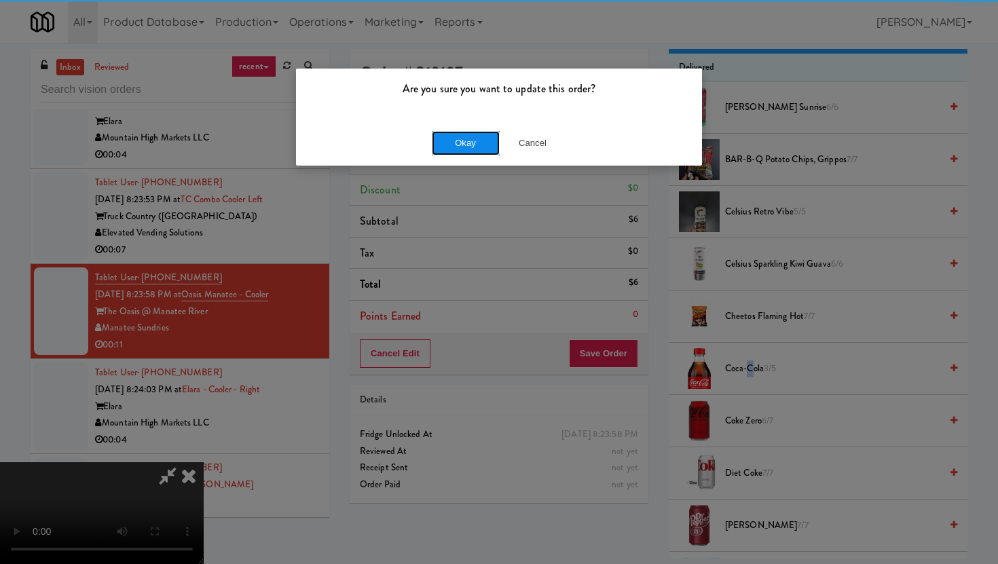
click at [458, 145] on button "Okay" at bounding box center [466, 143] width 68 height 24
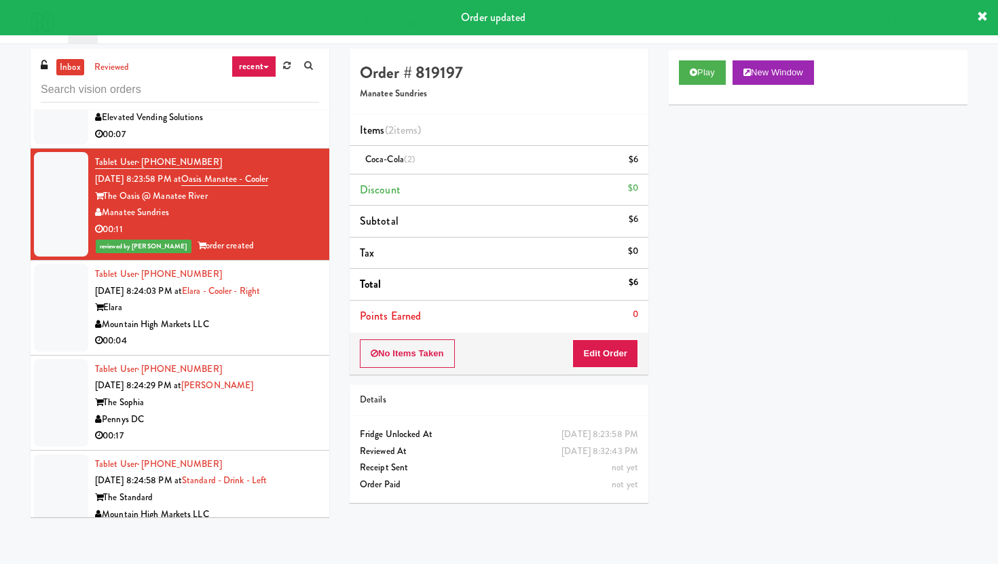
scroll to position [5545, 0]
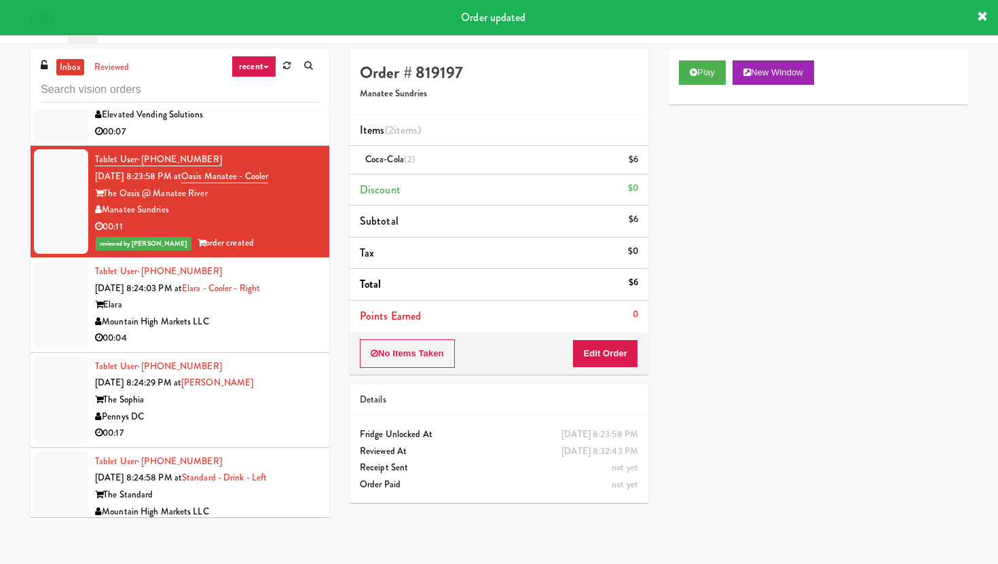
click at [262, 341] on div "00:04" at bounding box center [207, 338] width 224 height 17
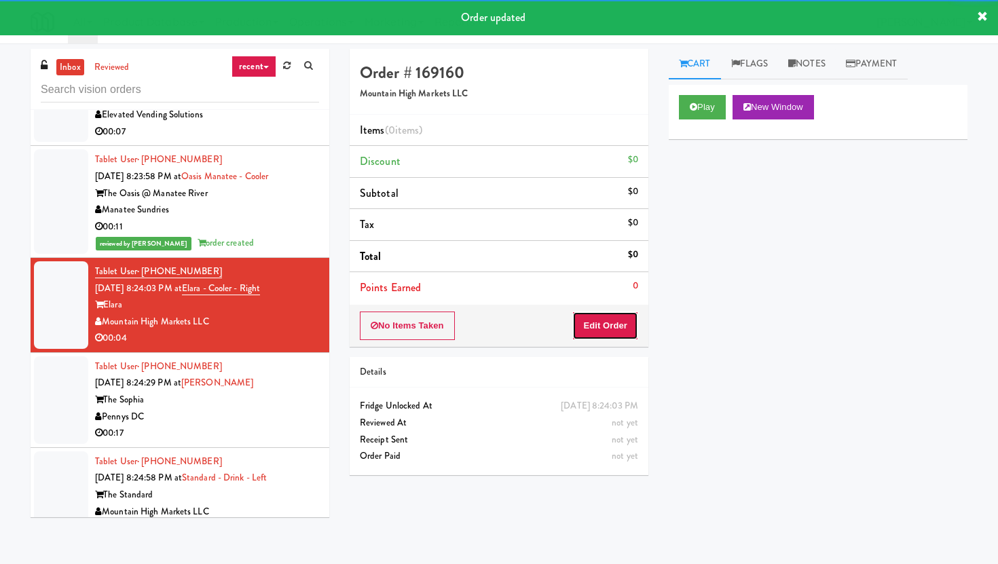
click at [610, 332] on button "Edit Order" at bounding box center [605, 326] width 66 height 29
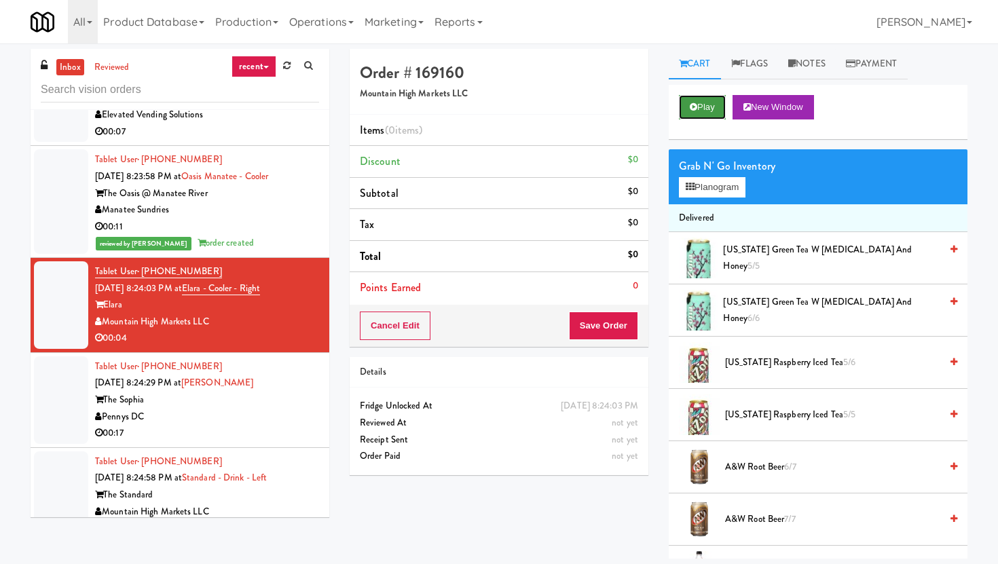
click at [708, 108] on button "Play" at bounding box center [702, 107] width 47 height 24
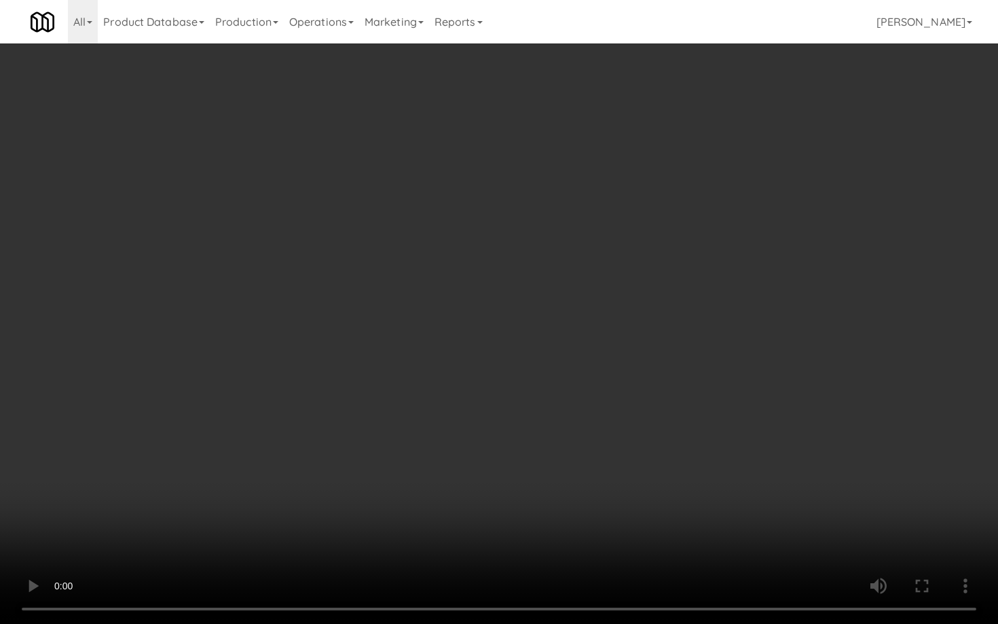
click at [477, 535] on video at bounding box center [499, 312] width 998 height 624
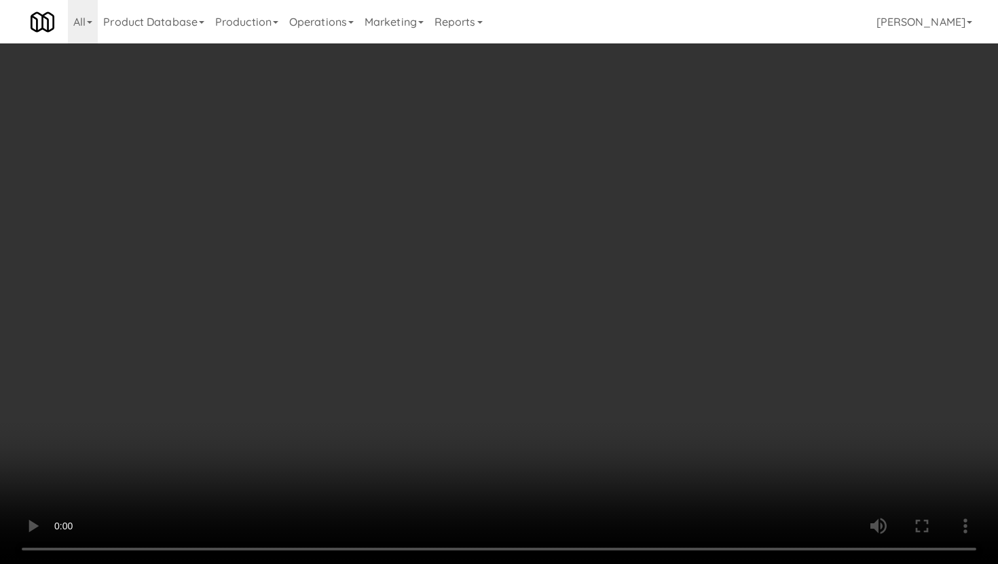
scroll to position [988, 0]
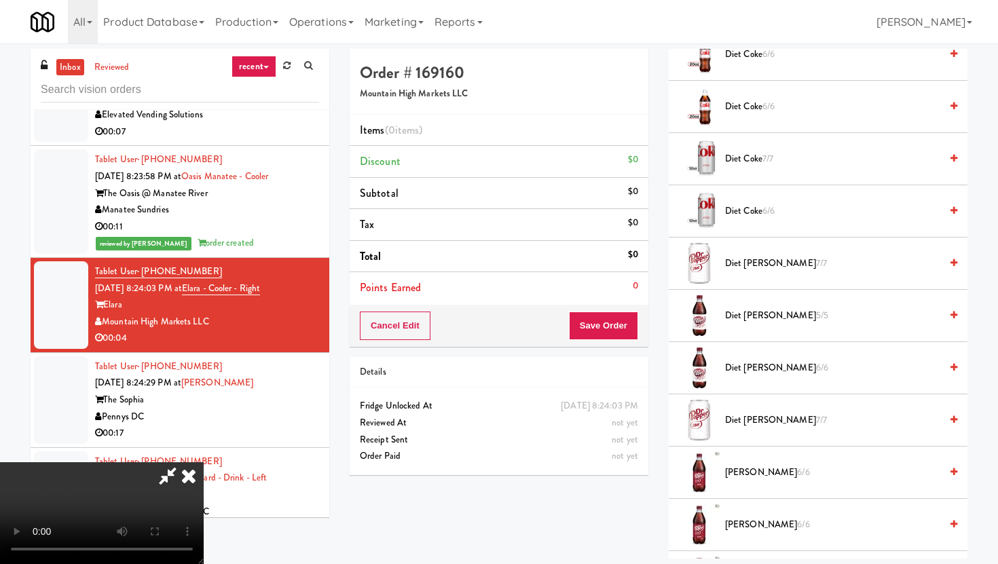
click at [748, 362] on span "Diet [PERSON_NAME] 6/6" at bounding box center [832, 368] width 215 height 17
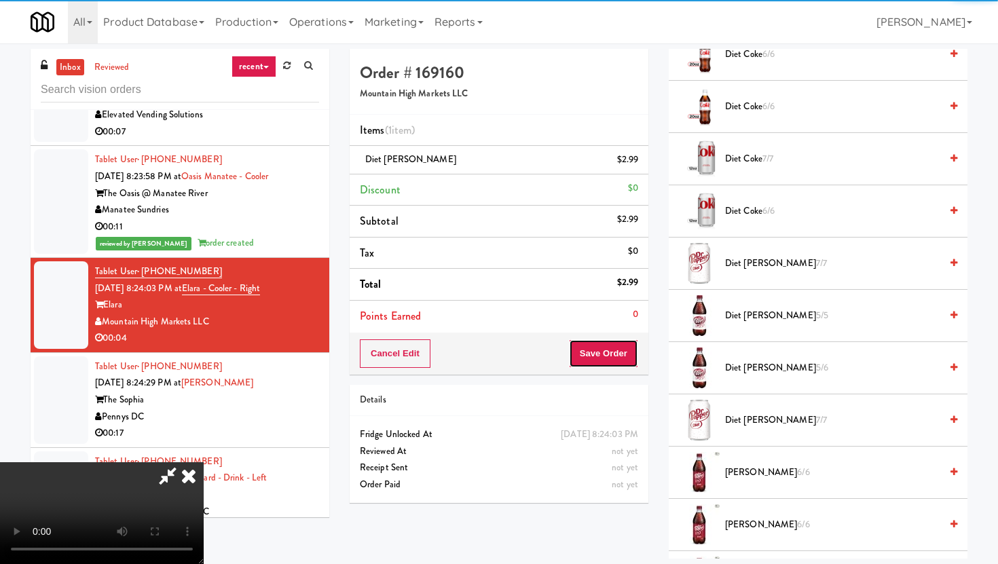
click at [632, 350] on button "Save Order" at bounding box center [603, 354] width 69 height 29
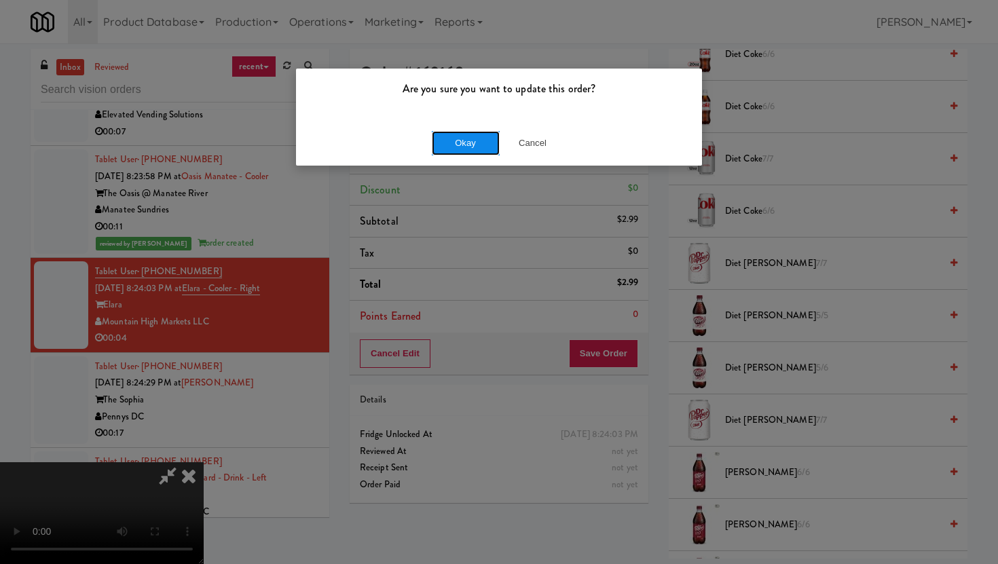
click at [479, 140] on button "Okay" at bounding box center [466, 143] width 68 height 24
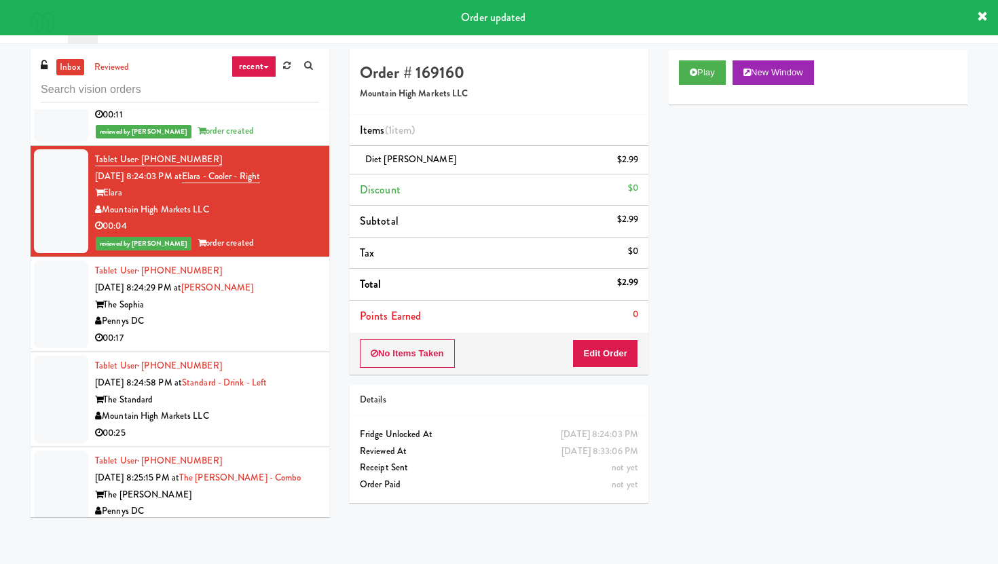
scroll to position [5659, 0]
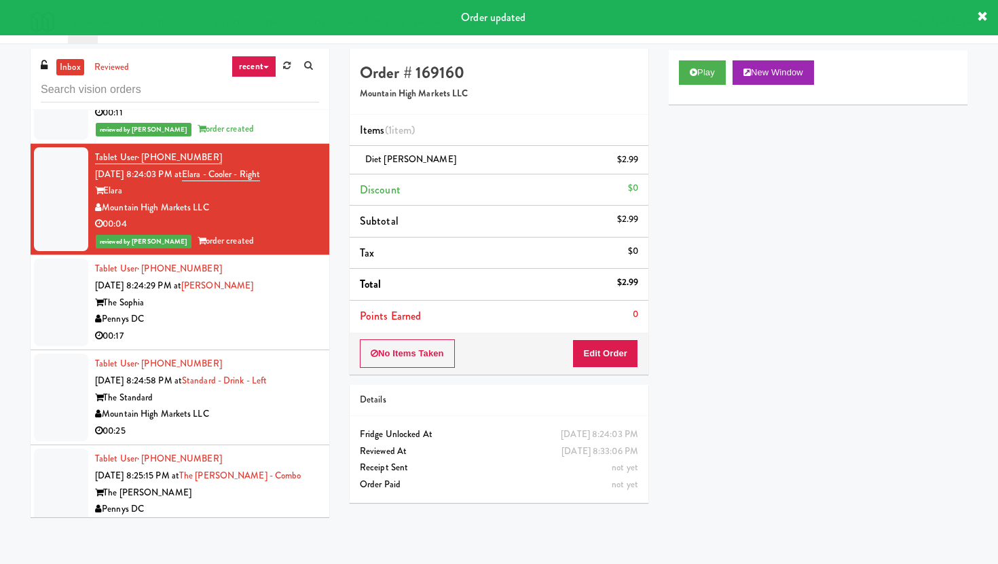
click at [278, 335] on div "00:17" at bounding box center [207, 336] width 224 height 17
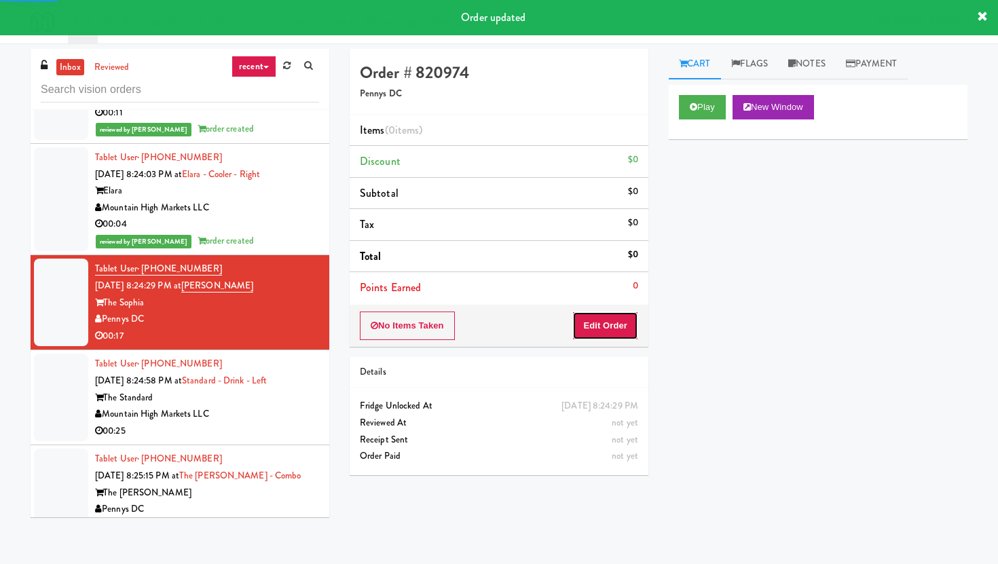
click at [631, 333] on button "Edit Order" at bounding box center [605, 326] width 66 height 29
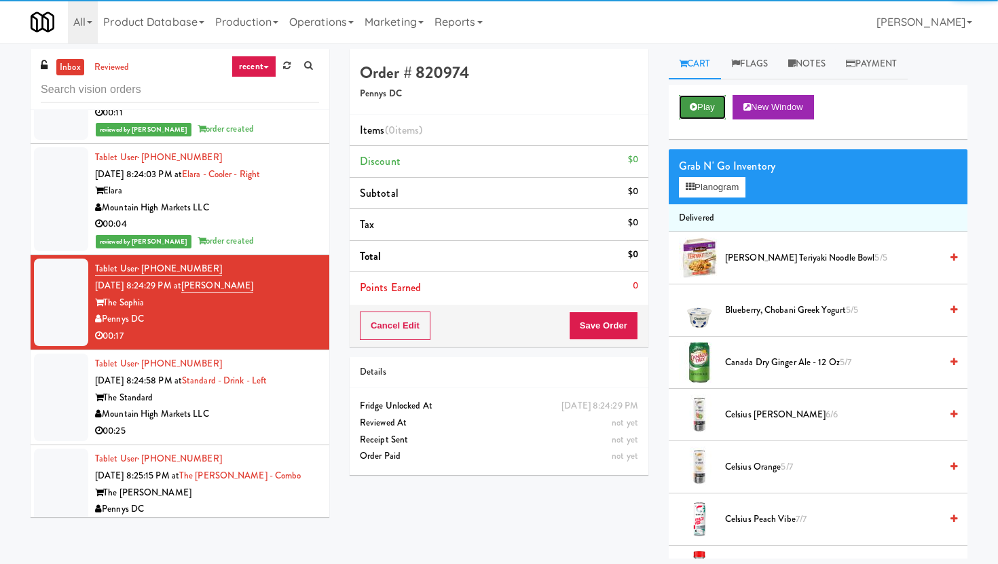
click at [693, 117] on button "Play" at bounding box center [702, 107] width 47 height 24
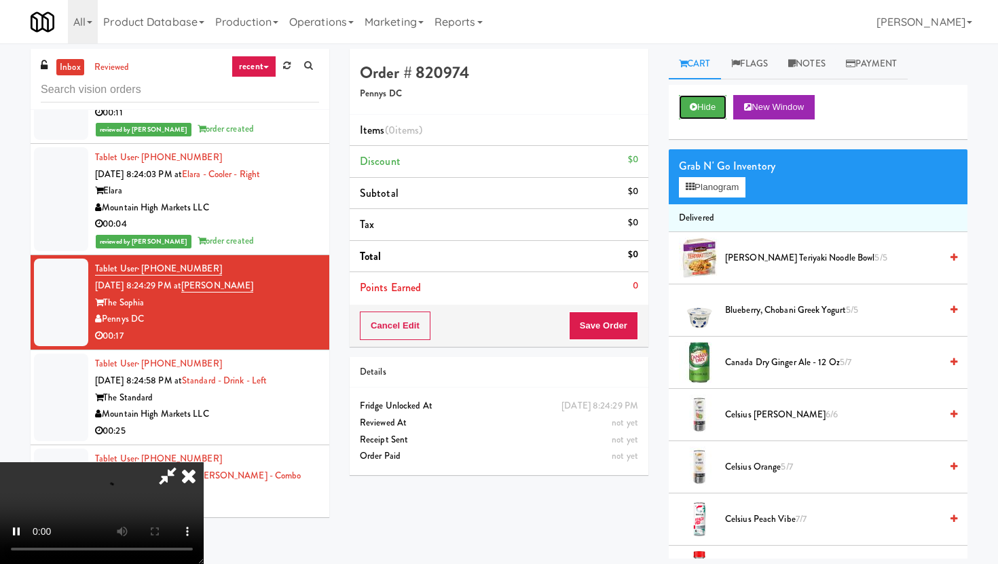
scroll to position [111, 0]
click at [204, 462] on video at bounding box center [102, 513] width 204 height 102
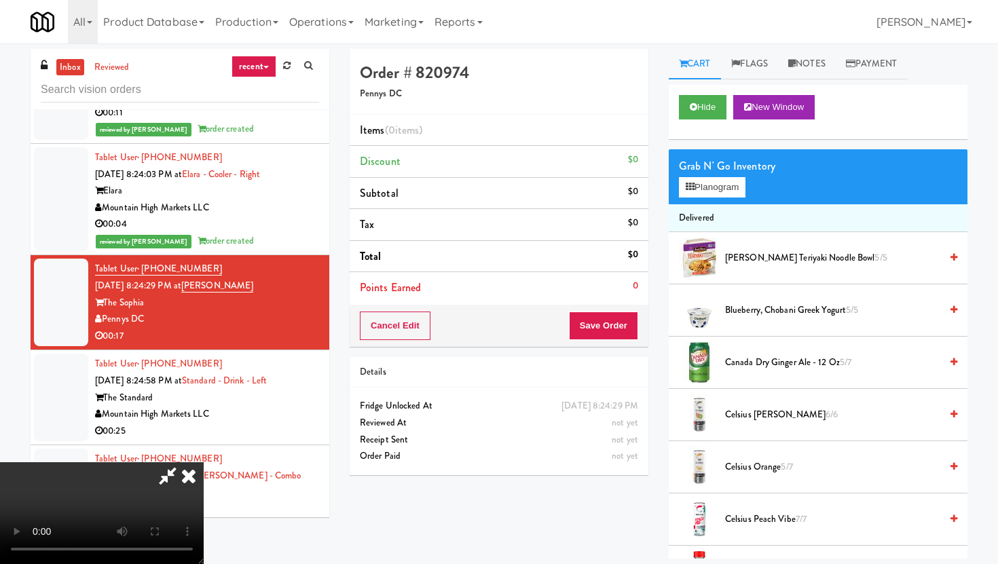
click at [204, 462] on video at bounding box center [102, 513] width 204 height 102
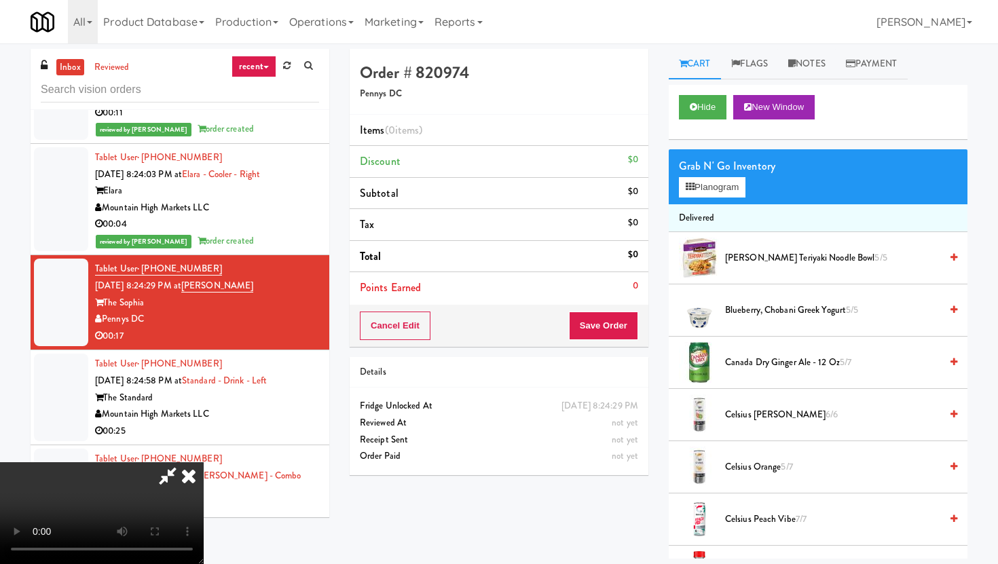
click at [204, 462] on video at bounding box center [102, 513] width 204 height 102
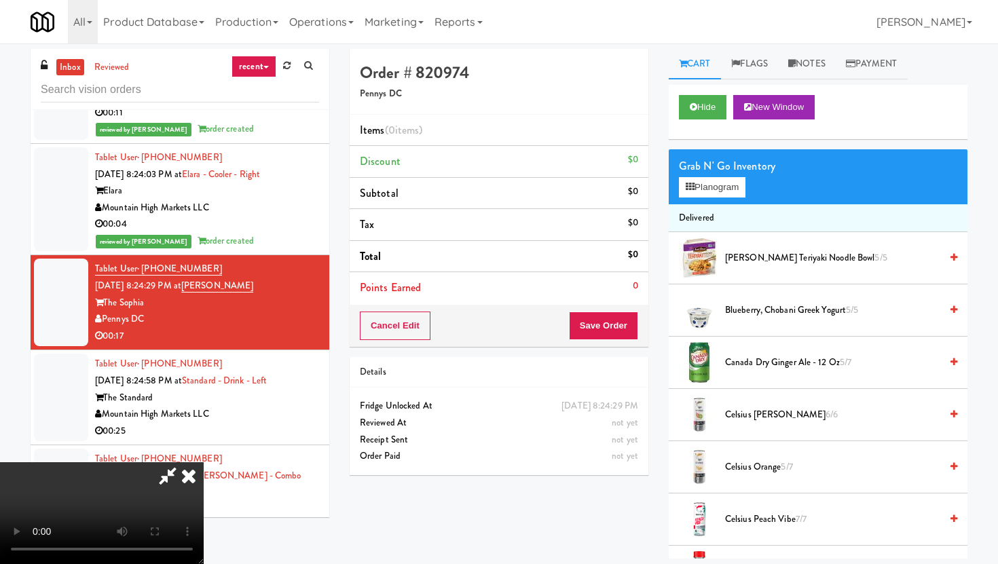
scroll to position [9, 0]
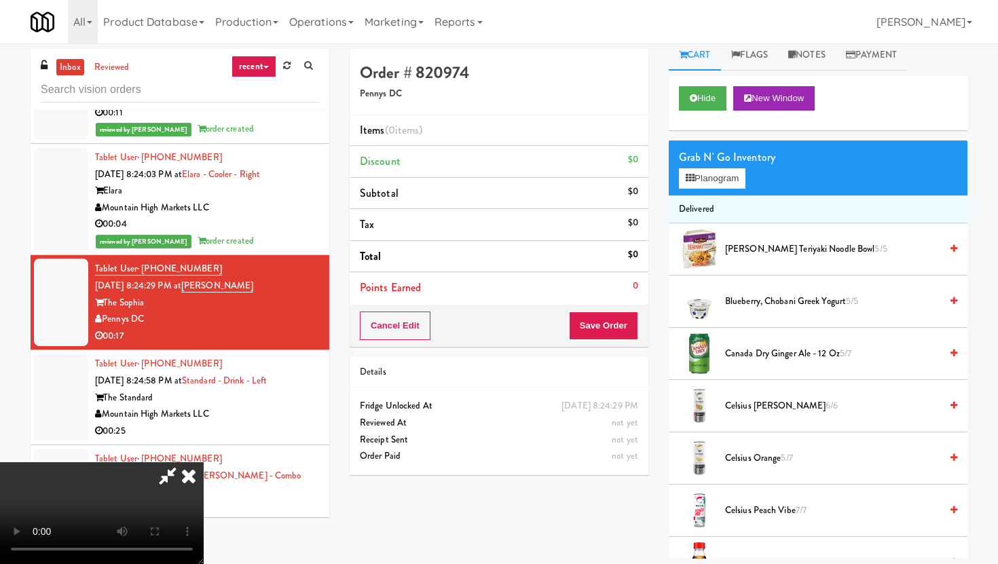
click at [740, 461] on span "Celsius Orange 5/7" at bounding box center [832, 458] width 215 height 17
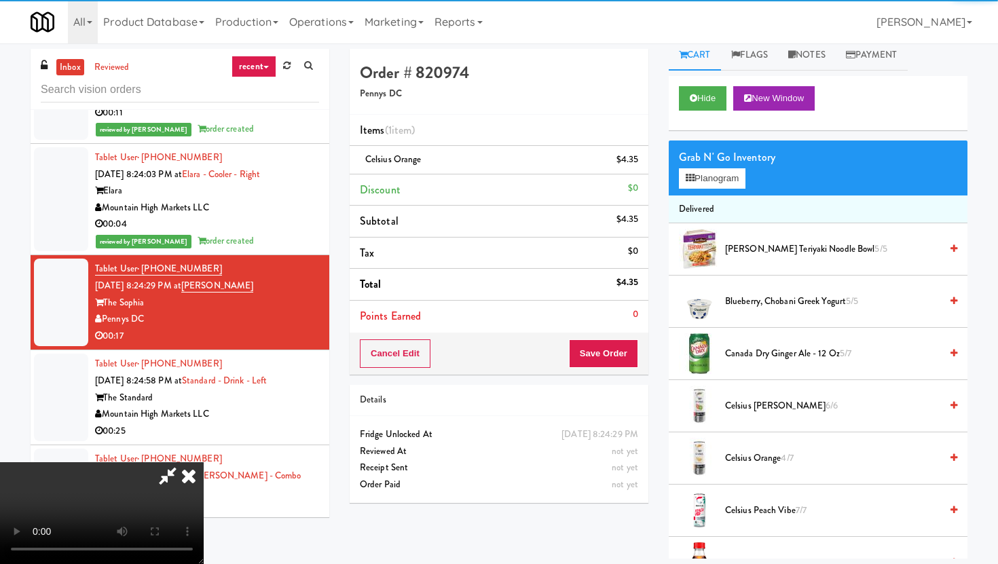
click at [204, 462] on video at bounding box center [102, 513] width 204 height 102
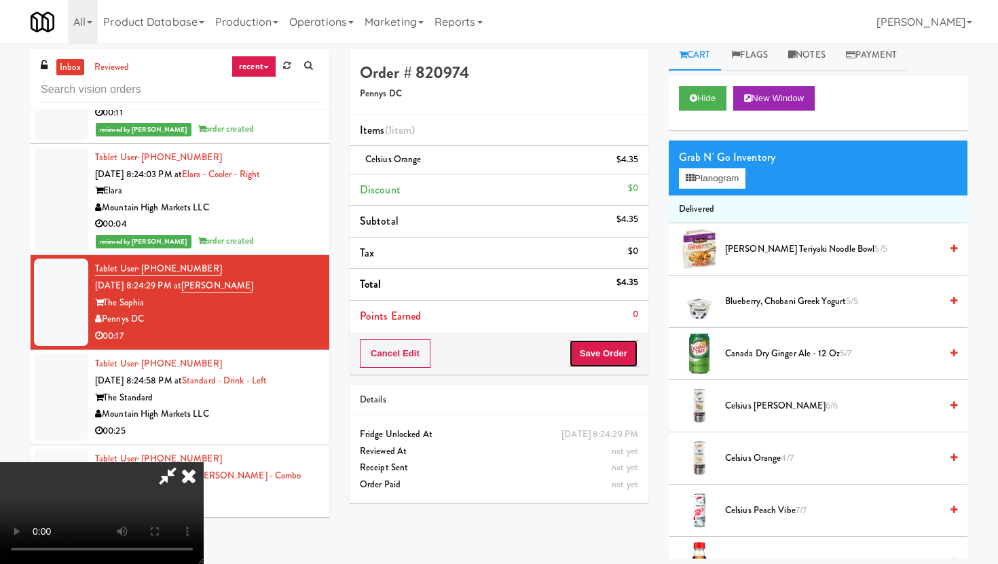
click at [614, 348] on button "Save Order" at bounding box center [603, 354] width 69 height 29
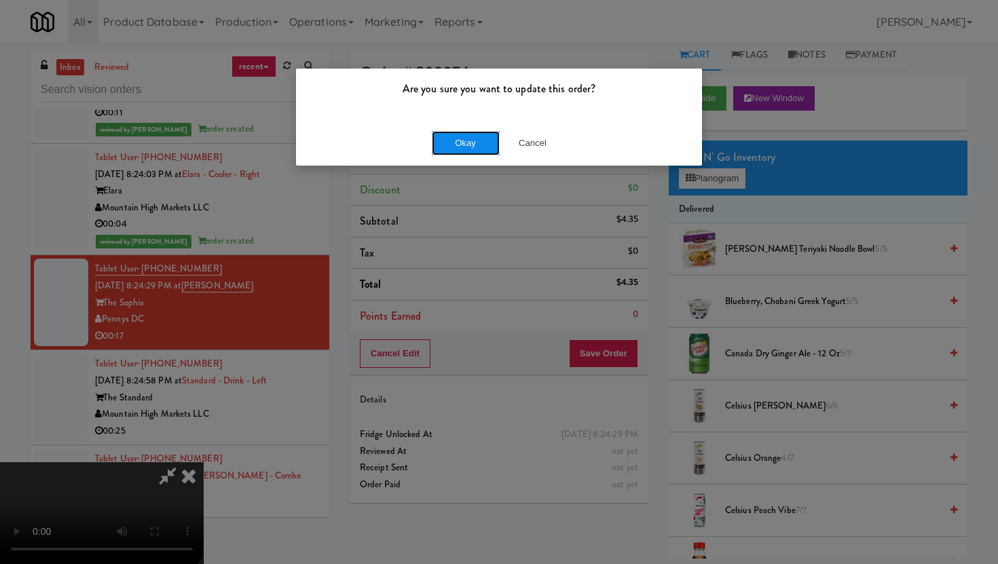
click at [451, 132] on button "Okay" at bounding box center [466, 143] width 68 height 24
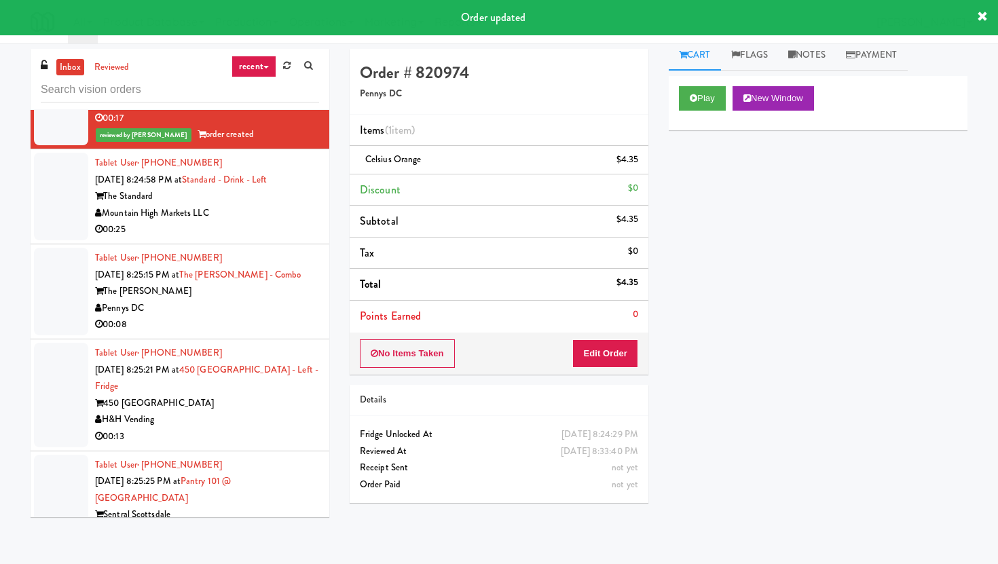
scroll to position [5926, 0]
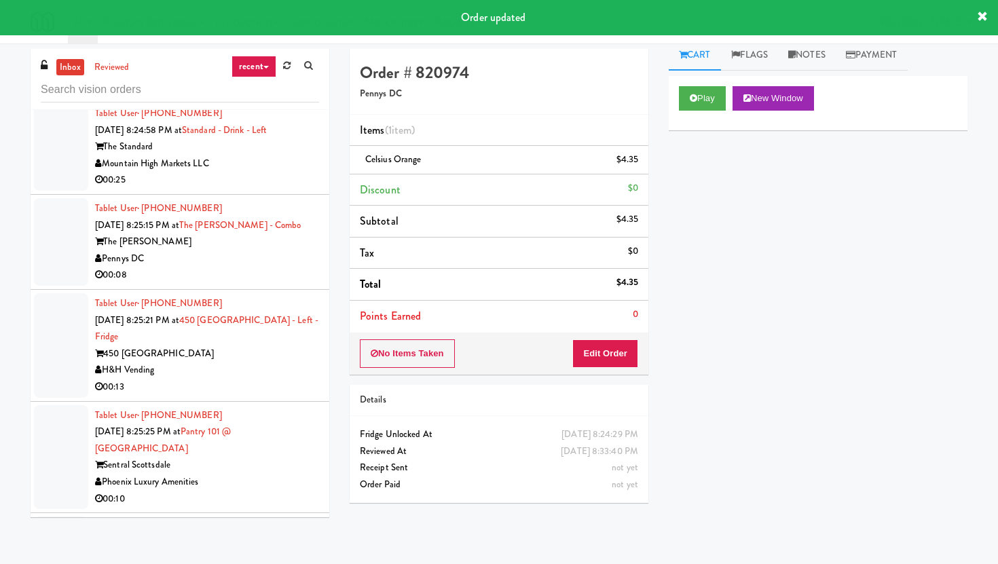
click at [289, 185] on div "00:25" at bounding box center [207, 180] width 224 height 17
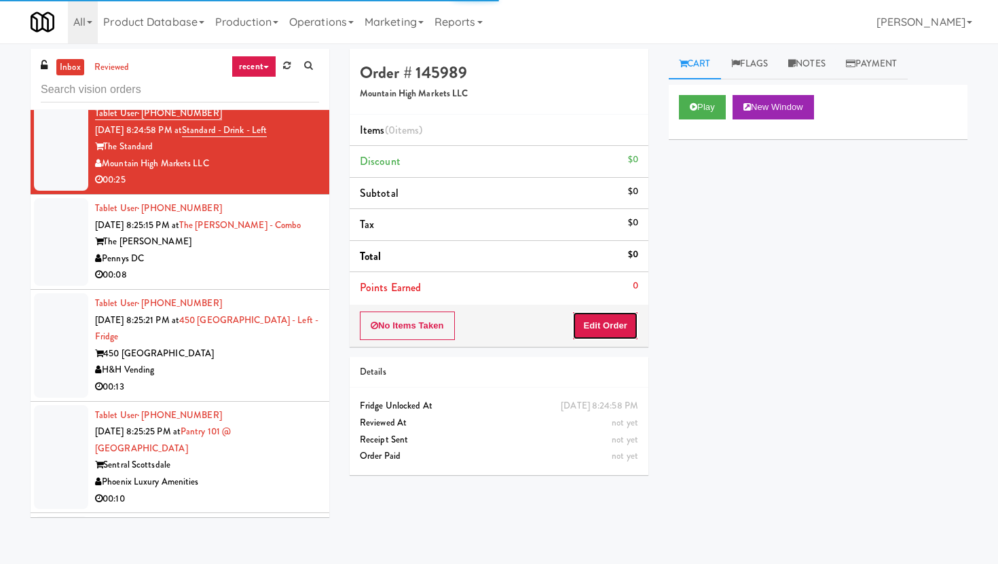
click at [619, 316] on button "Edit Order" at bounding box center [605, 326] width 66 height 29
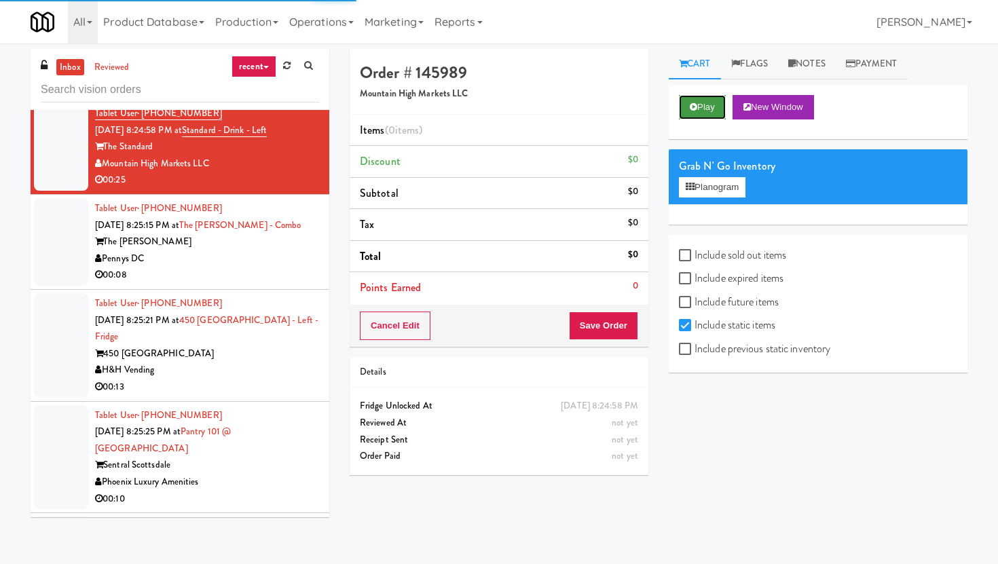
click at [712, 111] on button "Play" at bounding box center [702, 107] width 47 height 24
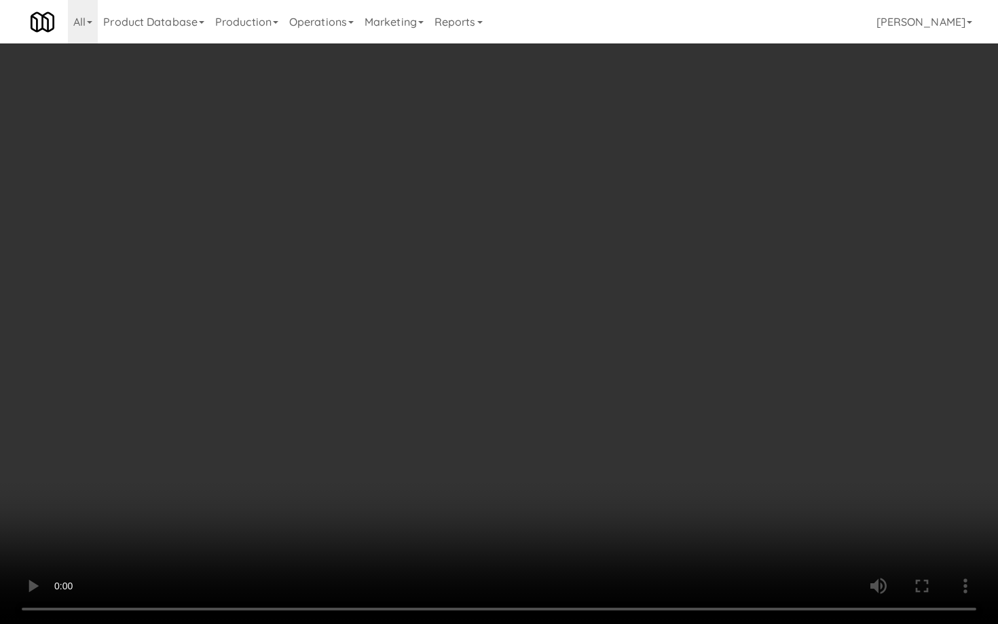
click at [572, 435] on video at bounding box center [499, 312] width 998 height 624
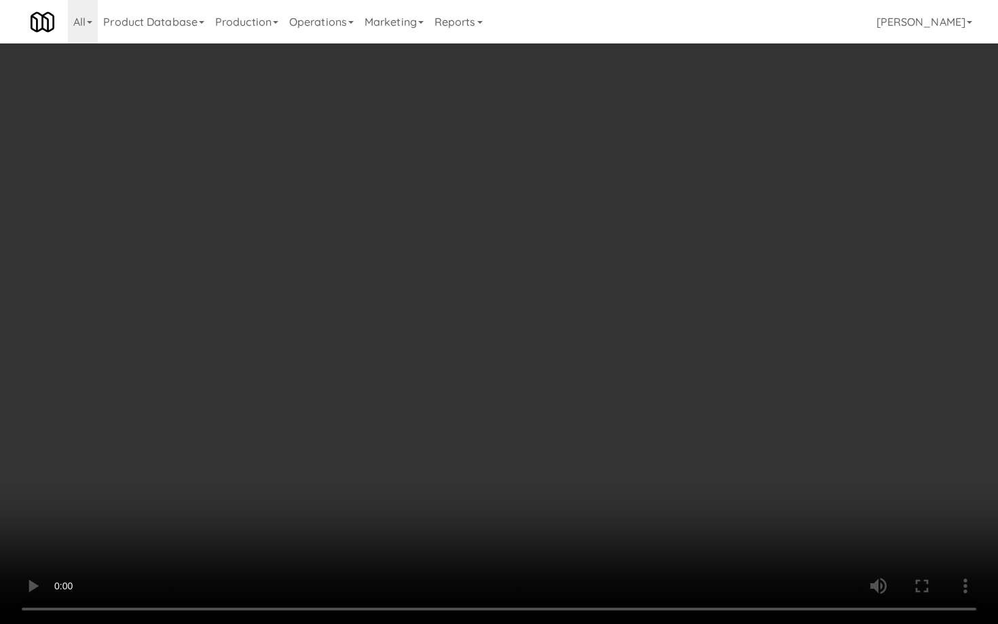
click at [572, 435] on video at bounding box center [499, 312] width 998 height 624
click at [784, 496] on video at bounding box center [499, 312] width 998 height 624
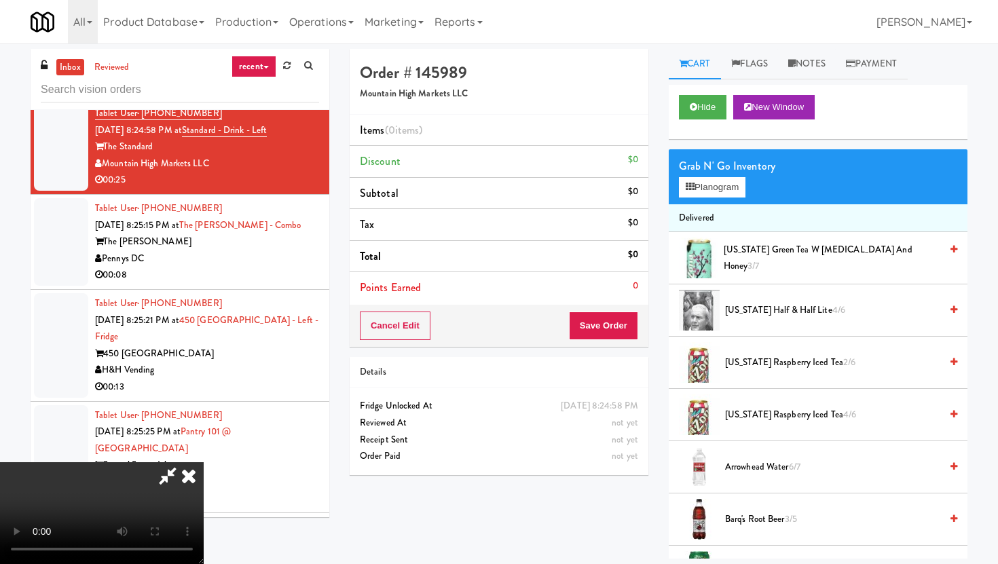
click at [754, 364] on span "[US_STATE] Raspberry Iced Tea 2/6" at bounding box center [832, 362] width 215 height 17
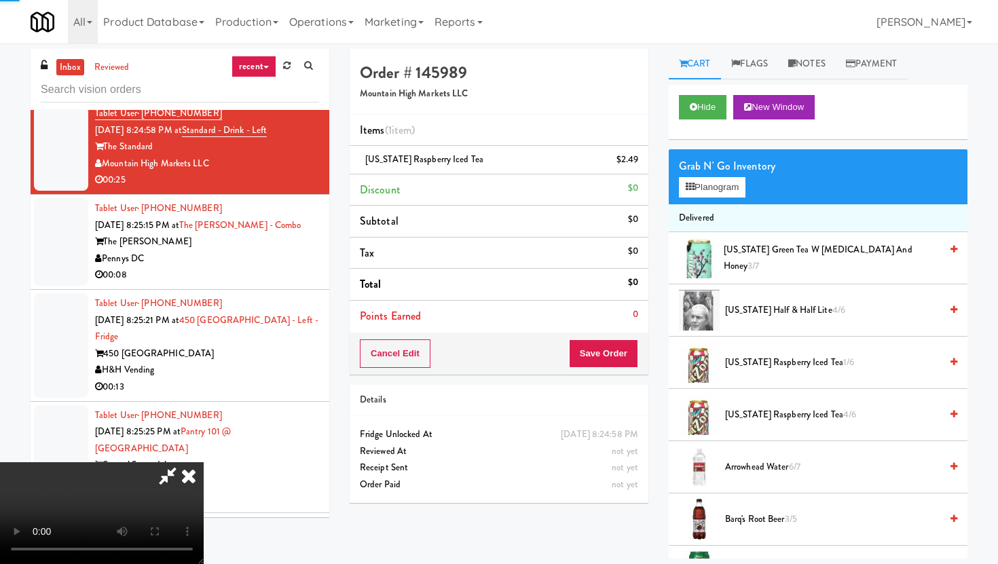
click at [754, 364] on span "[US_STATE] Raspberry Iced Tea 1/6" at bounding box center [832, 362] width 215 height 17
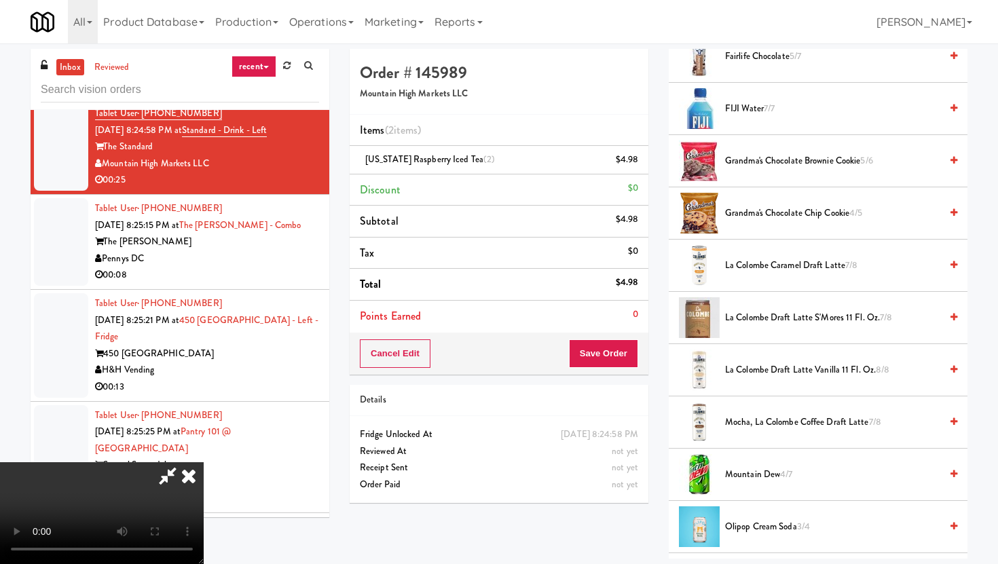
scroll to position [1052, 0]
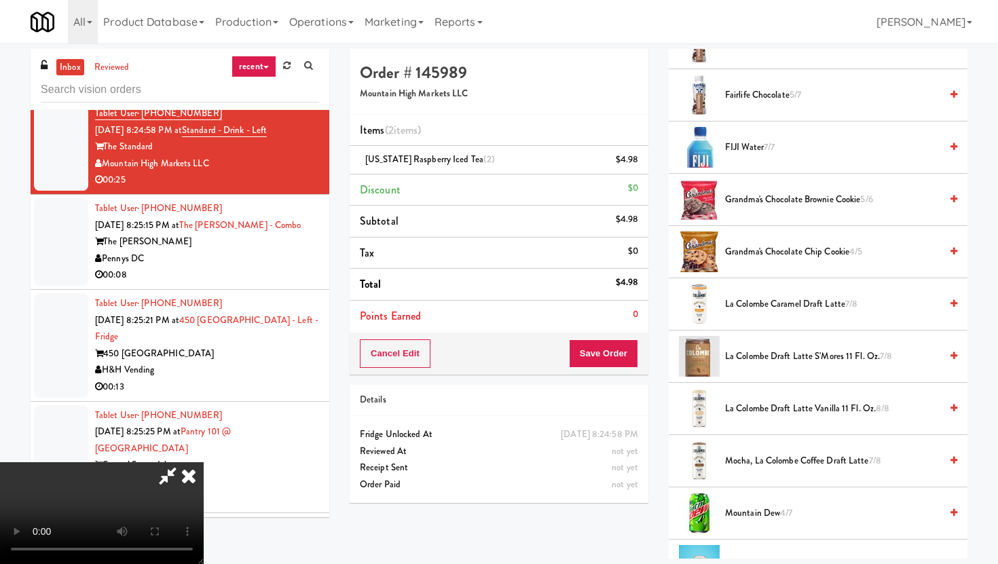
click at [764, 199] on span "Grandma's Chocolate Brownie Cookie 5/6" at bounding box center [832, 200] width 215 height 17
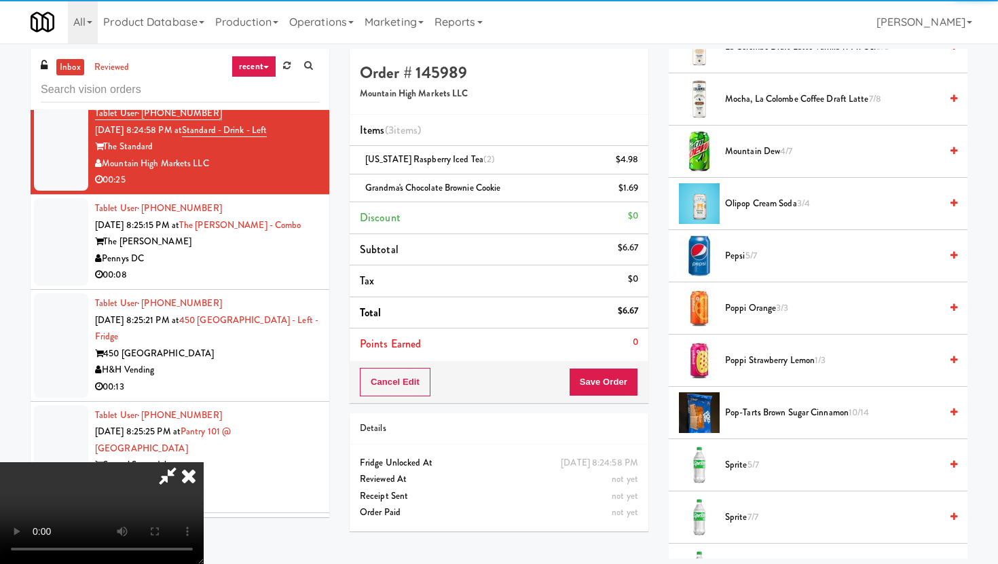
scroll to position [1415, 0]
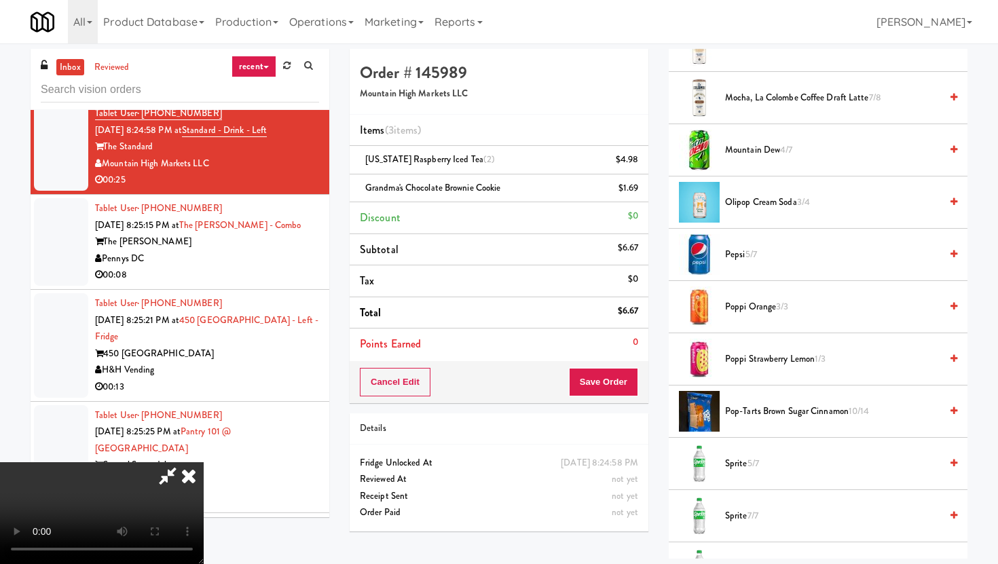
click at [737, 256] on span "Pepsi 5/7" at bounding box center [832, 255] width 215 height 17
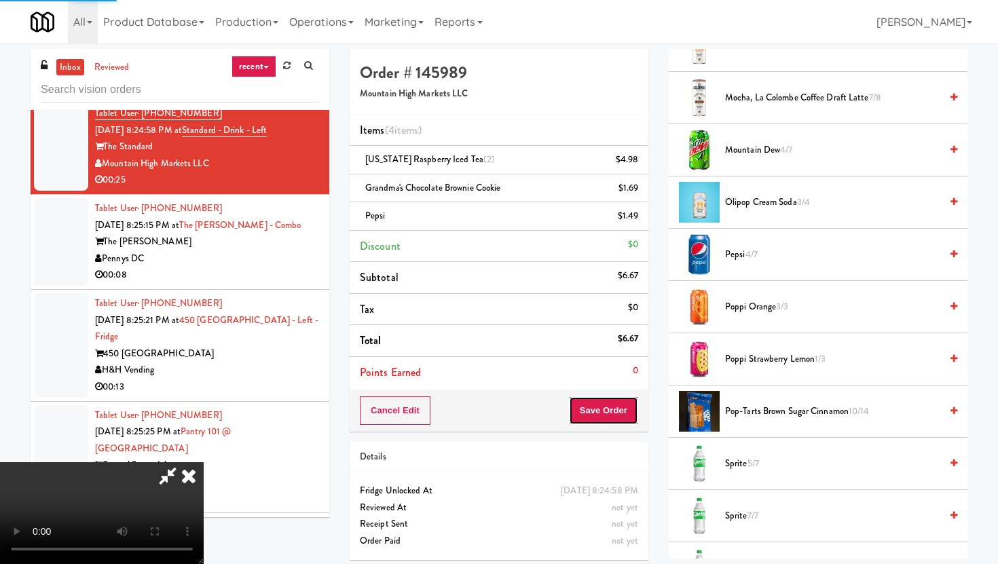
click at [628, 418] on button "Save Order" at bounding box center [603, 411] width 69 height 29
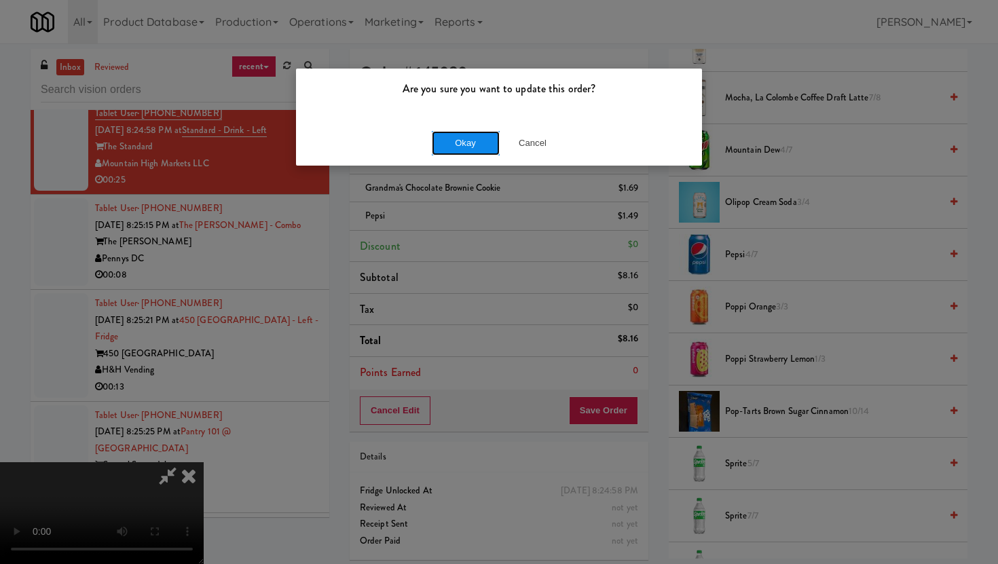
click at [465, 145] on button "Okay" at bounding box center [466, 143] width 68 height 24
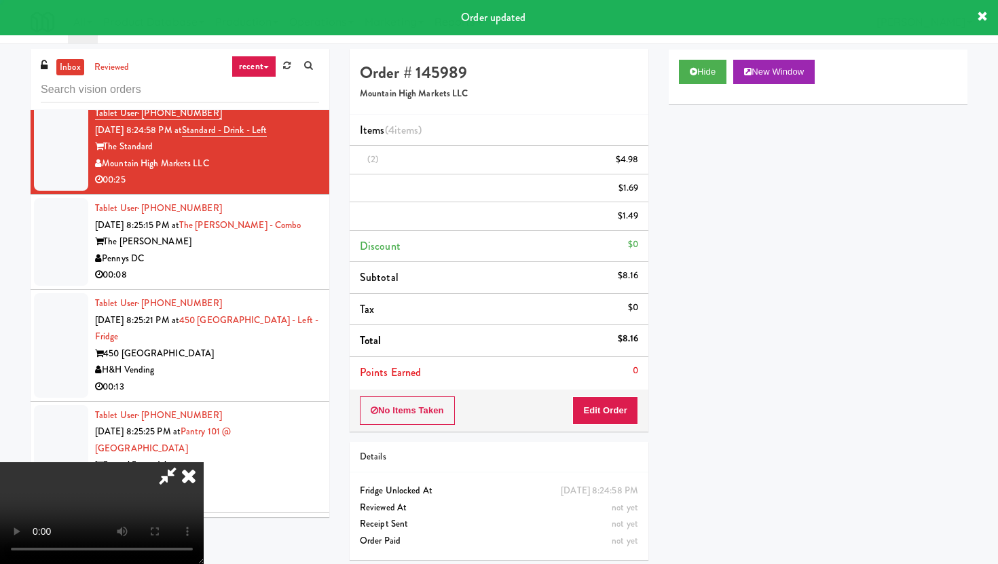
scroll to position [35, 0]
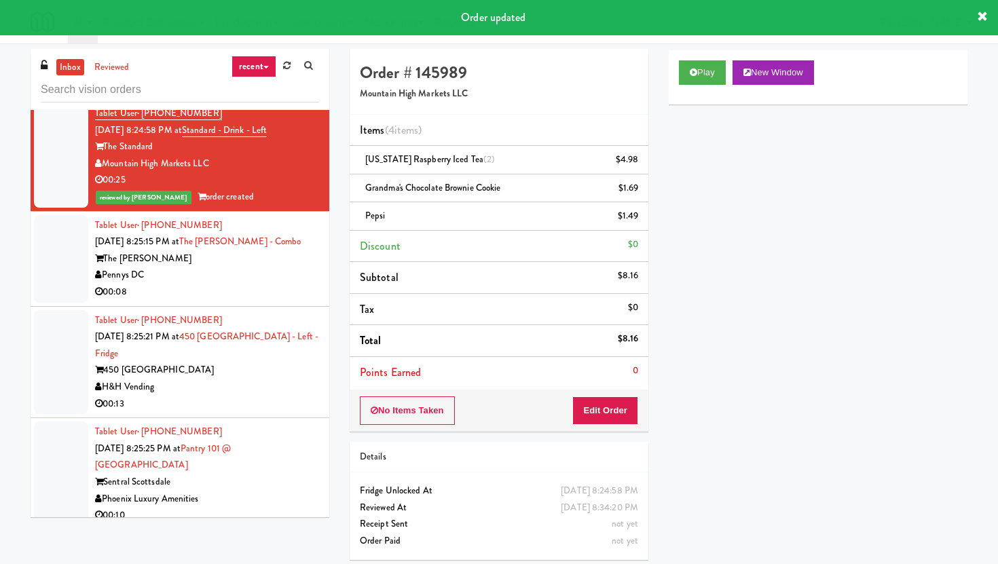
click at [298, 282] on div "Pennys DC" at bounding box center [207, 275] width 224 height 17
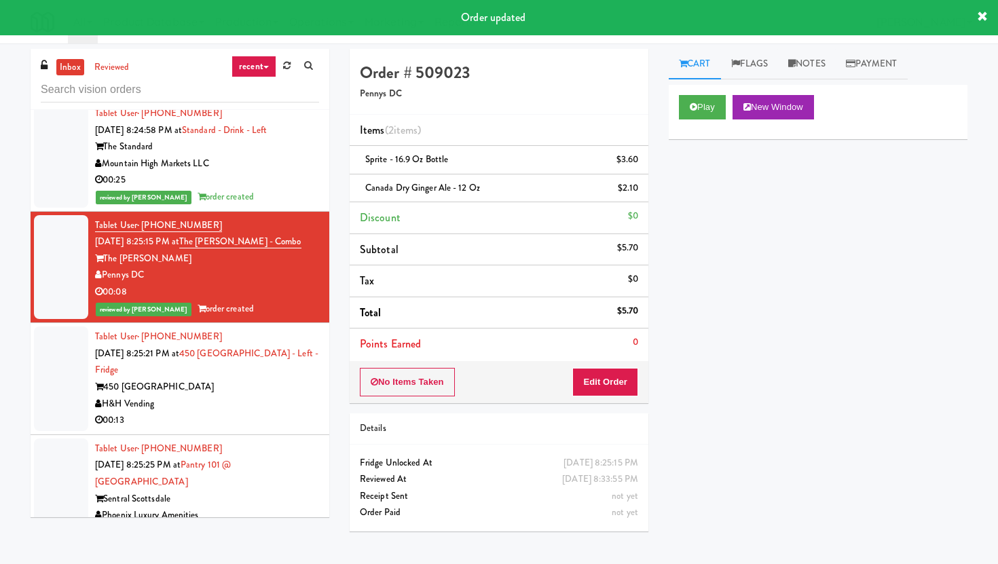
click at [247, 412] on div "00:13" at bounding box center [207, 420] width 224 height 17
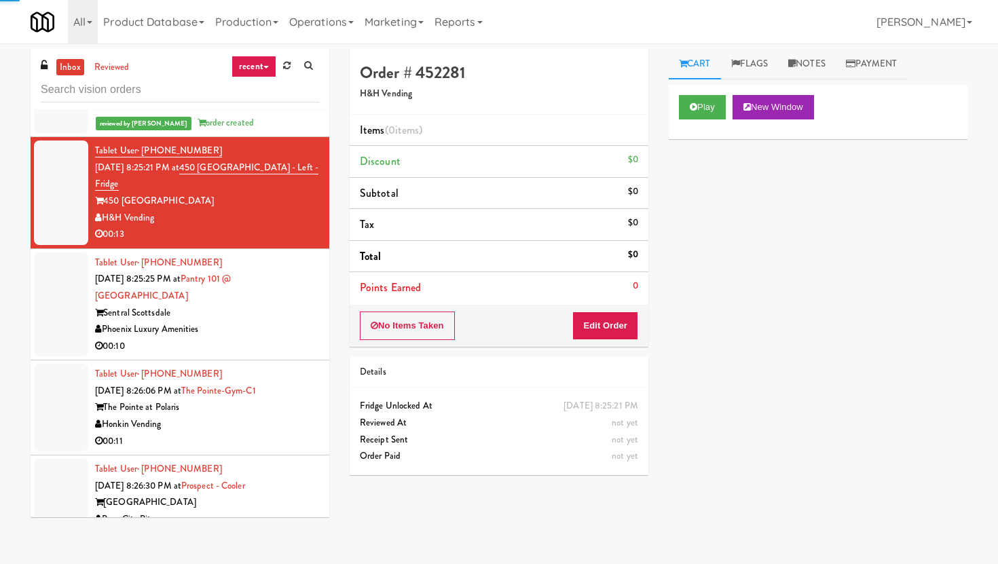
scroll to position [6140, 0]
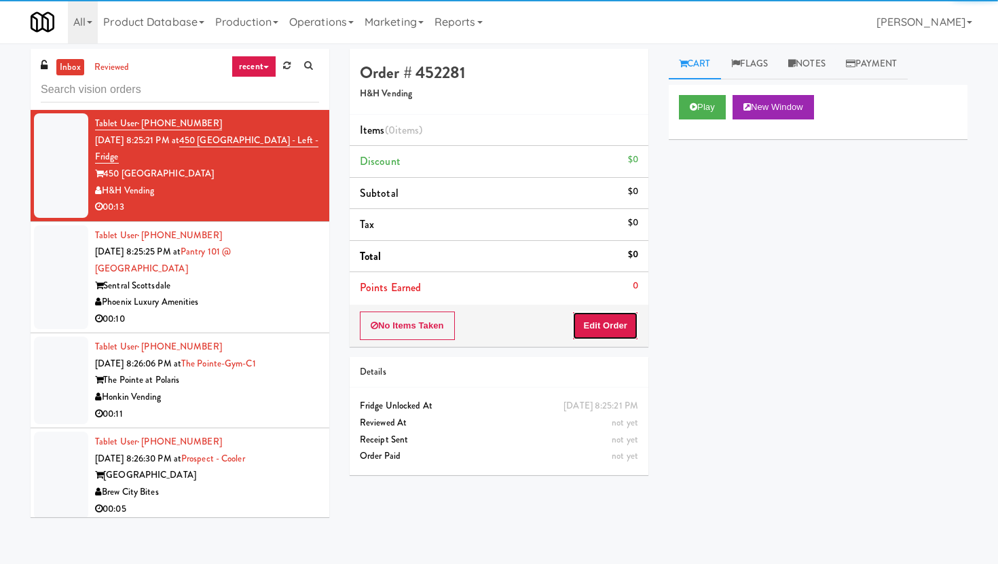
click at [604, 340] on button "Edit Order" at bounding box center [605, 326] width 66 height 29
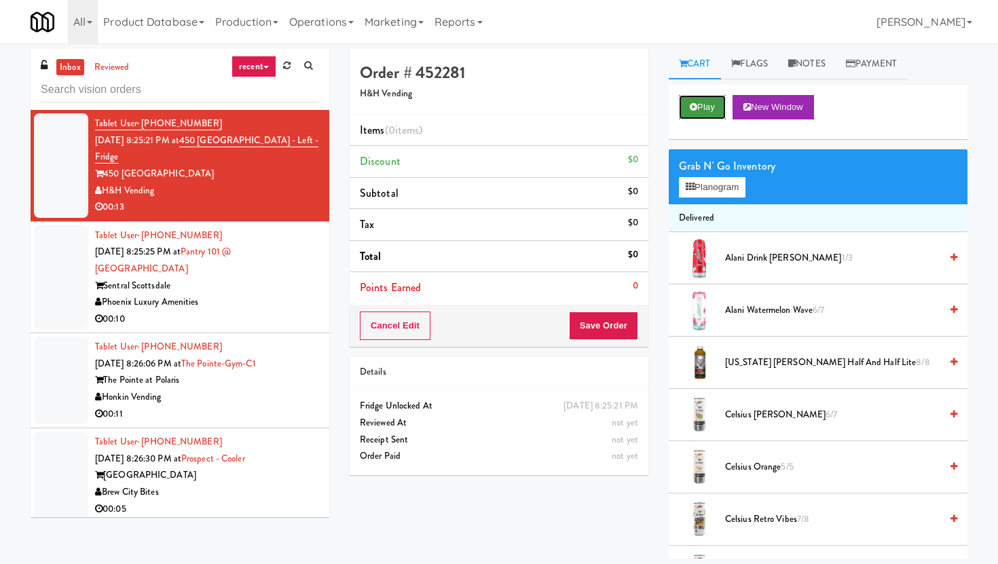
click at [704, 116] on button "Play" at bounding box center [702, 107] width 47 height 24
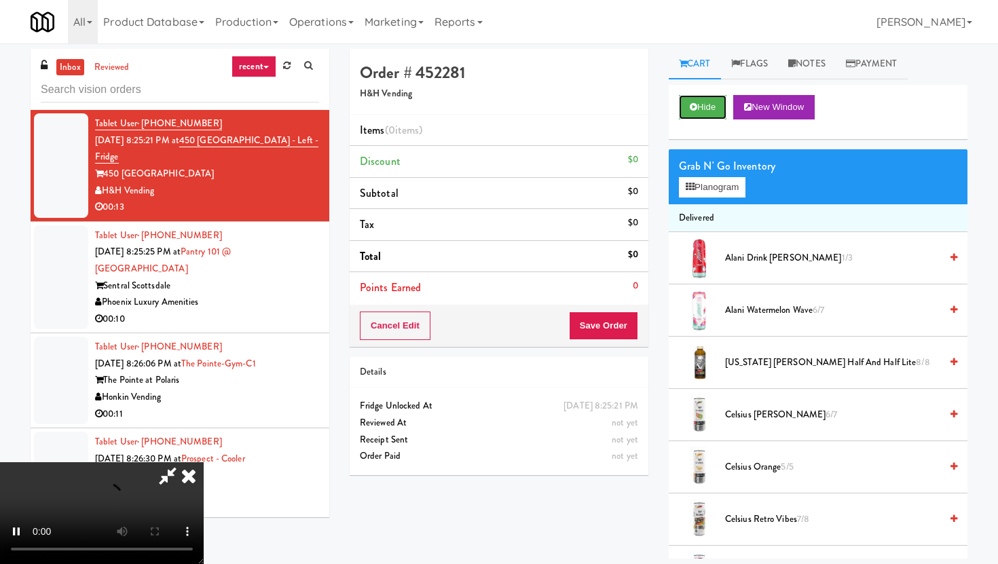
scroll to position [111, 0]
click at [204, 462] on video at bounding box center [102, 513] width 204 height 102
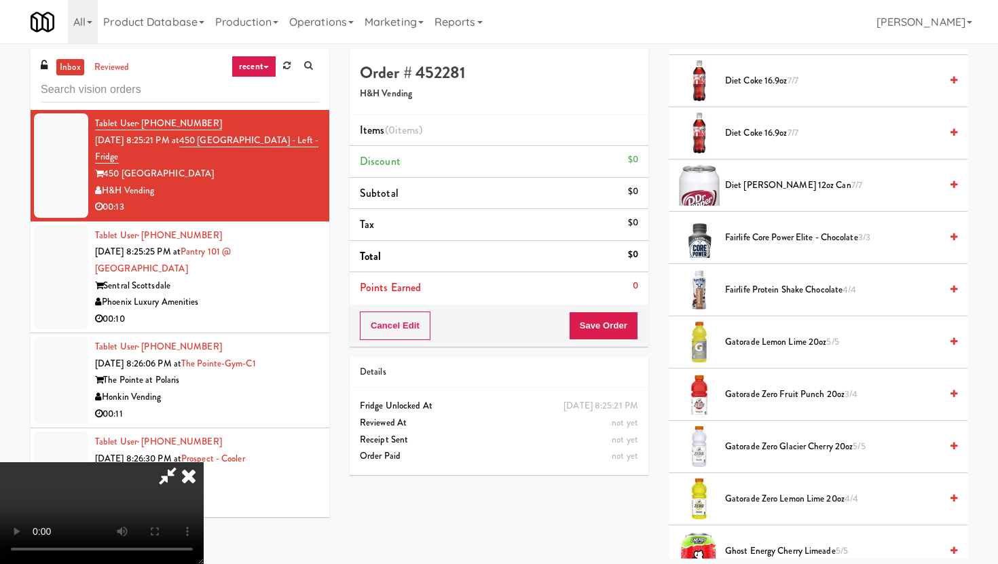
scroll to position [761, 0]
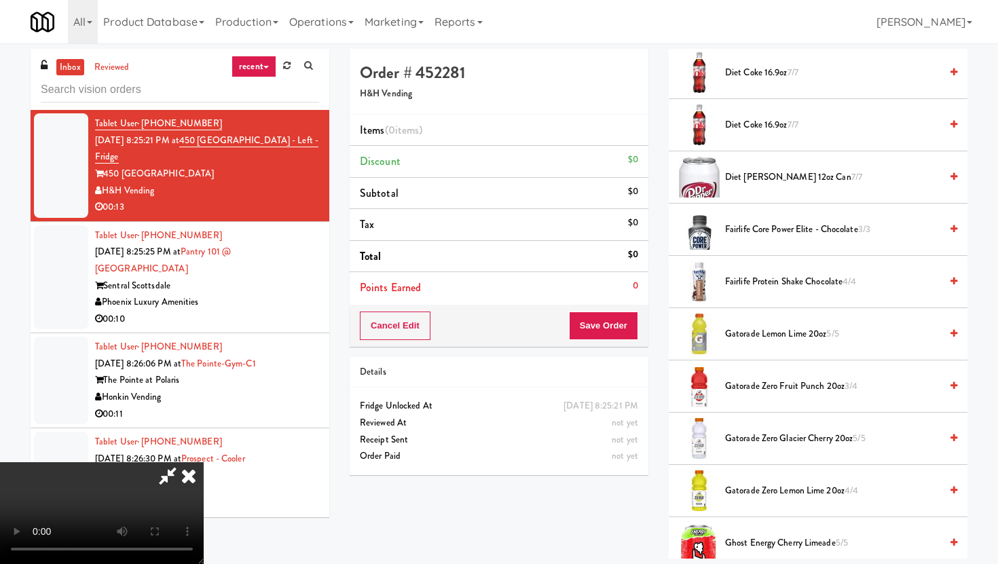
click at [776, 387] on span "Gatorade Zero Fruit Punch 20oz 3/4" at bounding box center [832, 386] width 215 height 17
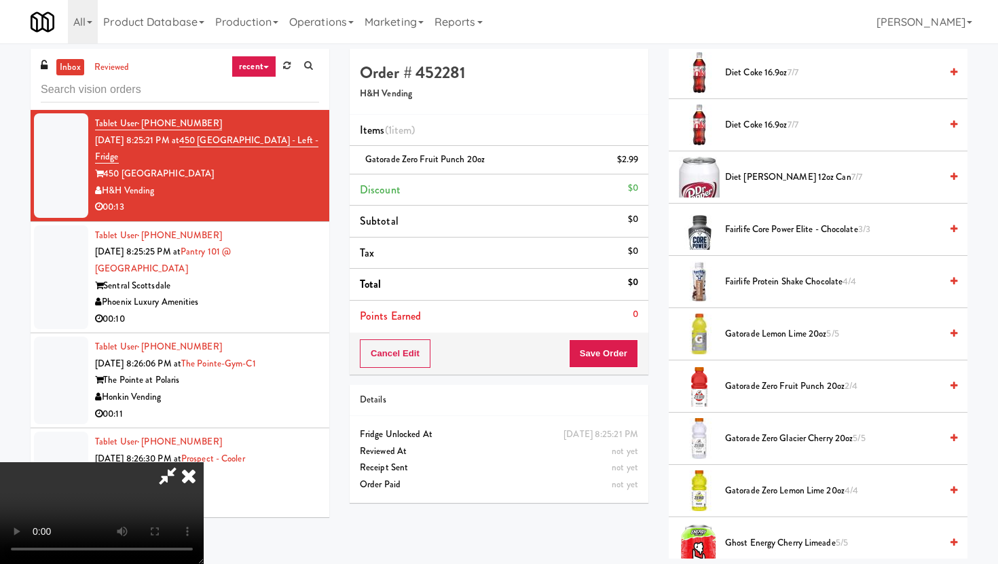
click at [776, 387] on span "Gatorade Zero Fruit Punch 20oz 2/4" at bounding box center [832, 386] width 215 height 17
click at [763, 495] on span "Gatorade Zero Lemon Lime 20oz 4/4" at bounding box center [832, 491] width 215 height 17
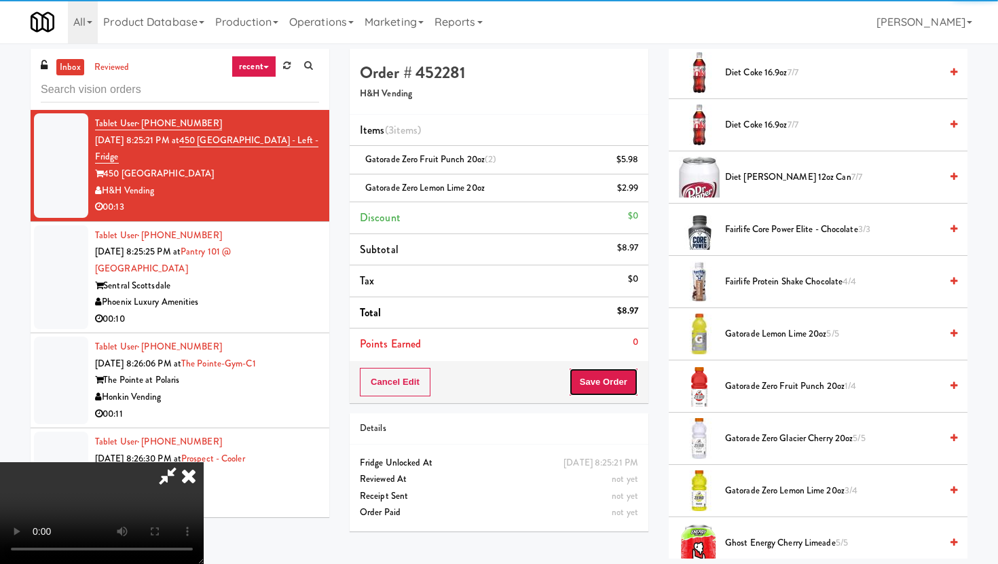
click at [628, 391] on button "Save Order" at bounding box center [603, 382] width 69 height 29
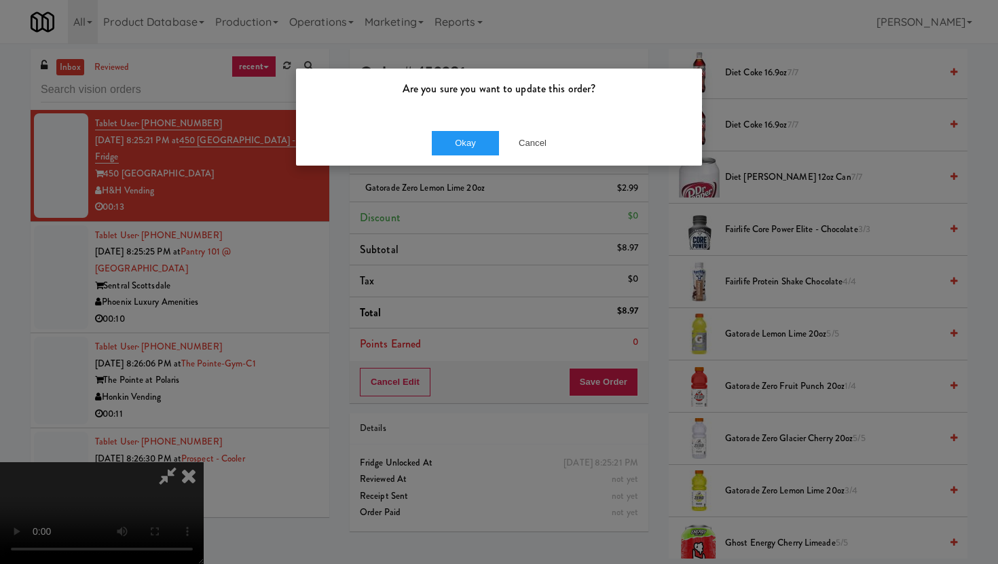
click at [459, 129] on div "Okay Cancel" at bounding box center [499, 142] width 406 height 45
click at [460, 147] on button "Okay" at bounding box center [466, 143] width 68 height 24
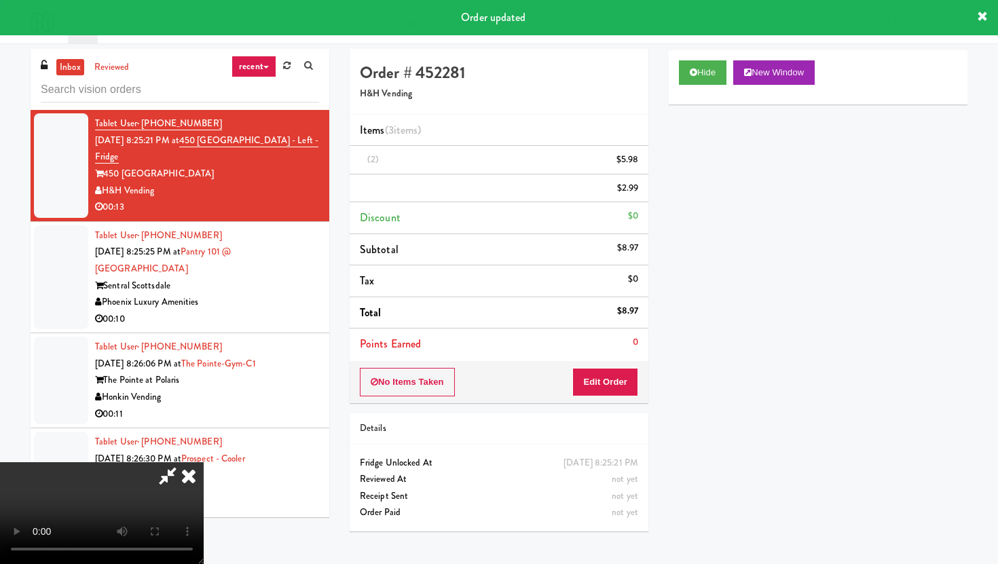
scroll to position [0, 0]
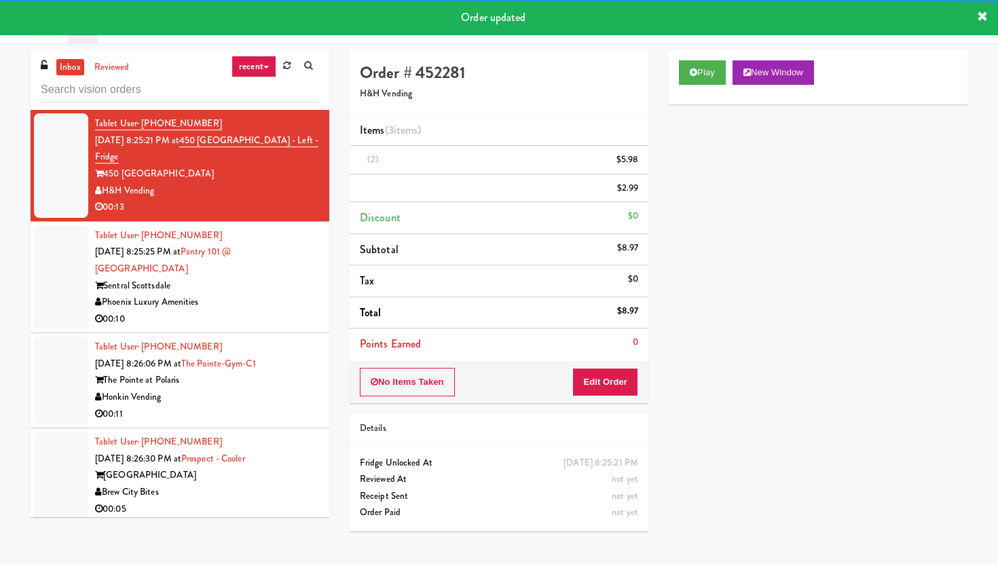
click at [282, 306] on div "Phoenix Luxury Amenities" at bounding box center [207, 302] width 224 height 17
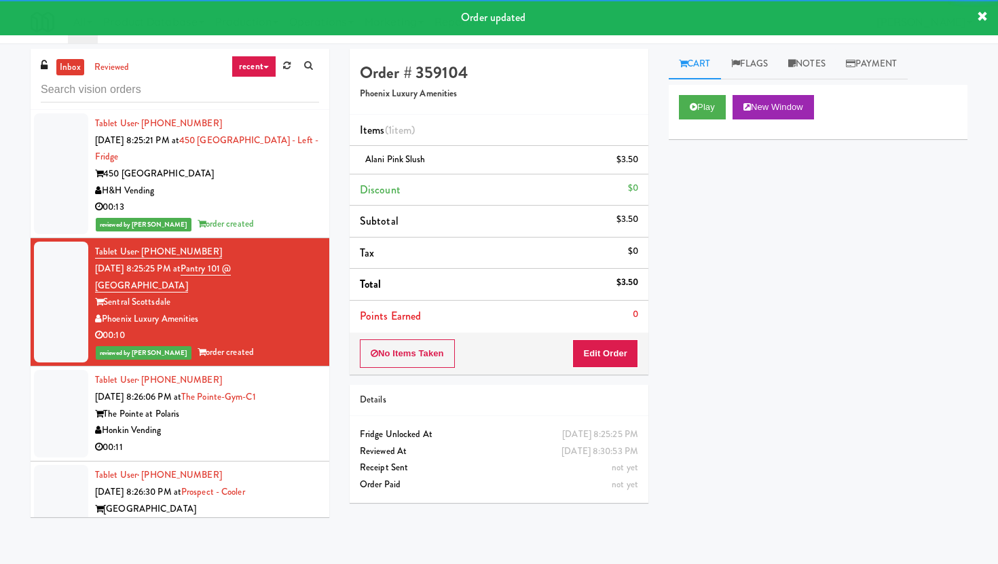
click at [261, 439] on div "00:11" at bounding box center [207, 447] width 224 height 17
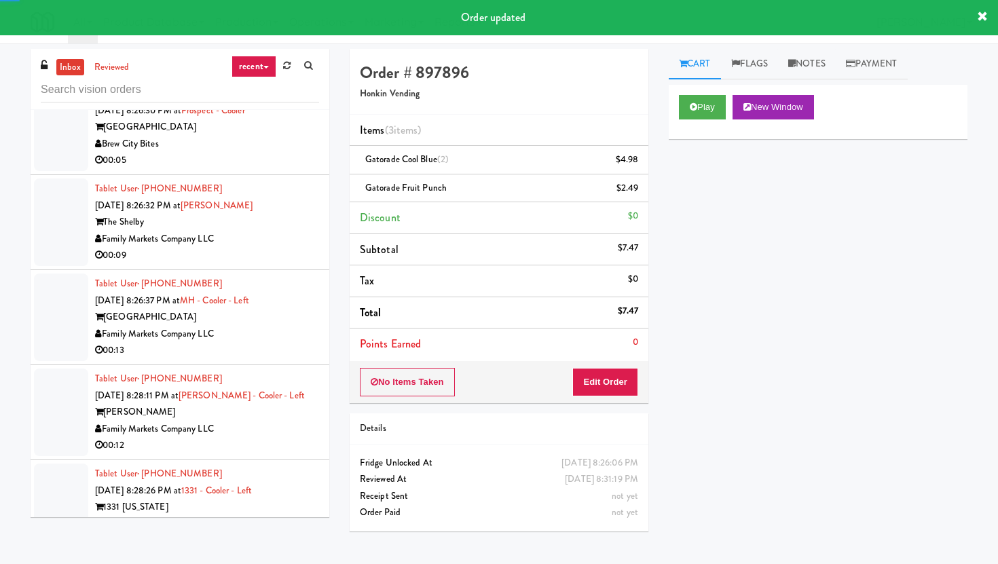
scroll to position [6621, 0]
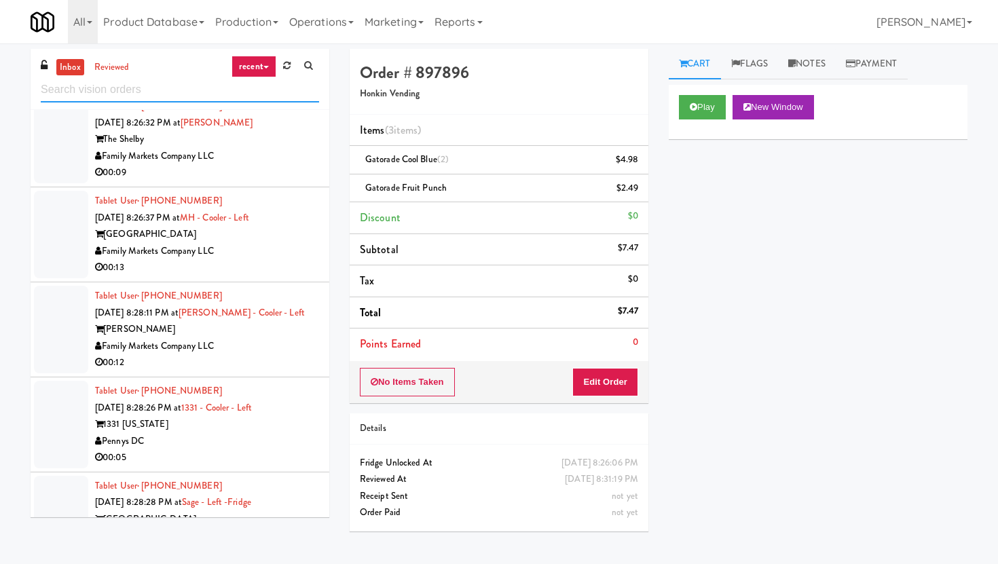
click at [131, 93] on input "text" at bounding box center [180, 89] width 278 height 25
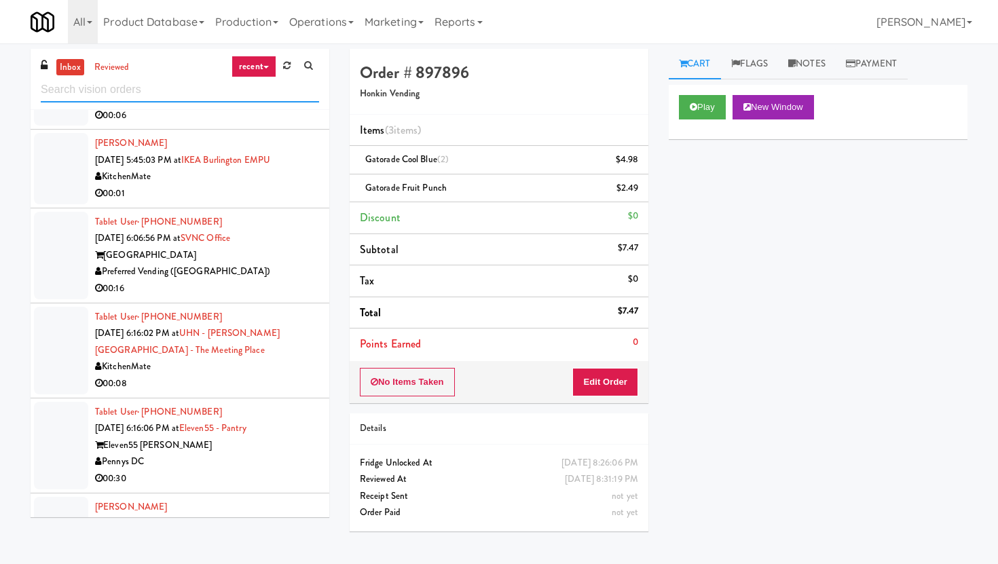
scroll to position [2107, 0]
click at [294, 279] on div "Preferred Vending ([GEOGRAPHIC_DATA])" at bounding box center [207, 270] width 224 height 17
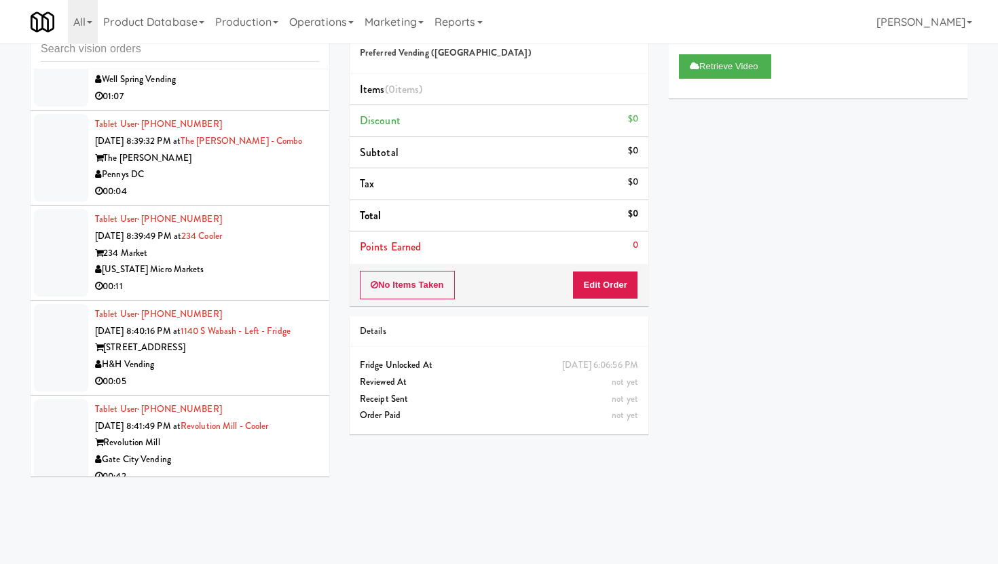
scroll to position [43, 0]
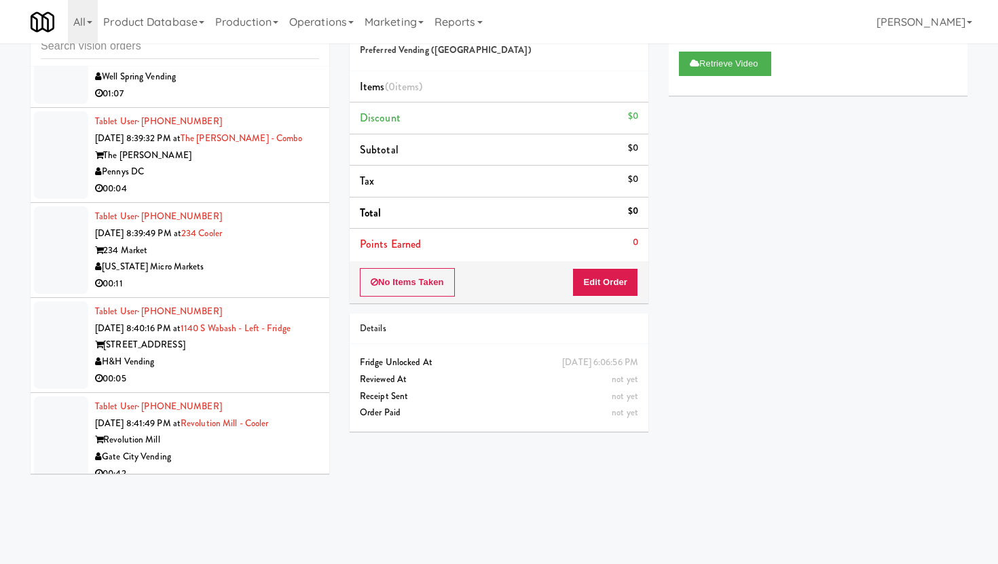
click at [270, 259] on div "[US_STATE] Micro Markets" at bounding box center [207, 267] width 224 height 17
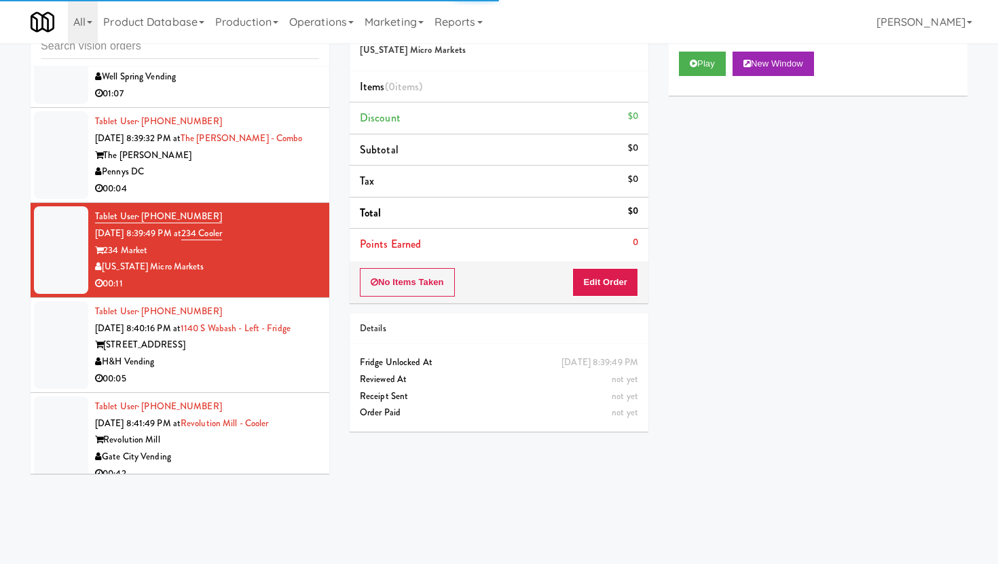
click at [610, 297] on div "No Items Taken Edit Order" at bounding box center [499, 282] width 299 height 42
click at [614, 280] on button "Edit Order" at bounding box center [605, 282] width 66 height 29
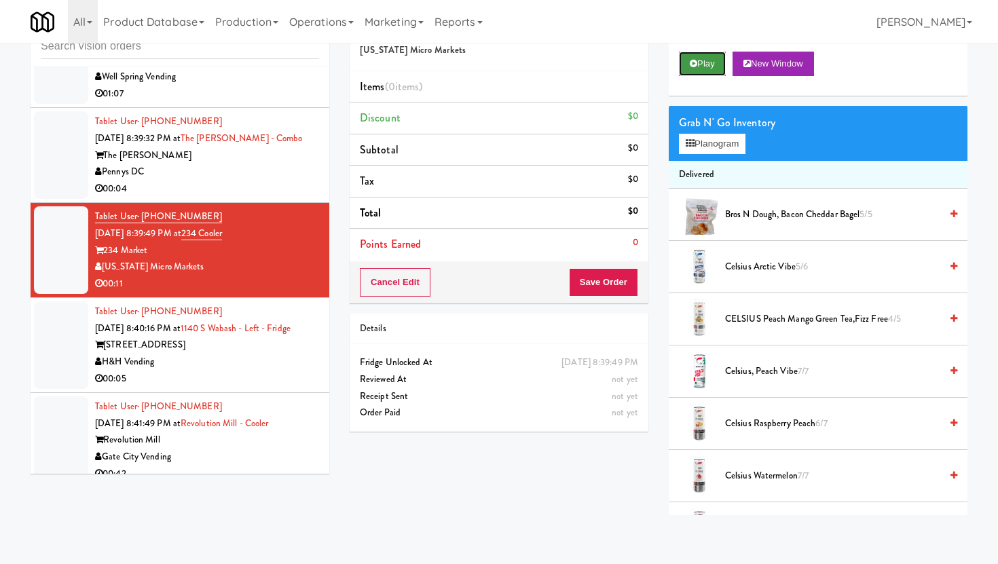
click at [716, 57] on button "Play" at bounding box center [702, 64] width 47 height 24
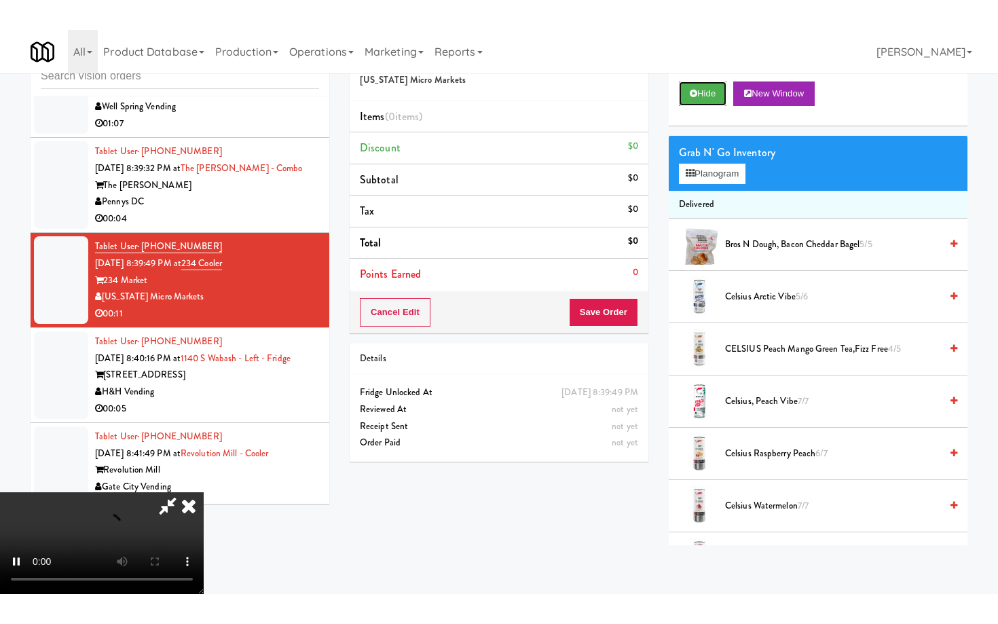
scroll to position [111, 0]
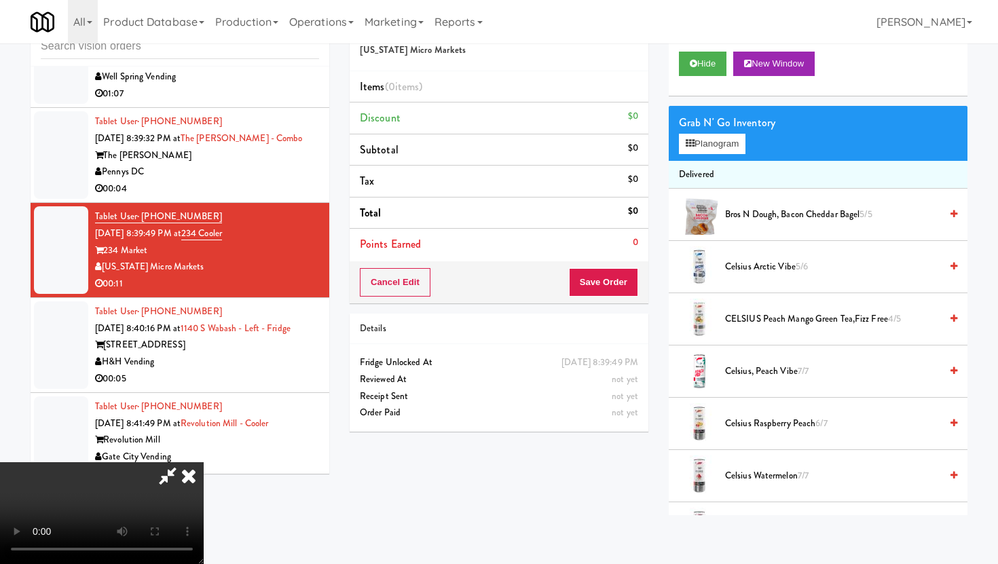
click at [204, 462] on video at bounding box center [102, 513] width 204 height 102
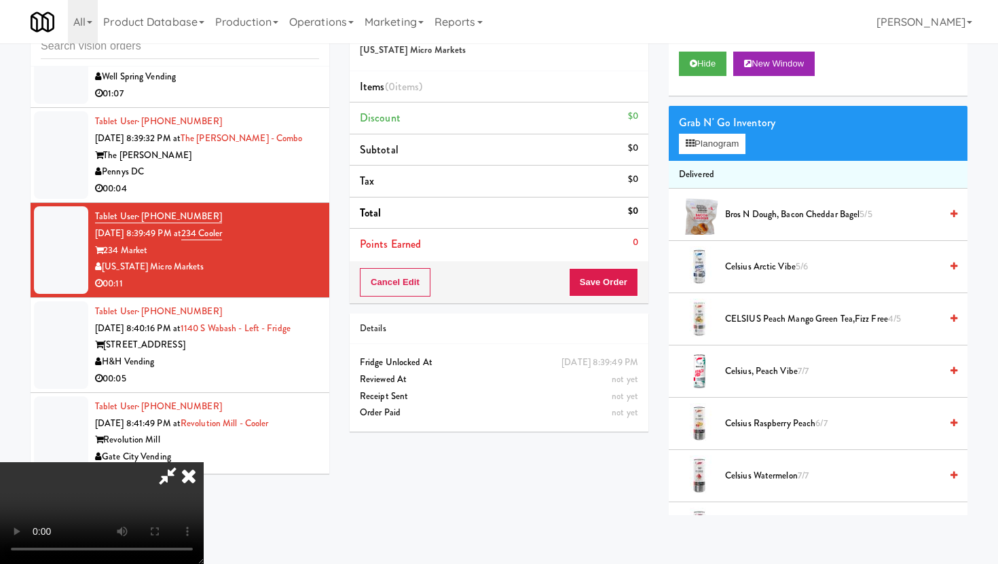
click at [204, 462] on video at bounding box center [102, 513] width 204 height 102
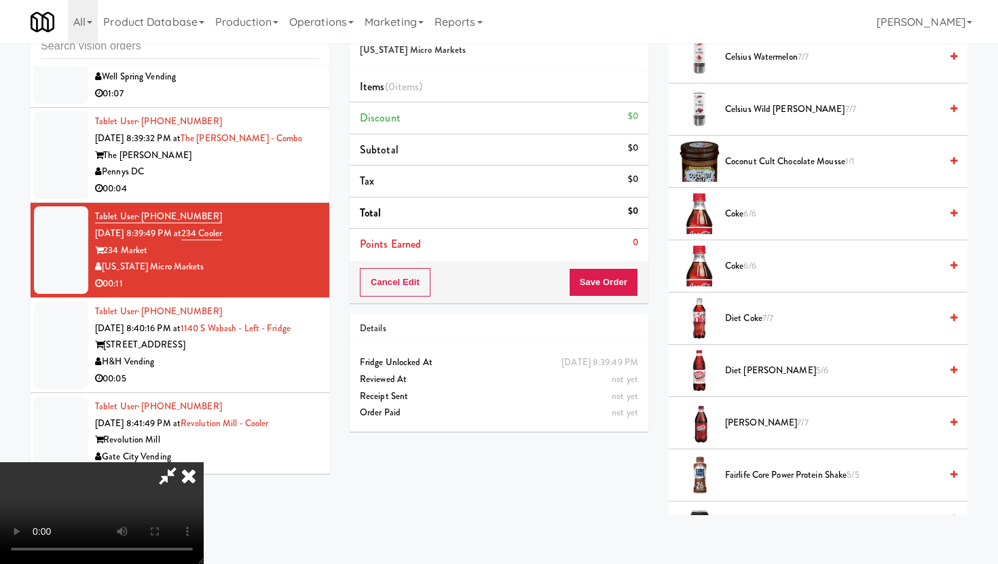
scroll to position [424, 0]
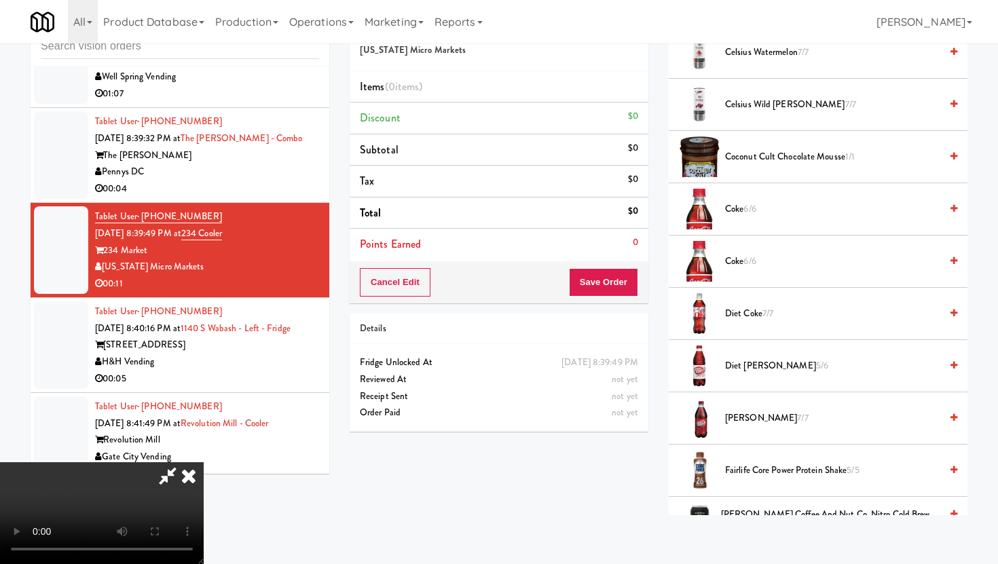
click at [204, 462] on video at bounding box center [102, 513] width 204 height 102
click at [204, 462] on icon at bounding box center [189, 475] width 30 height 27
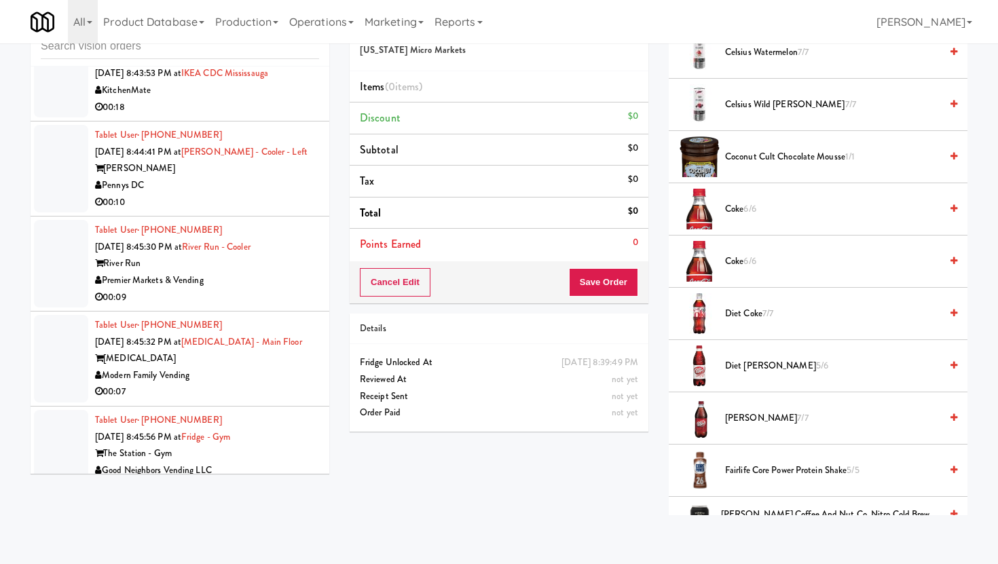
scroll to position [3802, 0]
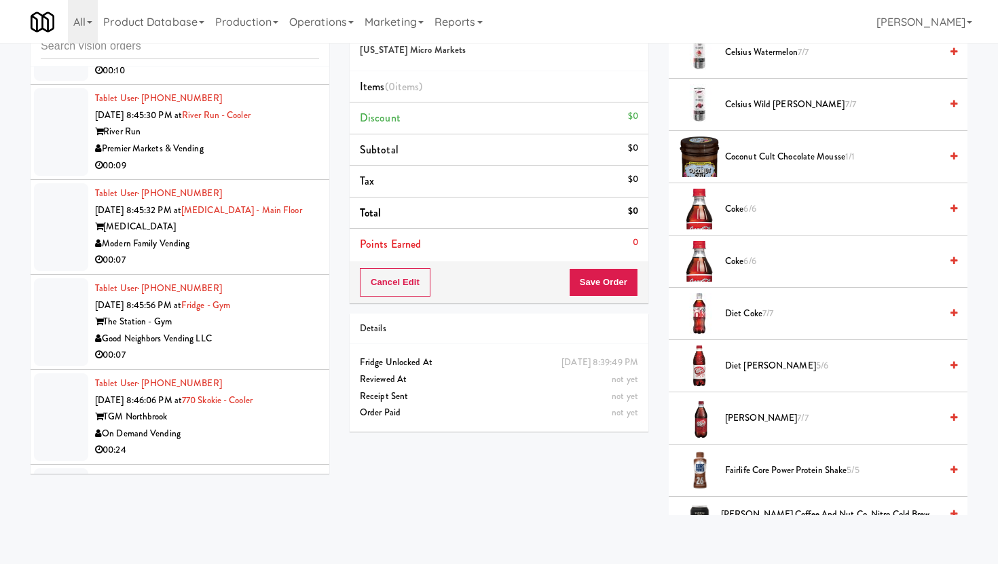
click at [298, 252] on div "00:07" at bounding box center [207, 260] width 224 height 17
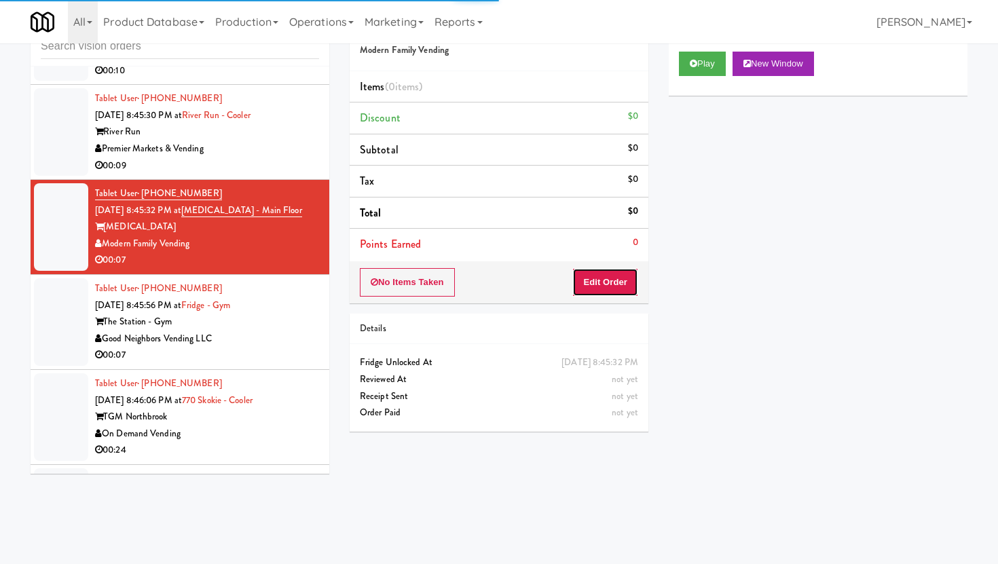
click at [608, 281] on button "Edit Order" at bounding box center [605, 282] width 66 height 29
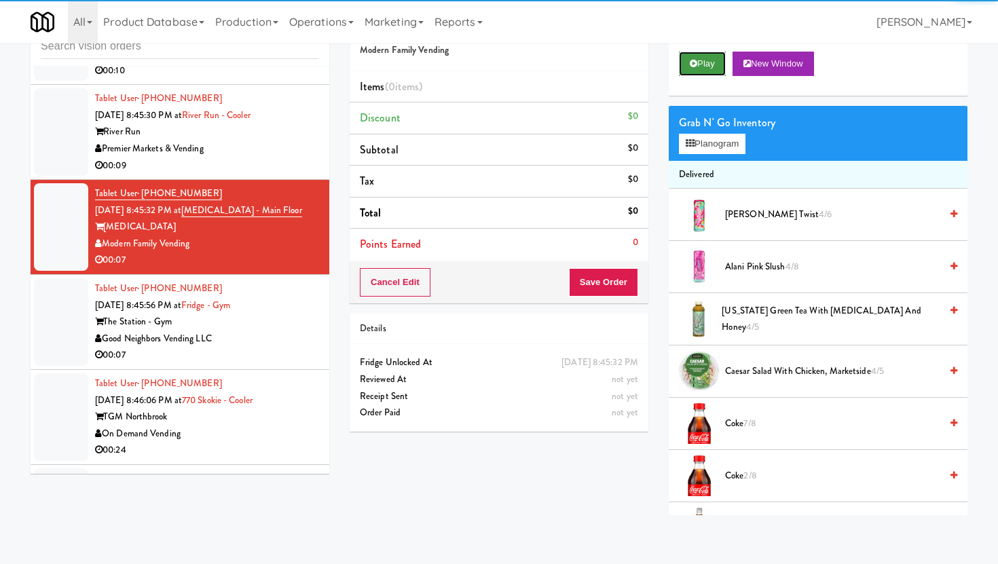
click at [702, 67] on button "Play" at bounding box center [702, 64] width 47 height 24
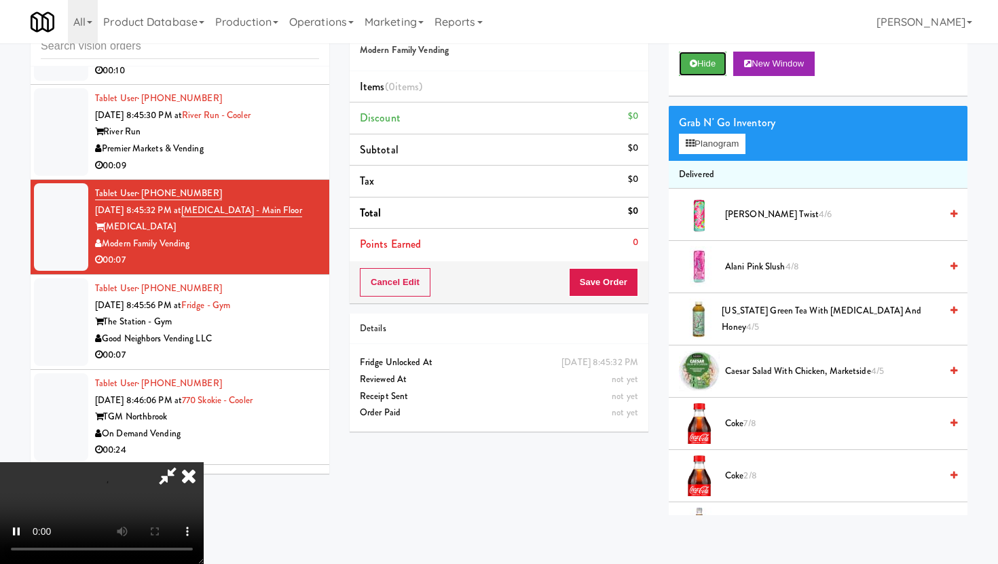
scroll to position [111, 0]
click at [204, 462] on video at bounding box center [102, 513] width 204 height 102
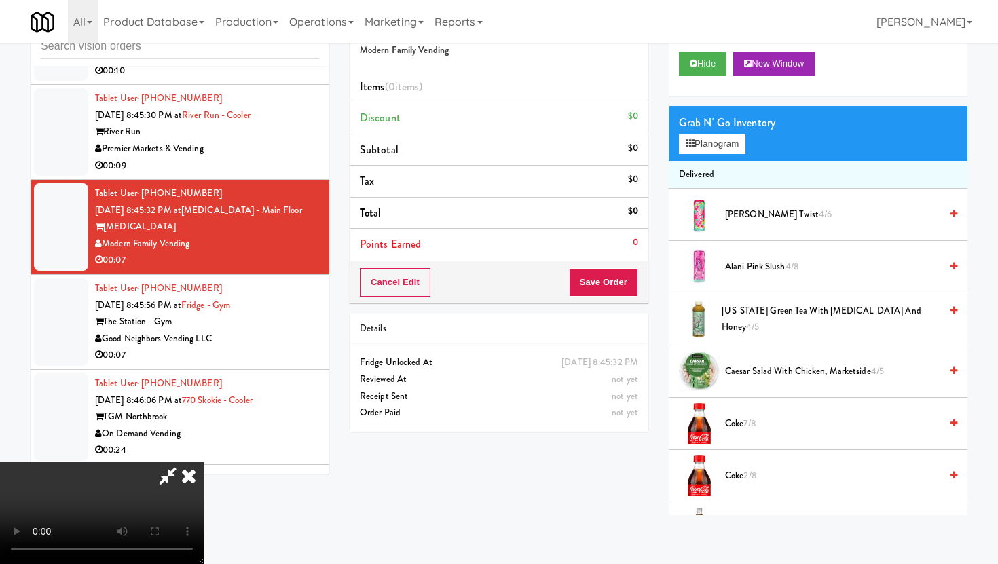
click at [204, 462] on video at bounding box center [102, 513] width 204 height 102
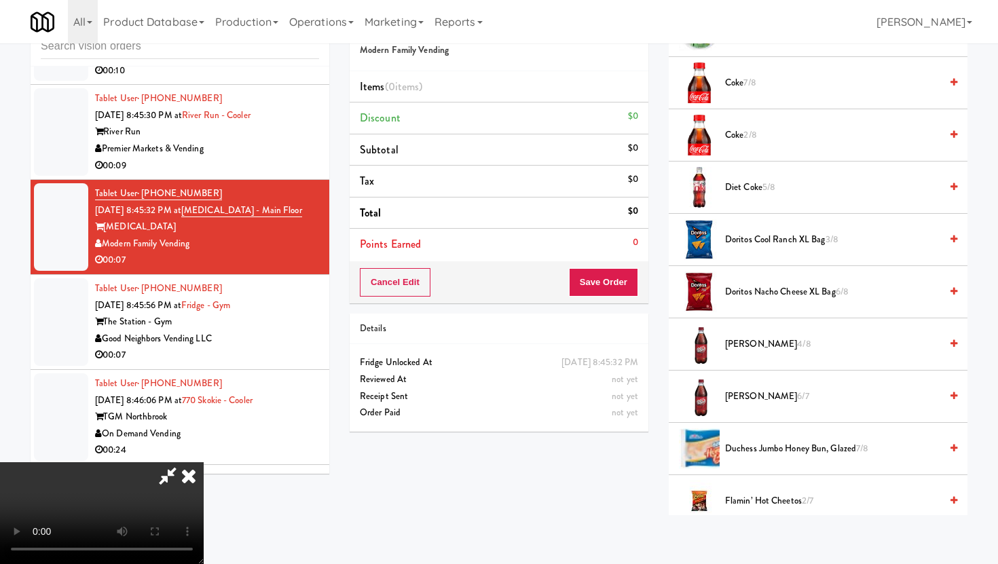
scroll to position [358, 0]
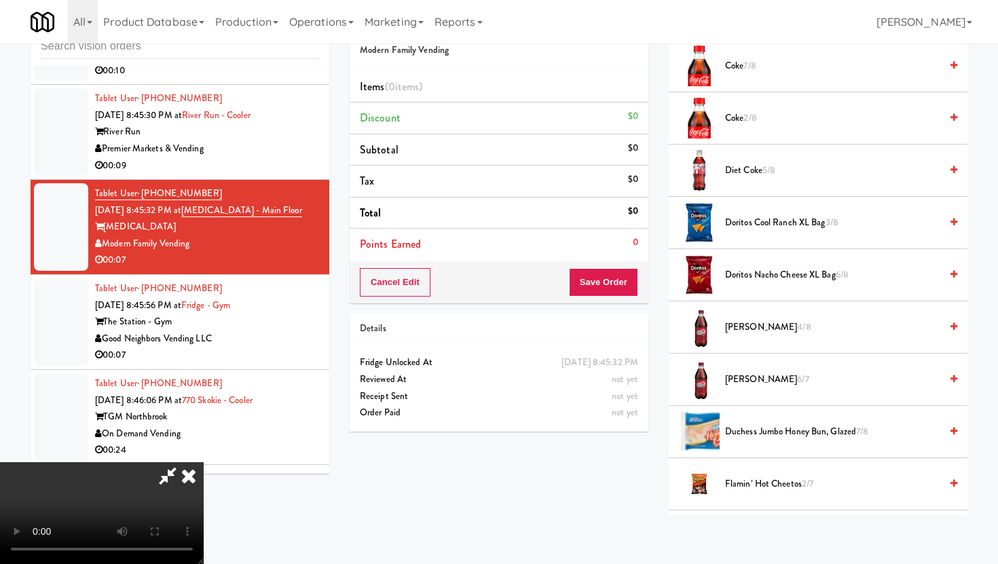
click at [731, 329] on span "[PERSON_NAME] 4/8" at bounding box center [832, 327] width 215 height 17
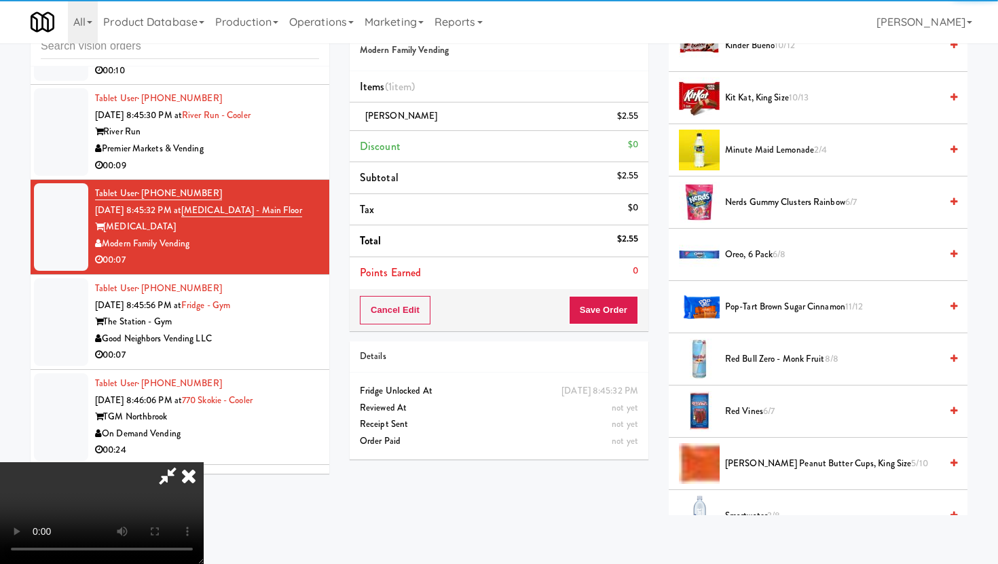
scroll to position [1143, 0]
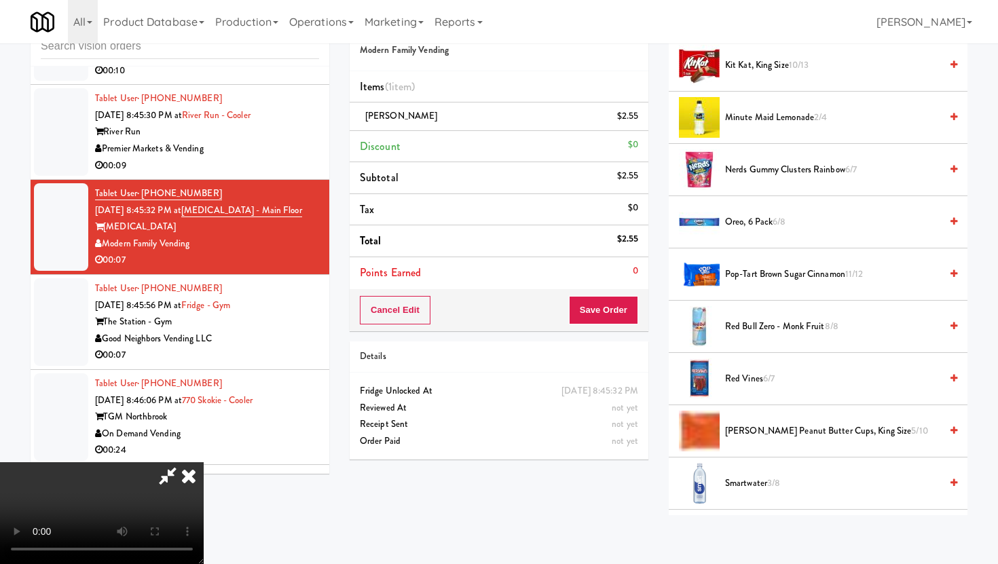
click at [722, 214] on div "Oreo, 6 Pack 6/8" at bounding box center [839, 222] width 238 height 17
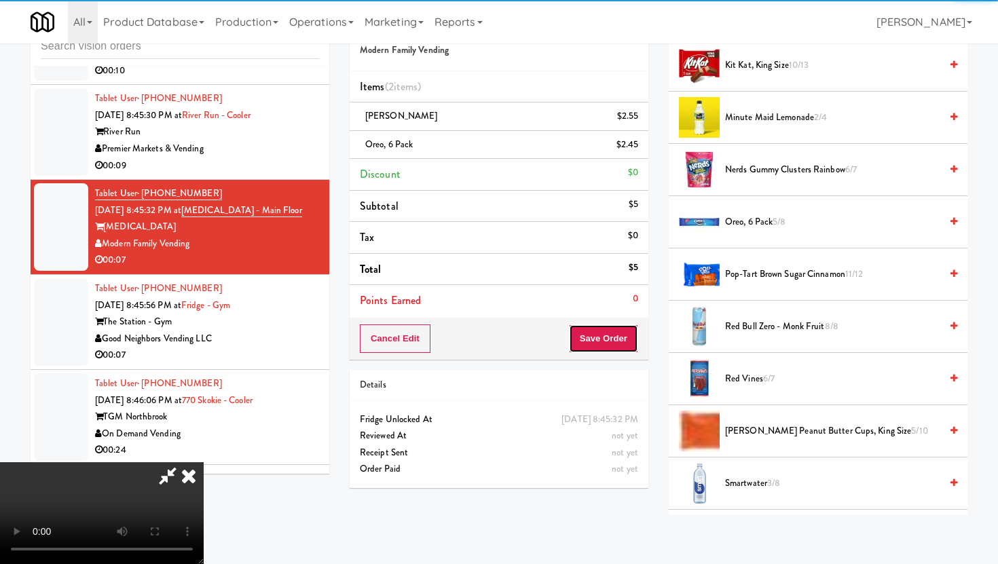
click at [606, 331] on button "Save Order" at bounding box center [603, 339] width 69 height 29
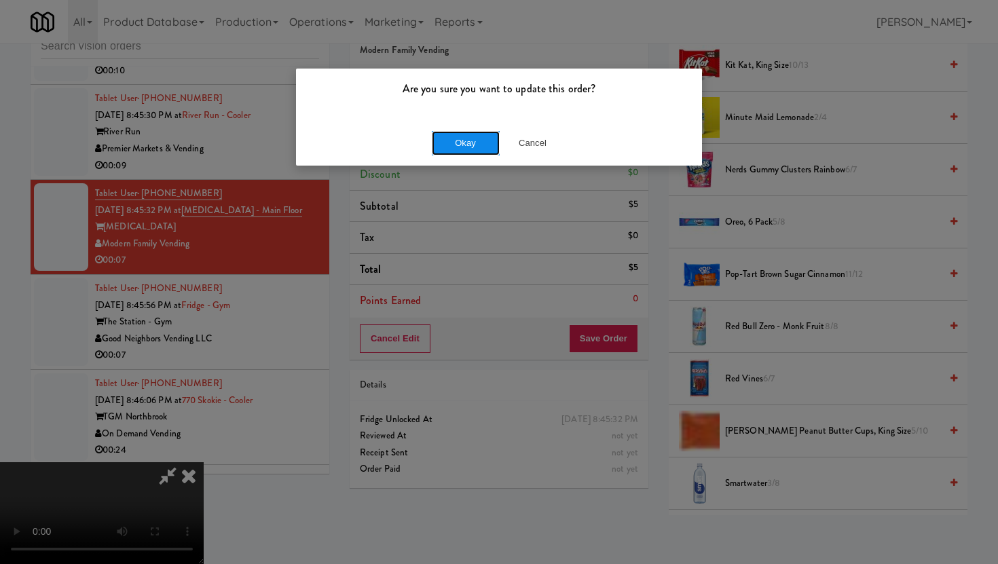
click at [454, 136] on button "Okay" at bounding box center [466, 143] width 68 height 24
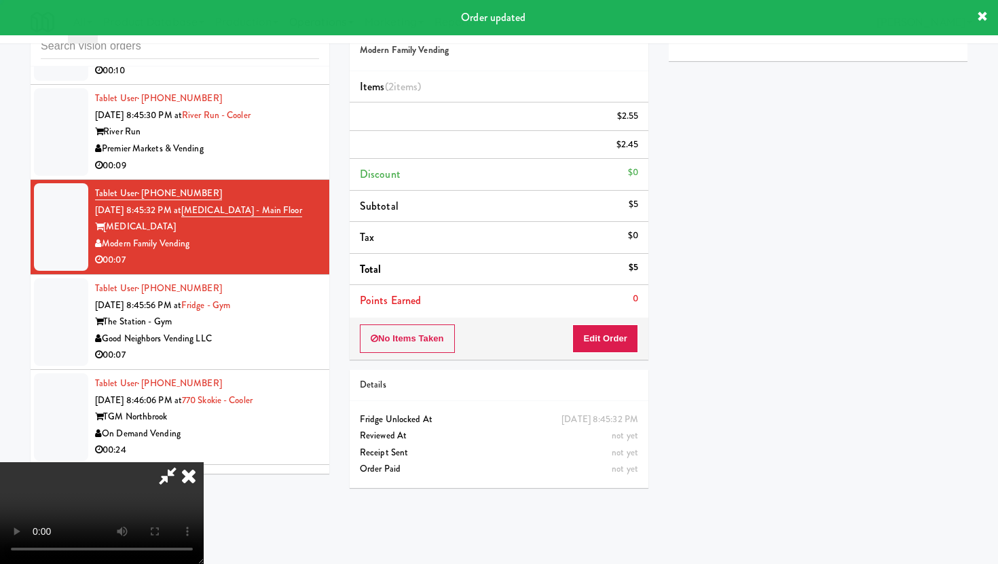
scroll to position [0, 0]
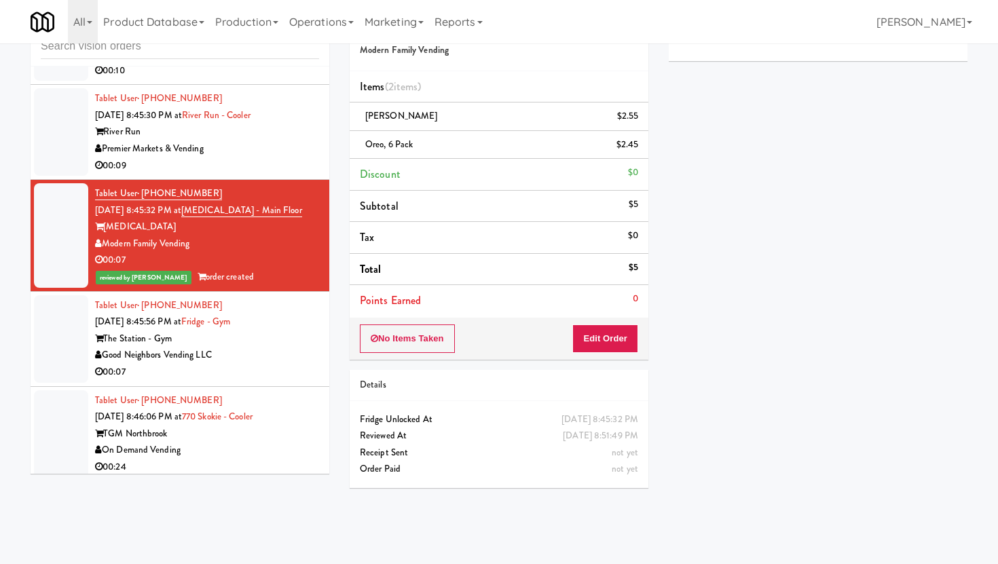
click at [246, 347] on div "Good Neighbors Vending LLC" at bounding box center [207, 355] width 224 height 17
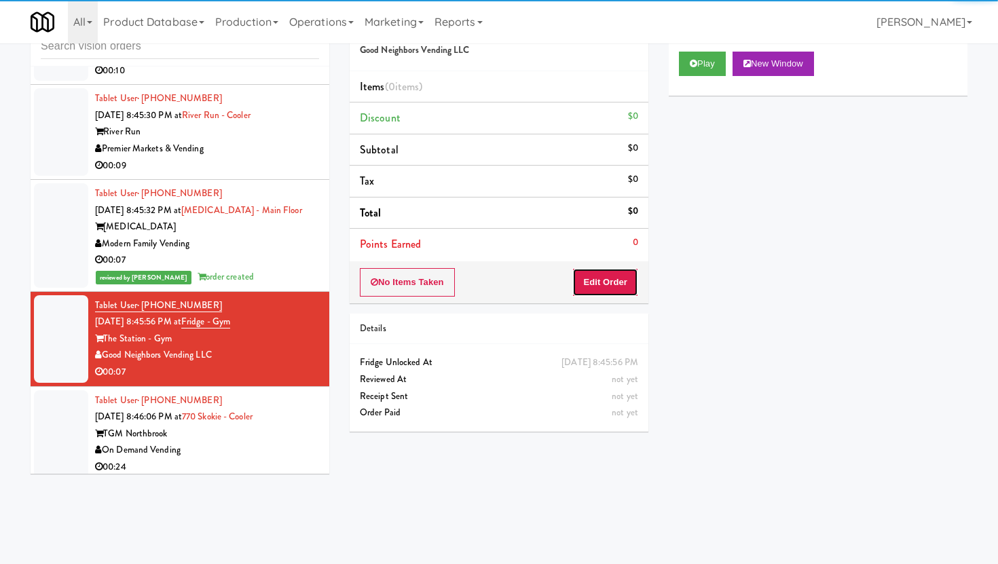
click at [581, 291] on button "Edit Order" at bounding box center [605, 282] width 66 height 29
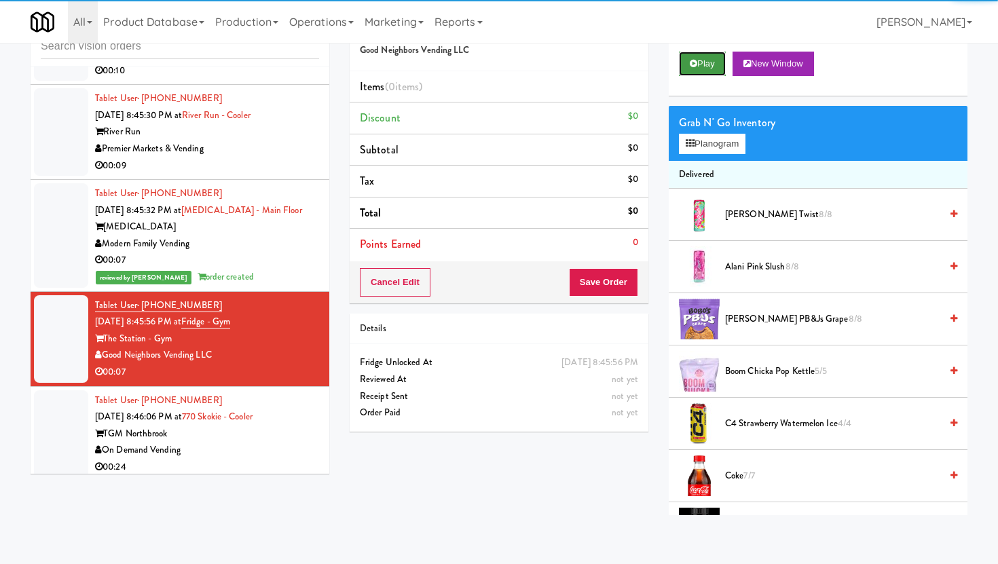
click at [694, 59] on icon at bounding box center [693, 63] width 7 height 9
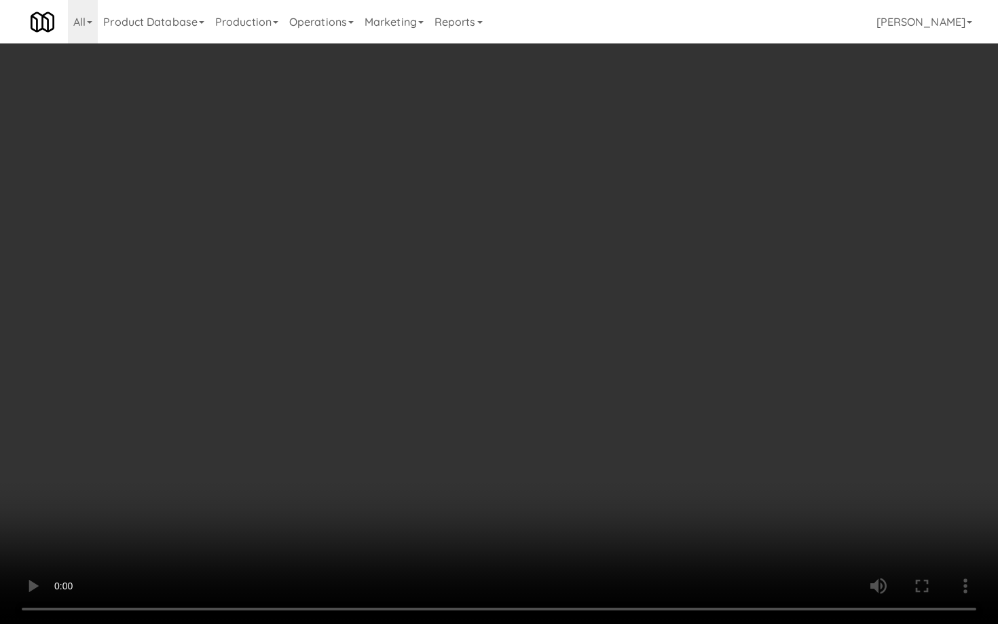
click at [172, 518] on video at bounding box center [499, 312] width 998 height 624
click at [175, 448] on video at bounding box center [499, 312] width 998 height 624
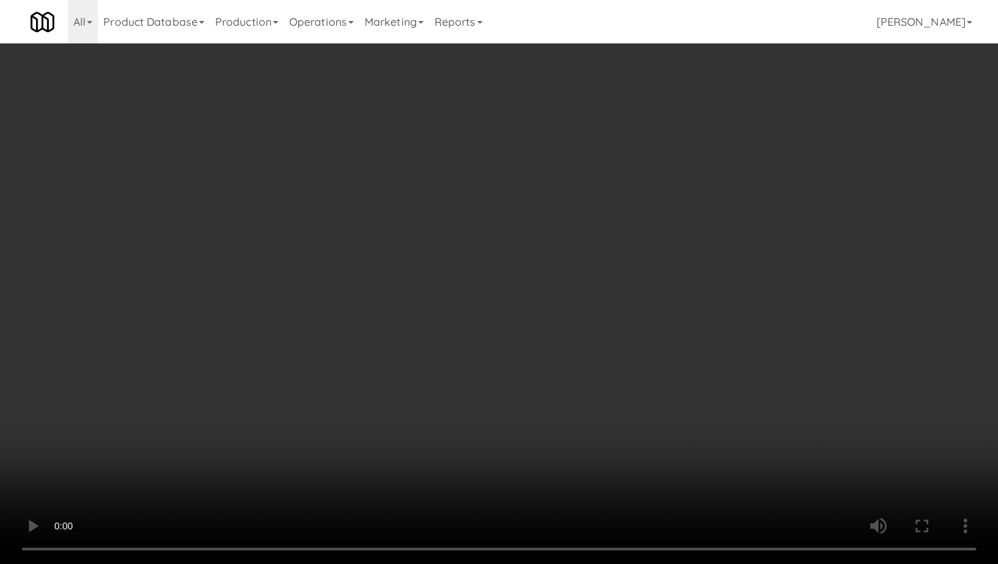
scroll to position [144, 0]
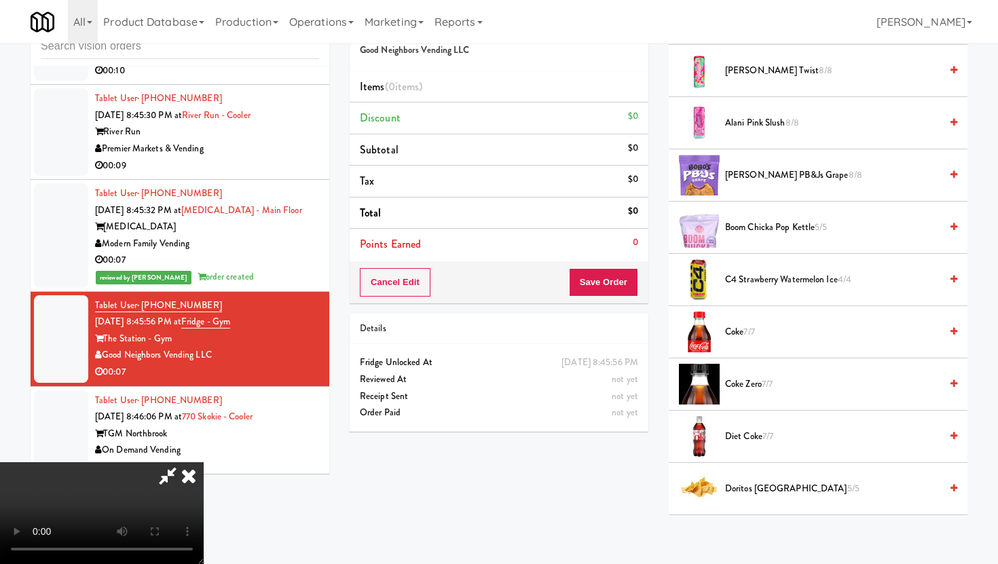
click at [756, 391] on span "Coke Zero 7/7" at bounding box center [832, 384] width 215 height 17
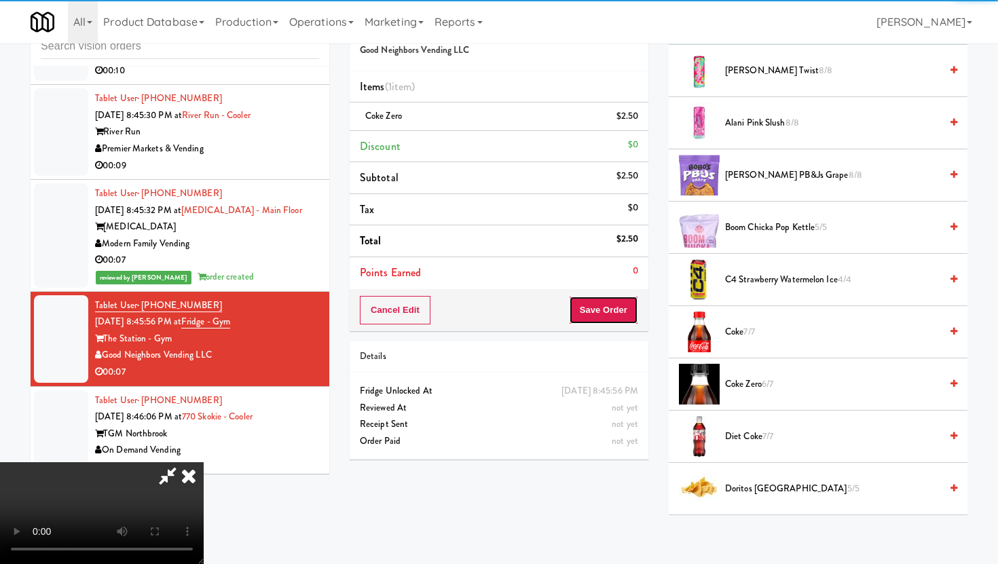
click at [624, 297] on button "Save Order" at bounding box center [603, 310] width 69 height 29
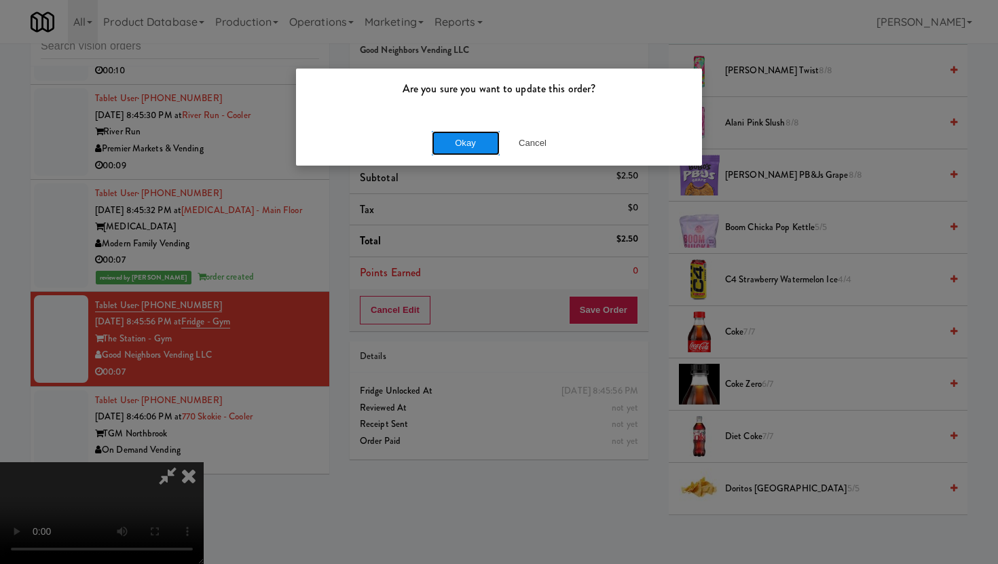
click at [450, 139] on button "Okay" at bounding box center [466, 143] width 68 height 24
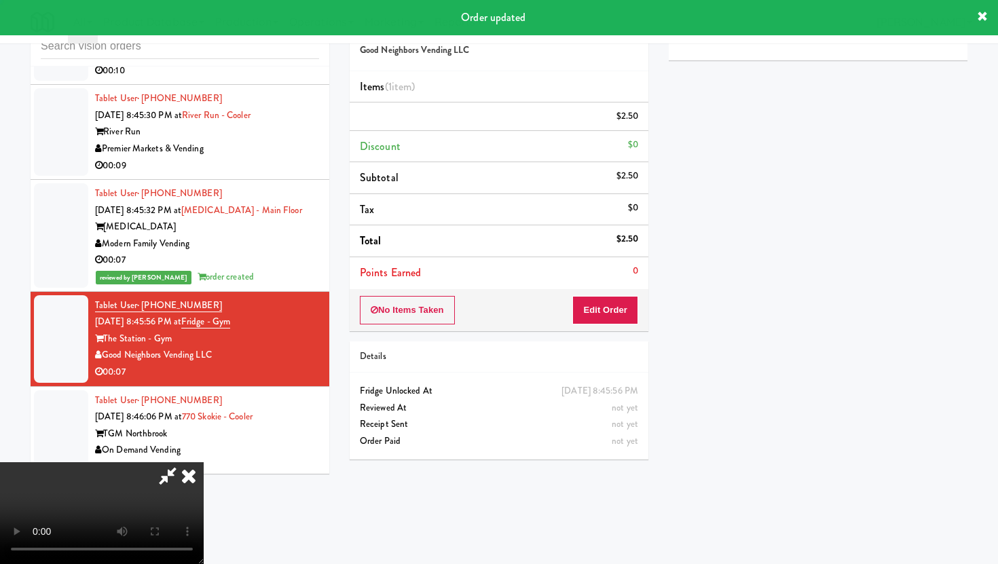
scroll to position [35, 0]
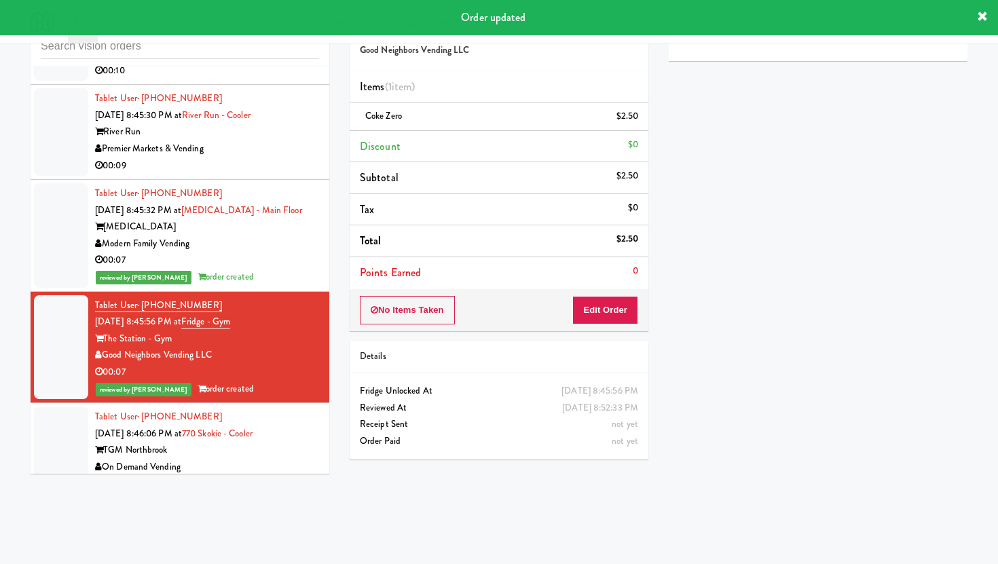
click at [312, 409] on div "Tablet User · (901) 383-0566 [DATE] 8:46:06 PM at [GEOGRAPHIC_DATA] - Cooler TG…" at bounding box center [207, 451] width 224 height 84
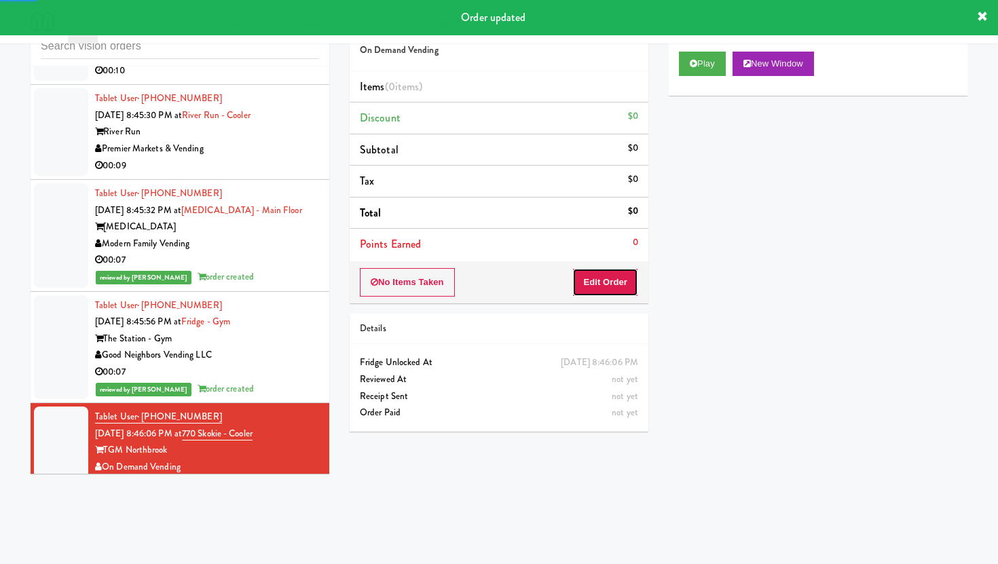
click at [617, 283] on button "Edit Order" at bounding box center [605, 282] width 66 height 29
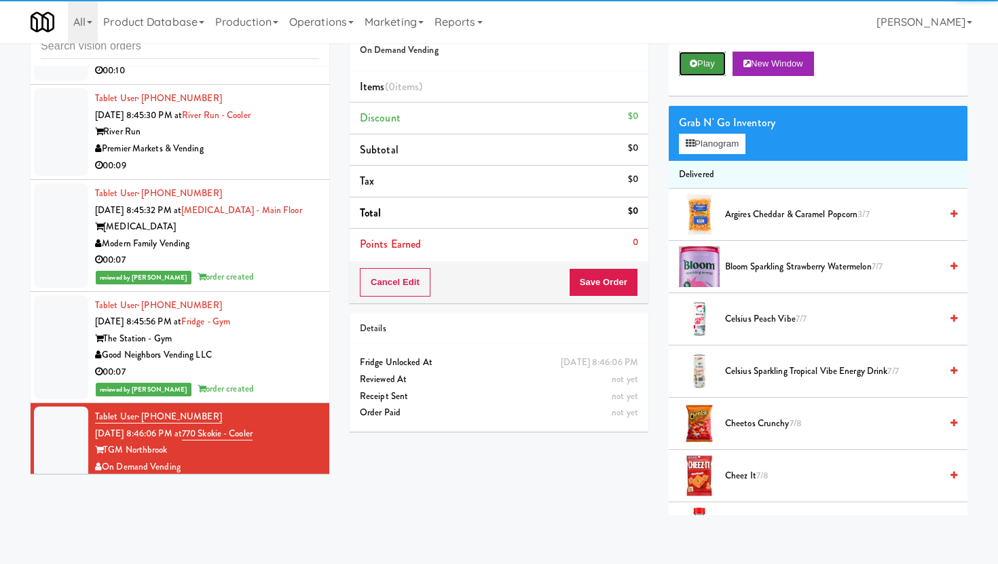
click at [710, 58] on button "Play" at bounding box center [702, 64] width 47 height 24
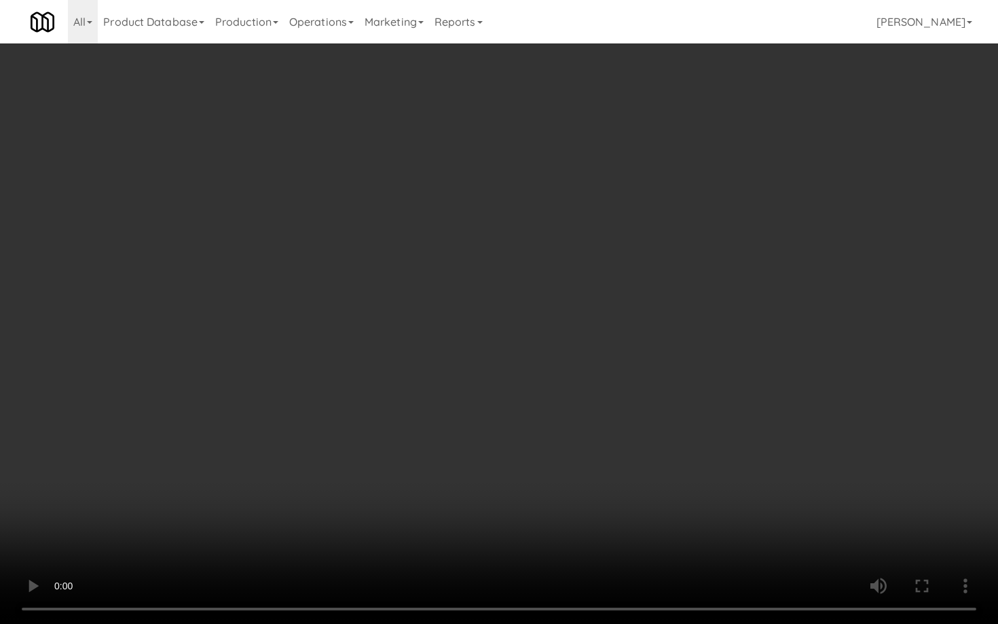
click at [30, 558] on video at bounding box center [499, 312] width 998 height 624
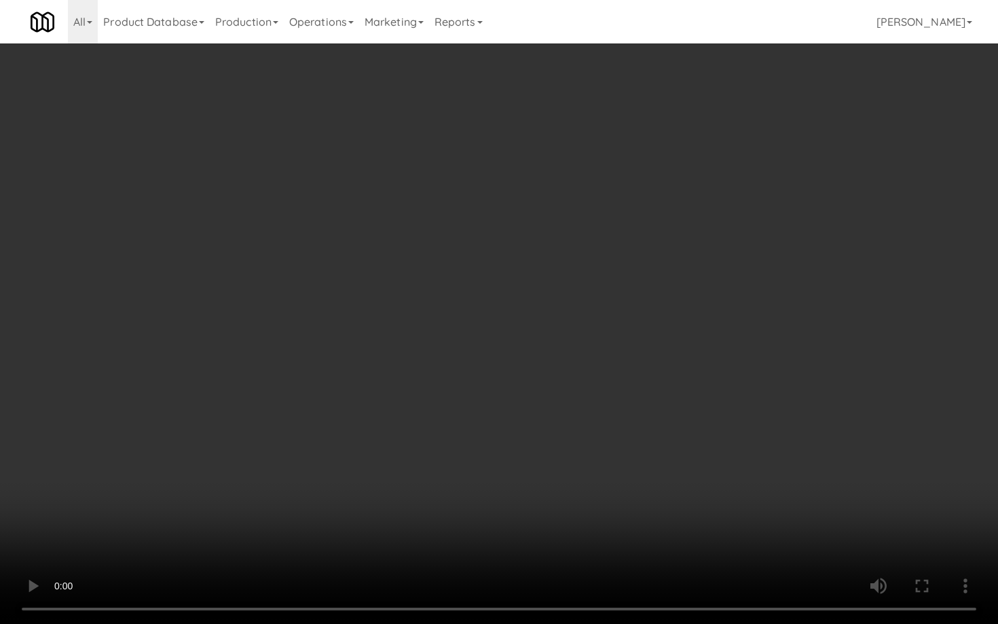
click at [30, 558] on video at bounding box center [499, 312] width 998 height 624
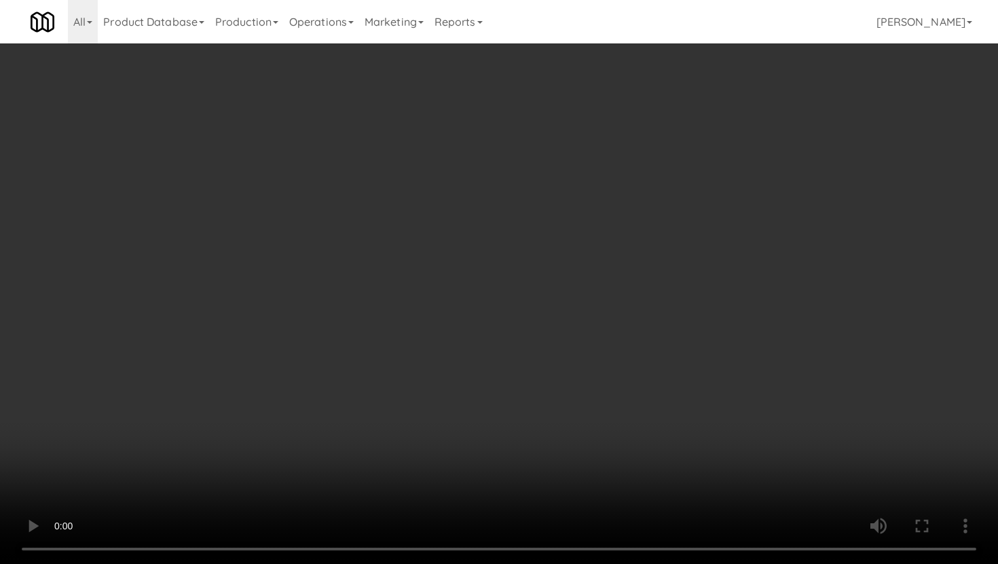
scroll to position [1766, 0]
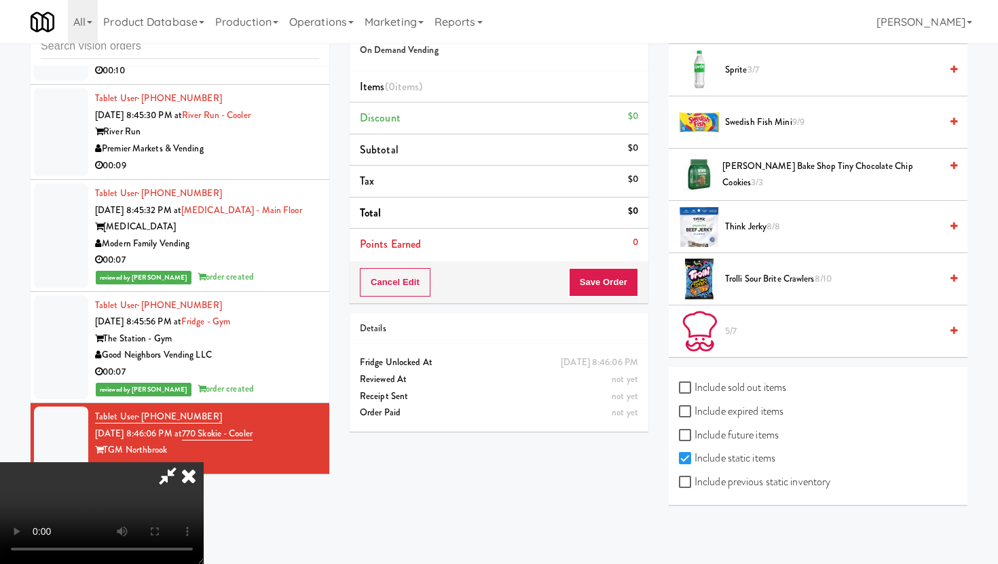
click at [804, 169] on span "[PERSON_NAME] Bake Shop Tiny Chocolate Chip Cookies 3/3" at bounding box center [832, 174] width 218 height 33
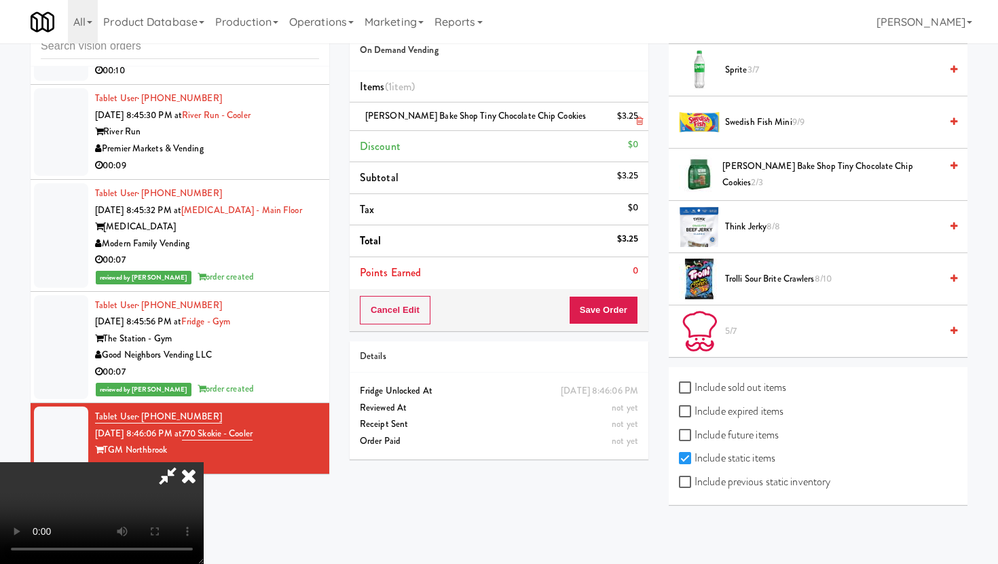
click at [640, 117] on icon at bounding box center [639, 121] width 7 height 9
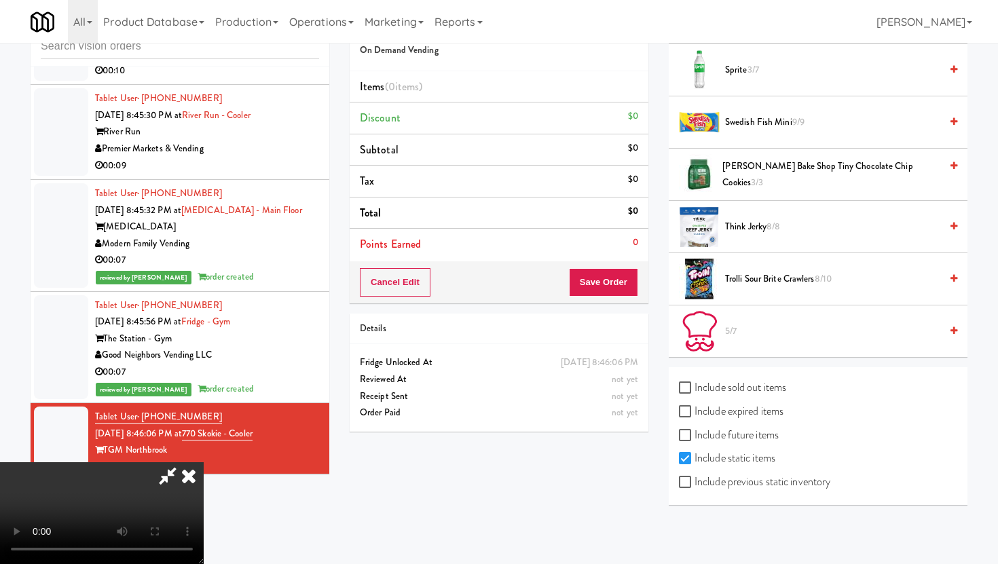
click at [731, 78] on span "Sprite 3/7" at bounding box center [832, 70] width 215 height 17
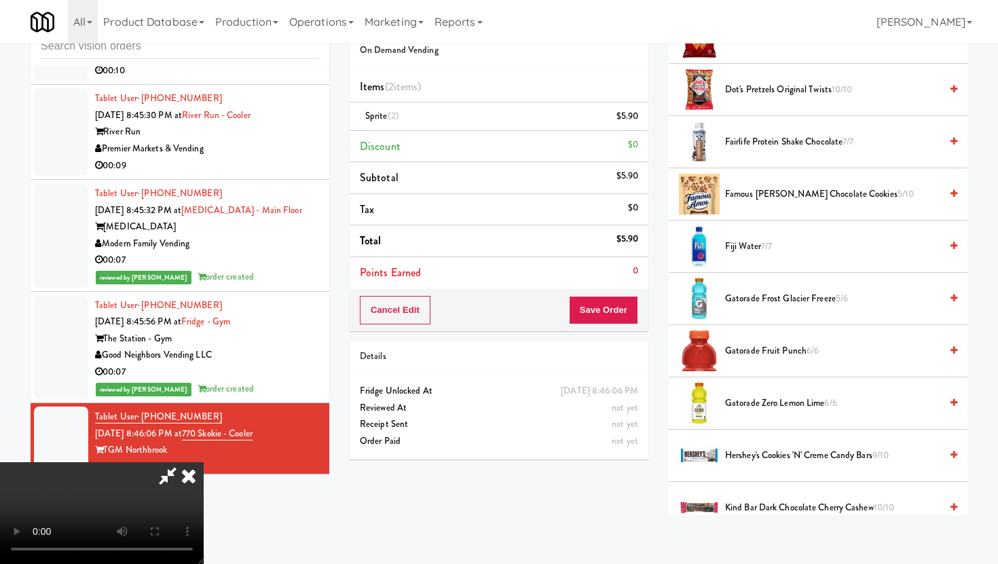
scroll to position [659, 0]
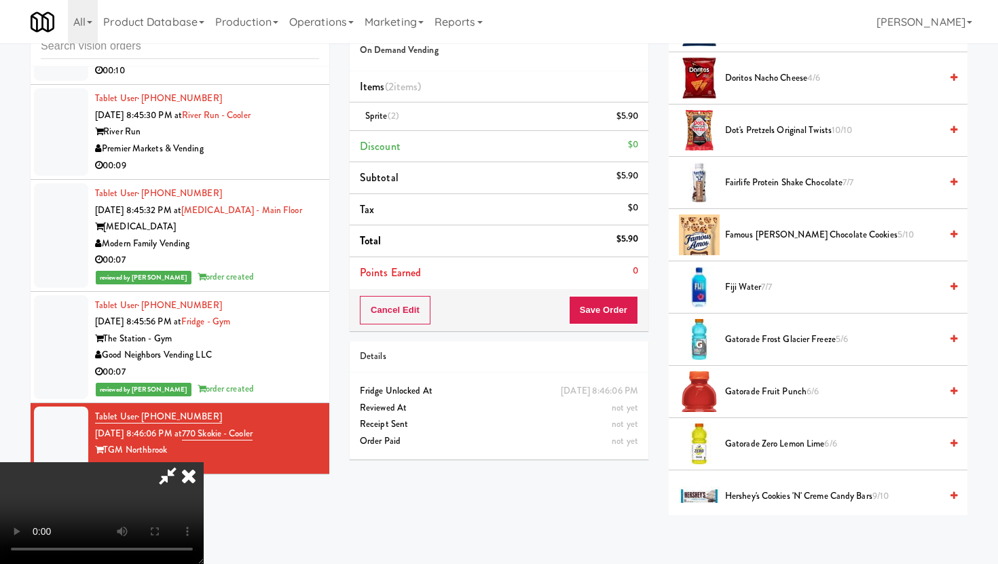
click at [800, 238] on span "Famous [PERSON_NAME] Chocolate Cookies 5/10" at bounding box center [832, 235] width 215 height 17
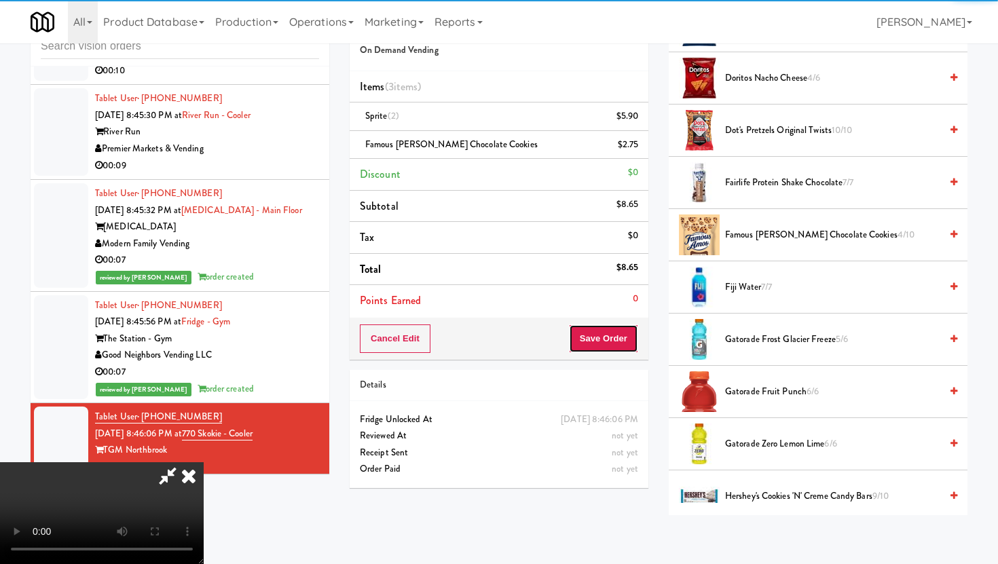
click at [627, 337] on button "Save Order" at bounding box center [603, 339] width 69 height 29
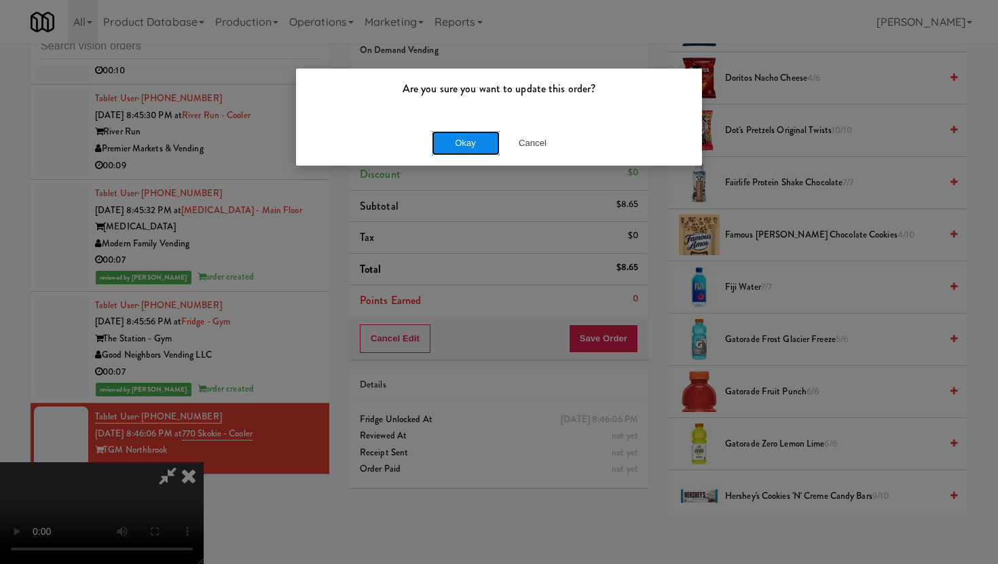
click at [469, 139] on button "Okay" at bounding box center [466, 143] width 68 height 24
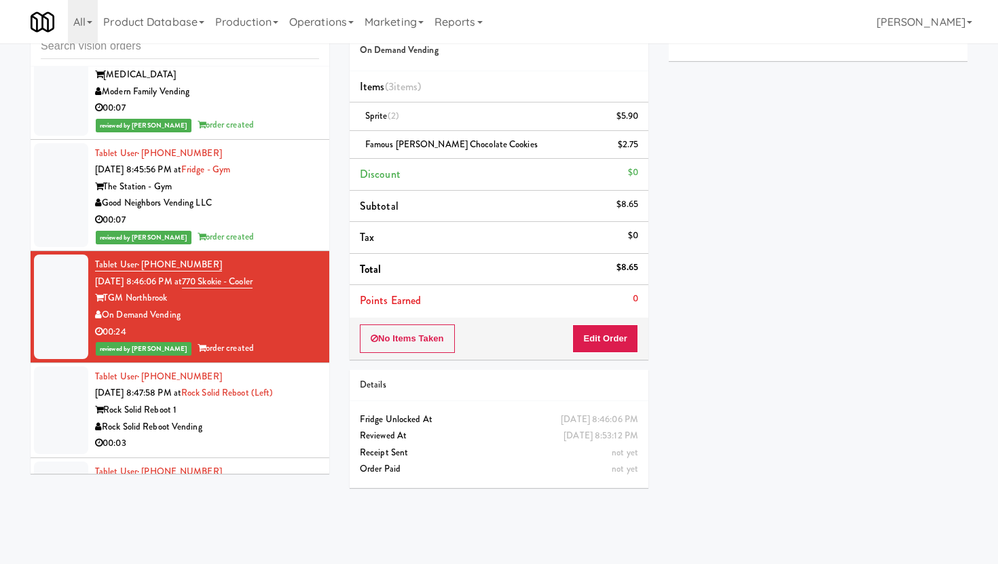
scroll to position [3996, 0]
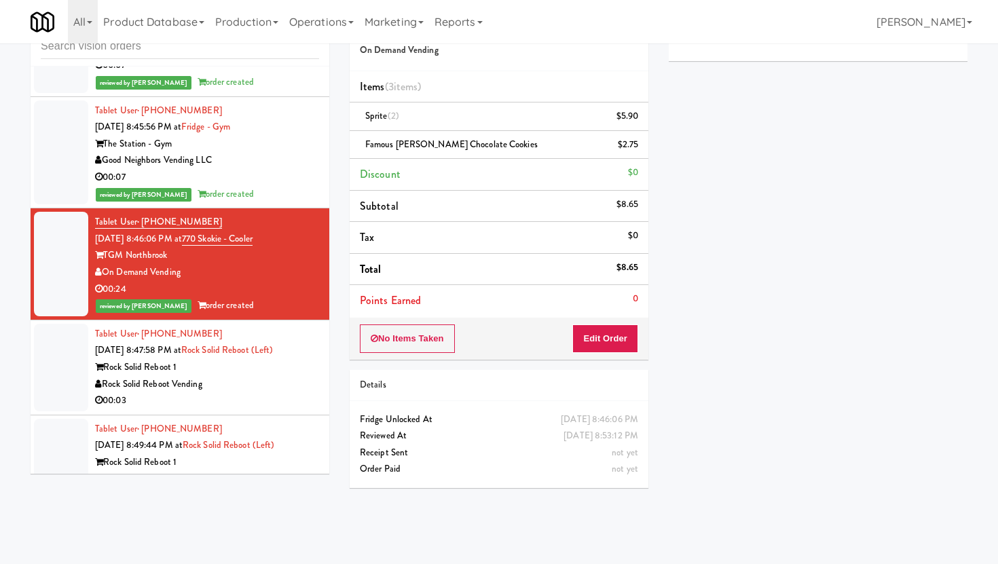
click at [281, 393] on div "00:03" at bounding box center [207, 401] width 224 height 17
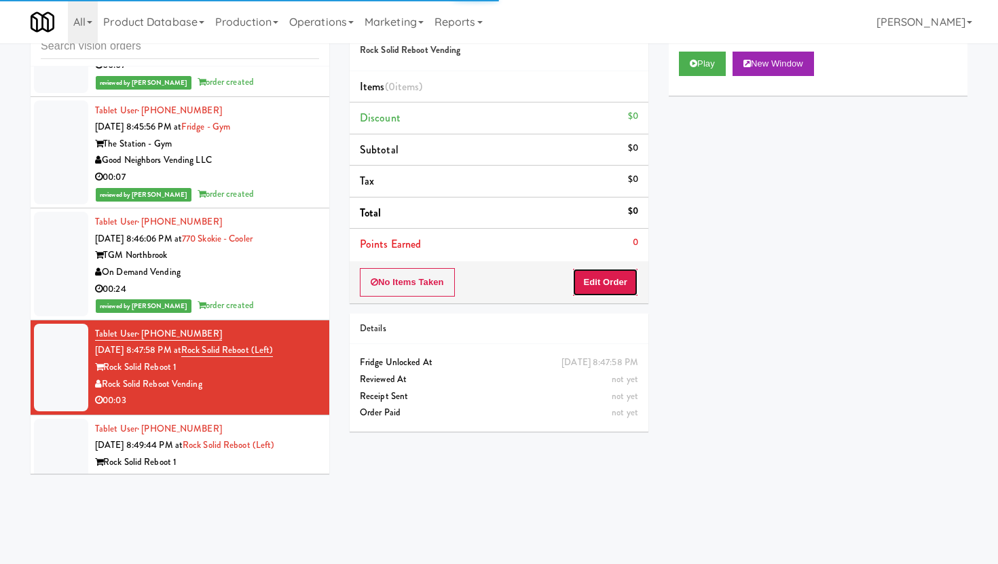
click at [602, 285] on button "Edit Order" at bounding box center [605, 282] width 66 height 29
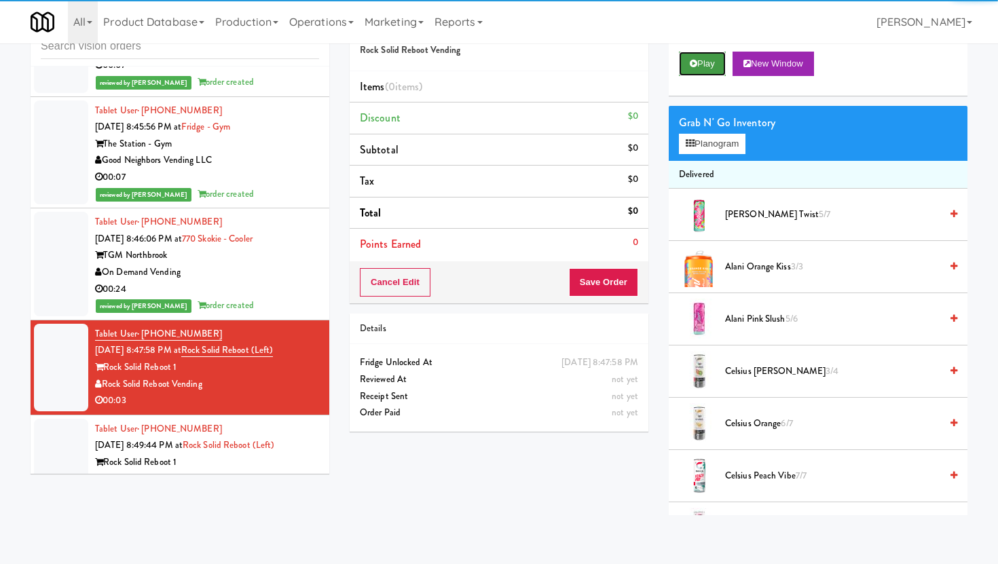
click at [715, 69] on button "Play" at bounding box center [702, 64] width 47 height 24
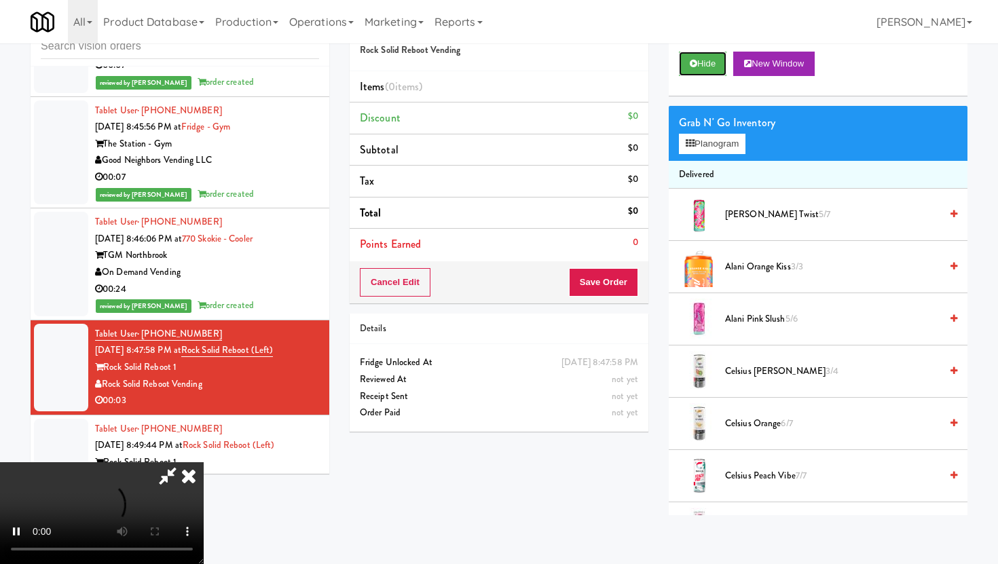
scroll to position [111, 0]
click at [204, 462] on video at bounding box center [102, 513] width 204 height 102
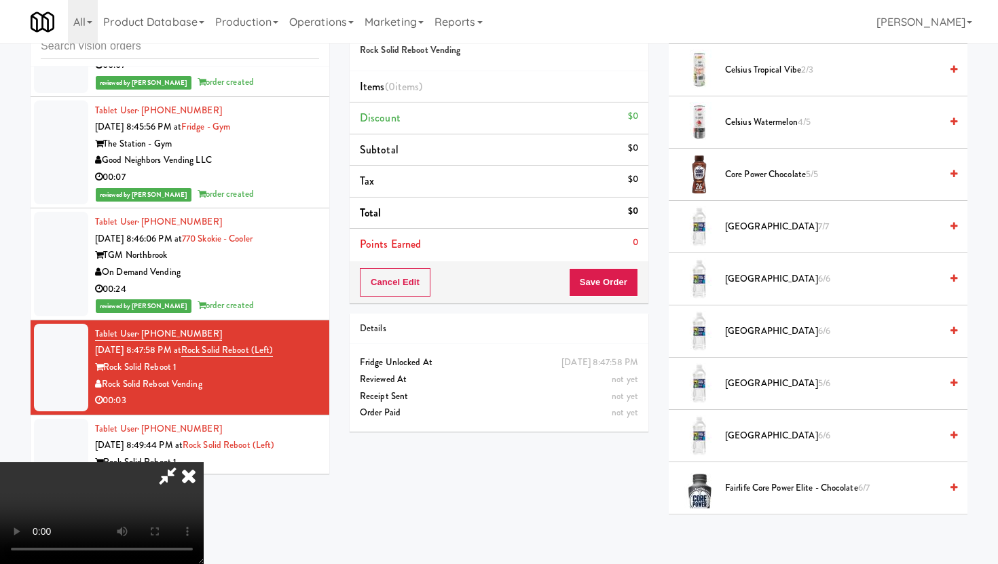
scroll to position [617, 0]
click at [781, 483] on span "Fairlife Core Power Elite - Chocolate 6/7" at bounding box center [832, 487] width 215 height 17
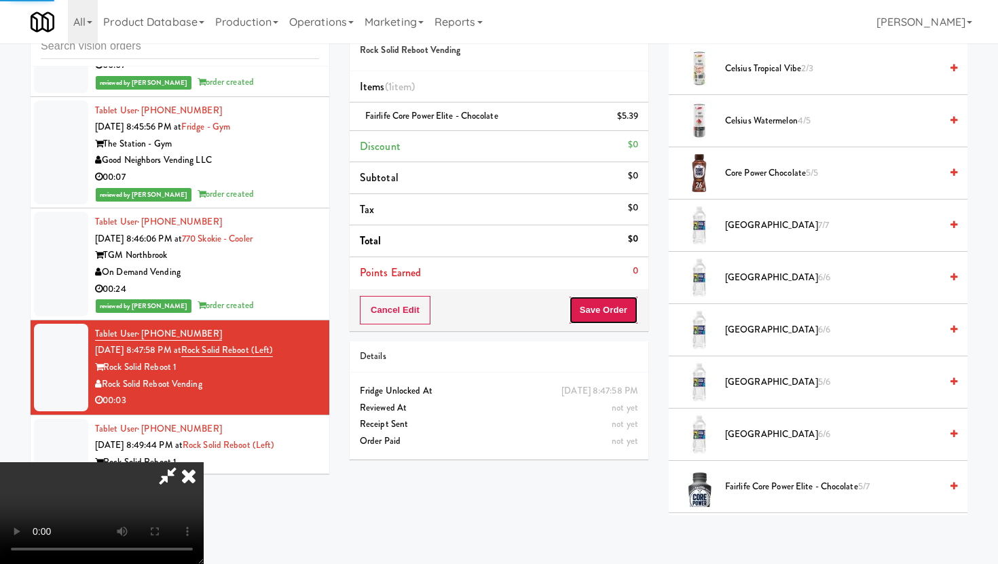
click at [609, 308] on button "Save Order" at bounding box center [603, 310] width 69 height 29
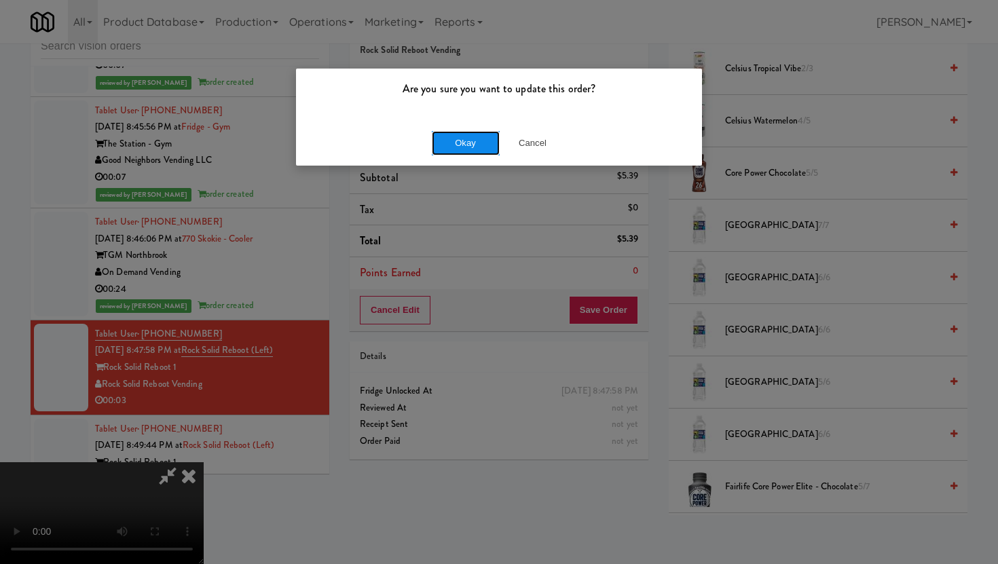
click at [461, 143] on button "Okay" at bounding box center [466, 143] width 68 height 24
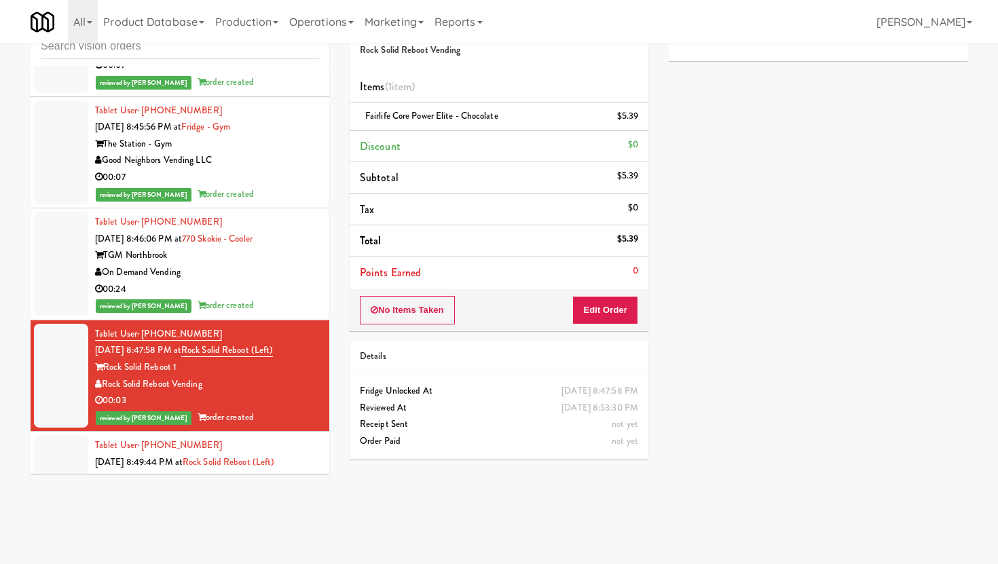
scroll to position [4131, 0]
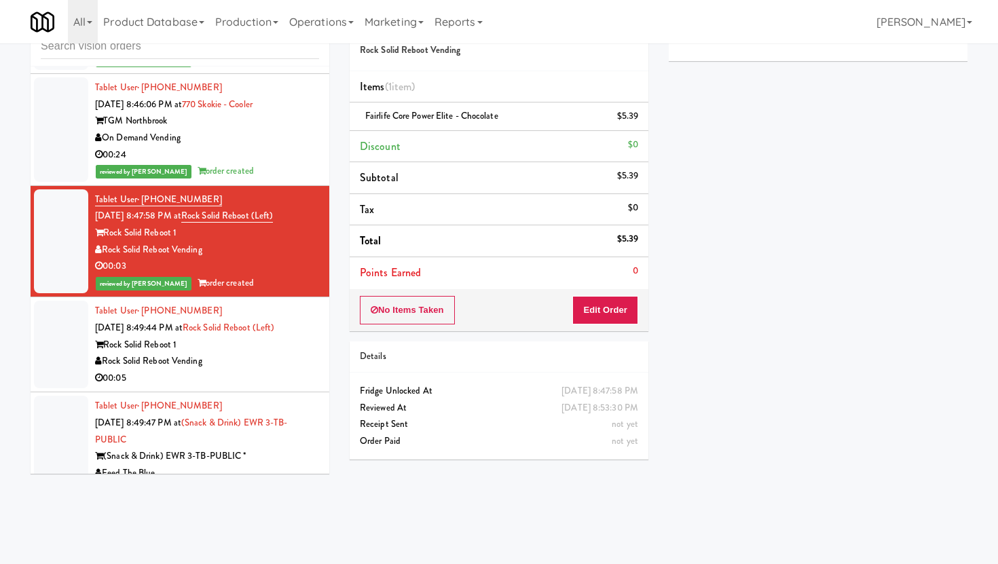
click at [270, 370] on div "00:05" at bounding box center [207, 378] width 224 height 17
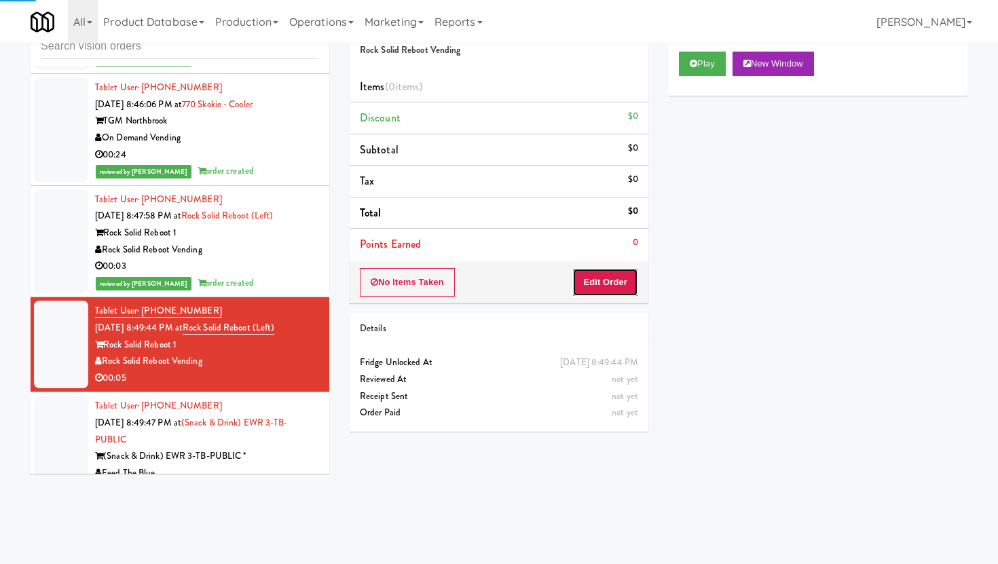
click at [589, 280] on button "Edit Order" at bounding box center [605, 282] width 66 height 29
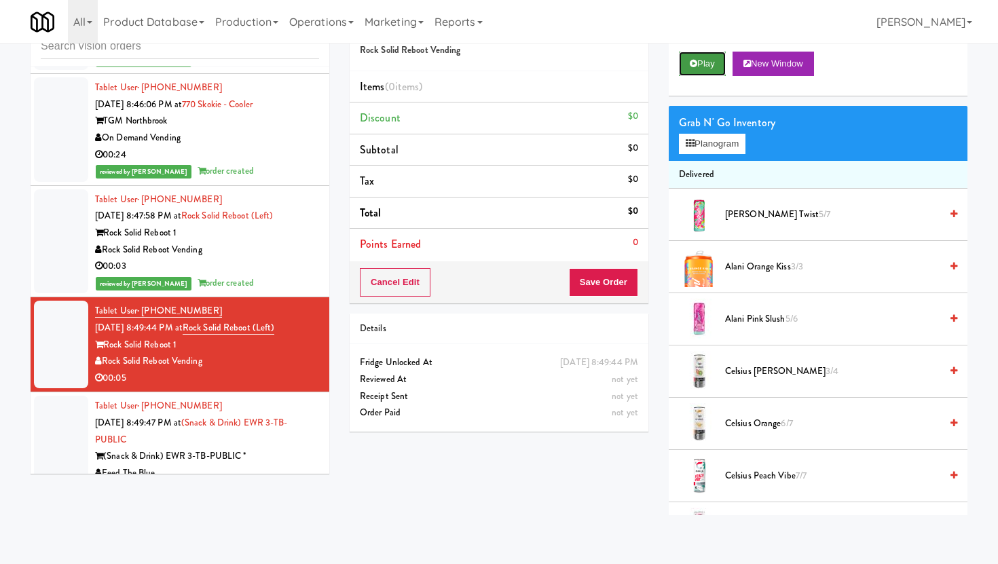
click at [704, 59] on button "Play" at bounding box center [702, 64] width 47 height 24
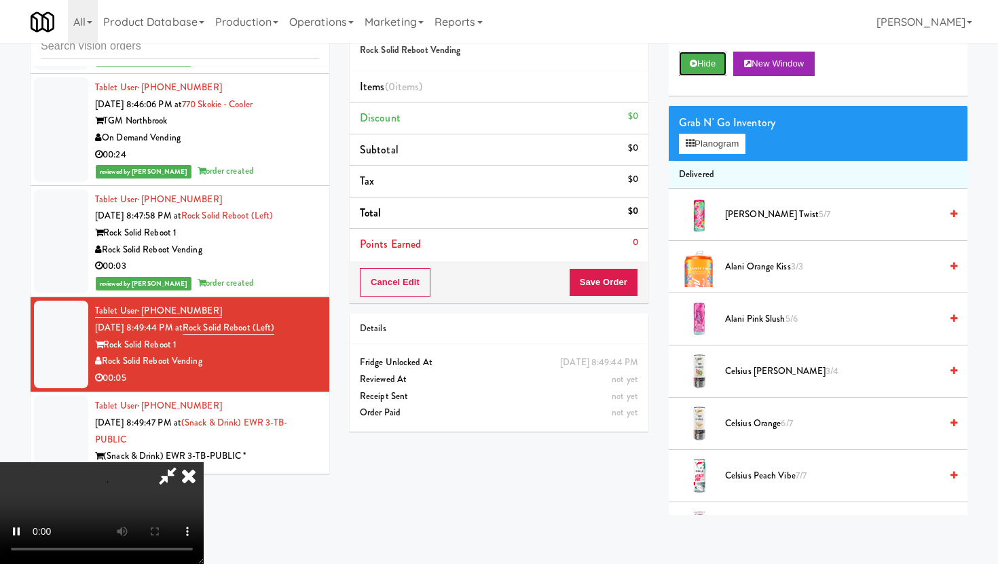
scroll to position [111, 0]
click at [204, 462] on video at bounding box center [102, 513] width 204 height 102
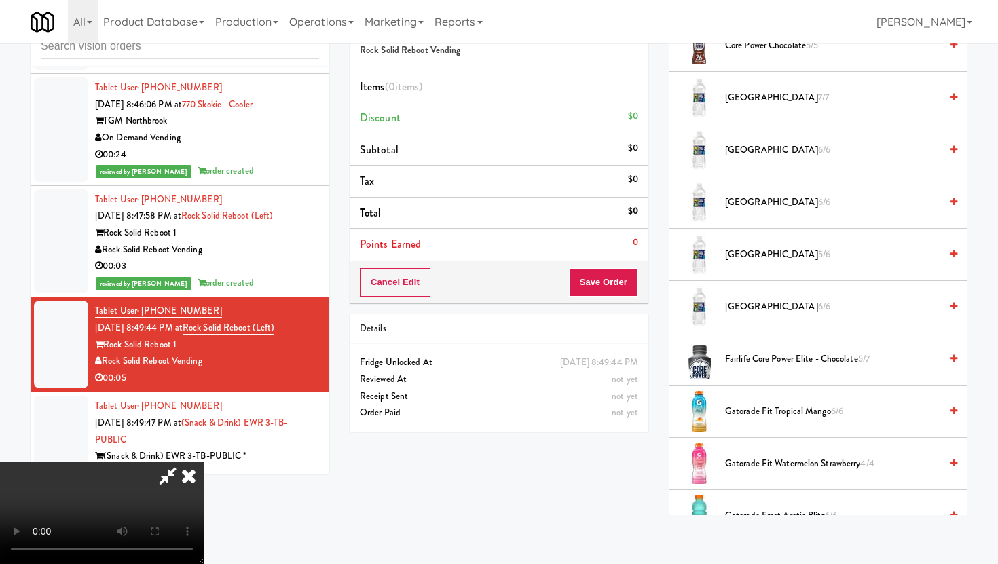
scroll to position [802, 0]
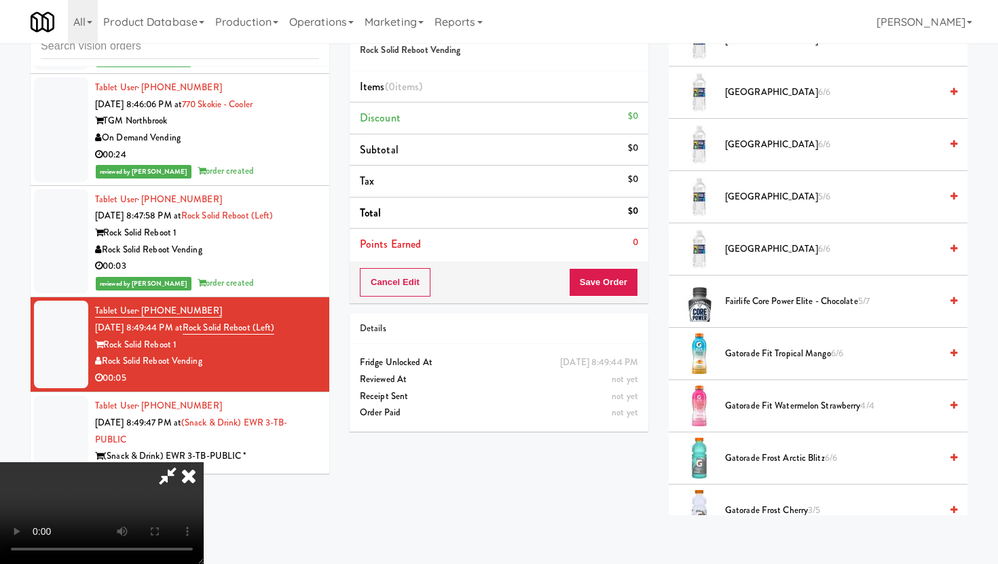
click at [746, 95] on span "Deer Park 6/6" at bounding box center [832, 92] width 215 height 17
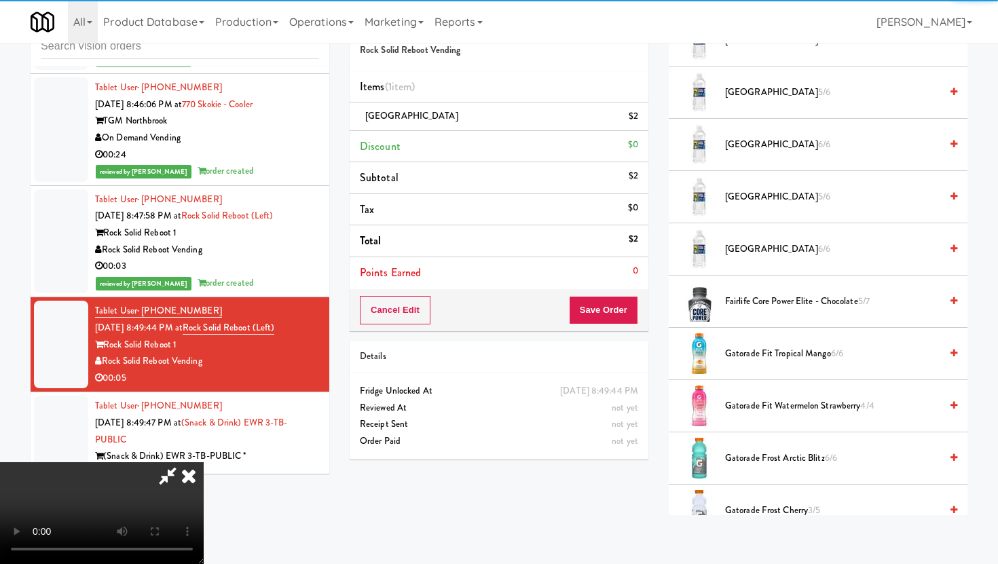
click at [627, 327] on div "Cancel Edit Save Order" at bounding box center [499, 310] width 299 height 42
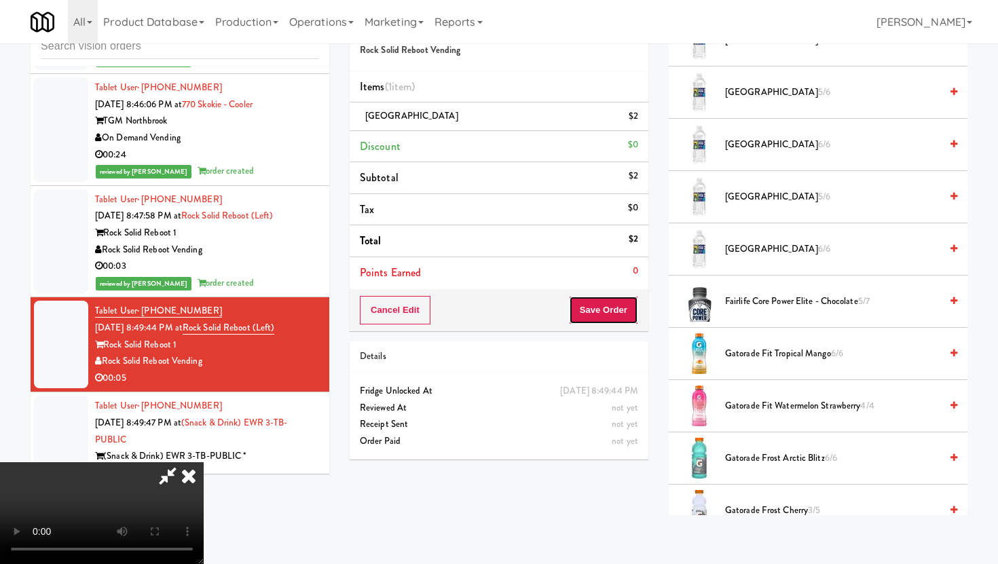
click at [625, 317] on button "Save Order" at bounding box center [603, 310] width 69 height 29
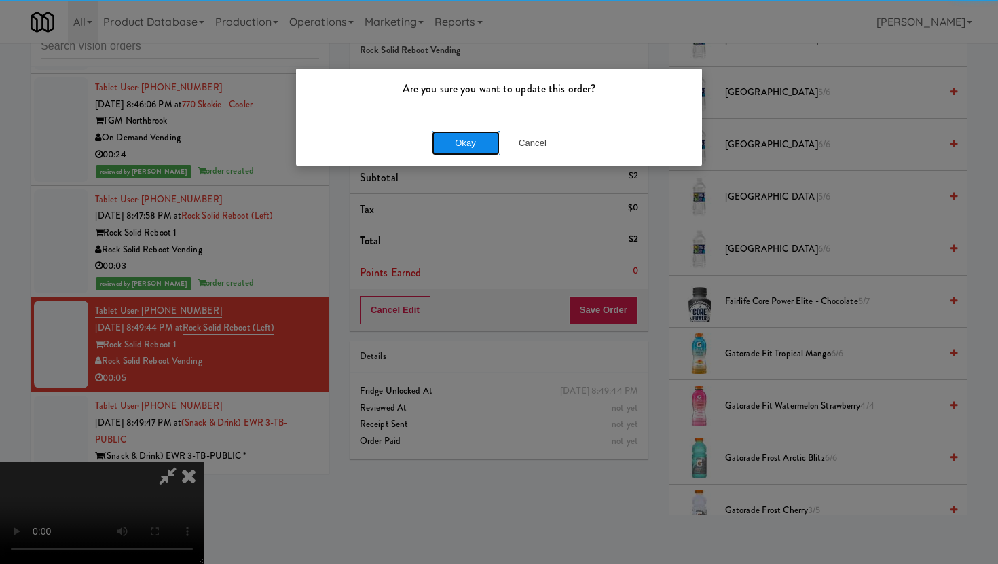
click at [472, 141] on button "Okay" at bounding box center [466, 143] width 68 height 24
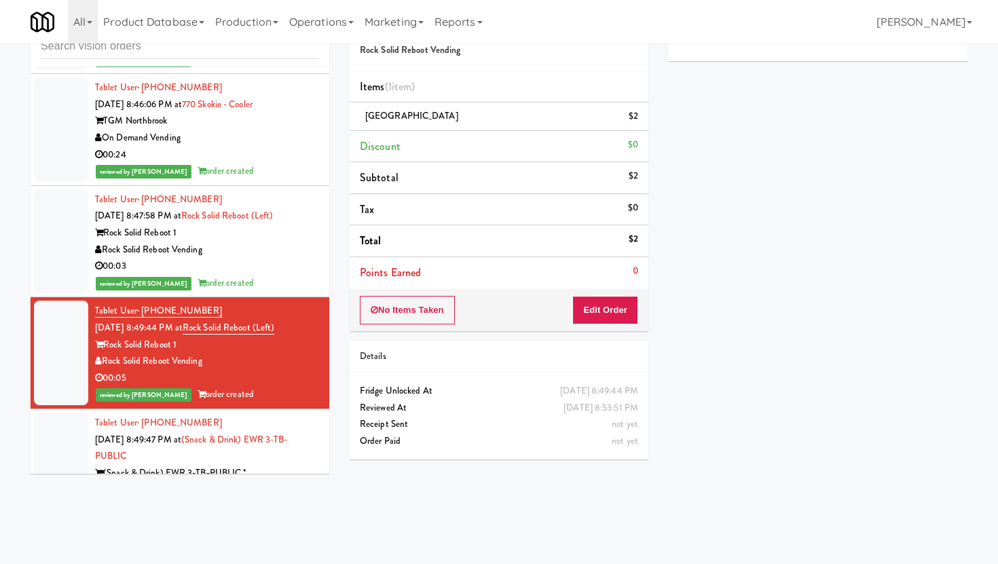
scroll to position [4148, 0]
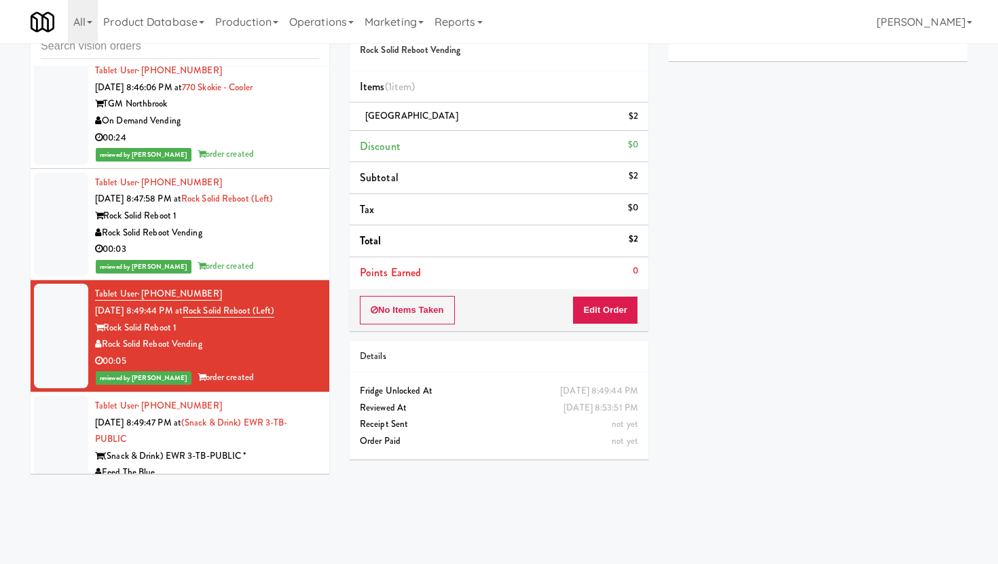
click at [270, 464] on div "Feed The Blue" at bounding box center [207, 472] width 224 height 17
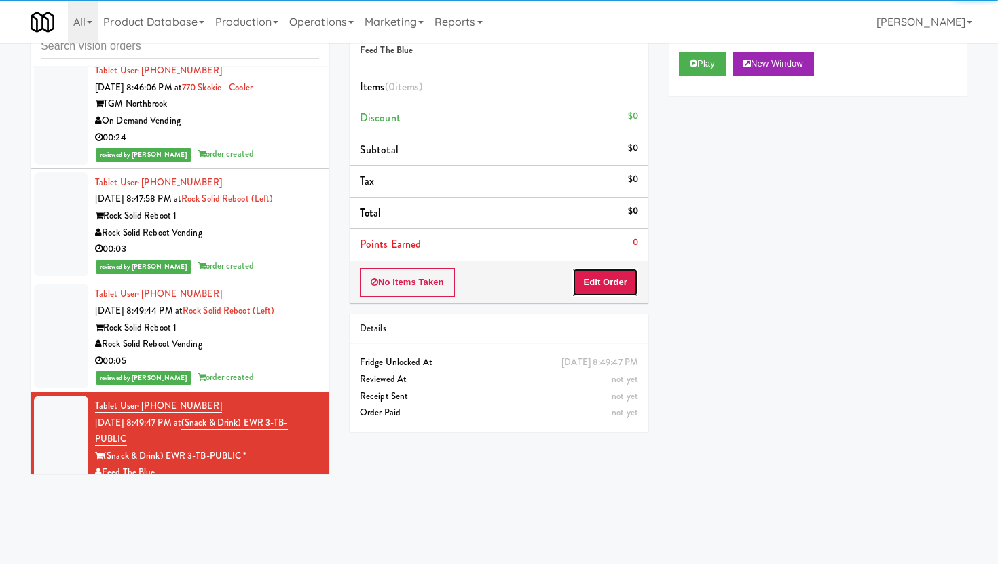
click at [629, 288] on button "Edit Order" at bounding box center [605, 282] width 66 height 29
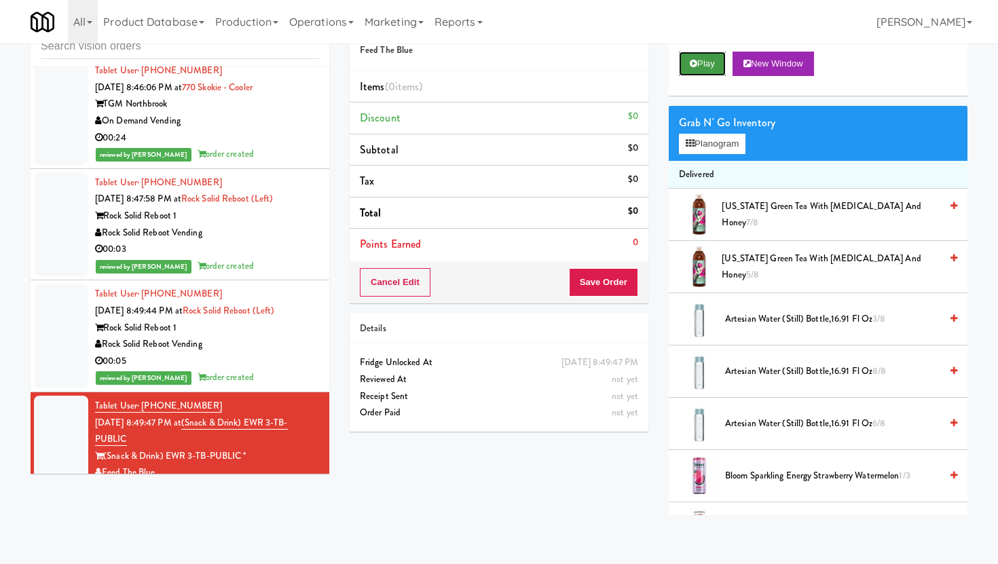
click at [714, 68] on button "Play" at bounding box center [702, 64] width 47 height 24
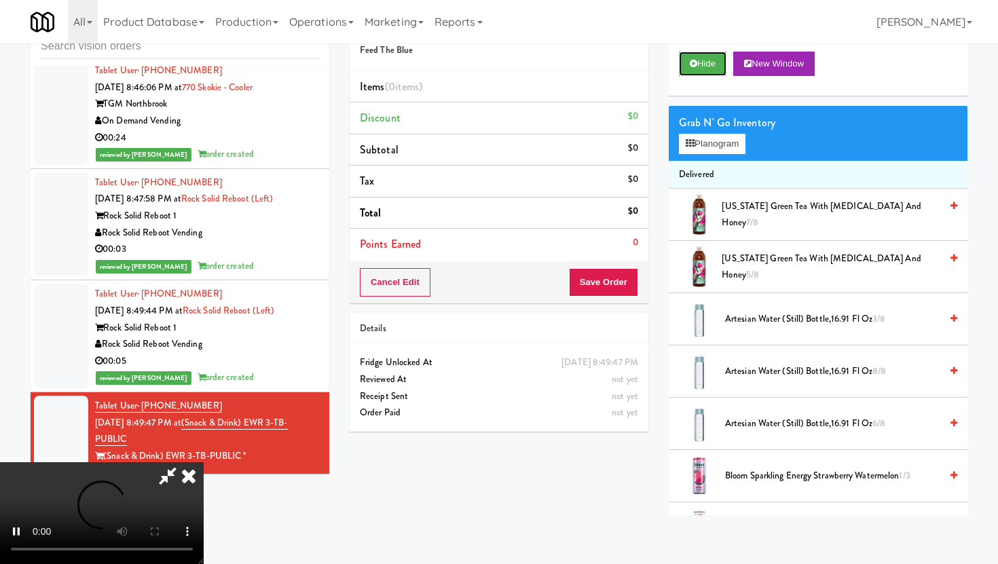
scroll to position [111, 0]
click at [204, 462] on video at bounding box center [102, 513] width 204 height 102
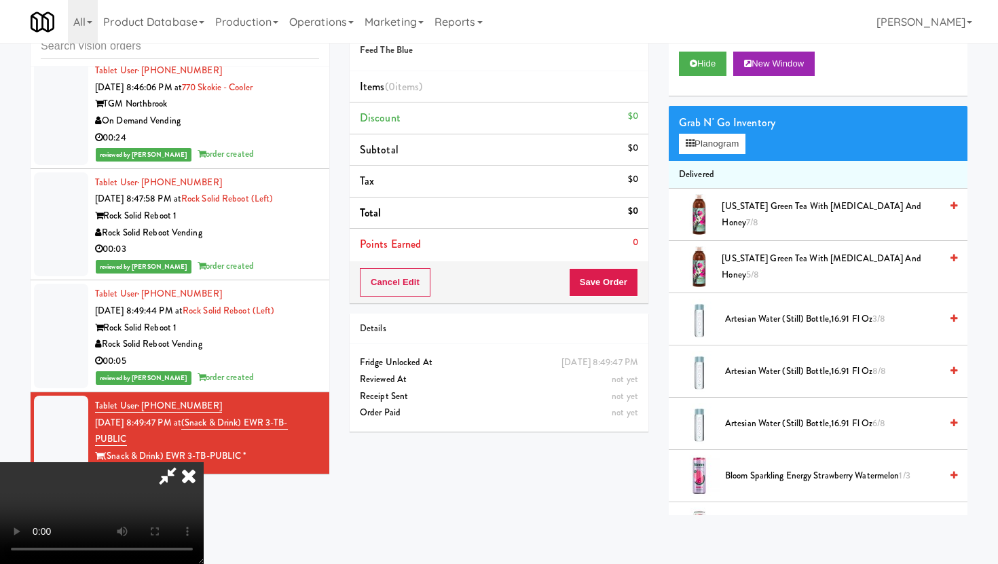
click at [204, 462] on video at bounding box center [102, 513] width 204 height 102
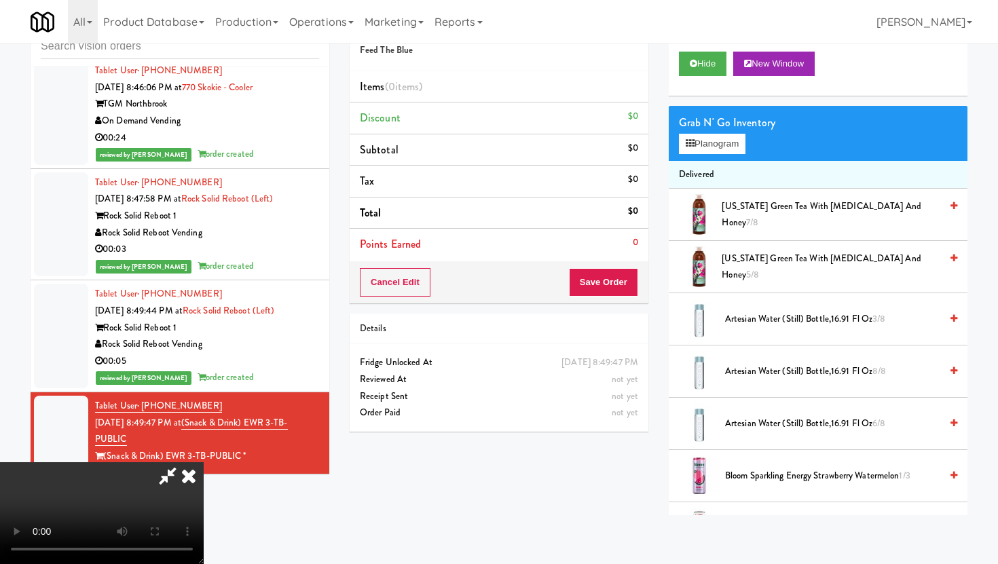
click at [204, 462] on video at bounding box center [102, 513] width 204 height 102
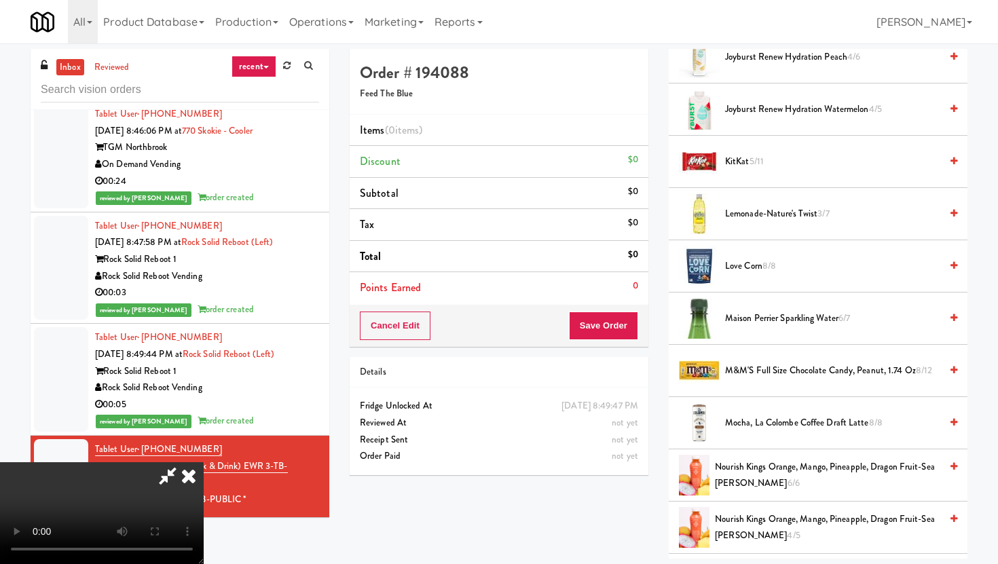
scroll to position [698, 0]
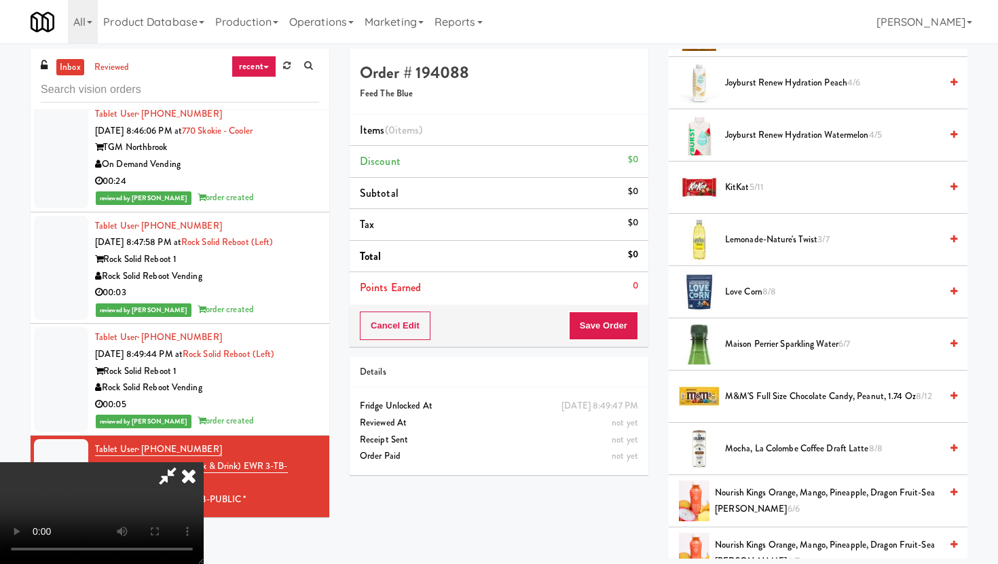
click at [742, 338] on span "Maison Perrier Sparkling Water 6/7" at bounding box center [832, 344] width 215 height 17
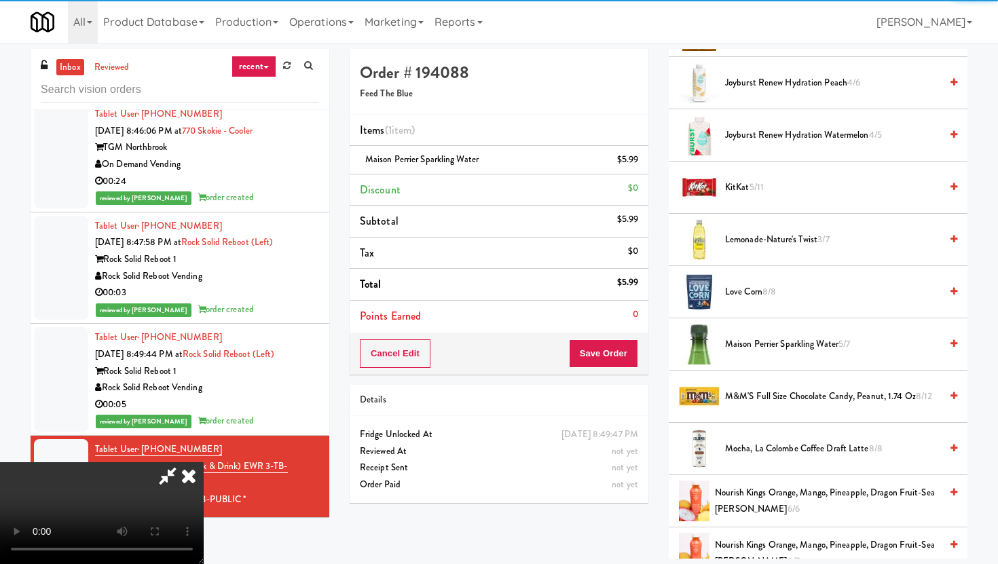
click at [617, 370] on div "Cancel Edit Save Order" at bounding box center [499, 354] width 299 height 42
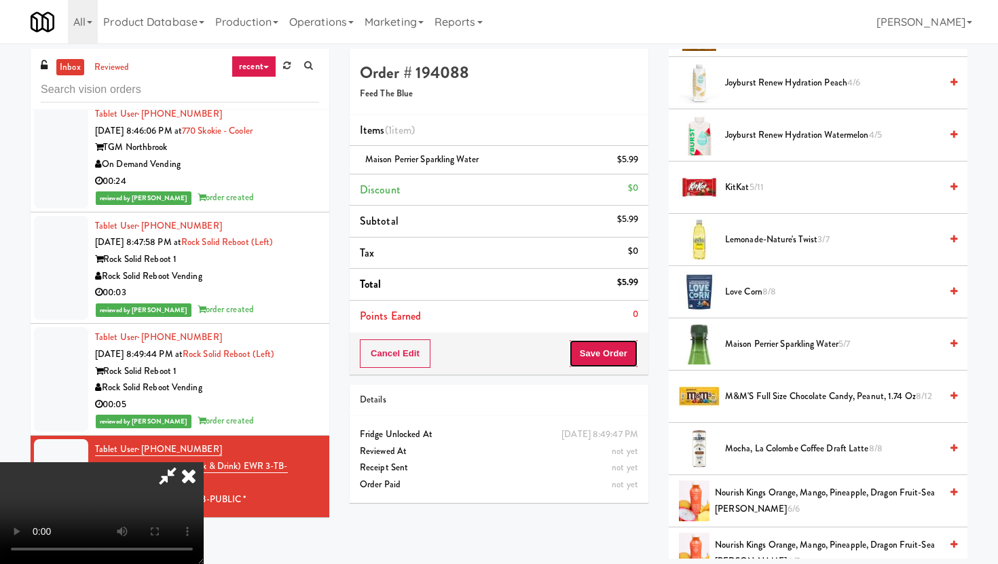
click at [611, 353] on button "Save Order" at bounding box center [603, 354] width 69 height 29
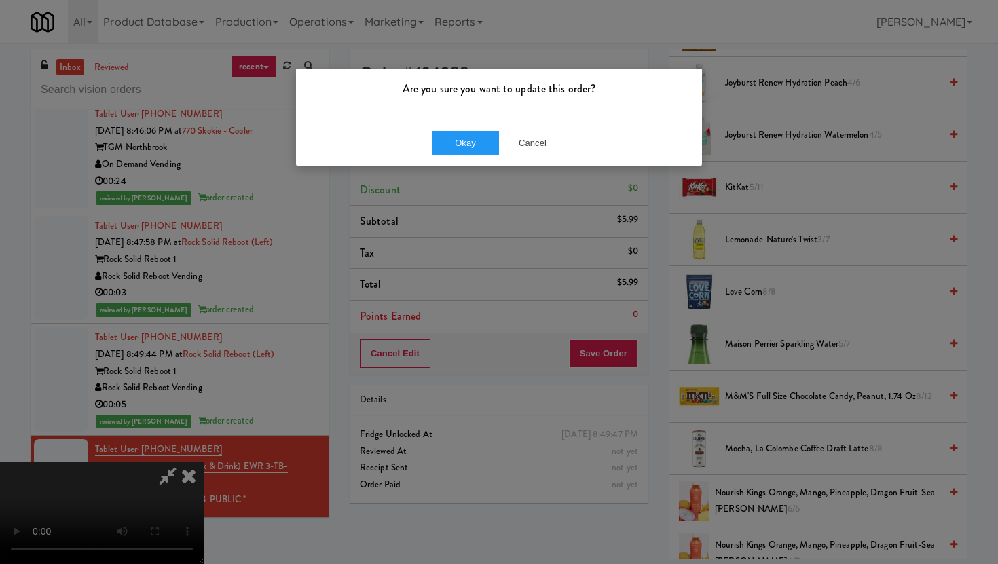
click at [469, 126] on div "Okay Cancel" at bounding box center [499, 142] width 406 height 45
click at [469, 140] on button "Okay" at bounding box center [466, 143] width 68 height 24
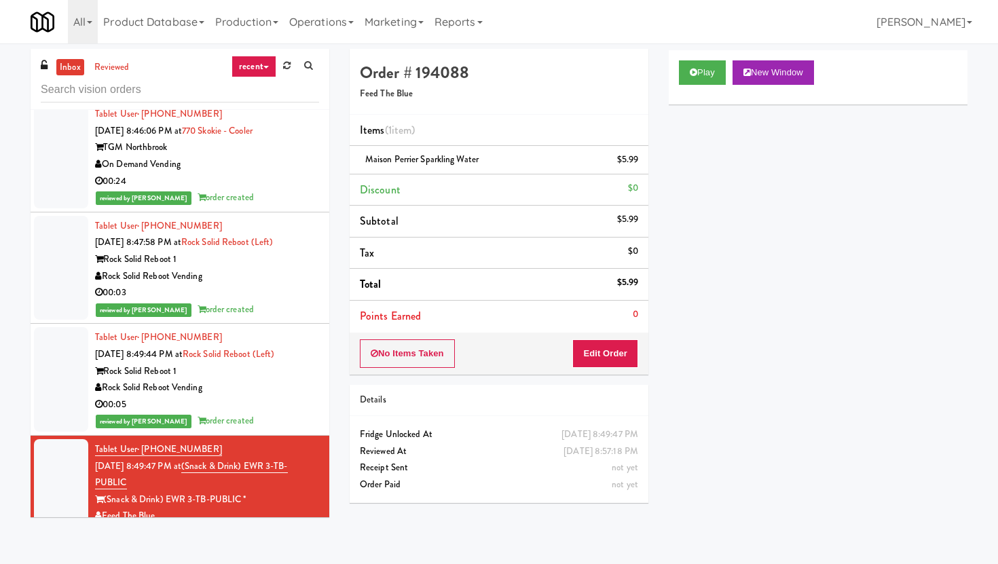
scroll to position [4164, 0]
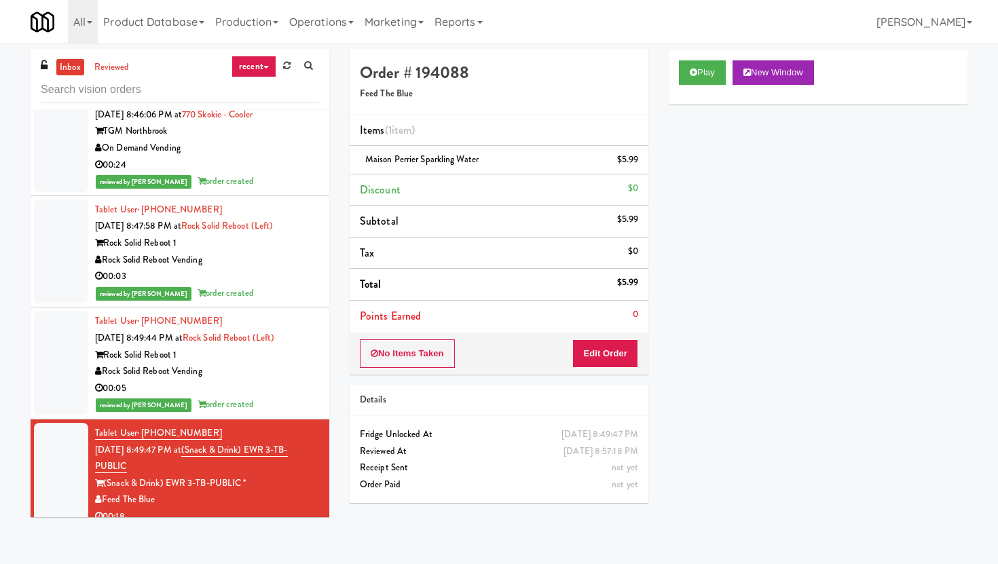
click at [193, 105] on div "inbox reviewed recent all unclear take inventory issue suspicious failed recent" at bounding box center [180, 79] width 299 height 61
click at [184, 90] on input "text" at bounding box center [180, 89] width 278 height 25
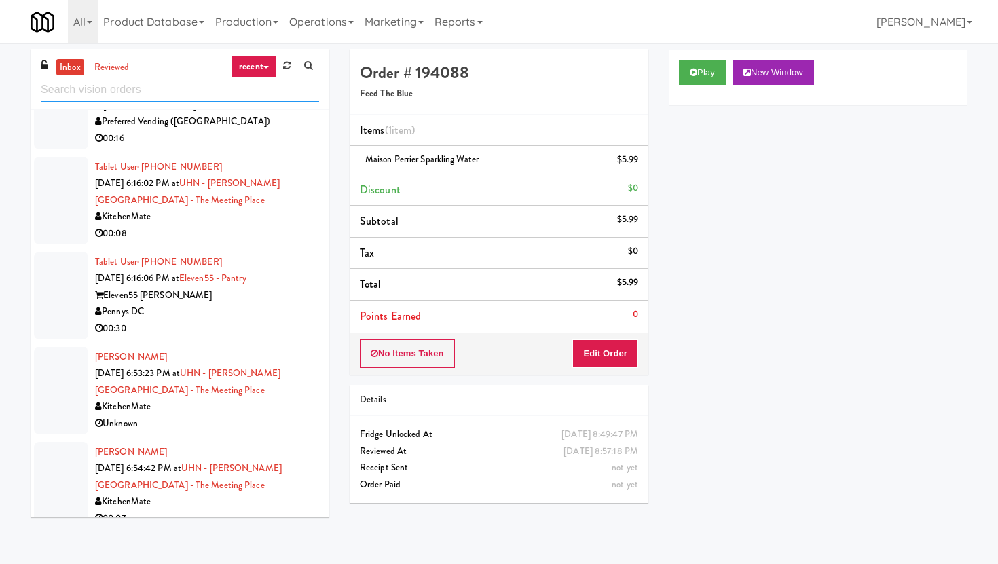
scroll to position [2419, 0]
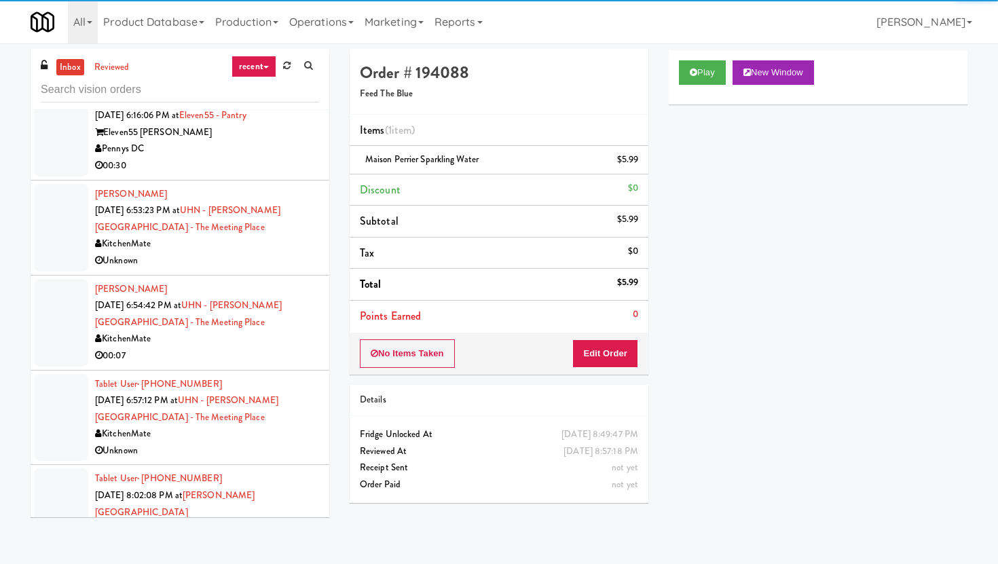
click at [236, 258] on div "Unknown" at bounding box center [207, 261] width 224 height 17
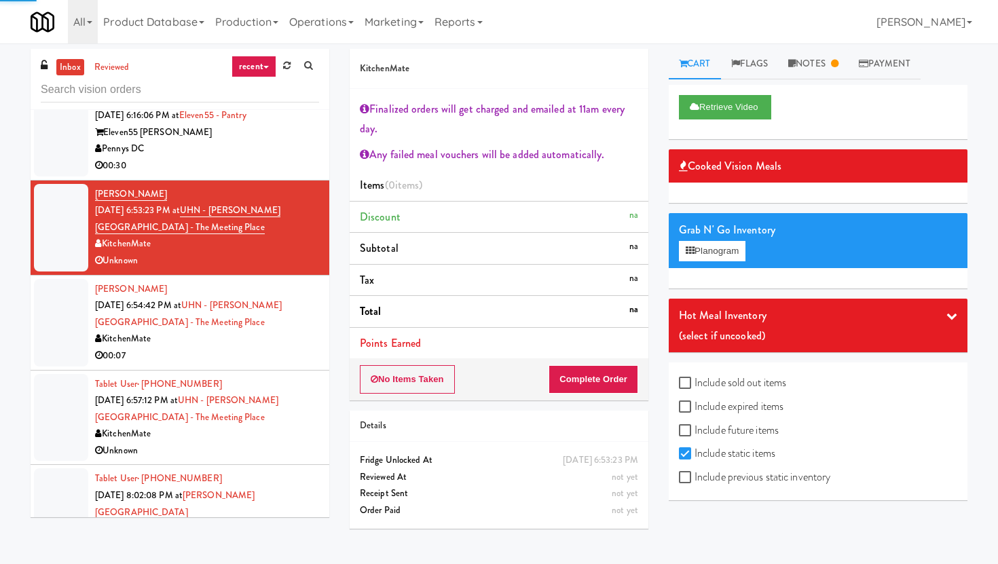
click at [234, 158] on div "Pennys DC" at bounding box center [207, 149] width 224 height 17
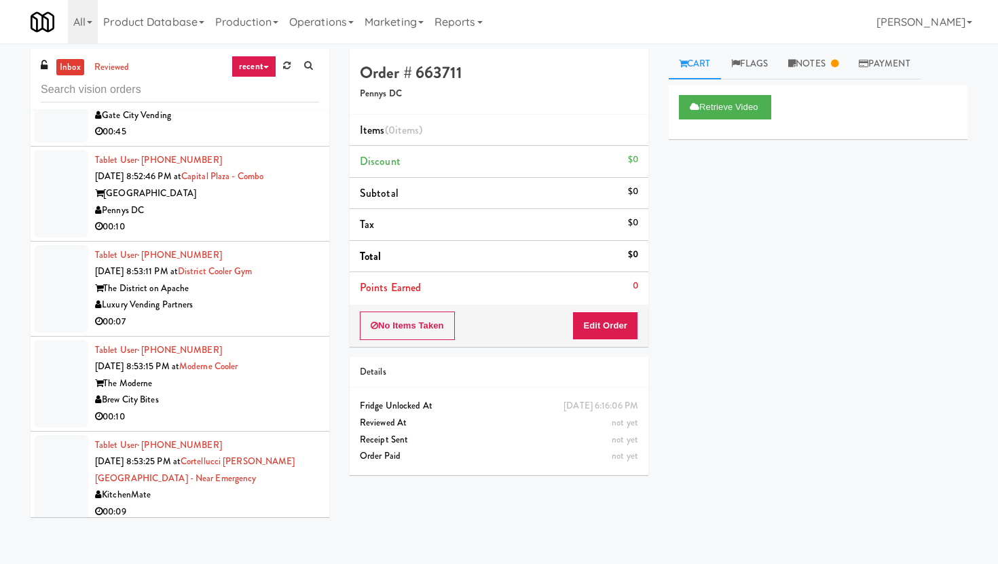
scroll to position [3251, 0]
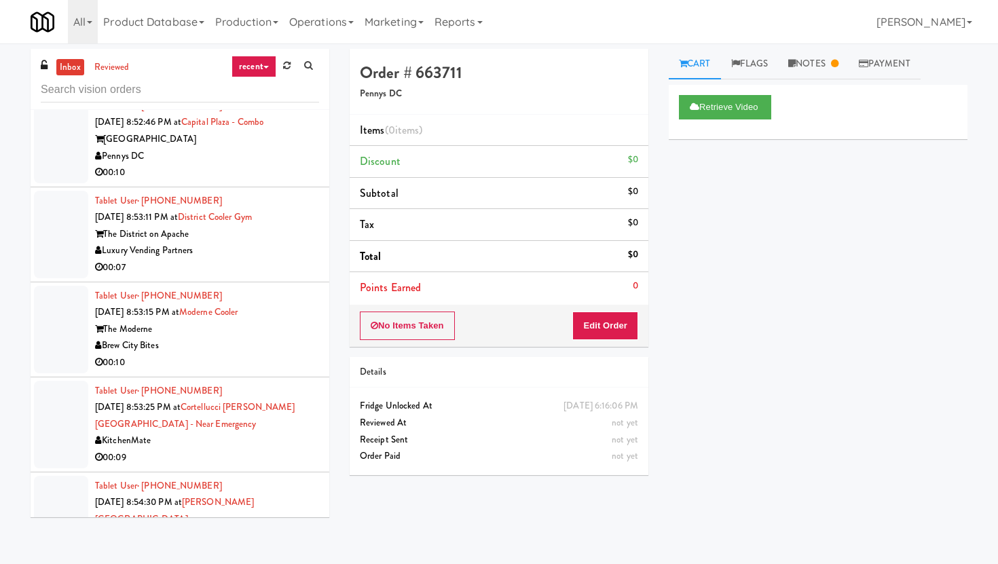
click at [278, 242] on div "Luxury Vending Partners" at bounding box center [207, 250] width 224 height 17
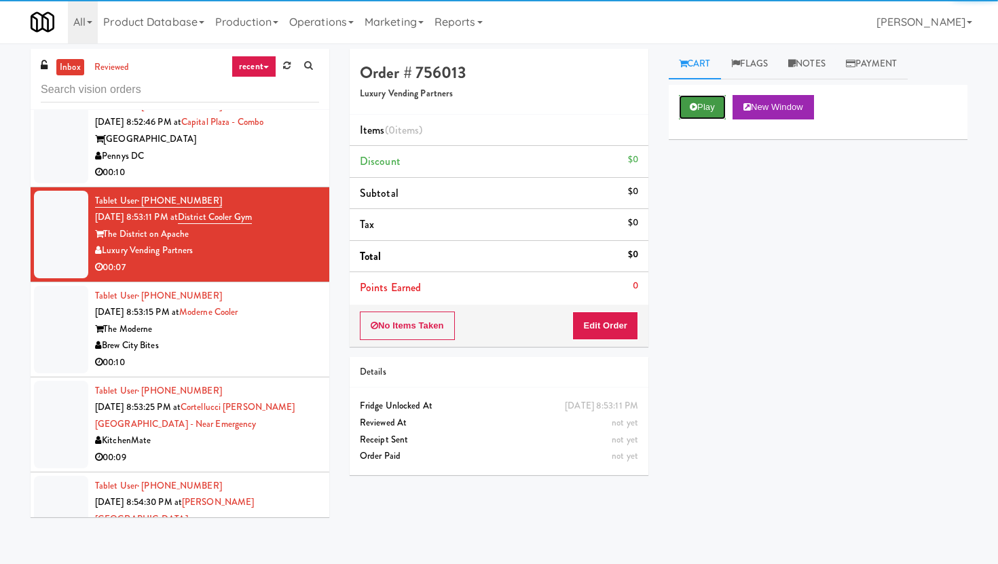
click at [714, 113] on button "Play" at bounding box center [702, 107] width 47 height 24
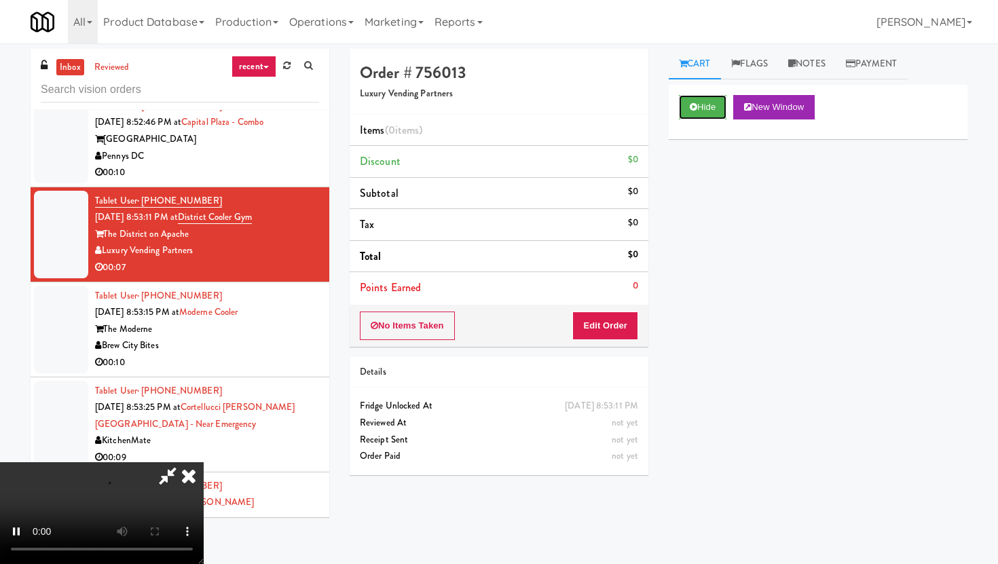
scroll to position [111, 0]
click at [204, 462] on video at bounding box center [102, 513] width 204 height 102
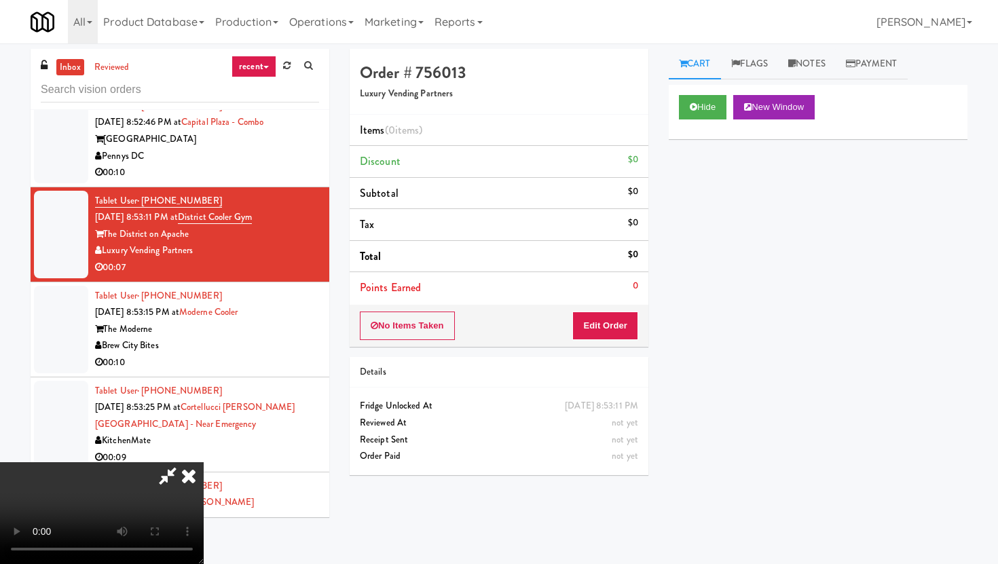
click at [204, 462] on video at bounding box center [102, 513] width 204 height 102
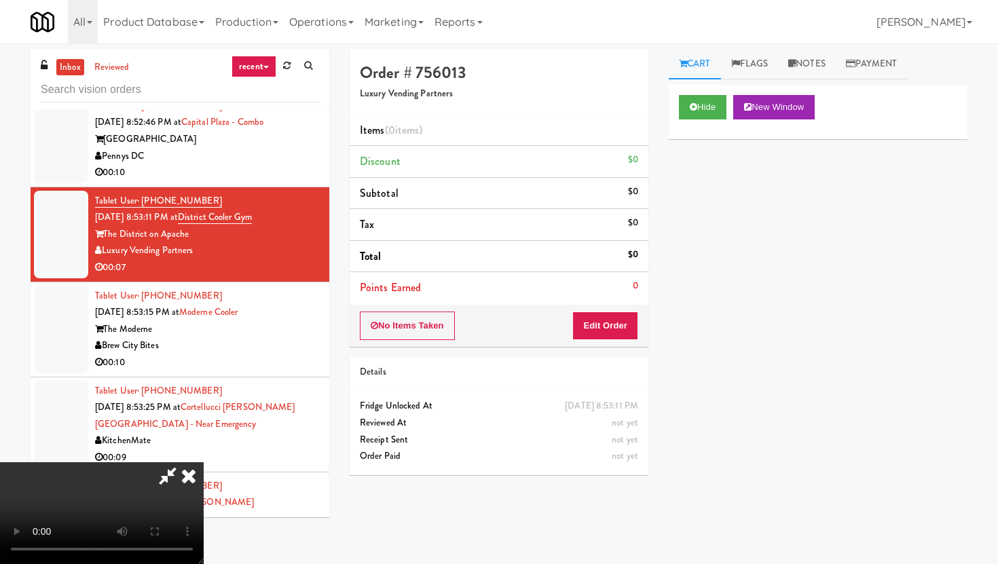
click at [204, 462] on video at bounding box center [102, 513] width 204 height 102
click at [618, 339] on button "Edit Order" at bounding box center [605, 326] width 66 height 29
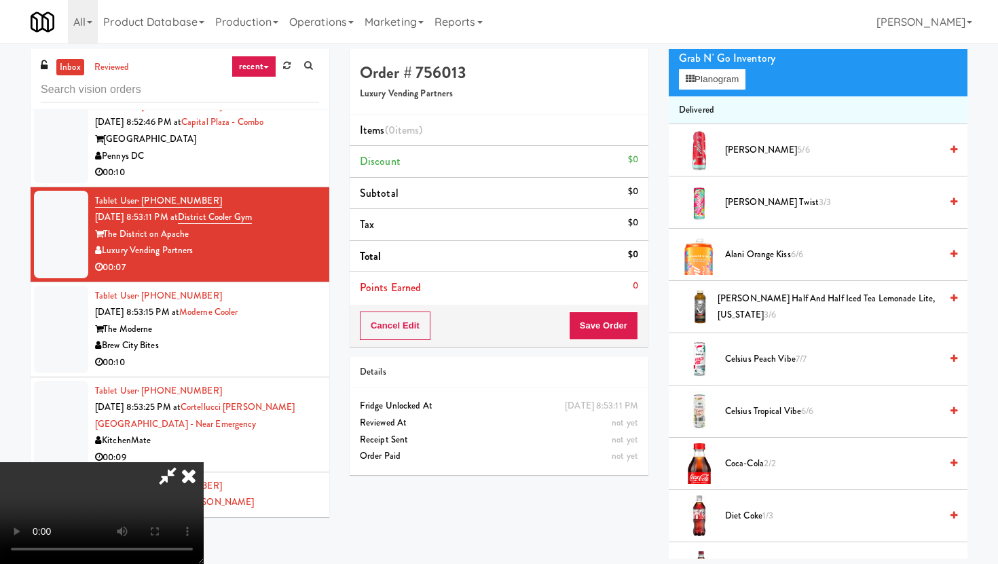
scroll to position [0, 0]
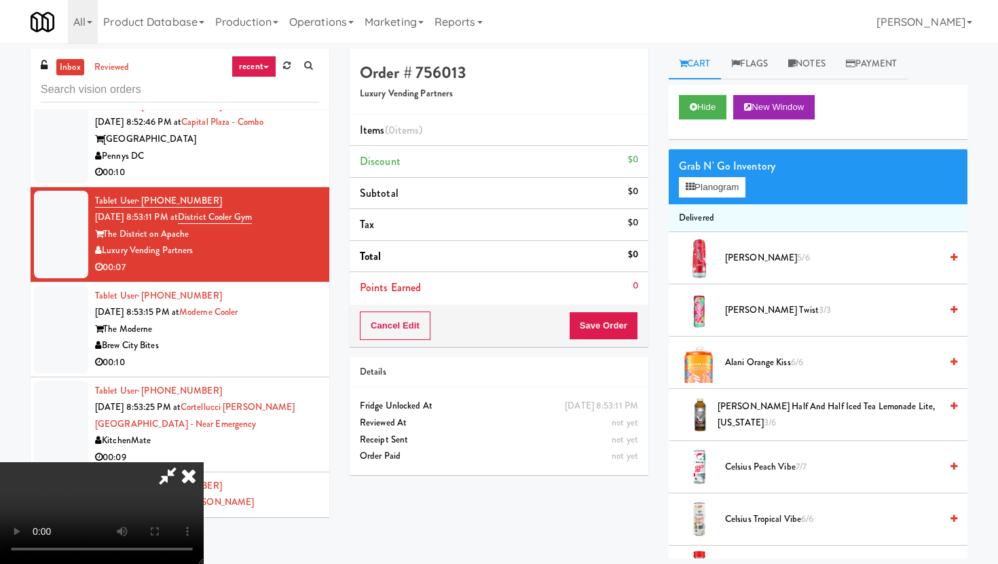
click at [726, 199] on div "Grab N' Go Inventory Planogram" at bounding box center [818, 176] width 299 height 55
click at [726, 197] on button "Planogram" at bounding box center [712, 187] width 67 height 20
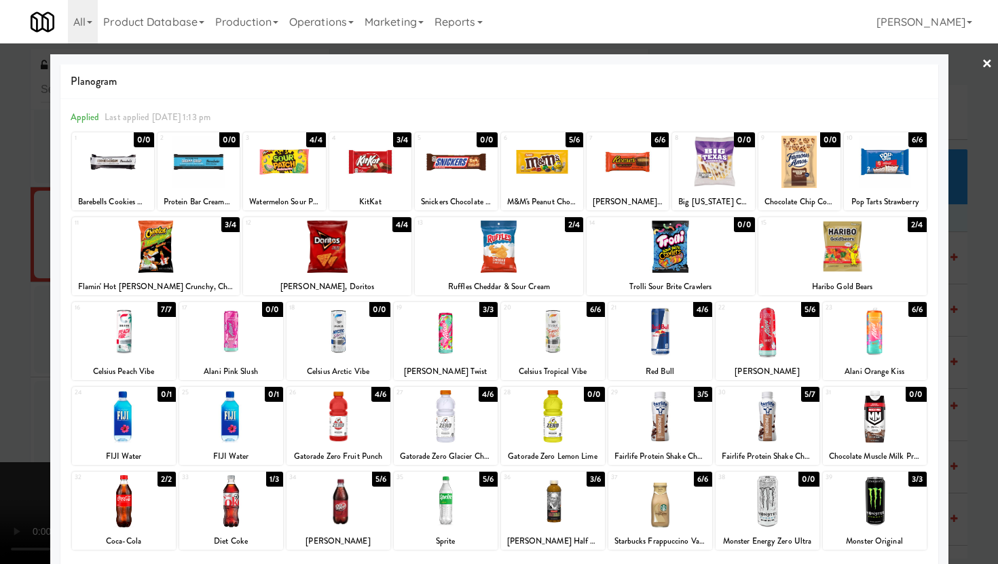
click at [350, 342] on div at bounding box center [339, 332] width 104 height 52
click at [0, 354] on div at bounding box center [499, 282] width 998 height 564
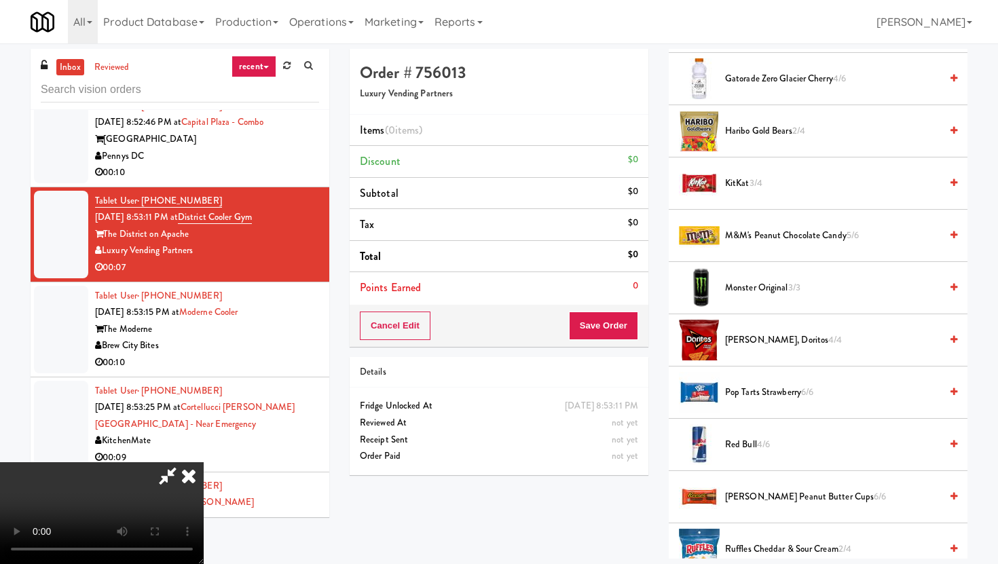
scroll to position [1190, 0]
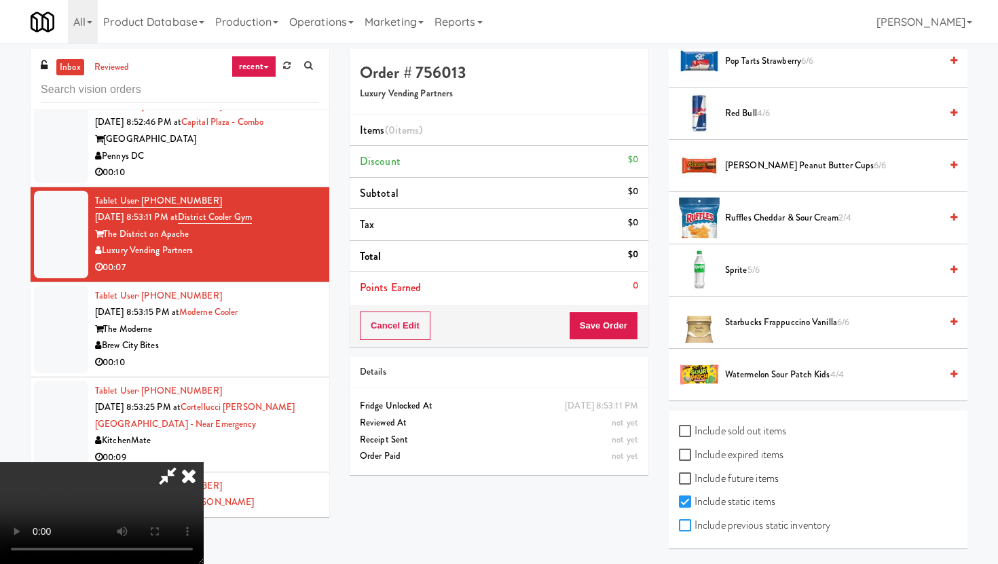
click at [688, 530] on input "Include previous static inventory" at bounding box center [687, 526] width 16 height 11
checkbox input "true"
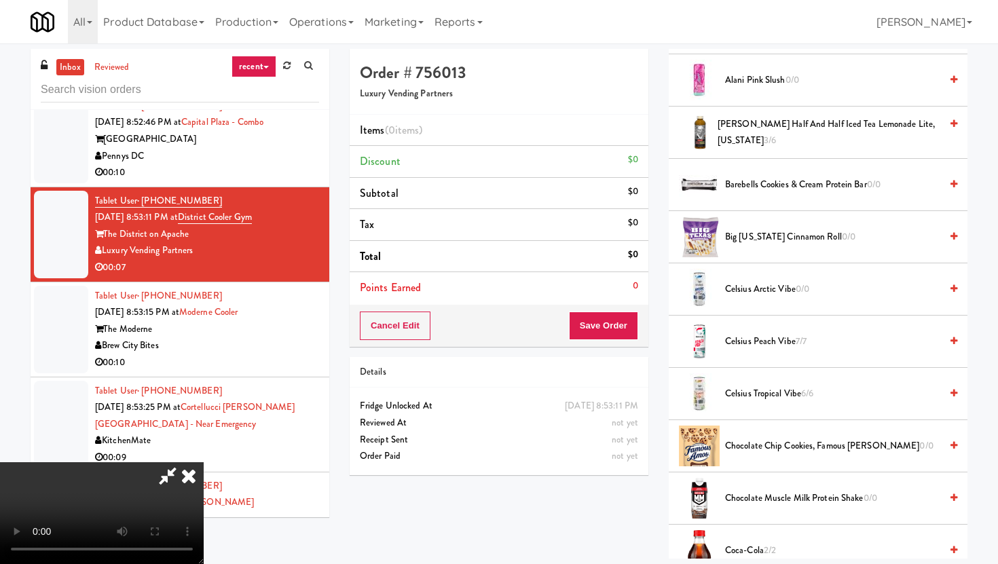
scroll to position [348, 0]
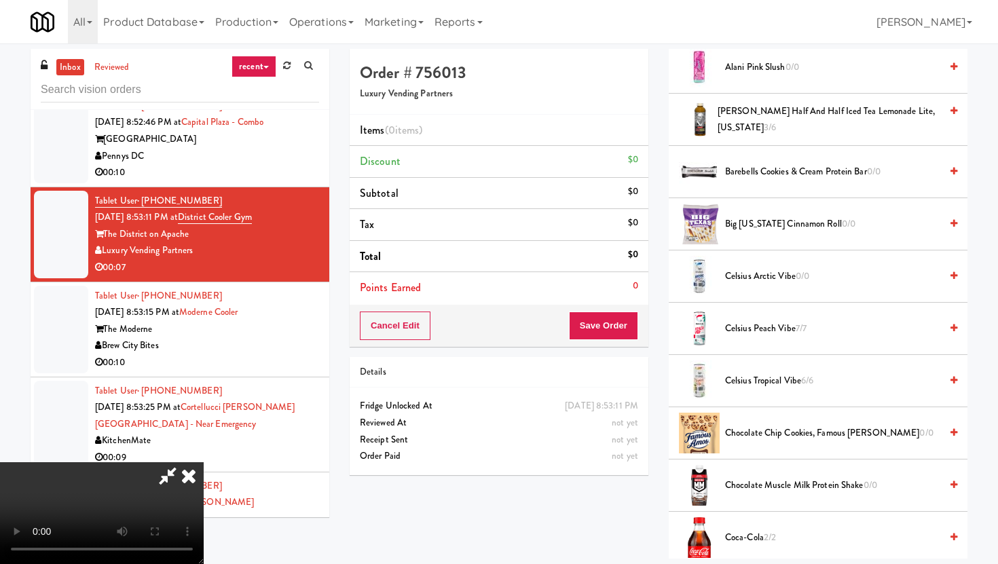
click at [749, 278] on span "Celsius Arctic Vibe 0/0" at bounding box center [832, 276] width 215 height 17
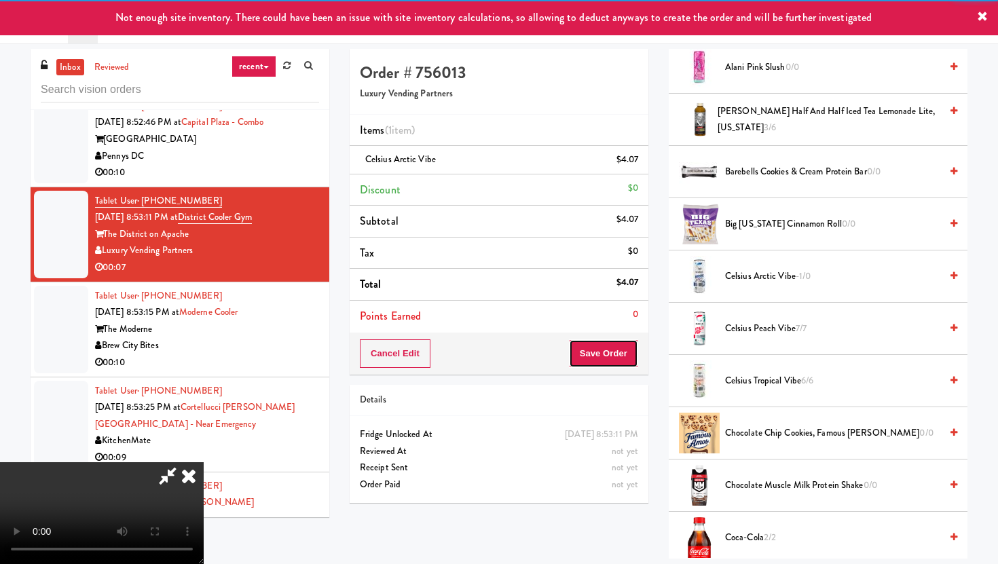
click at [621, 346] on button "Save Order" at bounding box center [603, 354] width 69 height 29
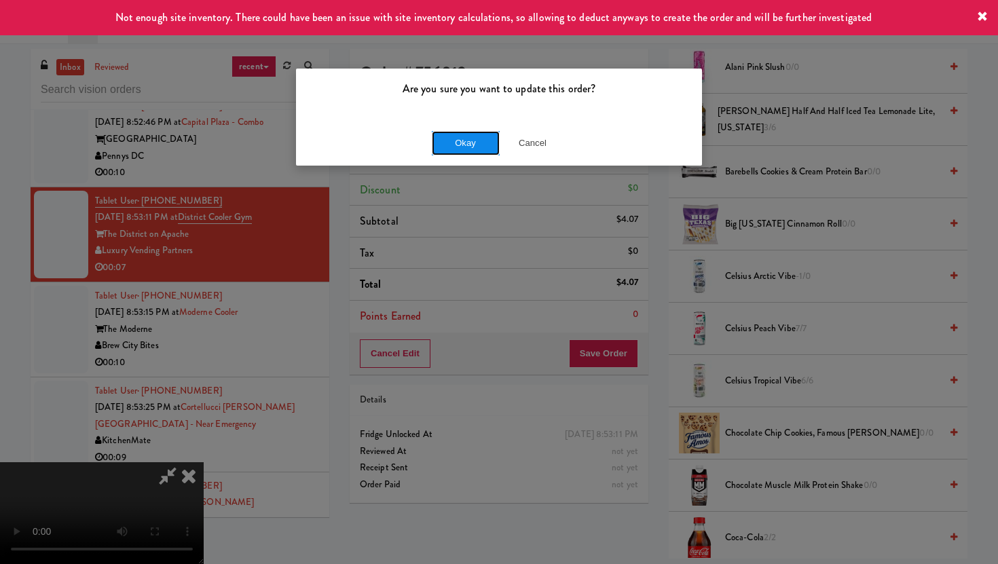
click at [435, 142] on button "Okay" at bounding box center [466, 143] width 68 height 24
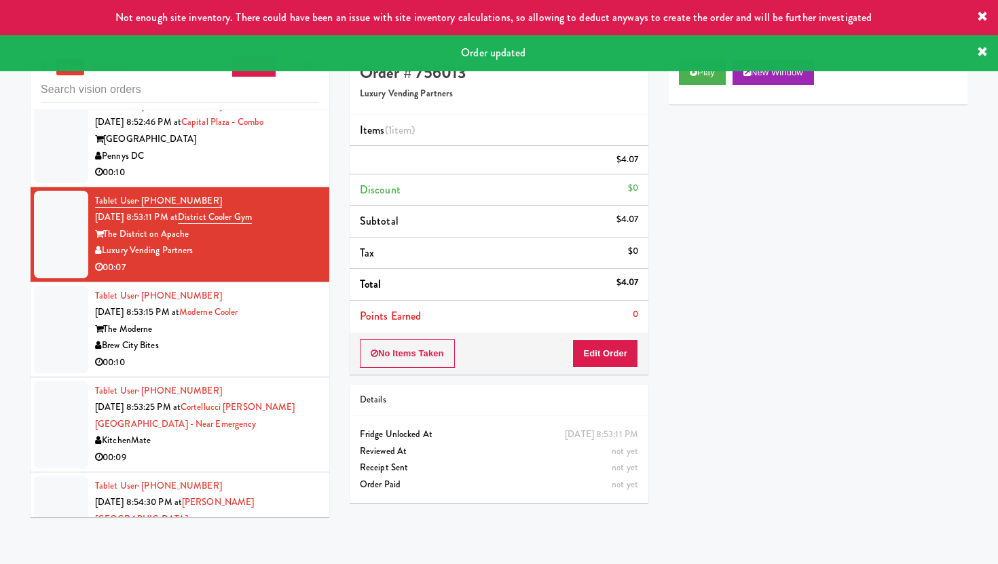
scroll to position [0, 0]
